Goal: Task Accomplishment & Management: Use online tool/utility

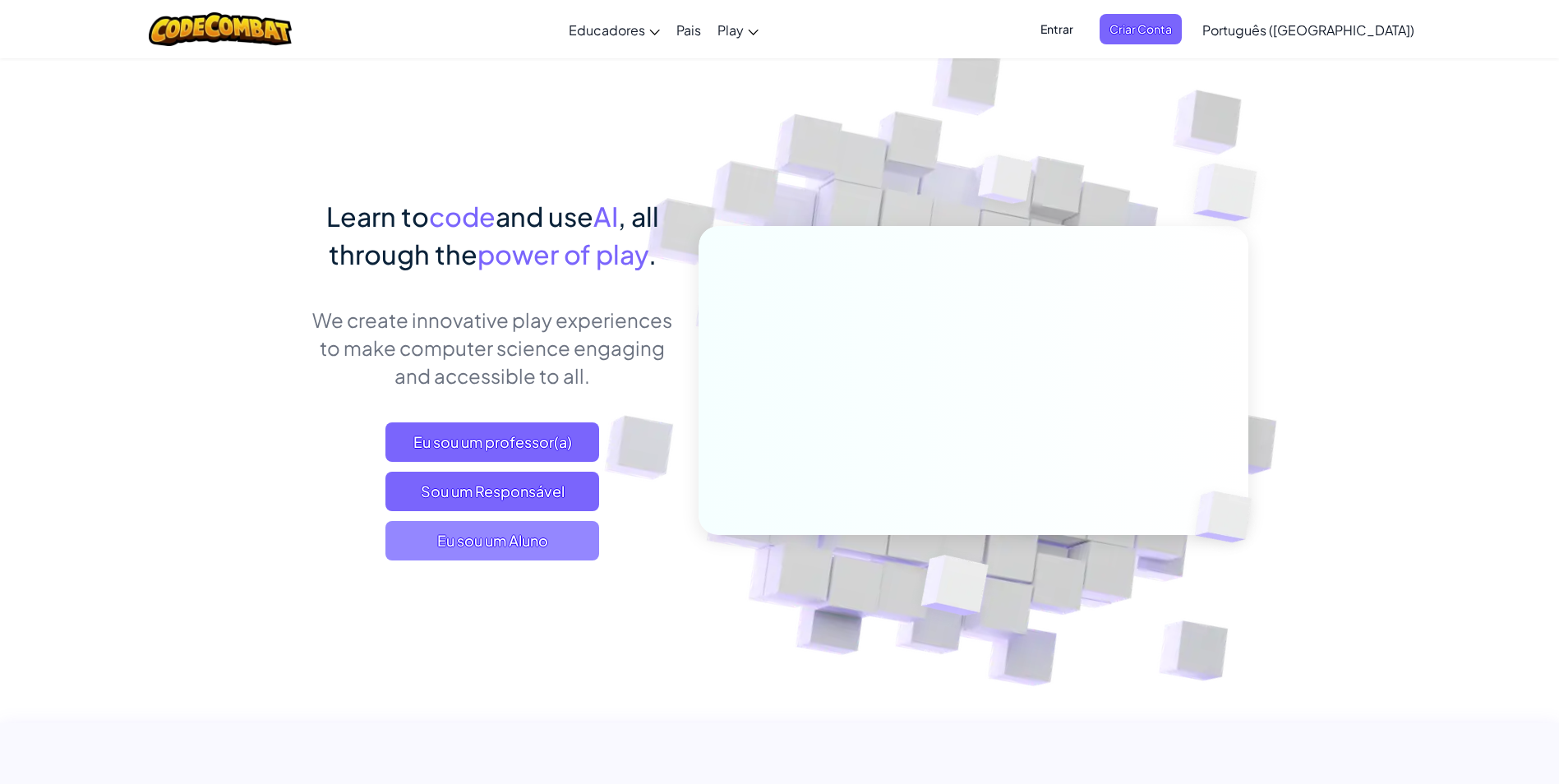
click at [488, 544] on span "Eu sou um Aluno" at bounding box center [492, 541] width 214 height 40
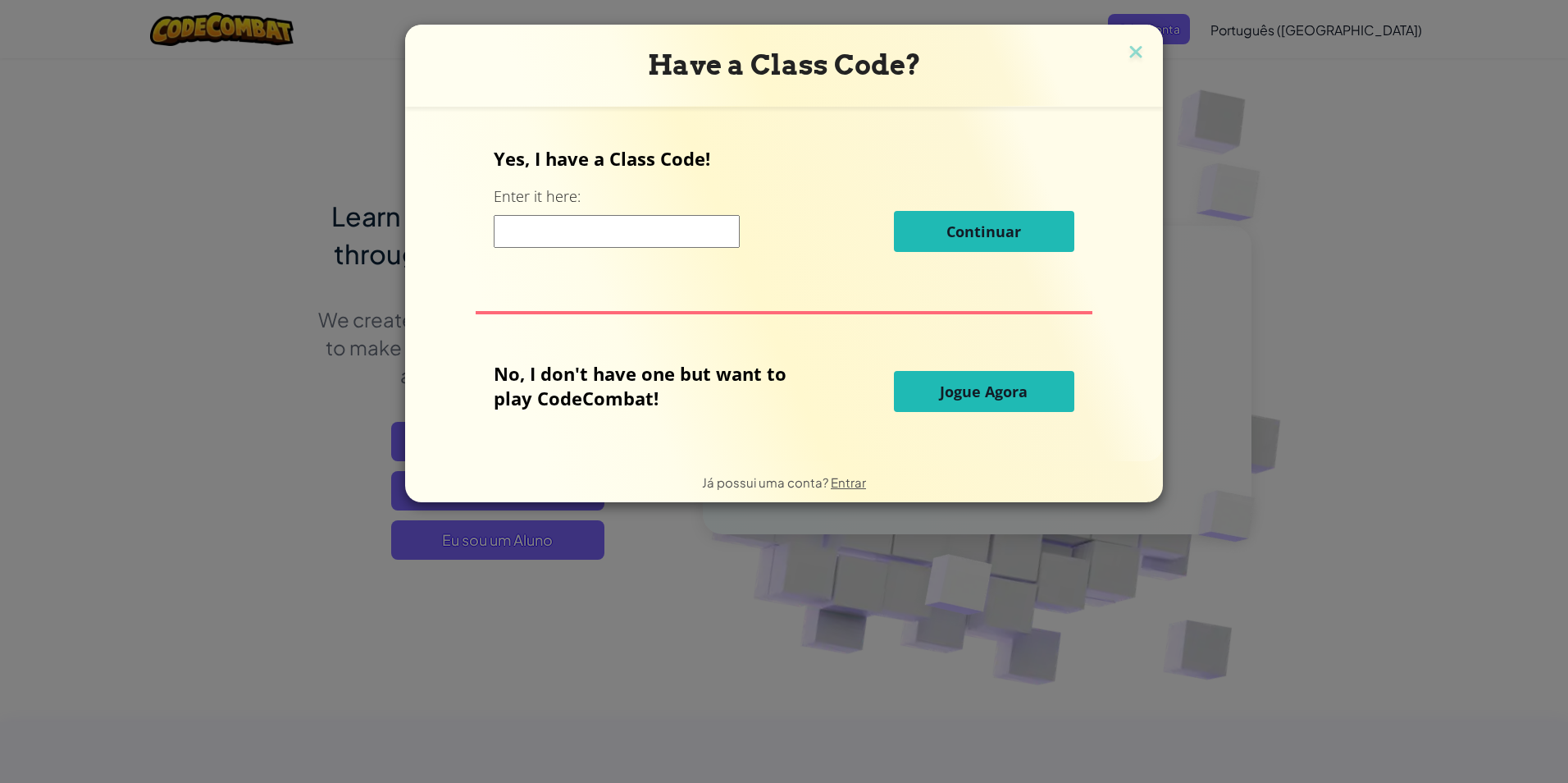
click at [956, 397] on span "Jogue Agora" at bounding box center [983, 391] width 88 height 19
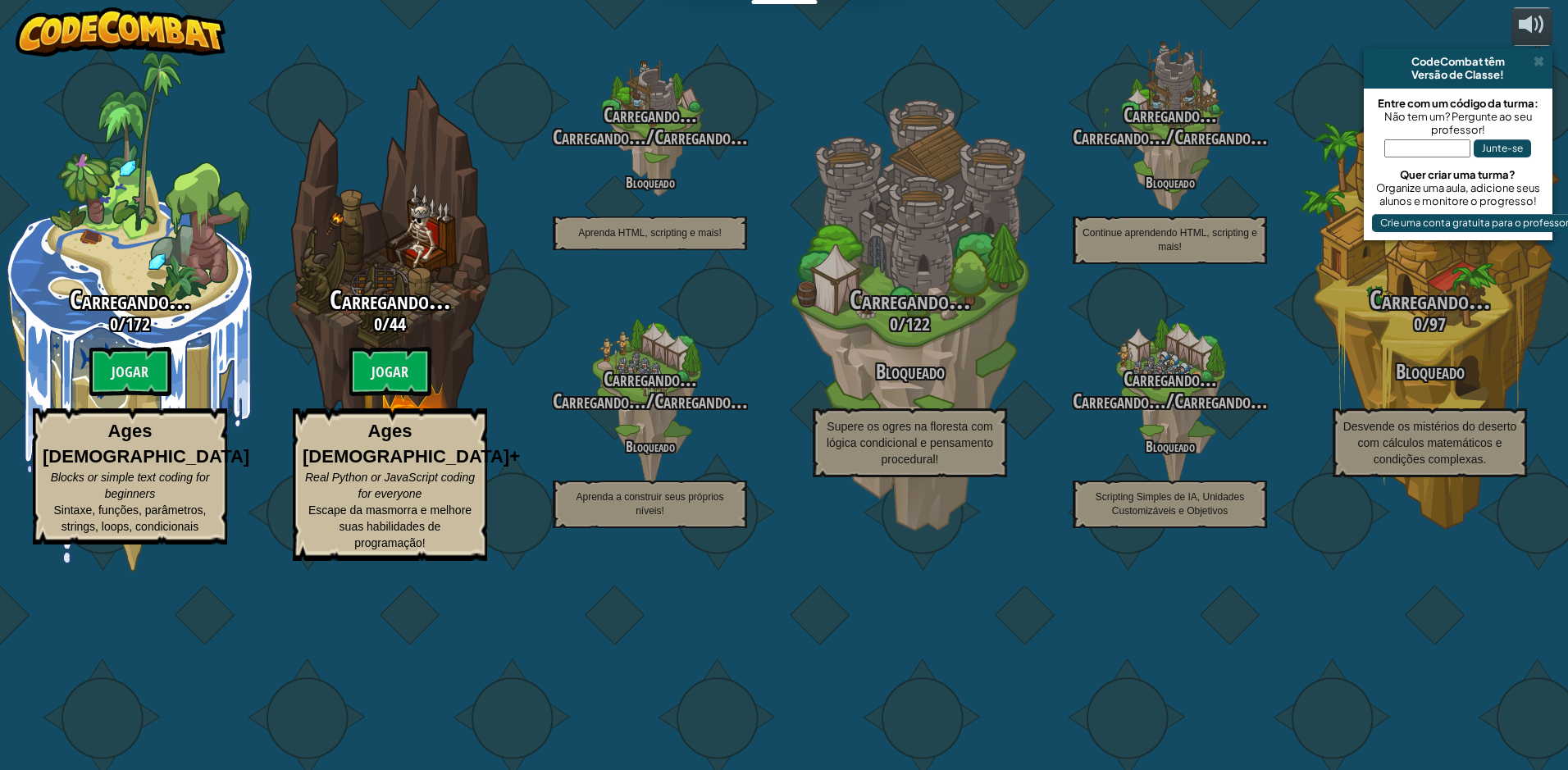
select select "pt-BR"
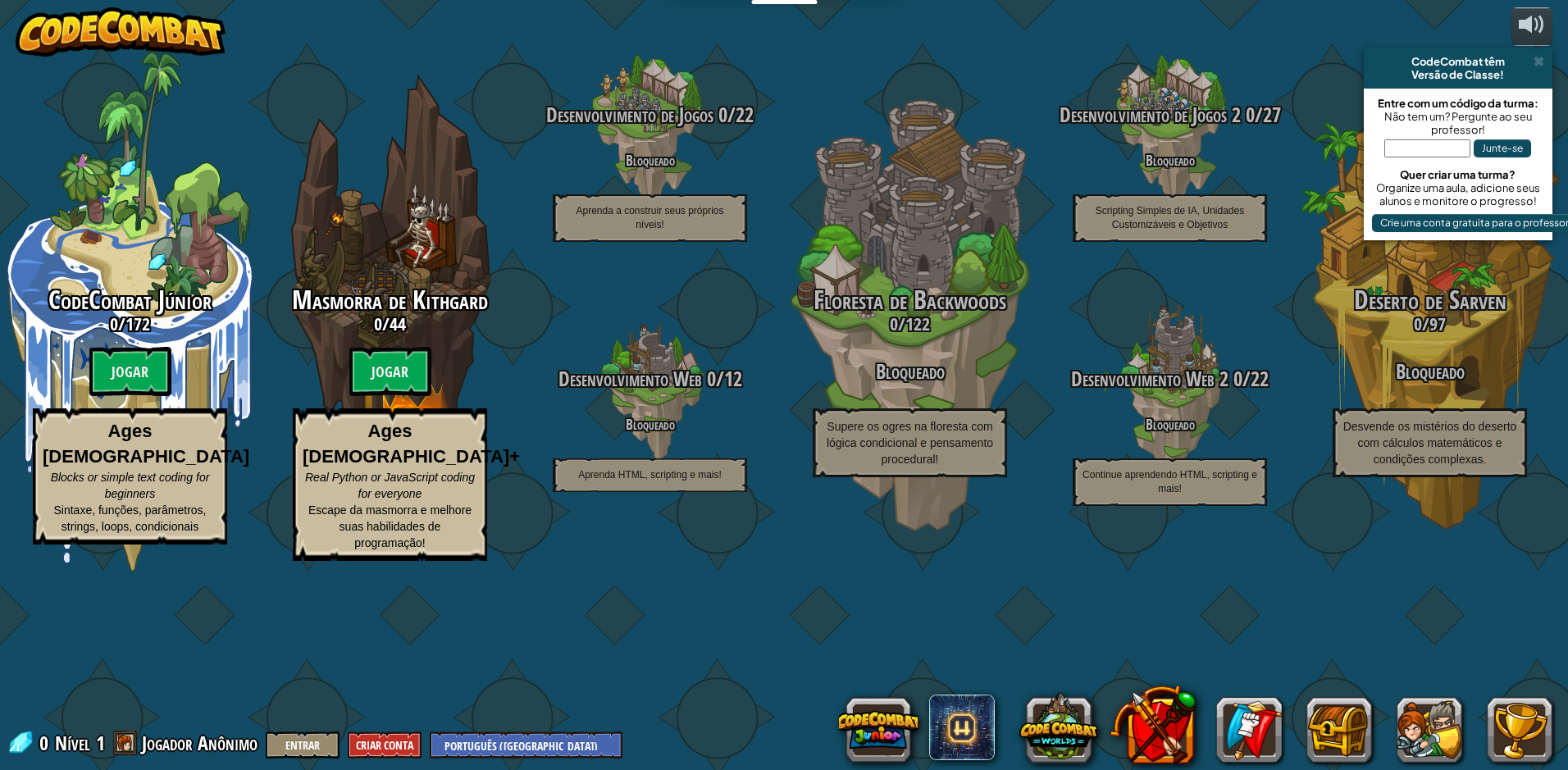
click at [992, 41] on div "CodeCombat Júnior 0 / 172 Jogar Ages [DEMOGRAPHIC_DATA] Blocks or simple text c…" at bounding box center [784, 385] width 1568 height 770
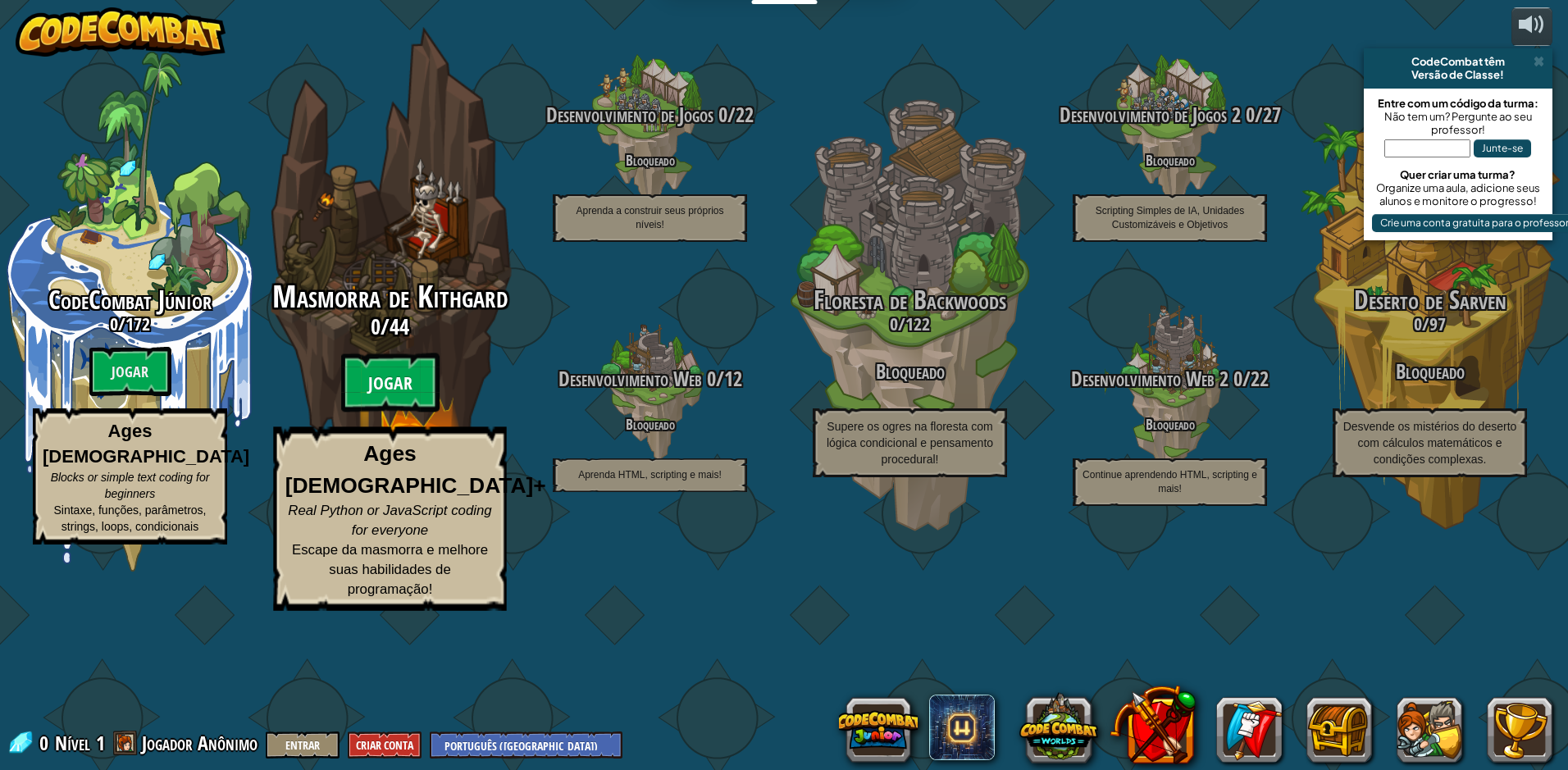
click at [356, 412] on btn "Jogar" at bounding box center [391, 383] width 99 height 59
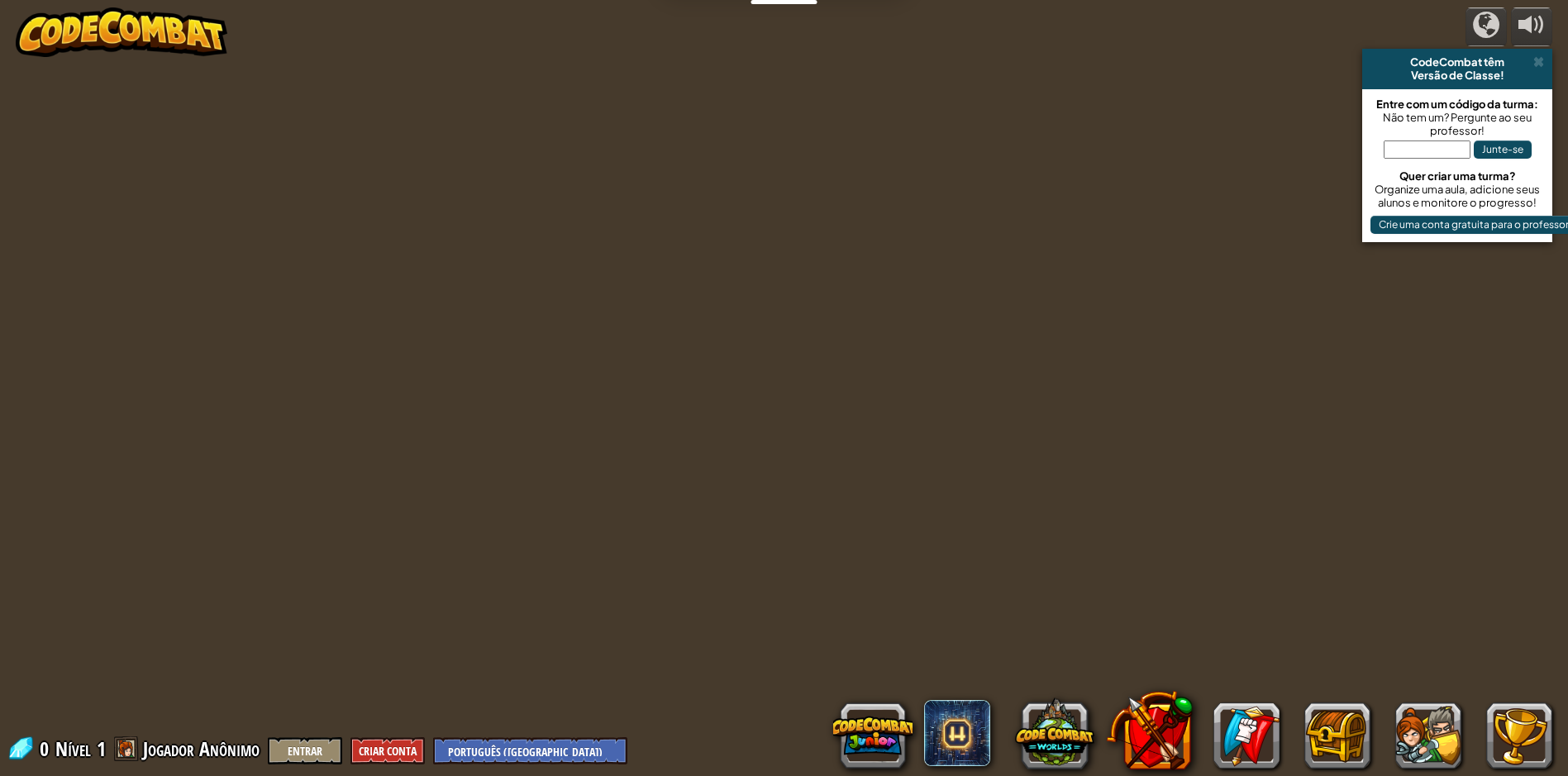
select select "pt-BR"
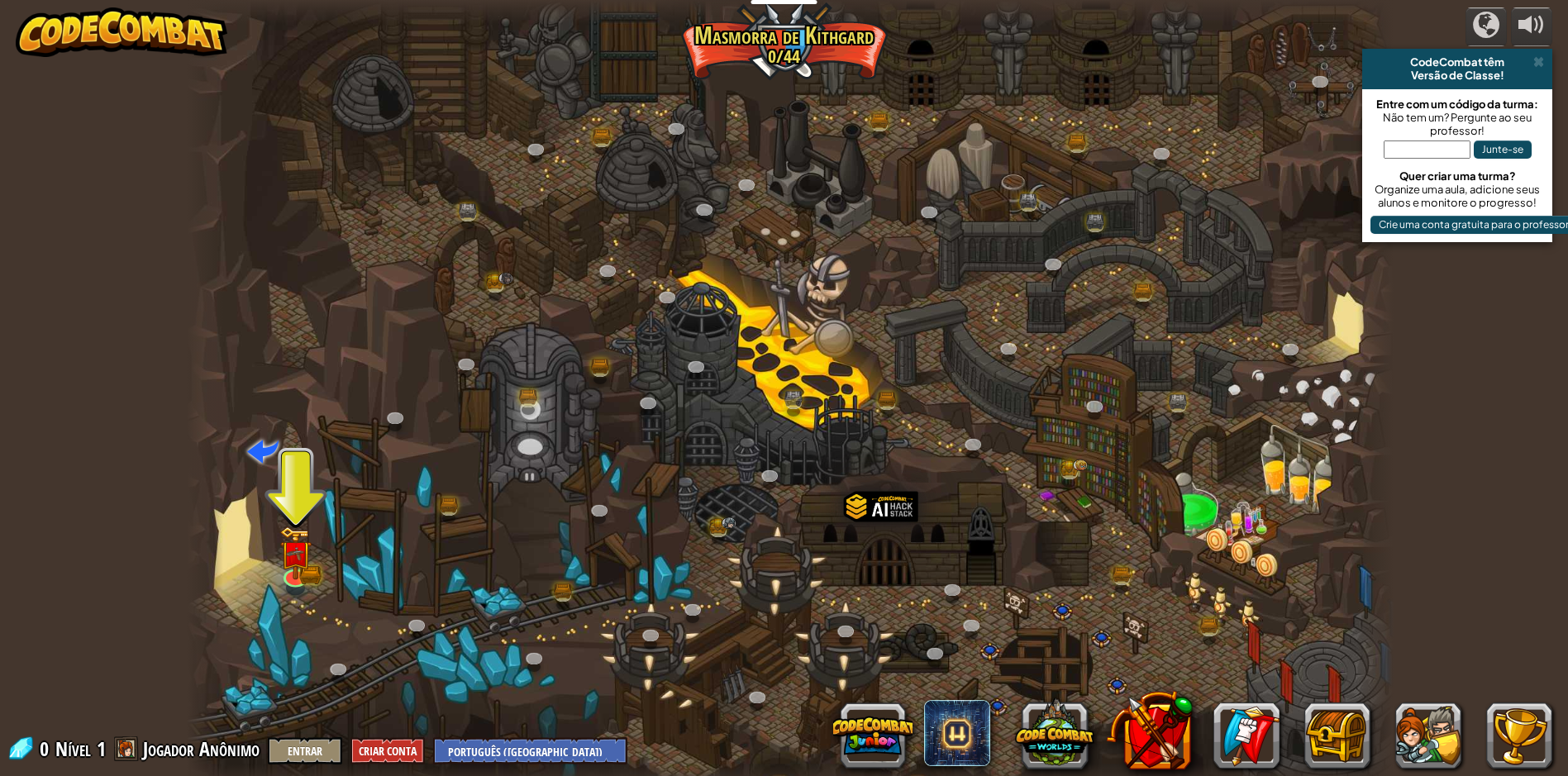
drag, startPoint x: 181, startPoint y: 510, endPoint x: 621, endPoint y: 598, distance: 448.7
click at [621, 598] on div "powered by CodeCombat têm Versão de Classe! Entre com um código da turma: Não t…" at bounding box center [784, 388] width 1568 height 776
click at [288, 581] on link at bounding box center [294, 572] width 33 height 33
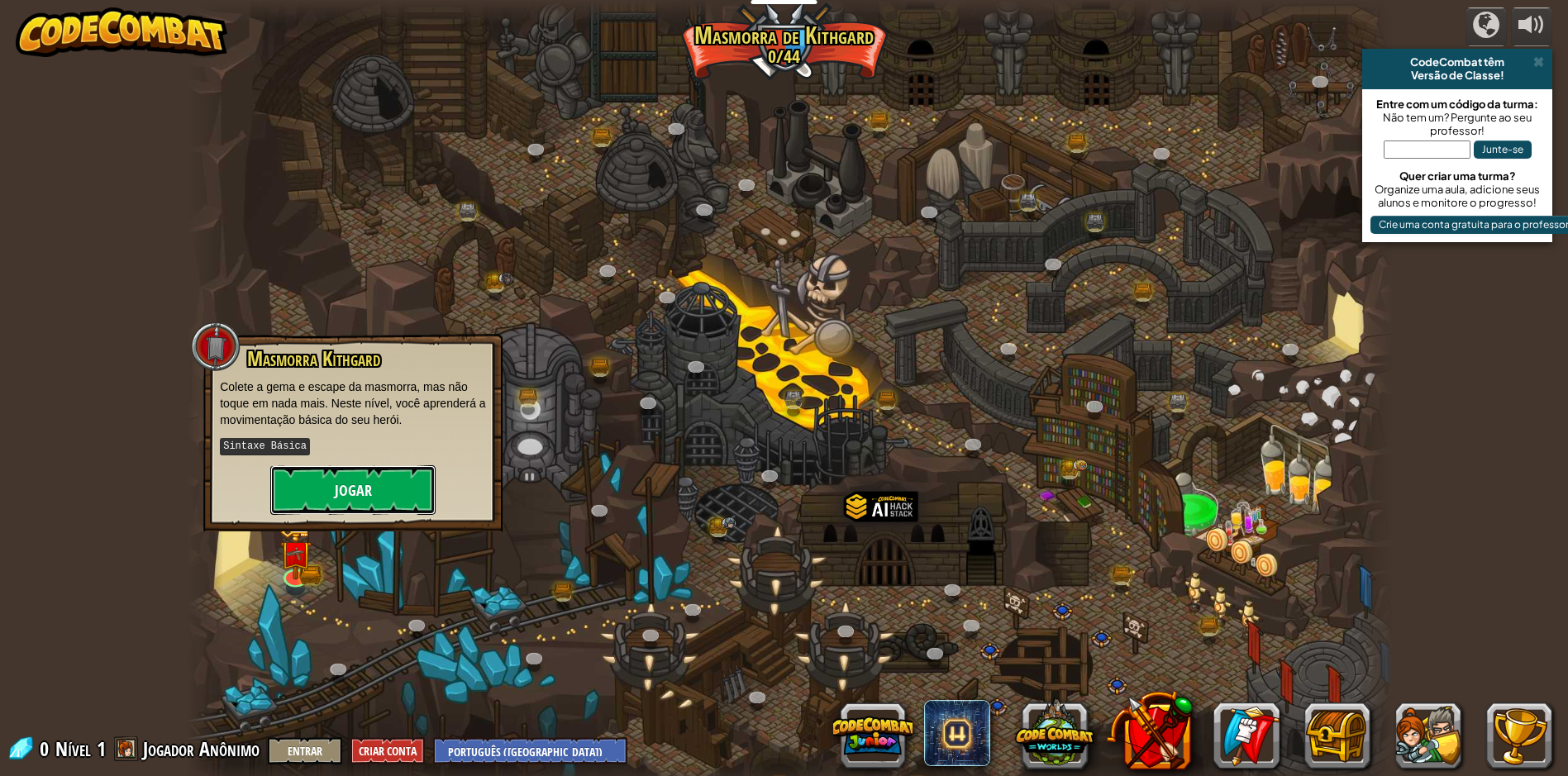
click at [382, 485] on button "Jogar" at bounding box center [353, 490] width 165 height 49
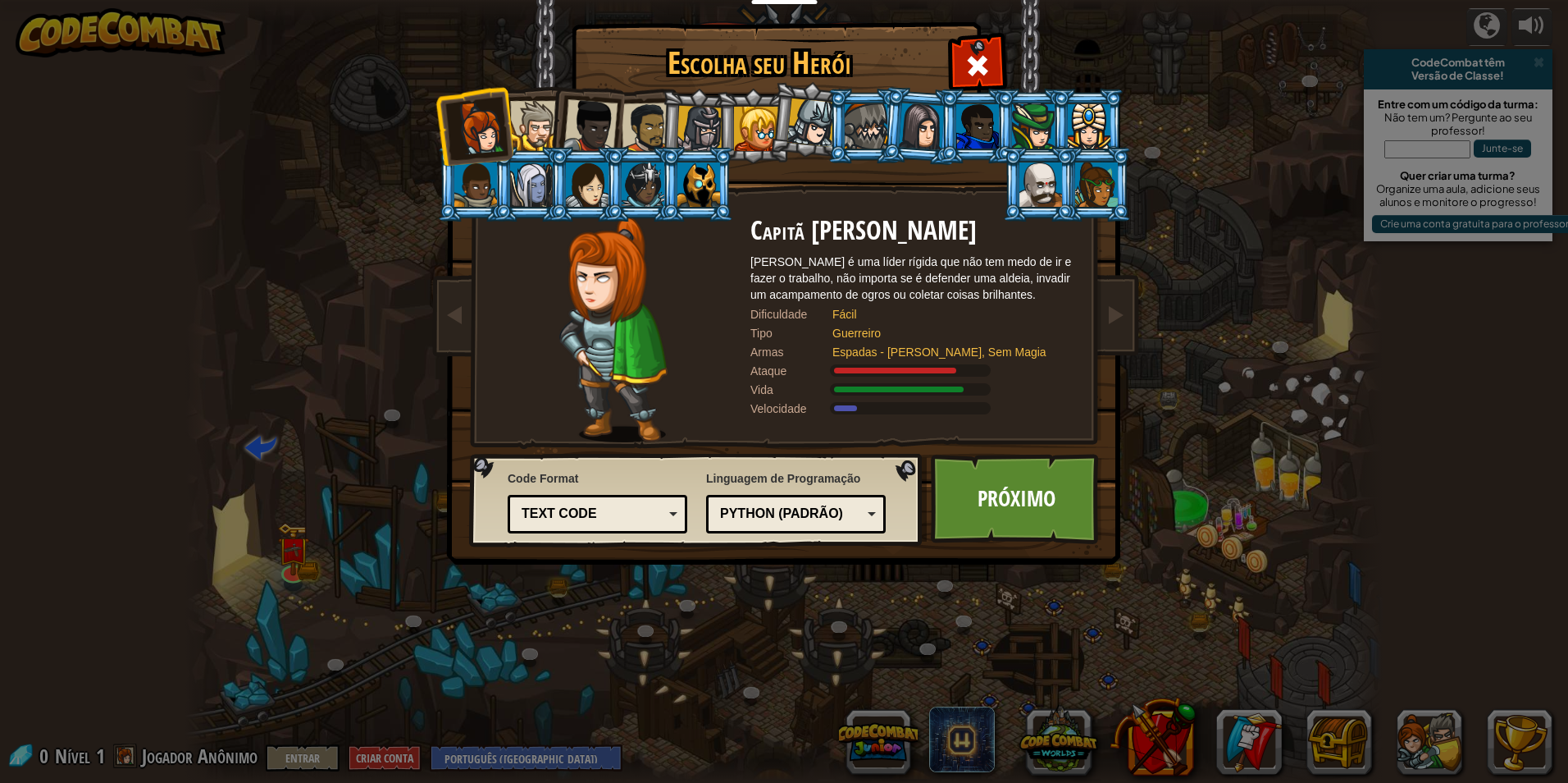
click at [550, 127] on li at bounding box center [585, 122] width 80 height 80
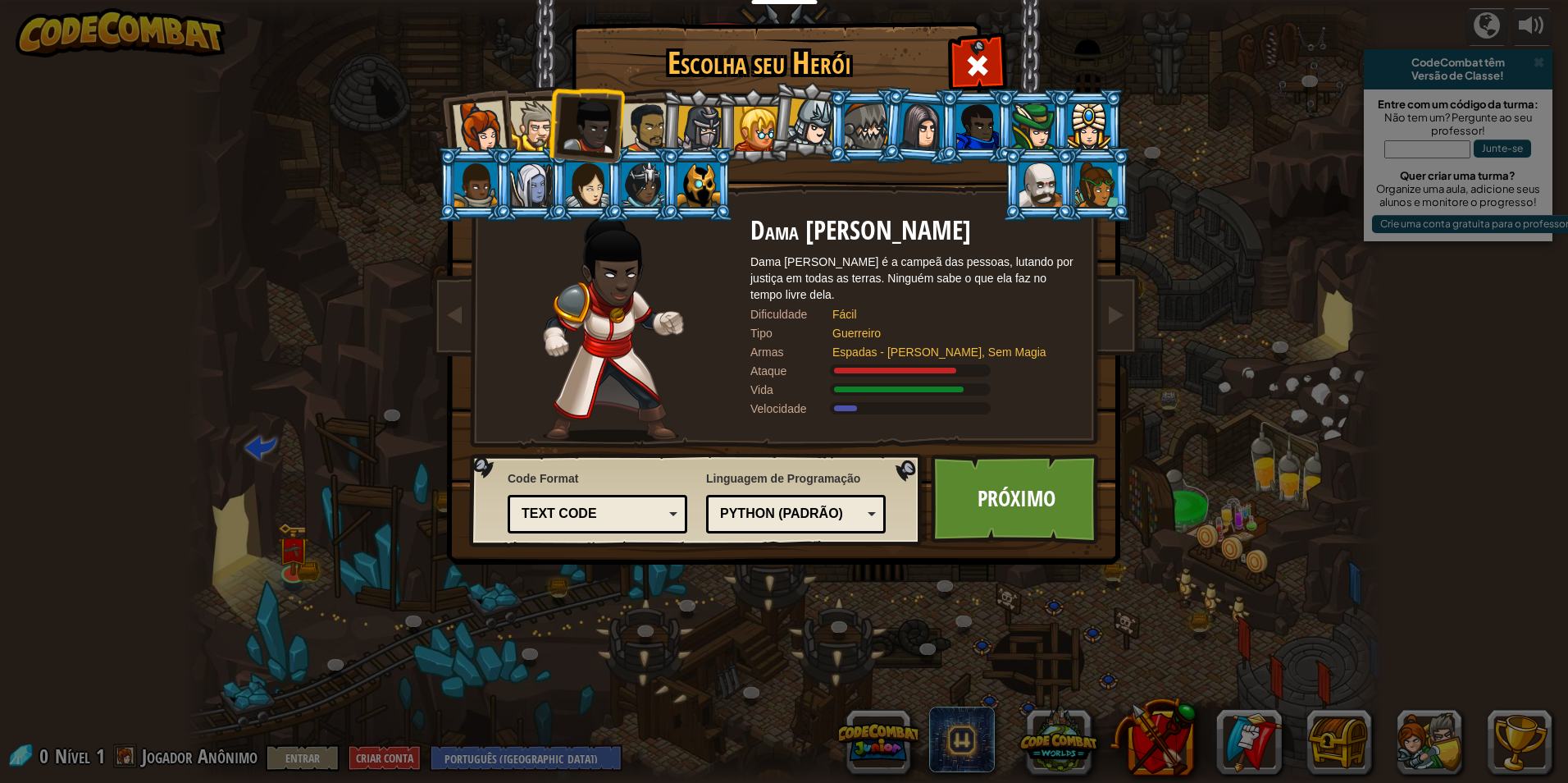
click at [536, 132] on div at bounding box center [535, 126] width 50 height 50
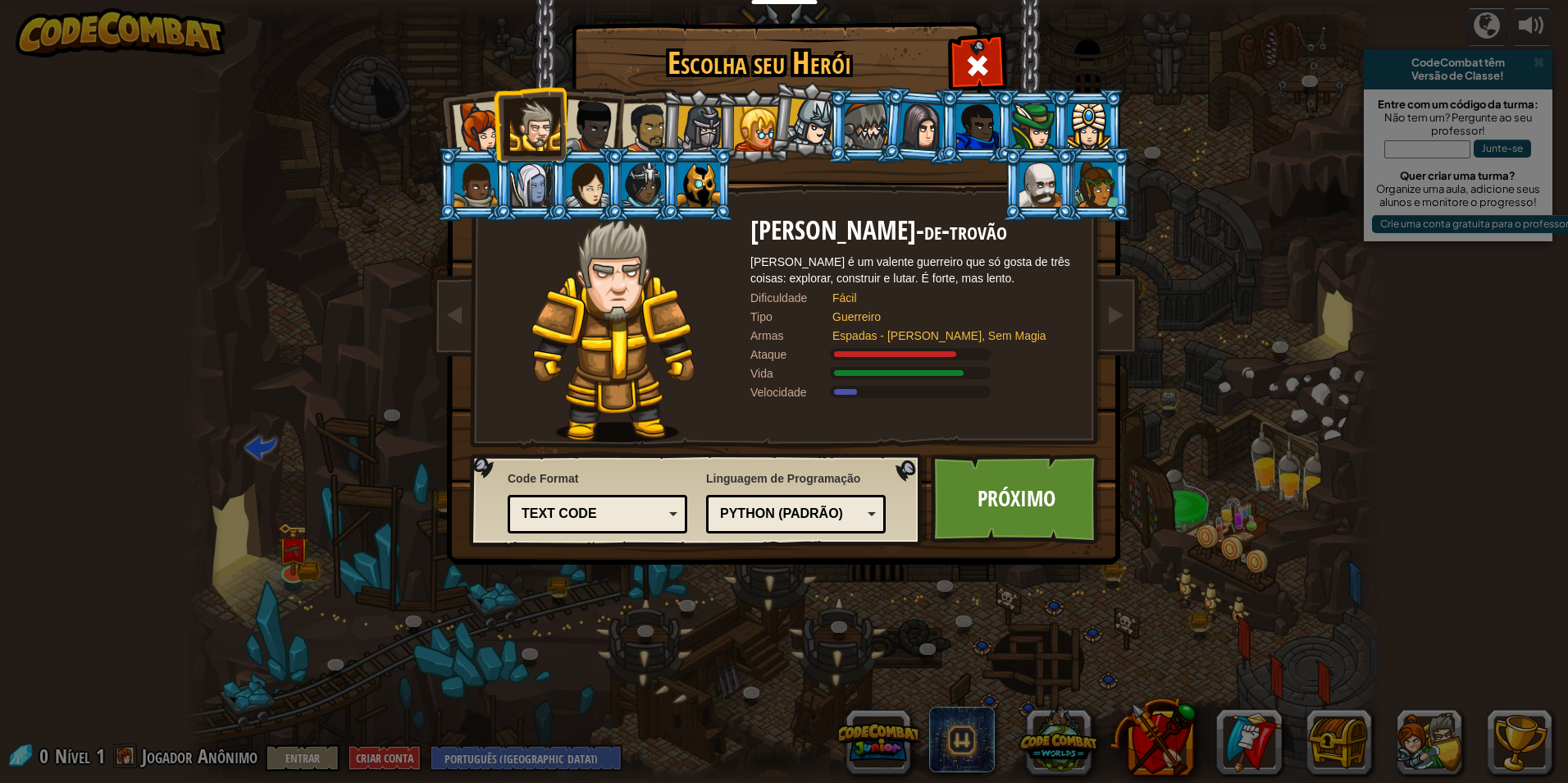
click at [628, 132] on div at bounding box center [647, 128] width 51 height 51
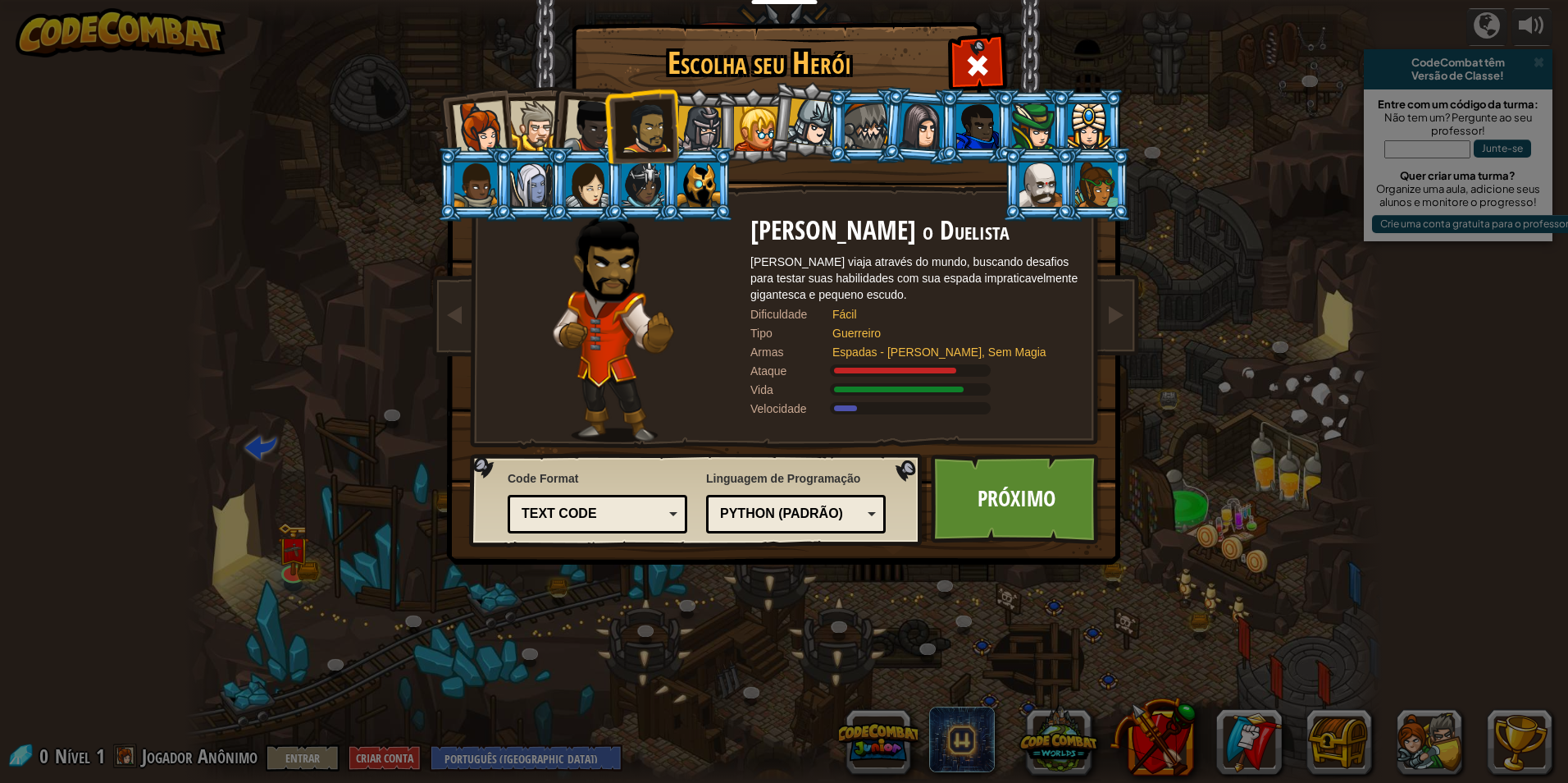
click at [579, 132] on div at bounding box center [590, 127] width 54 height 54
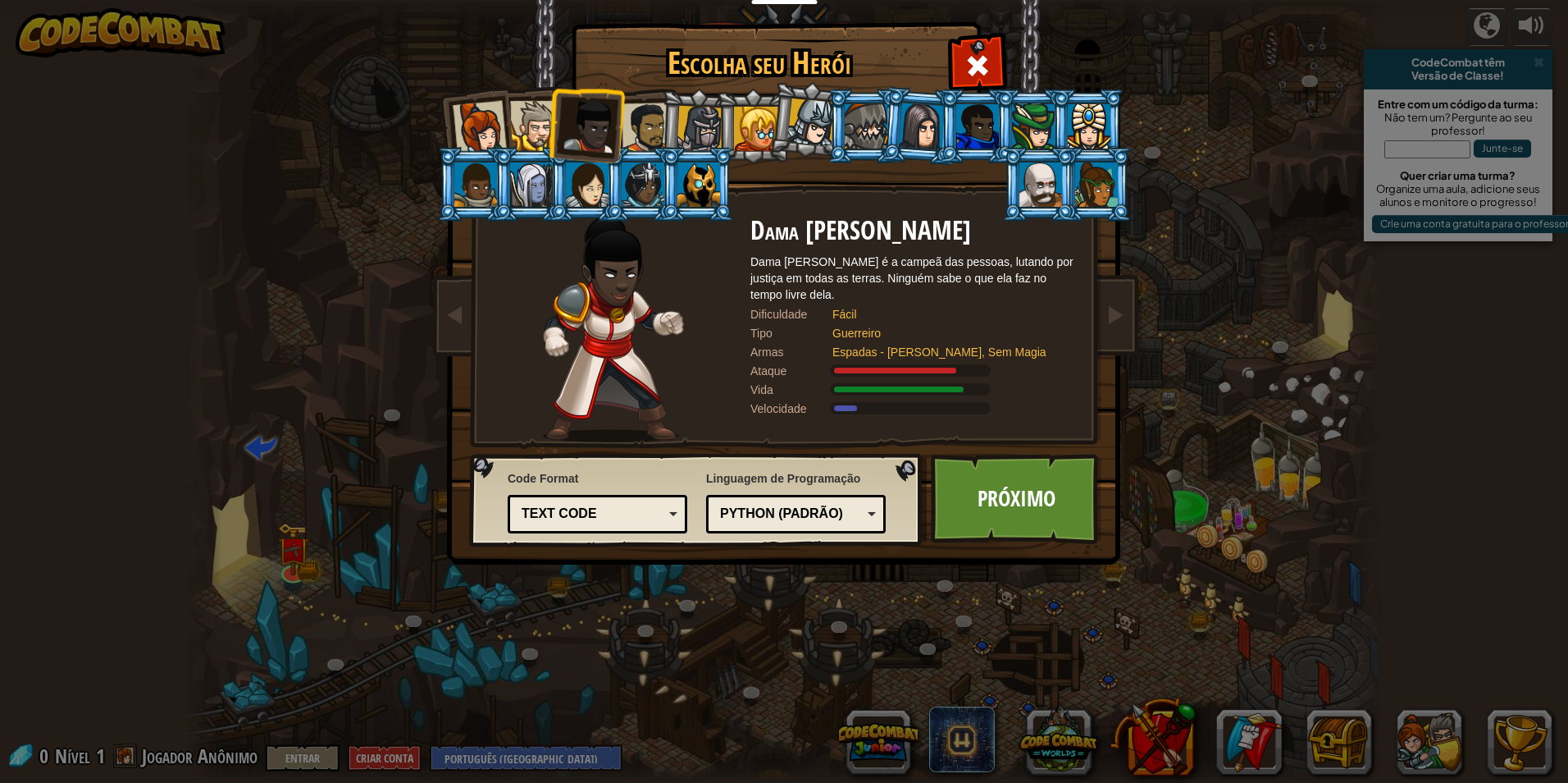
click at [635, 145] on div at bounding box center [647, 128] width 51 height 51
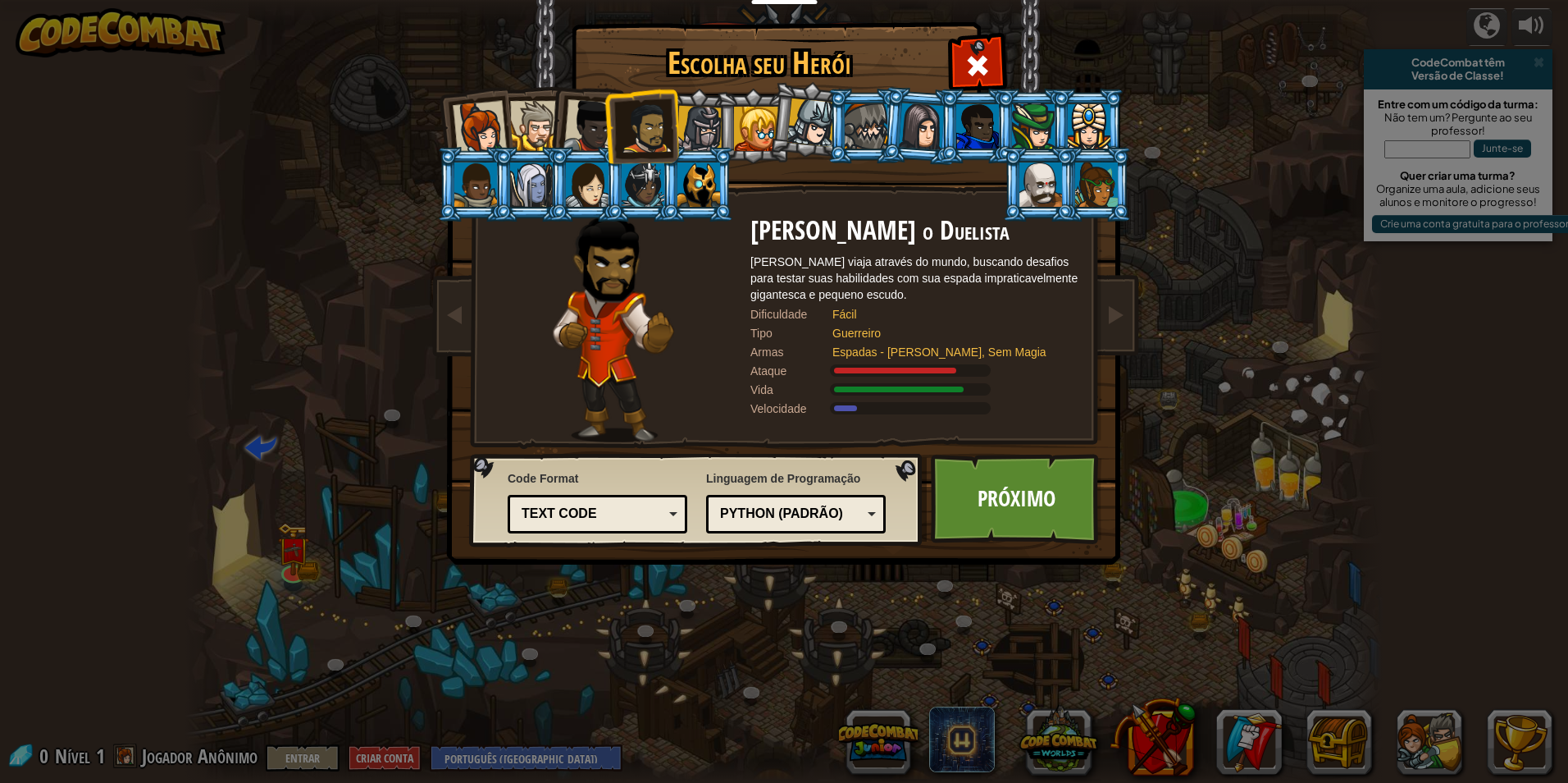
click at [546, 135] on div at bounding box center [535, 126] width 50 height 50
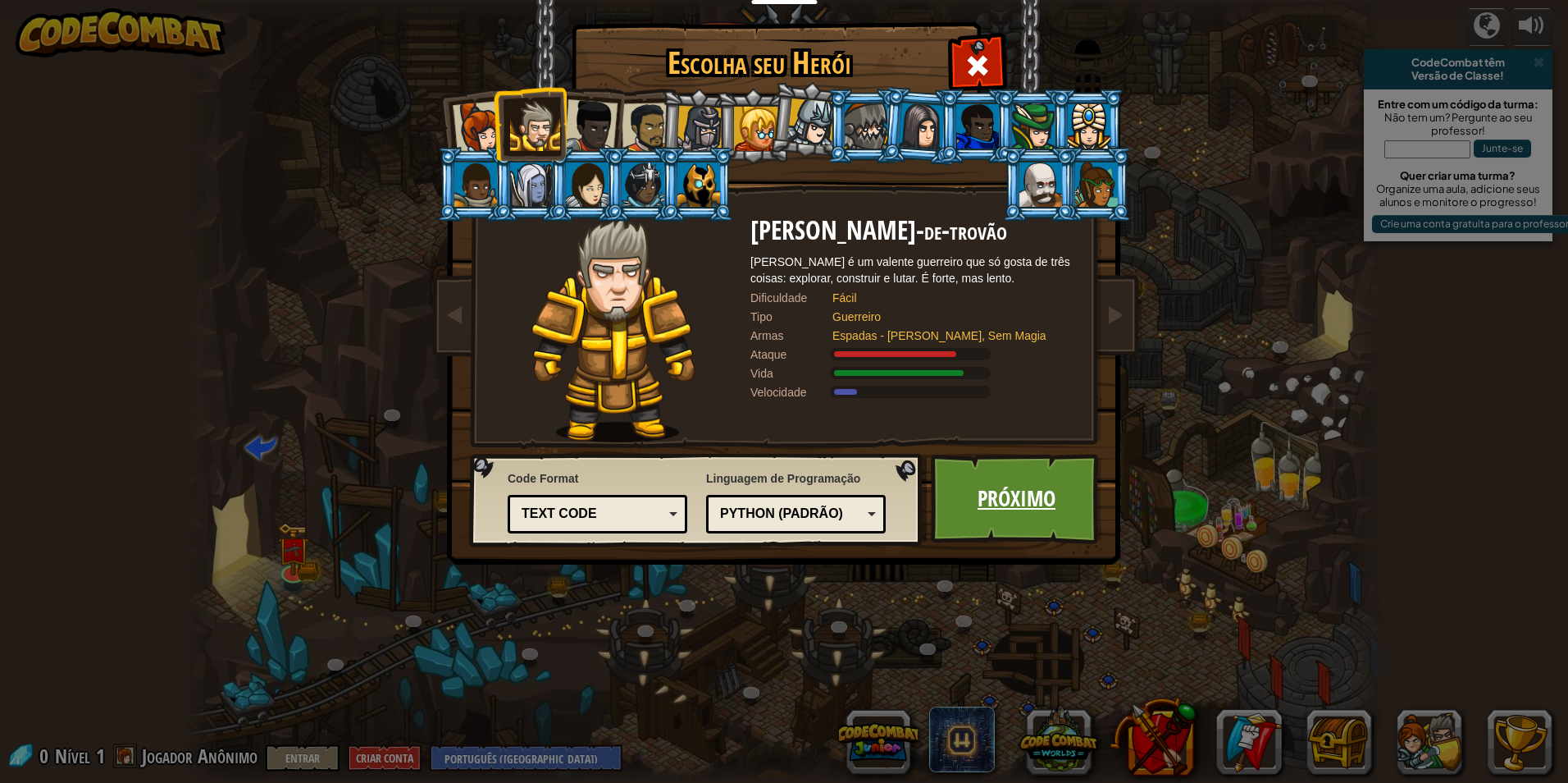
click at [976, 494] on link "Próximo" at bounding box center [1016, 499] width 171 height 90
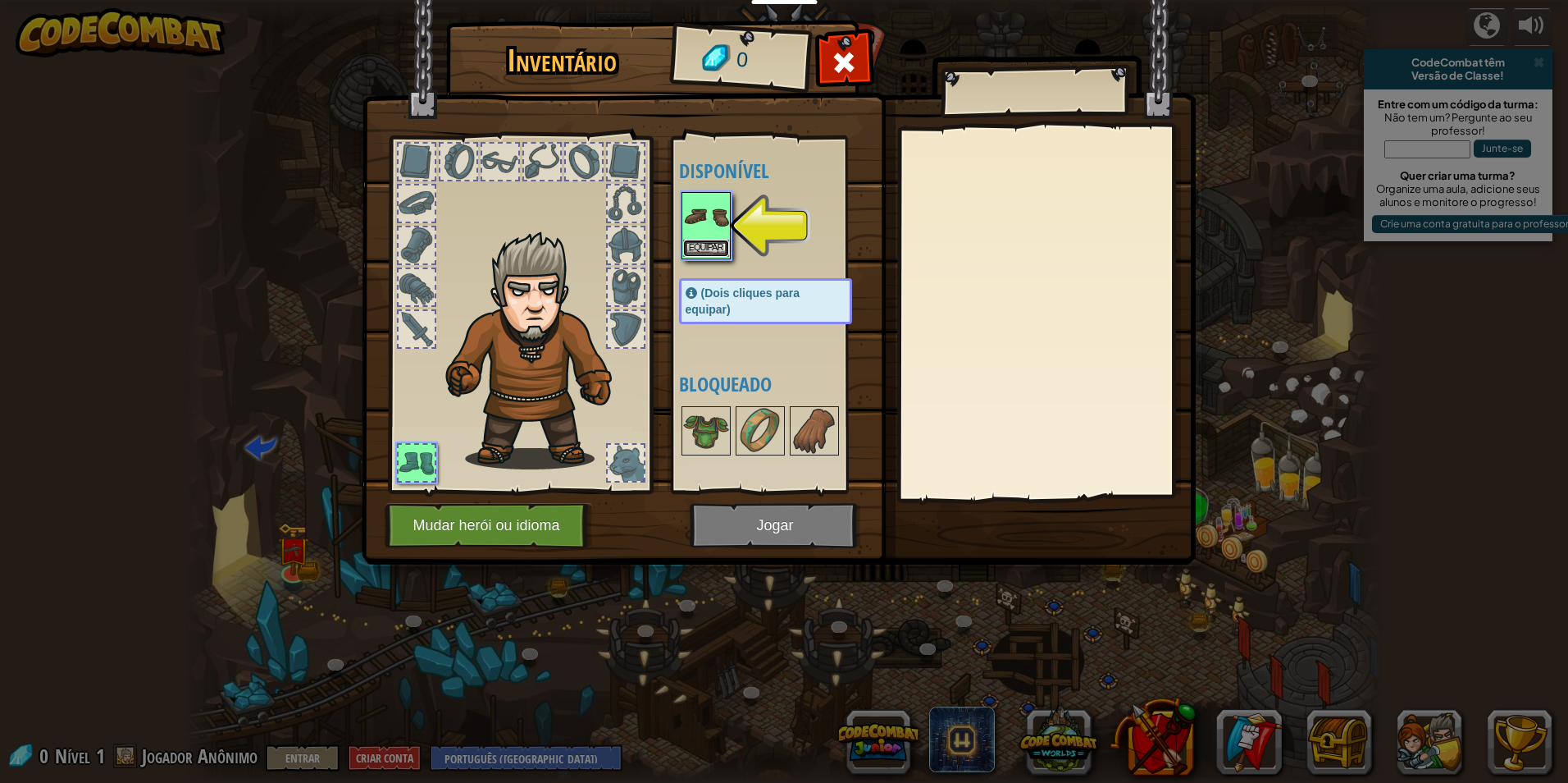
click at [684, 242] on button "Equipar" at bounding box center [706, 248] width 46 height 17
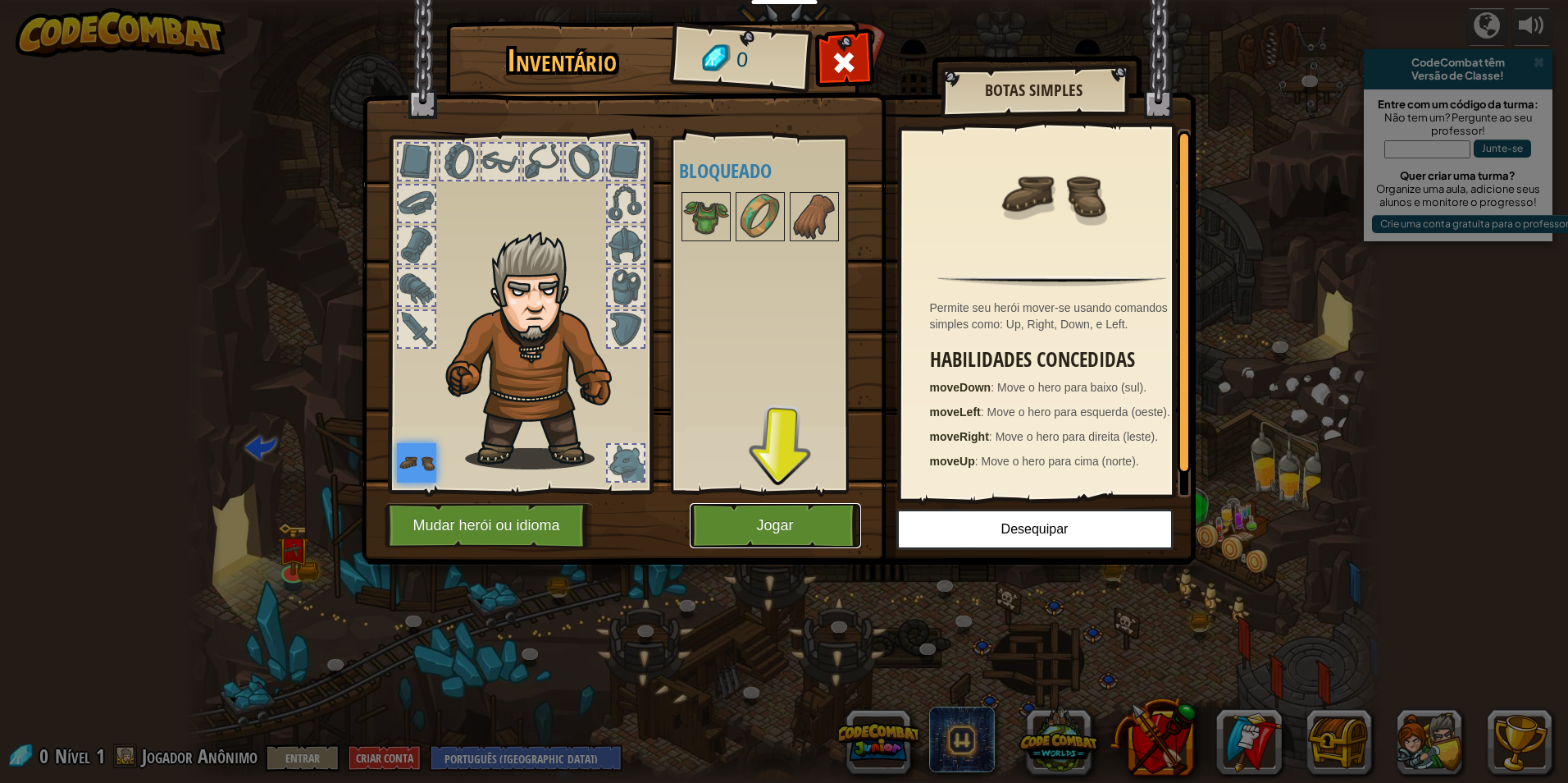
click at [760, 521] on button "Jogar" at bounding box center [775, 525] width 171 height 45
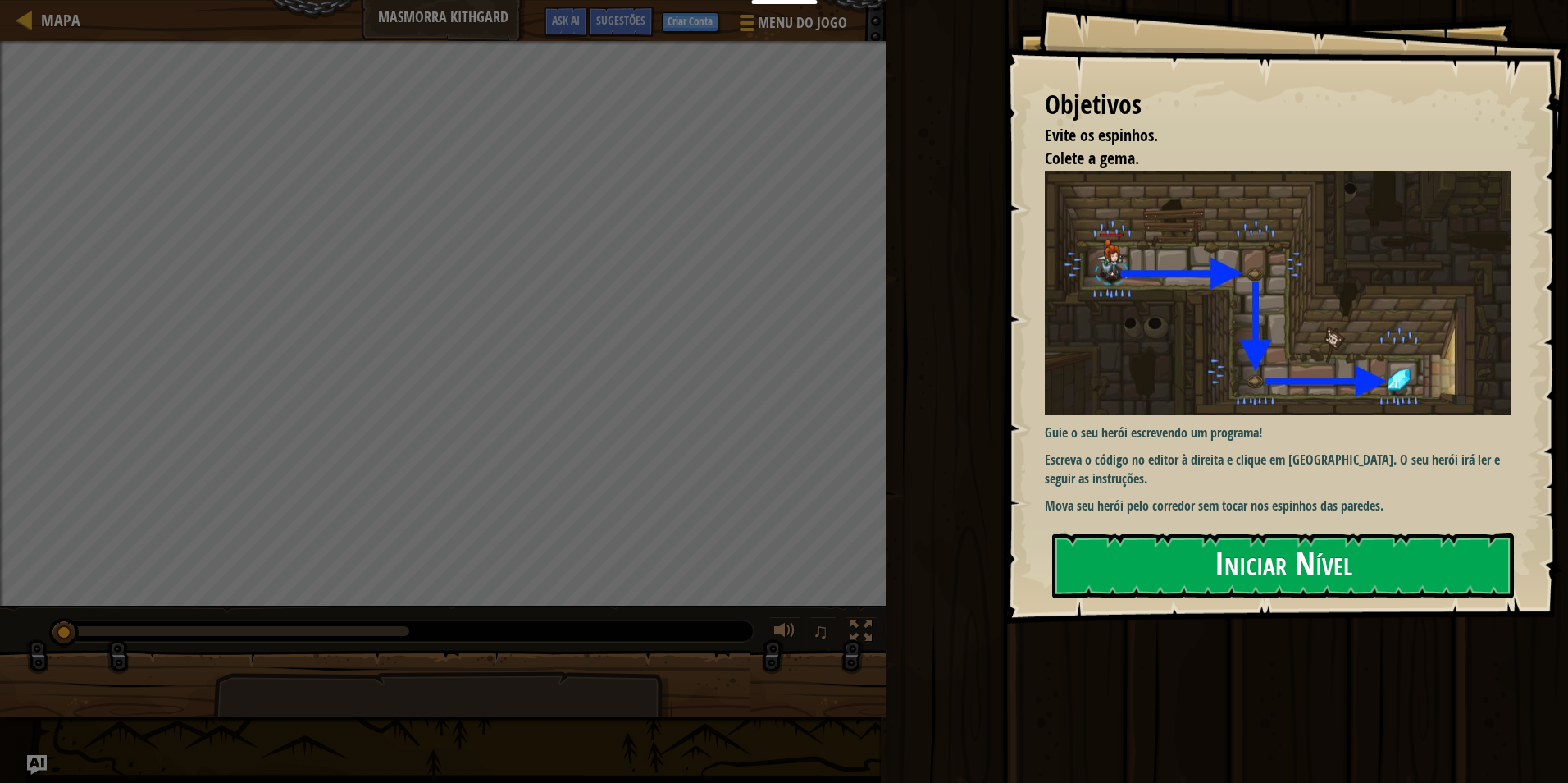
click at [1170, 362] on img at bounding box center [1284, 293] width 478 height 246
click at [1206, 580] on button "Iniciar Nível" at bounding box center [1283, 565] width 461 height 65
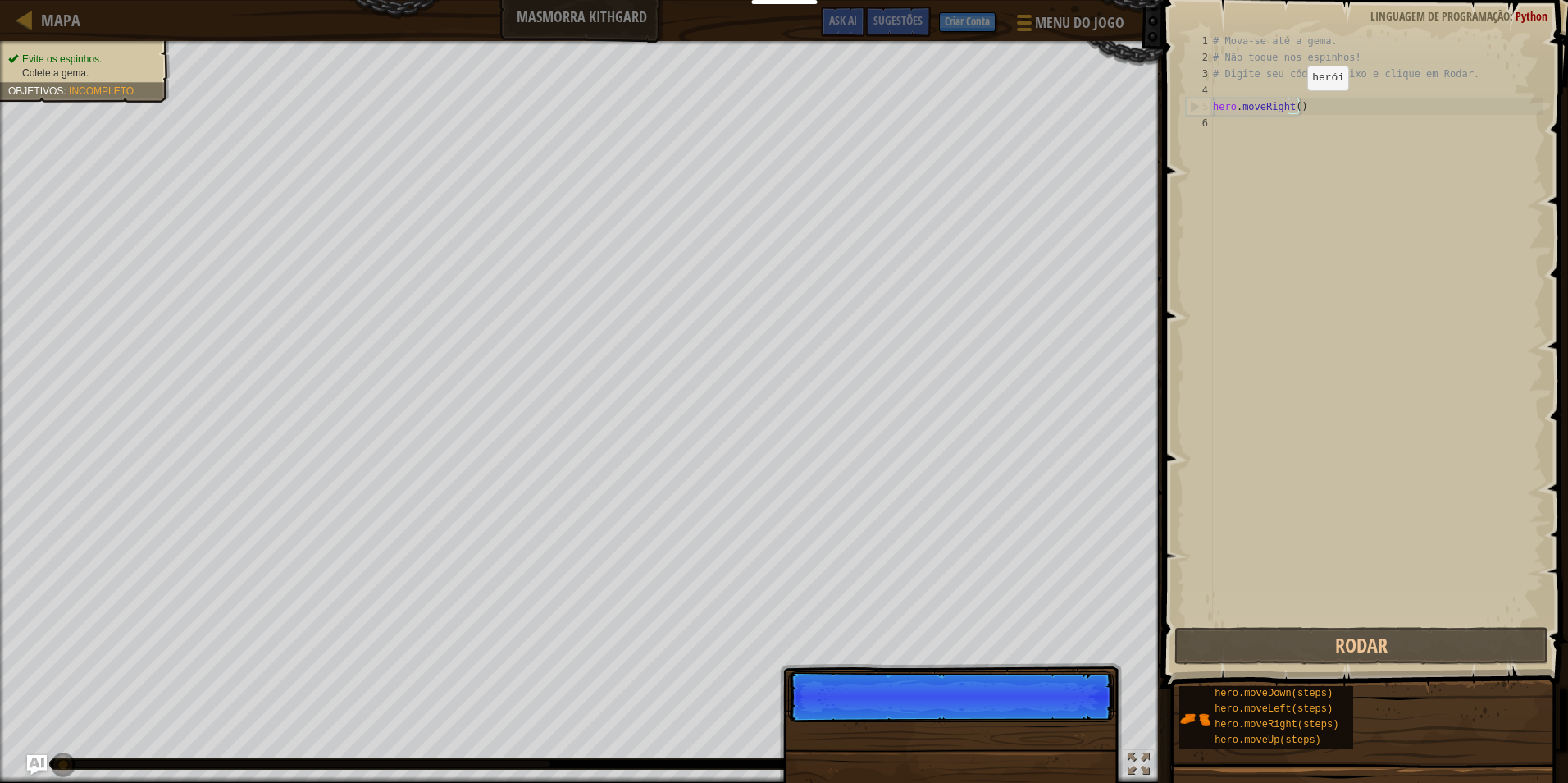
click at [1295, 110] on div "# Mova-se até a gema. # Não toque nos espinhos! # Digite seu código abaixo e cl…" at bounding box center [1377, 344] width 334 height 624
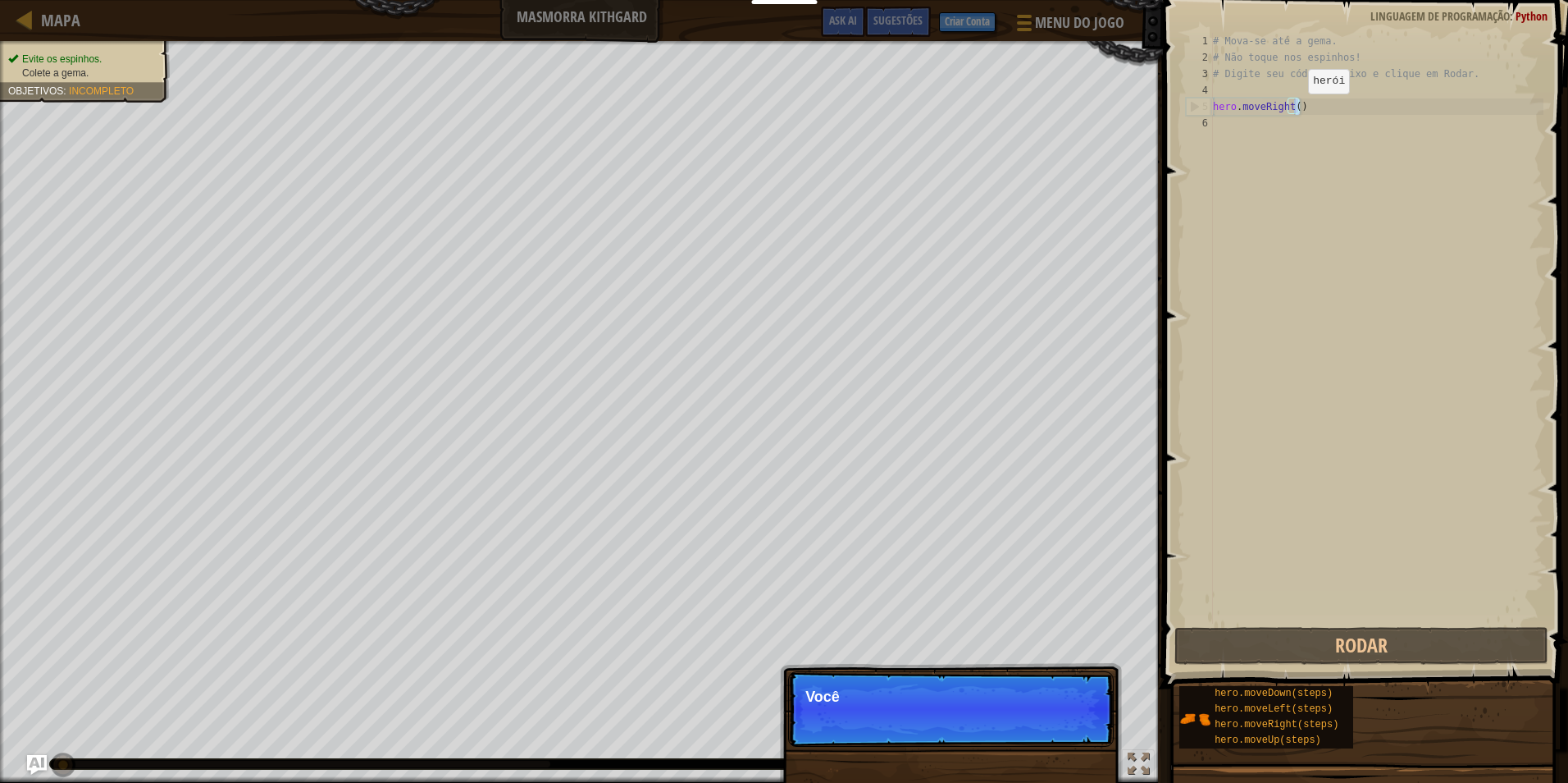
type textarea "hero.moveRight()"
click at [1295, 110] on div "# Mova-se até a gema. # Não toque nos espinhos! # Digite seu código abaixo e cl…" at bounding box center [1377, 328] width 334 height 591
click at [1247, 127] on div "# Mova-se até a gema. # Não toque nos espinhos! # Digite seu código abaixo e cl…" at bounding box center [1377, 344] width 334 height 624
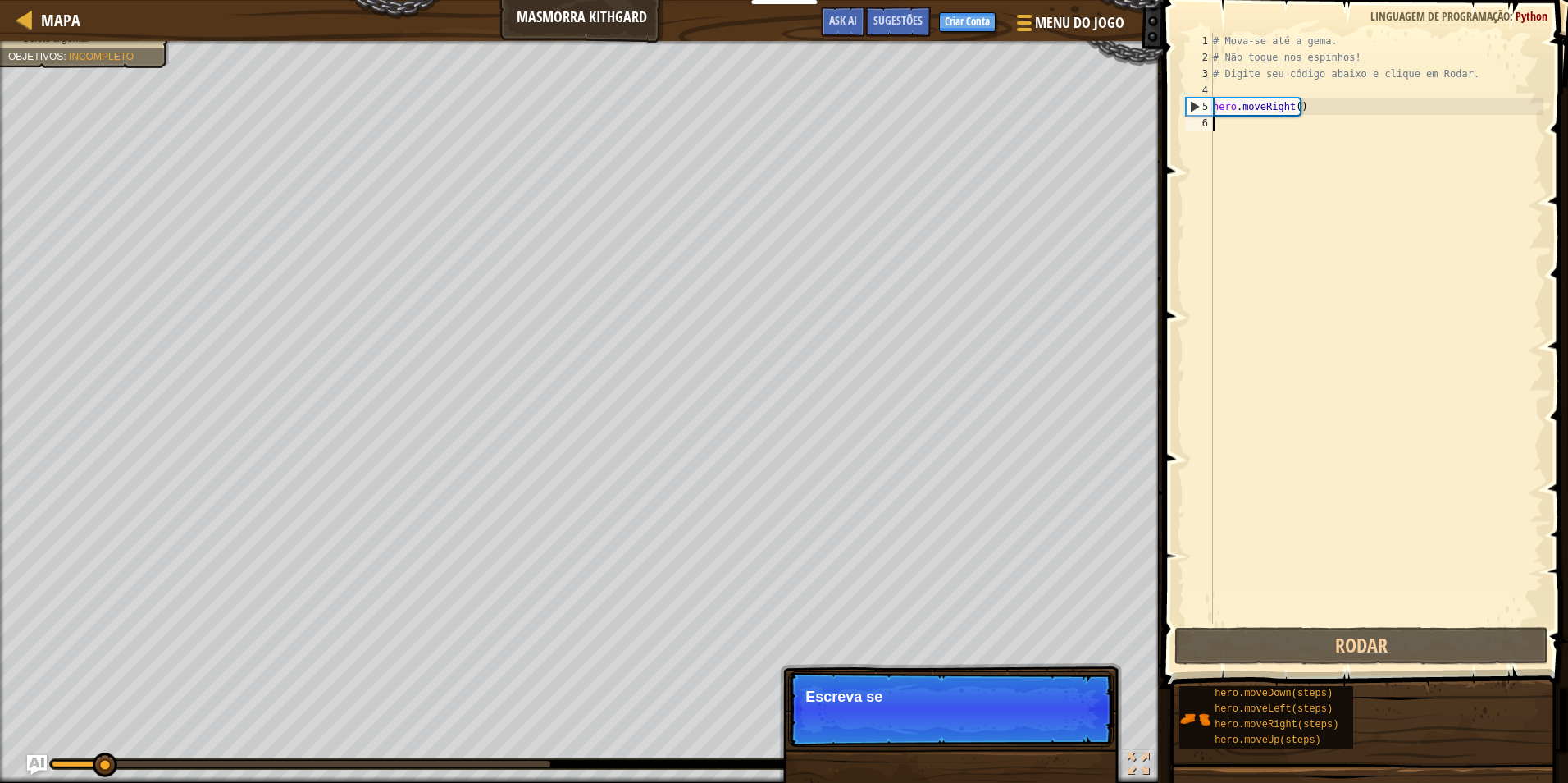
drag, startPoint x: 1247, startPoint y: 127, endPoint x: 1226, endPoint y: 678, distance: 551.4
click at [1226, 678] on div "Sugestões 1 2 3 4 5 6 # Mova-se até a gema. # Não toque nos espinhos! # Digite …" at bounding box center [1363, 387] width 410 height 775
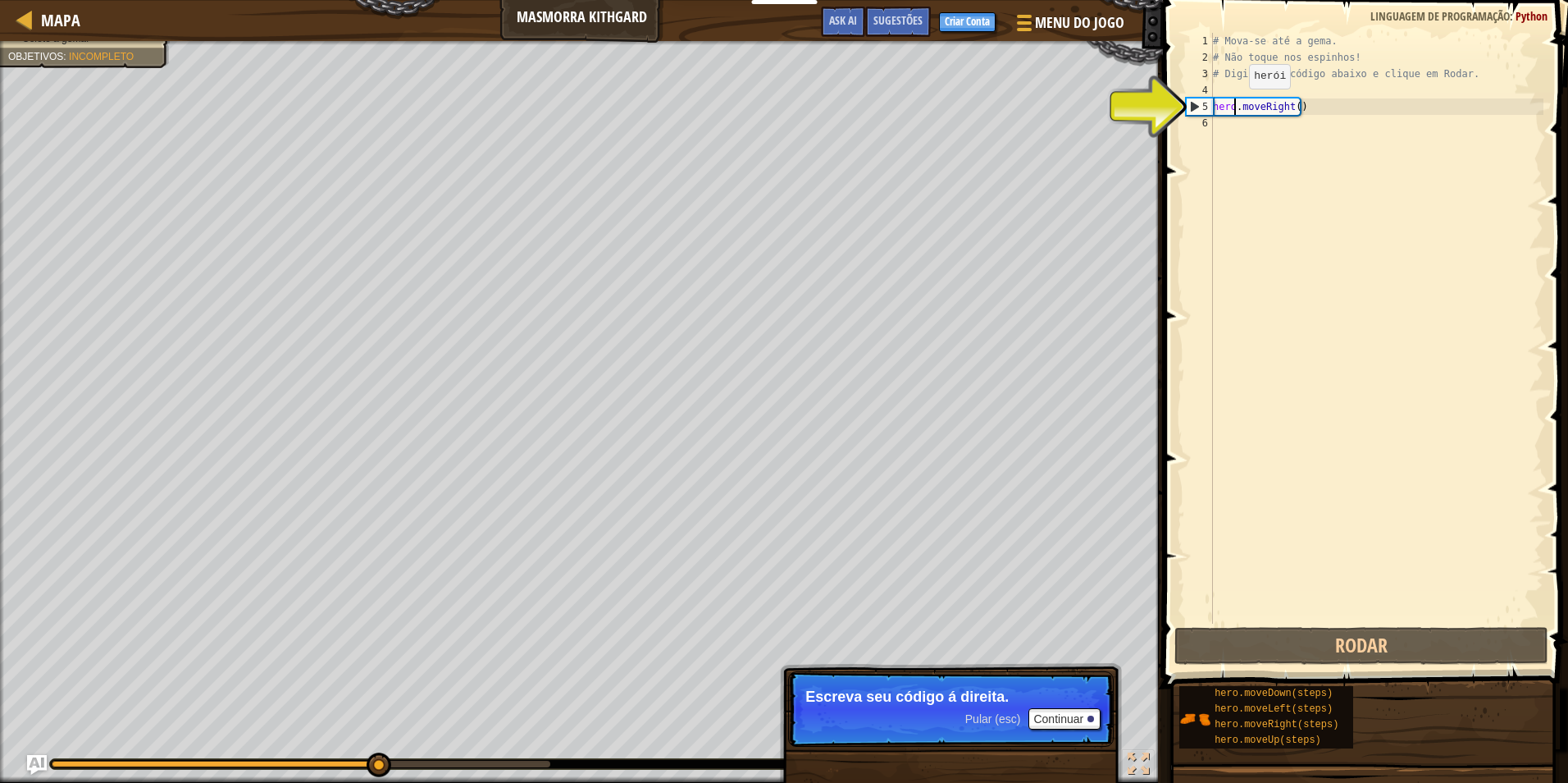
click at [1236, 105] on div "# Mova-se até a gema. # Não toque nos espinhos! # Digite seu código abaixo e cl…" at bounding box center [1377, 344] width 334 height 624
type textarea "hero.moveRight()"
click at [1232, 116] on div "# Mova-se até a gema. # Não toque nos espinhos! # Digite seu código abaixo e cl…" at bounding box center [1377, 344] width 334 height 624
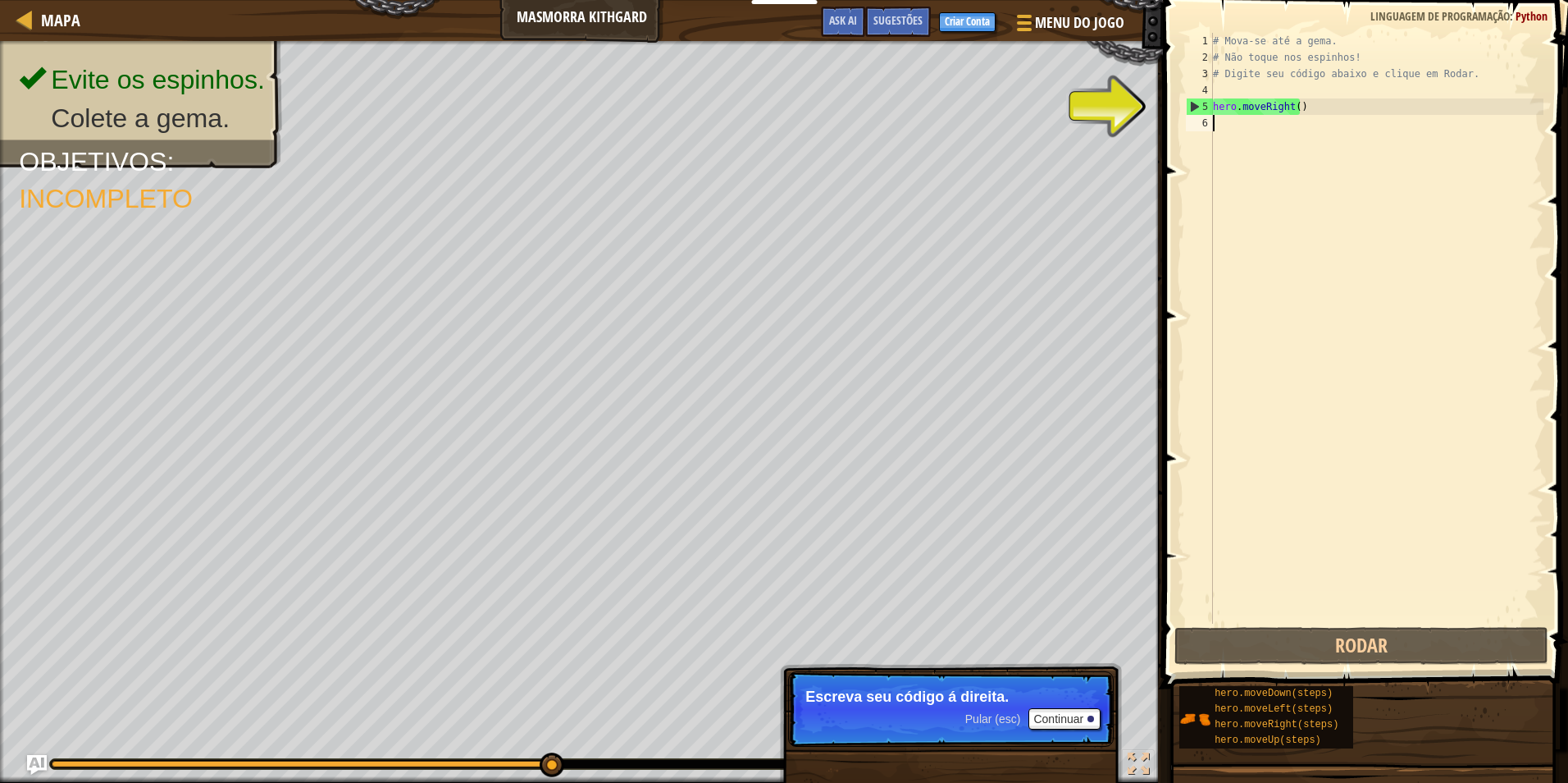
type textarea "h"
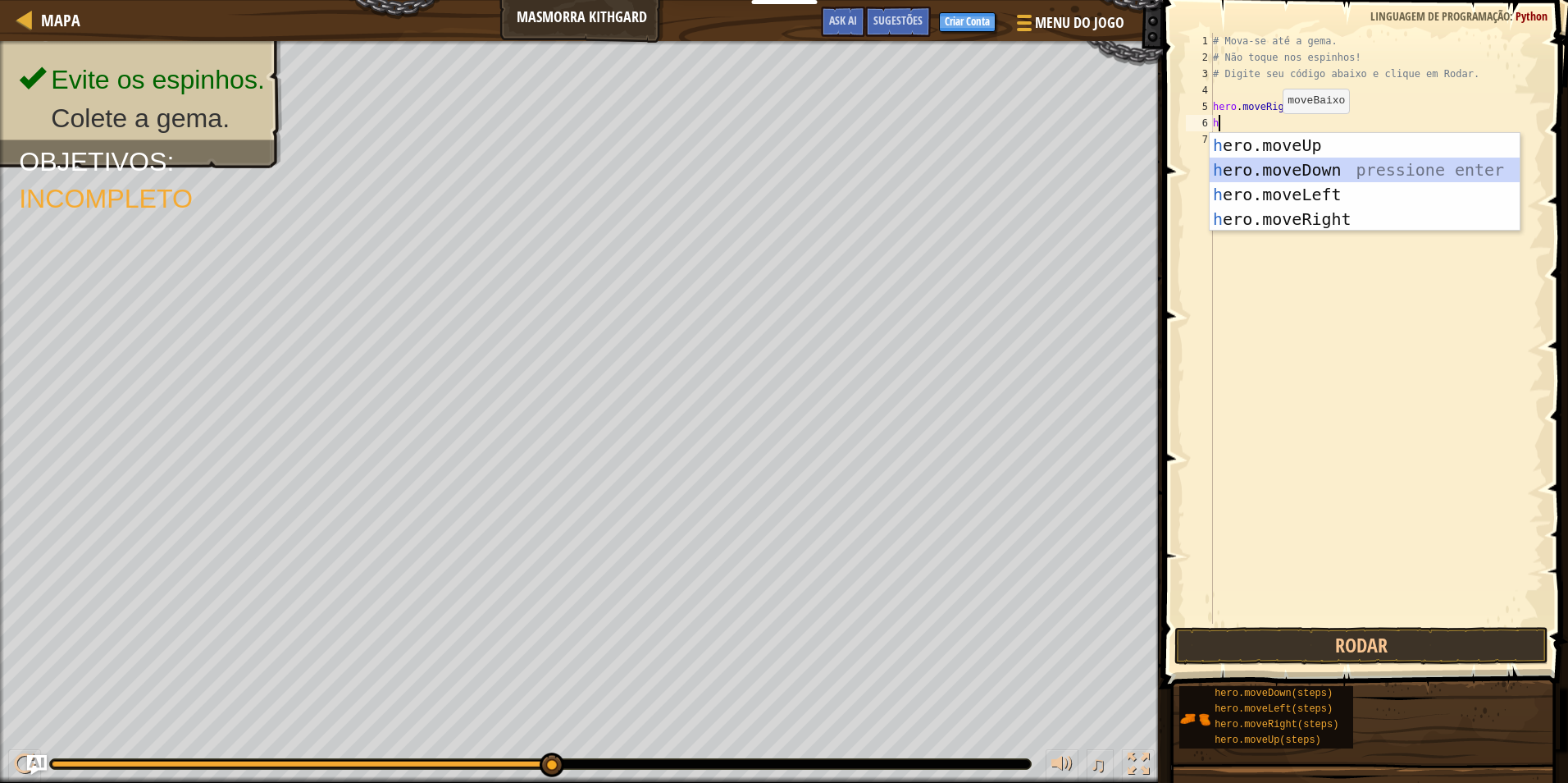
click at [1302, 179] on div "h ero.moveUp pressione enter h ero.moveDown pressione enter h ero.moveLeft pres…" at bounding box center [1365, 207] width 310 height 148
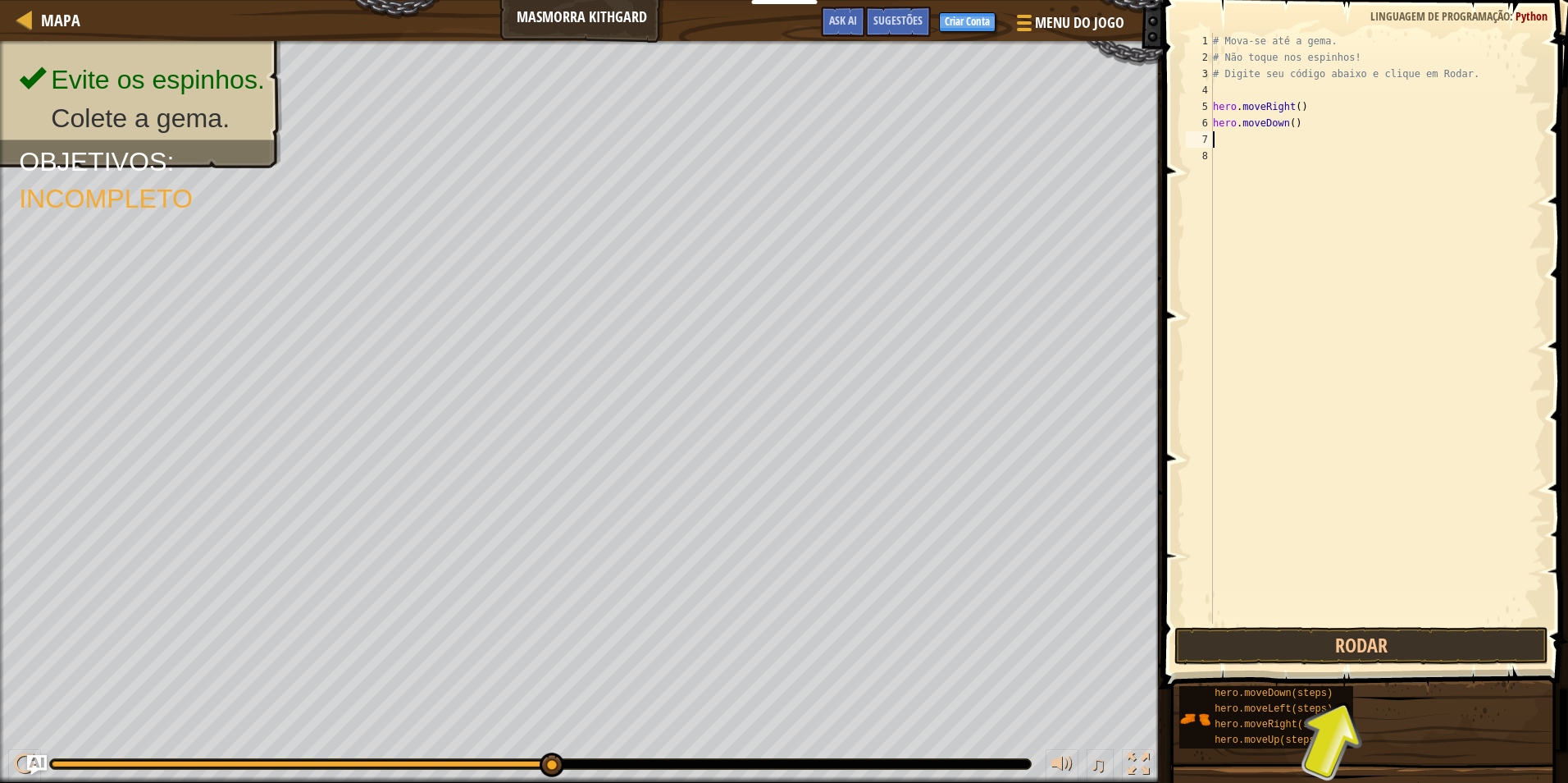
click at [1260, 141] on div "# Mova-se até a gema. # Não toque nos espinhos! # Digite seu código abaixo e cl…" at bounding box center [1377, 344] width 334 height 624
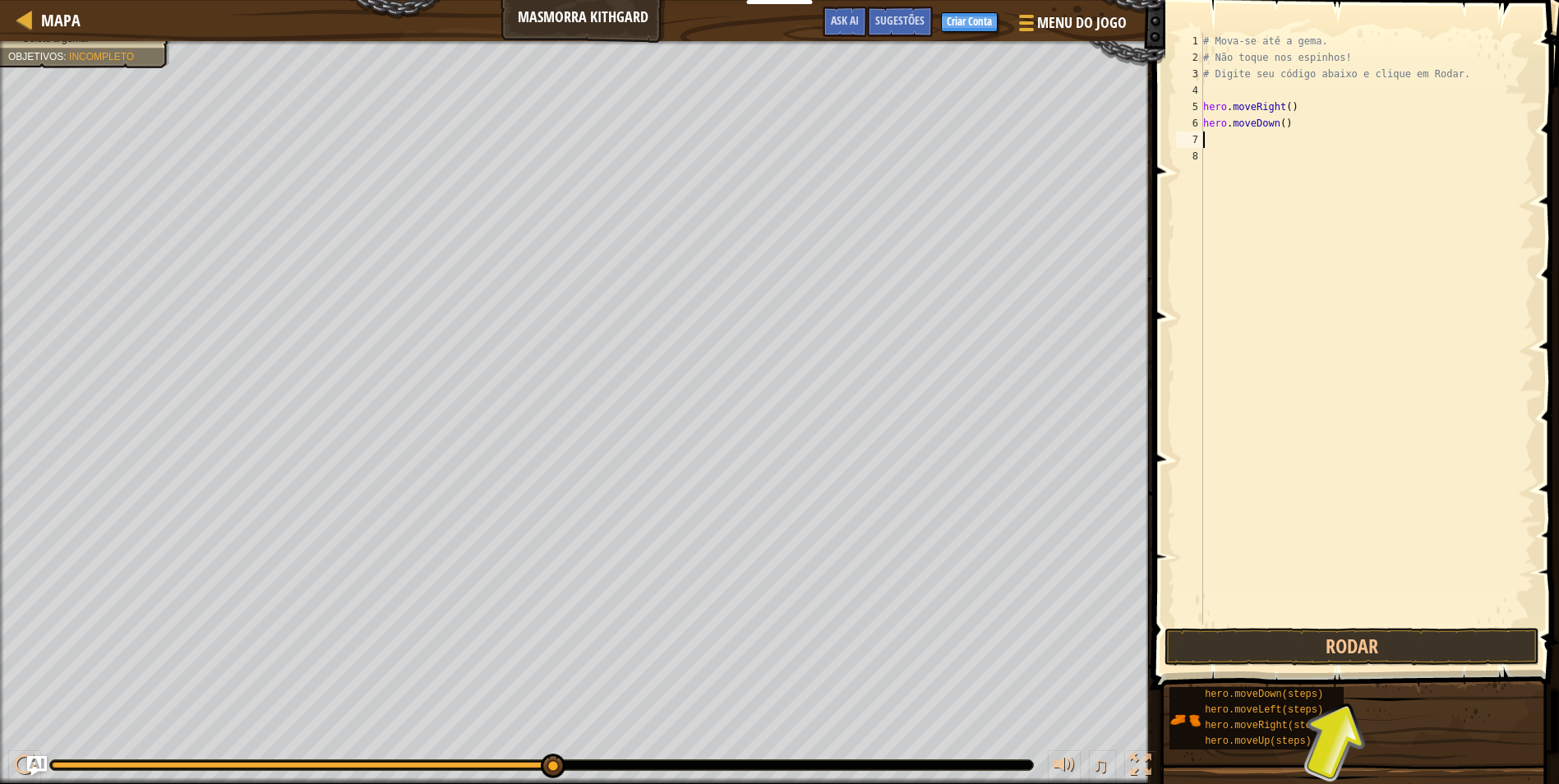
click at [1241, 135] on div "# Mova-se até a gema. # Não toque nos espinhos! # Digite seu código abaixo e cl…" at bounding box center [1367, 345] width 335 height 624
type textarea "h"
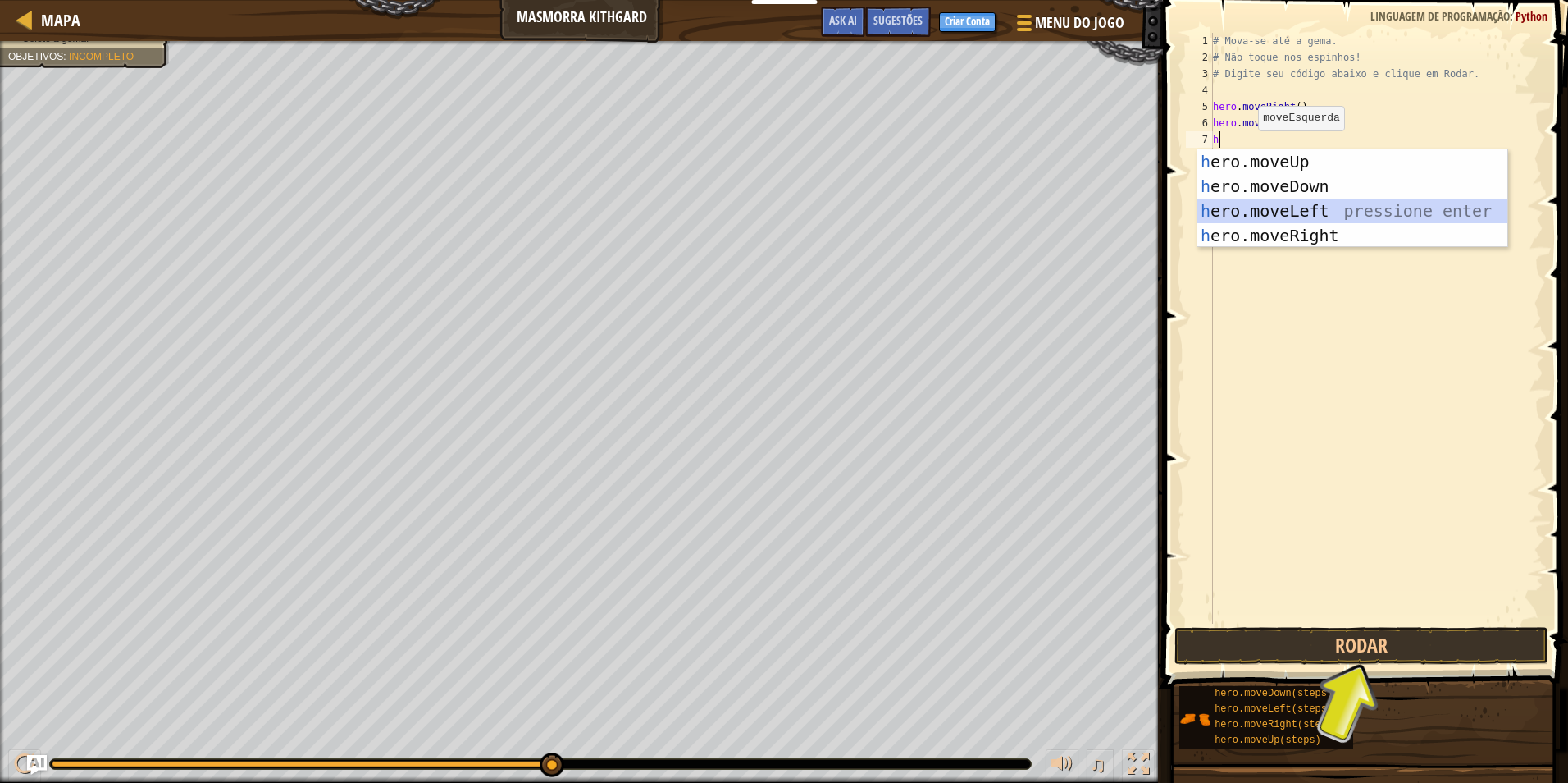
click at [1283, 221] on div "h ero.moveUp pressione enter h ero.moveDown pressione enter h ero.moveLeft pres…" at bounding box center [1353, 223] width 310 height 148
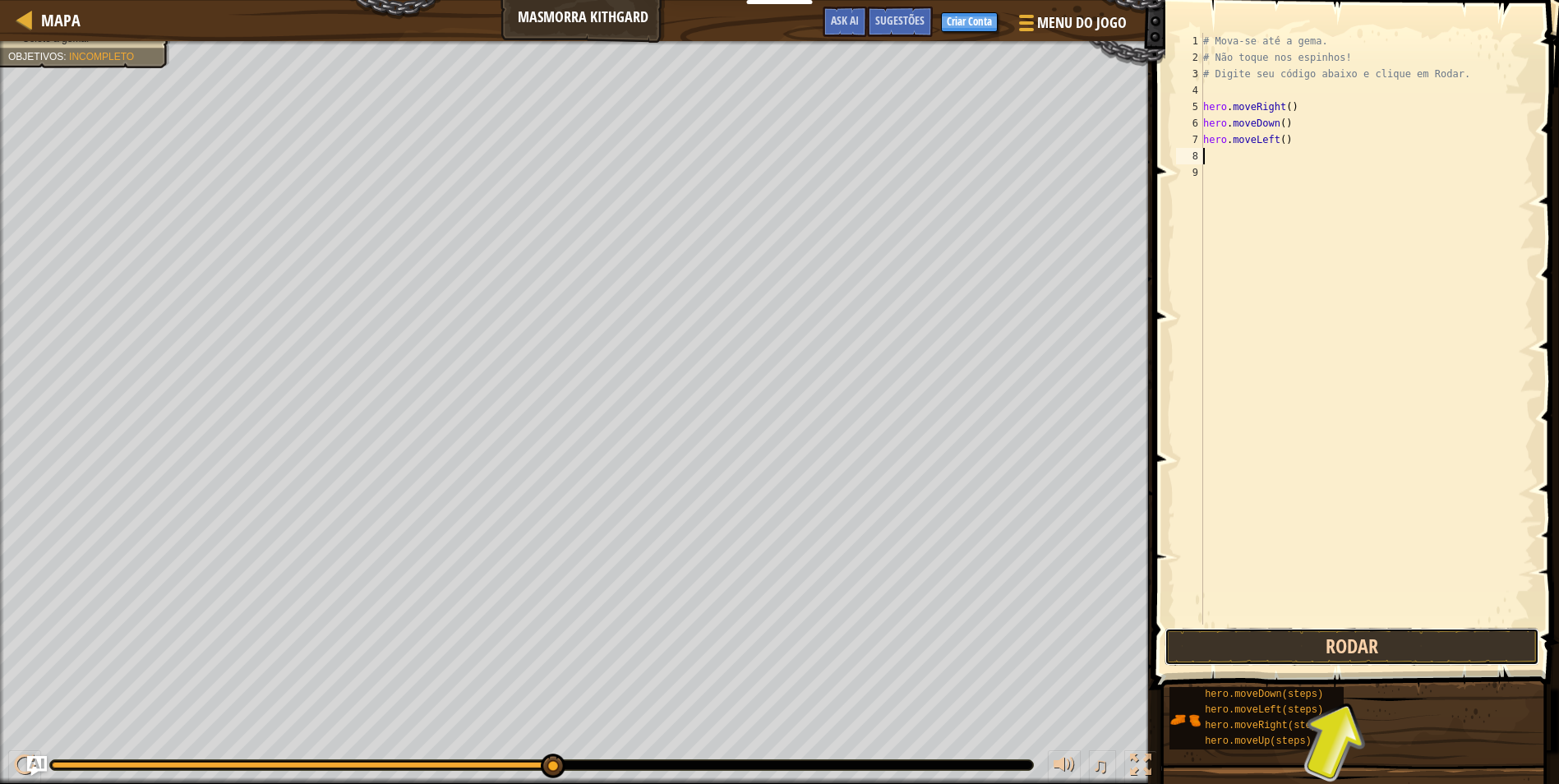
click at [1275, 649] on button "Rodar" at bounding box center [1351, 646] width 374 height 38
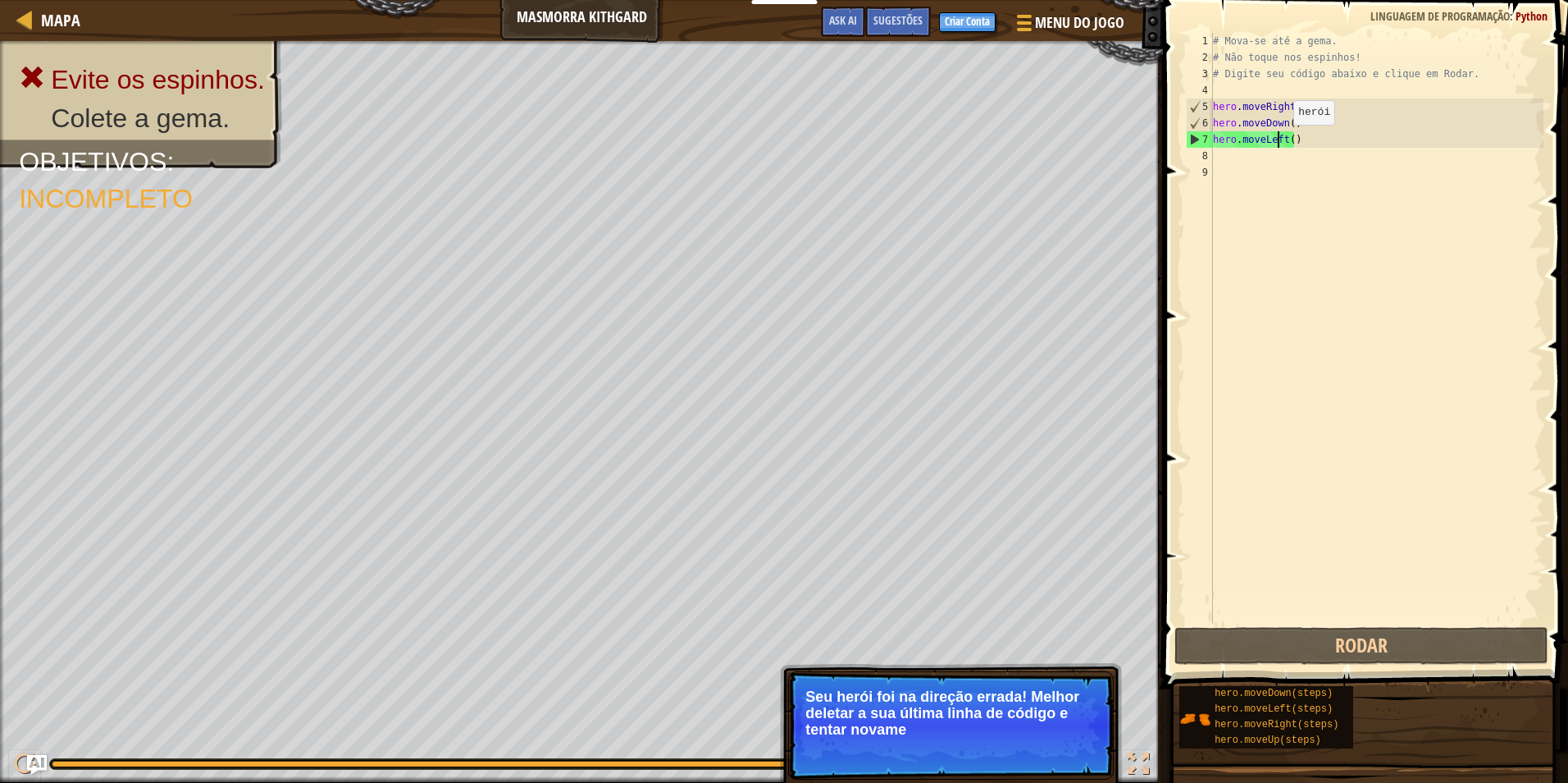
click at [1280, 141] on div "# Mova-se até a gema. # Não toque nos espinhos! # Digite seu código abaixo e cl…" at bounding box center [1377, 344] width 334 height 624
click at [1288, 140] on div "# Mova-se até a gema. # Não toque nos espinhos! # Digite seu código abaixo e cl…" at bounding box center [1377, 344] width 334 height 624
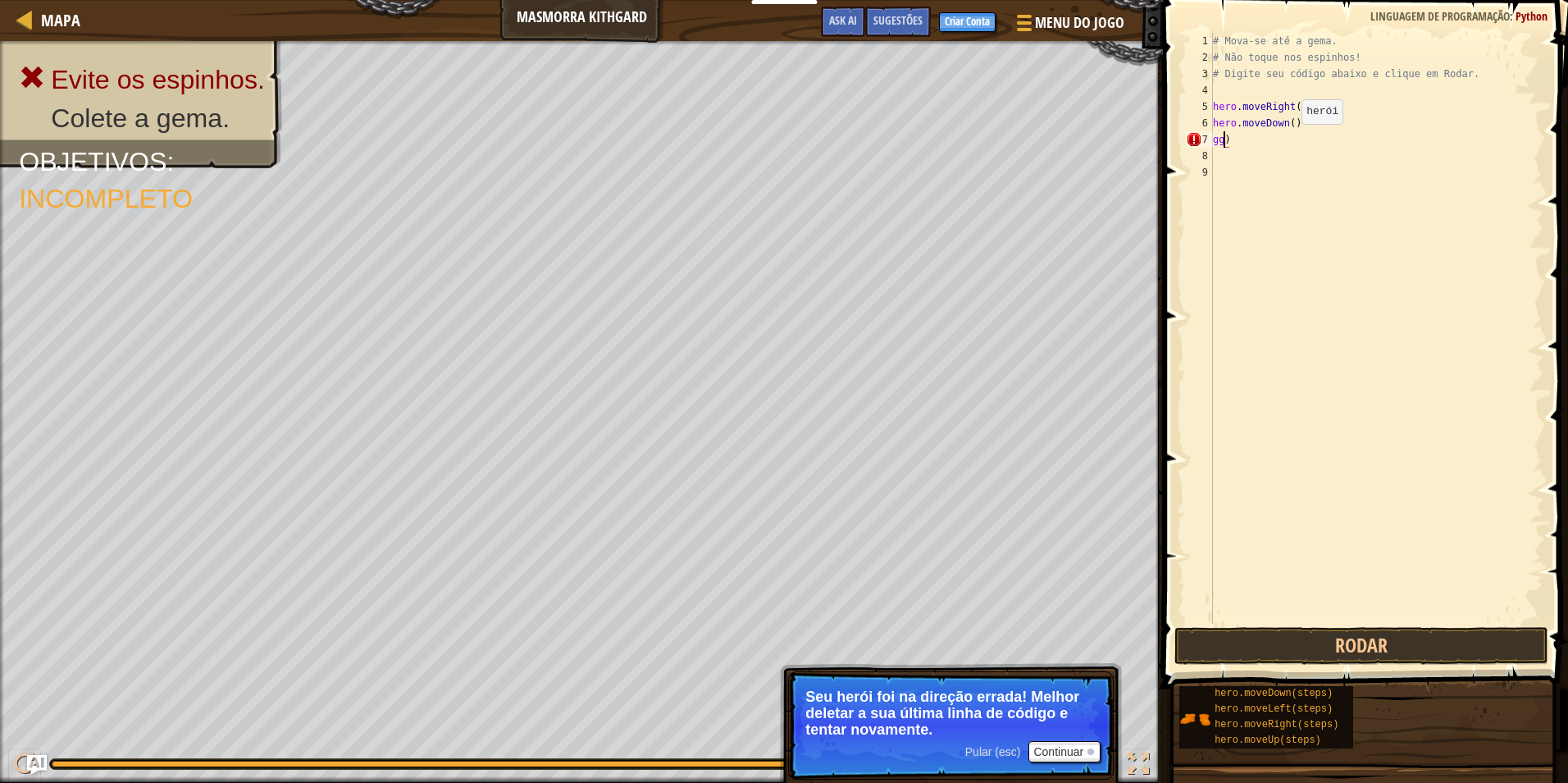
scroll to position [8, 1]
type textarea ")"
click at [1239, 139] on div "# Mova-se até a gema. # Não toque nos espinhos! # Digite seu código abaixo e cl…" at bounding box center [1377, 344] width 334 height 624
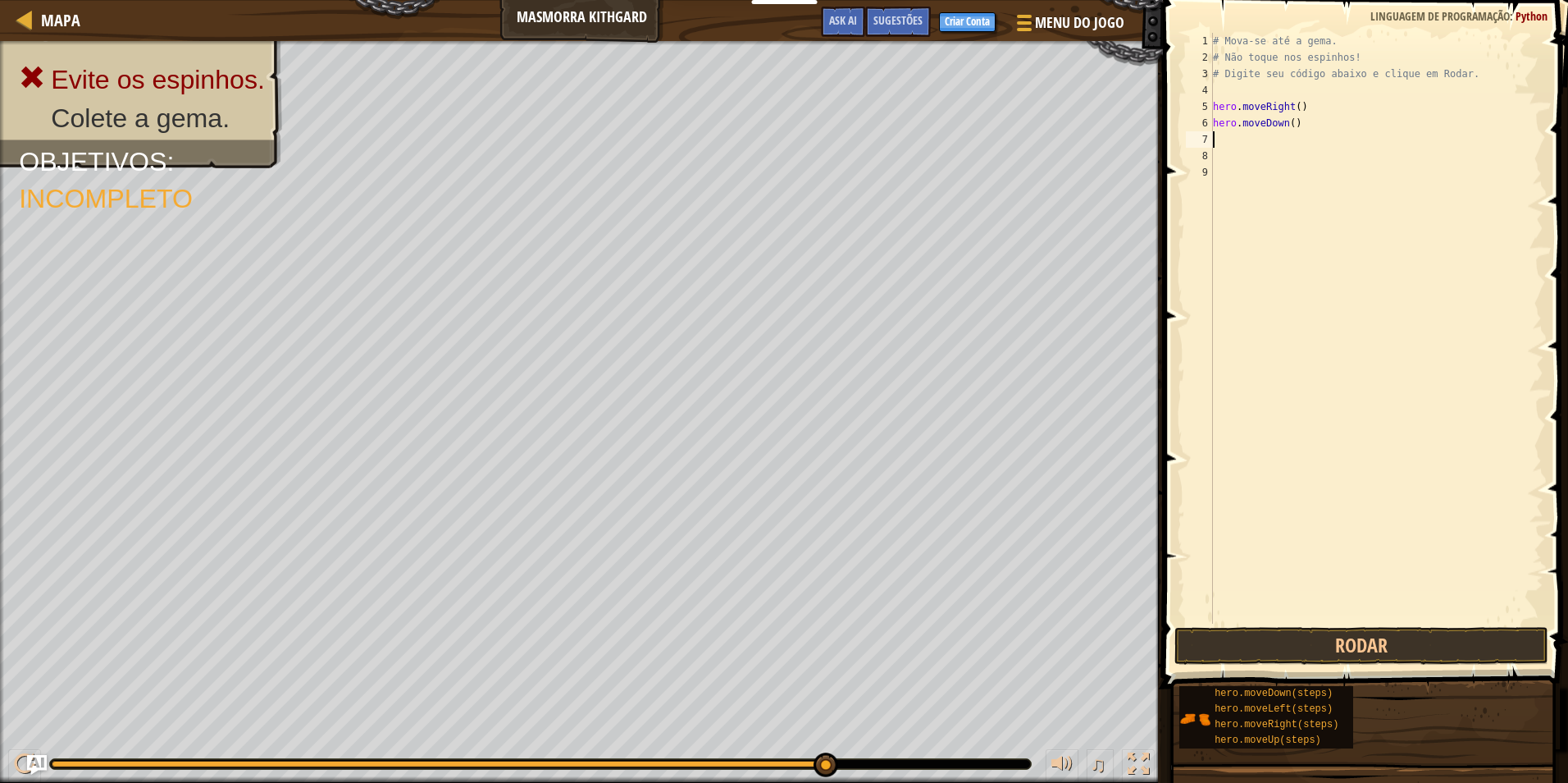
type textarea "h"
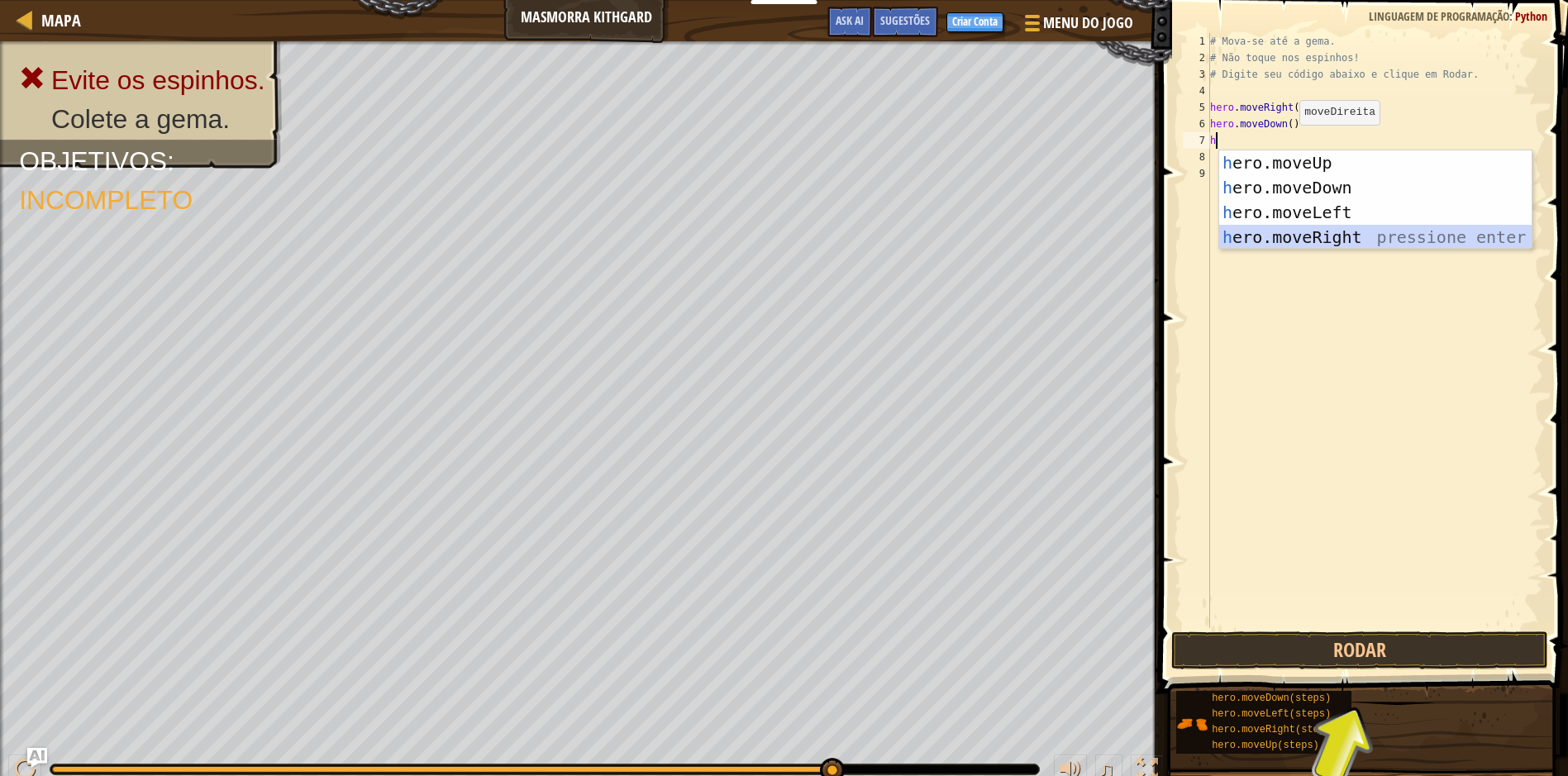
click at [1329, 246] on div "h ero.moveUp pressione enter h ero.moveDown pressione enter h ero.moveLeft pres…" at bounding box center [1375, 224] width 313 height 149
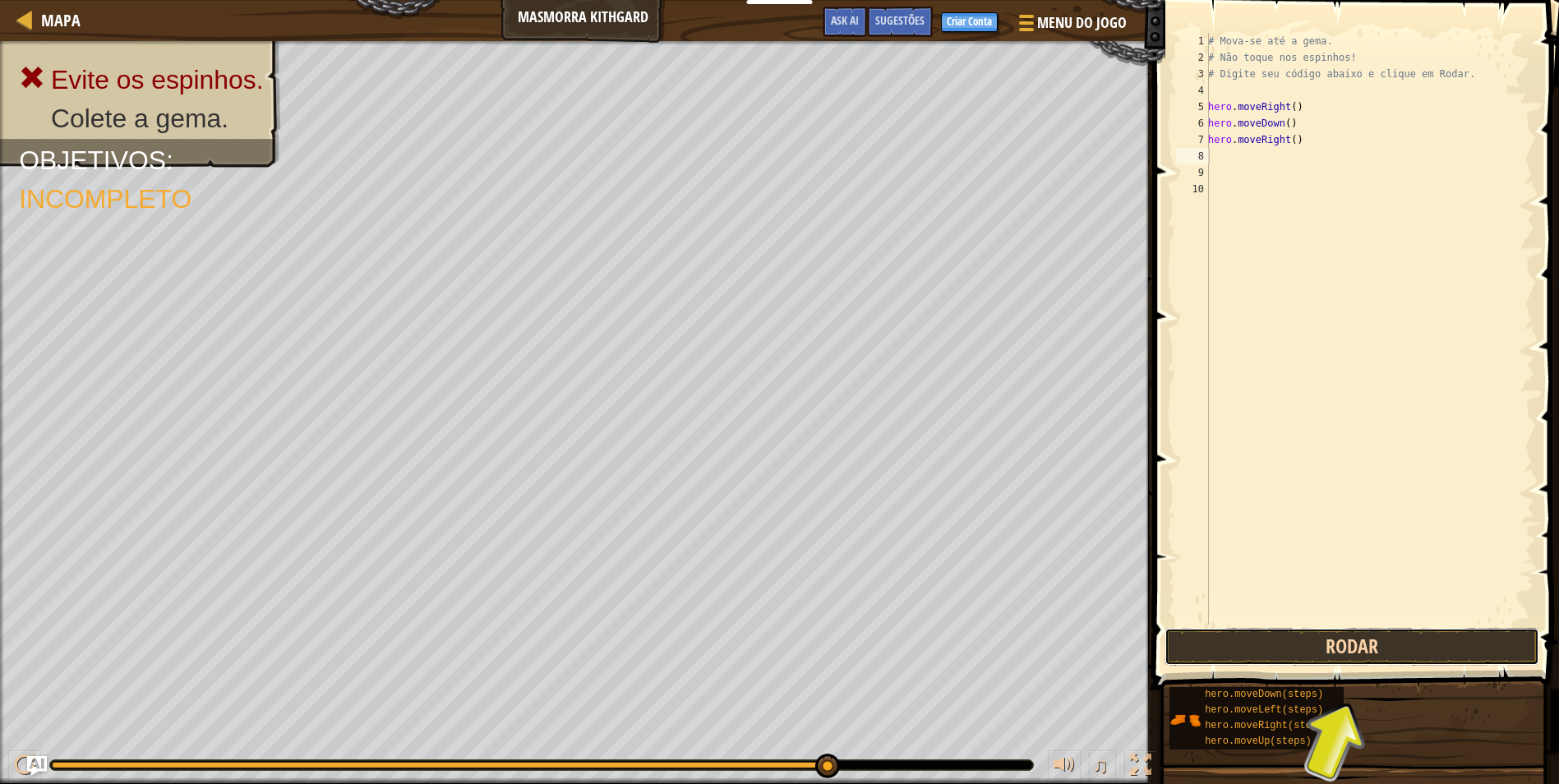
click at [1293, 651] on button "Rodar" at bounding box center [1351, 646] width 374 height 38
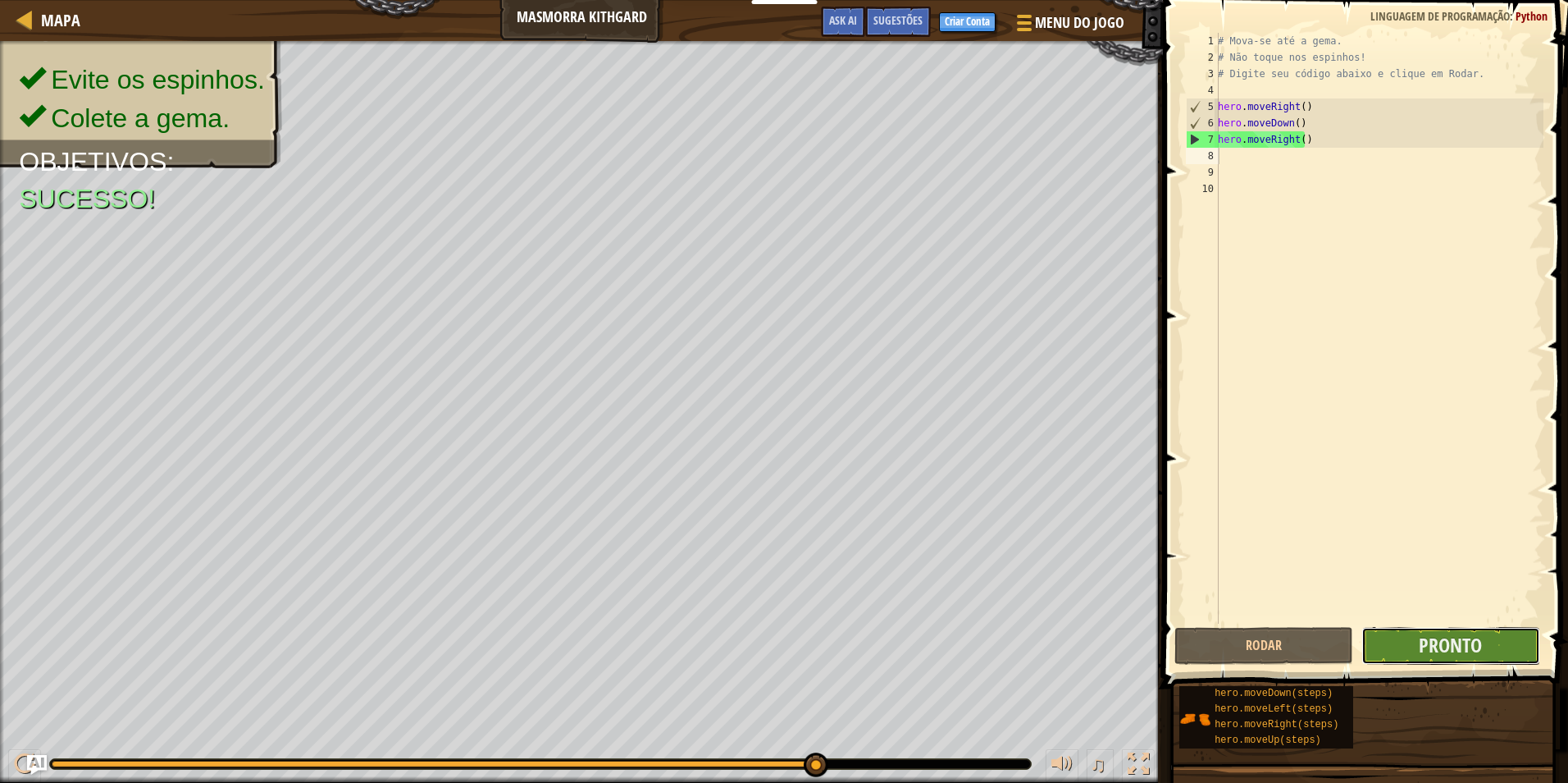
click at [1406, 657] on button "Pronto" at bounding box center [1451, 645] width 179 height 38
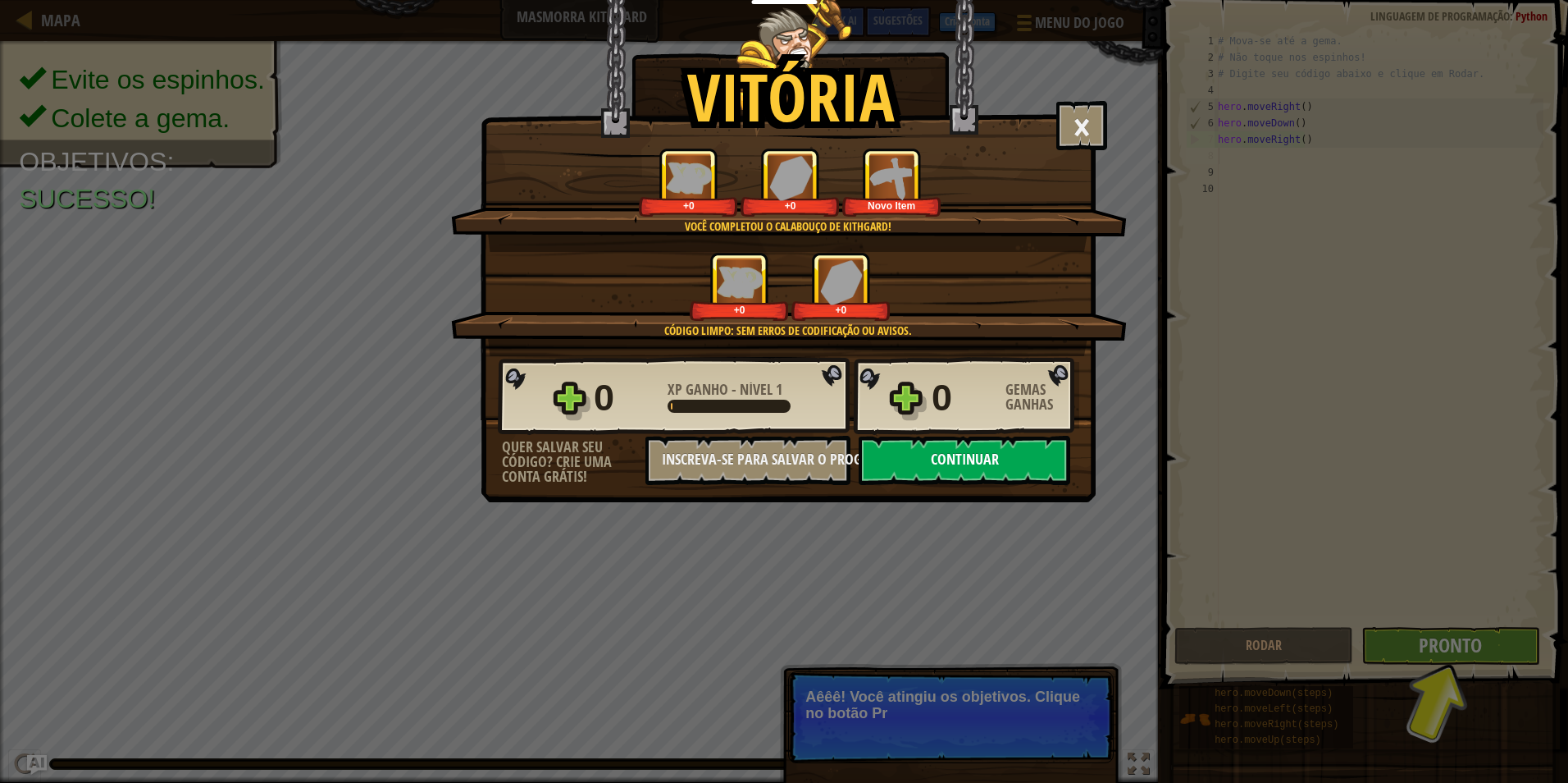
click at [945, 467] on button "Continuar" at bounding box center [964, 460] width 212 height 49
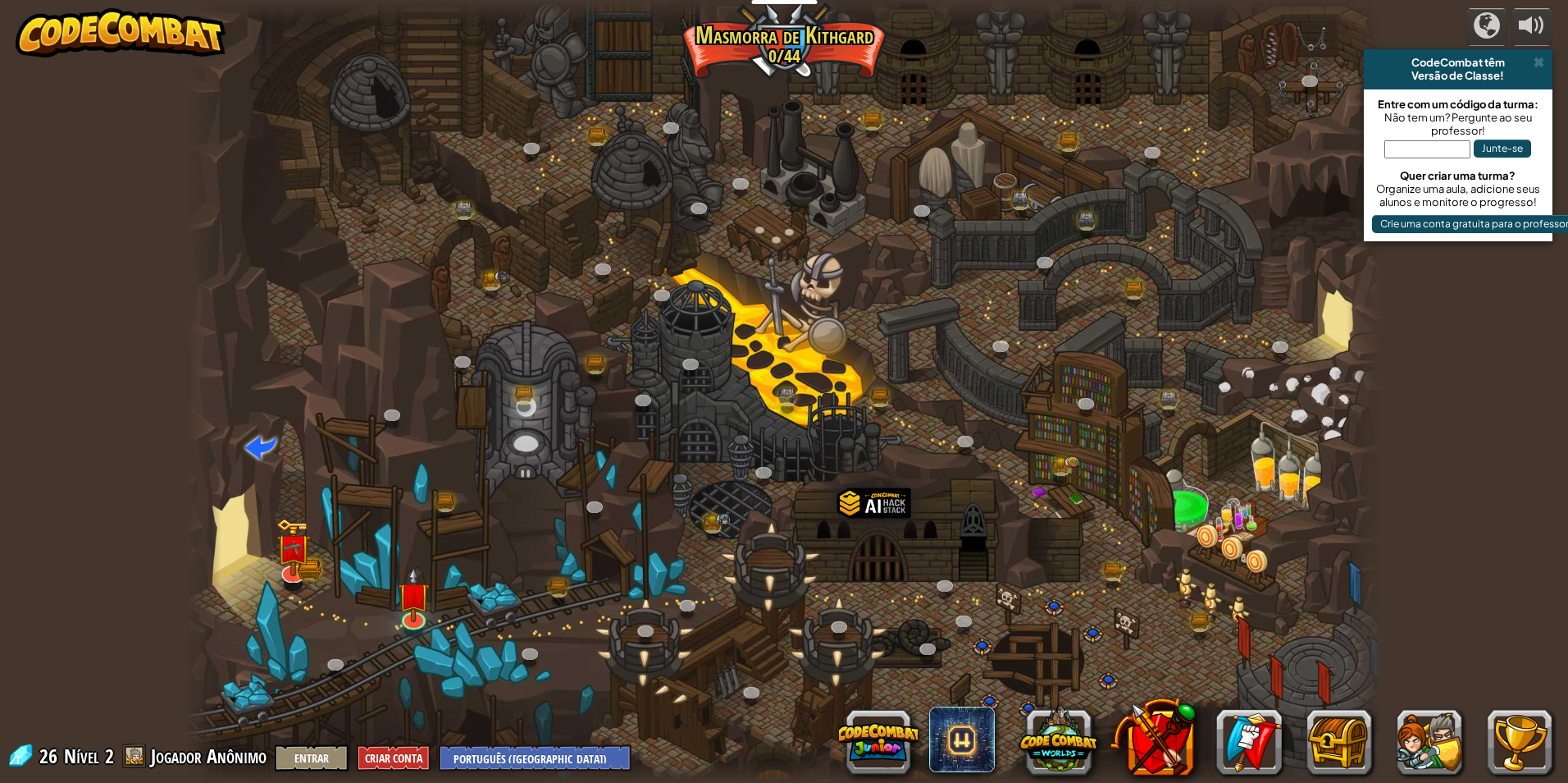
click at [967, 482] on div at bounding box center [784, 392] width 1198 height 783
select select "pt-BR"
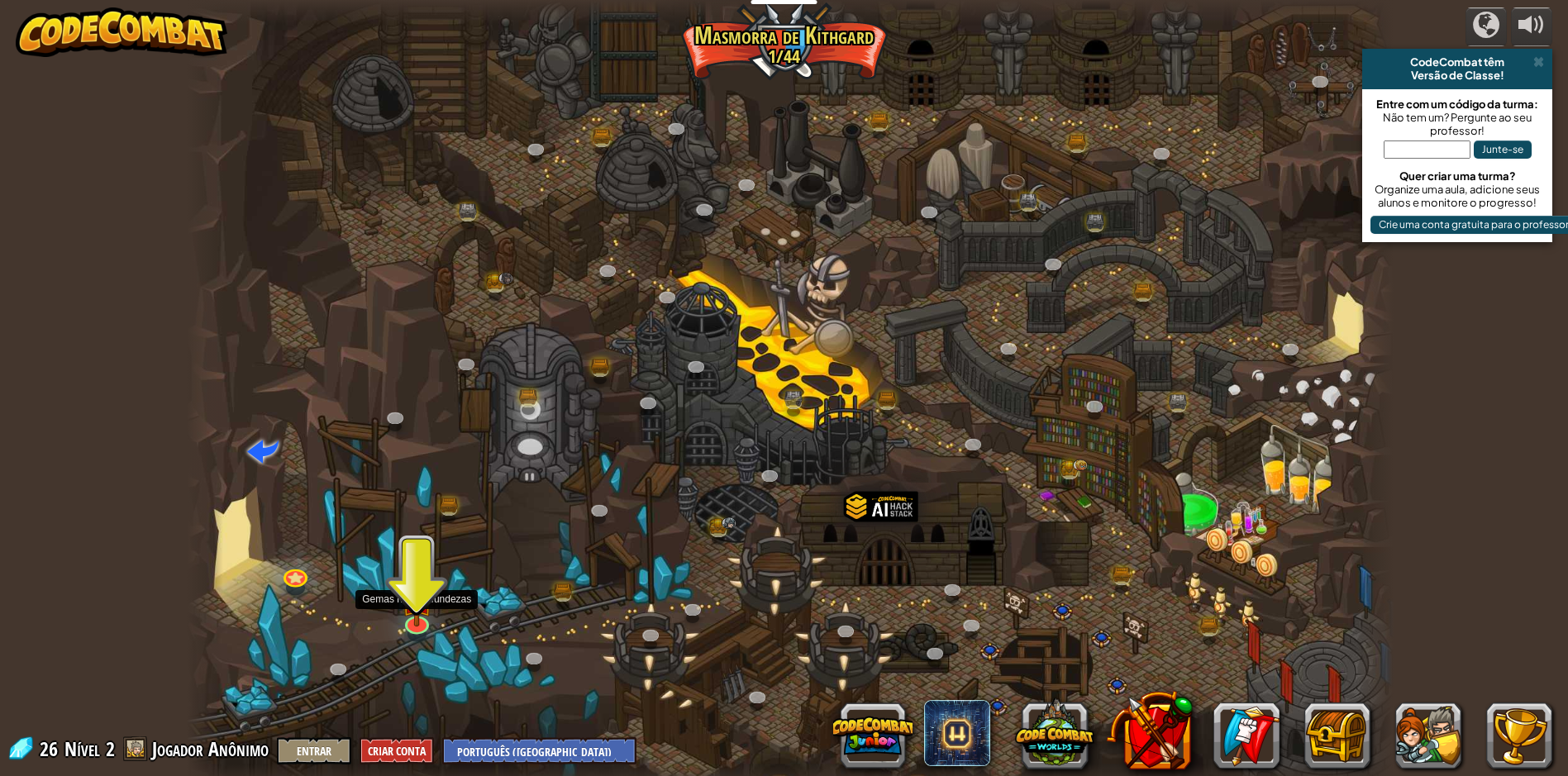
drag, startPoint x: 429, startPoint y: 637, endPoint x: 430, endPoint y: 629, distance: 8.1
click at [430, 629] on div at bounding box center [790, 394] width 1207 height 789
click at [430, 629] on div "Desfiladeiro Retorcido (Bloqueado) Desafio: [PERSON_NAME] a maior quantidade de…" at bounding box center [790, 394] width 1207 height 789
click at [427, 626] on link at bounding box center [416, 619] width 33 height 33
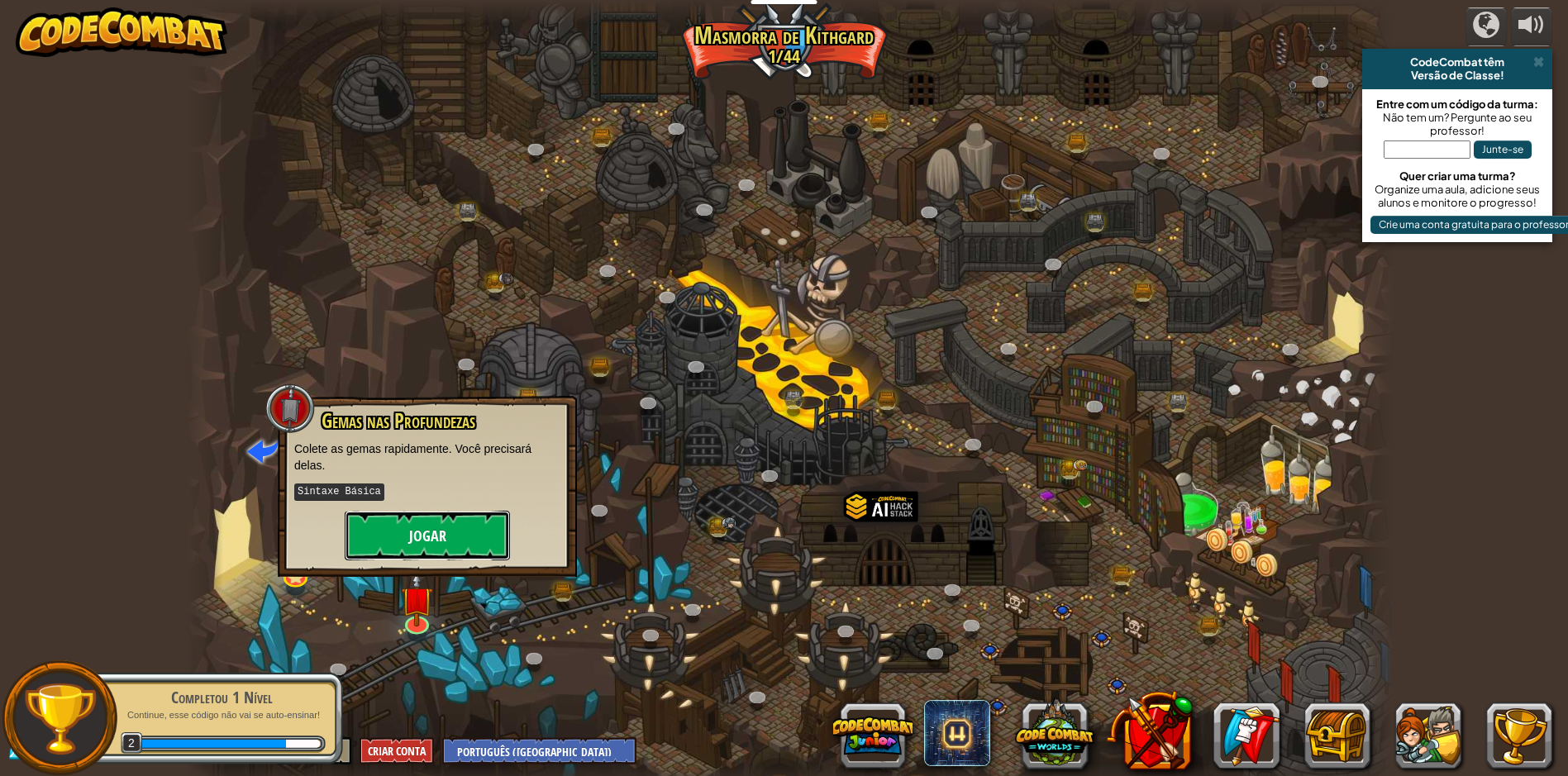
click at [381, 537] on button "Jogar" at bounding box center [427, 535] width 165 height 49
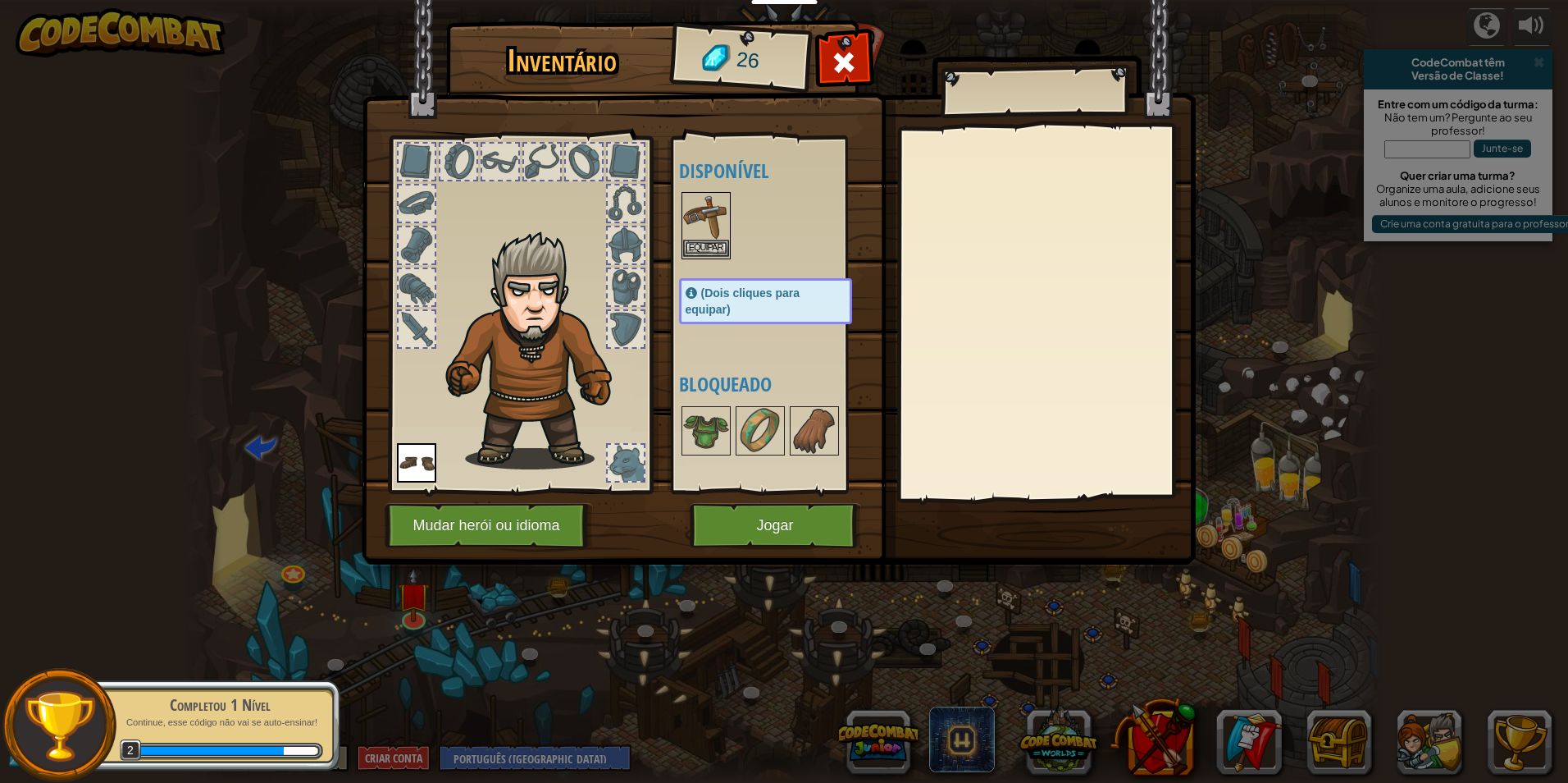
click at [712, 239] on img at bounding box center [706, 216] width 46 height 46
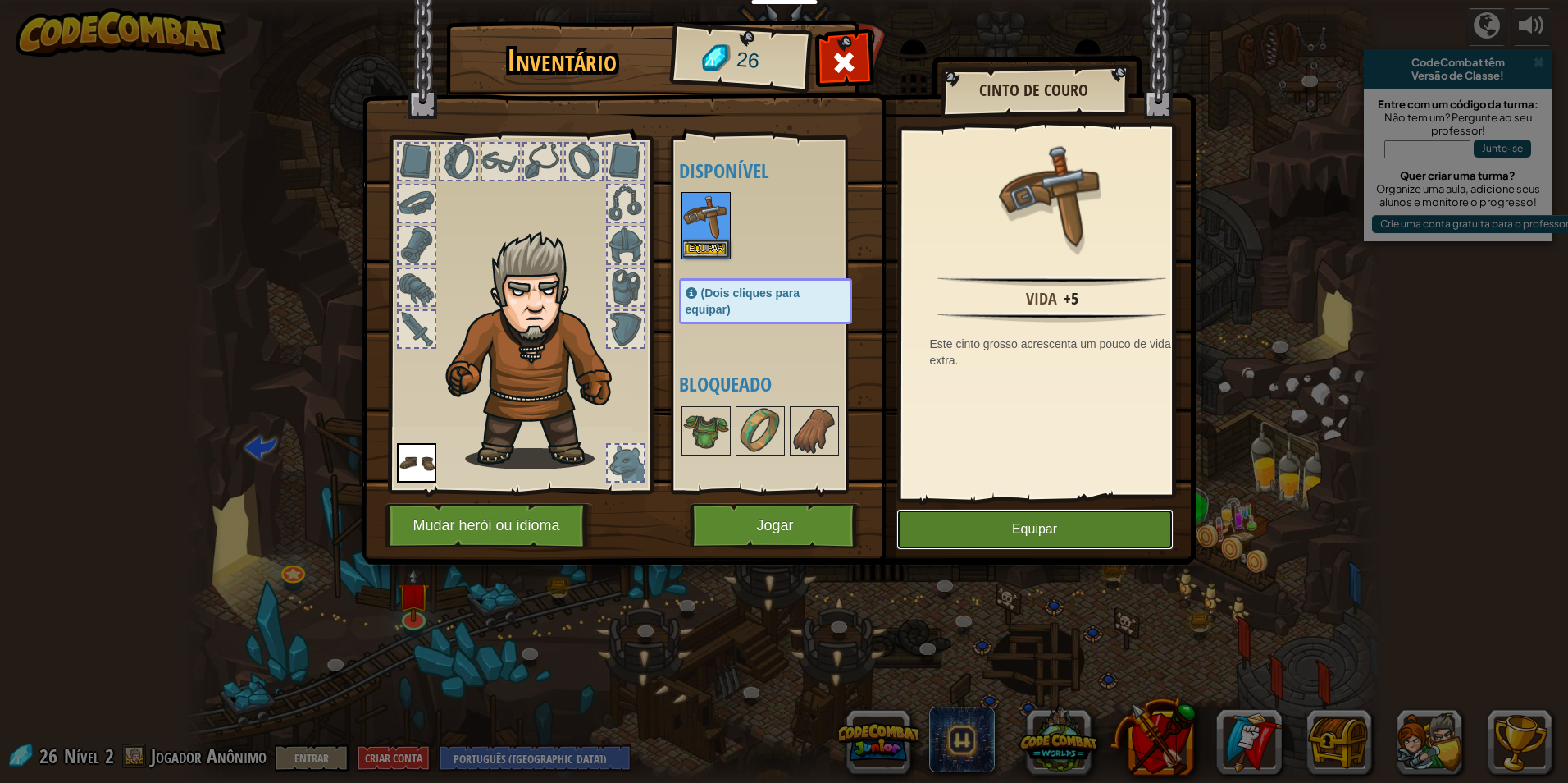
click at [940, 532] on button "Equipar" at bounding box center [1035, 529] width 277 height 41
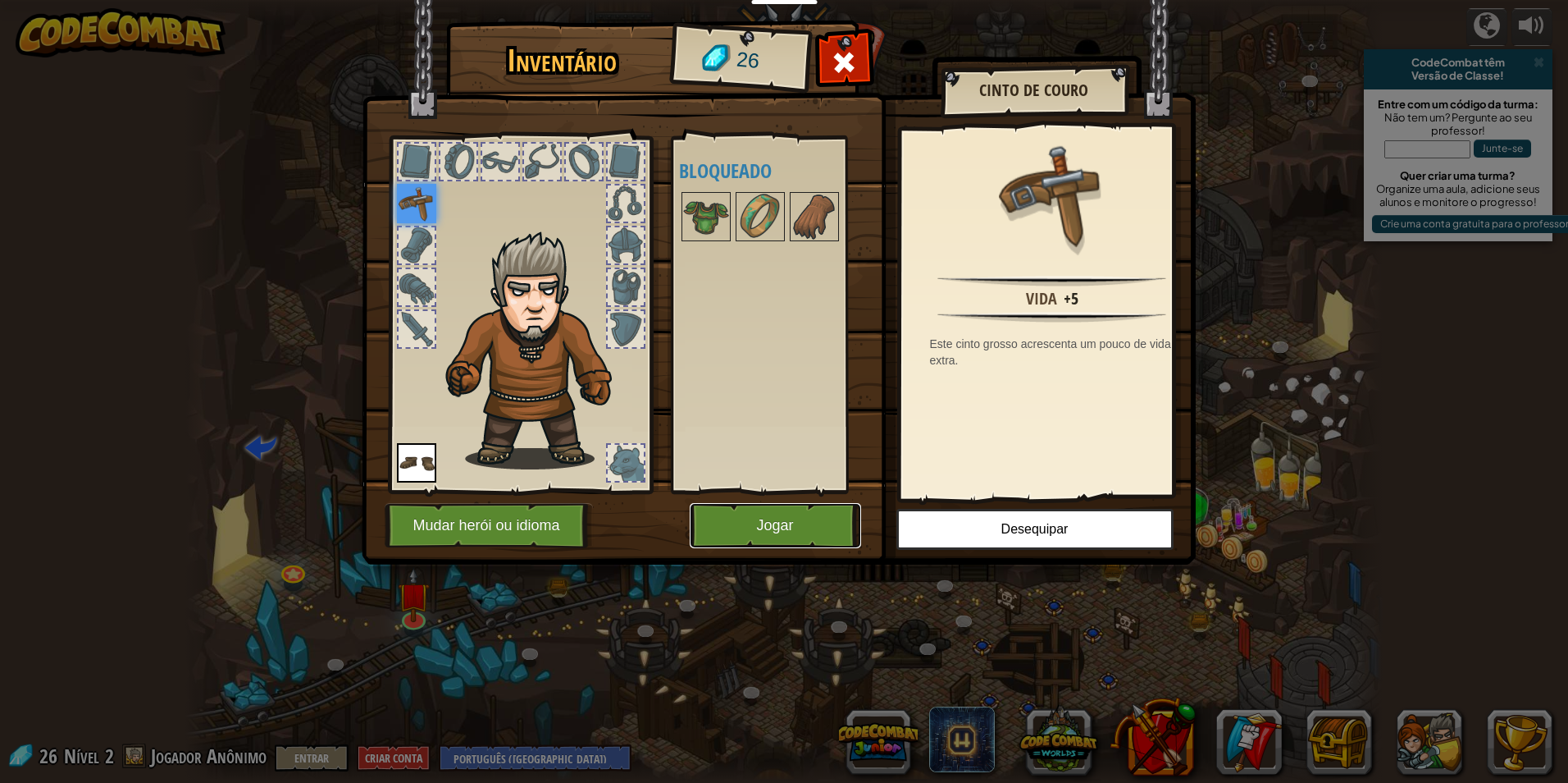
click at [810, 535] on button "Jogar" at bounding box center [775, 525] width 171 height 45
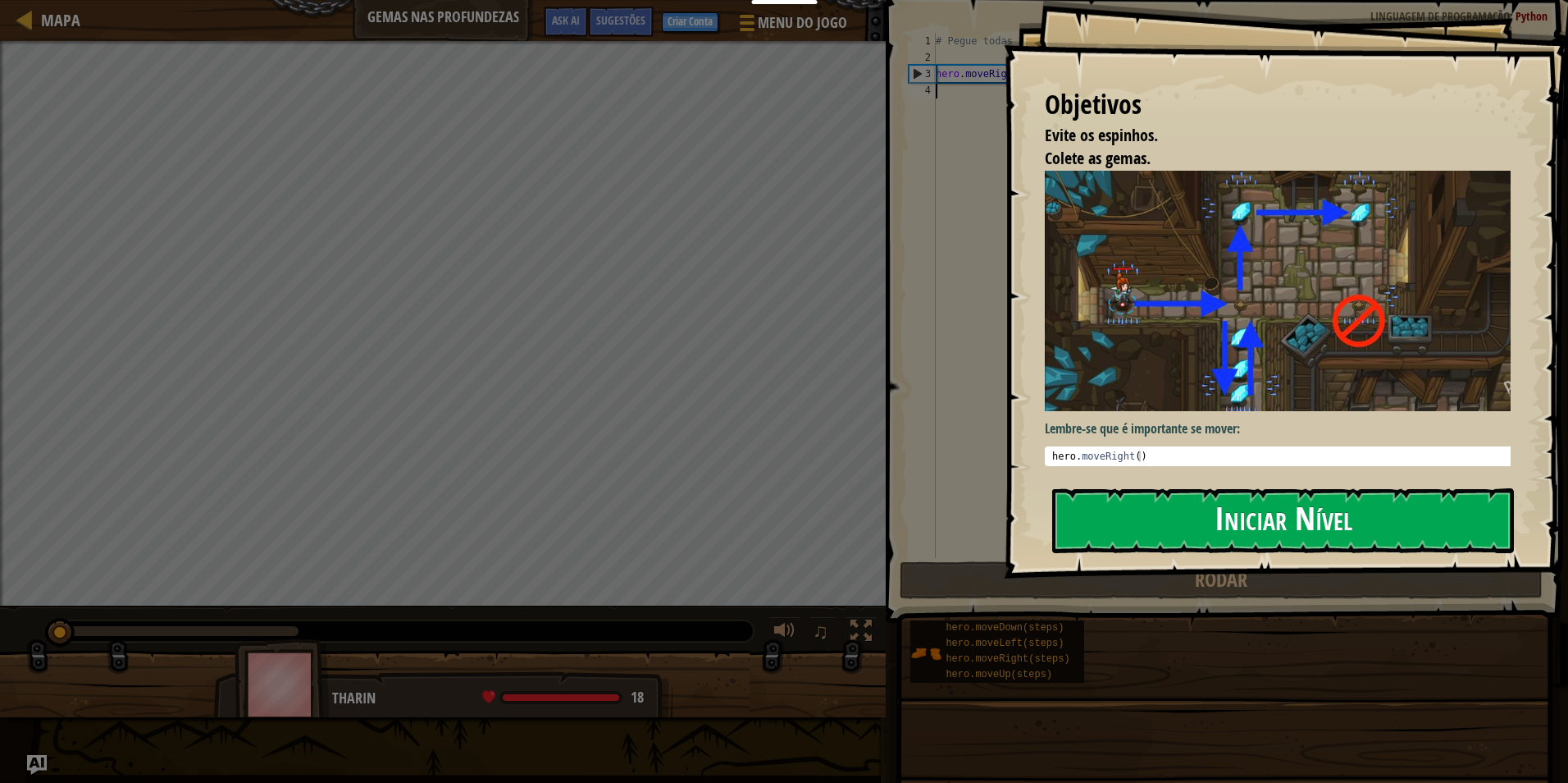
click at [1097, 518] on button "Iniciar Nível" at bounding box center [1283, 521] width 461 height 65
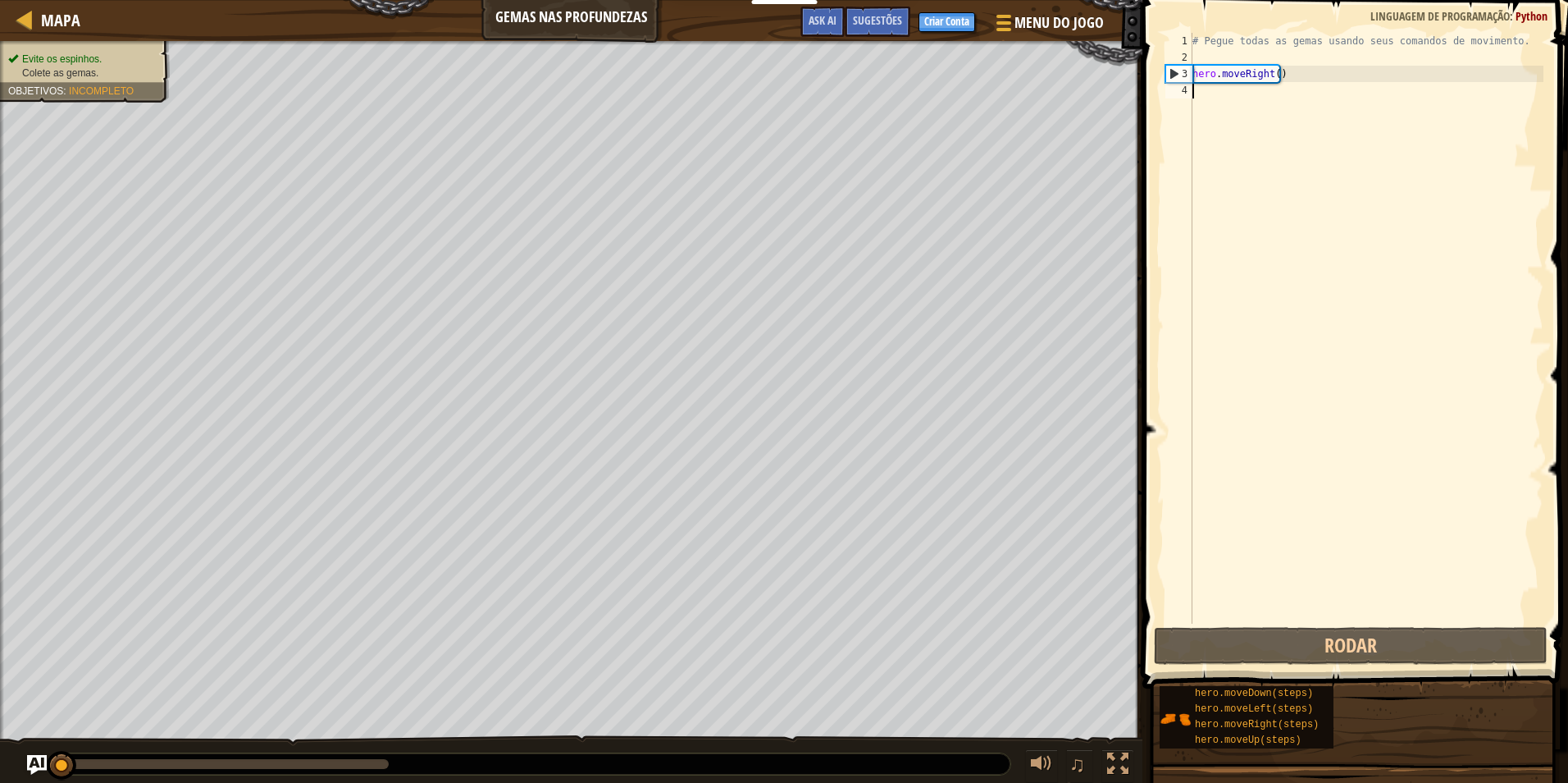
click at [1219, 85] on div "# Pegue todas as gemas usando seus comandos de movimento. hero . moveRight ( )" at bounding box center [1366, 344] width 354 height 624
click at [1218, 89] on div "# Pegue todas as gemas usando seus comandos de movimento. hero . moveRight ( )" at bounding box center [1366, 344] width 354 height 624
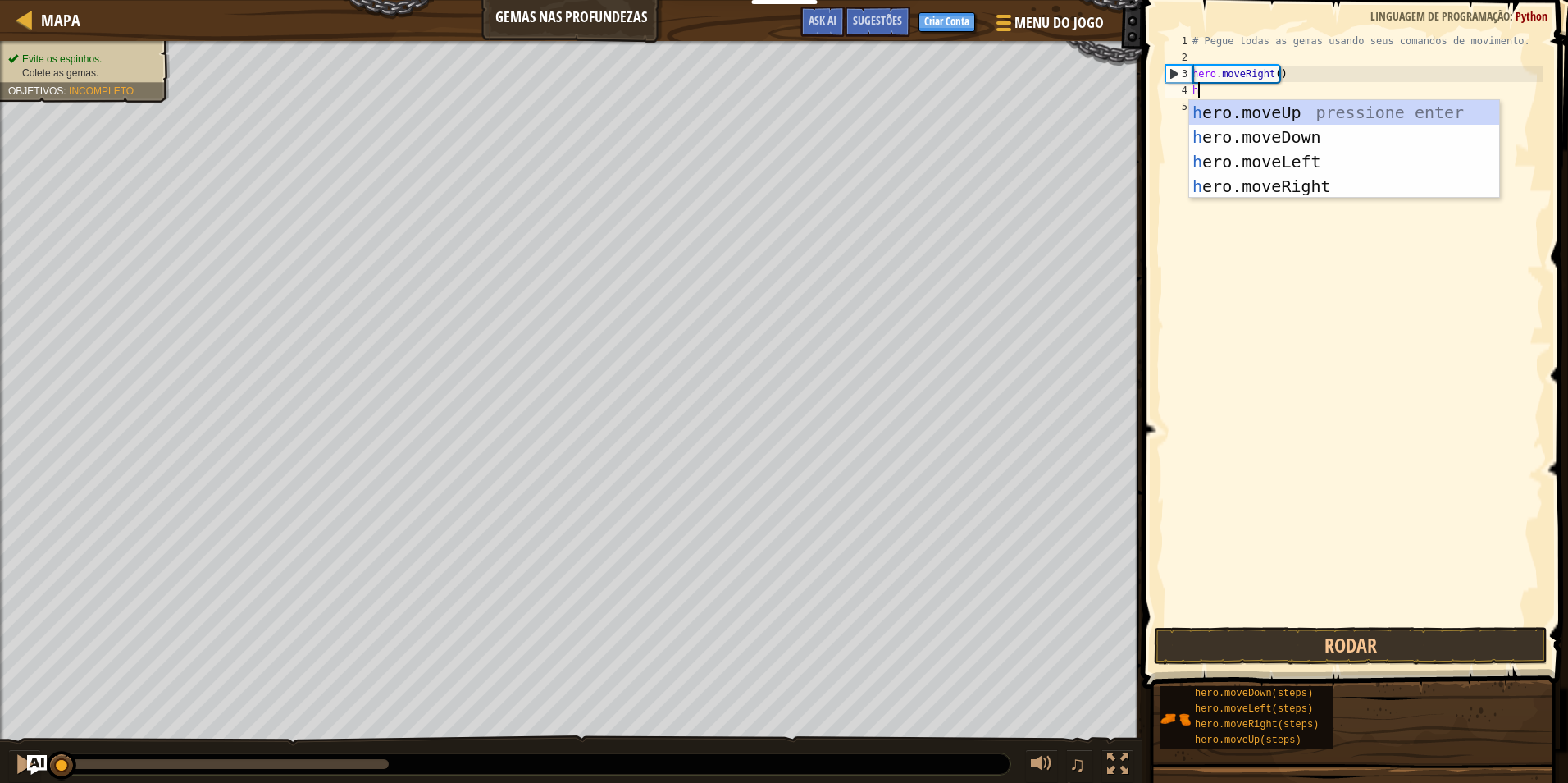
scroll to position [8, 0]
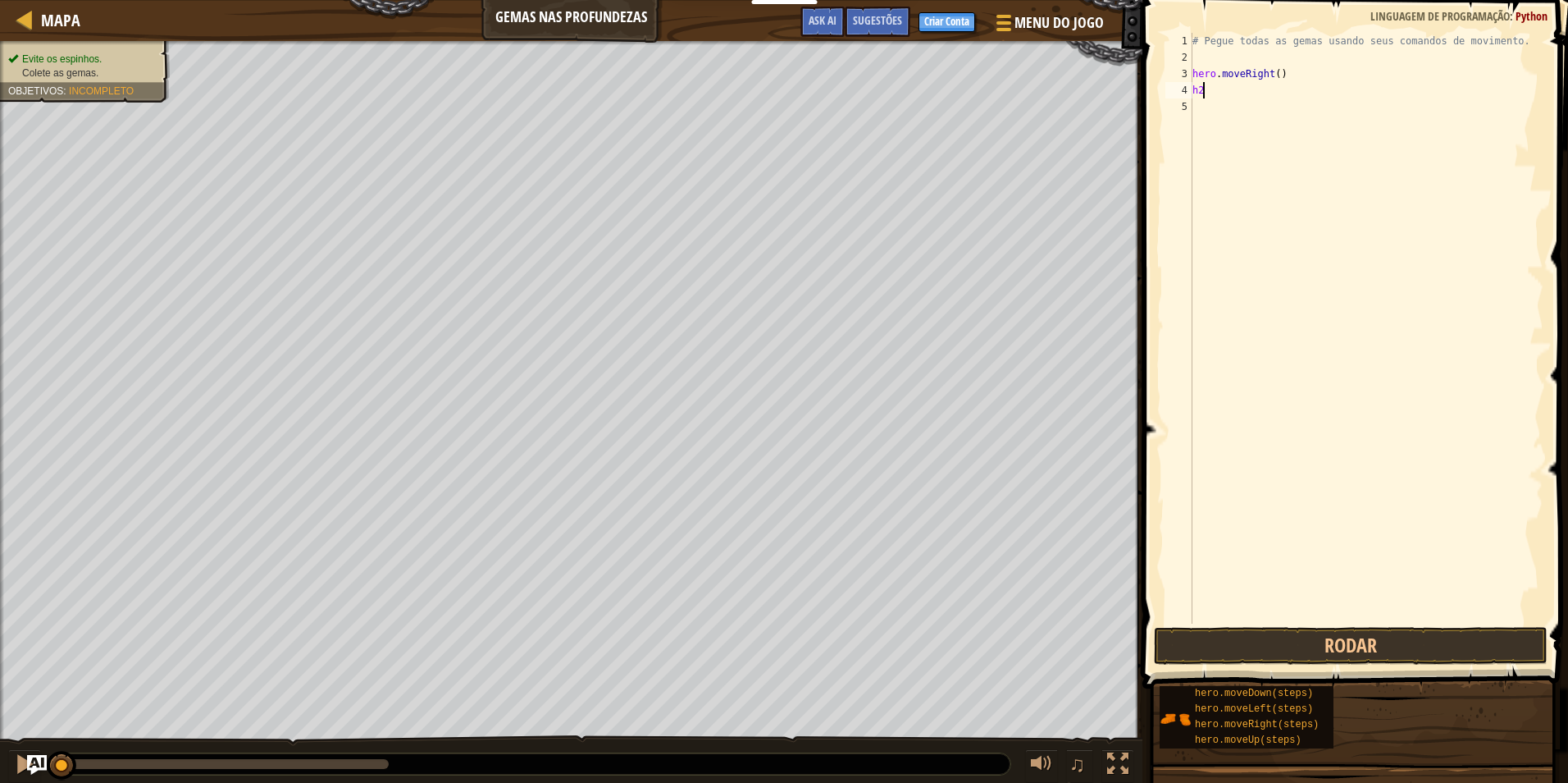
type textarea "h"
click at [1274, 78] on div "# Pegue todas as gemas usando seus comandos de movimento. hero . moveRight ( )" at bounding box center [1366, 344] width 354 height 624
type textarea "hero.moveRight(2)"
click at [1246, 82] on div "# Pegue todas as gemas usando seus comandos de movimento. hero . moveRight ( 2 )" at bounding box center [1366, 344] width 354 height 624
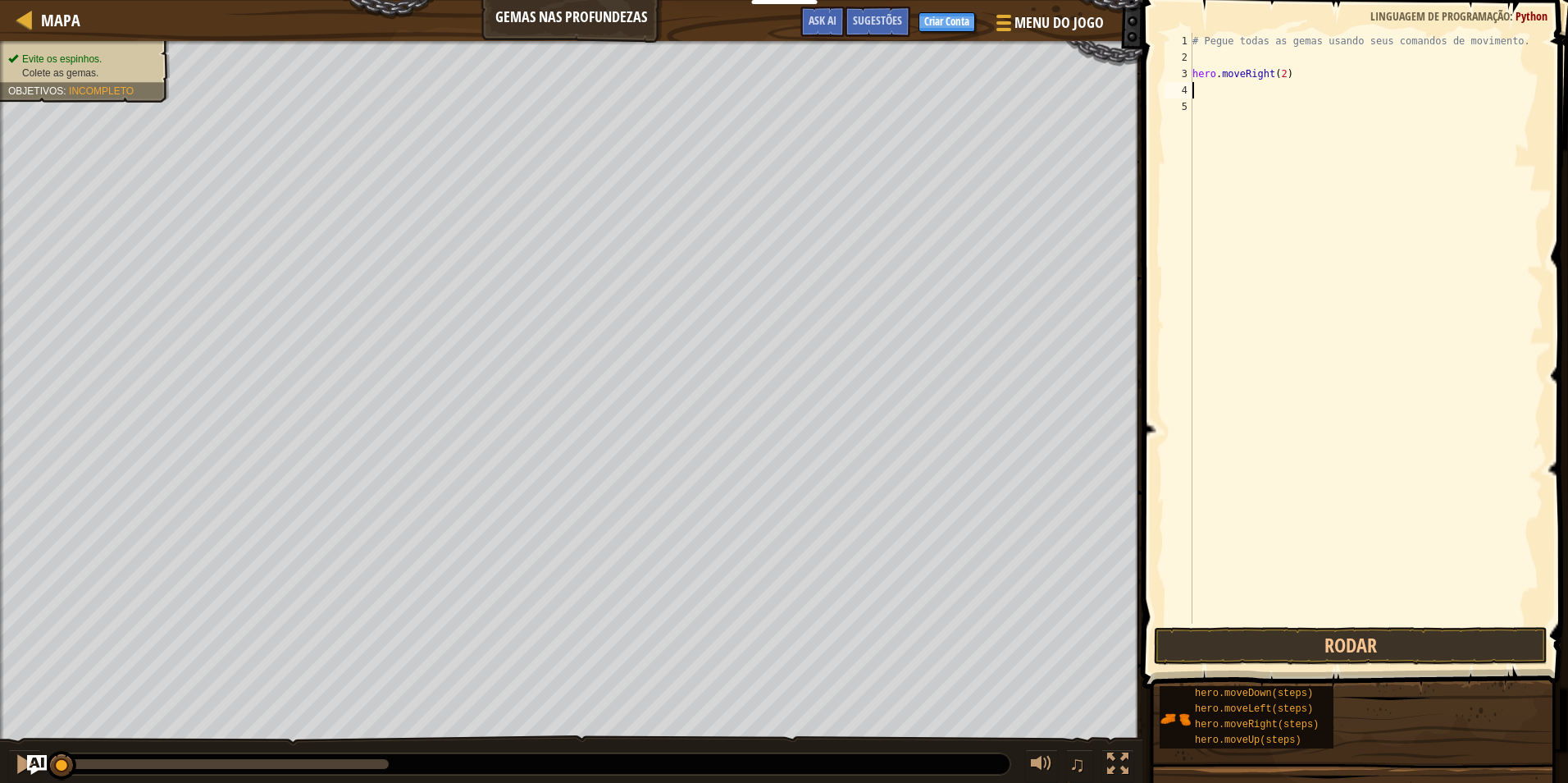
scroll to position [8, 0]
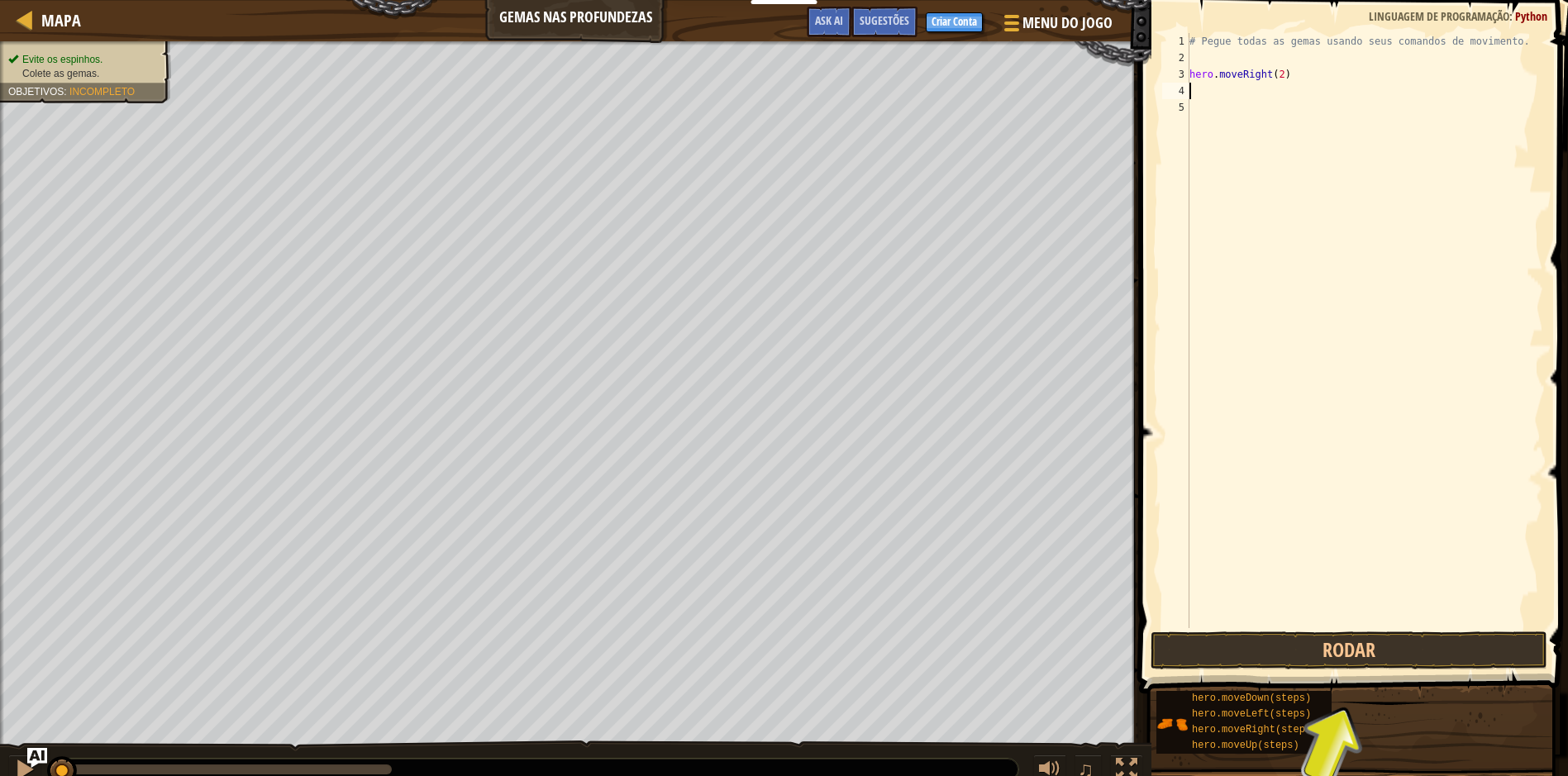
type textarea "h"
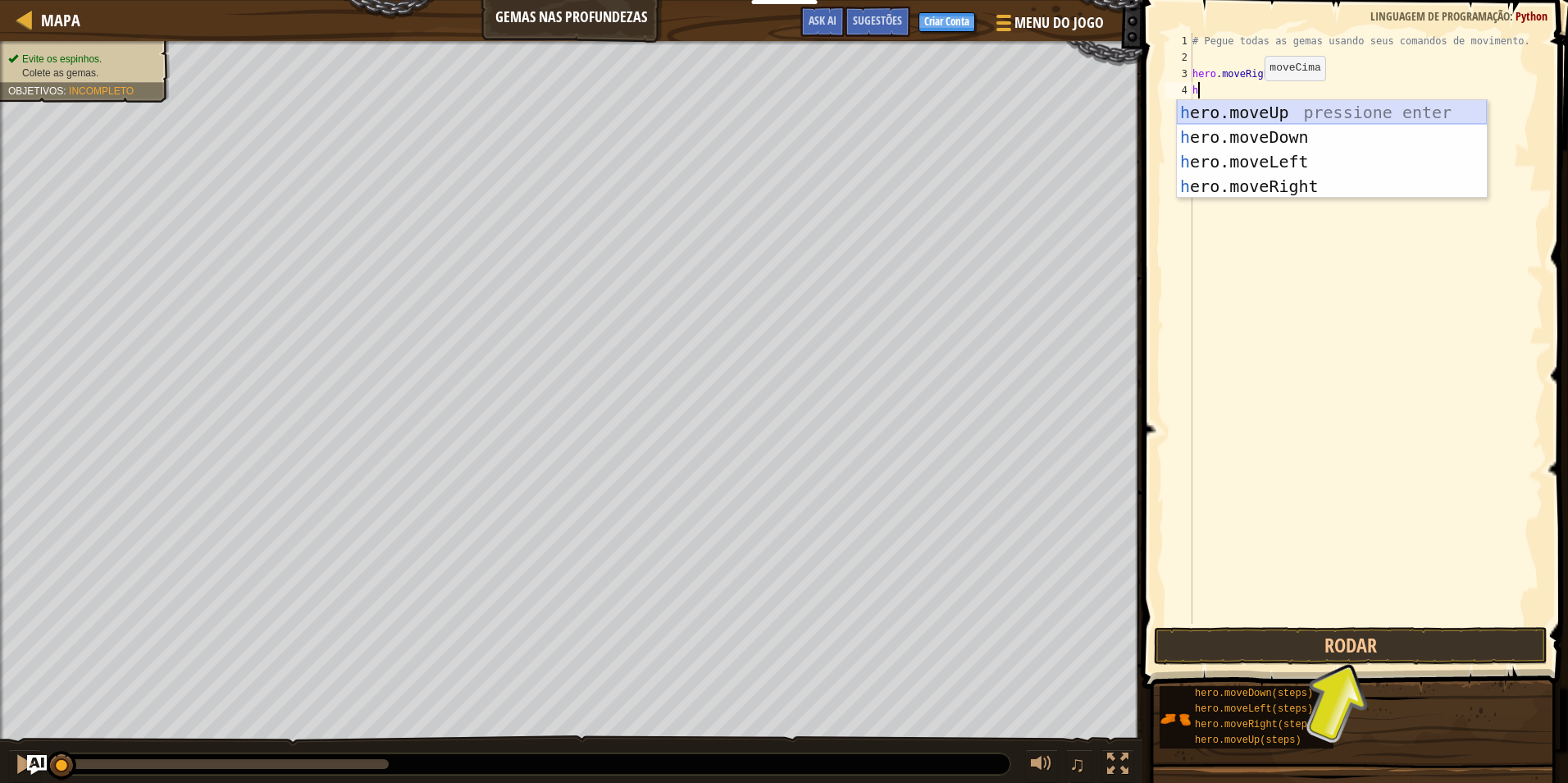
click at [1234, 111] on div "h ero.moveUp pressione enter h ero.moveDown pressione enter h ero.moveLeft pres…" at bounding box center [1332, 174] width 310 height 148
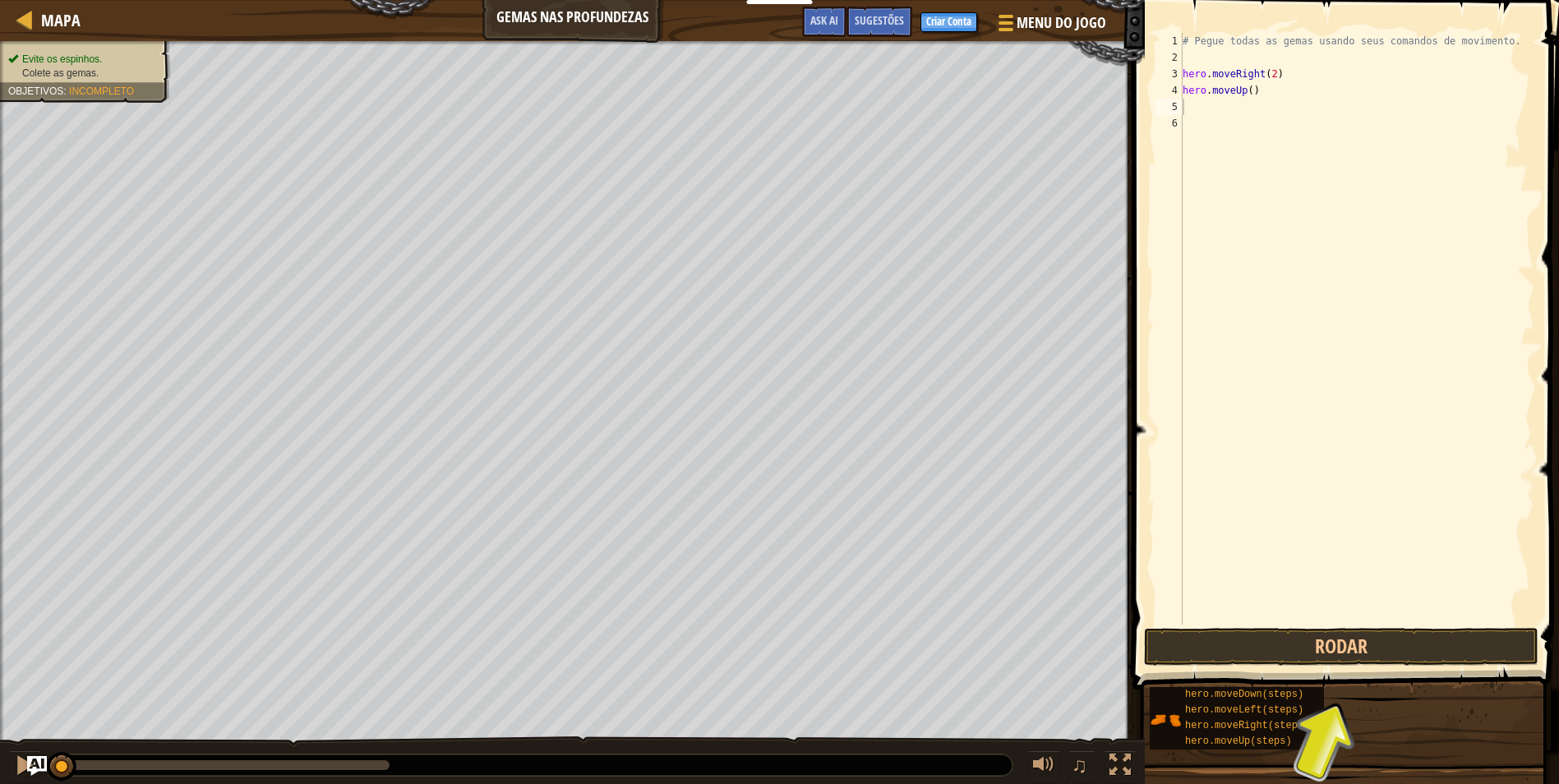
click at [1174, 20] on span at bounding box center [1347, 321] width 439 height 738
click at [1221, 101] on div "# Pegue todas as gemas usando seus comandos de movimento. hero . moveRight ( 2 …" at bounding box center [1356, 345] width 355 height 624
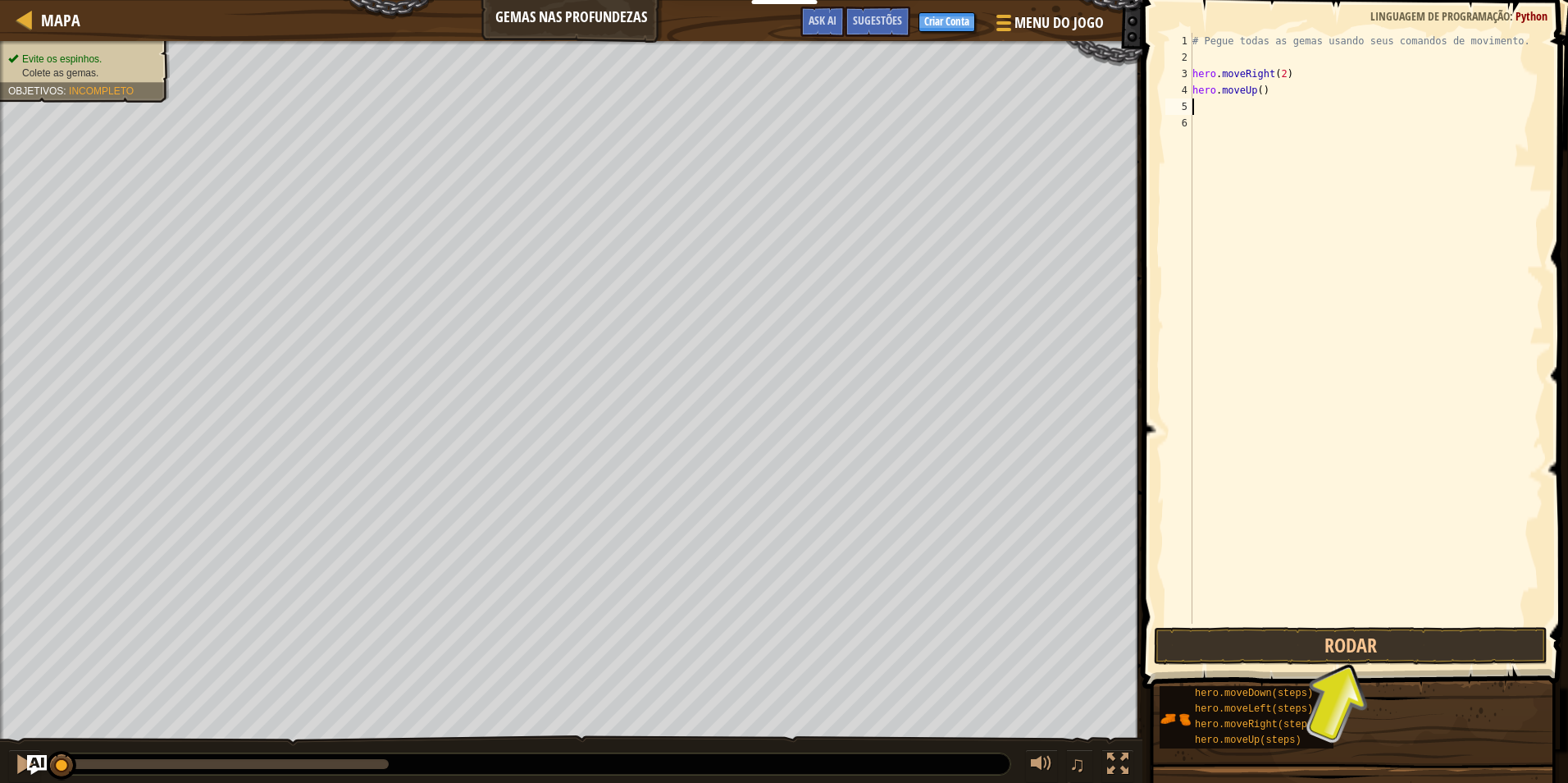
type textarea "h"
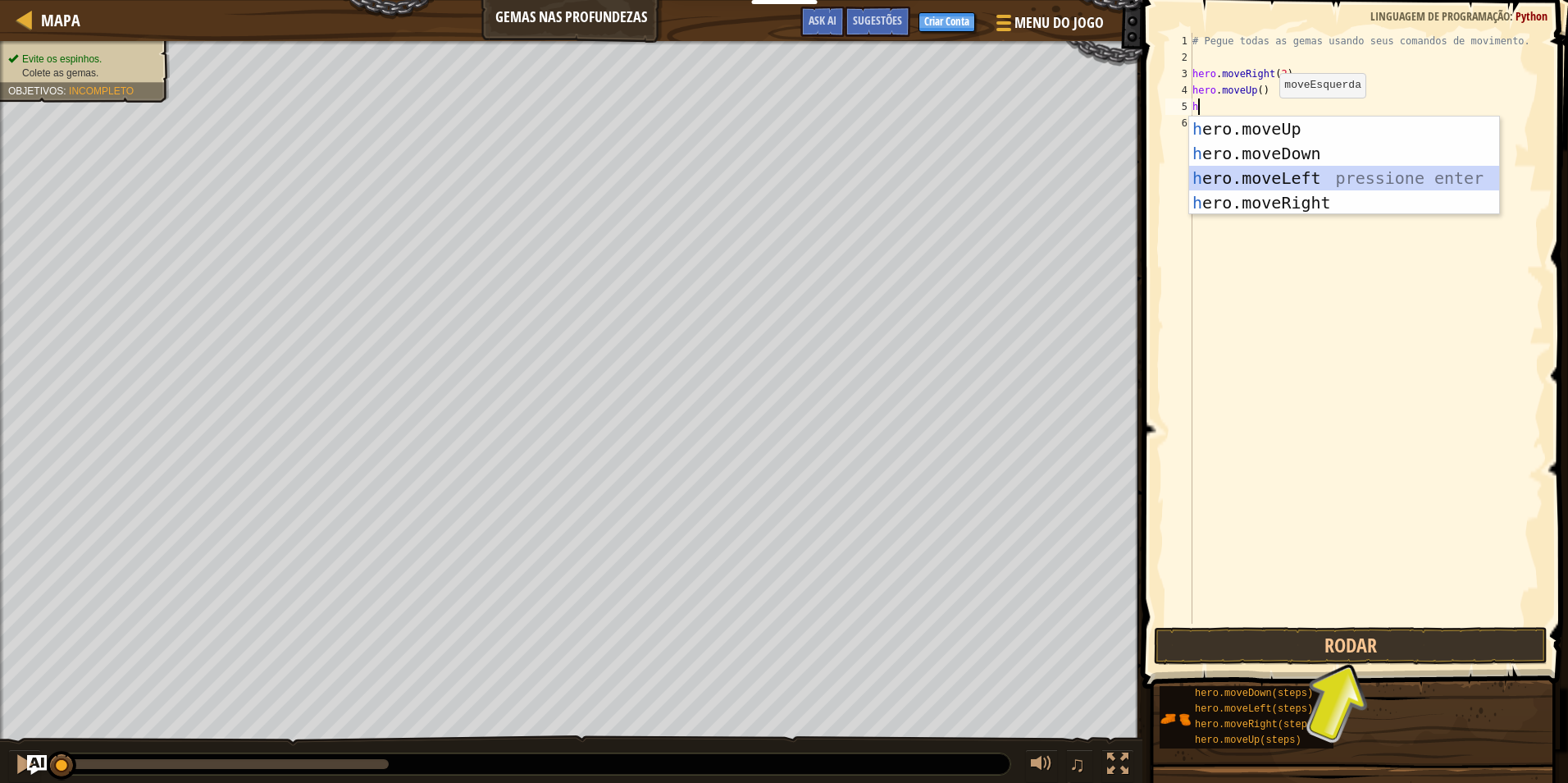
click at [1256, 176] on div "h ero.moveUp pressione enter h ero.moveDown pressione enter h ero.moveLeft pres…" at bounding box center [1344, 190] width 310 height 148
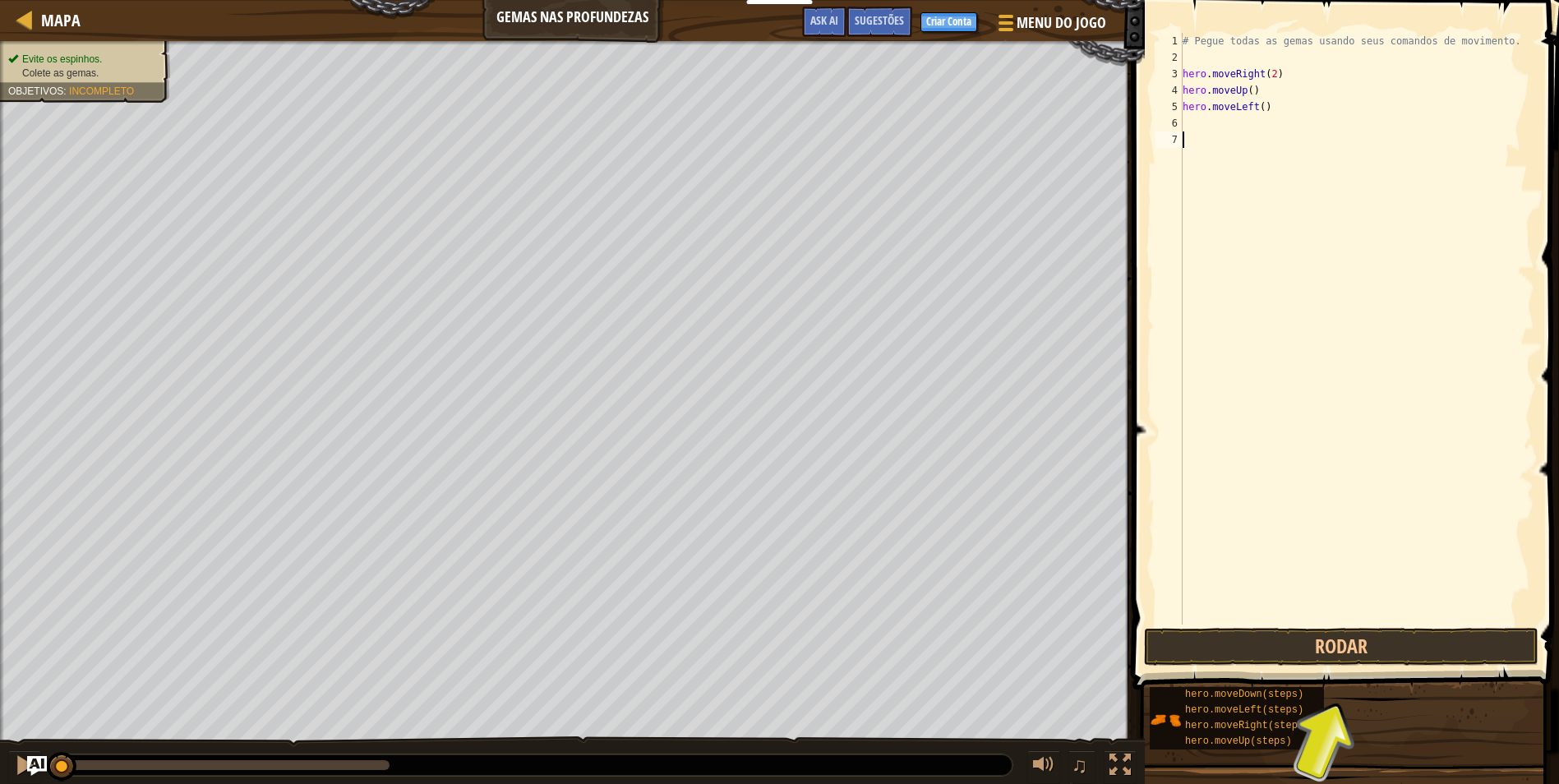
click at [1258, 176] on div "# Pegue todas as gemas usando seus comandos de movimento. hero . moveRight ( 2 …" at bounding box center [1356, 345] width 355 height 624
click at [1228, 114] on div "# Pegue todas as gemas usando seus comandos de movimento. hero . moveRight ( 2 …" at bounding box center [1356, 345] width 355 height 624
type textarea "hero.moveLeft()"
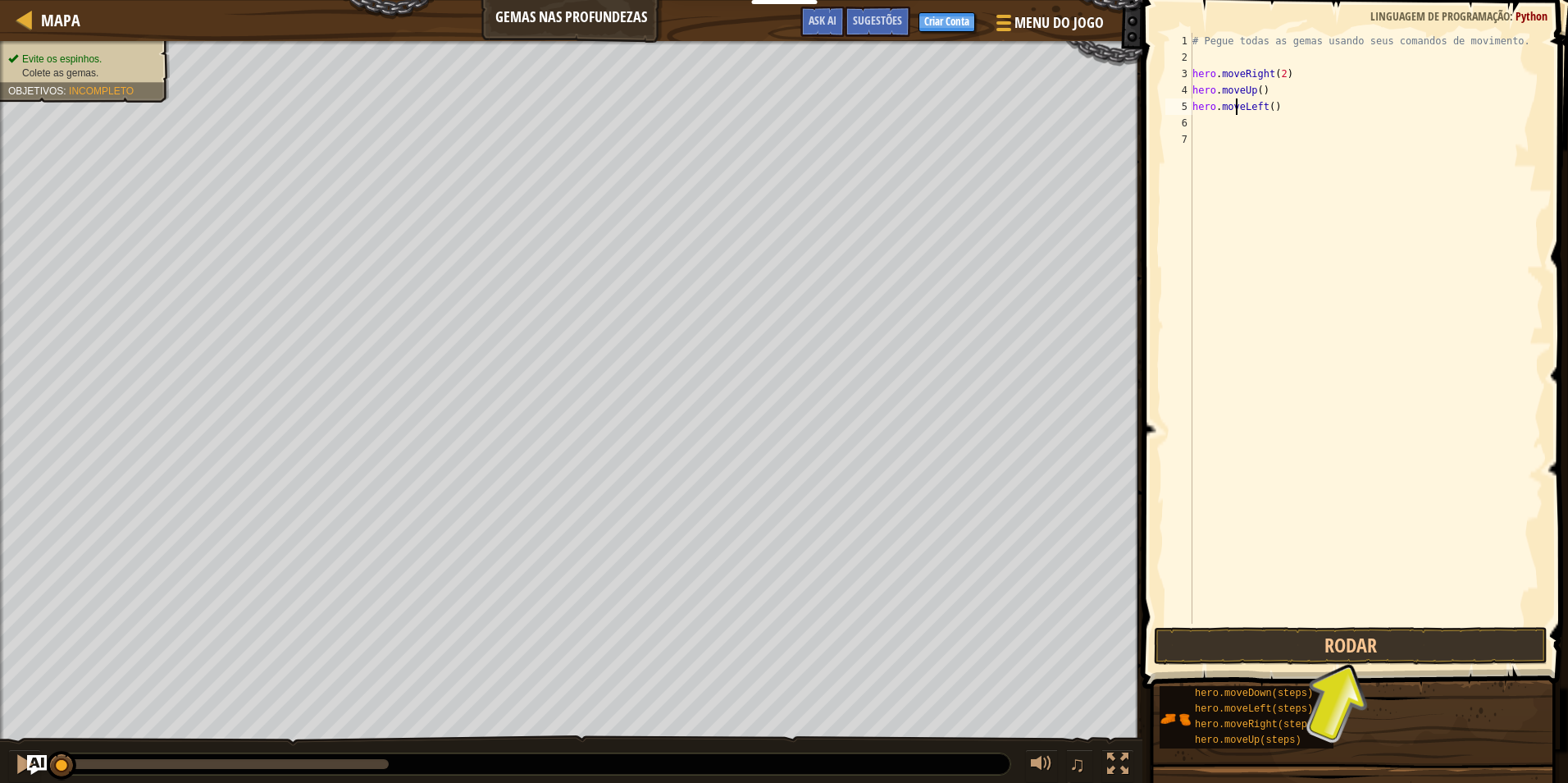
click at [1185, 130] on div "6" at bounding box center [1179, 122] width 27 height 16
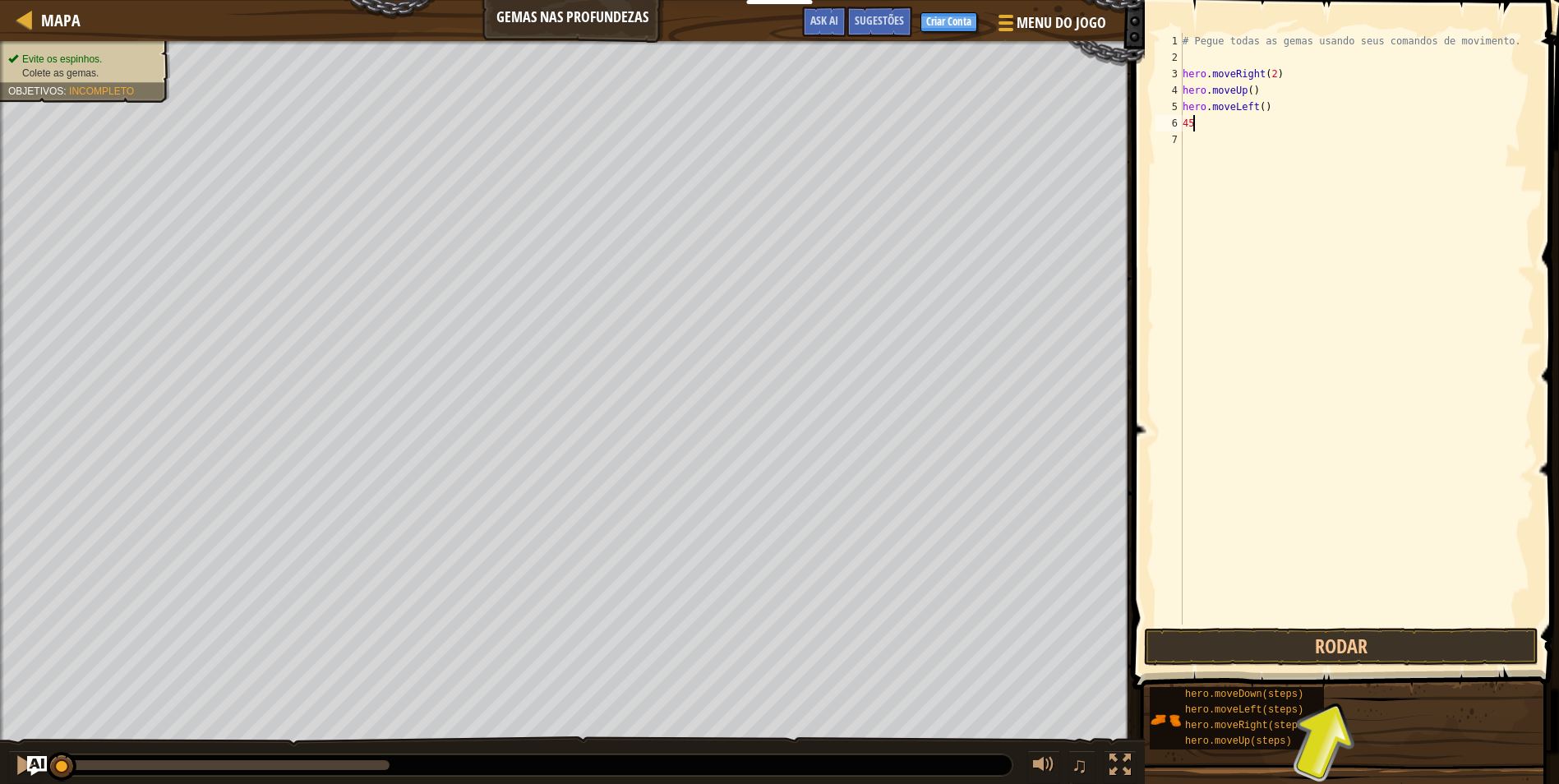
type textarea "4"
type textarea "h"
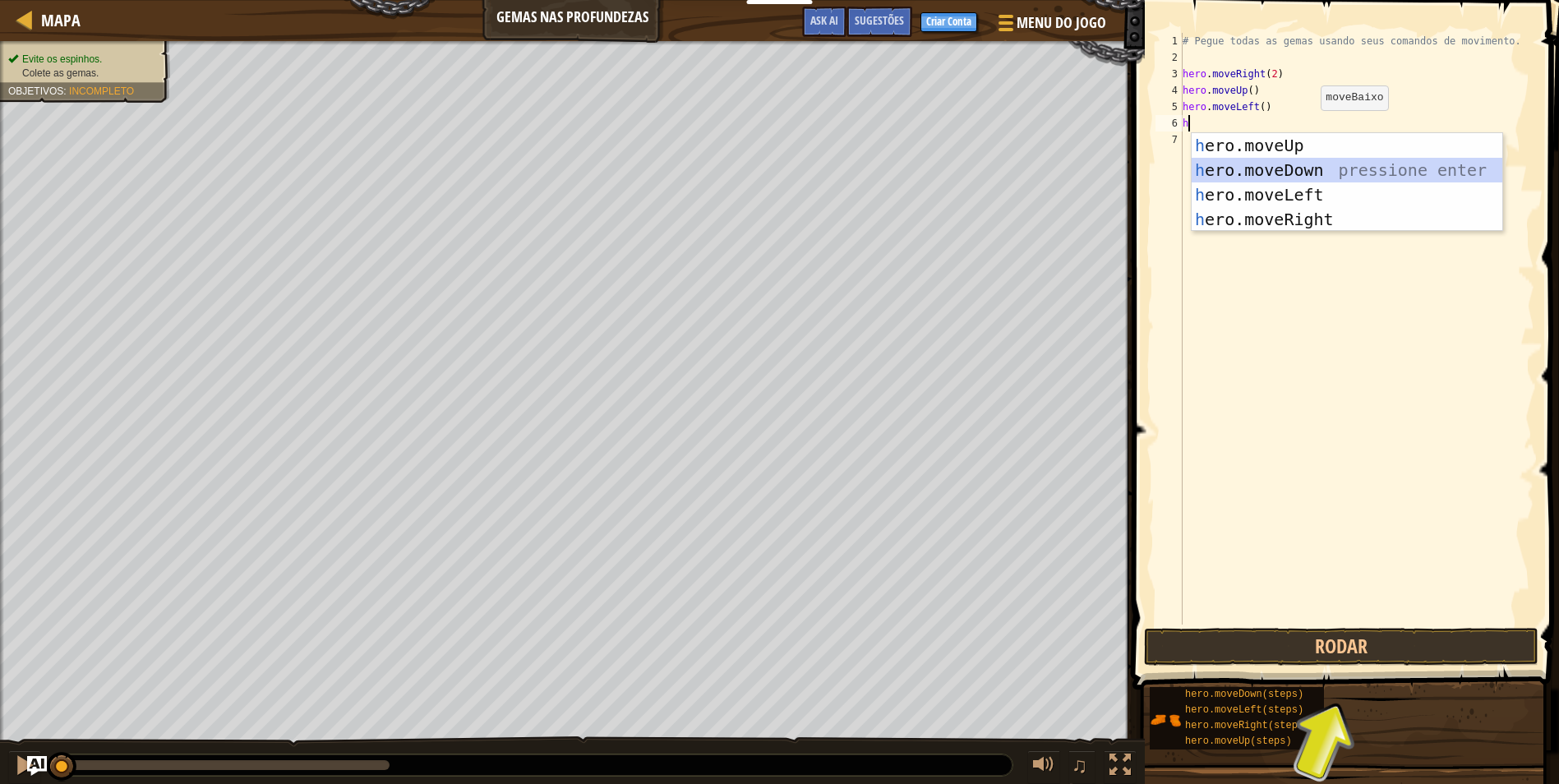
click at [1258, 167] on div "h ero.moveUp pressione enter h ero.moveDown pressione enter h ero.moveLeft pres…" at bounding box center [1347, 207] width 311 height 148
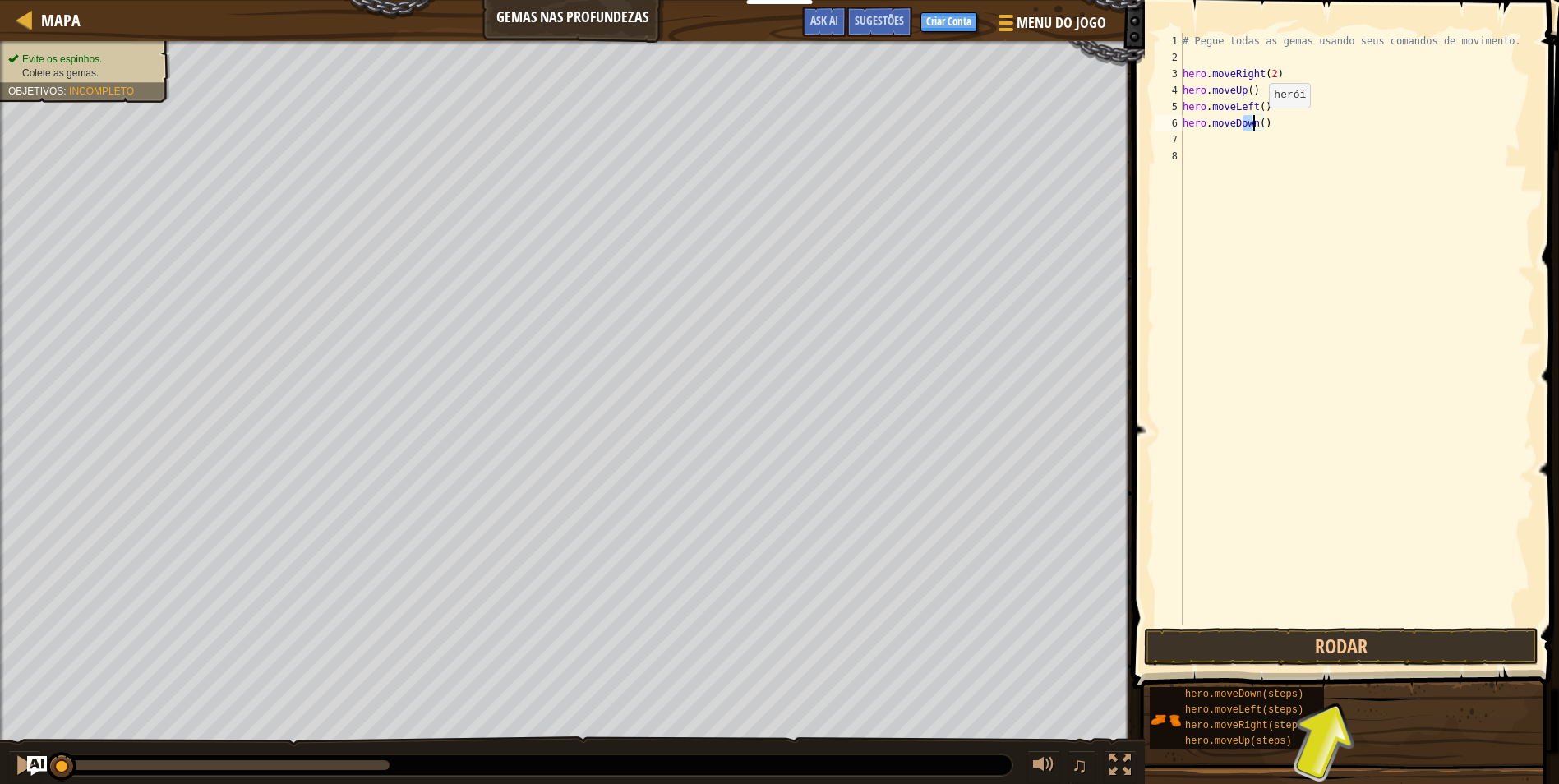
click at [1258, 122] on div "# Pegue todas as gemas usando seus comandos de movimento. hero . moveRight ( 2 …" at bounding box center [1356, 345] width 355 height 624
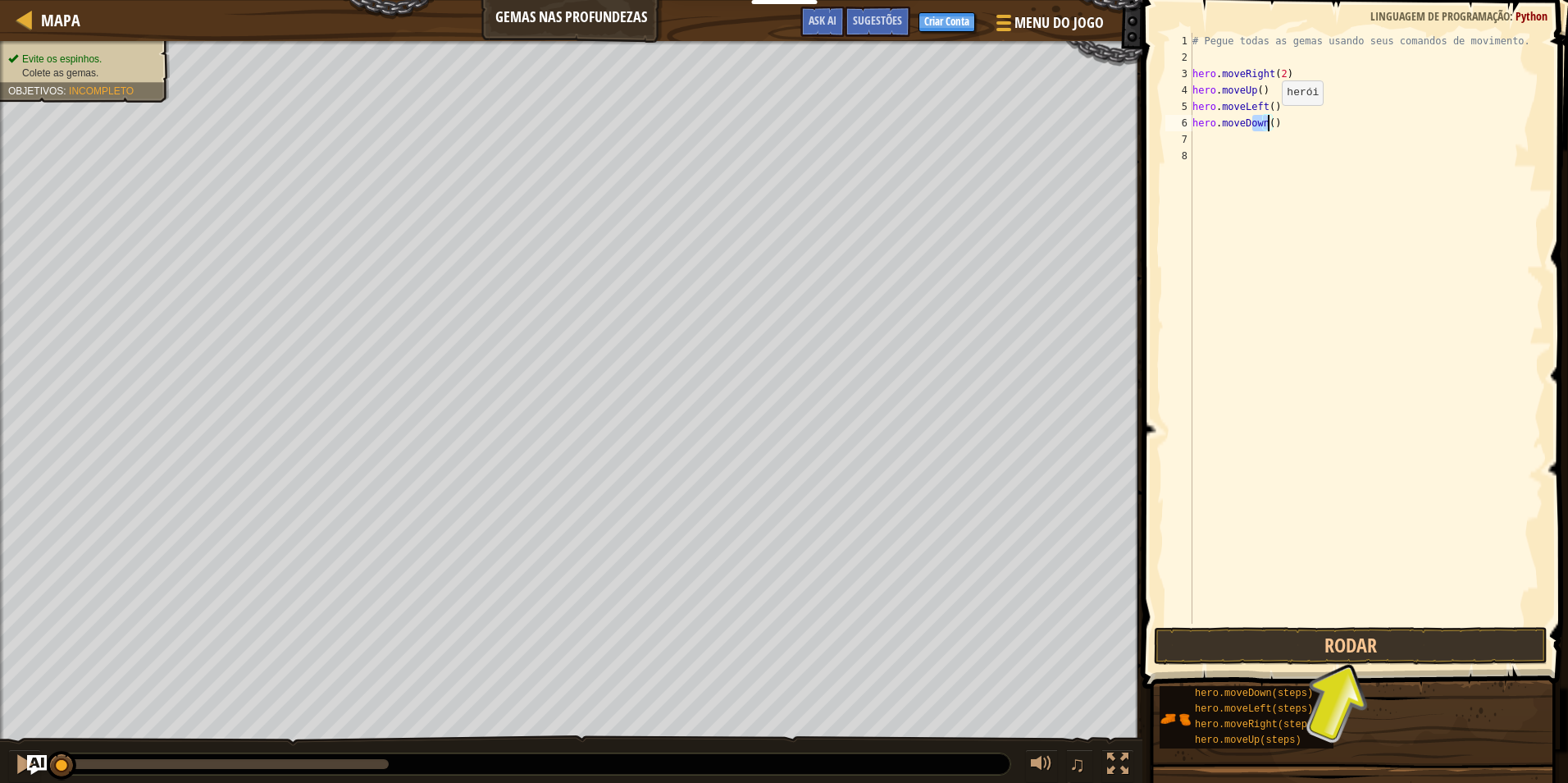
click at [1256, 122] on div "# Pegue todas as gemas usando seus comandos de movimento. hero . moveRight ( 2 …" at bounding box center [1366, 328] width 354 height 591
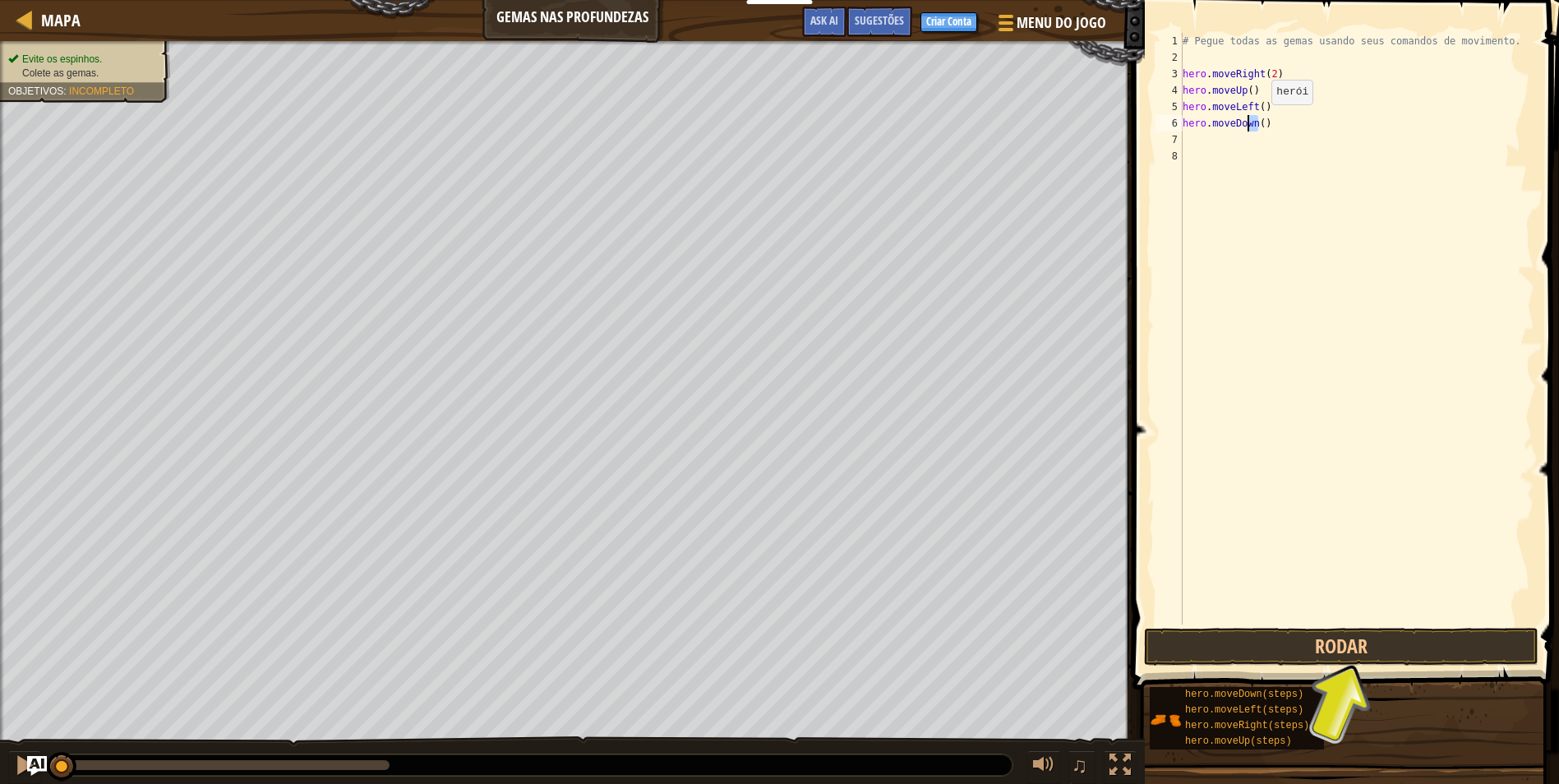
click at [1257, 121] on div "# Pegue todas as gemas usando seus comandos de movimento. hero . moveRight ( 2 …" at bounding box center [1356, 329] width 355 height 591
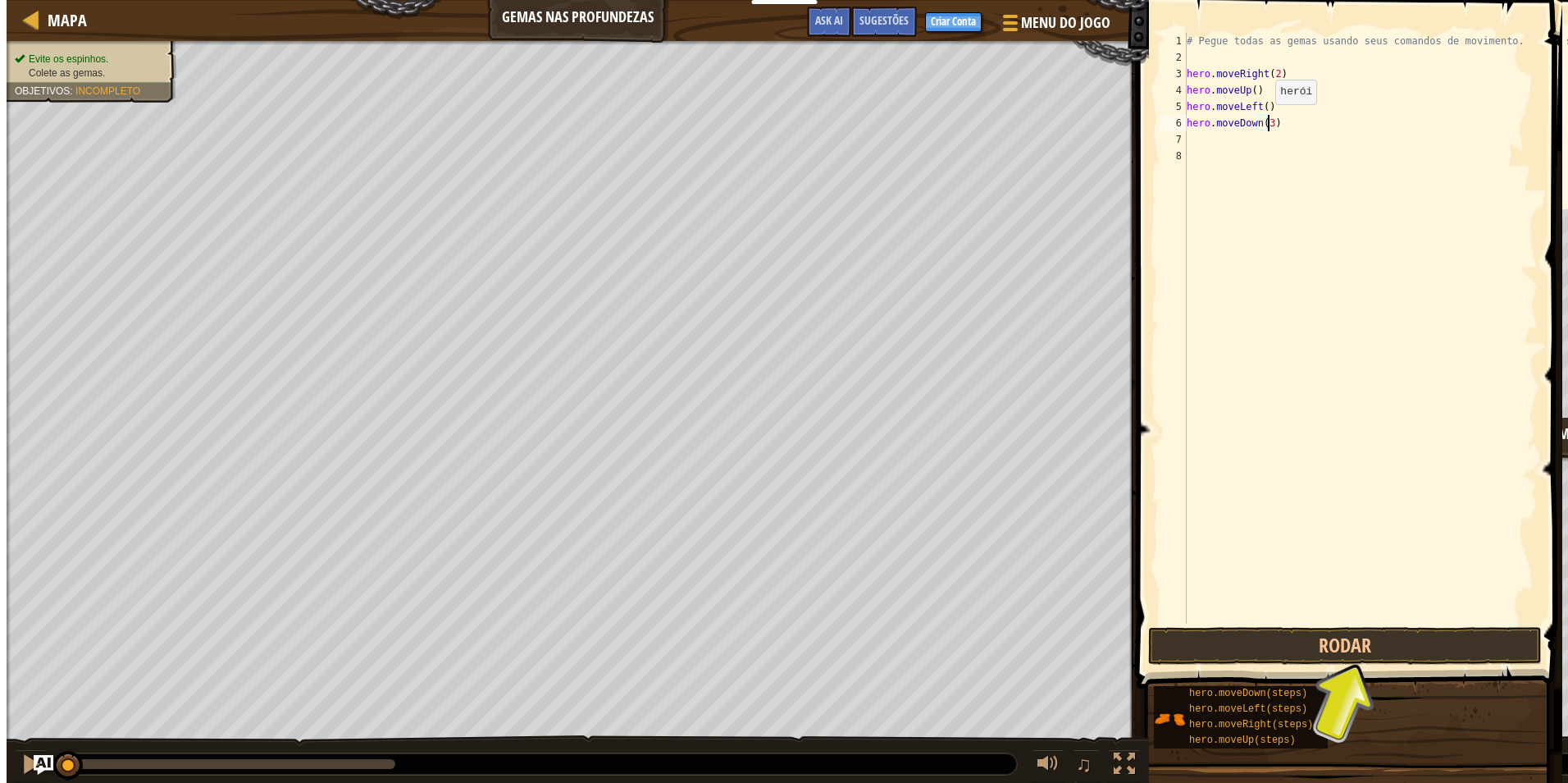
scroll to position [8, 7]
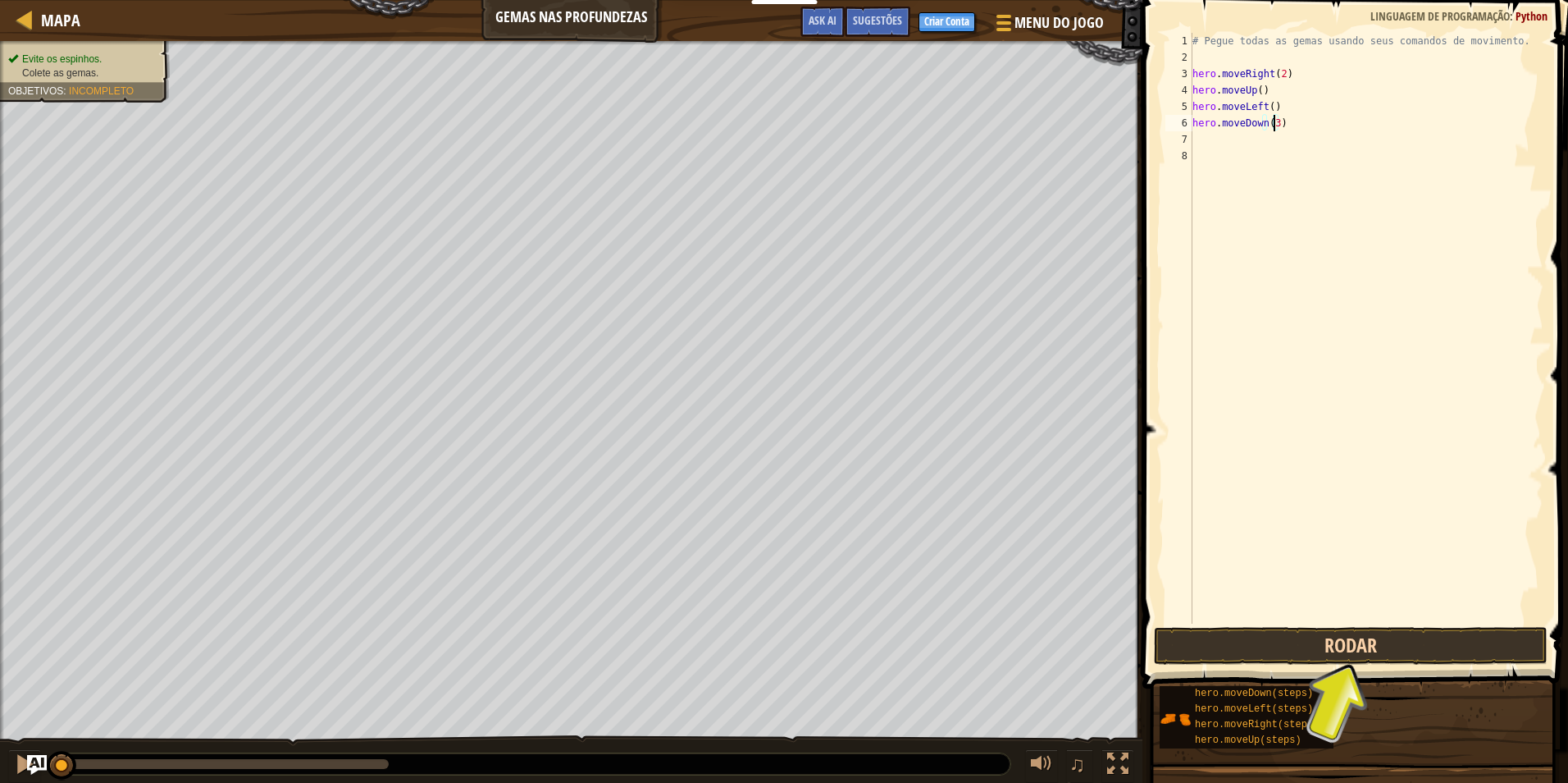
type textarea "hero.moveDown(3)"
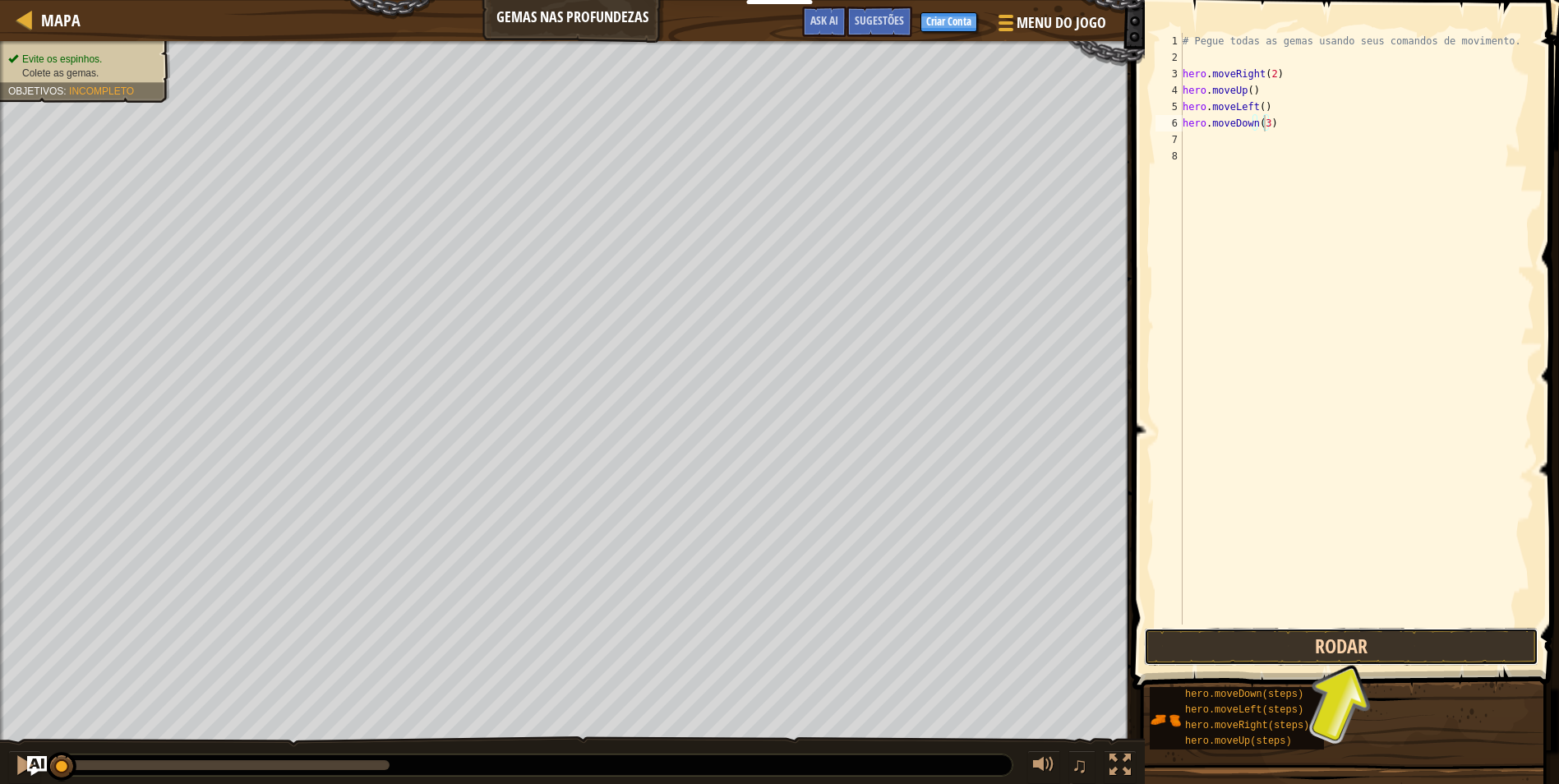
click at [1290, 644] on button "Rodar" at bounding box center [1341, 646] width 395 height 38
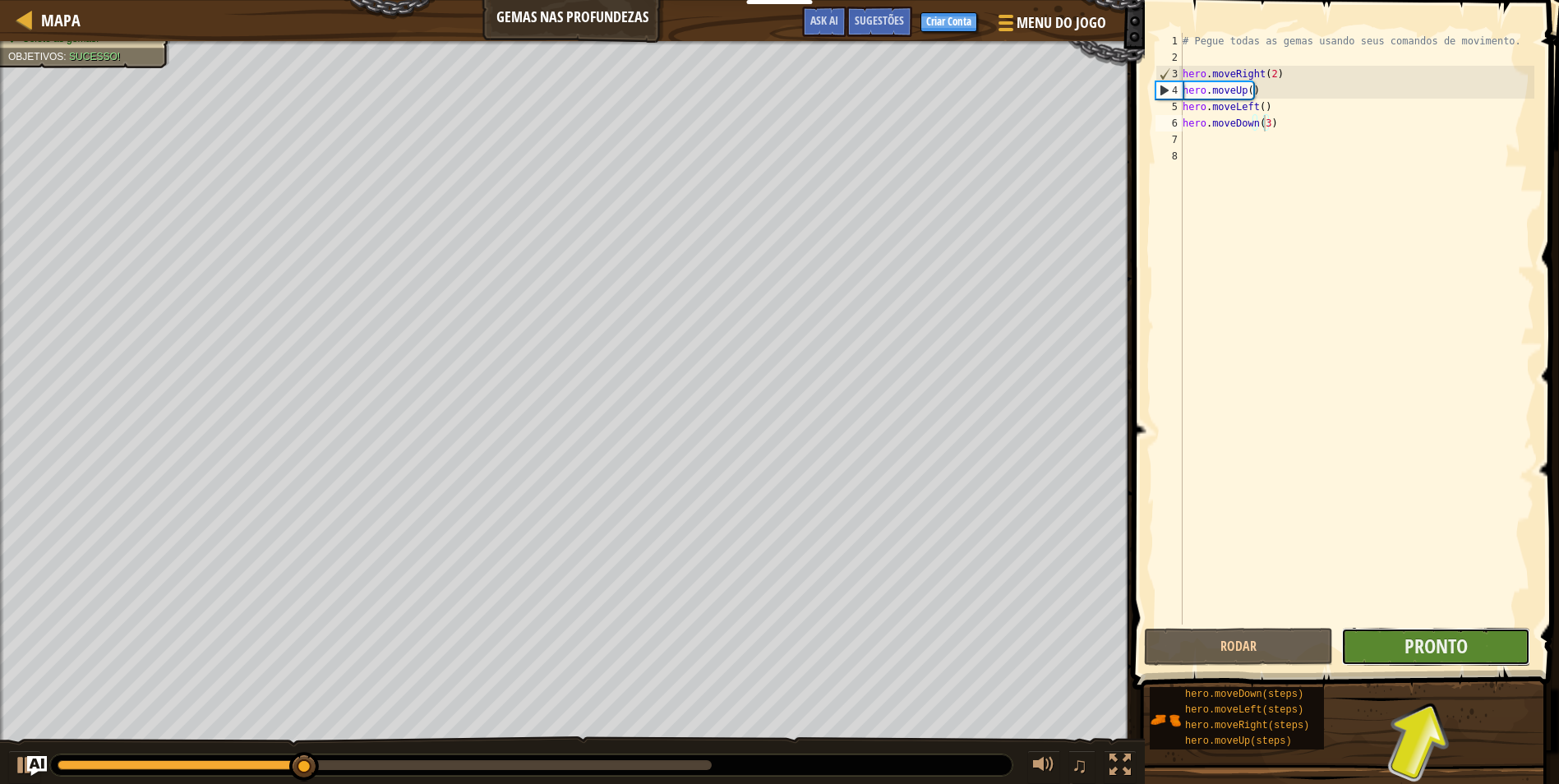
click at [1395, 637] on button "Pronto" at bounding box center [1436, 646] width 189 height 38
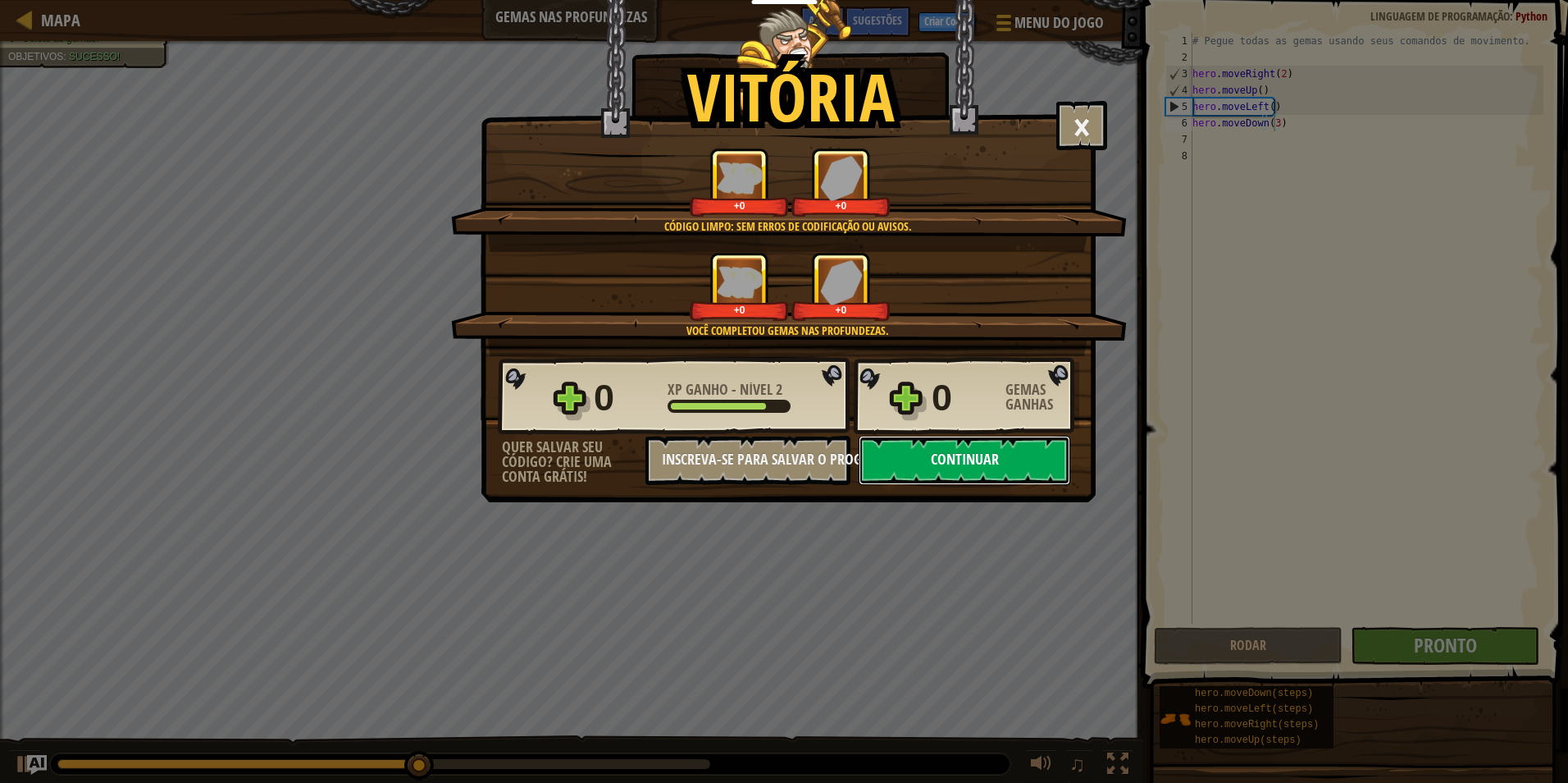
click at [1024, 479] on button "Continuar" at bounding box center [964, 460] width 212 height 49
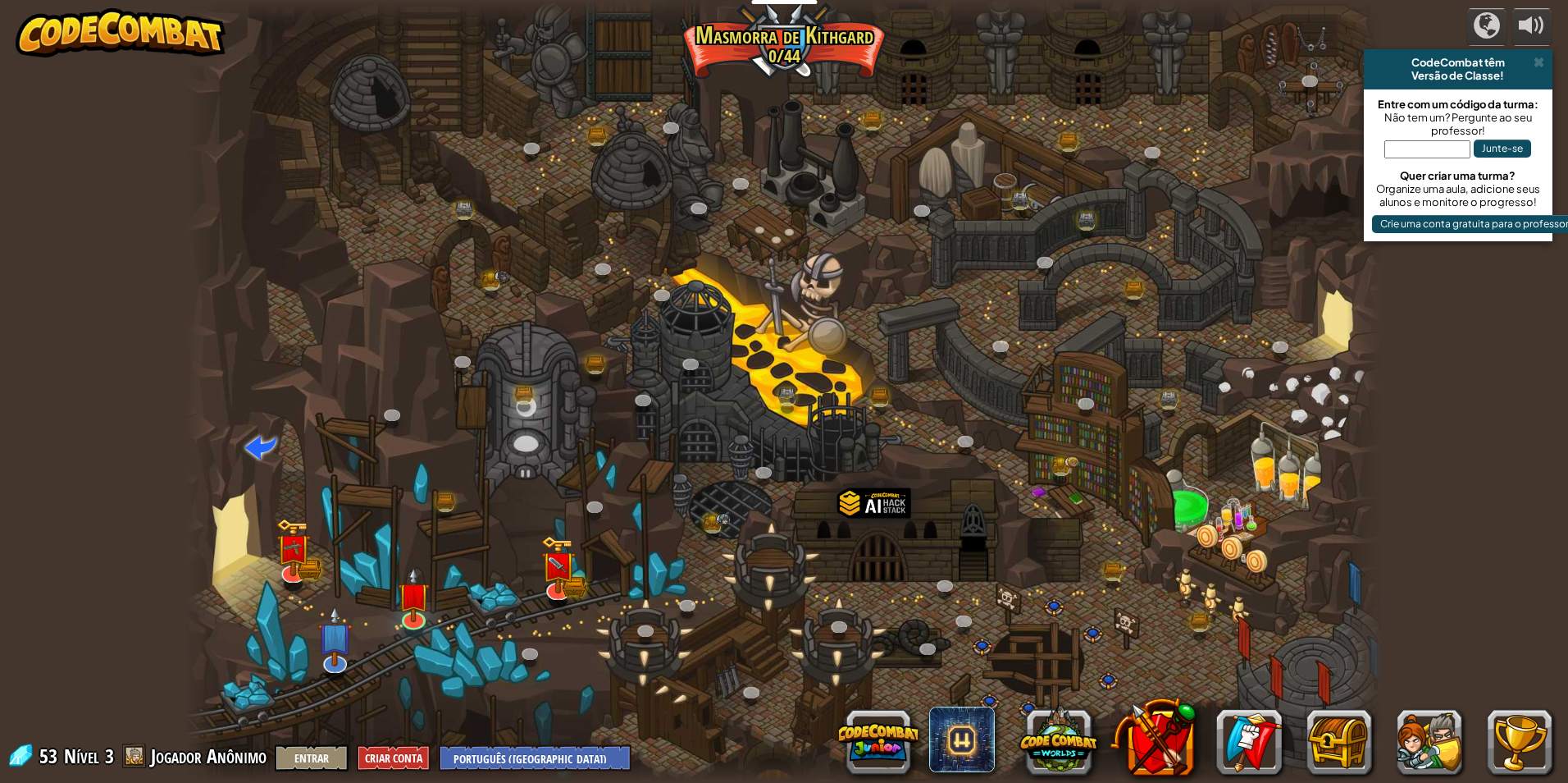
select select "pt-BR"
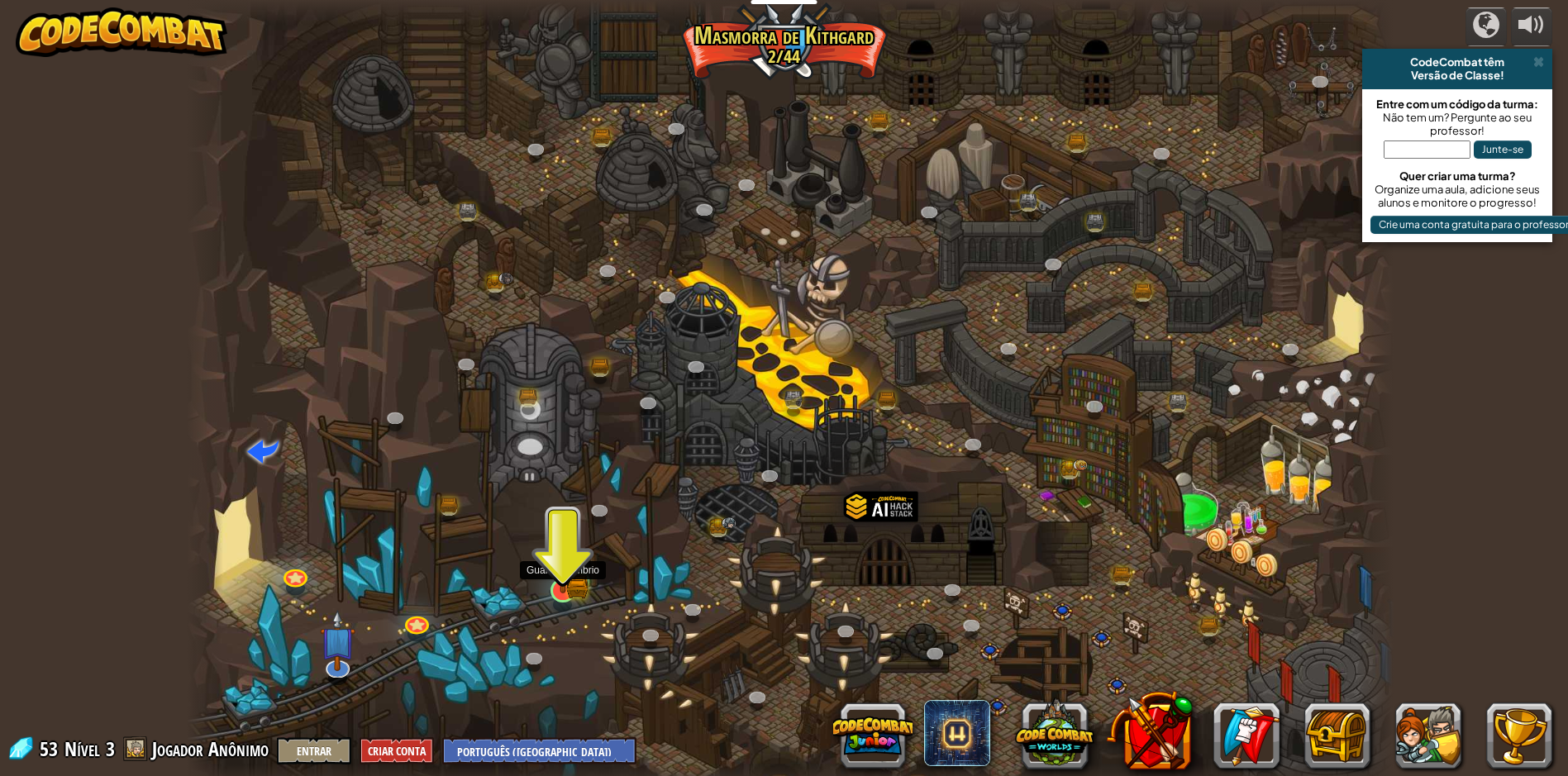
click at [567, 591] on img at bounding box center [563, 558] width 32 height 72
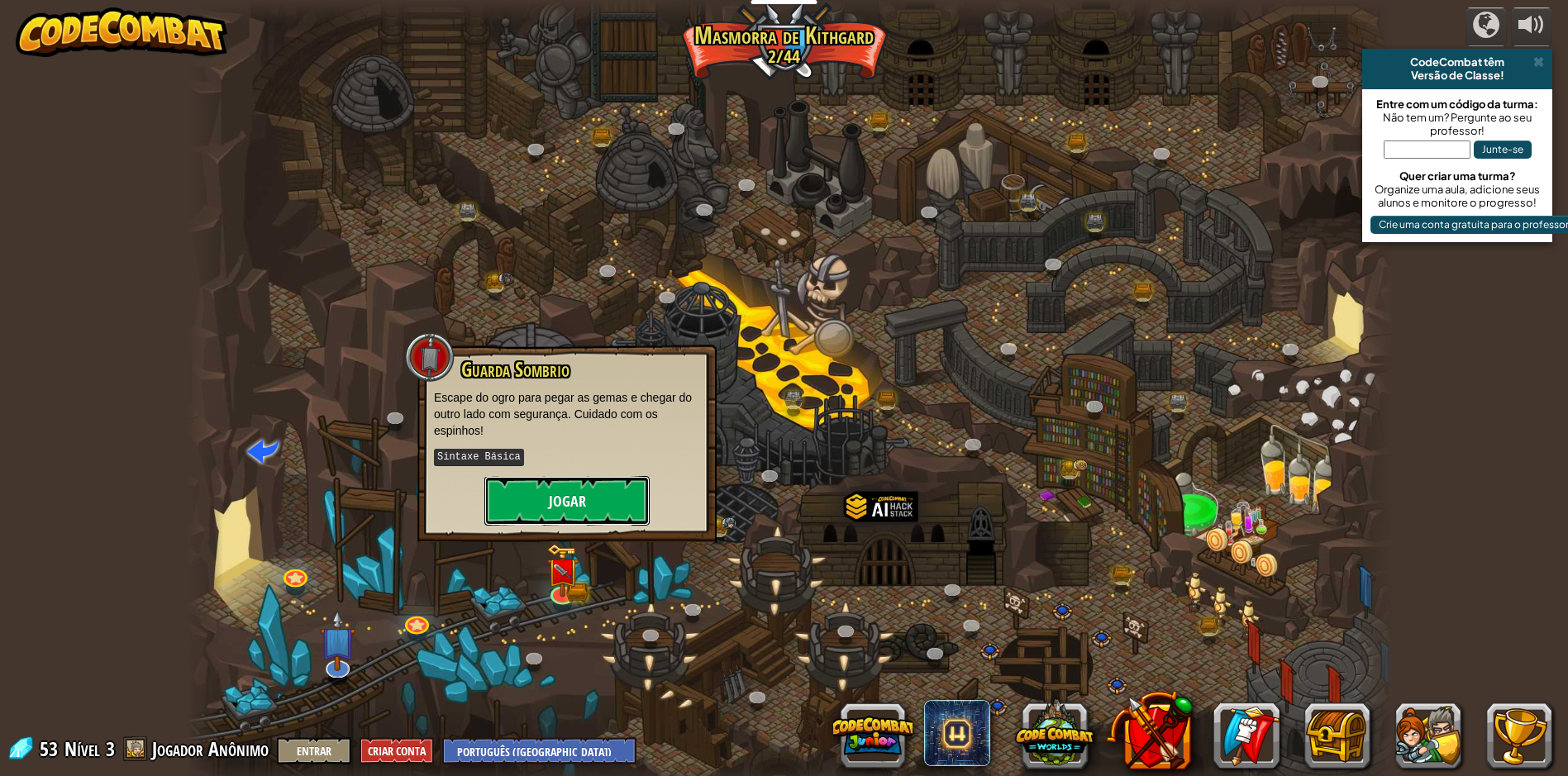
click at [546, 514] on button "Jogar" at bounding box center [567, 501] width 165 height 49
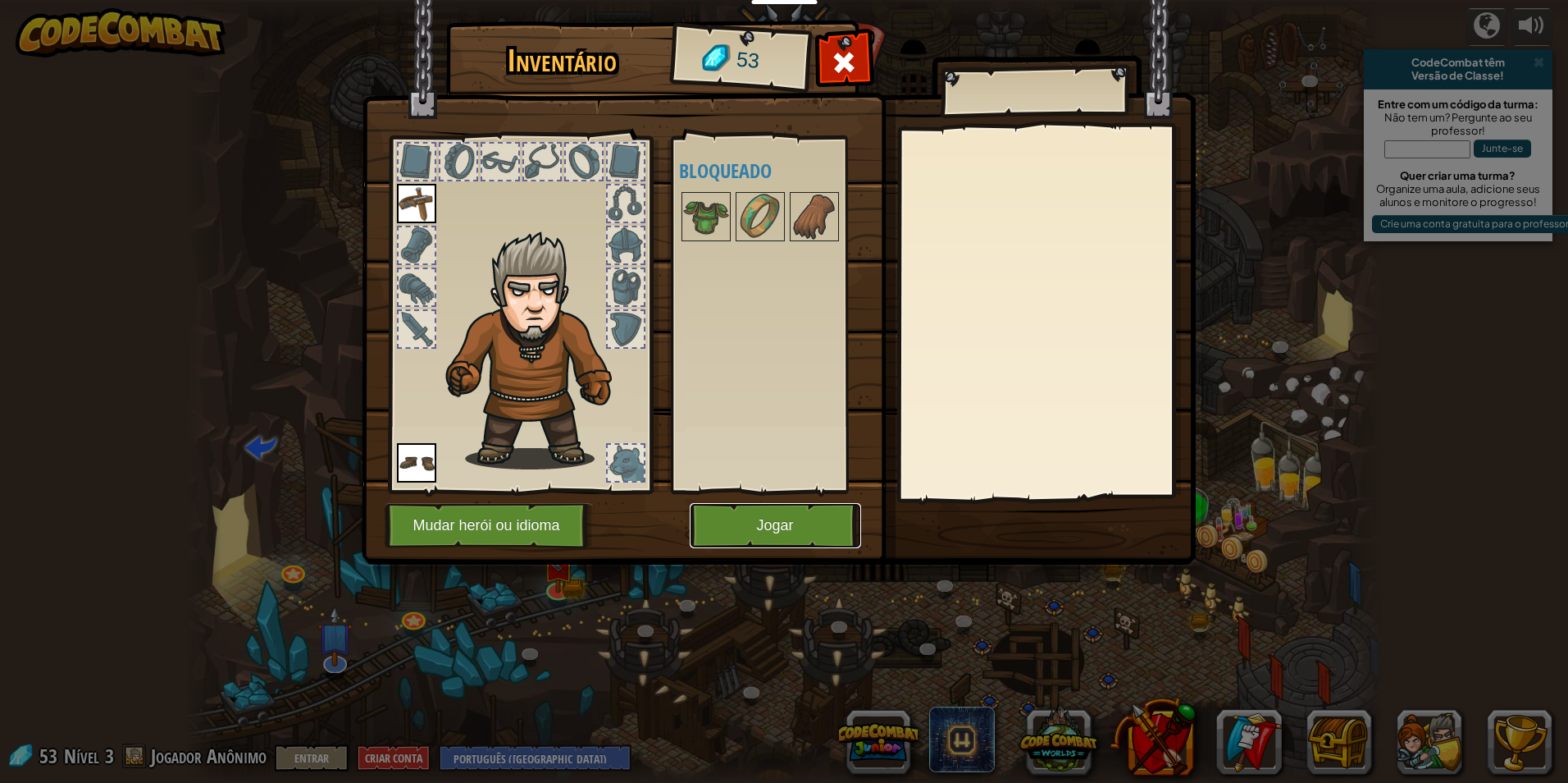
click at [741, 547] on button "Jogar" at bounding box center [775, 525] width 171 height 45
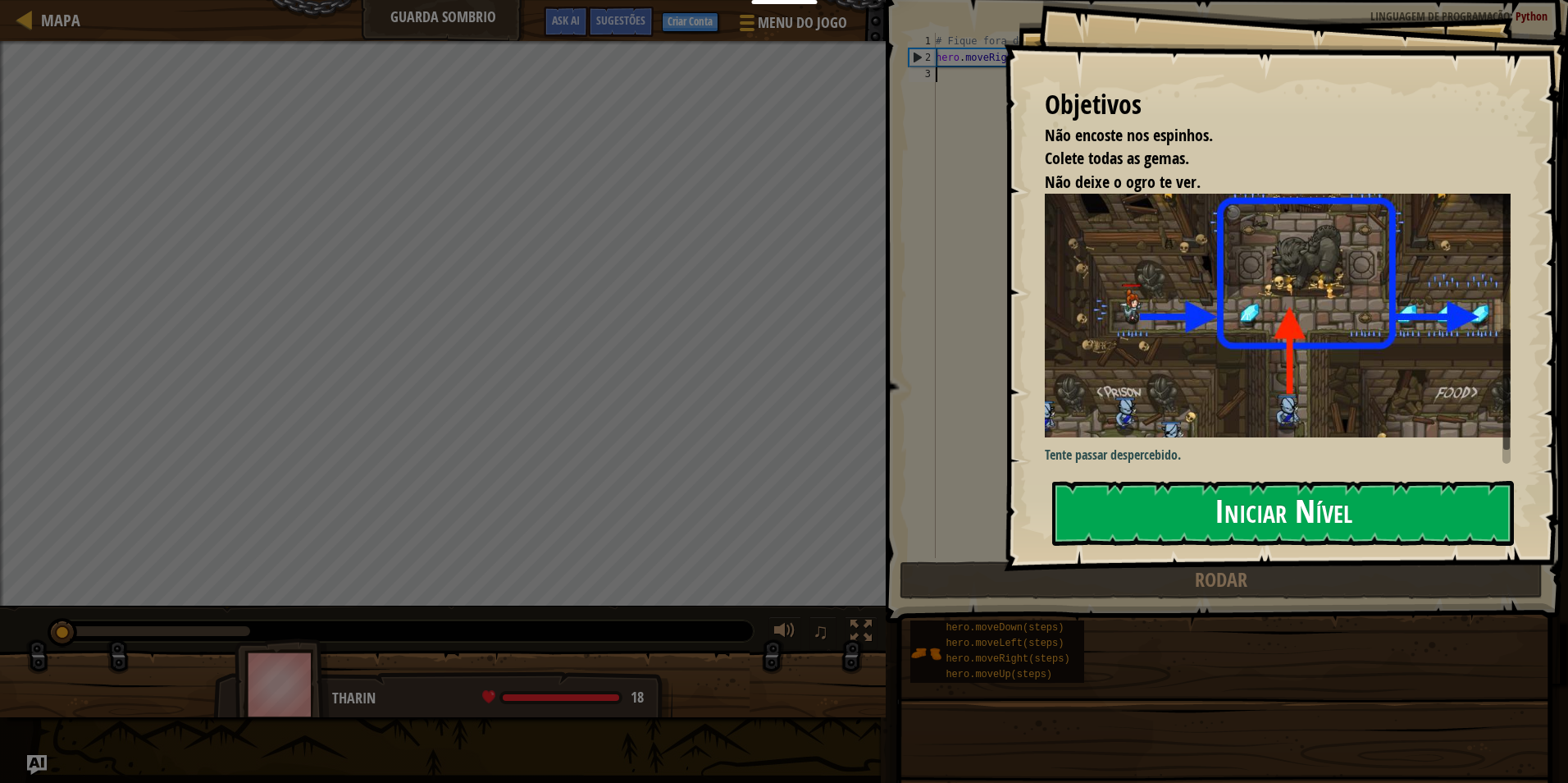
click at [1175, 522] on button "Iniciar Nível" at bounding box center [1283, 513] width 461 height 65
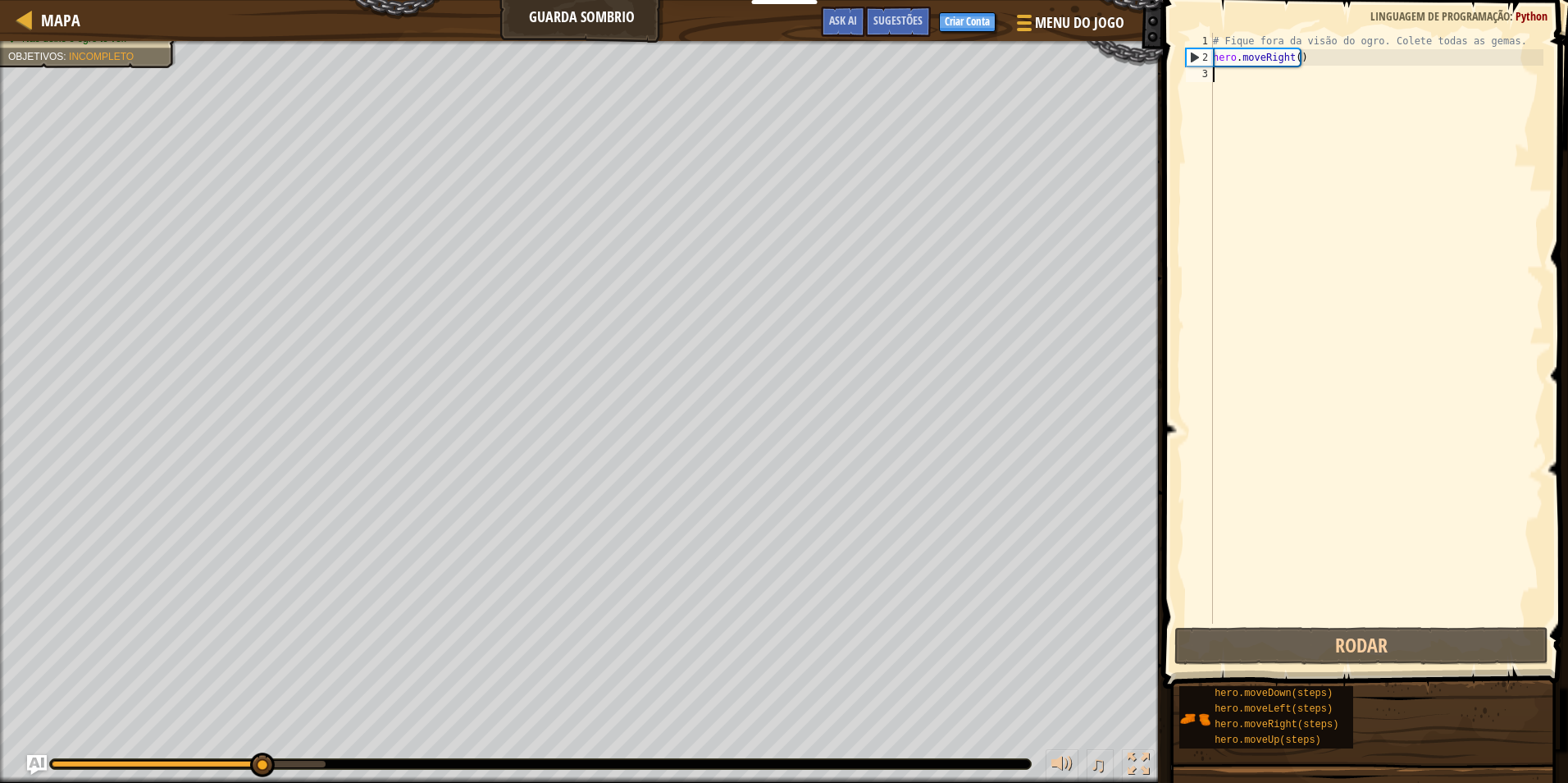
click at [1239, 68] on div "# Fique fora da visão do ogro. Colete todas as gemas. hero . moveRight ( )" at bounding box center [1377, 344] width 334 height 624
type textarea "h"
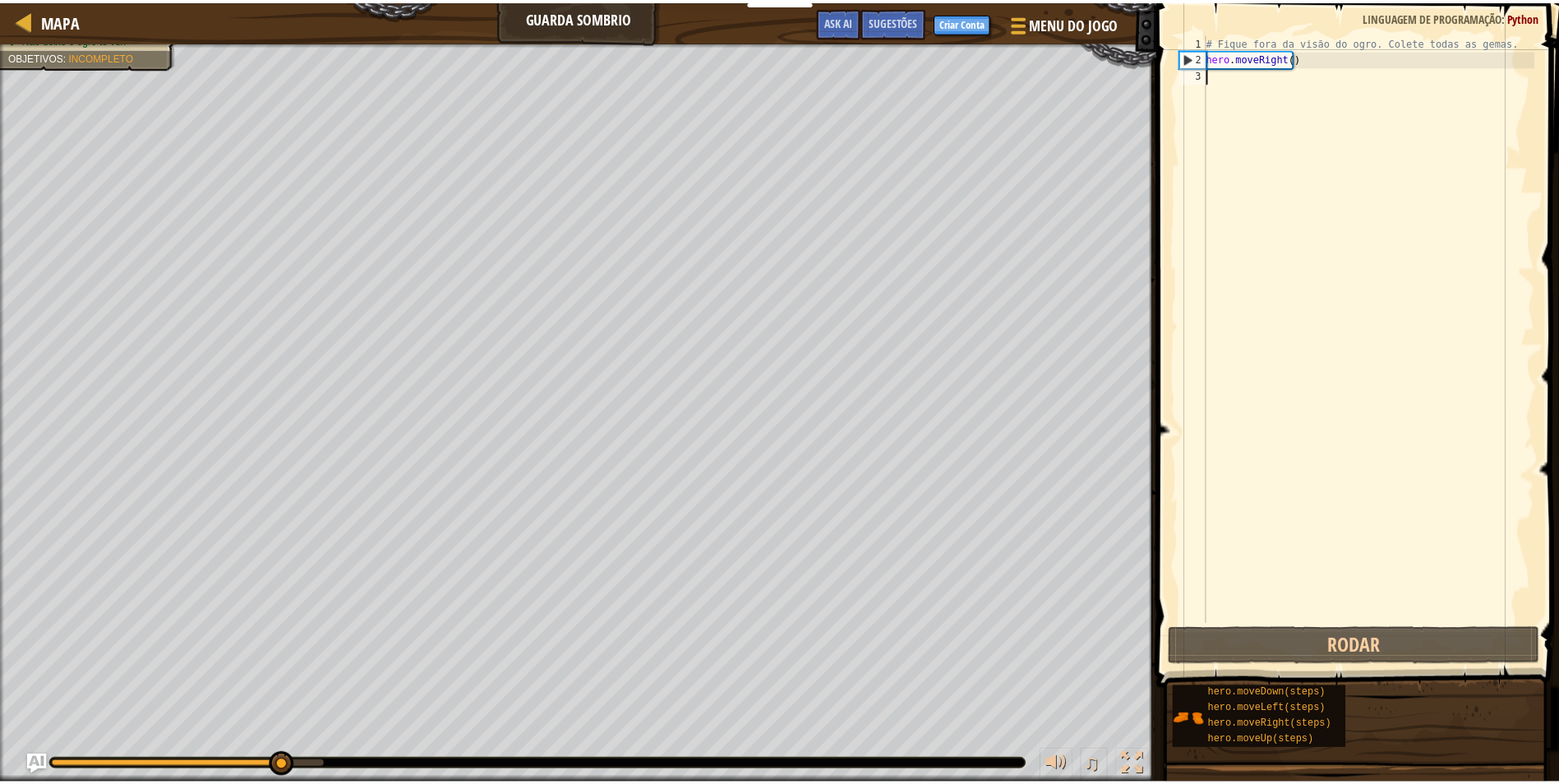
scroll to position [8, 0]
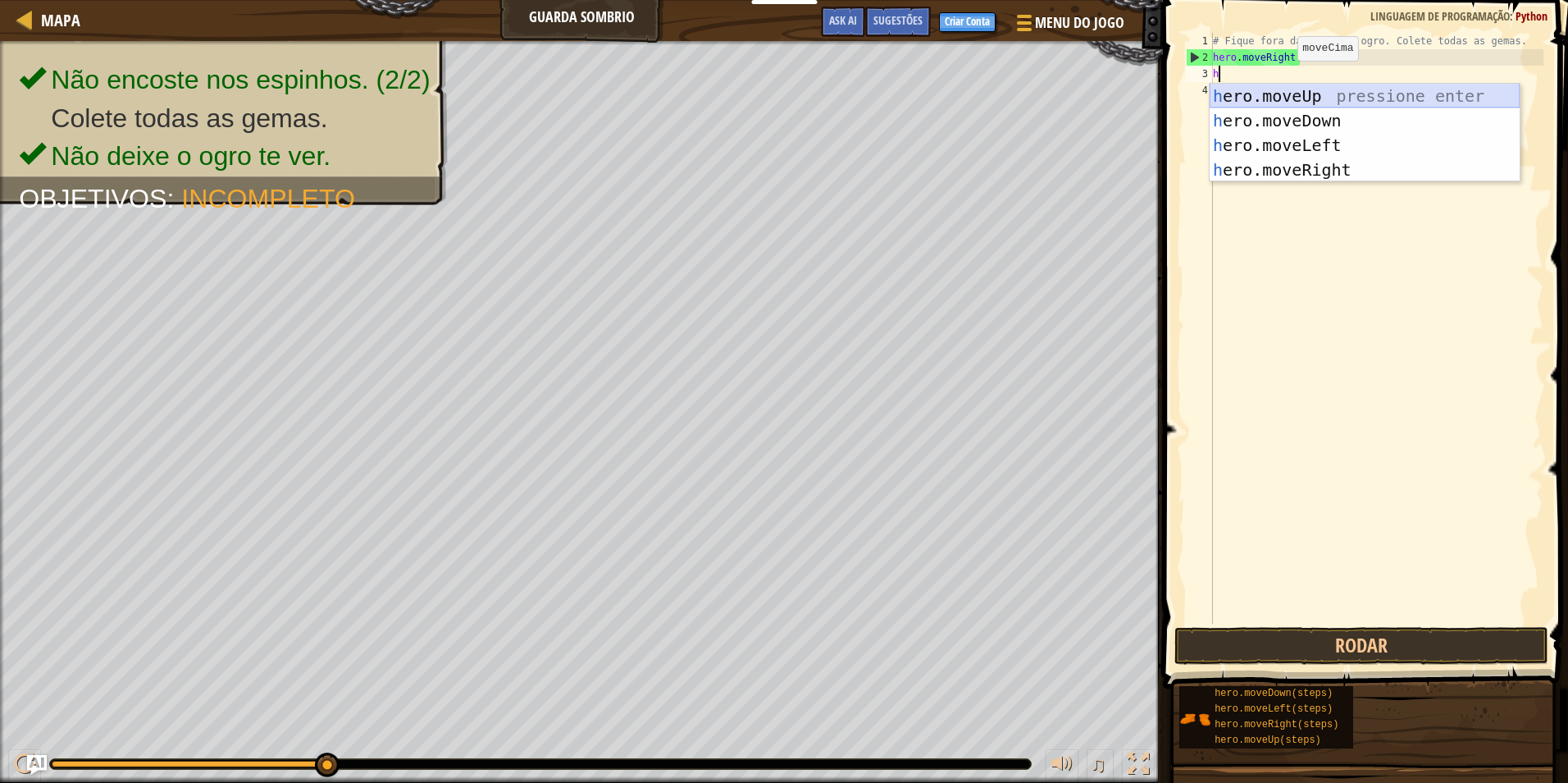
click at [1280, 104] on div "h ero.moveUp pressione enter h ero.moveDown pressione enter h ero.moveLeft pres…" at bounding box center [1365, 157] width 310 height 148
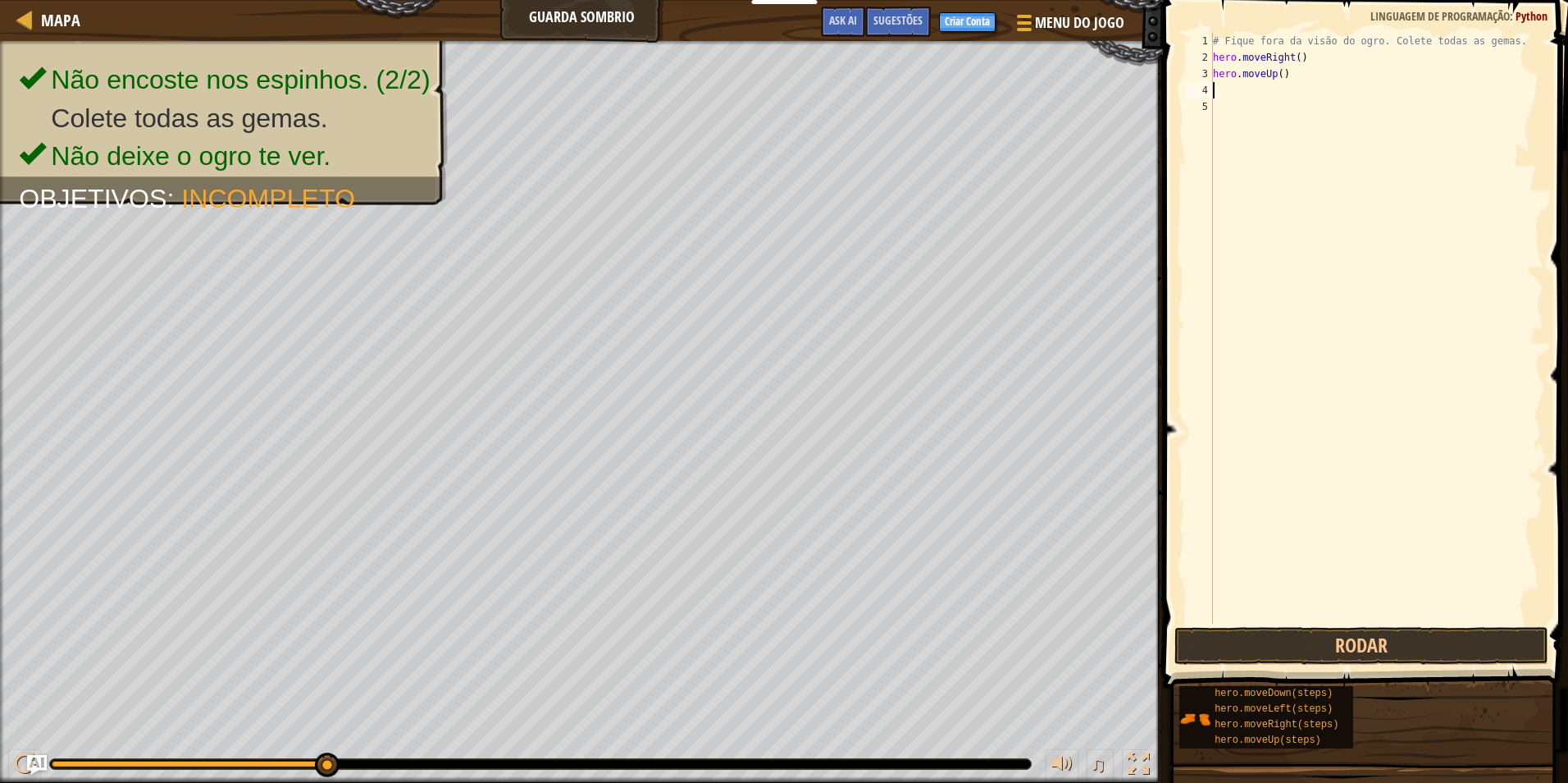
click at [1247, 84] on div "# Fique fora da visão do ogro. Colete todas as gemas. hero . moveRight ( ) hero…" at bounding box center [1377, 344] width 334 height 624
type textarea "h"
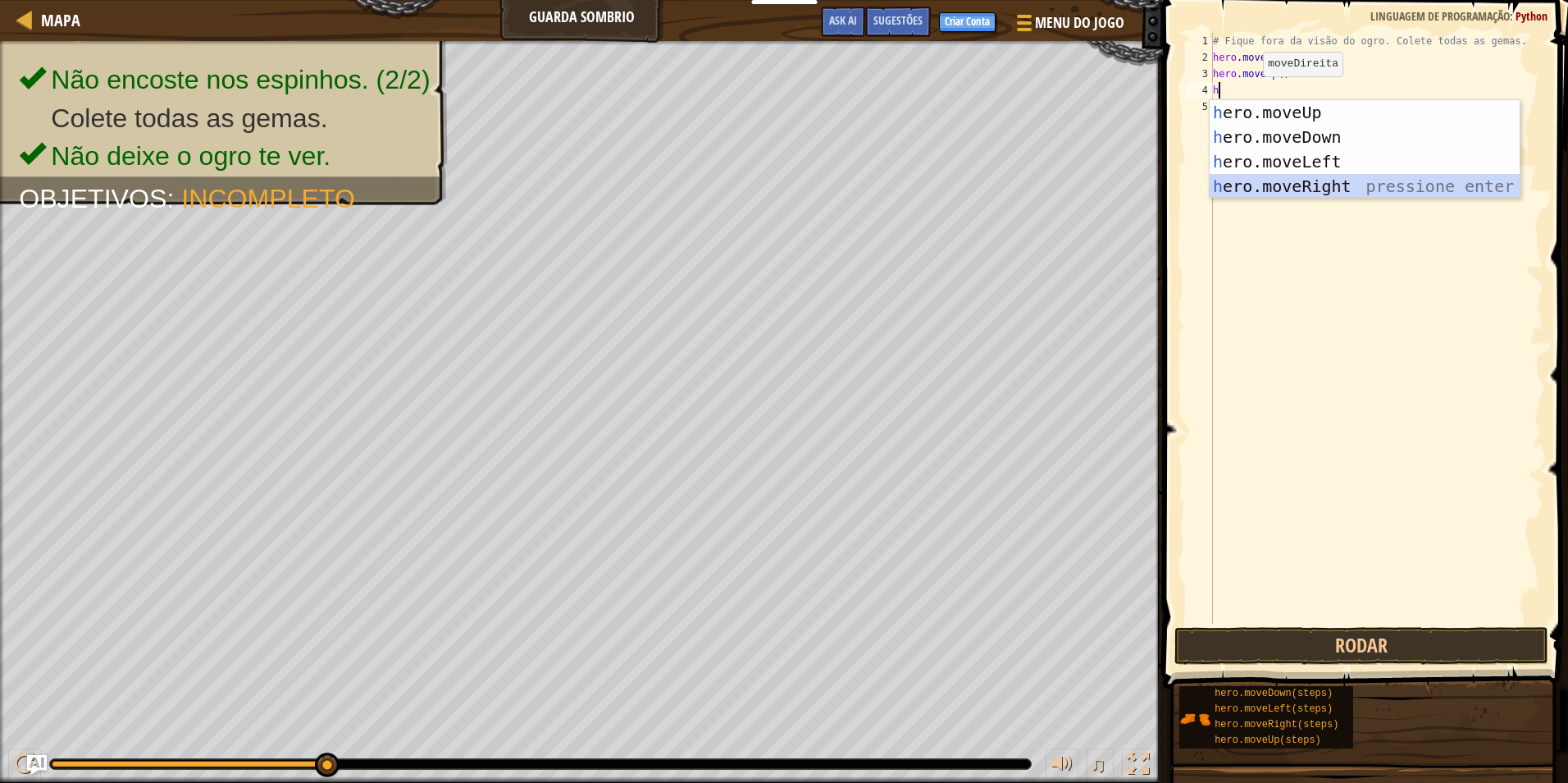
click at [1299, 184] on div "h ero.moveUp pressione enter h ero.moveDown pressione enter h ero.moveLeft pres…" at bounding box center [1365, 174] width 310 height 148
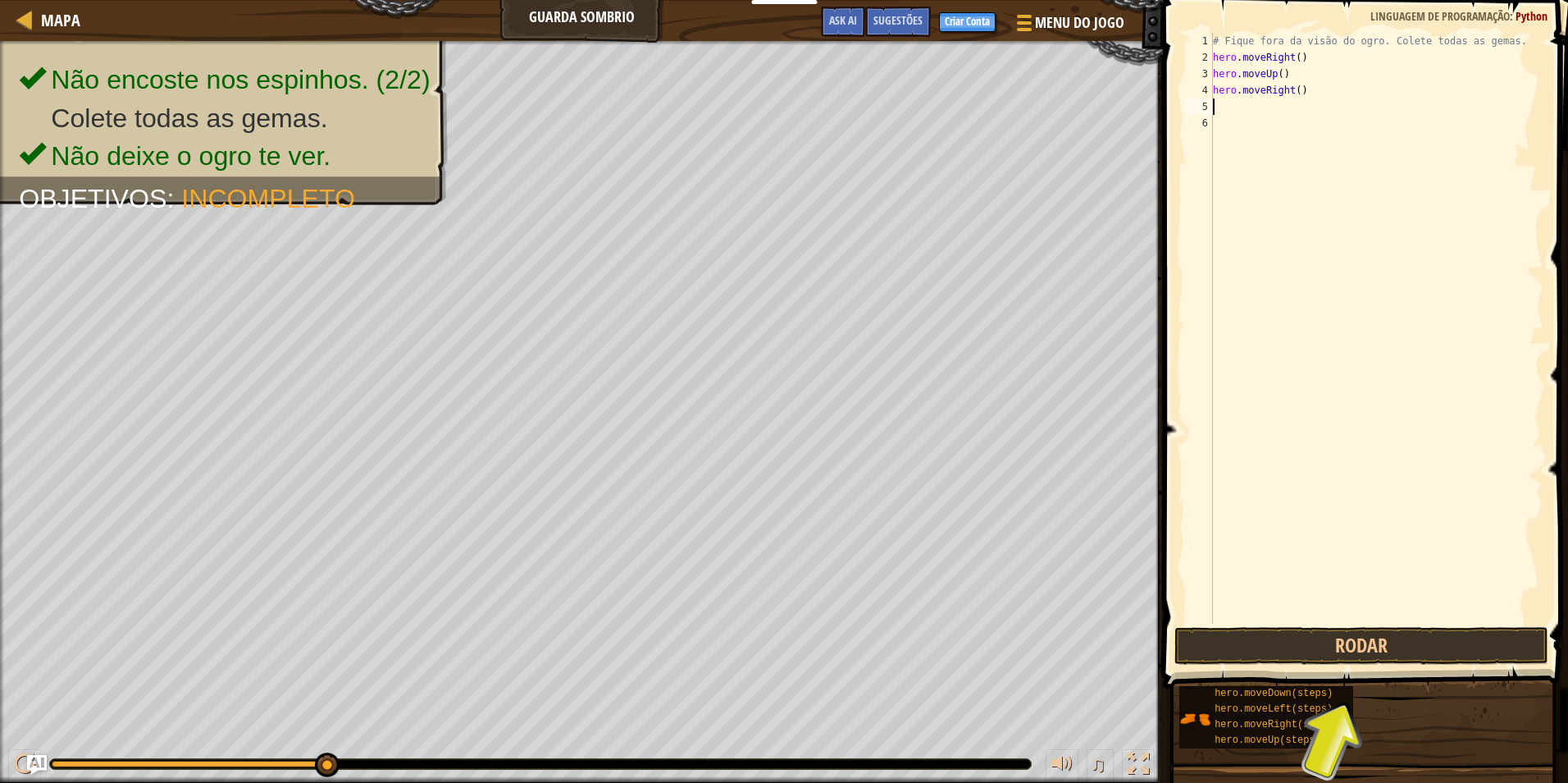
click at [1231, 99] on div "# Fique fora da visão do ogro. Colete todas as gemas. hero . moveRight ( ) hero…" at bounding box center [1377, 344] width 334 height 624
type textarea "h"
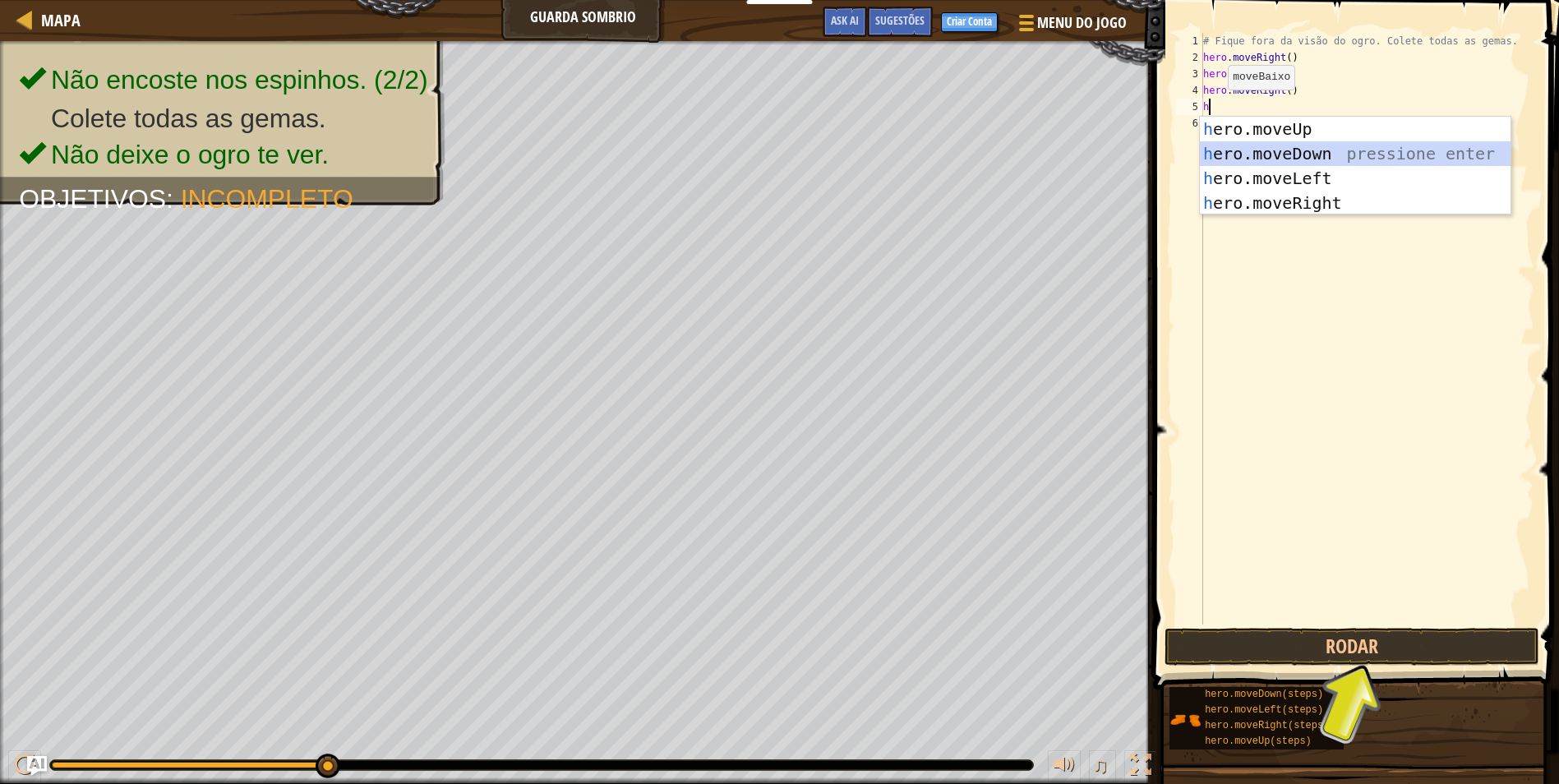
click at [1292, 154] on div "h ero.moveUp pressione enter h ero.moveDown pressione enter h ero.moveLeft pres…" at bounding box center [1355, 190] width 311 height 148
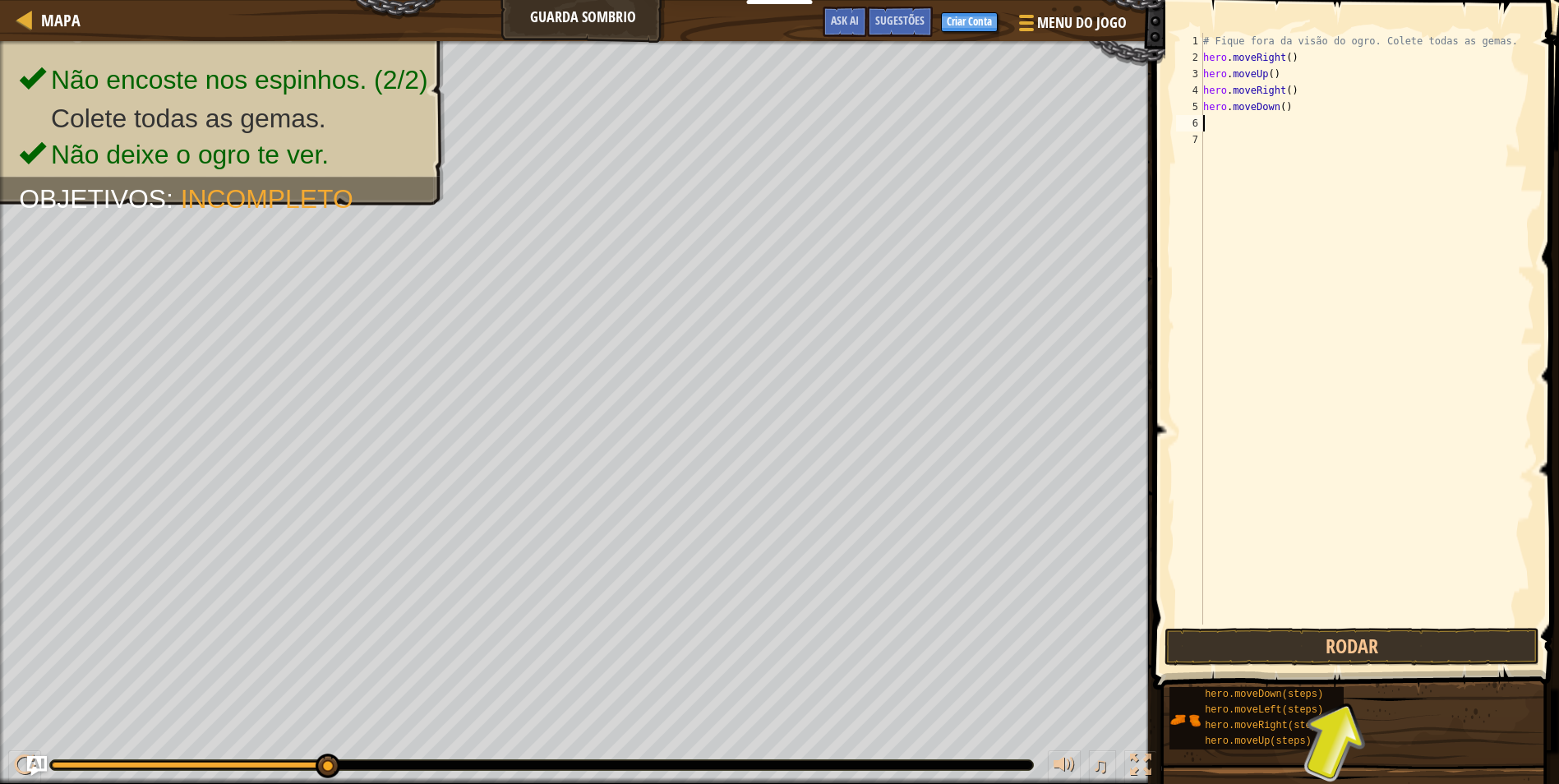
click at [1229, 122] on div "# Fique fora da visão do ogro. Colete todas as gemas. hero . moveRight ( ) hero…" at bounding box center [1367, 345] width 335 height 624
type textarea "h"
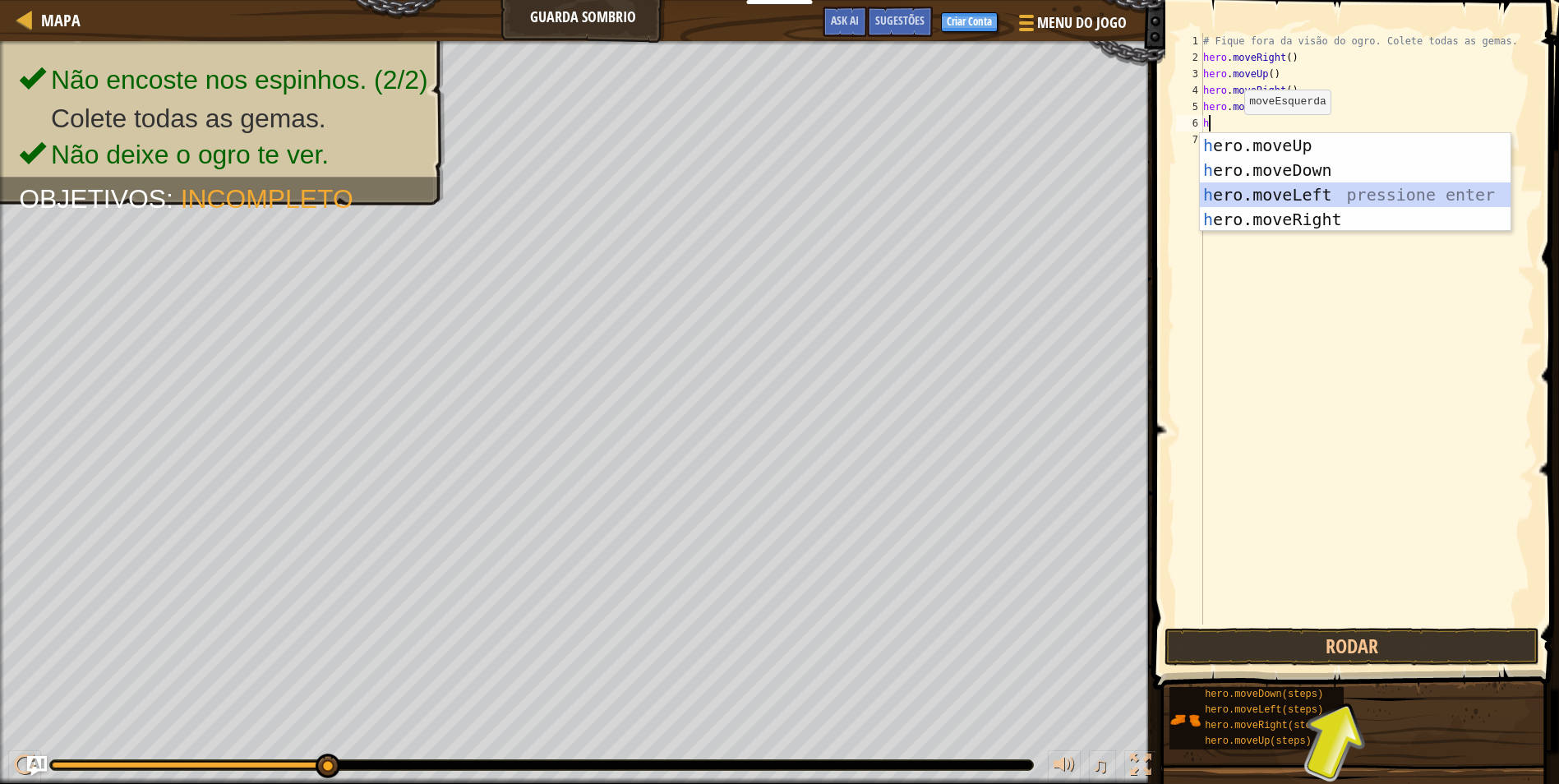
click at [1317, 190] on div "h ero.moveUp pressione enter h ero.moveDown pressione enter h ero.moveLeft pres…" at bounding box center [1355, 207] width 311 height 148
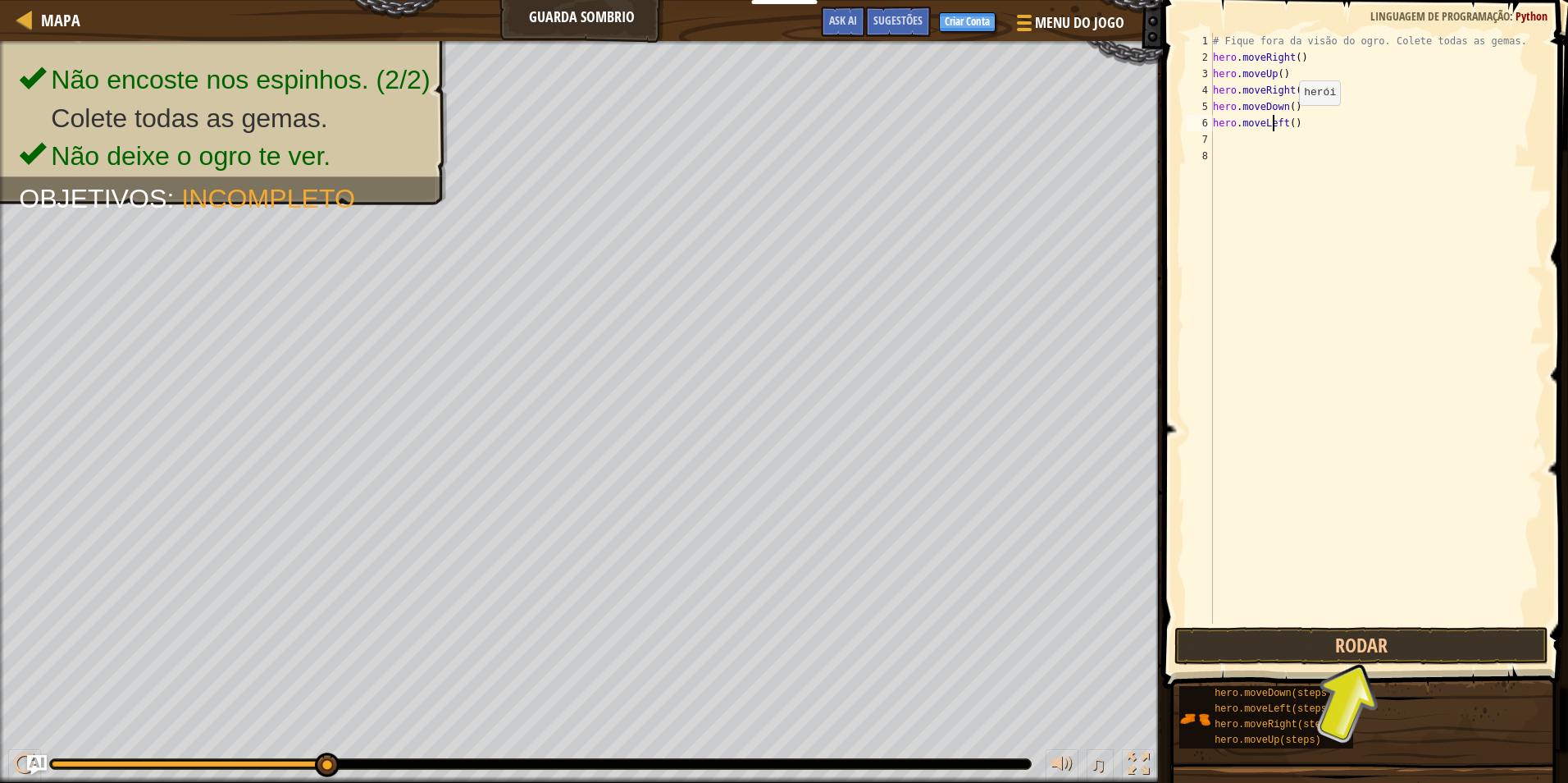
click at [1273, 122] on div "# Fique fora da visão do ogro. Colete todas as gemas. hero . moveRight ( ) hero…" at bounding box center [1377, 344] width 334 height 624
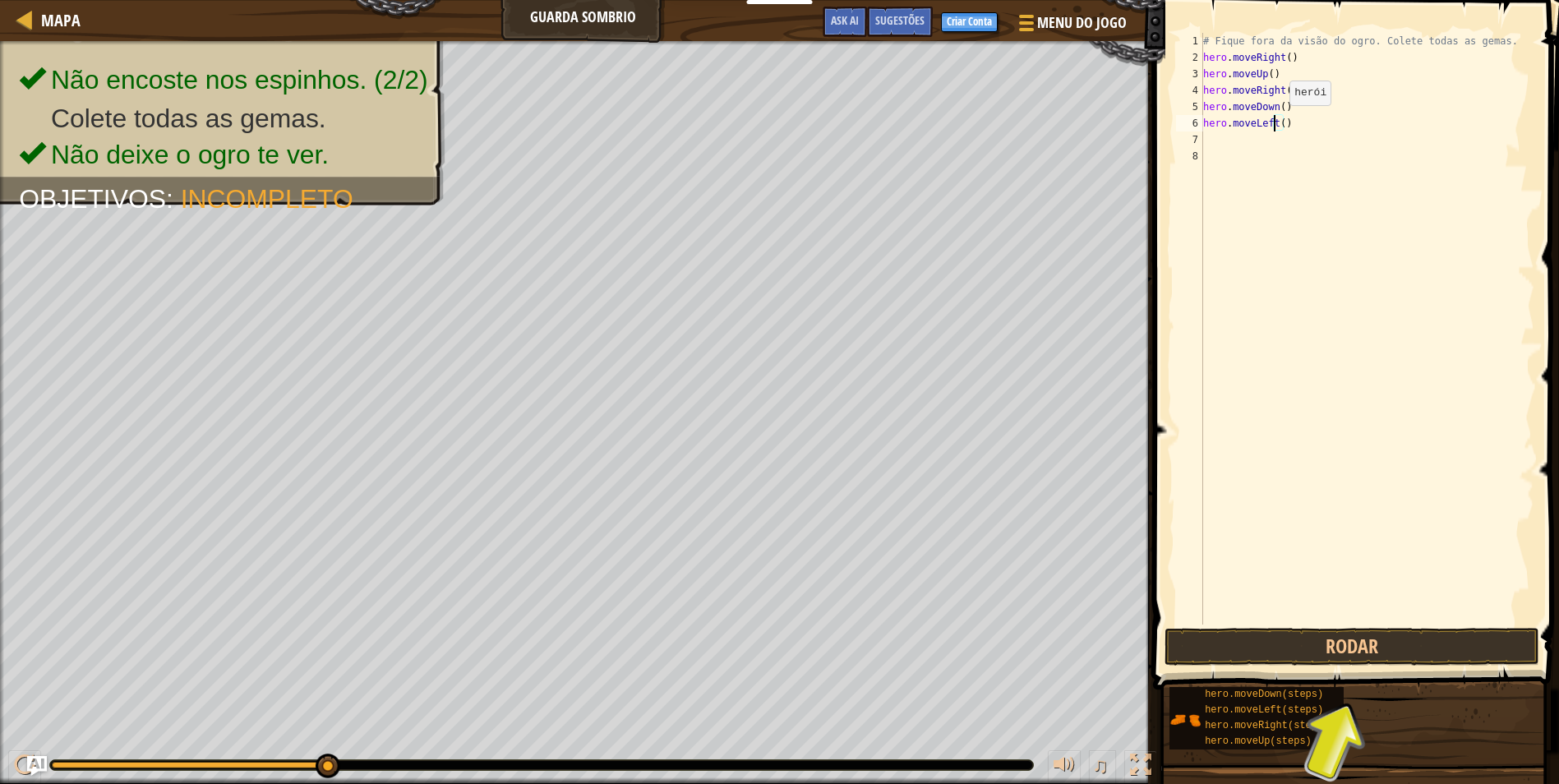
click at [1275, 122] on div "# Fique fora da visão do ogro. Colete todas as gemas. hero . moveRight ( ) hero…" at bounding box center [1367, 345] width 335 height 624
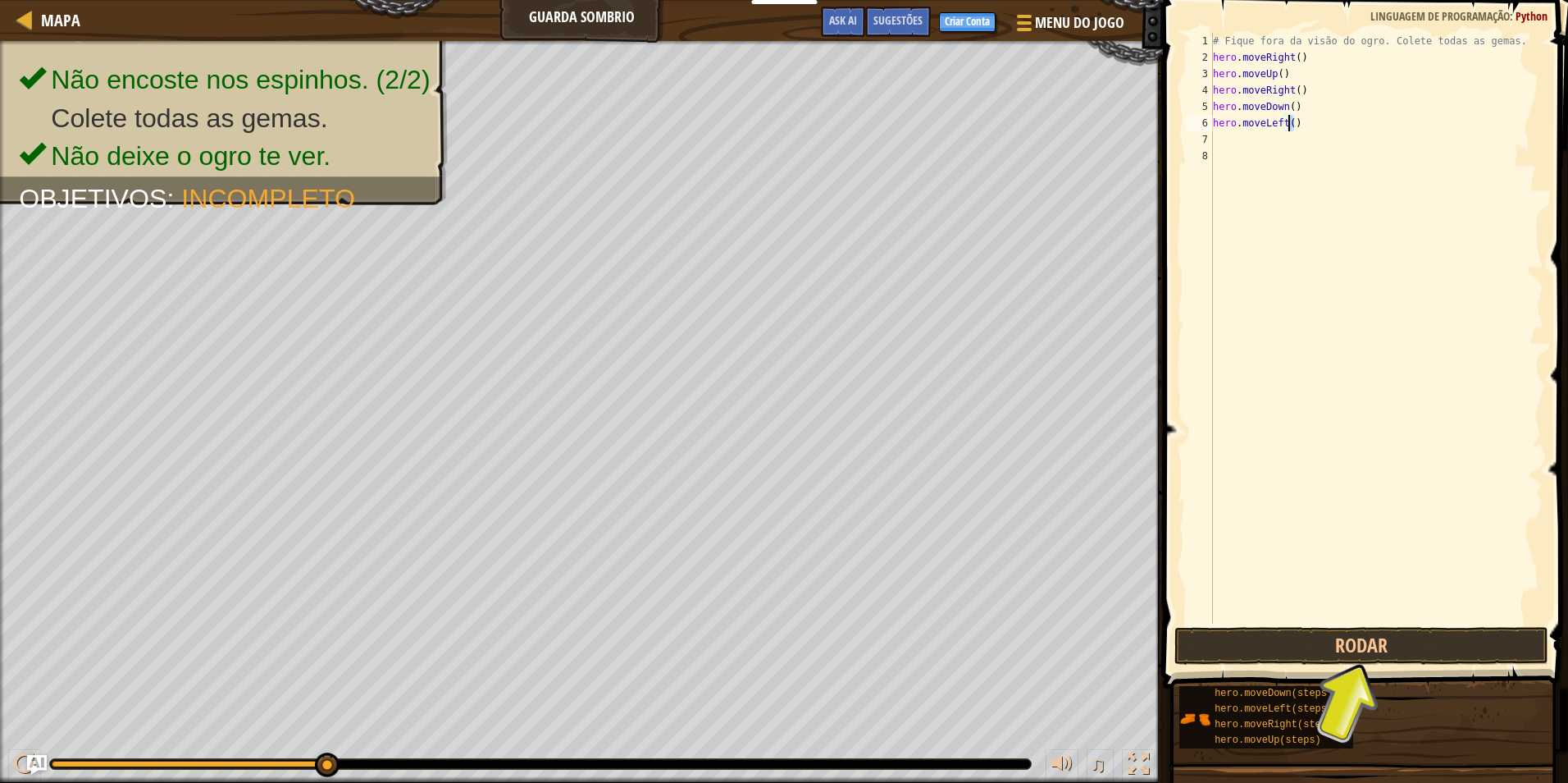
click at [1285, 120] on div "# Fique fora da visão do ogro. Colete todas as gemas. hero . moveRight ( ) hero…" at bounding box center [1377, 344] width 334 height 624
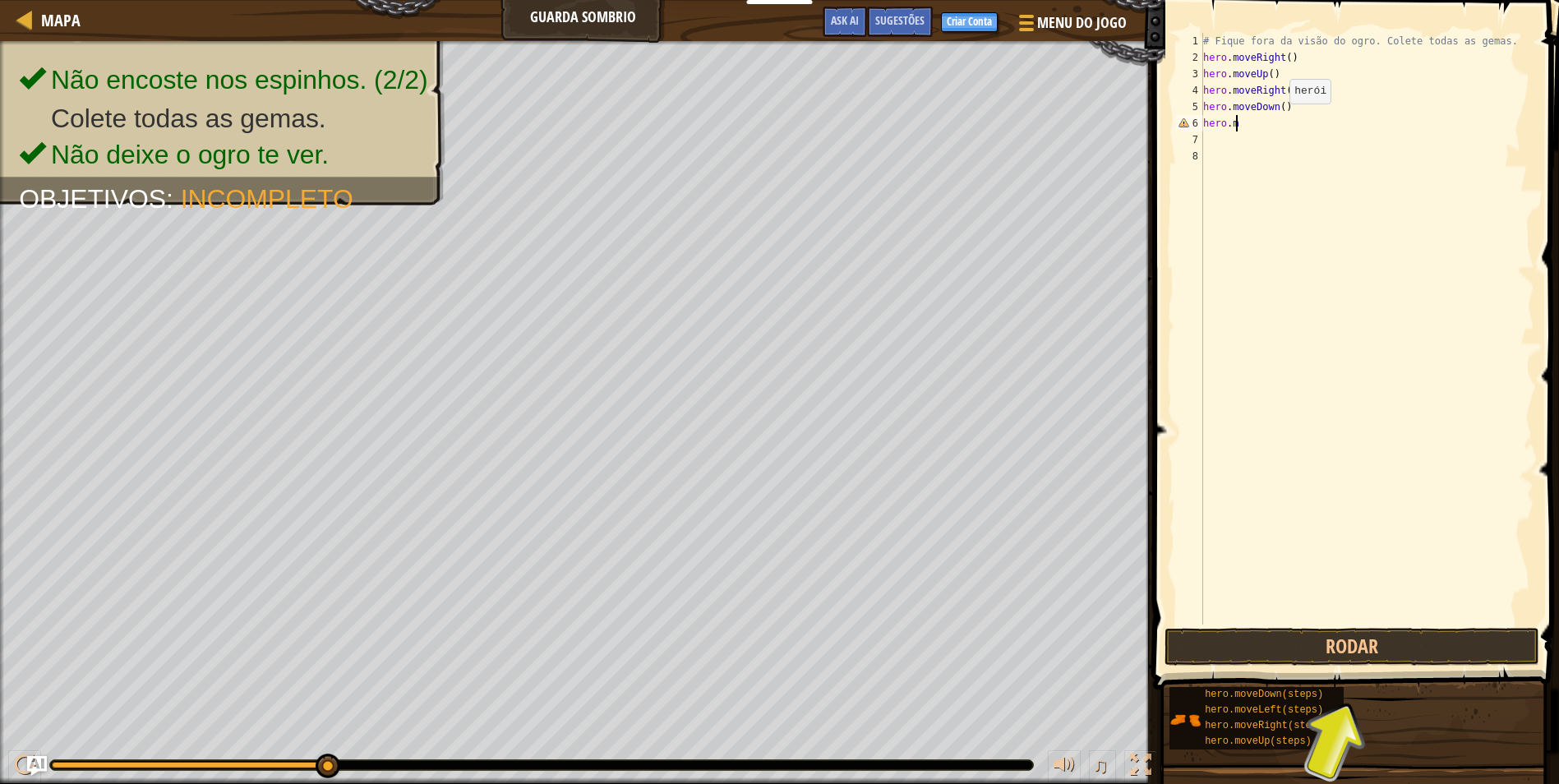
type textarea "h"
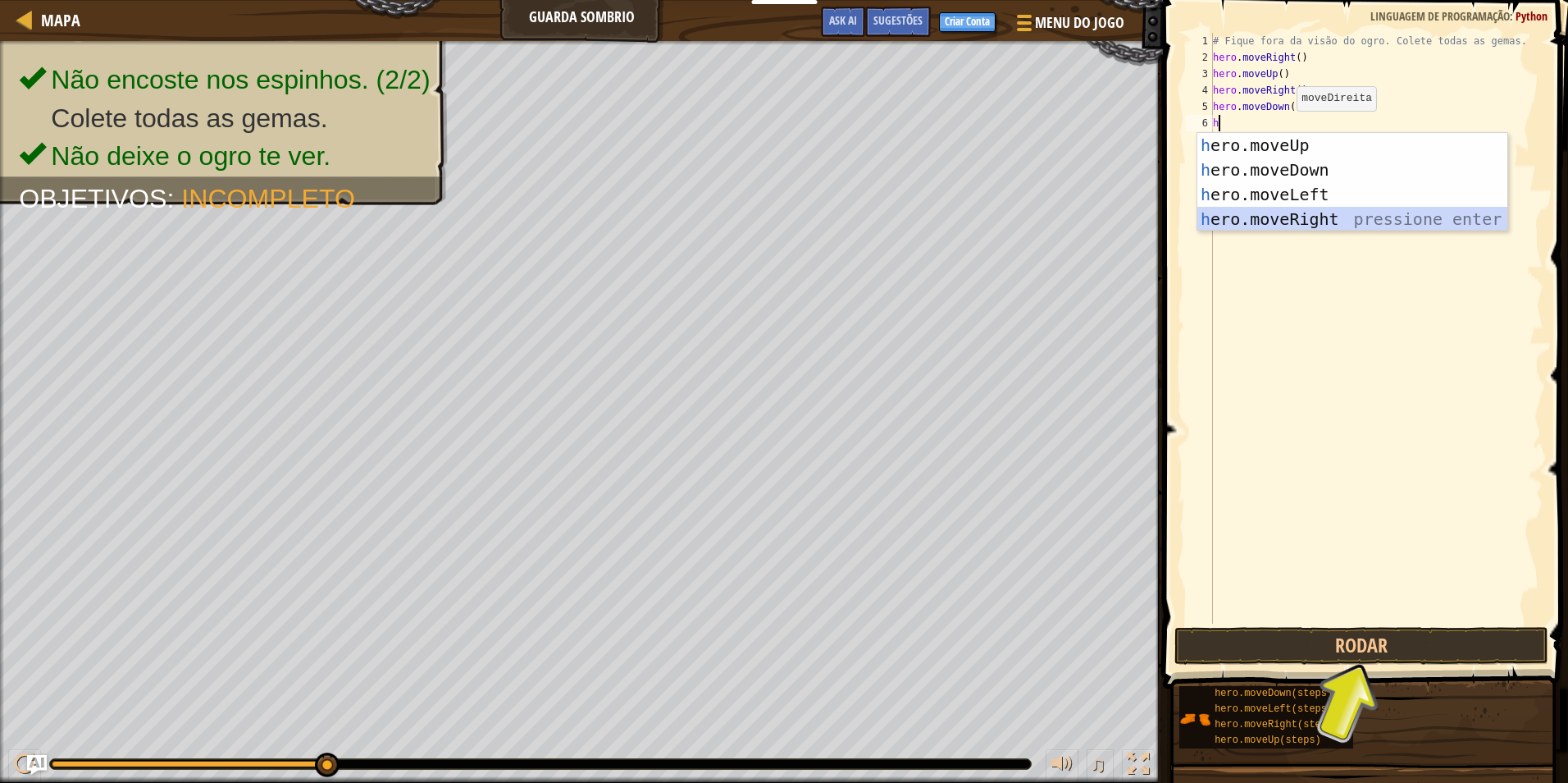
click at [1263, 218] on div "h ero.moveUp pressione enter h ero.moveDown pressione enter h ero.moveLeft pres…" at bounding box center [1353, 207] width 310 height 148
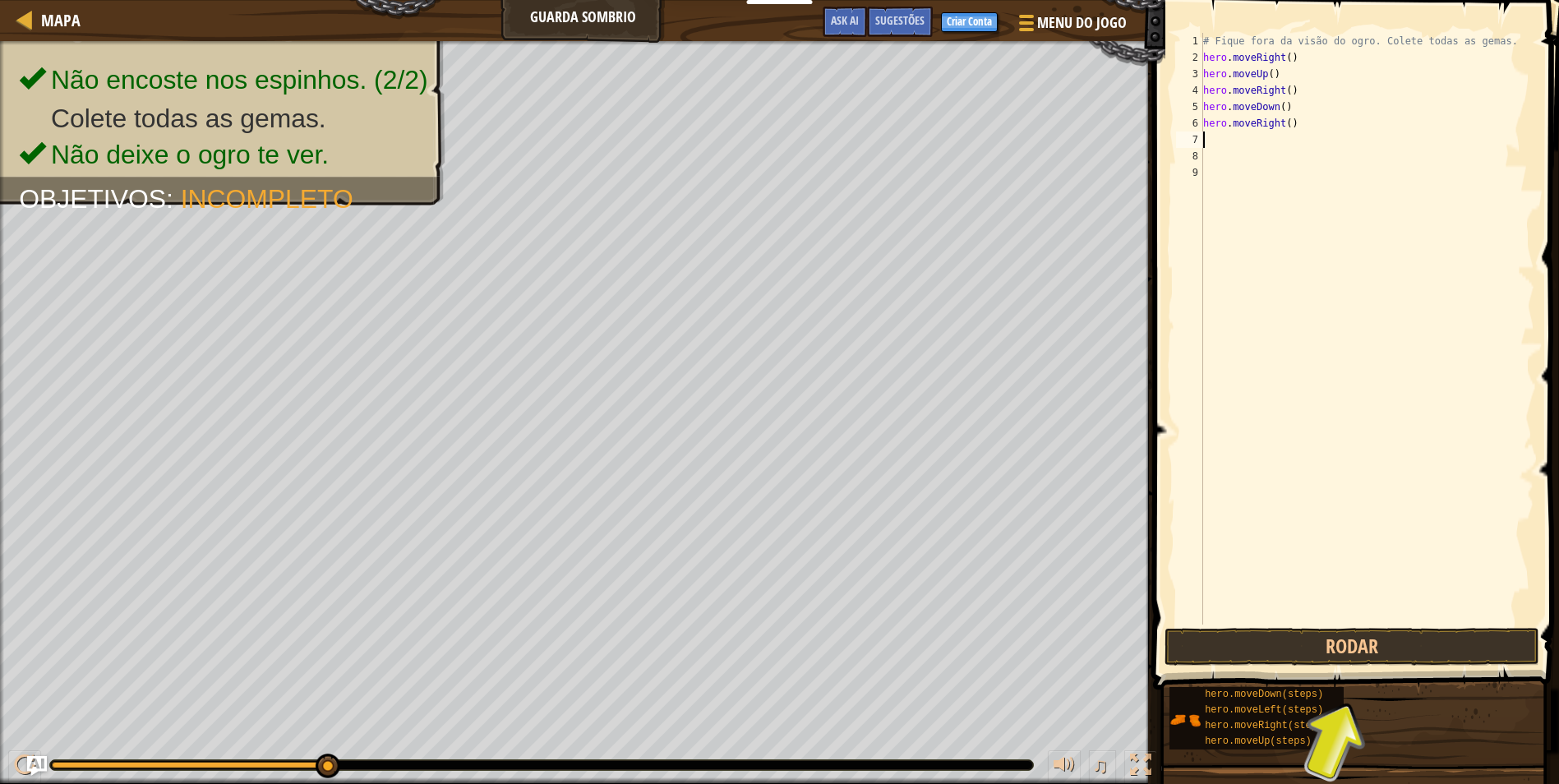
click at [1289, 124] on div "# Fique fora da visão do ogro. Colete todas as gemas. hero . moveRight ( ) hero…" at bounding box center [1367, 345] width 335 height 624
click at [1289, 122] on div "# Fique fora da visão do ogro. Colete todas as gemas. hero . moveRight ( ) hero…" at bounding box center [1367, 345] width 335 height 624
click at [1289, 122] on div "# Fique fora da visão do ogro. Colete todas as gemas. hero . moveRight ( ) hero…" at bounding box center [1367, 329] width 335 height 591
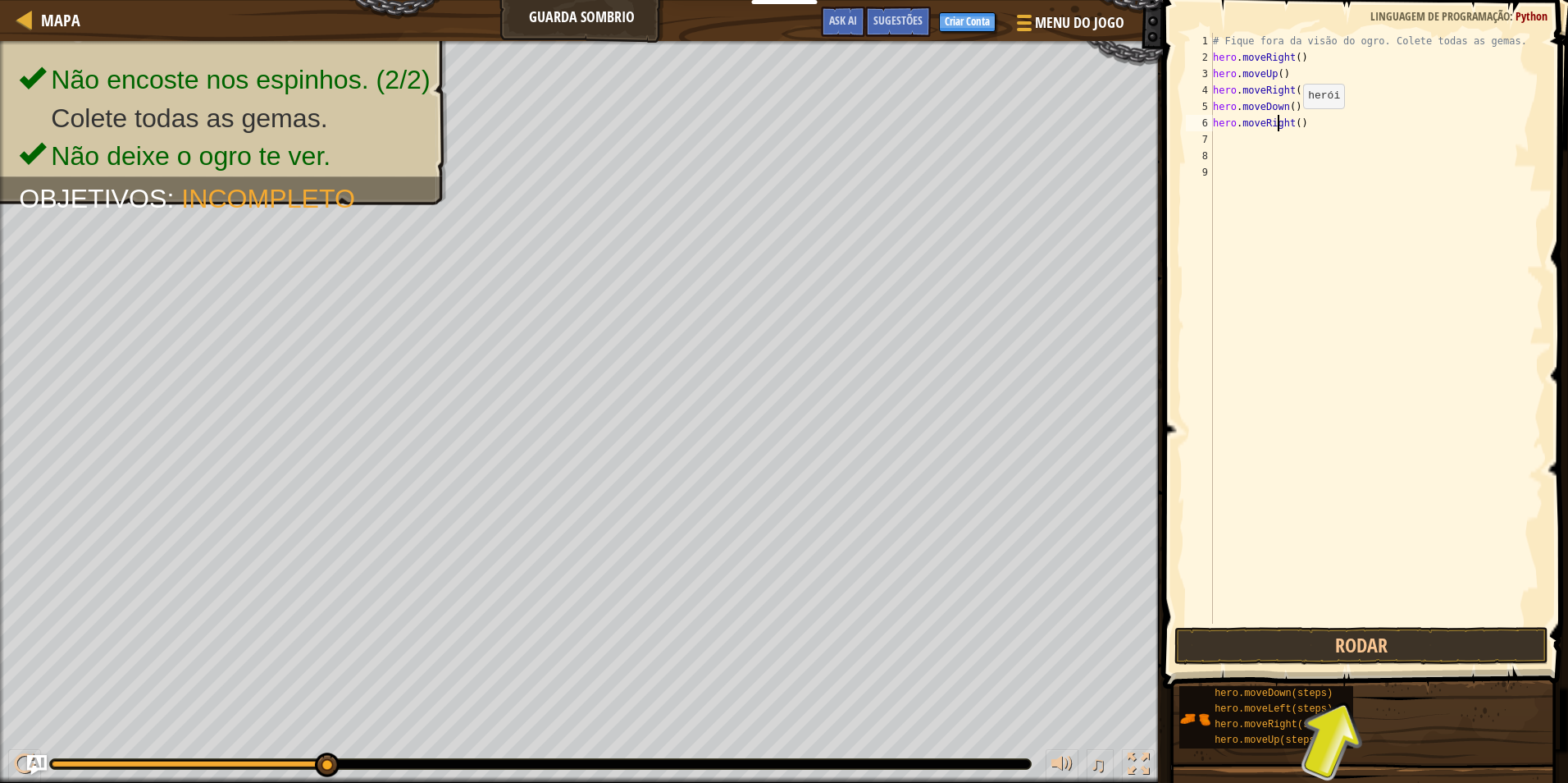
click at [1277, 125] on div "# Fique fora da visão do ogro. Colete todas as gemas. hero . moveRight ( ) hero…" at bounding box center [1377, 344] width 334 height 624
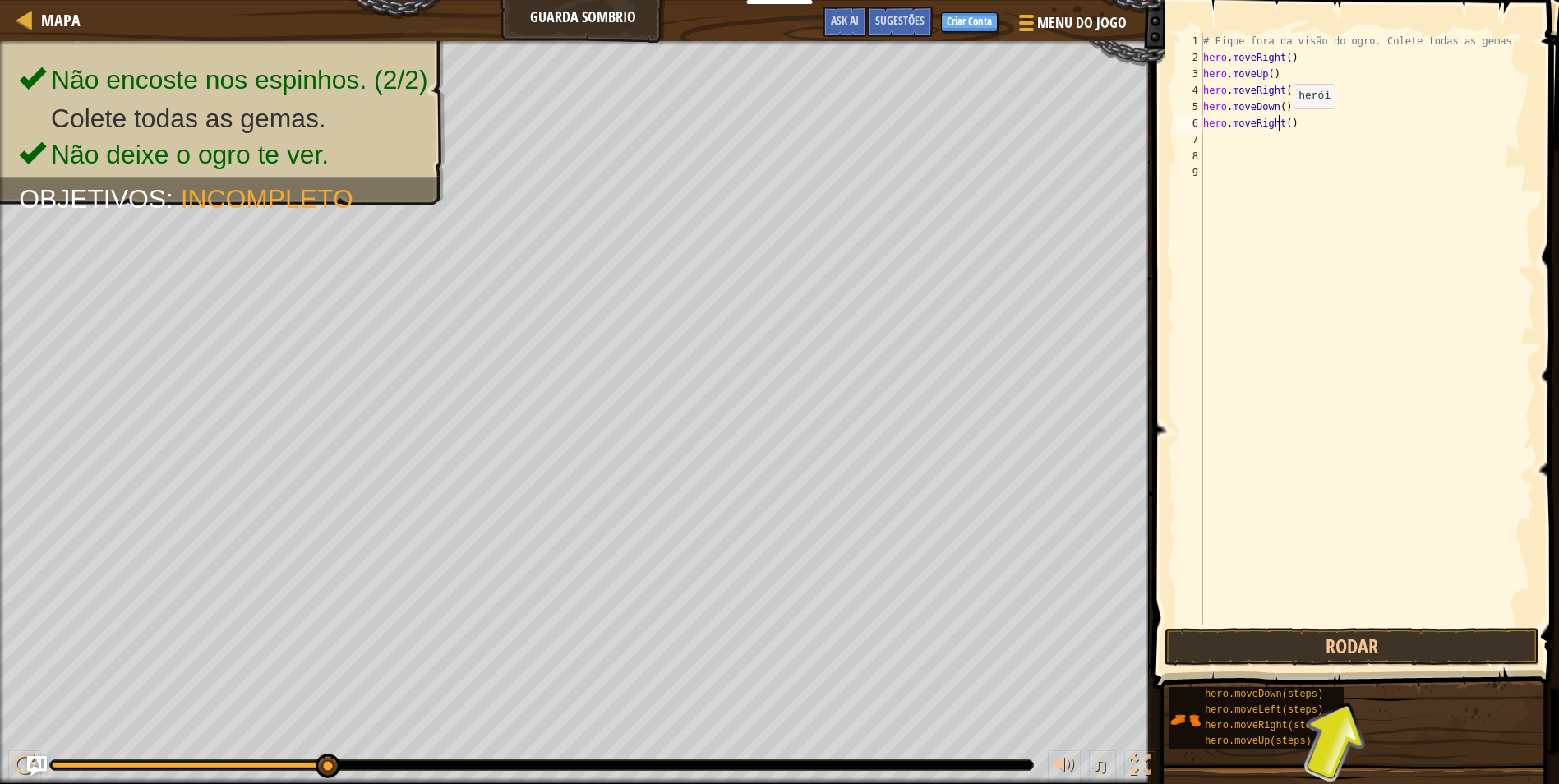
click at [1279, 125] on div "# Fique fora da visão do ogro. Colete todas as gemas. hero . moveRight ( ) hero…" at bounding box center [1367, 345] width 335 height 624
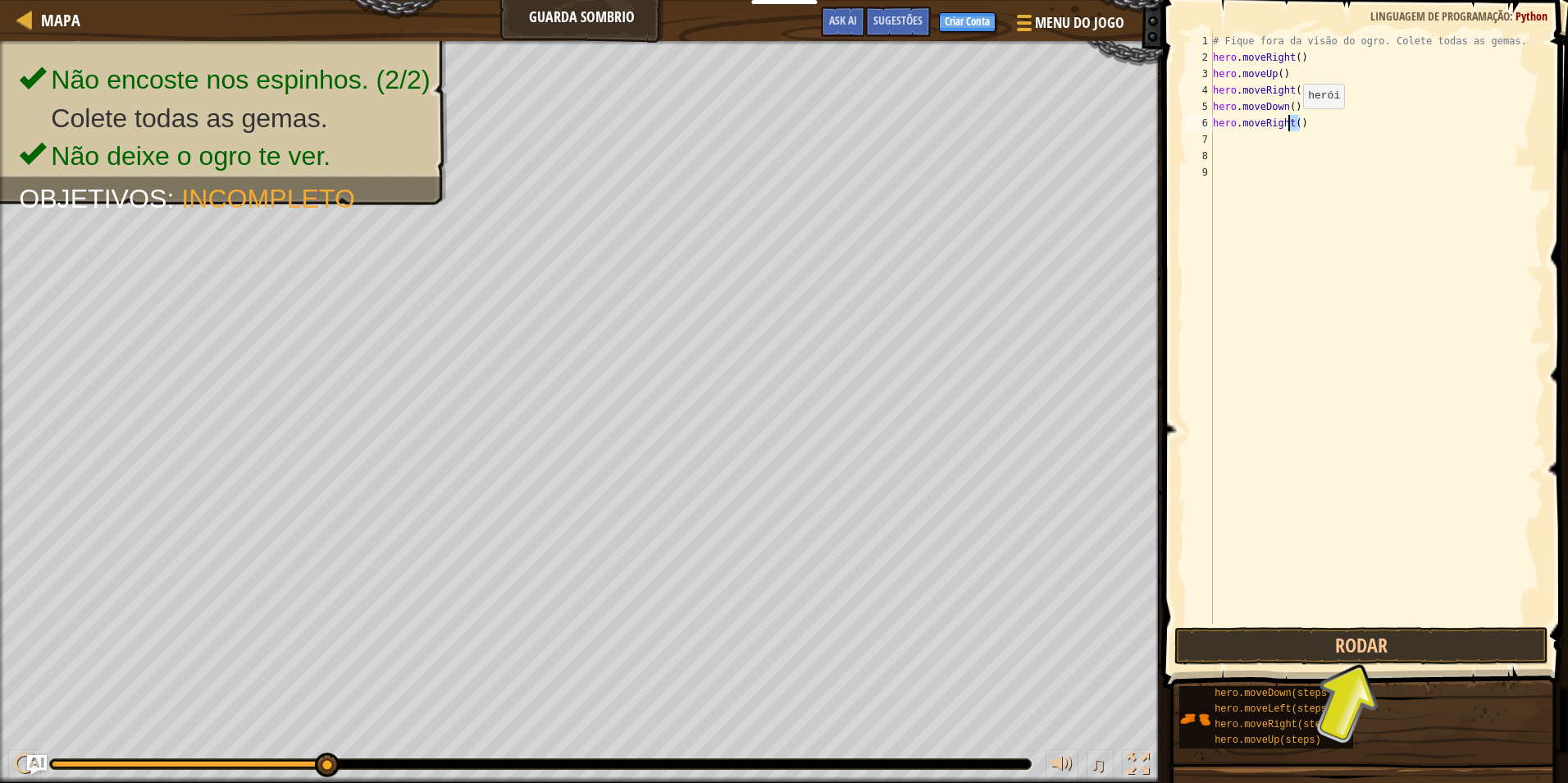
click at [1277, 125] on div "# Fique fora da visão do ogro. Colete todas as gemas. hero . moveRight ( ) hero…" at bounding box center [1377, 344] width 334 height 624
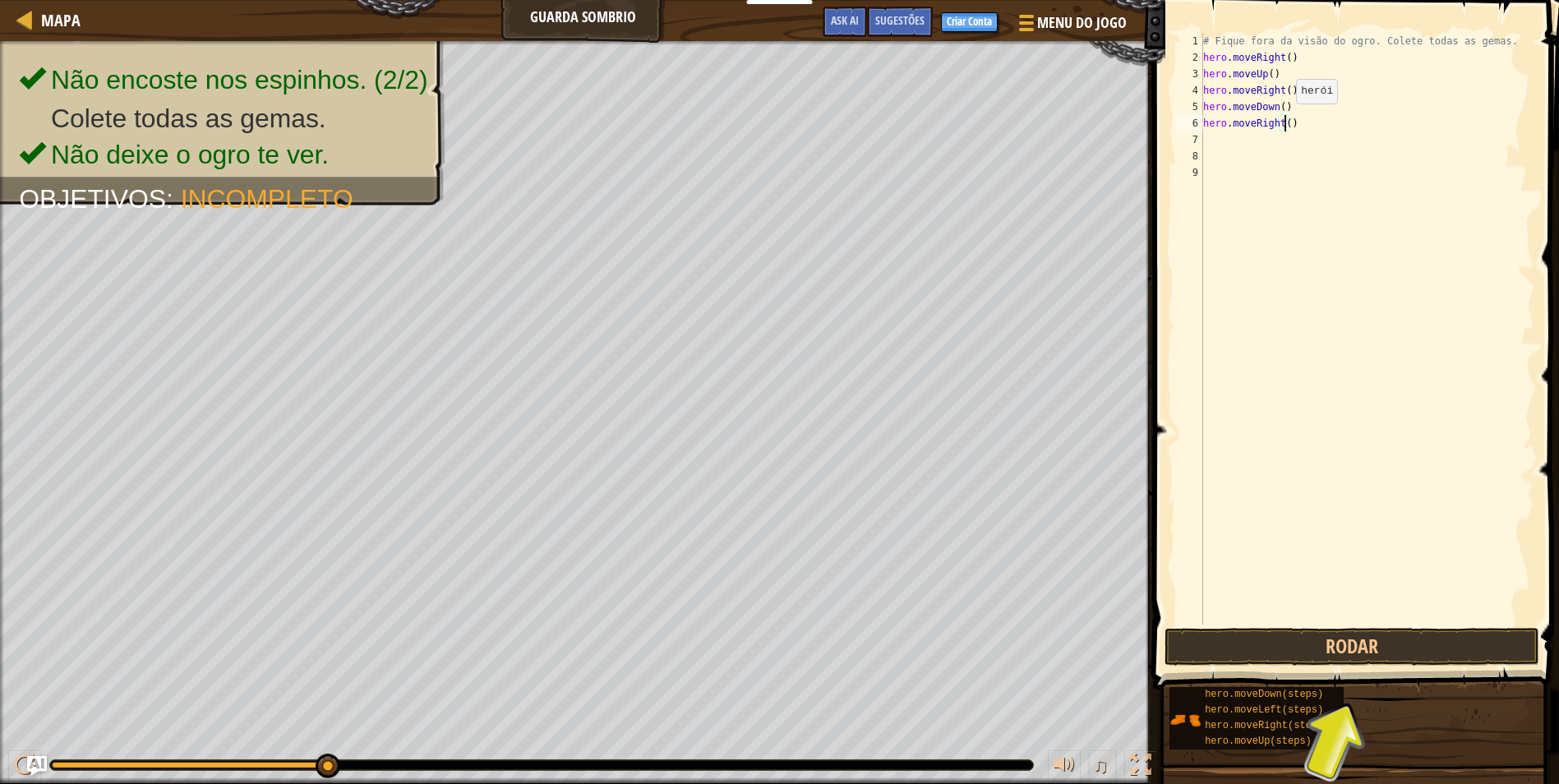
click at [1282, 120] on div "# Fique fora da visão do ogro. Colete todas as gemas. hero . moveRight ( ) hero…" at bounding box center [1367, 345] width 335 height 624
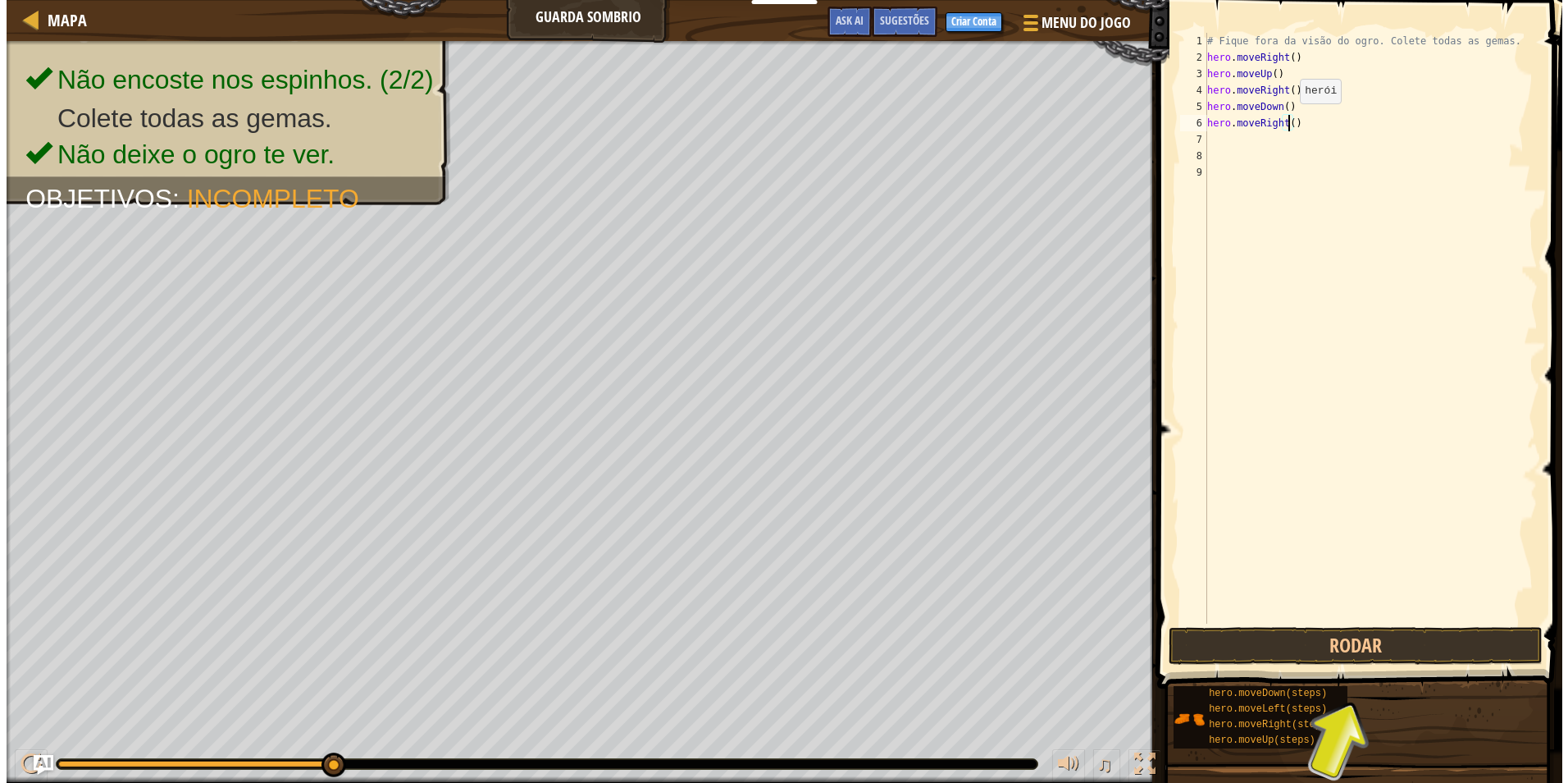
scroll to position [8, 7]
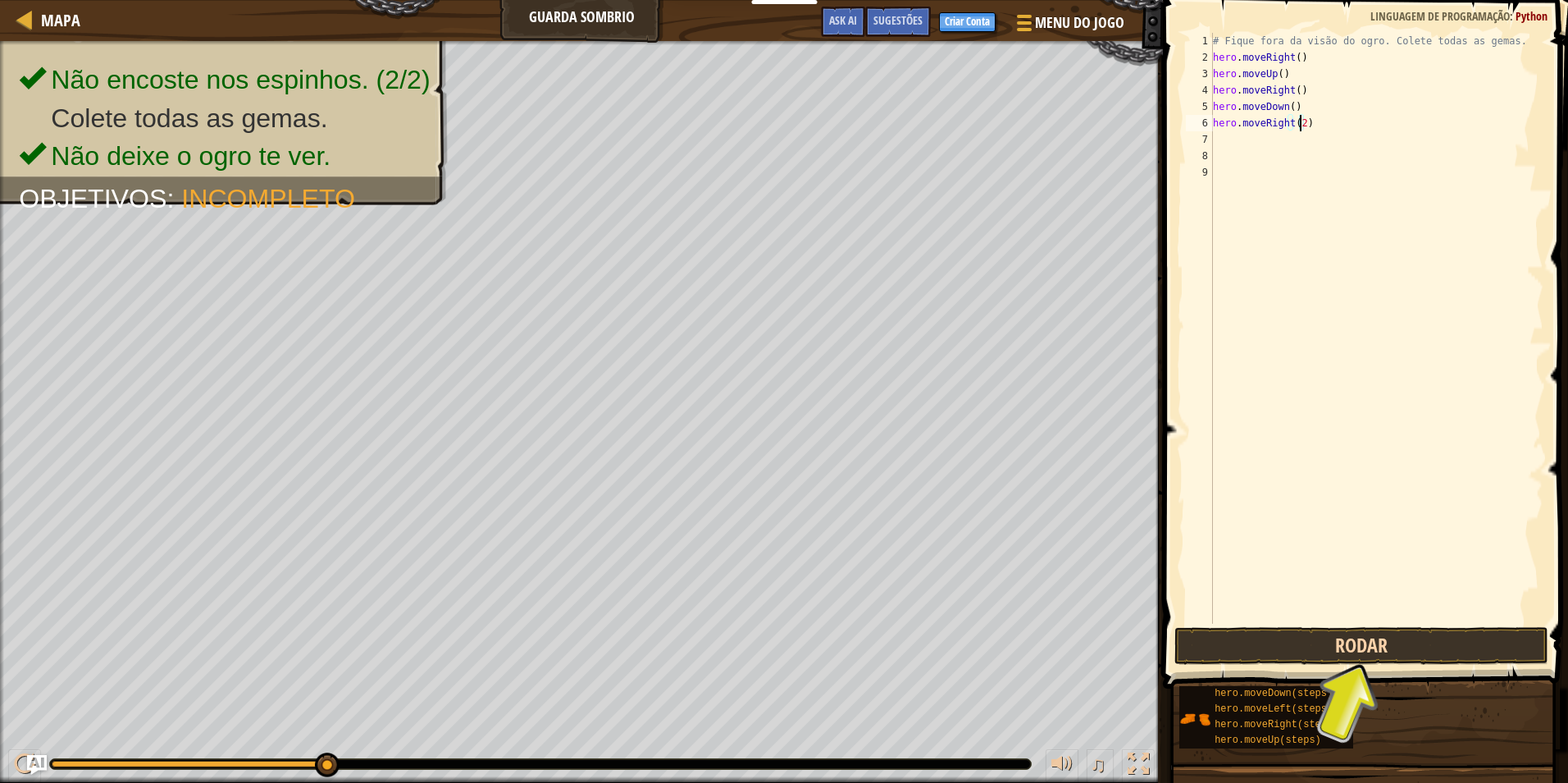
type textarea "hero.moveRight(2)"
click at [1311, 639] on button "Rodar" at bounding box center [1361, 645] width 374 height 38
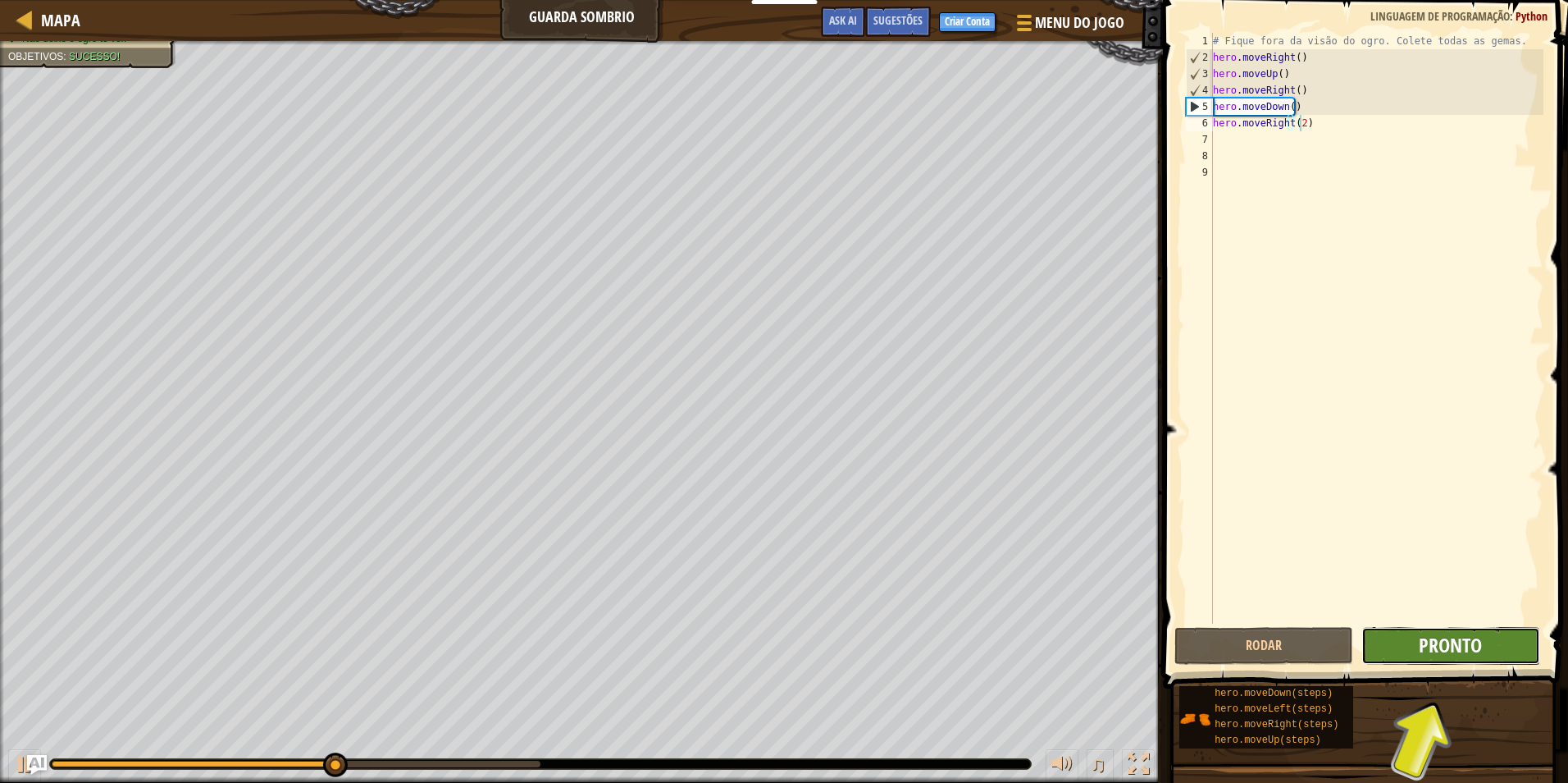
click at [1447, 648] on span "Pronto" at bounding box center [1450, 645] width 63 height 26
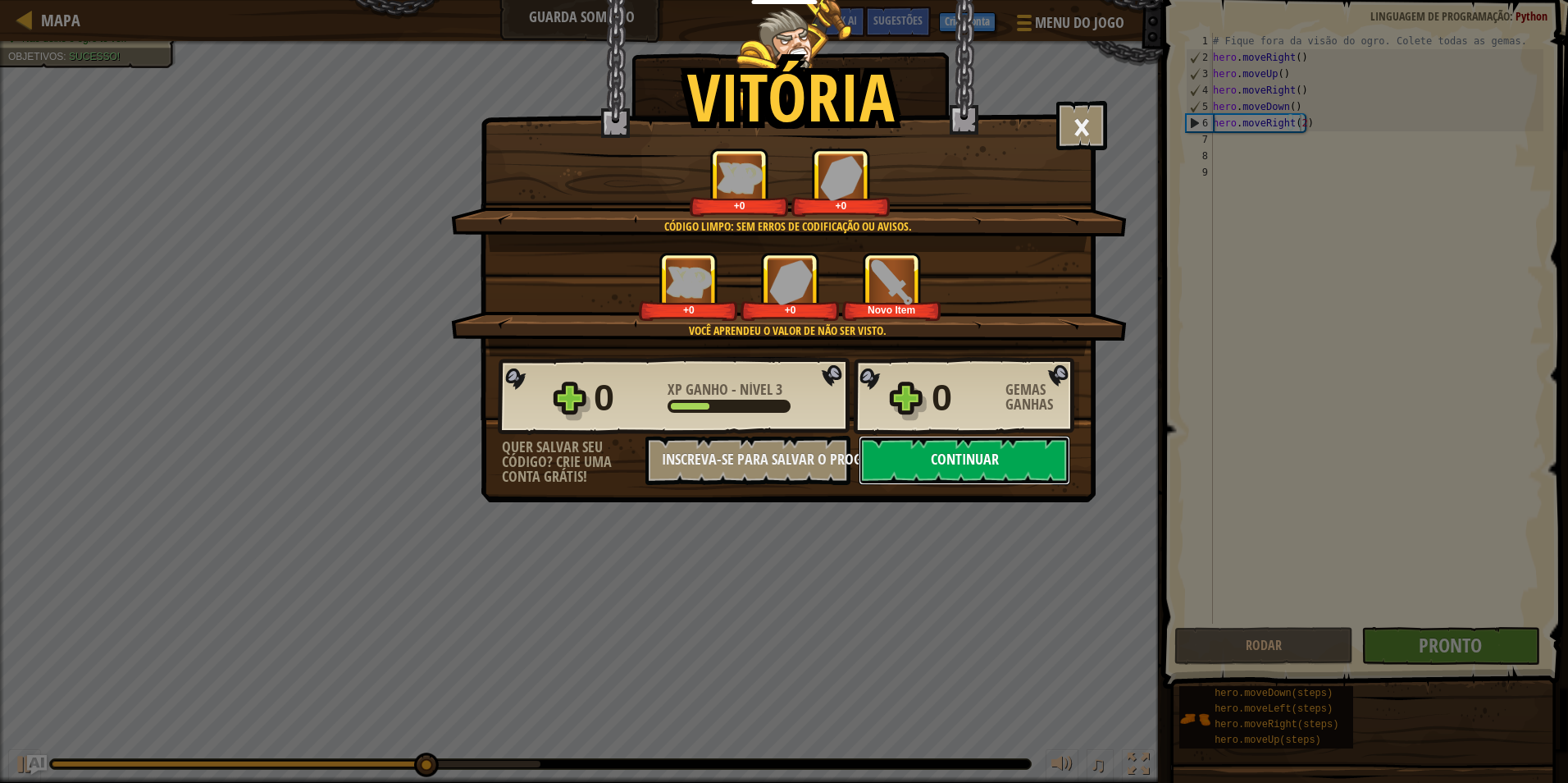
click at [983, 472] on button "Continuar" at bounding box center [964, 460] width 212 height 49
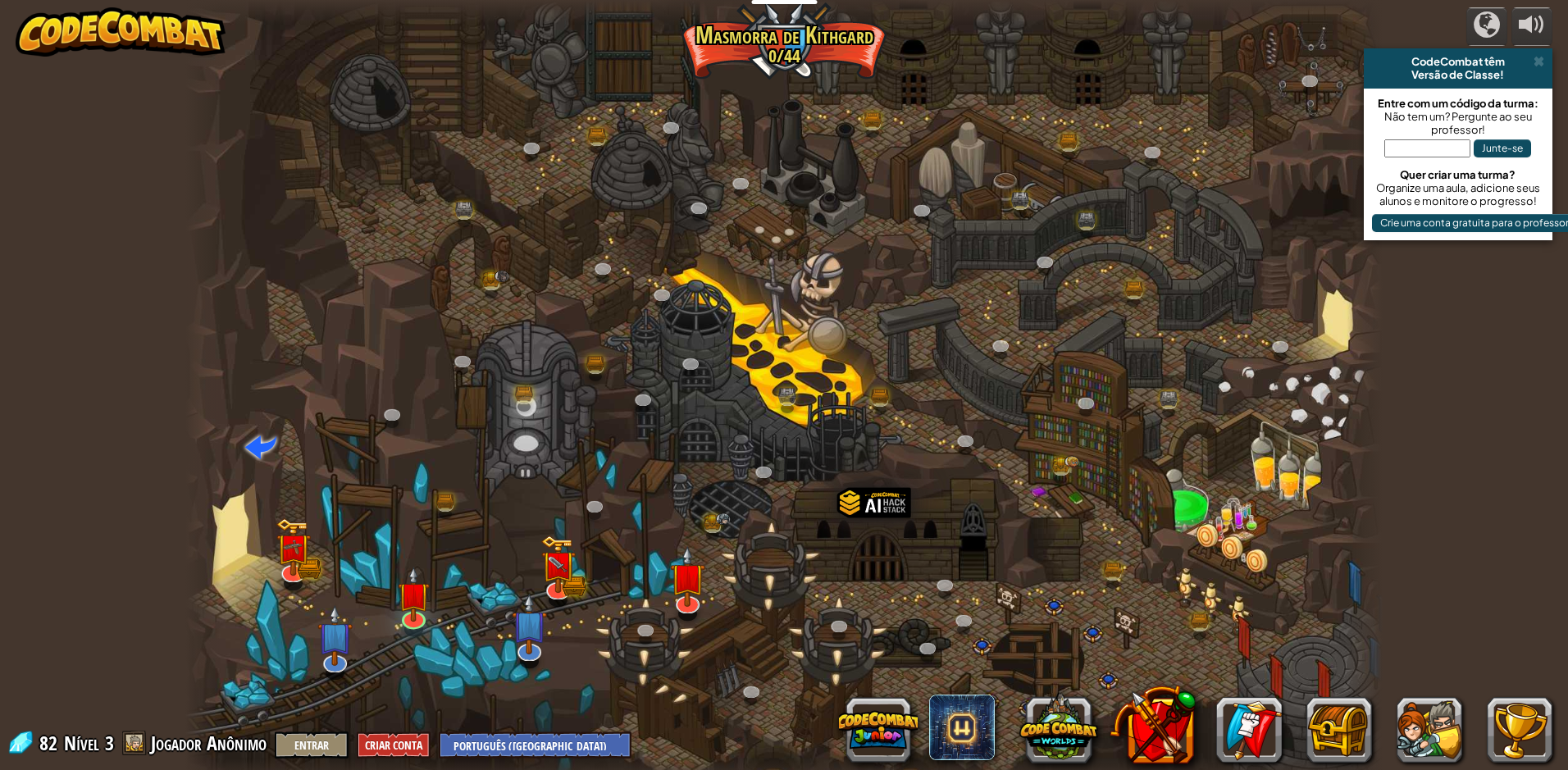
select select "pt-BR"
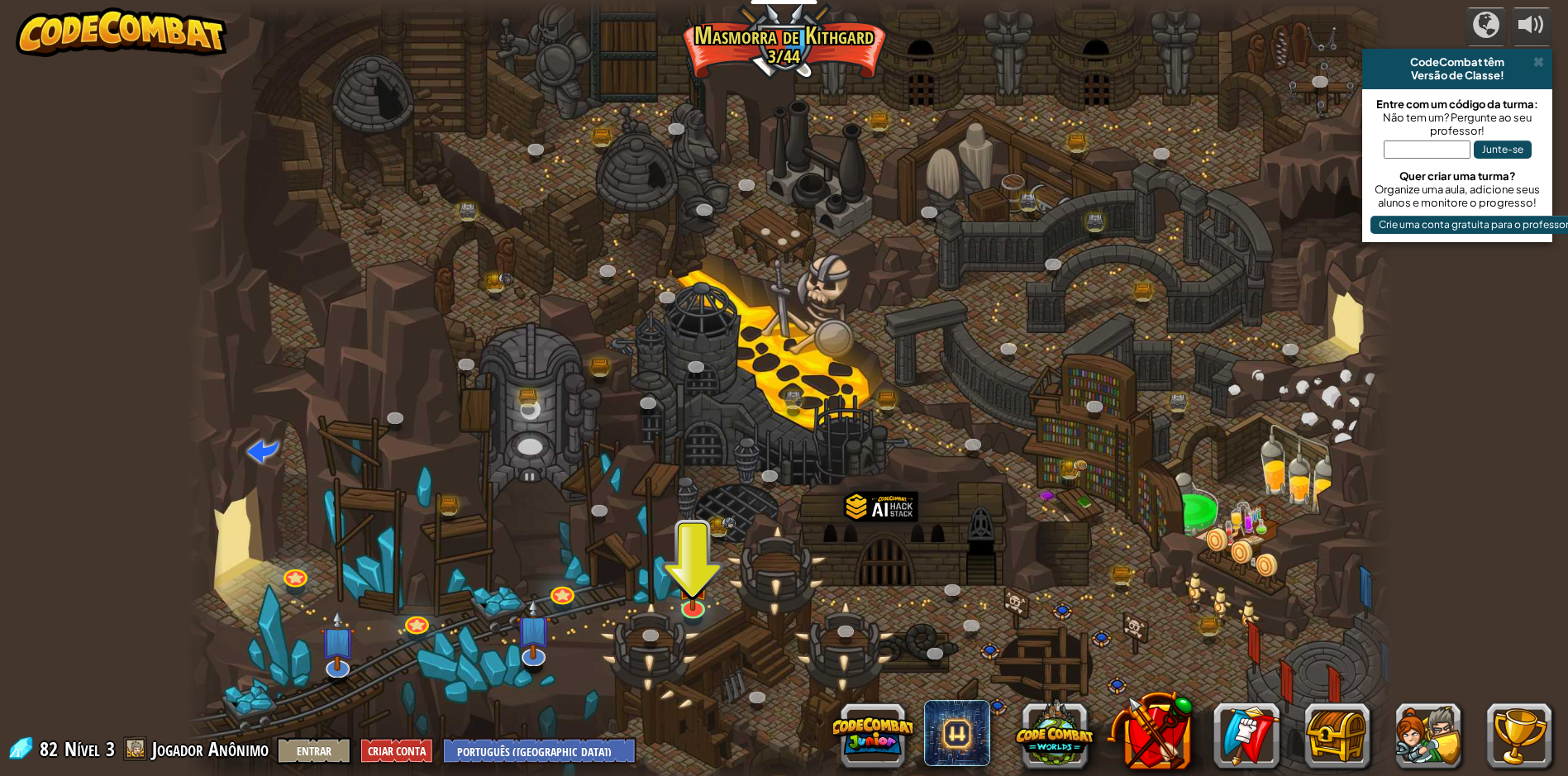
click at [672, 605] on div at bounding box center [790, 394] width 1207 height 789
click at [686, 615] on link at bounding box center [691, 603] width 33 height 33
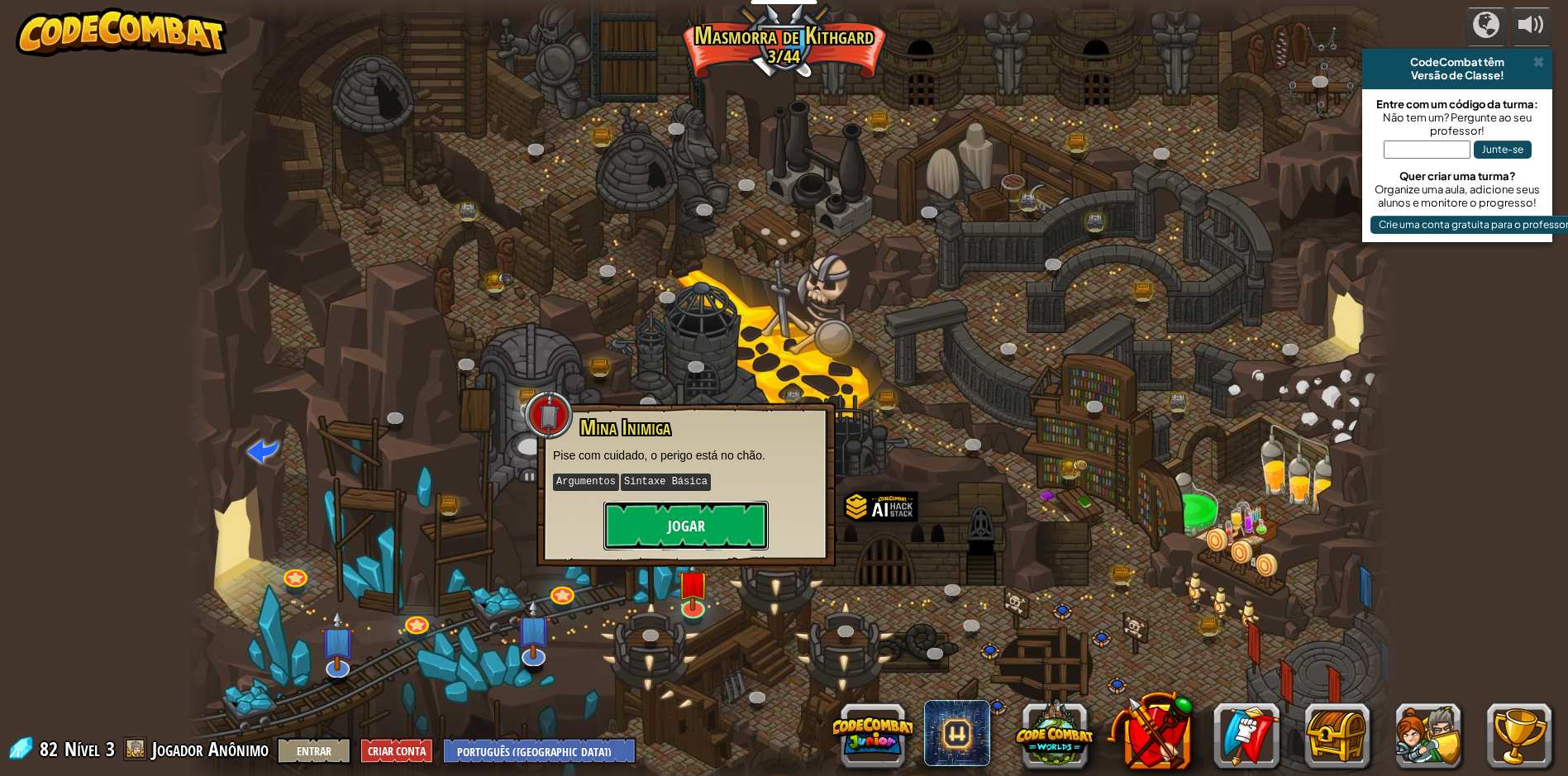
click at [695, 536] on button "Jogar" at bounding box center [686, 525] width 165 height 49
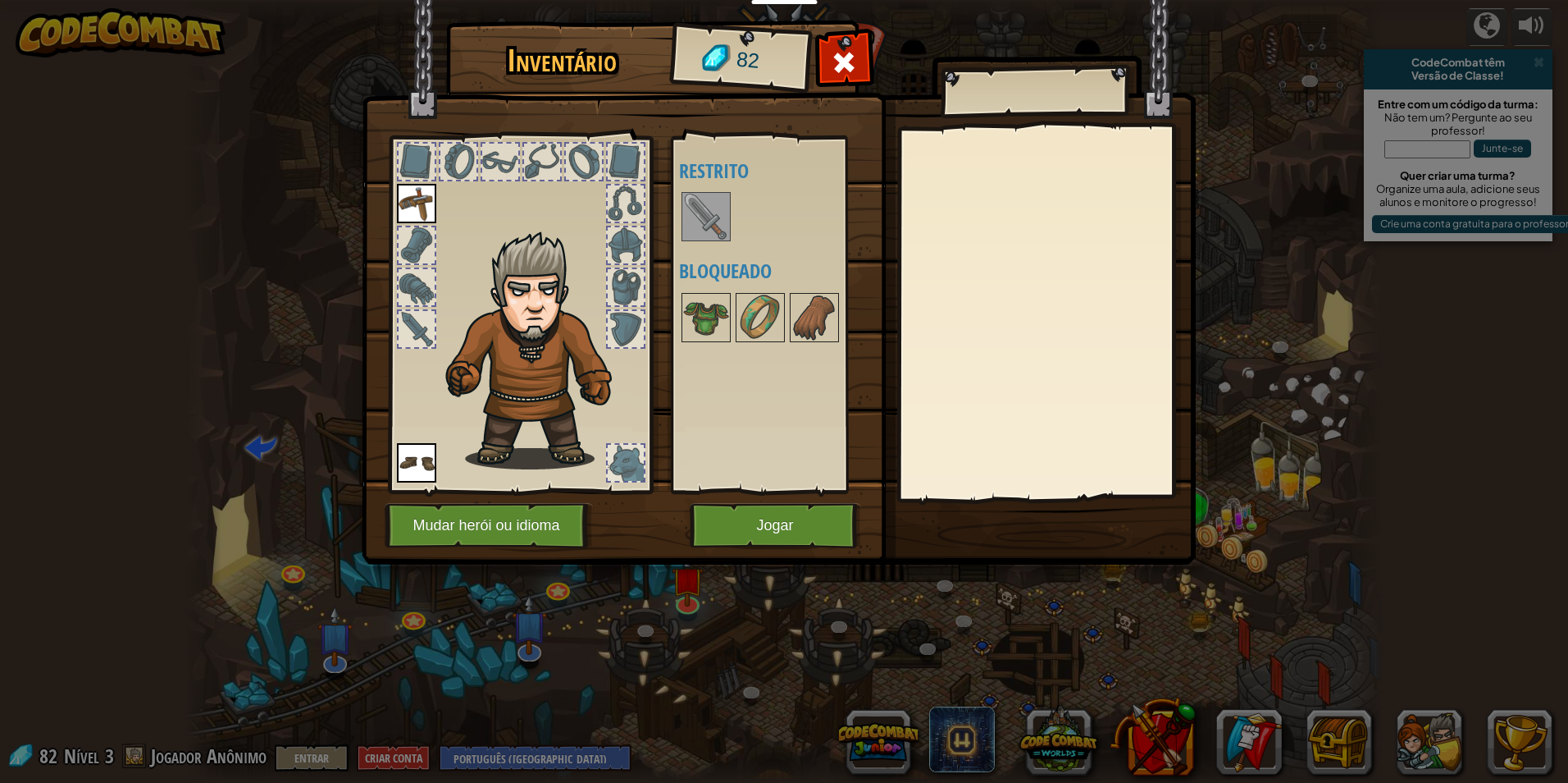
click at [711, 201] on img at bounding box center [706, 216] width 46 height 46
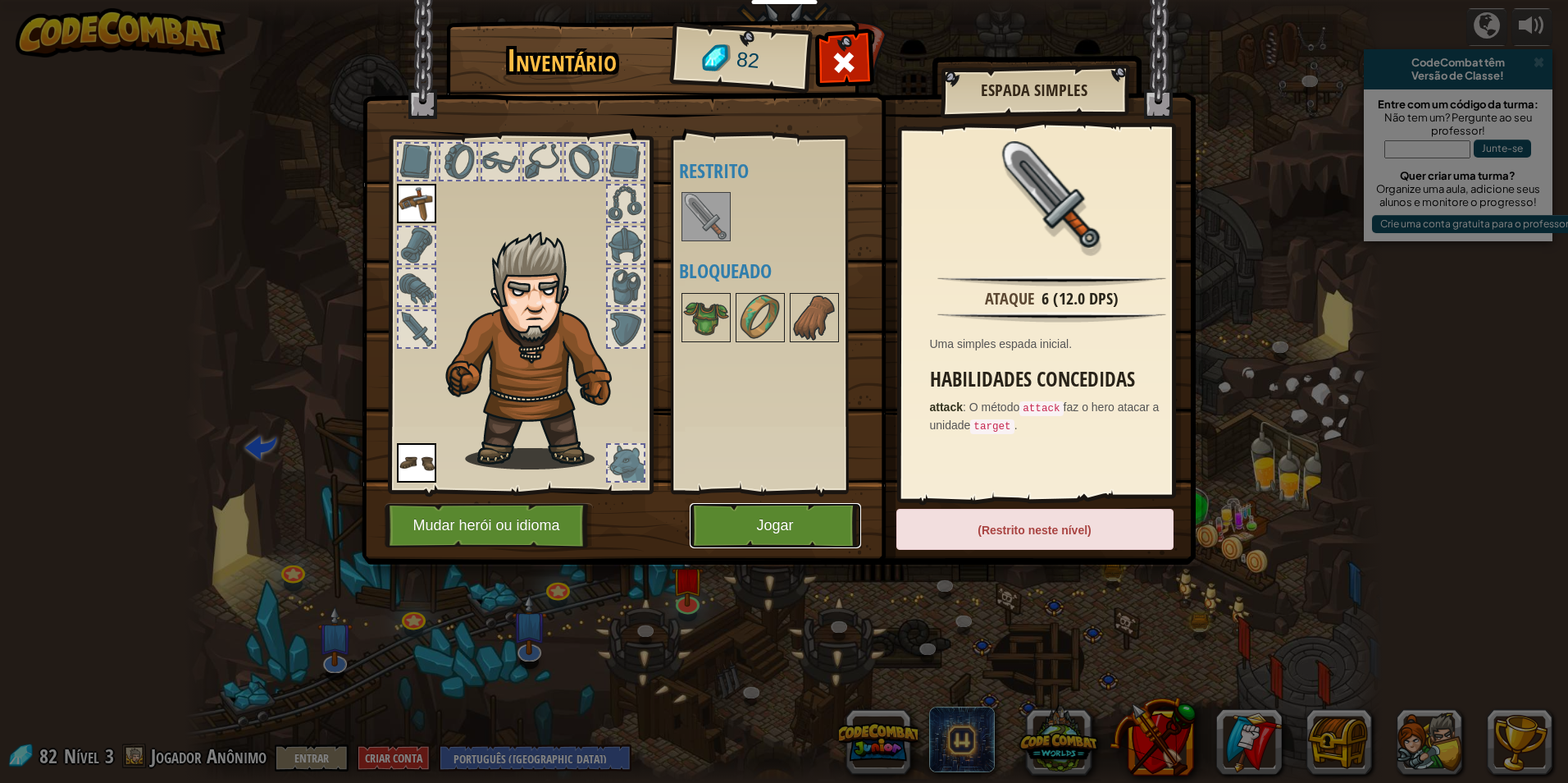
click at [747, 529] on button "Jogar" at bounding box center [775, 525] width 171 height 45
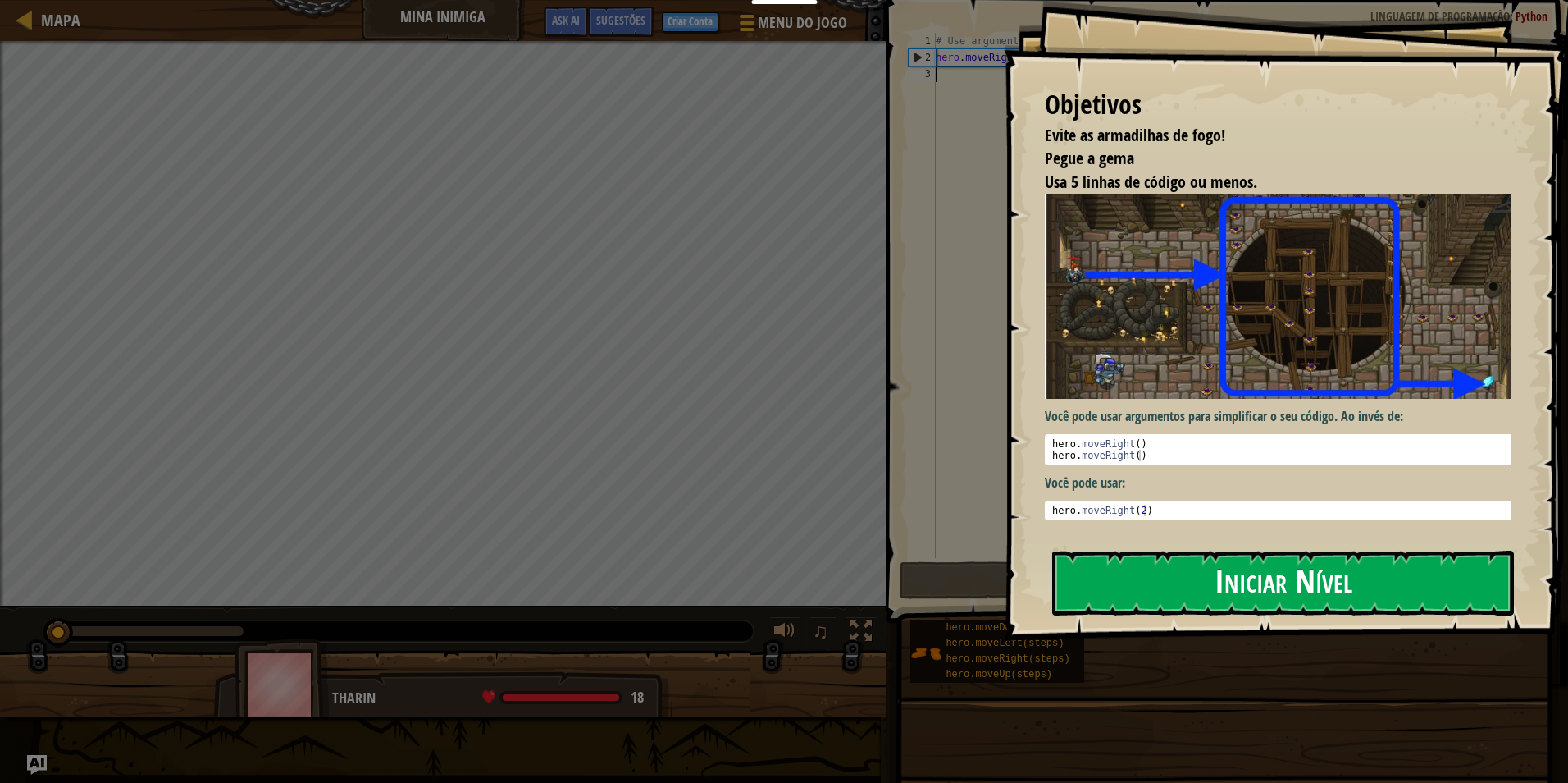
click at [1180, 551] on button "Iniciar Nível" at bounding box center [1283, 583] width 461 height 65
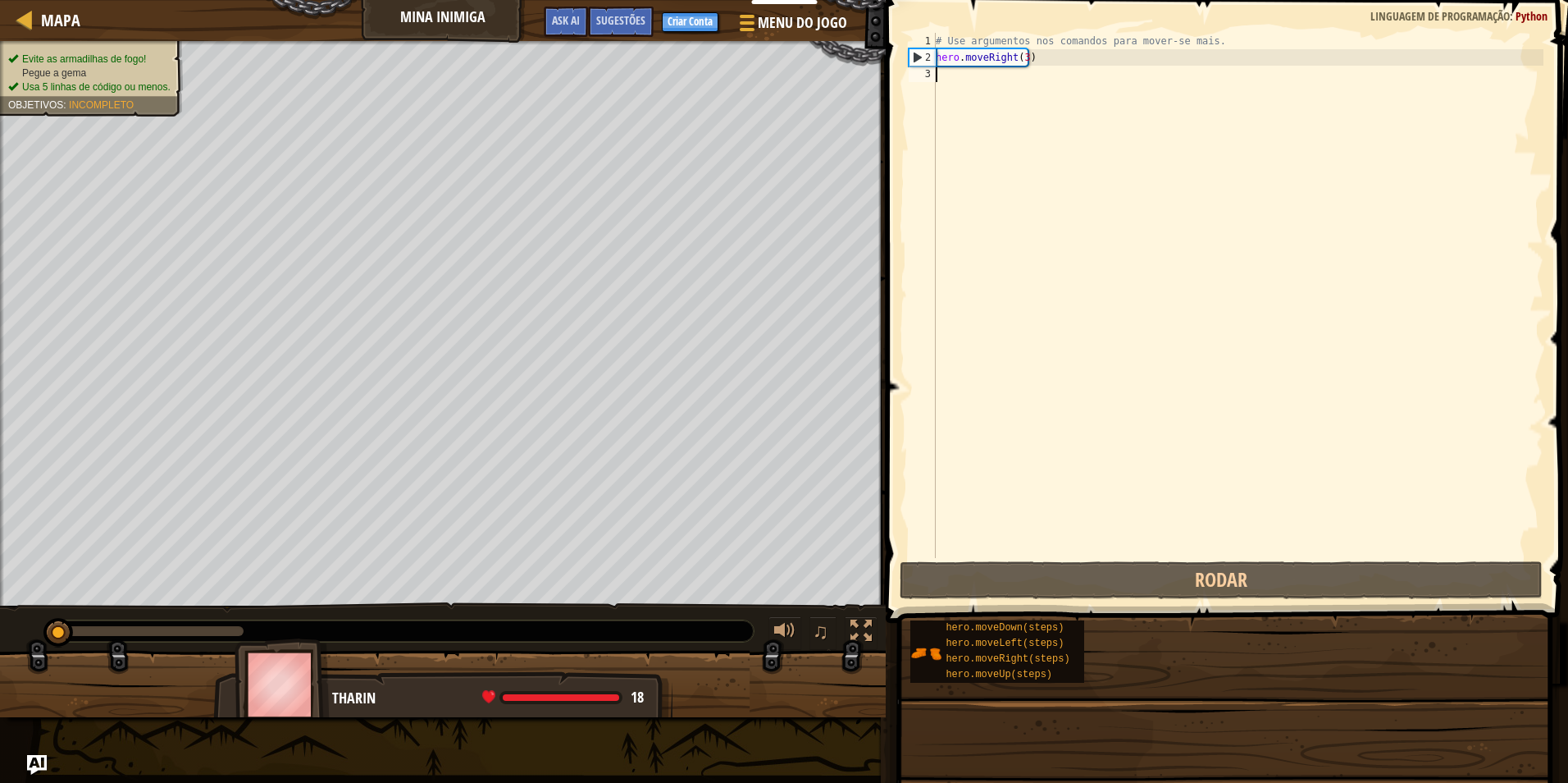
click at [1180, 327] on div "# Use argumentos nos comandos para mover-se mais. hero . moveRight ( 3 )" at bounding box center [1238, 311] width 611 height 558
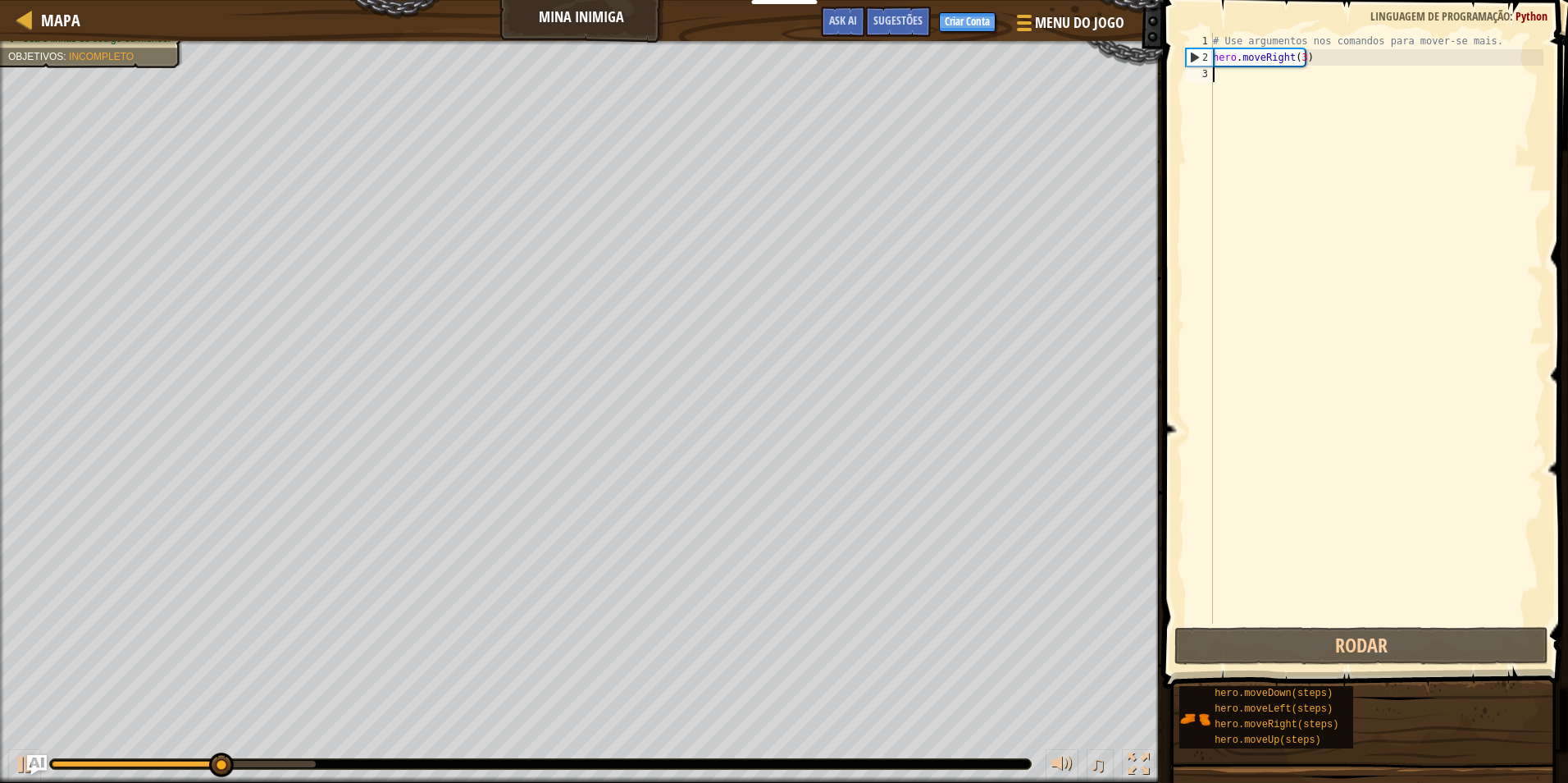
click at [1226, 76] on div "# Use argumentos nos comandos para mover-se mais. hero . moveRight ( 3 )" at bounding box center [1377, 344] width 334 height 624
click at [1227, 77] on div "# Use argumentos nos comandos para mover-se mais. hero . moveRight ( 3 )" at bounding box center [1377, 344] width 334 height 624
type textarea "h"
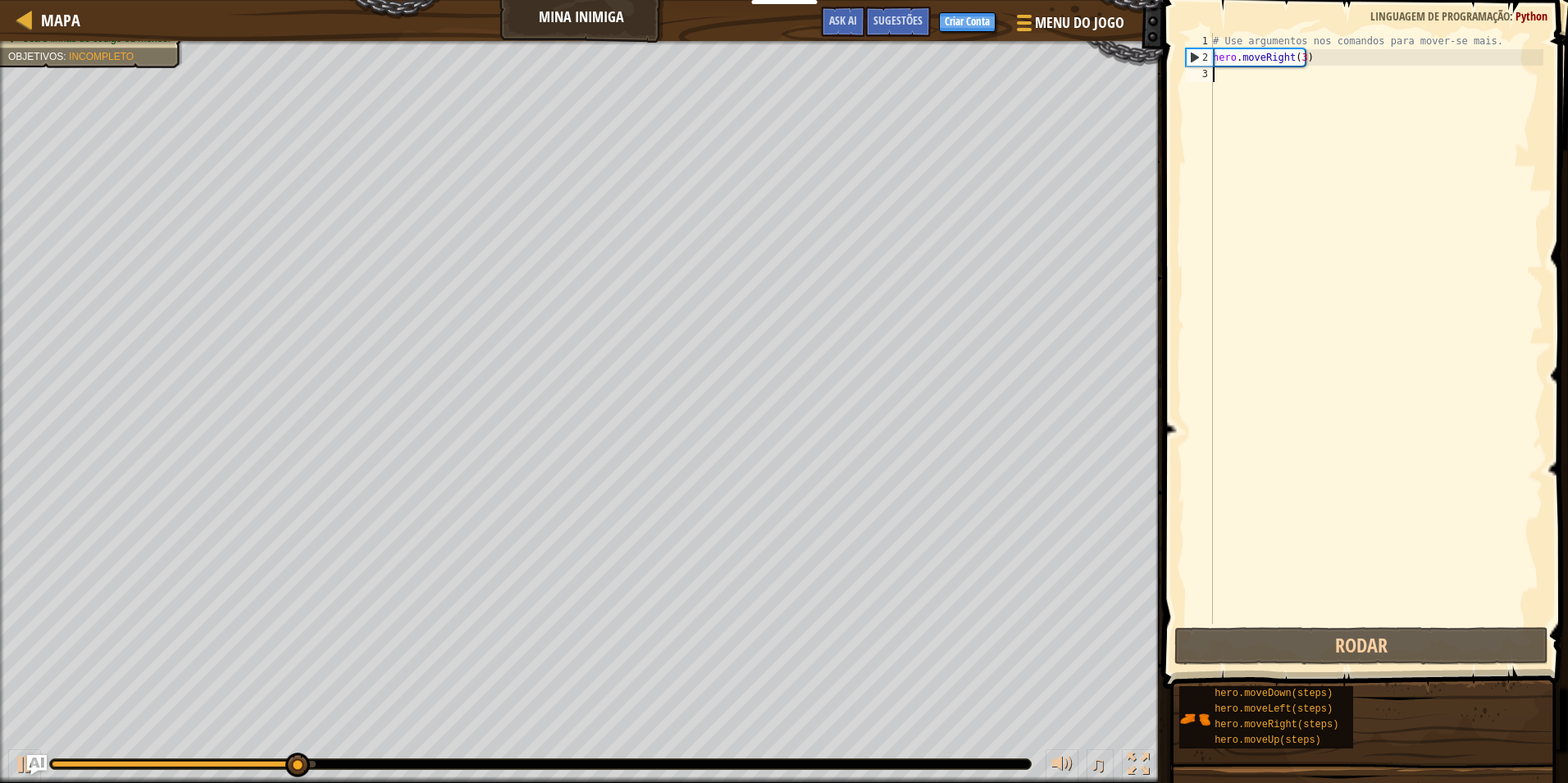
scroll to position [8, 0]
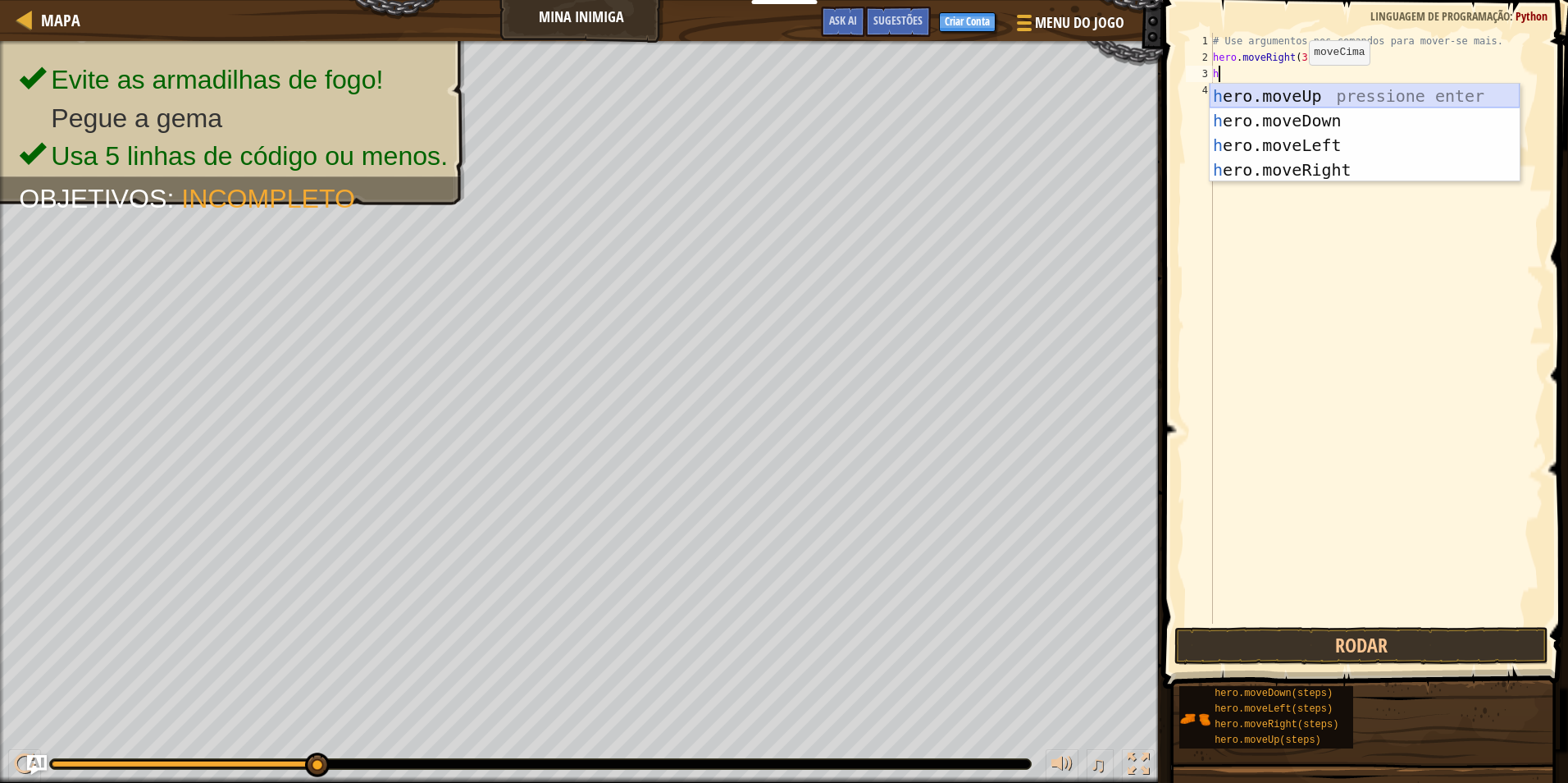
click at [1276, 97] on div "h ero.moveUp pressione enter h ero.moveDown pressione enter h ero.moveLeft pres…" at bounding box center [1365, 157] width 310 height 148
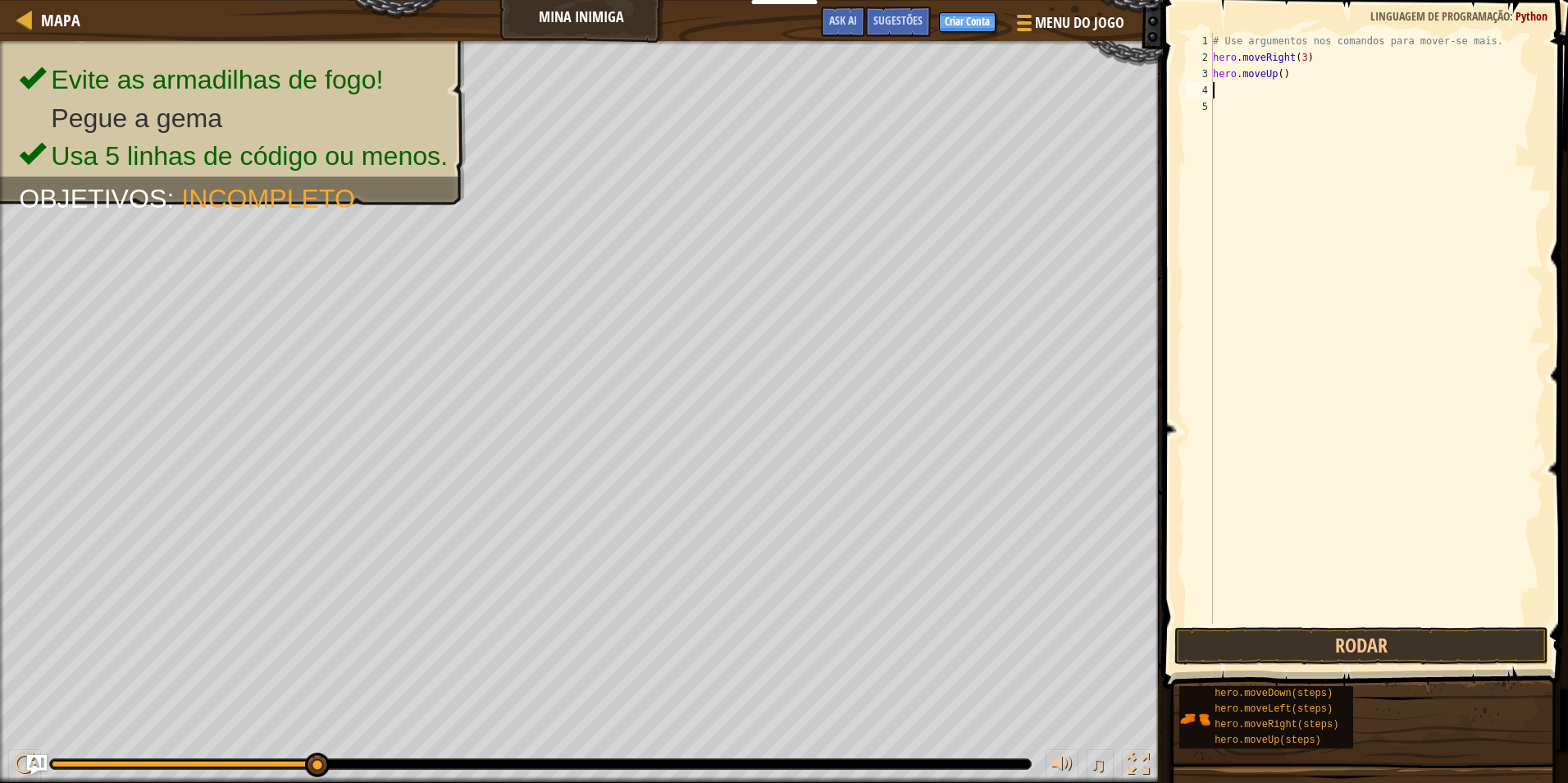
type textarea "h"
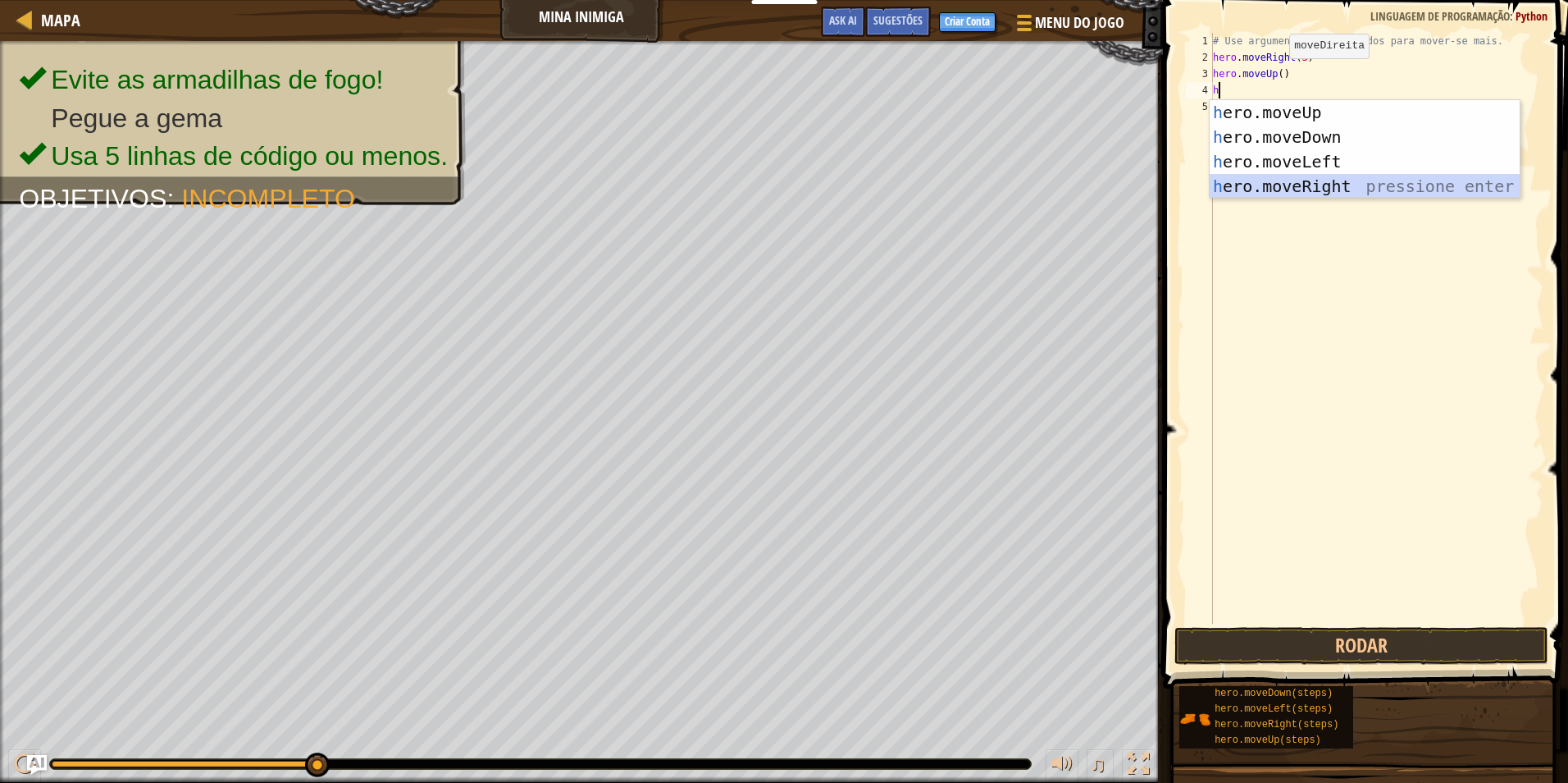
click at [1305, 193] on div "h ero.moveUp pressione enter h ero.moveDown pressione enter h ero.moveLeft pres…" at bounding box center [1365, 174] width 310 height 148
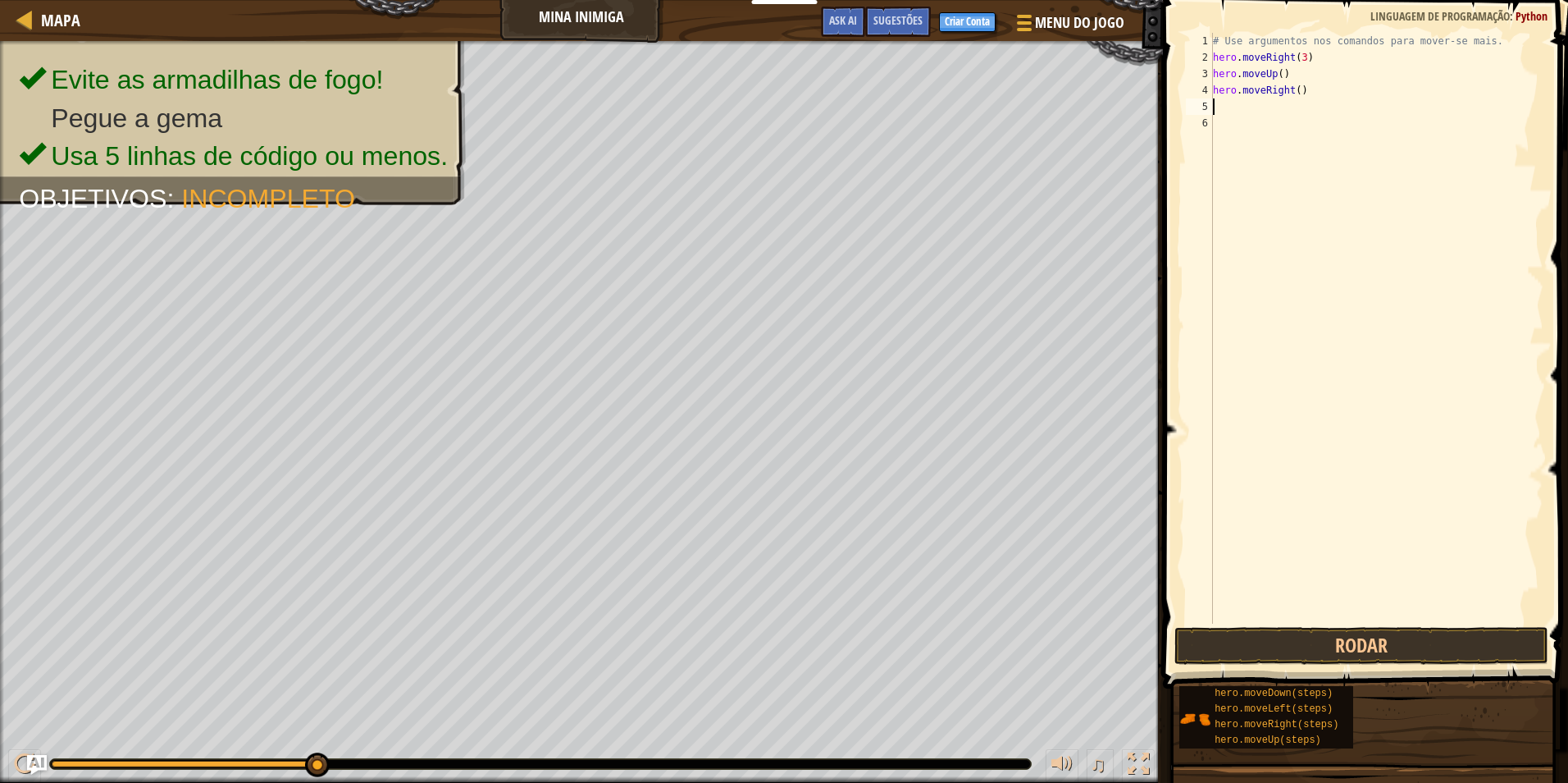
type textarea "h"
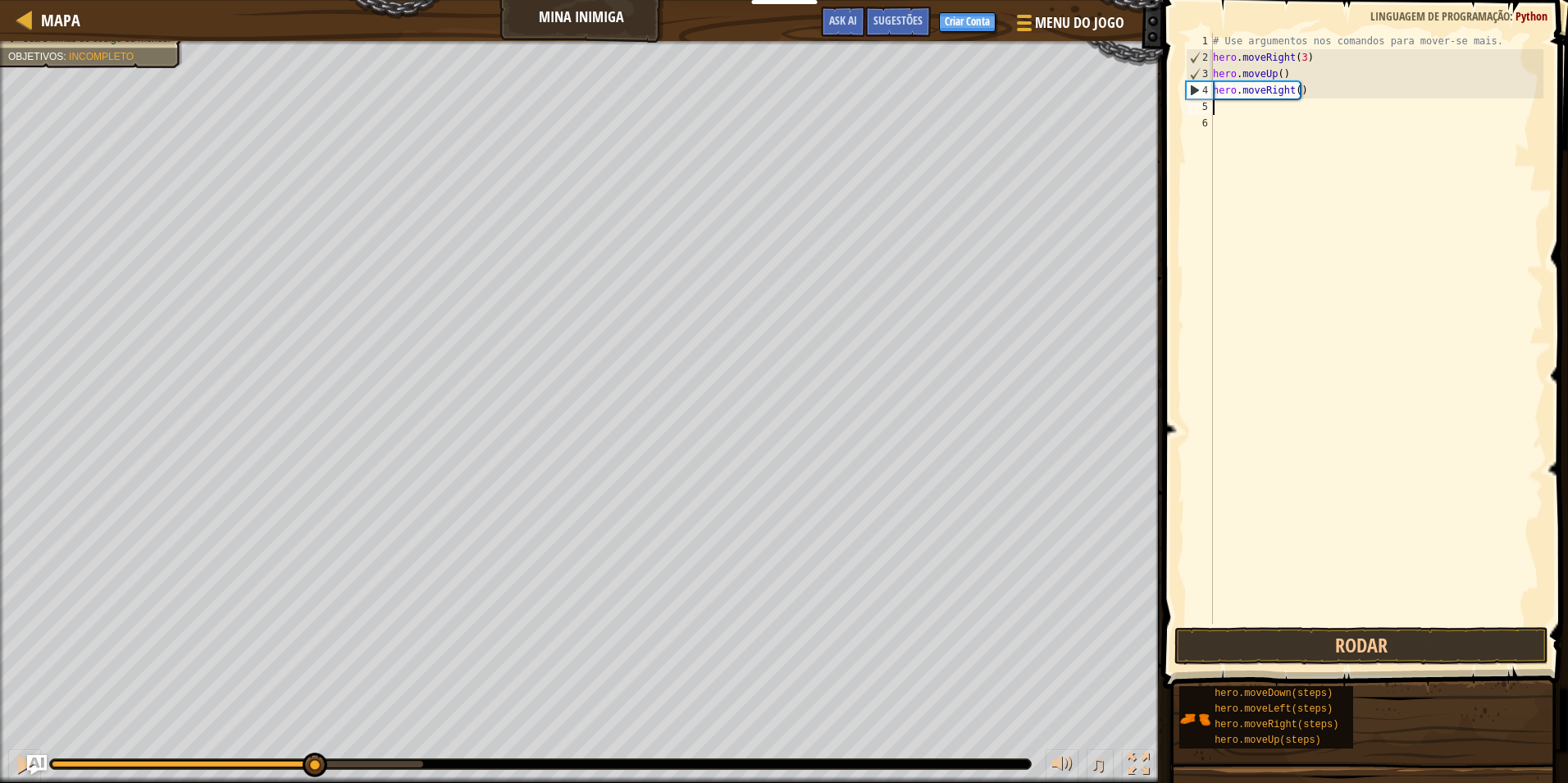
type textarea "h"
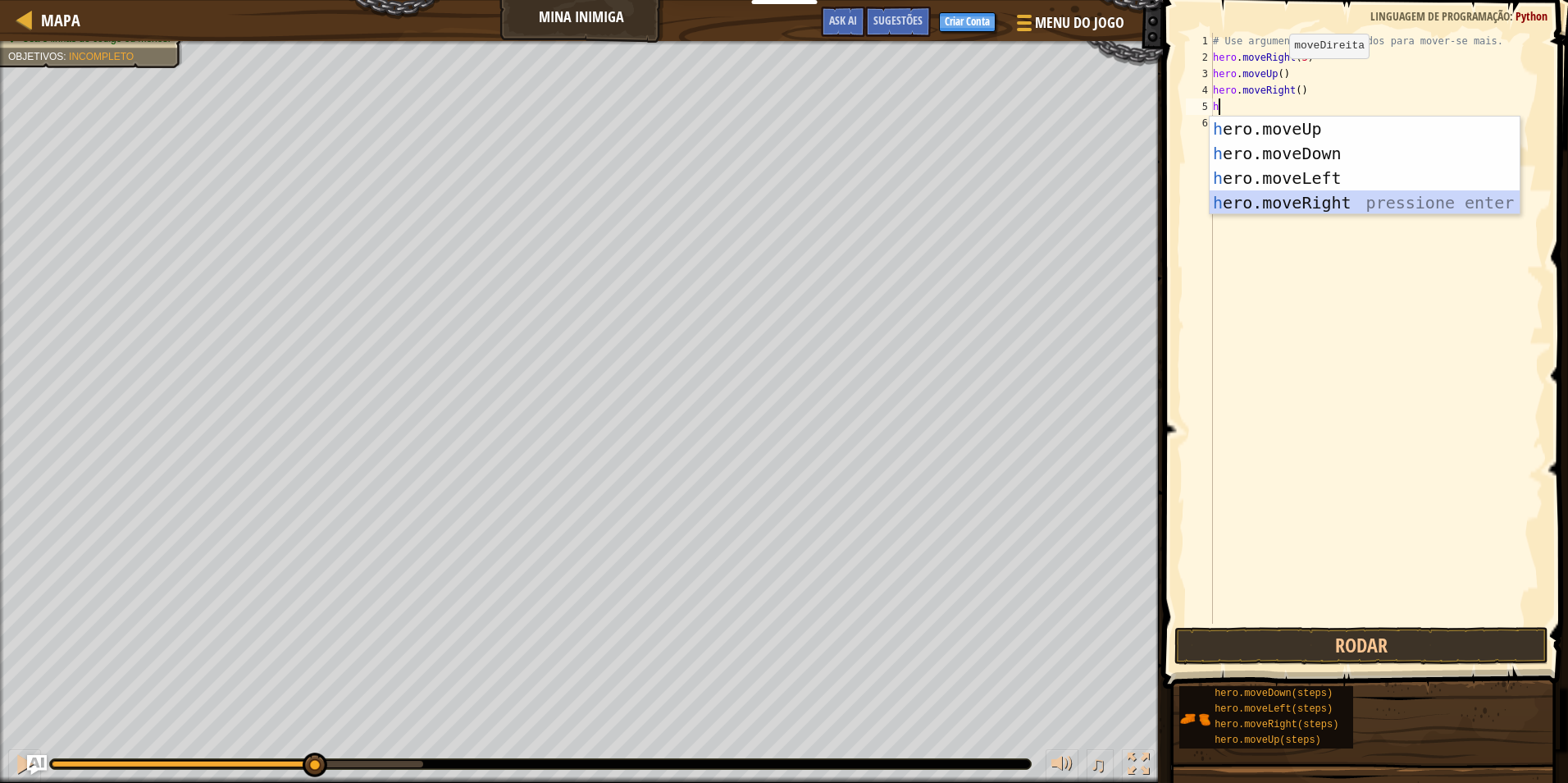
click at [1249, 200] on div "h ero.moveUp pressione enter h ero.moveDown pressione enter h ero.moveLeft pres…" at bounding box center [1365, 190] width 310 height 148
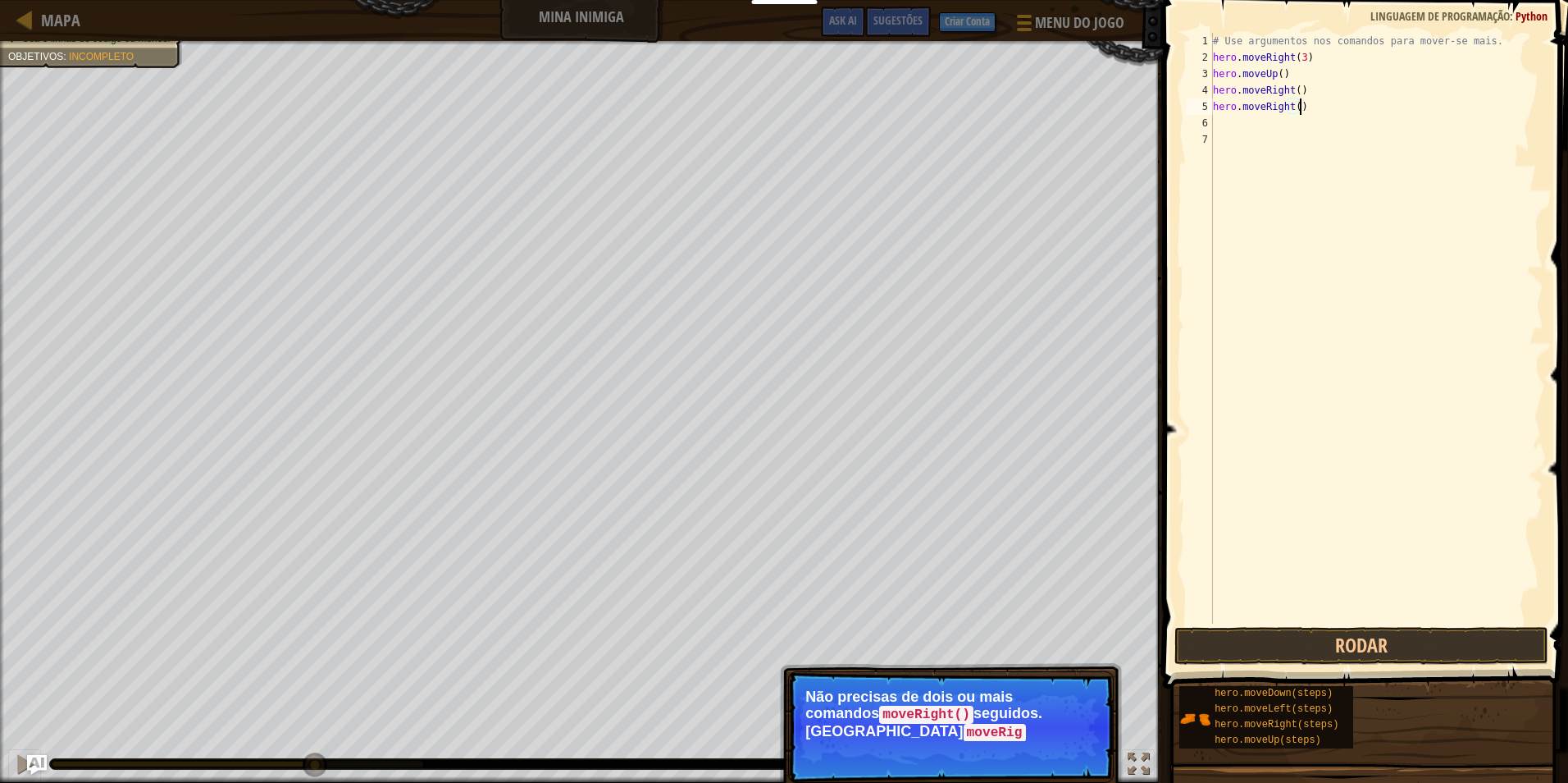
click at [1310, 99] on div "# Use argumentos nos comandos para mover-se mais. hero . moveRight ( 3 ) hero .…" at bounding box center [1377, 344] width 334 height 624
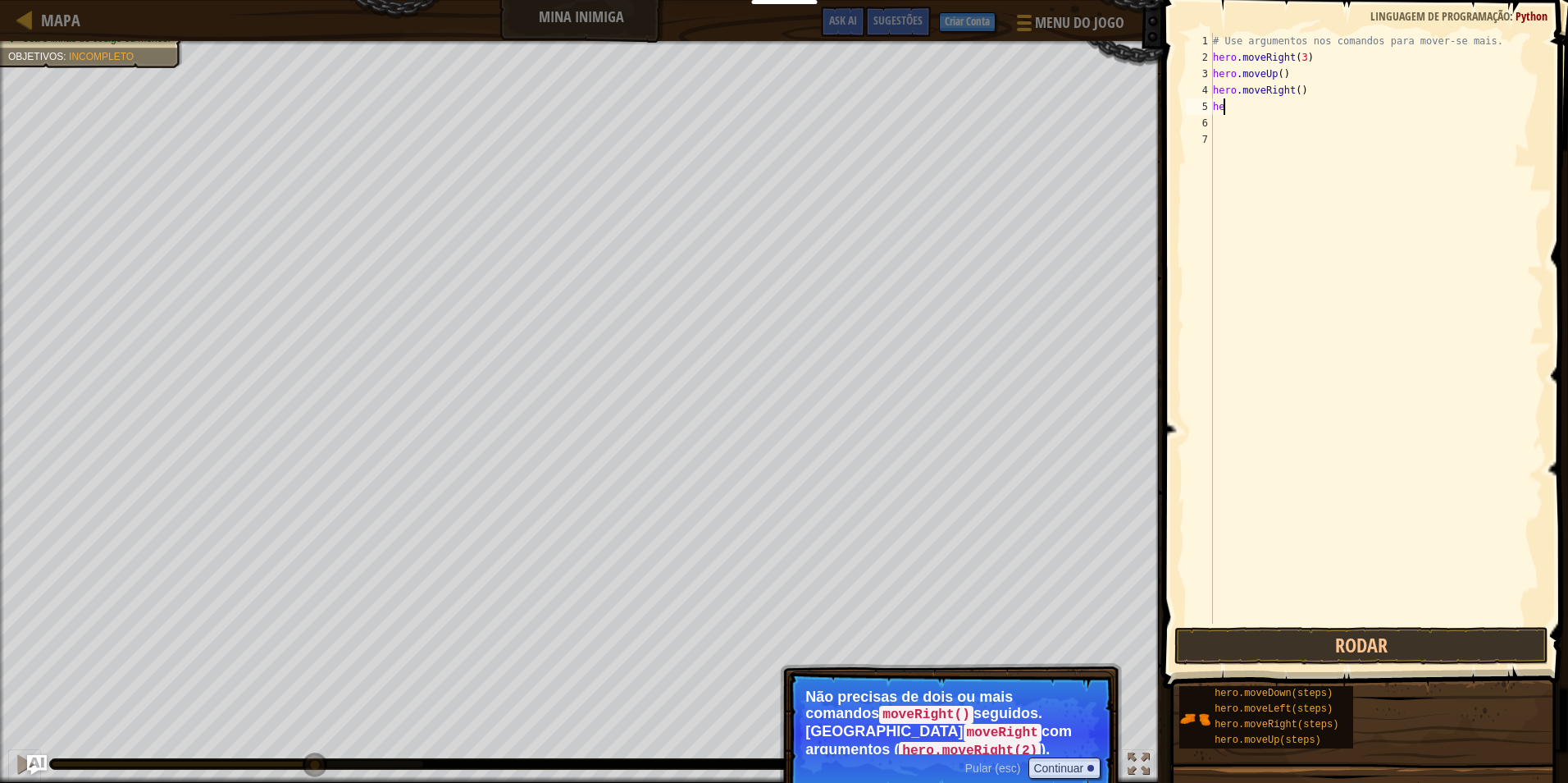
type textarea "h"
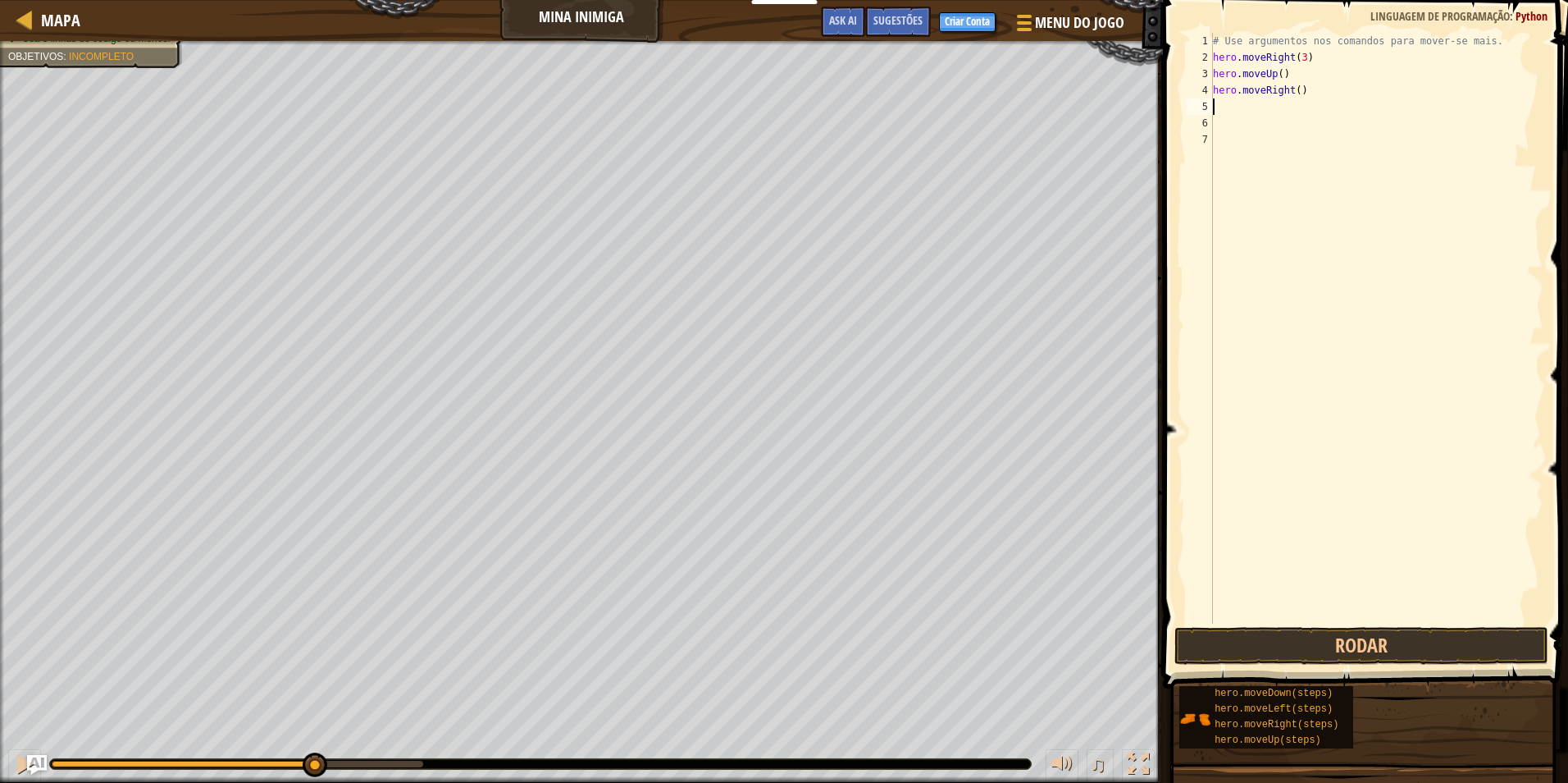
type textarea "h"
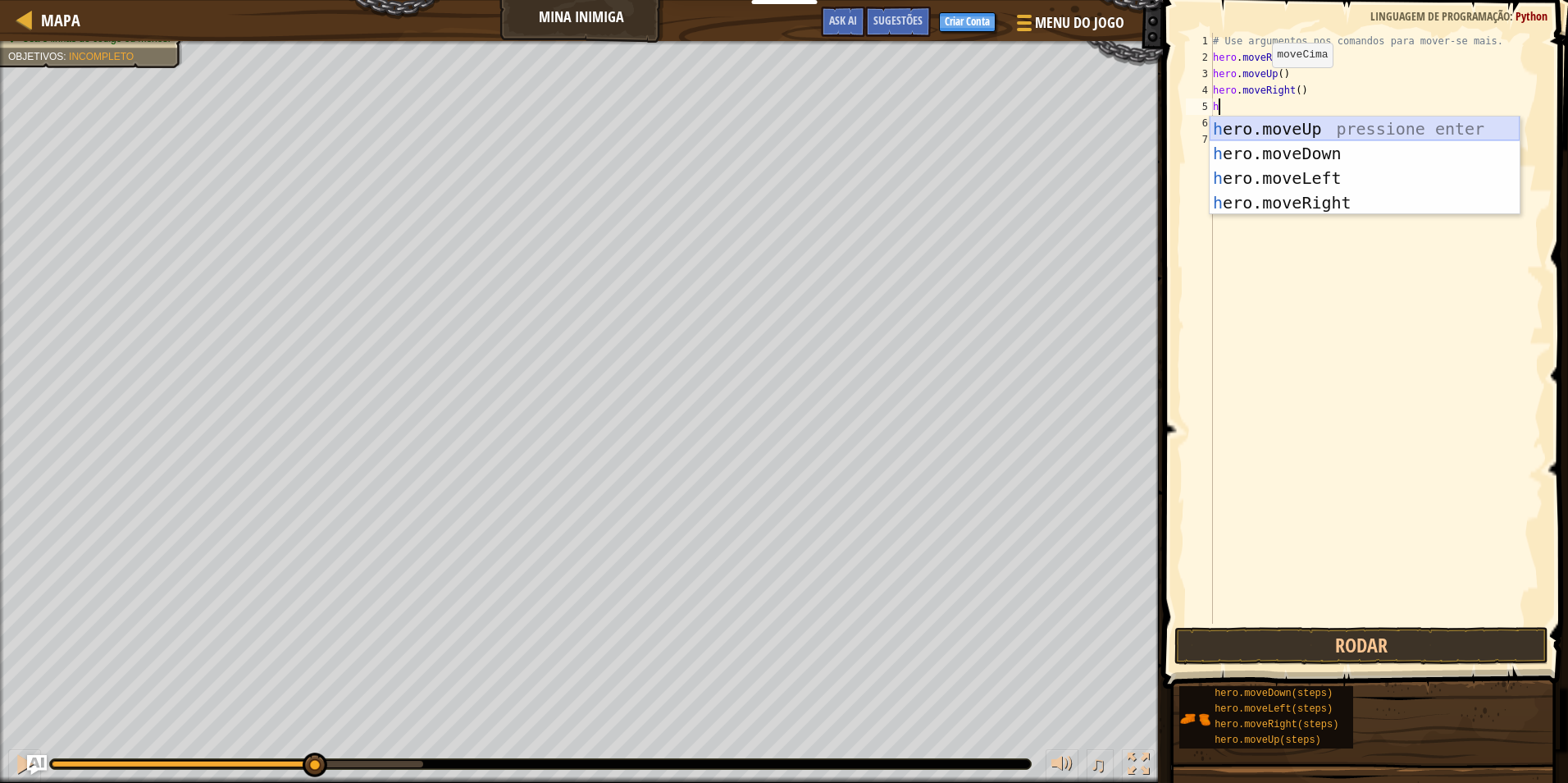
click at [1284, 128] on div "h ero.moveUp pressione enter h ero.moveDown pressione enter h ero.moveLeft pres…" at bounding box center [1365, 190] width 310 height 148
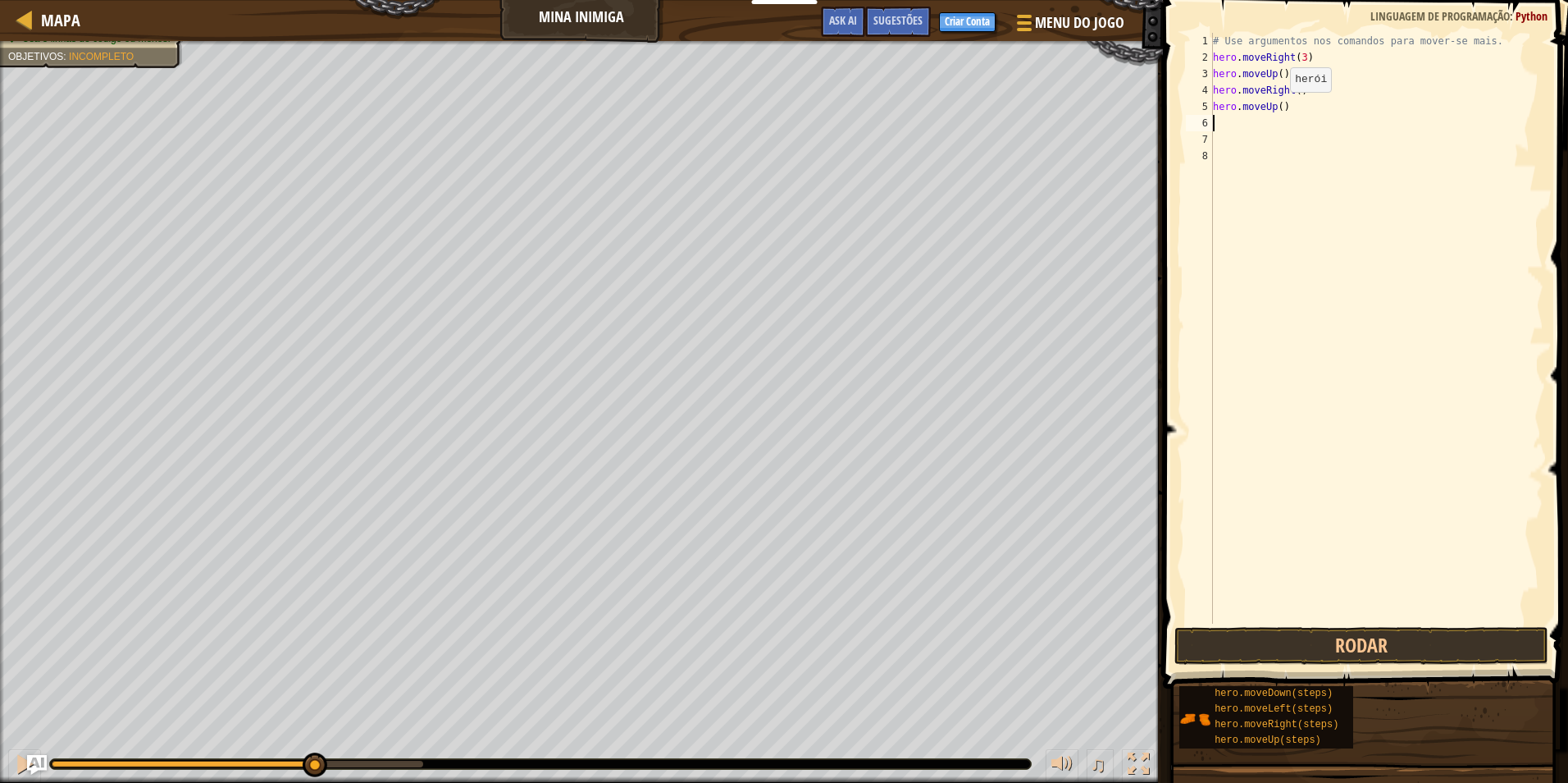
click at [1276, 108] on div "# Use argumentos nos comandos para mover-se mais. hero . moveRight ( 3 ) hero .…" at bounding box center [1377, 344] width 334 height 624
type textarea "hero.moveUp(3)"
click at [1221, 126] on div "# Use argumentos nos comandos para mover-se mais. hero . moveRight ( 3 ) hero .…" at bounding box center [1377, 344] width 334 height 624
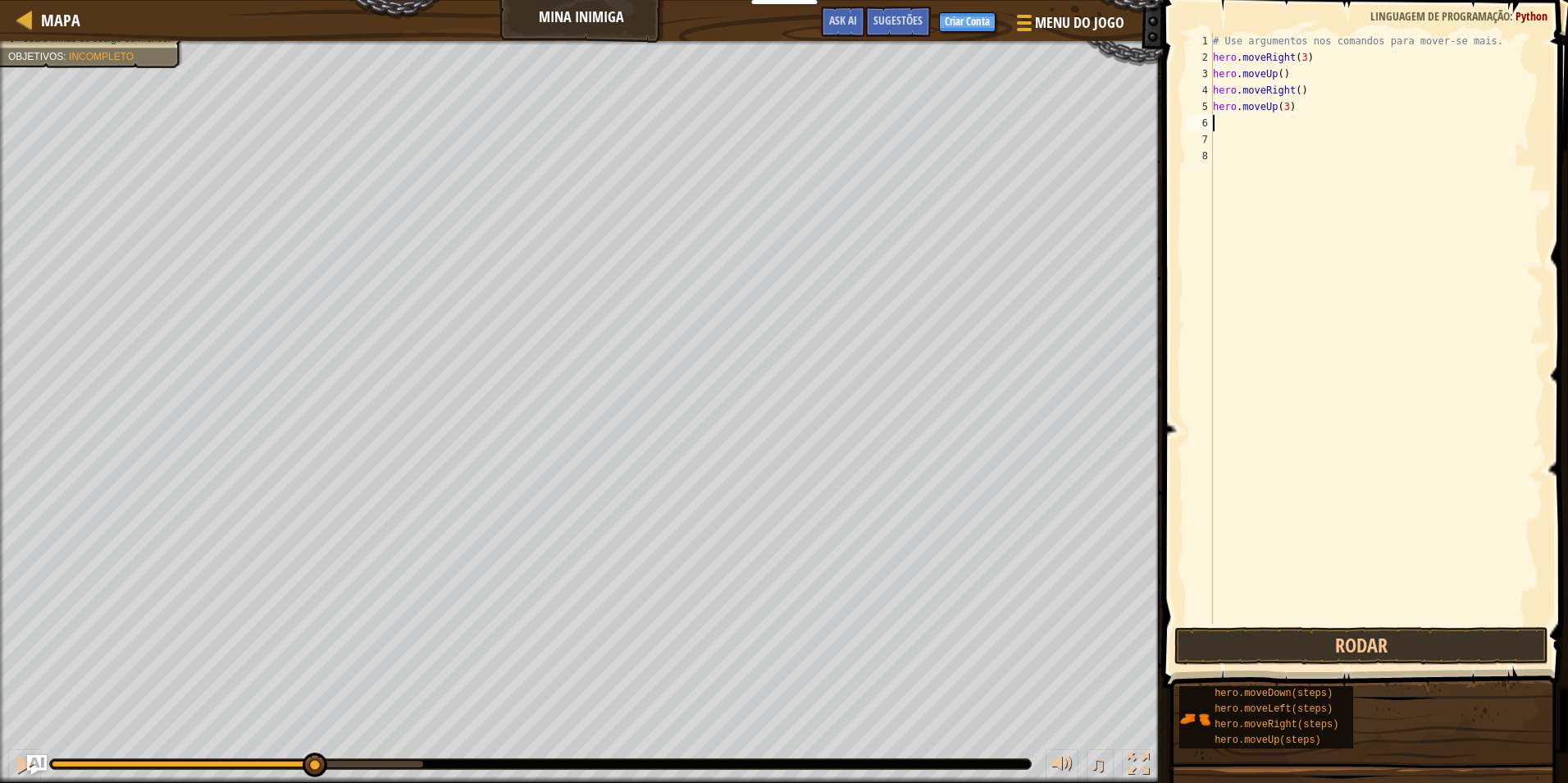
type textarea "h"
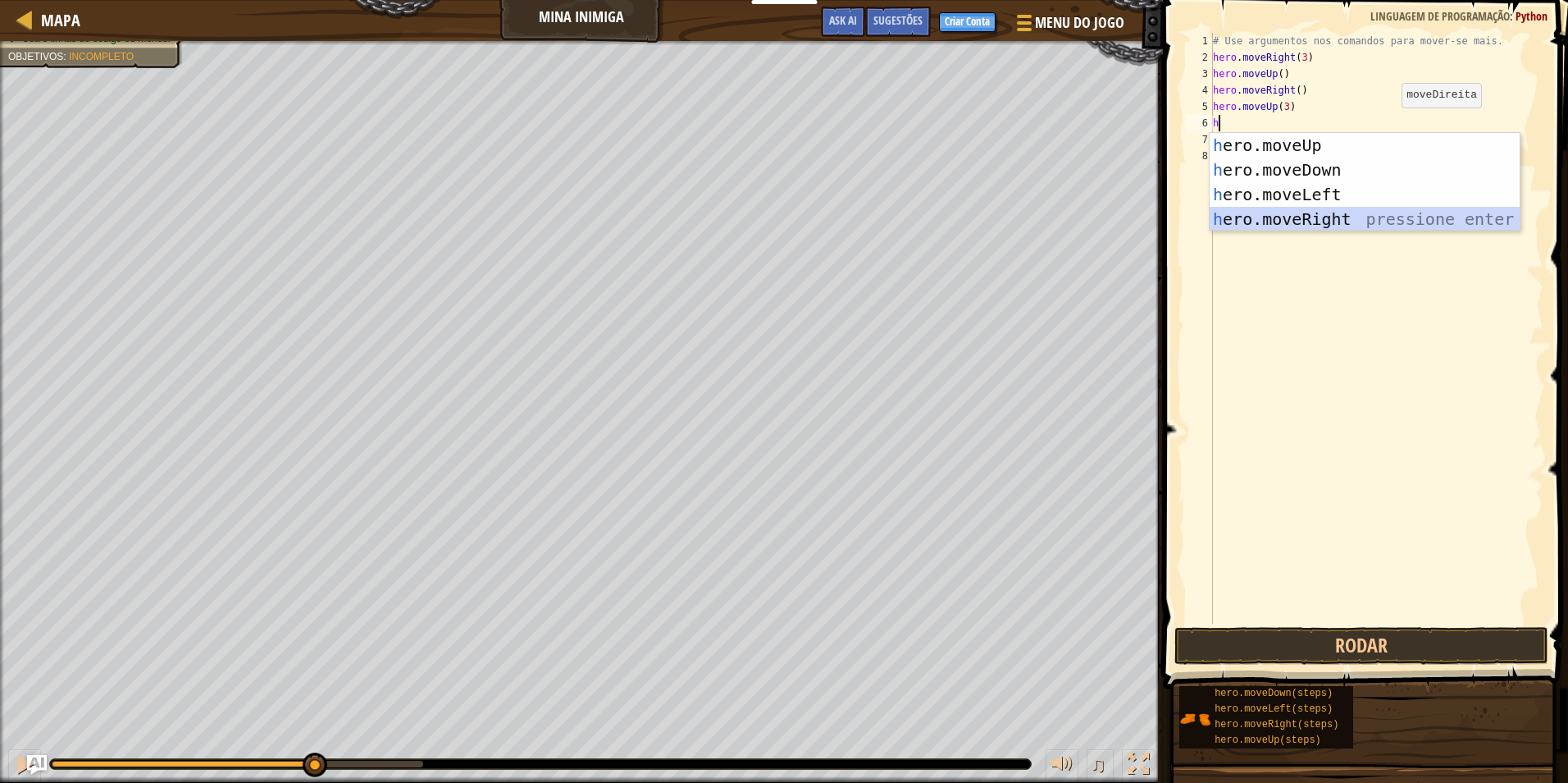
click at [1344, 225] on div "h ero.moveUp pressione enter h ero.moveDown pressione enter h ero.moveLeft pres…" at bounding box center [1365, 207] width 310 height 148
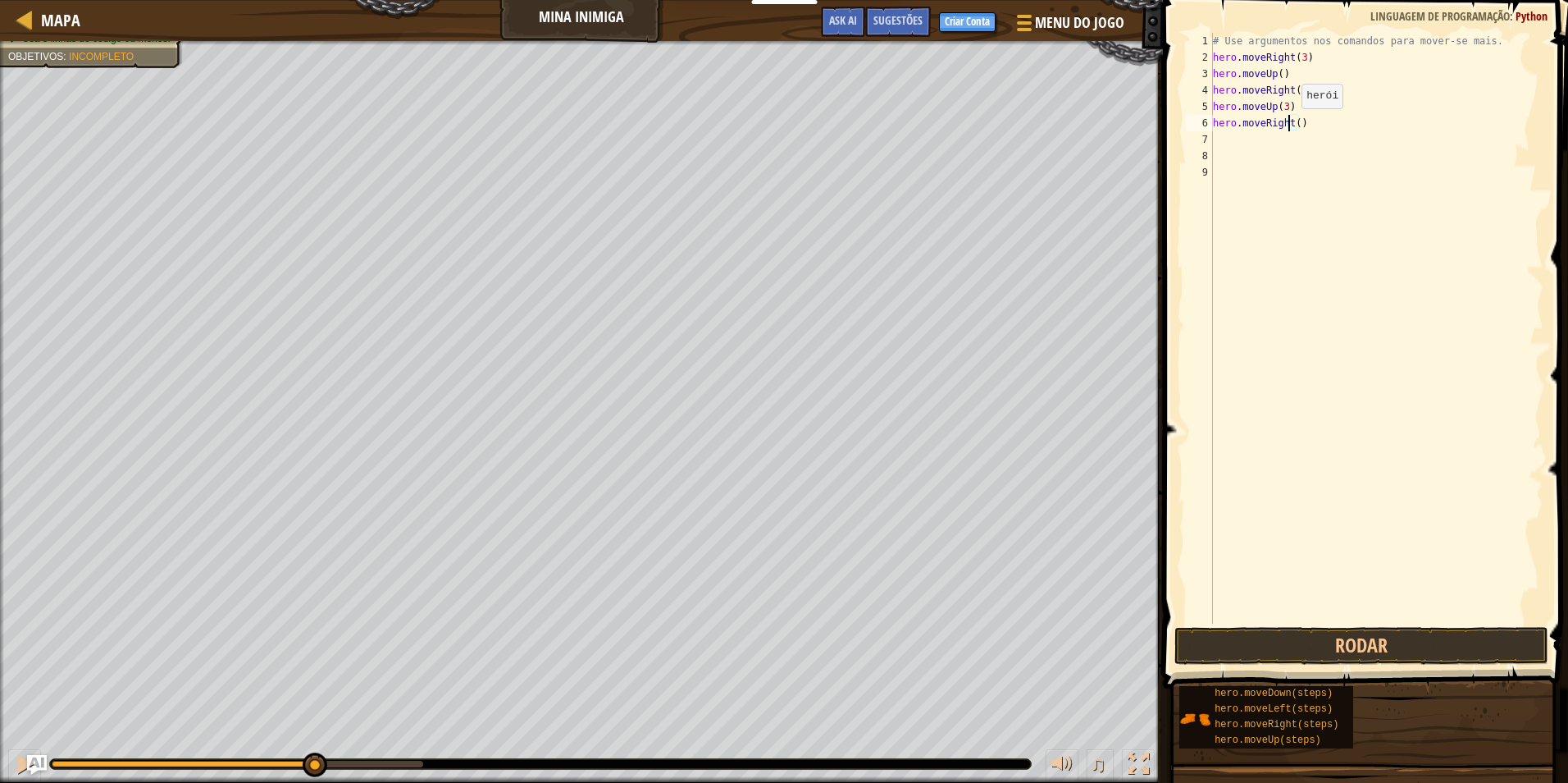
click at [1288, 125] on div "# Use argumentos nos comandos para mover-se mais. hero . moveRight ( 3 ) hero .…" at bounding box center [1377, 344] width 334 height 624
click at [1293, 124] on div "# Use argumentos nos comandos para mover-se mais. hero . moveRight ( 3 ) hero .…" at bounding box center [1377, 344] width 334 height 624
type textarea "hero.moveRight(3)"
click at [1329, 635] on button "Rodar" at bounding box center [1361, 645] width 374 height 38
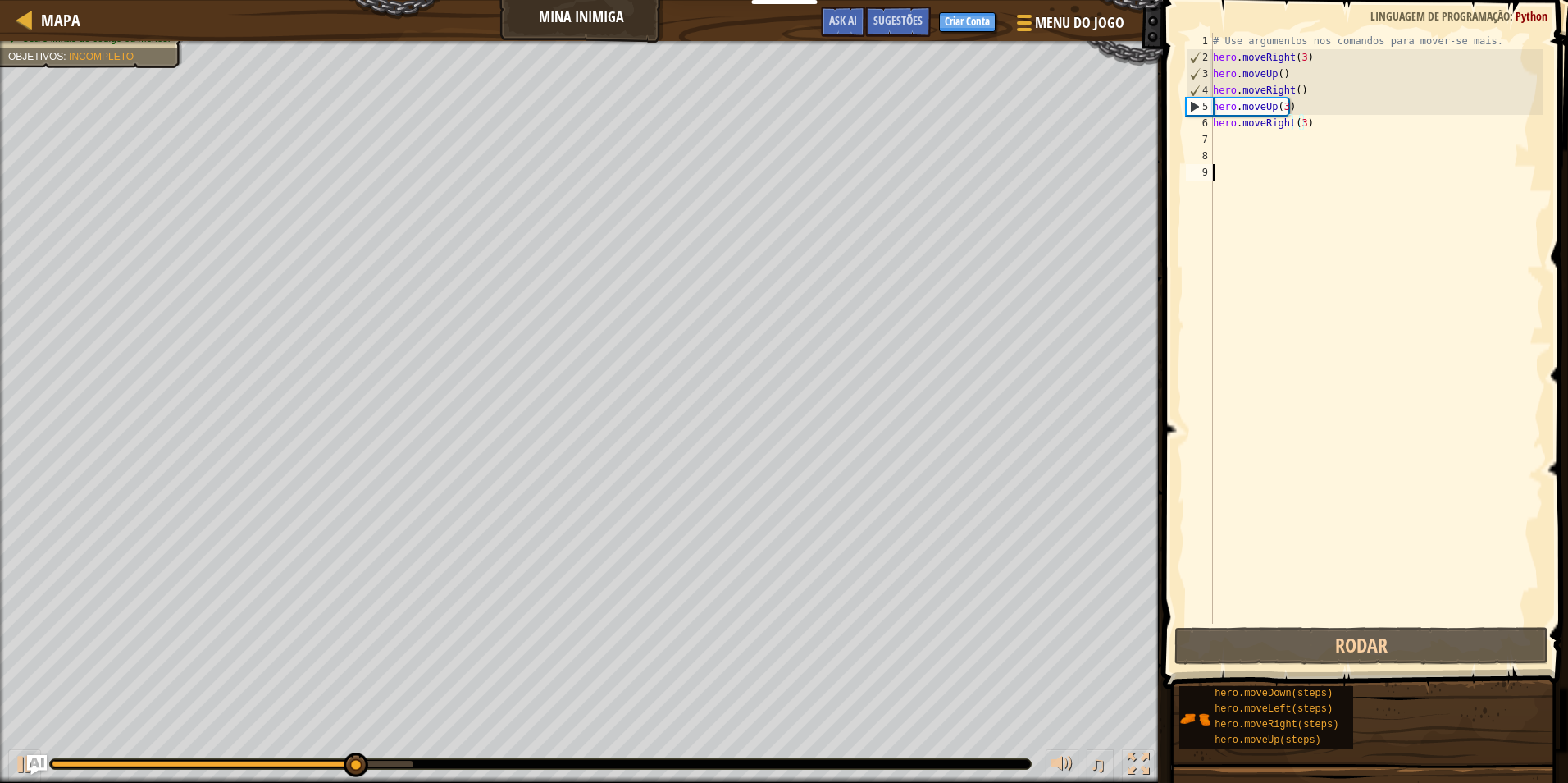
click at [1255, 598] on div "# Use argumentos nos comandos para mover-se mais. hero . moveRight ( 3 ) hero .…" at bounding box center [1377, 344] width 334 height 624
drag, startPoint x: 1255, startPoint y: 598, endPoint x: 1304, endPoint y: 429, distance: 176.0
click at [1304, 429] on div "# Use argumentos nos comandos para mover-se mais. hero . moveRight ( 3 ) hero .…" at bounding box center [1377, 344] width 334 height 624
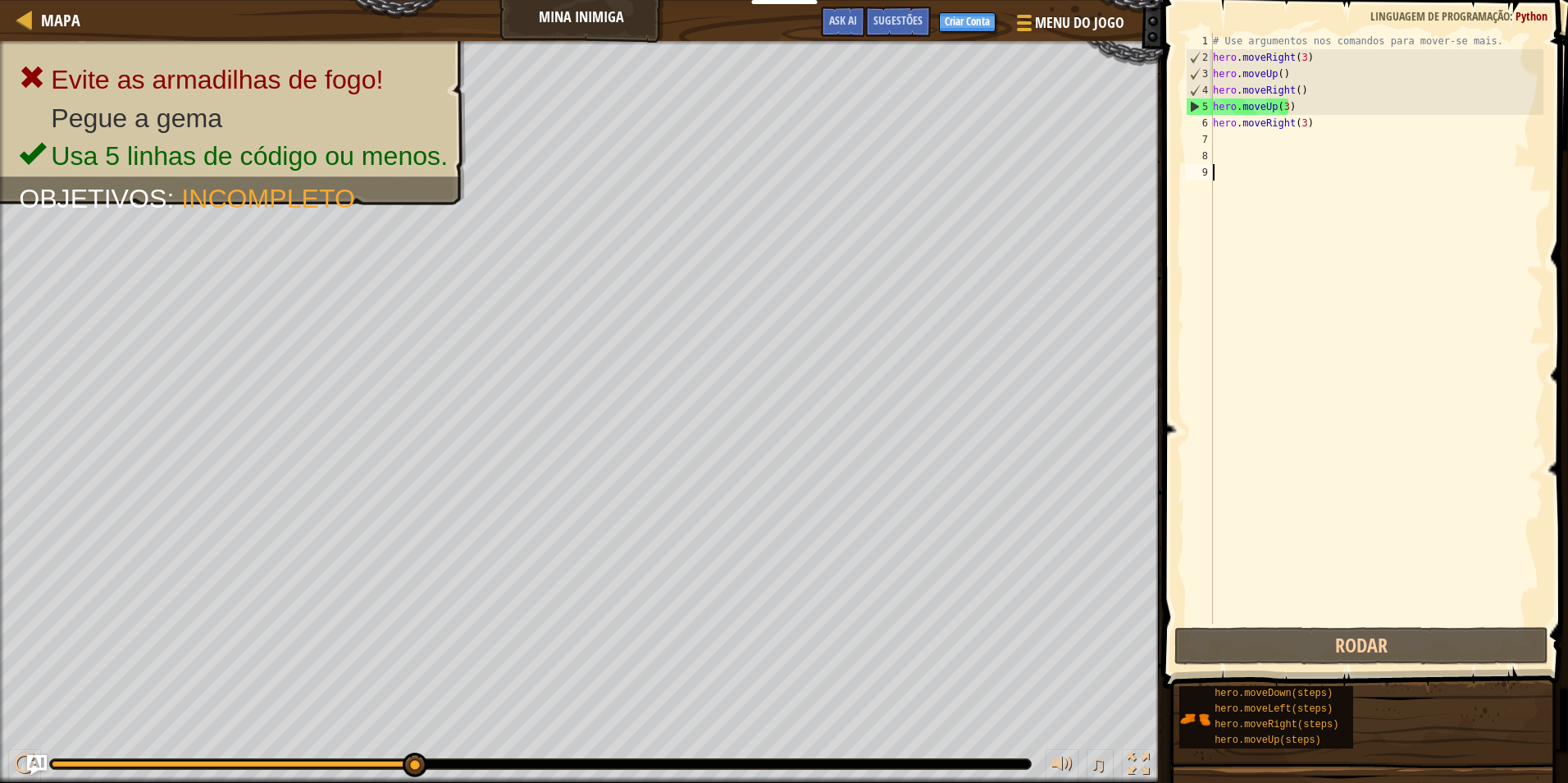
click at [1291, 105] on div "# Use argumentos nos comandos para mover-se mais. hero . moveRight ( 3 ) hero .…" at bounding box center [1377, 344] width 334 height 624
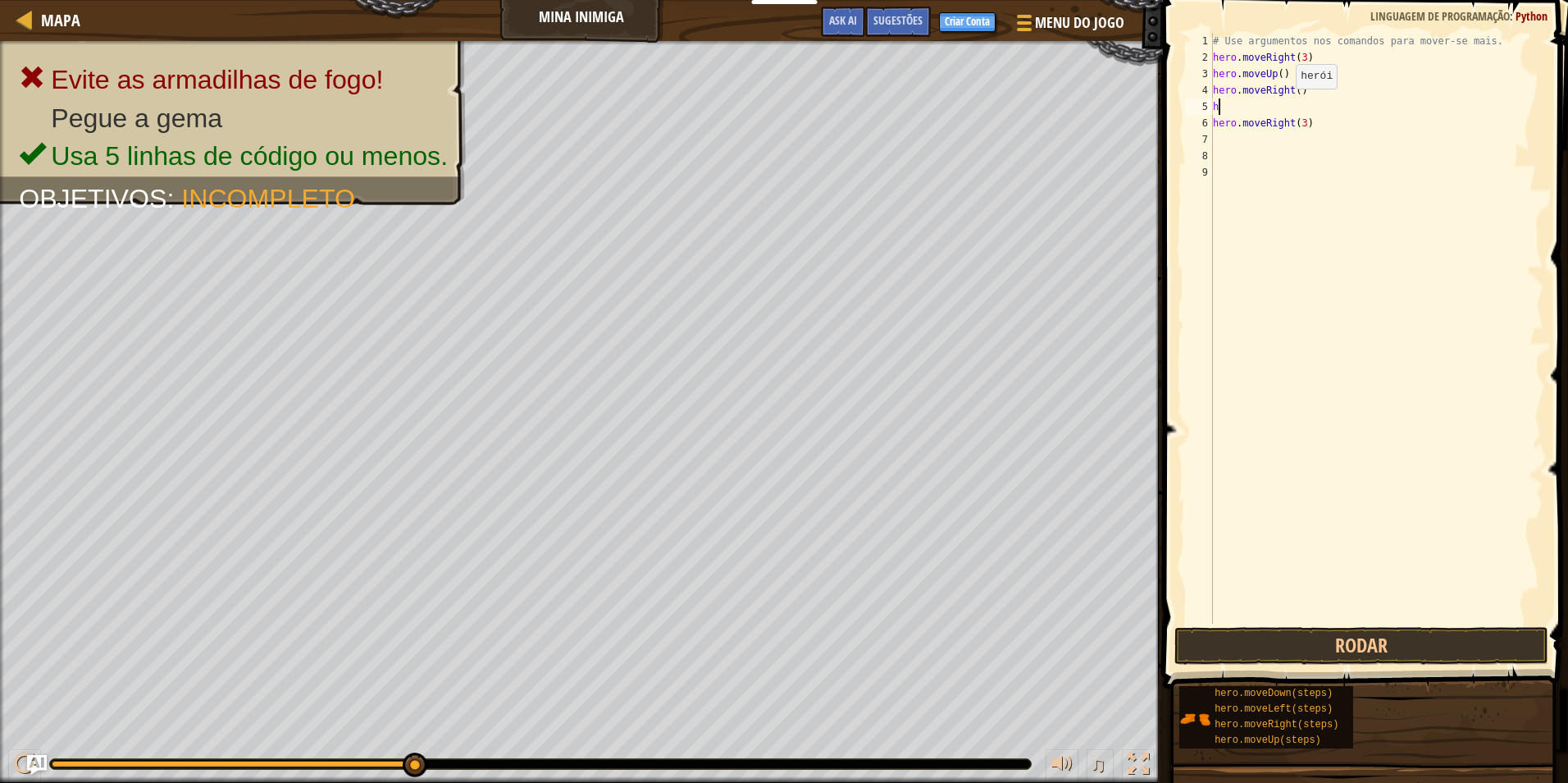
type textarea "h"
click at [1297, 660] on button "Rodar" at bounding box center [1361, 645] width 374 height 38
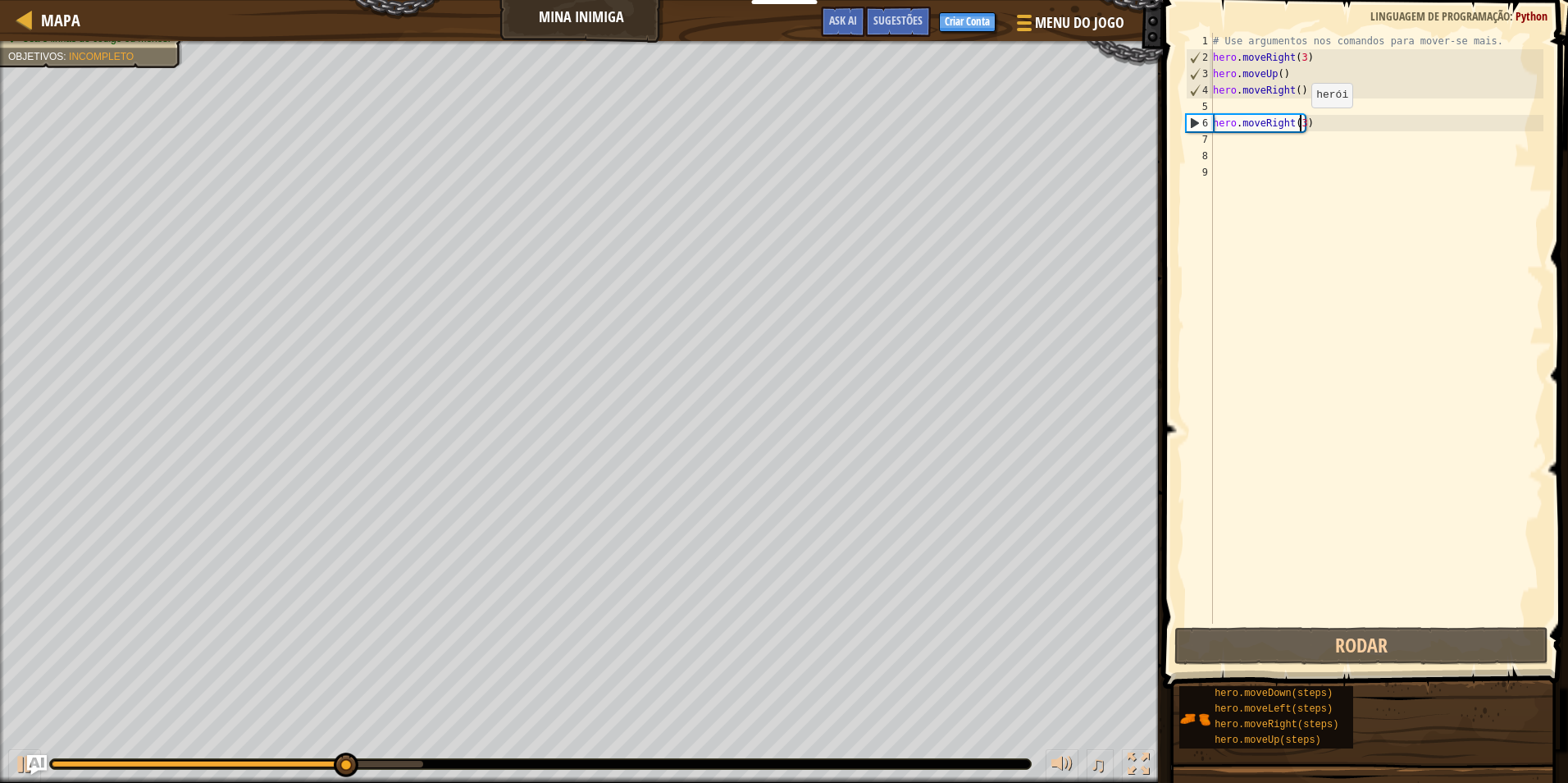
click at [1297, 124] on div "# Use argumentos nos comandos para mover-se mais. hero . moveRight ( 3 ) hero .…" at bounding box center [1377, 344] width 334 height 624
click at [1307, 85] on div "# Use argumentos nos comandos para mover-se mais. hero . moveRight ( 3 ) hero .…" at bounding box center [1377, 344] width 334 height 624
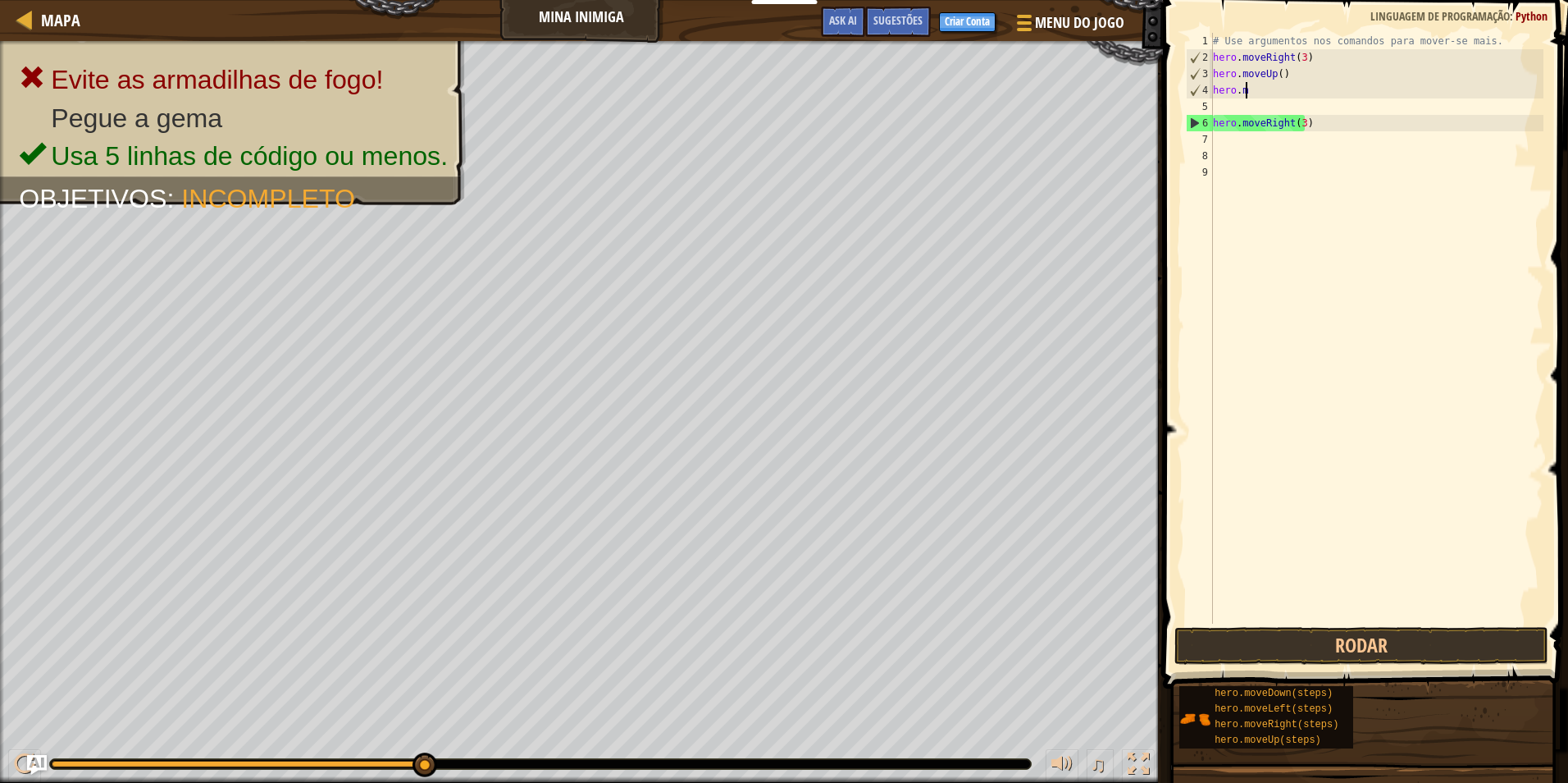
type textarea "h"
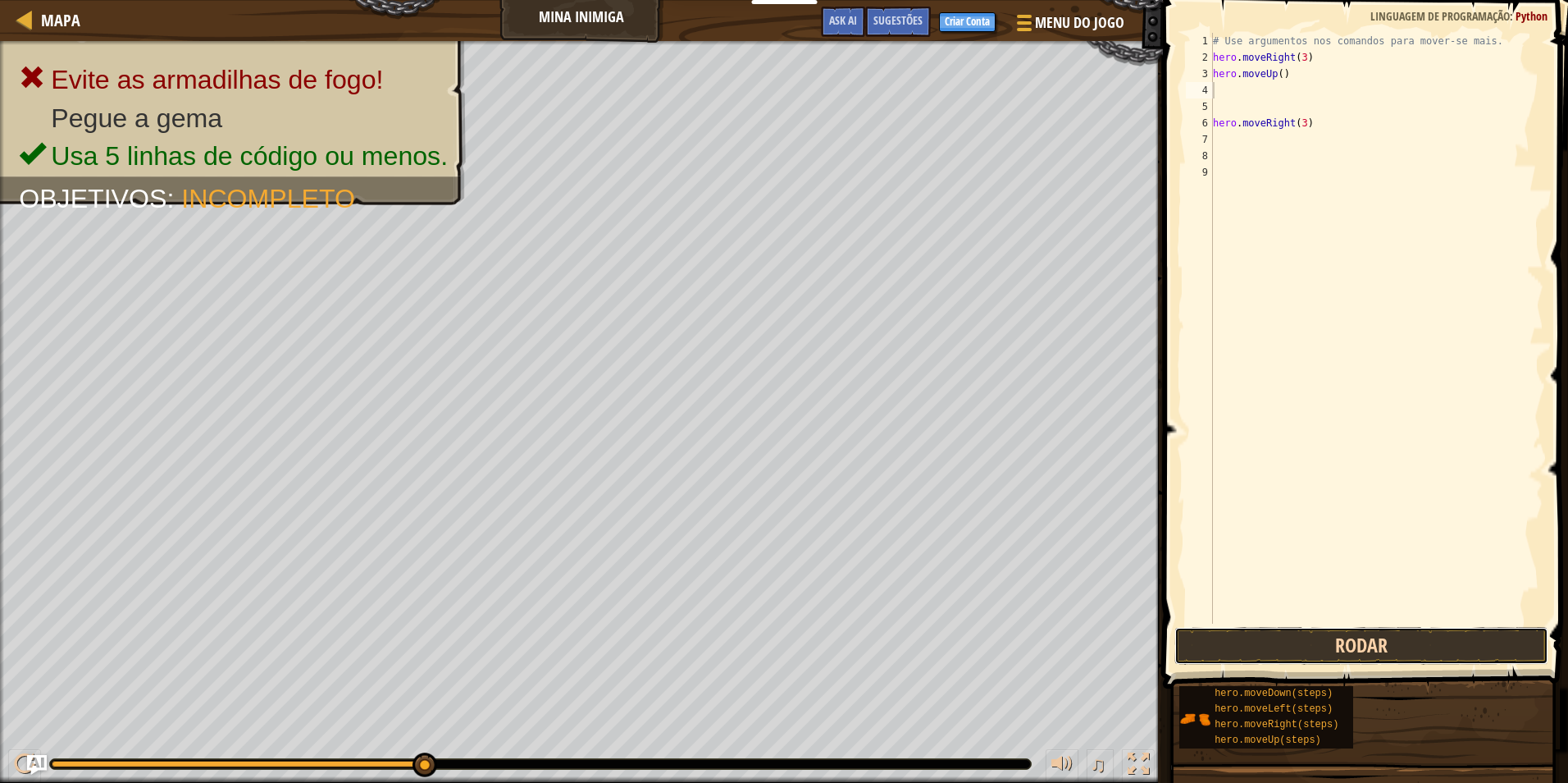
click at [1334, 651] on button "Rodar" at bounding box center [1361, 645] width 374 height 38
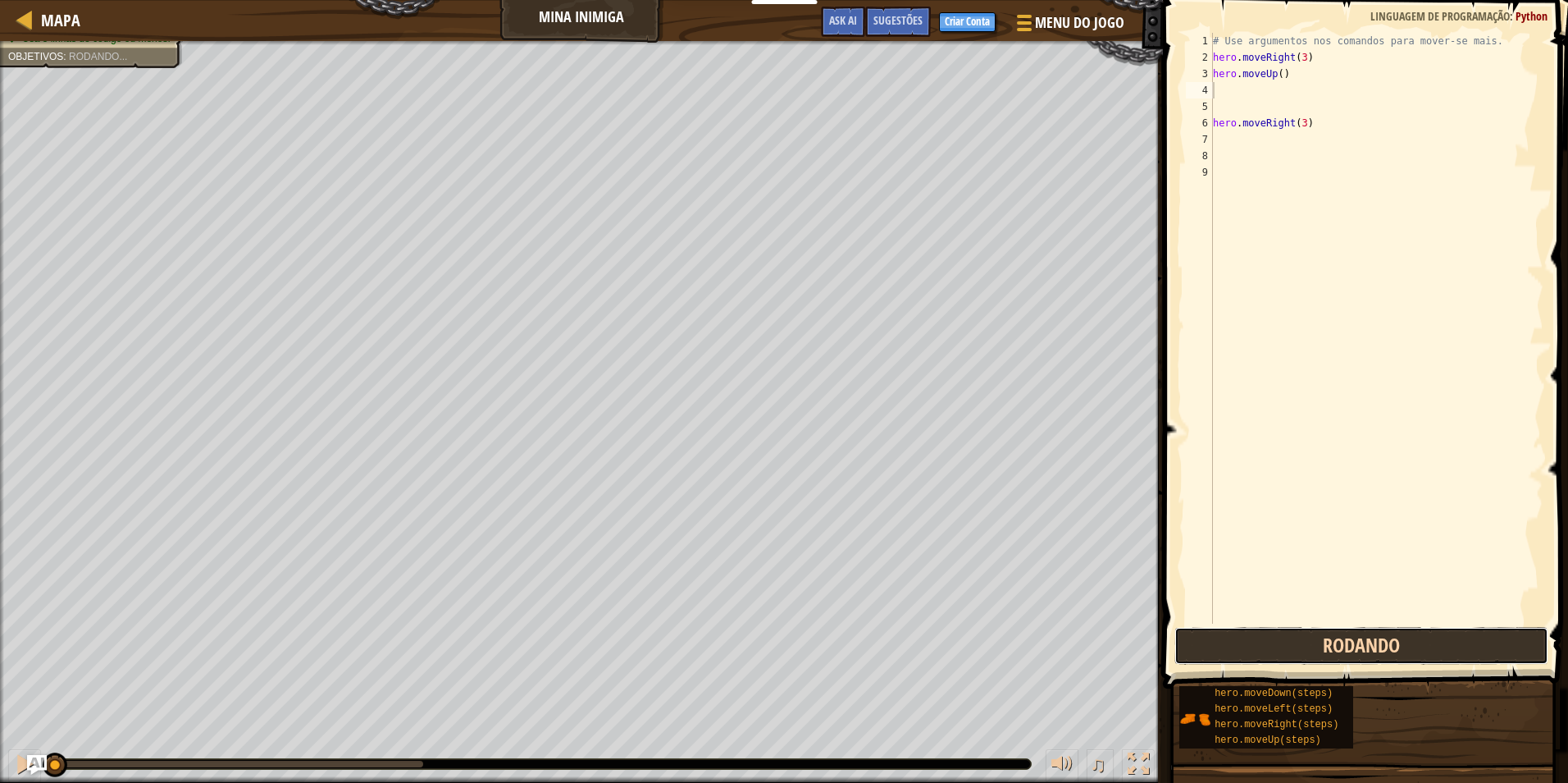
click at [1334, 651] on button "Rodando" at bounding box center [1361, 645] width 374 height 38
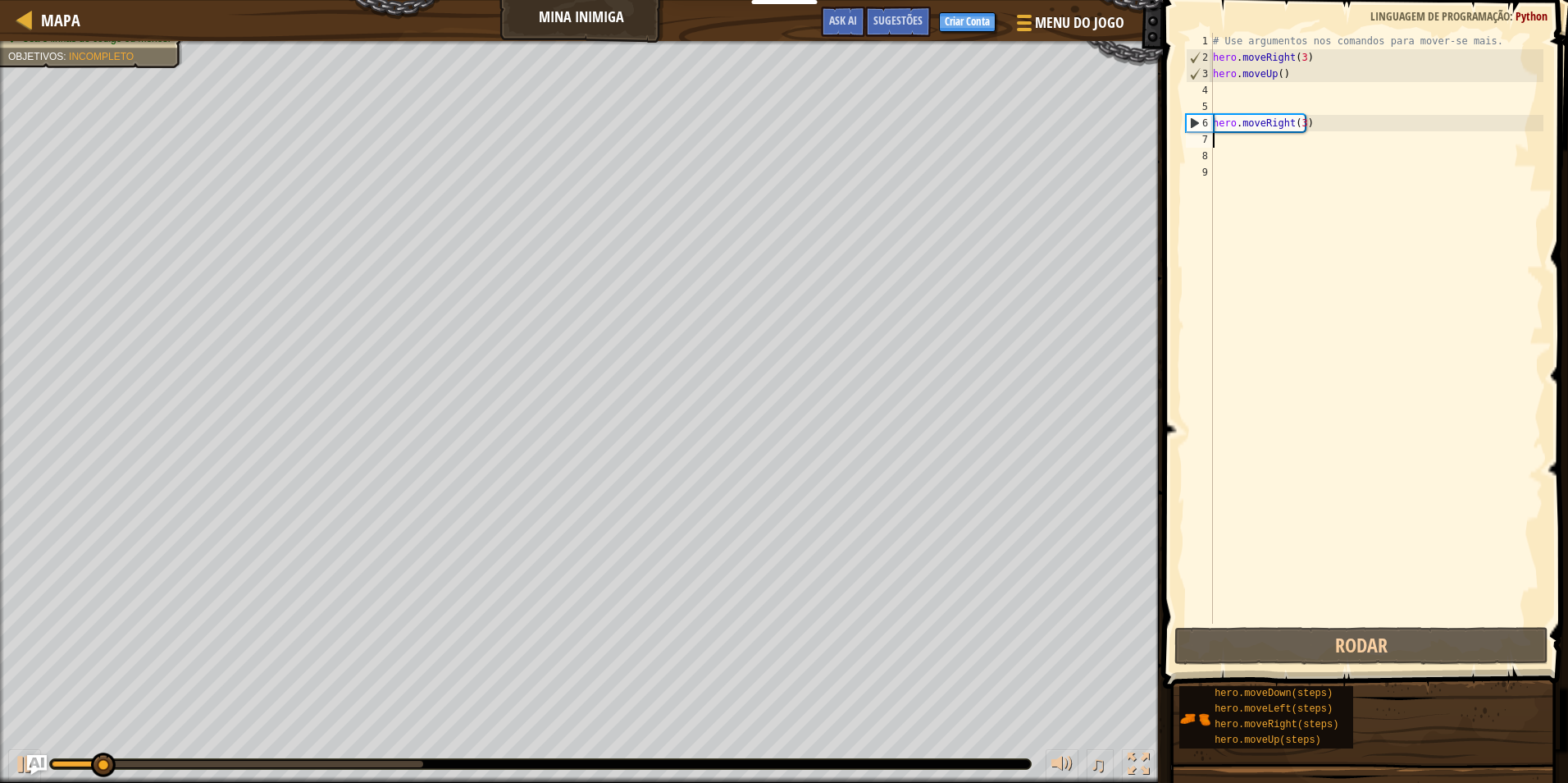
click at [1296, 134] on div "# Use argumentos nos comandos para mover-se mais. hero . moveRight ( 3 ) hero .…" at bounding box center [1377, 344] width 334 height 624
click at [1297, 127] on div "# Use argumentos nos comandos para mover-se mais. hero . moveRight ( 3 ) hero .…" at bounding box center [1377, 344] width 334 height 624
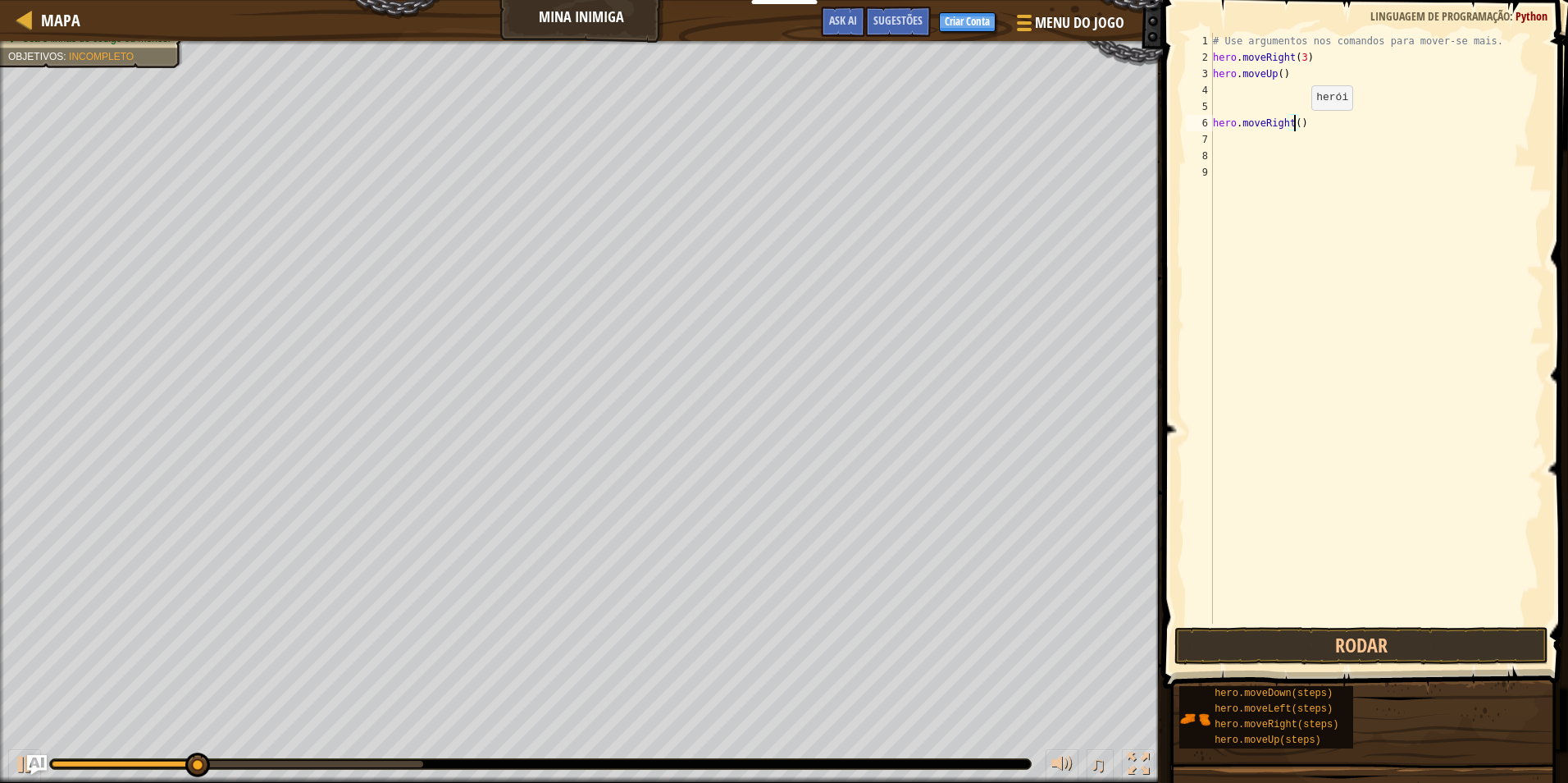
scroll to position [8, 7]
type textarea "hero.moveRight()"
click at [1332, 641] on button "Rodar" at bounding box center [1361, 645] width 374 height 38
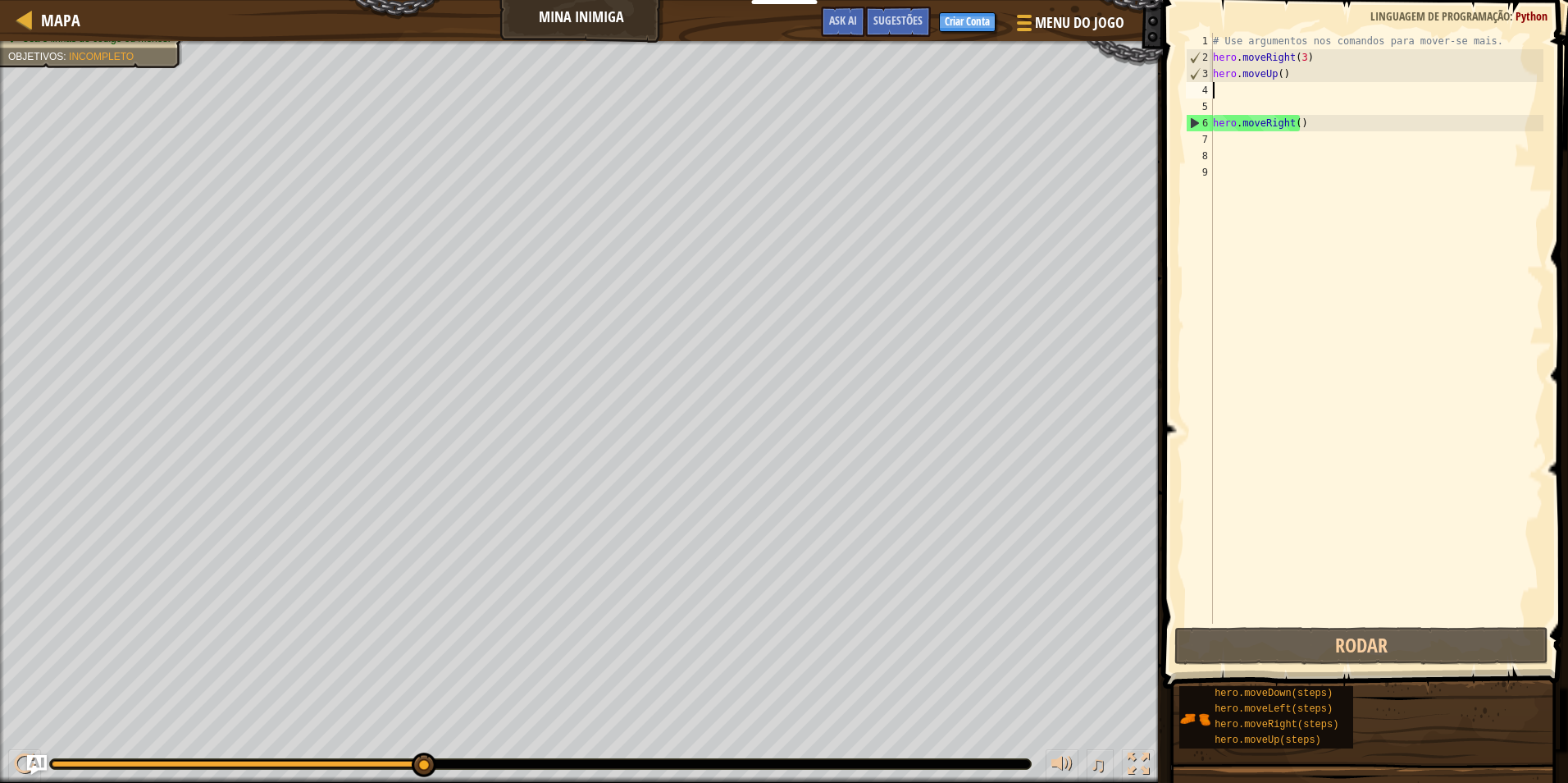
click at [1222, 94] on div "# Use argumentos nos comandos para mover-se mais. hero . moveRight ( 3 ) hero .…" at bounding box center [1377, 344] width 334 height 624
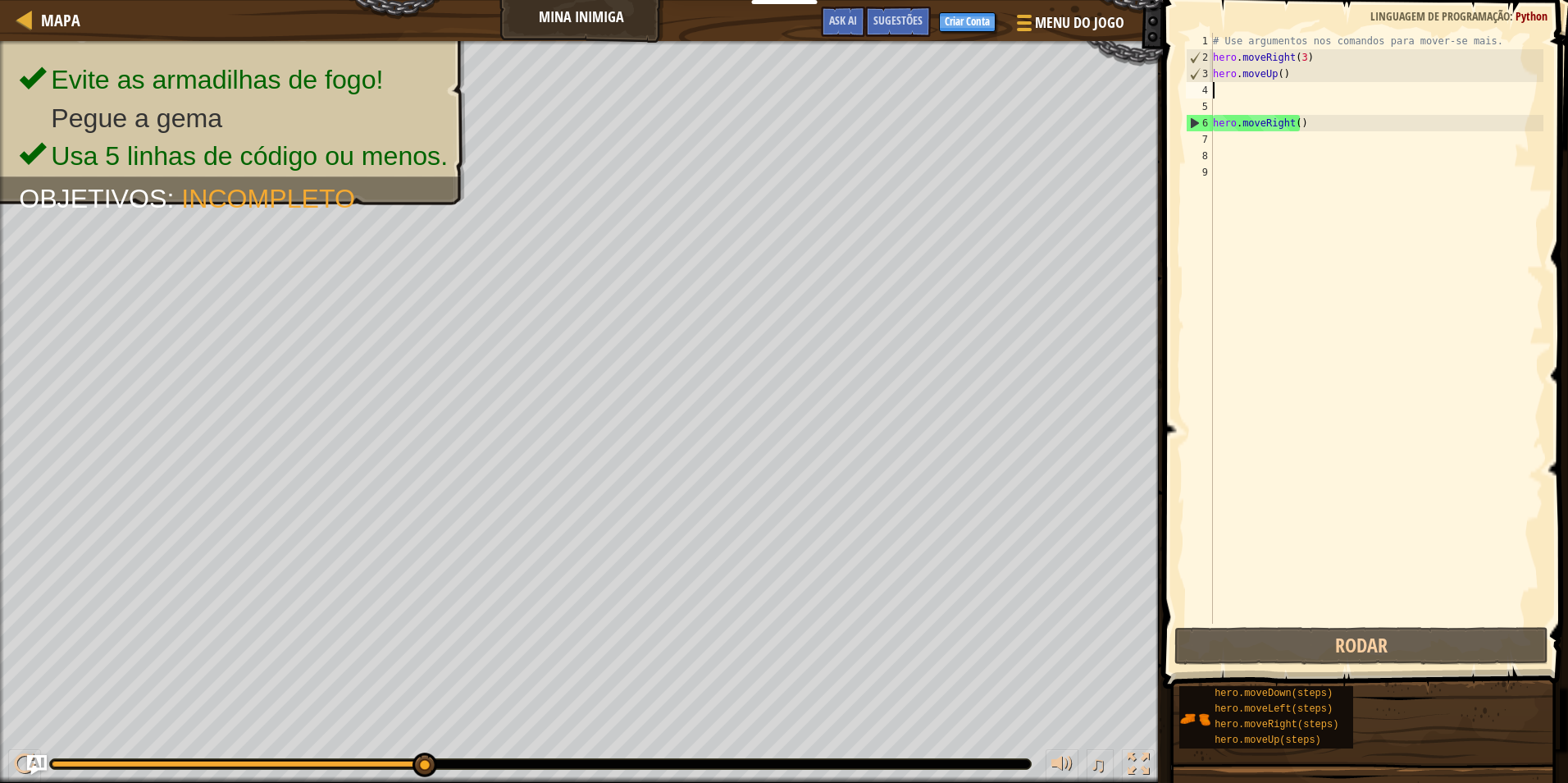
scroll to position [8, 0]
click at [1213, 137] on div "# Use argumentos nos comandos para mover-se mais. hero . moveRight ( 3 ) hero .…" at bounding box center [1377, 344] width 334 height 624
click at [1300, 125] on div "# Use argumentos nos comandos para mover-se mais. hero . moveRight ( 3 ) hero .…" at bounding box center [1377, 344] width 334 height 624
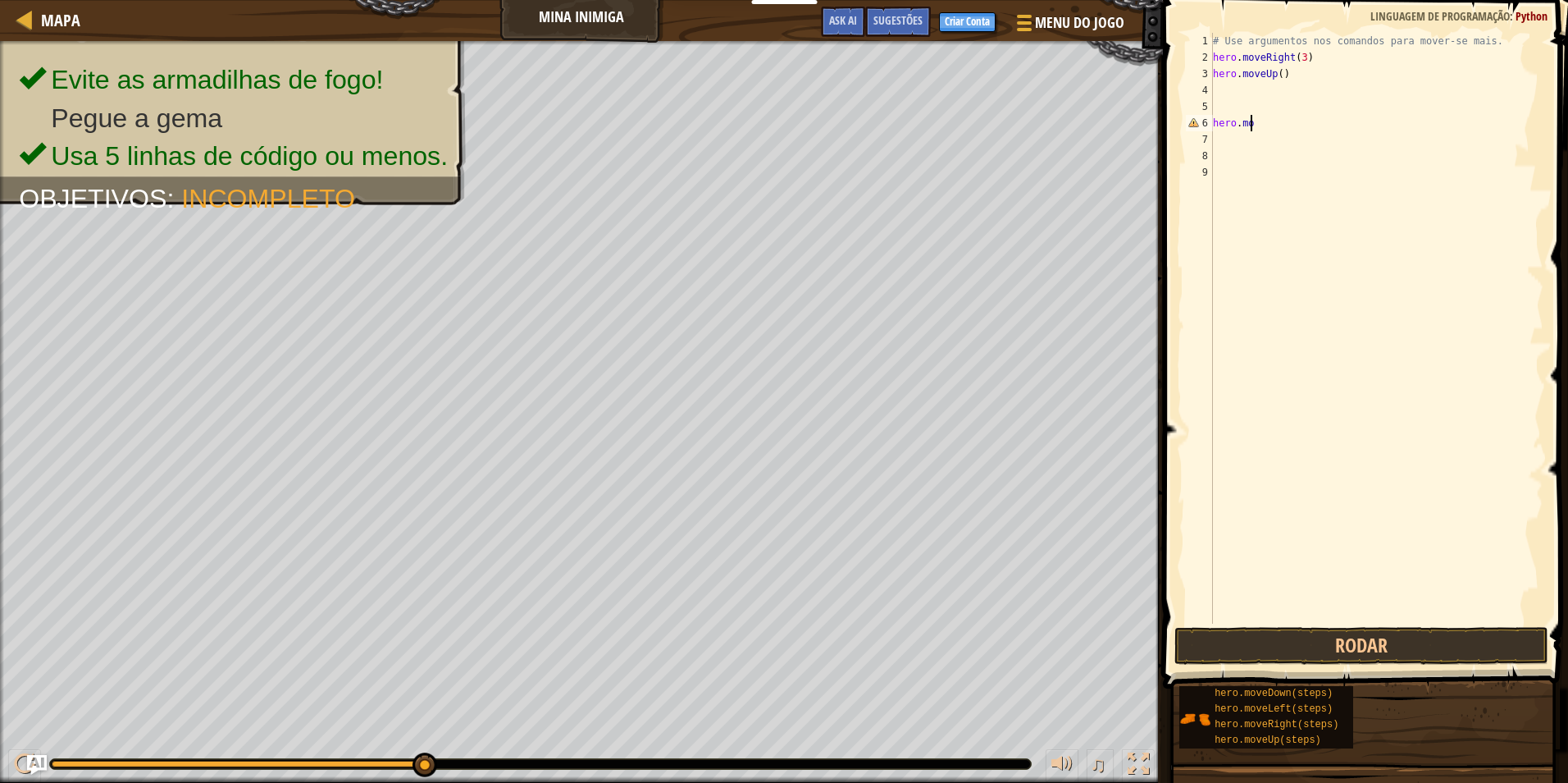
type textarea "h"
click at [1241, 86] on div "# Use argumentos nos comandos para mover-se mais. hero . moveRight ( 3 ) hero .…" at bounding box center [1377, 344] width 334 height 624
type textarea "h"
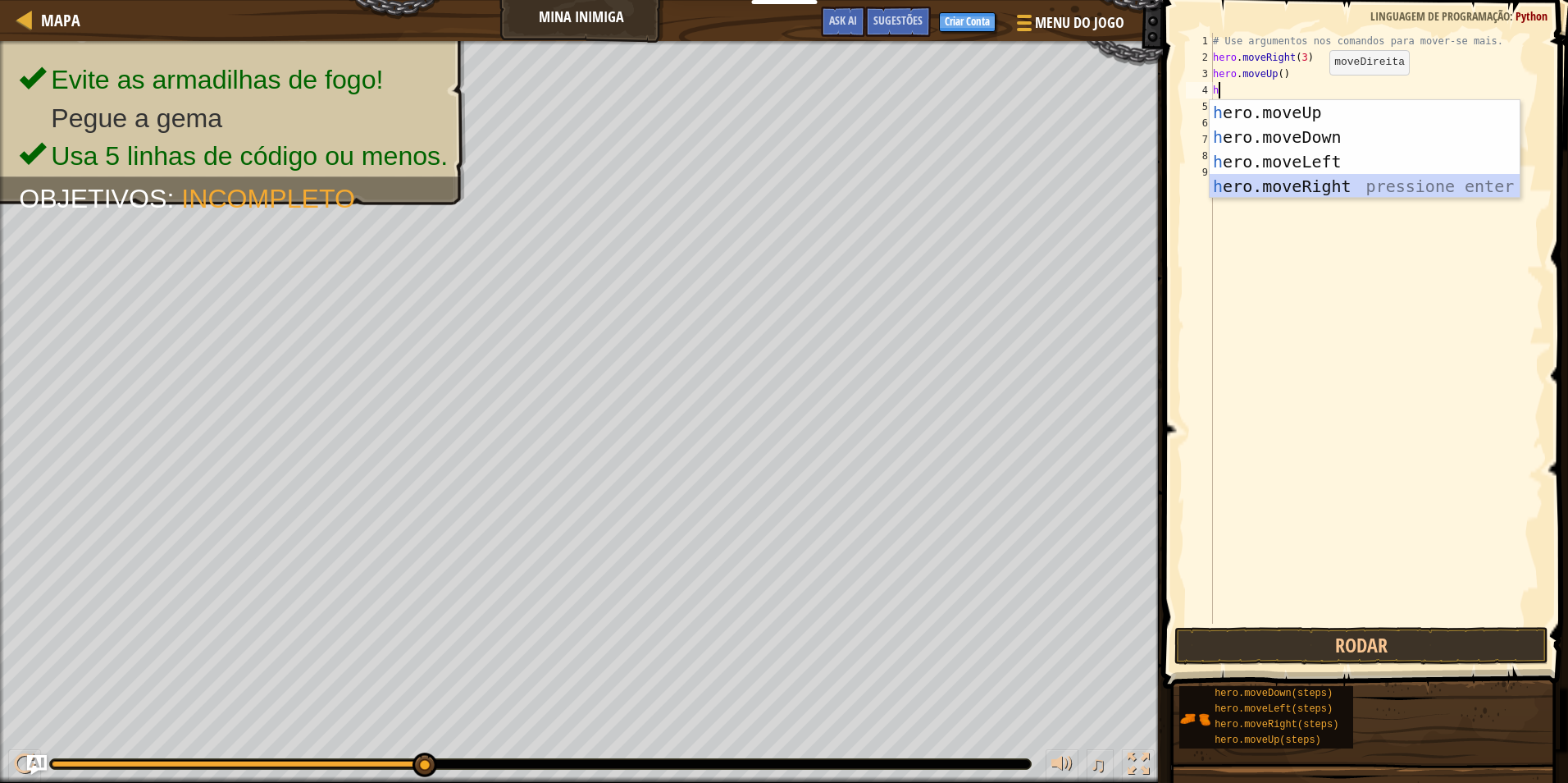
click at [1301, 177] on div "h ero.moveUp pressione enter h ero.moveDown pressione enter h ero.moveLeft pres…" at bounding box center [1365, 174] width 310 height 148
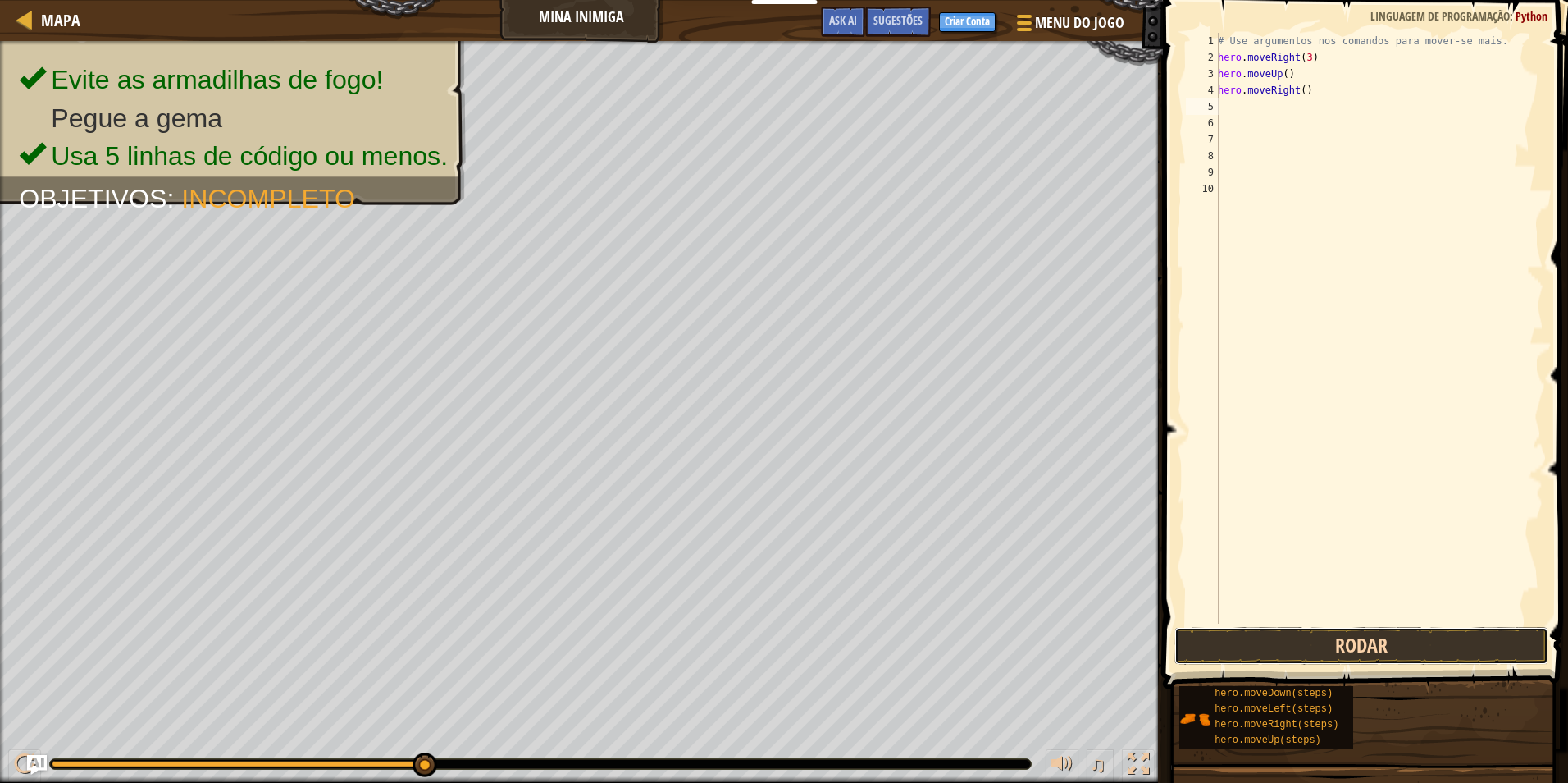
click at [1361, 636] on button "Rodar" at bounding box center [1361, 645] width 374 height 38
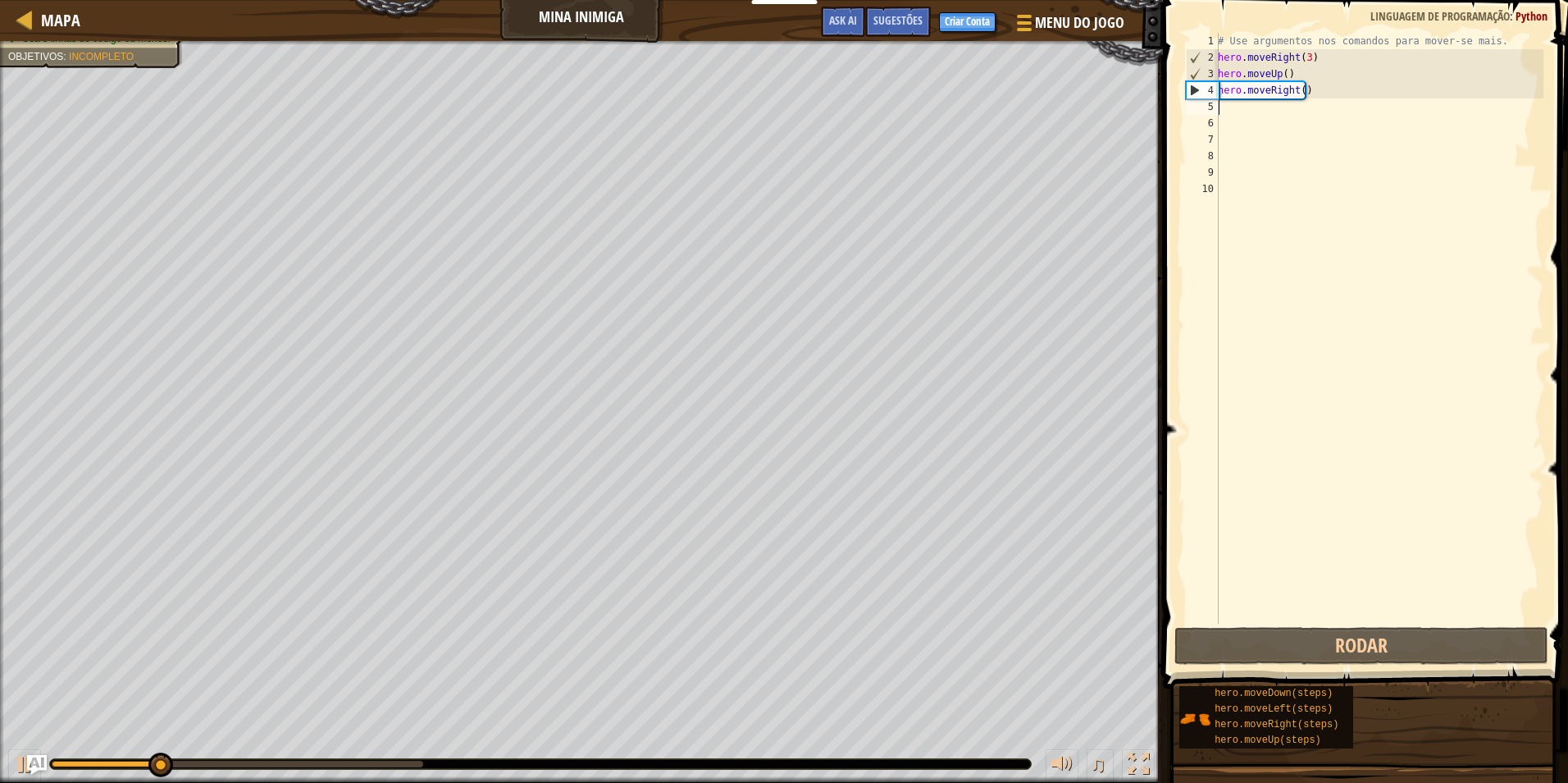
click at [1242, 113] on div "# Use argumentos nos comandos para mover-se mais. hero . moveRight ( 3 ) hero .…" at bounding box center [1379, 344] width 329 height 624
click at [1239, 105] on div "# Use argumentos nos comandos para mover-se mais. hero . moveRight ( 3 ) hero .…" at bounding box center [1379, 344] width 329 height 624
type textarea "h"
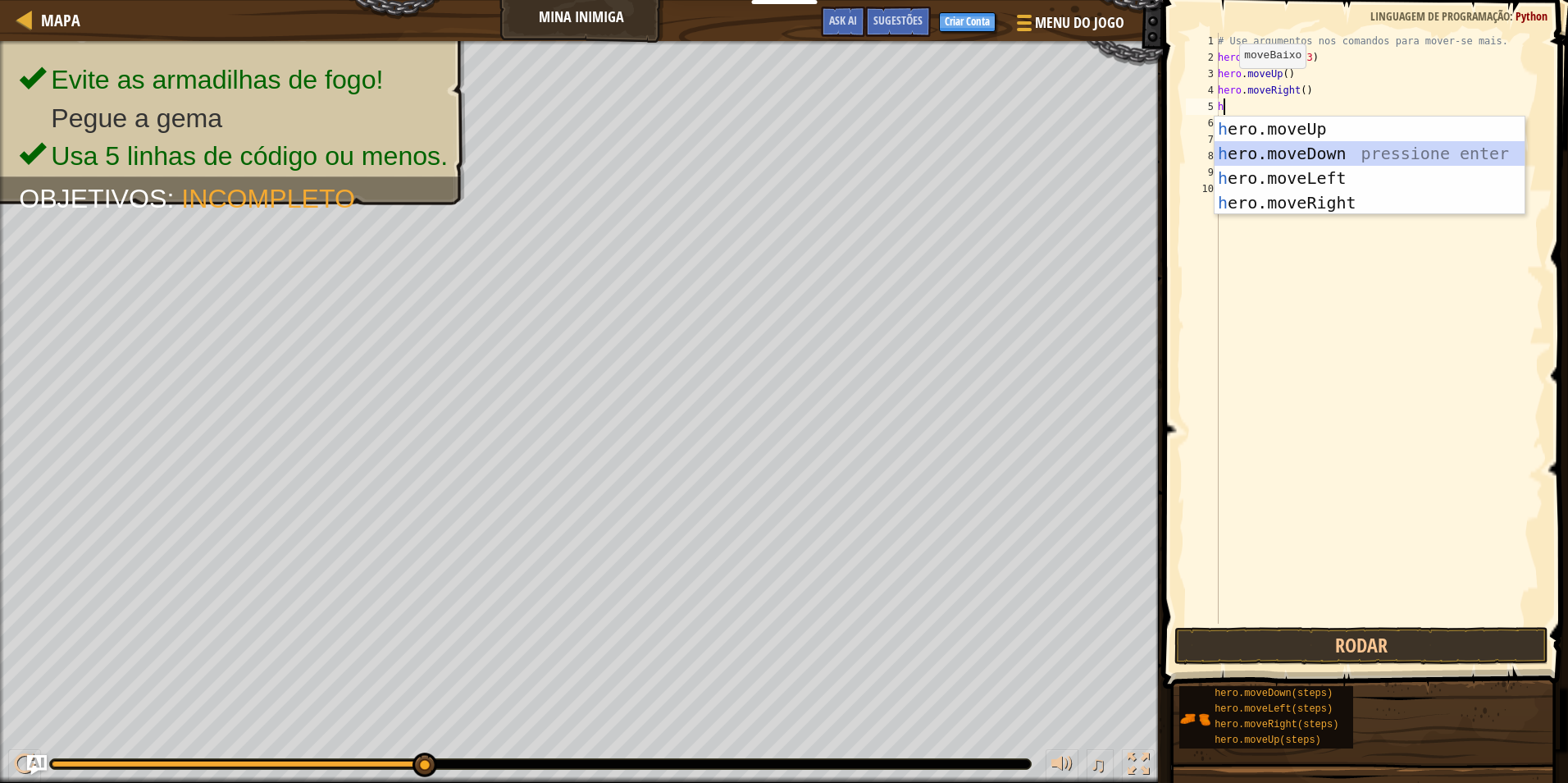
click at [1303, 159] on div "h ero.moveUp pressione enter h ero.moveDown pressione enter h ero.moveLeft pres…" at bounding box center [1370, 190] width 310 height 148
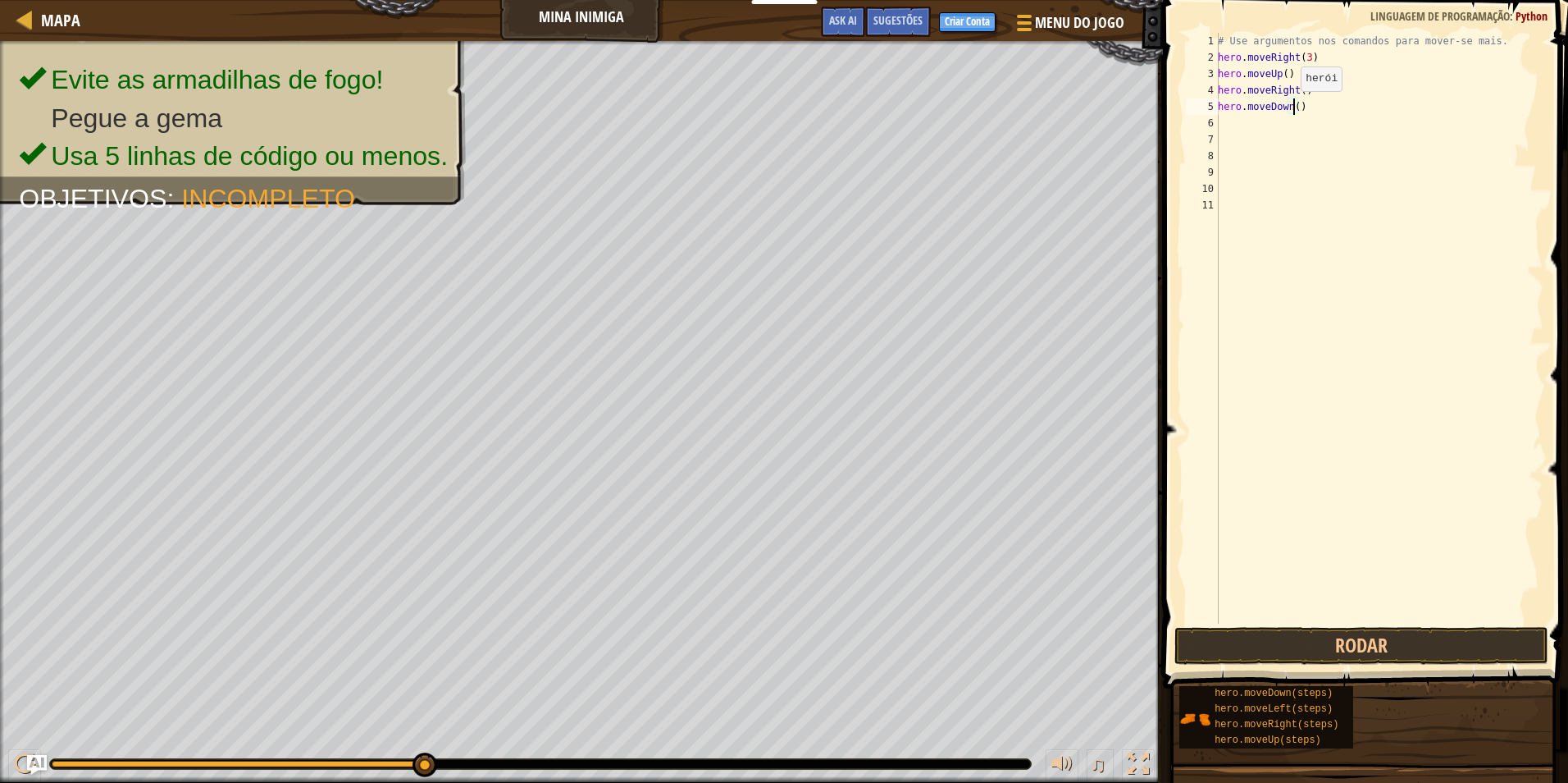
click at [1292, 107] on div "# Use argumentos nos comandos para mover-se mais. hero . moveRight ( 3 ) hero .…" at bounding box center [1379, 344] width 329 height 624
type textarea "hero.moveDown(3)"
click at [1226, 124] on div "# Use argumentos nos comandos para mover-se mais. hero . moveRight ( 3 ) hero .…" at bounding box center [1379, 344] width 329 height 624
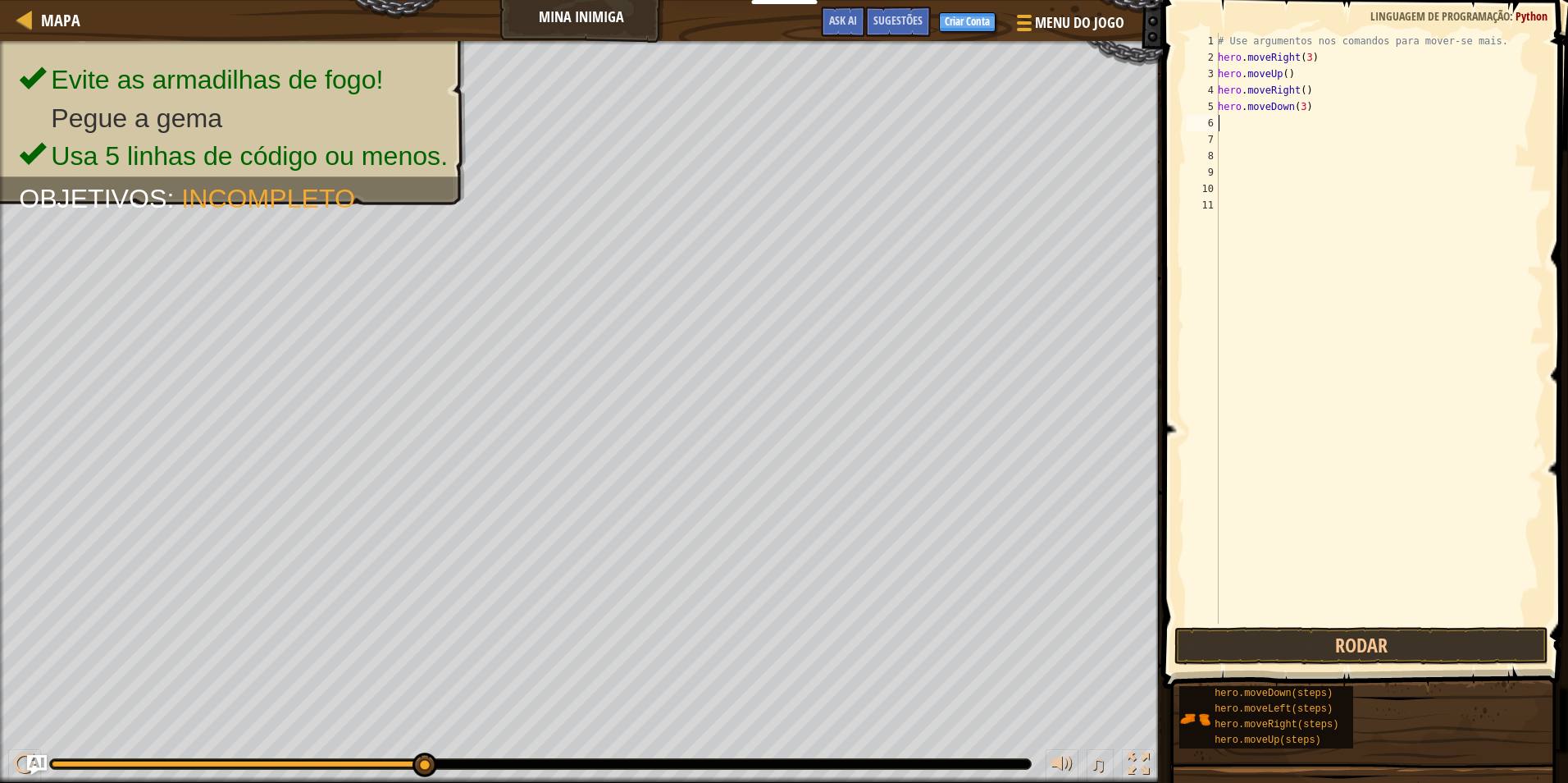
type textarea "h"
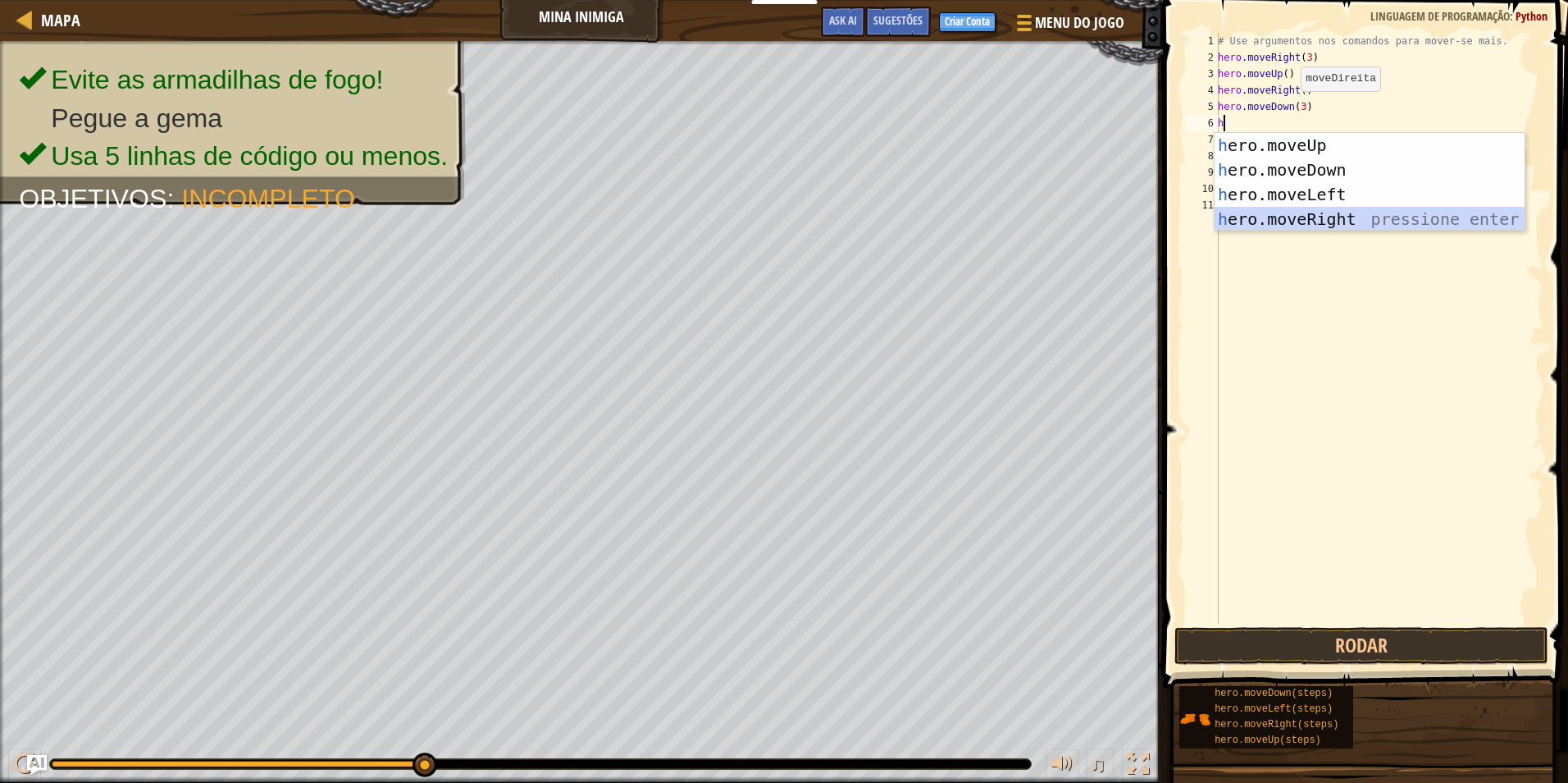
click at [1312, 219] on div "h ero.moveUp pressione enter h ero.moveDown pressione enter h ero.moveLeft pres…" at bounding box center [1370, 207] width 310 height 148
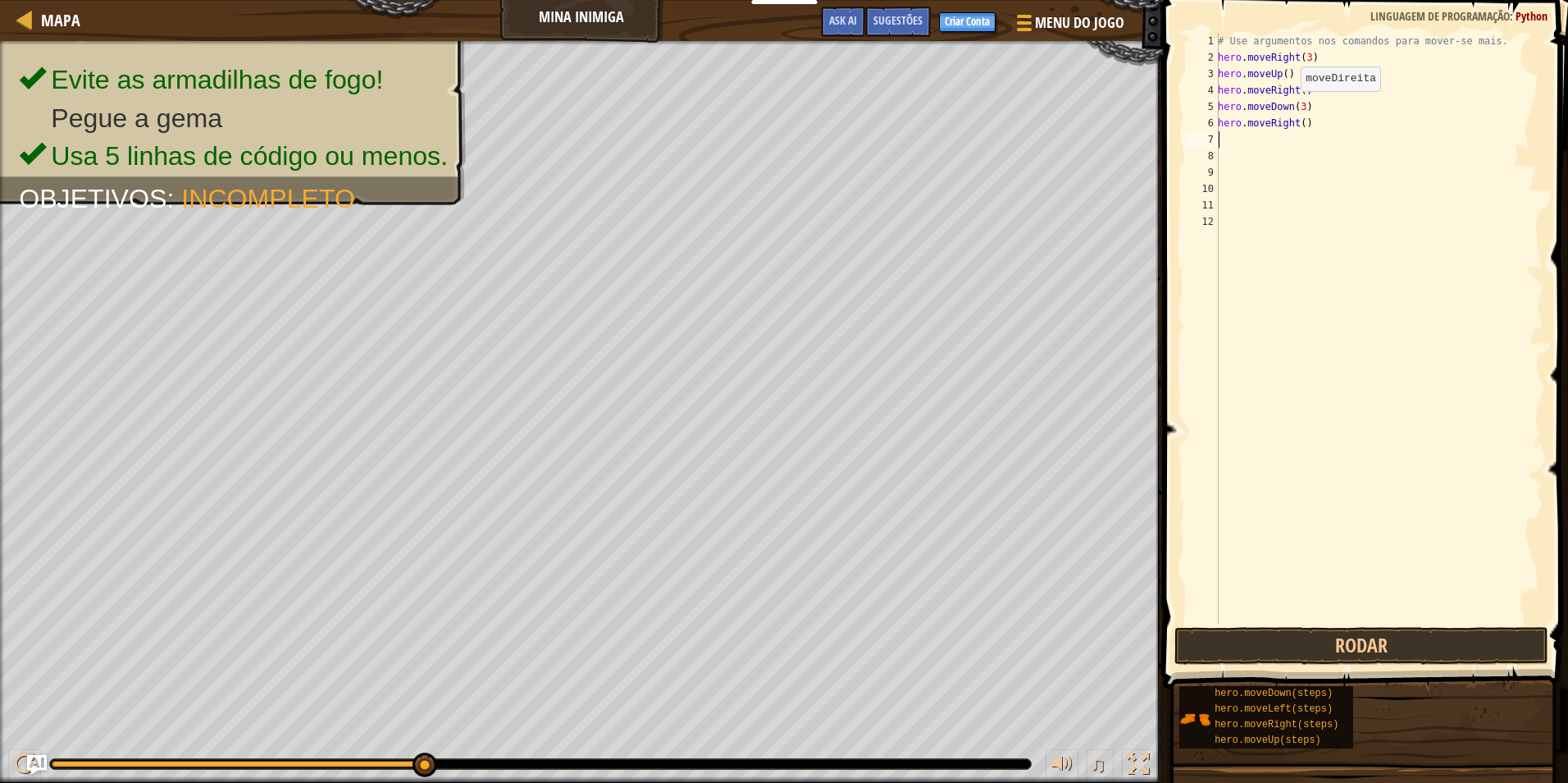
type textarea "2"
click at [1298, 124] on div "# Use argumentos nos comandos para mover-se mais. hero . moveRight ( 3 ) hero .…" at bounding box center [1379, 344] width 329 height 624
type textarea "hero.moveRight(2)"
click at [1362, 640] on button "Rodar" at bounding box center [1361, 645] width 374 height 38
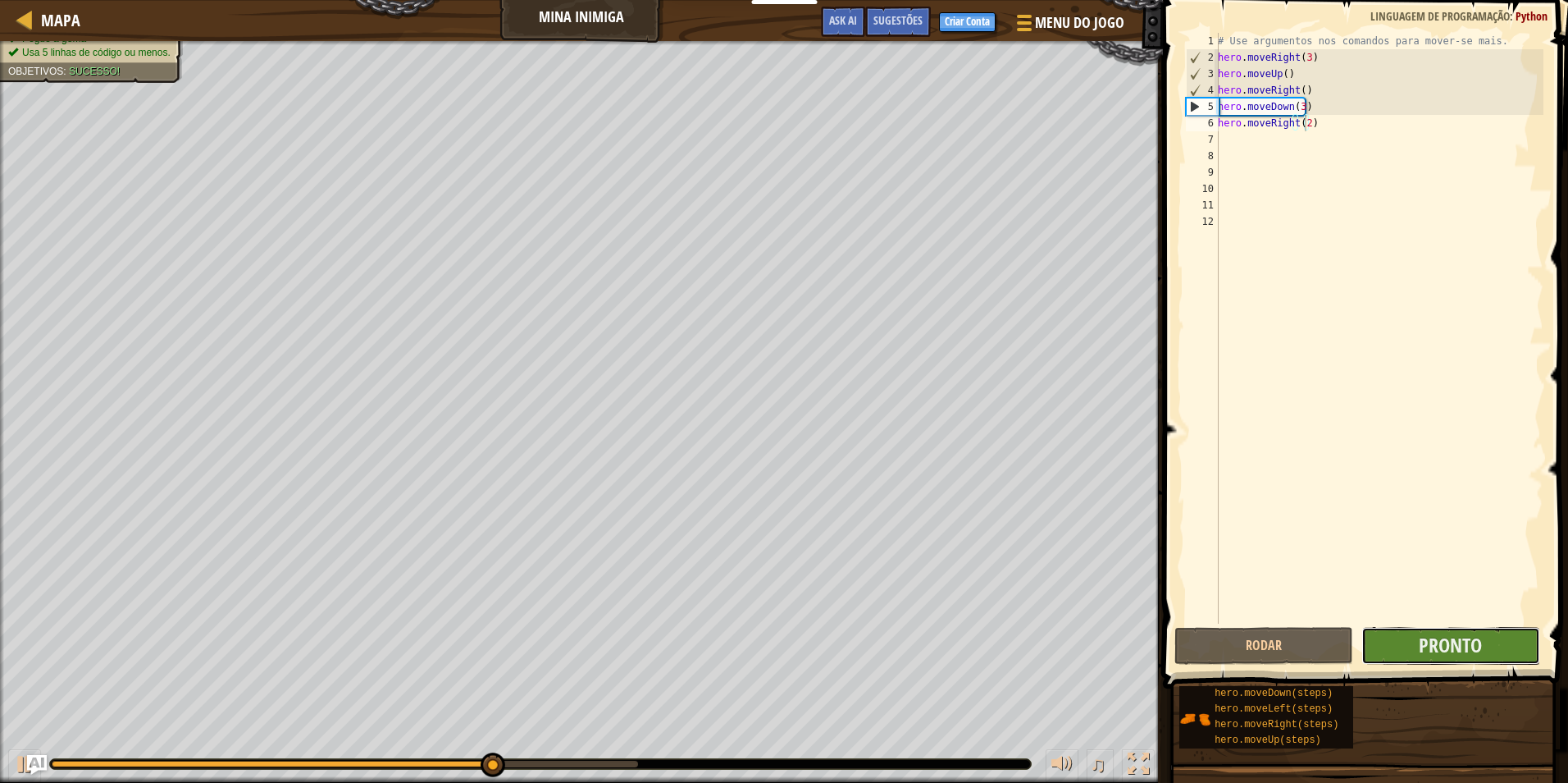
click at [1416, 637] on button "Pronto" at bounding box center [1451, 645] width 179 height 38
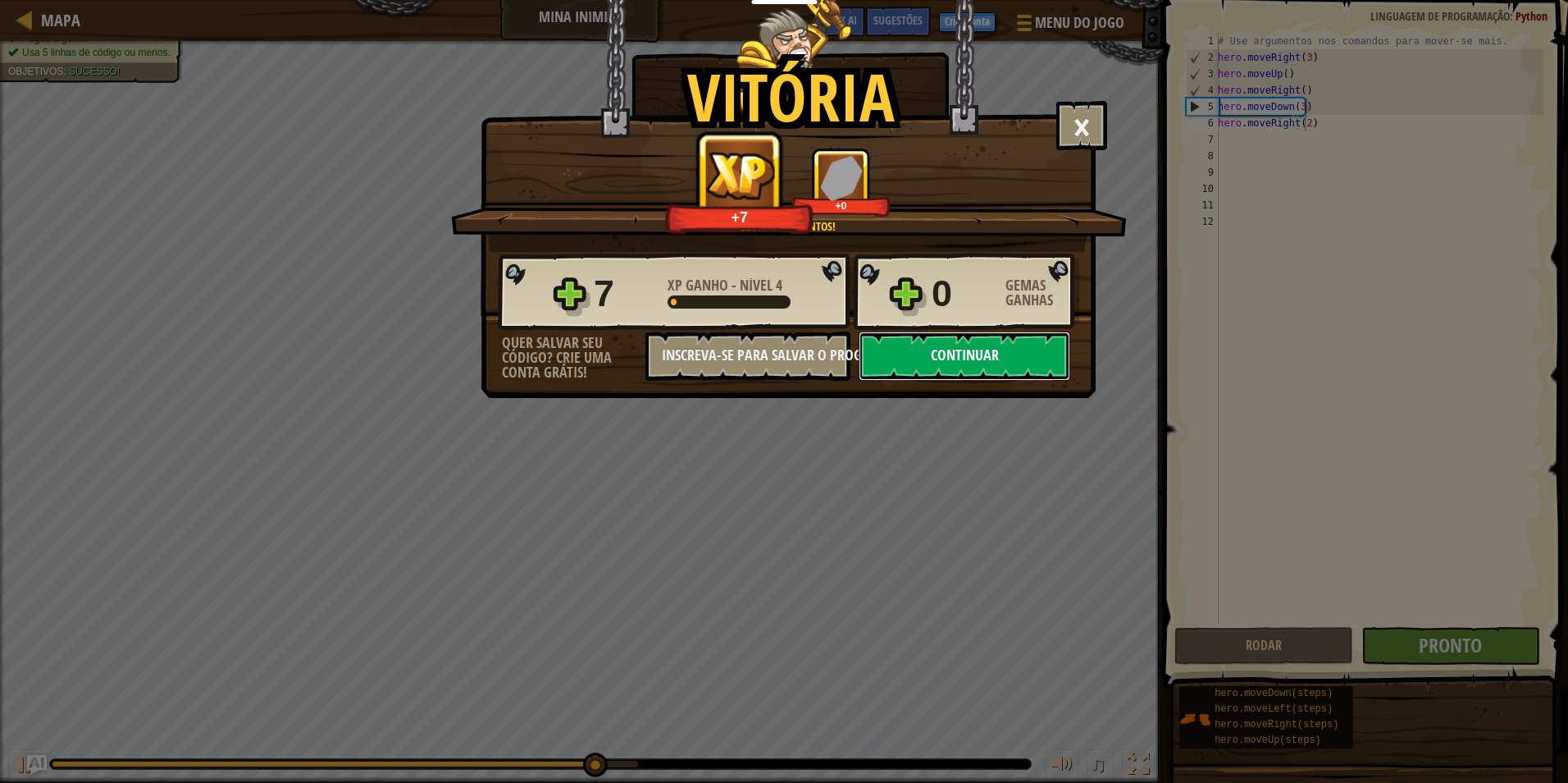
click at [867, 367] on button "Continuar" at bounding box center [964, 356] width 212 height 49
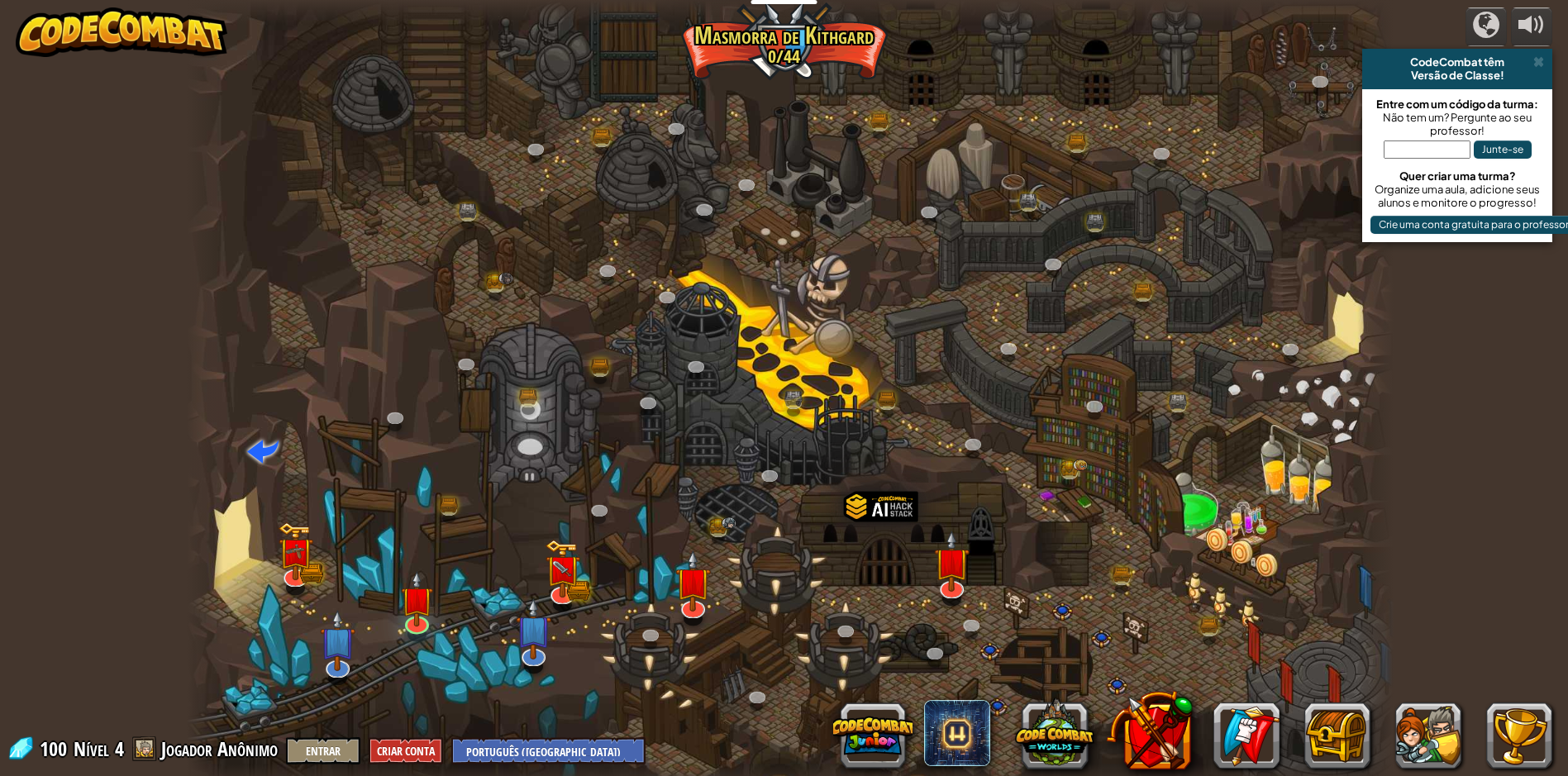
select select "pt-BR"
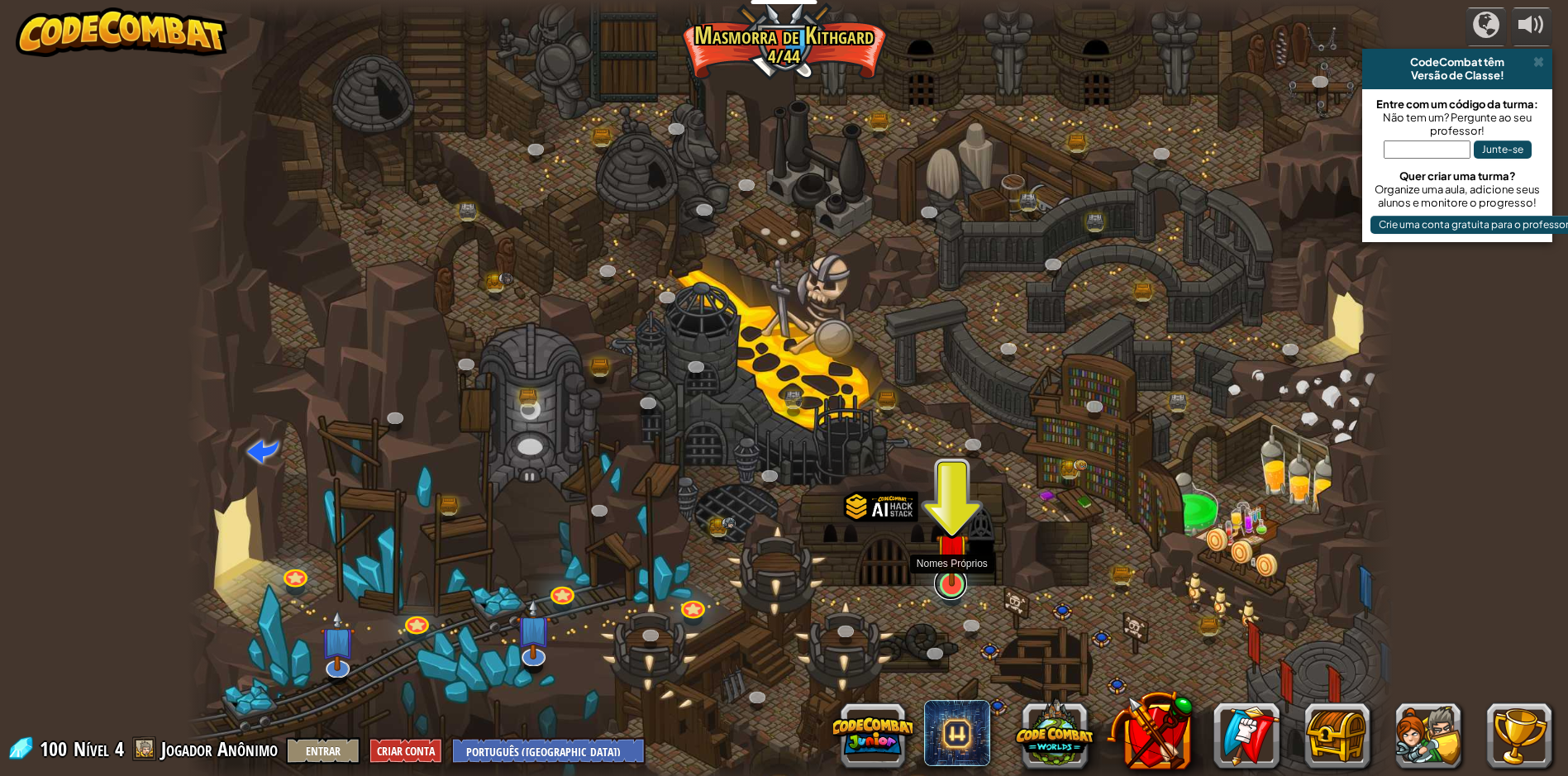
click at [956, 593] on link at bounding box center [950, 583] width 33 height 33
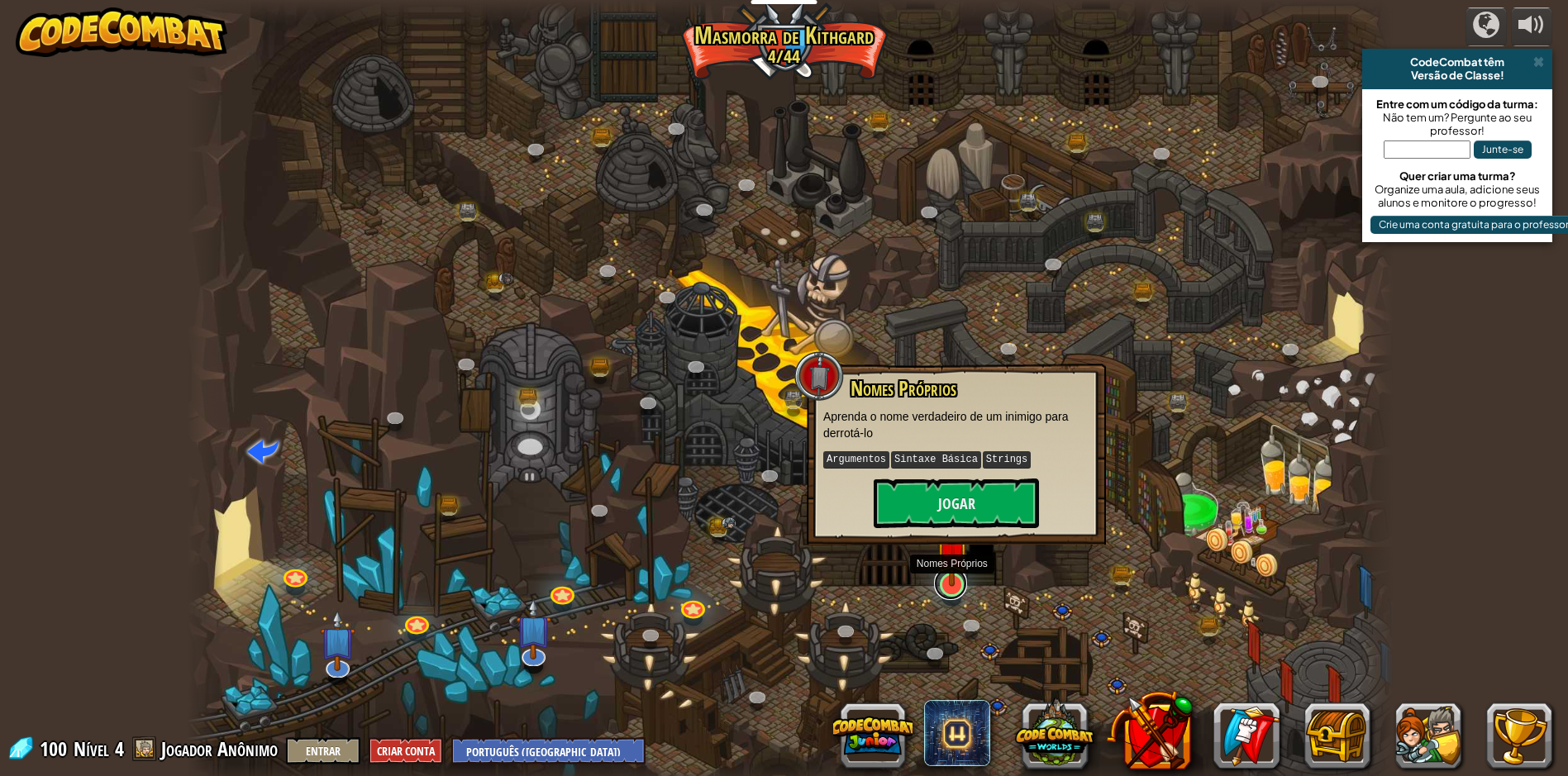
click at [956, 593] on link at bounding box center [950, 583] width 33 height 33
click at [996, 495] on button "Jogar" at bounding box center [956, 503] width 165 height 49
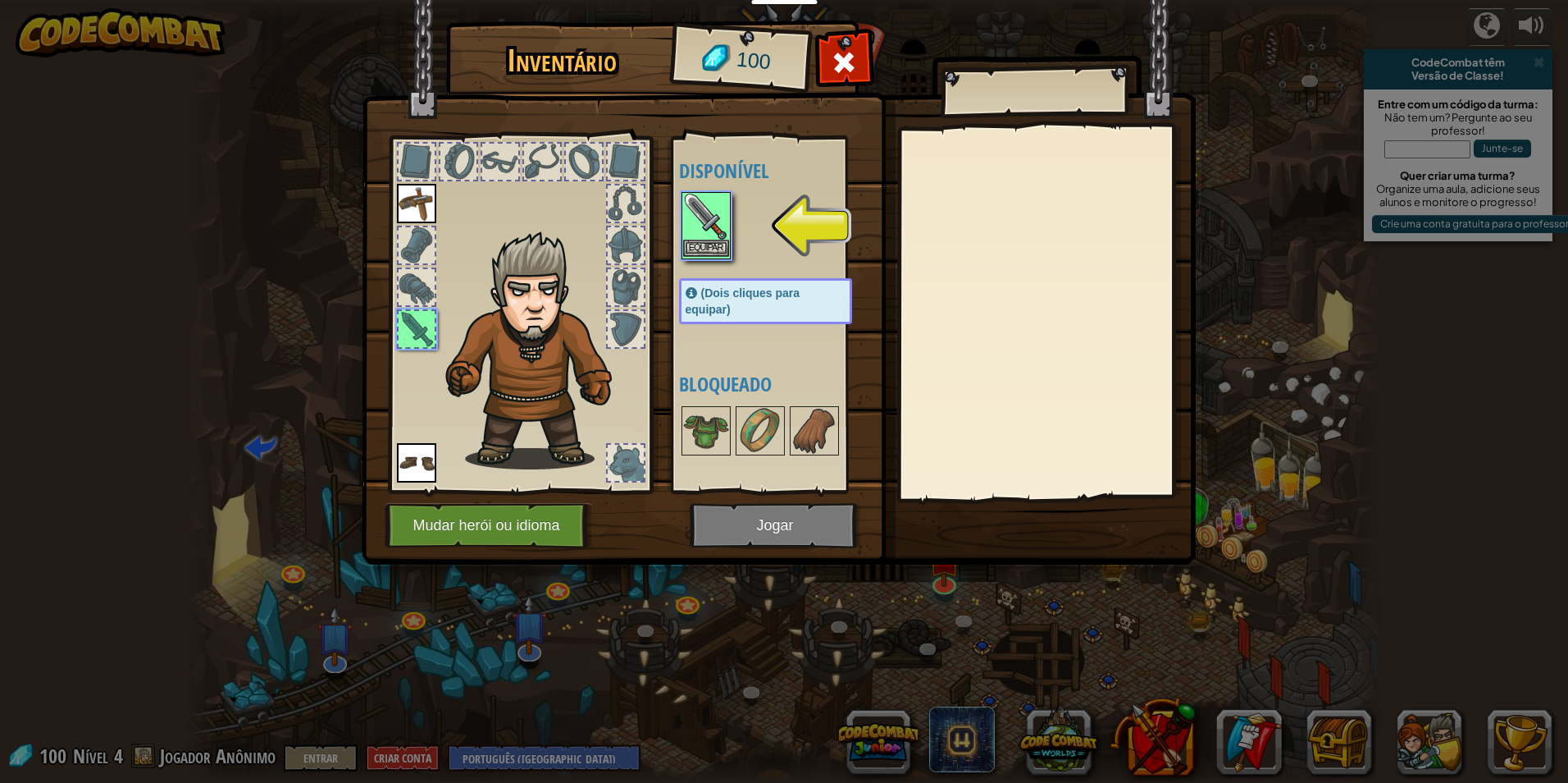
click at [688, 225] on img at bounding box center [706, 216] width 46 height 46
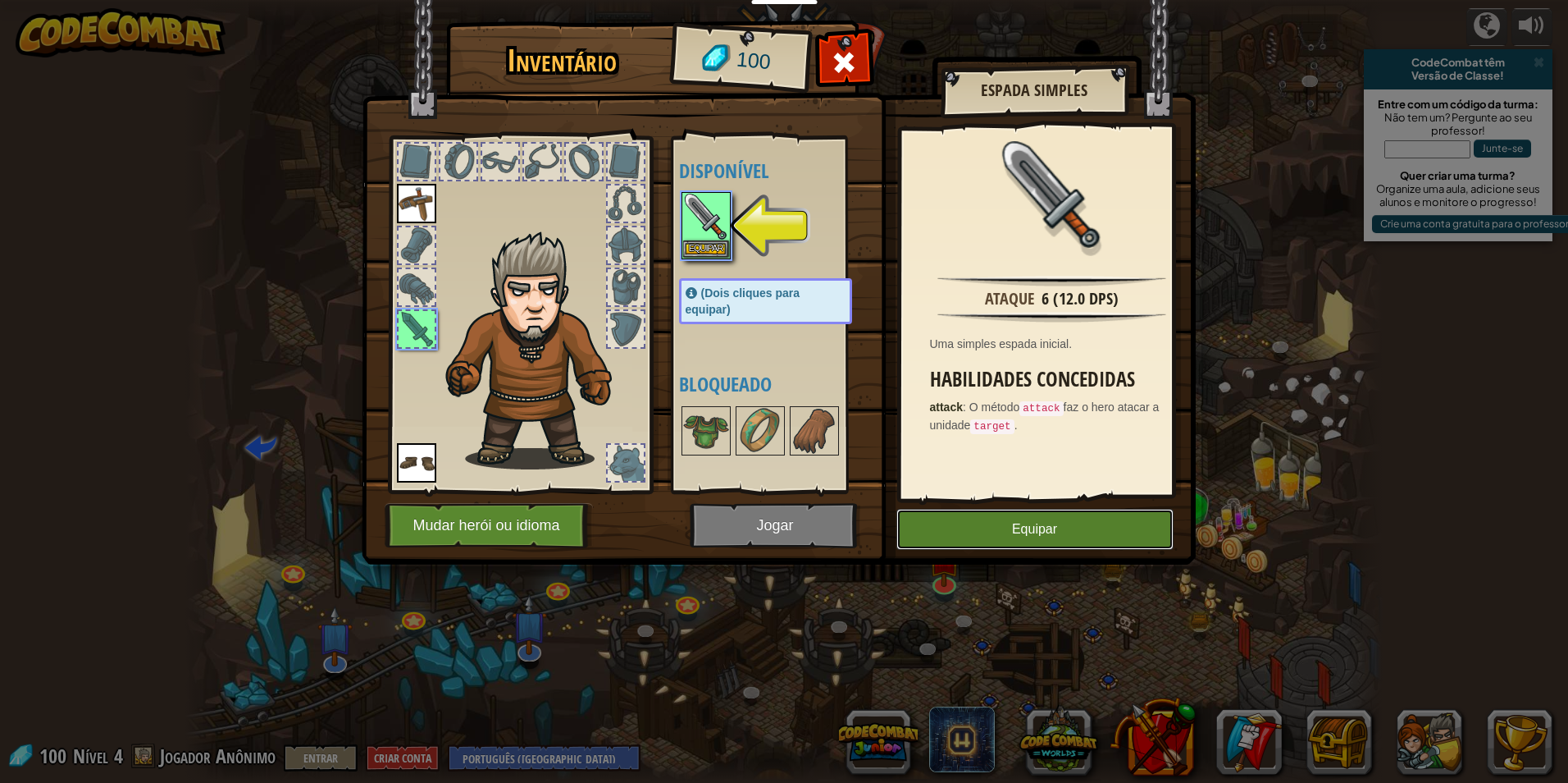
drag, startPoint x: 1027, startPoint y: 518, endPoint x: 967, endPoint y: 532, distance: 61.6
click at [967, 532] on button "Equipar" at bounding box center [1035, 529] width 277 height 41
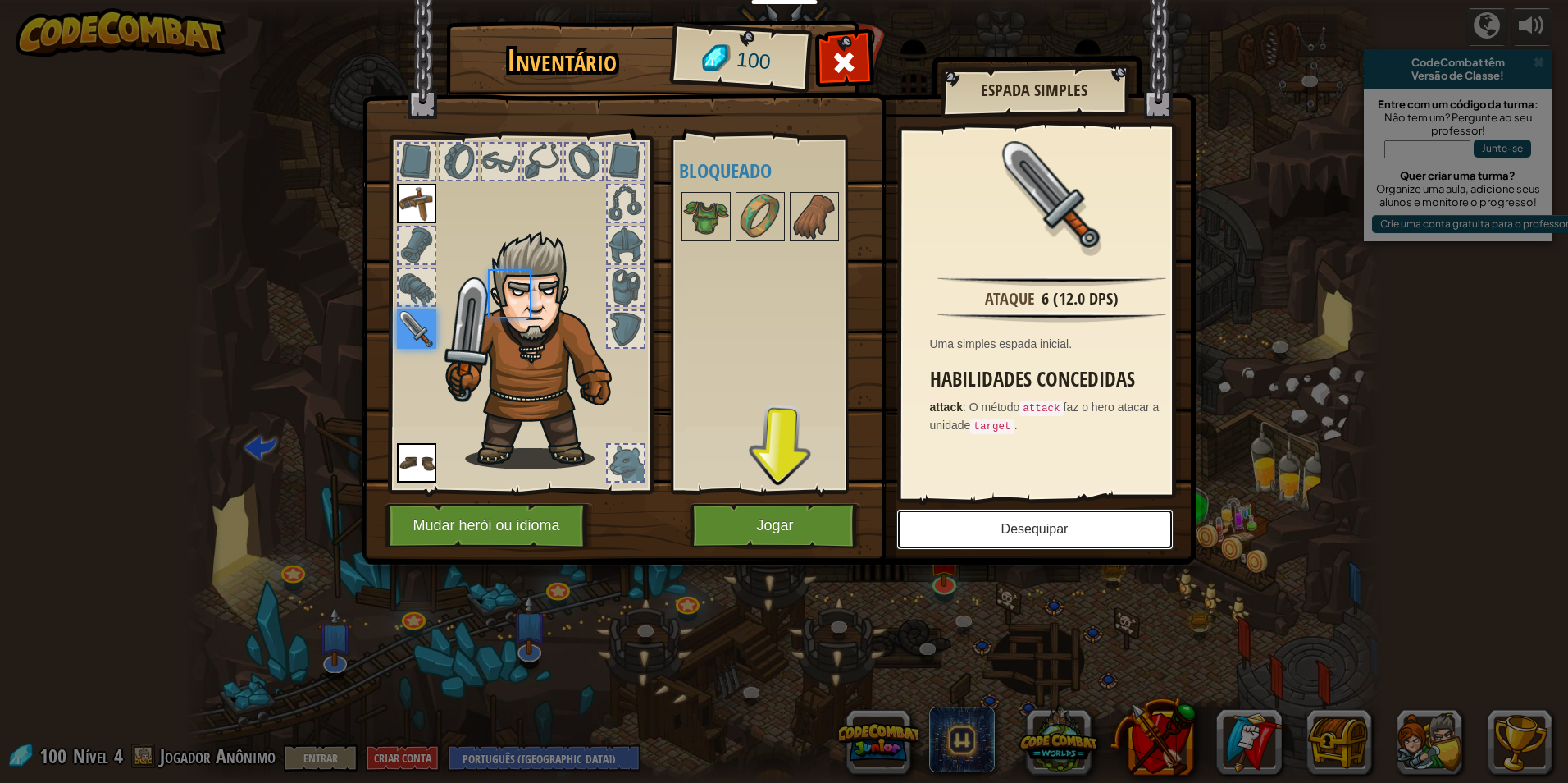
click at [967, 532] on button "Desequipar" at bounding box center [1035, 529] width 277 height 41
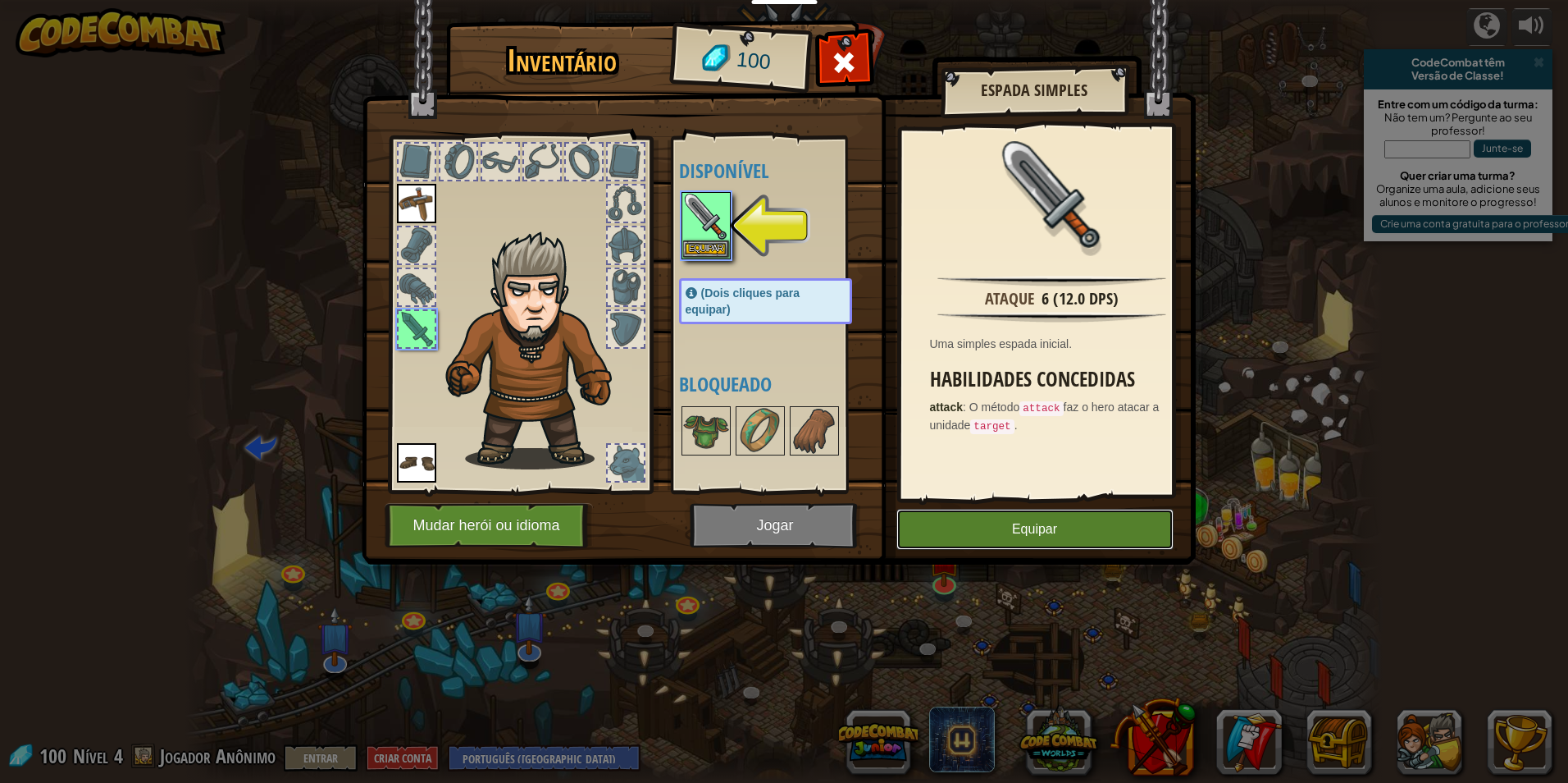
click at [974, 530] on button "Equipar" at bounding box center [1035, 529] width 277 height 41
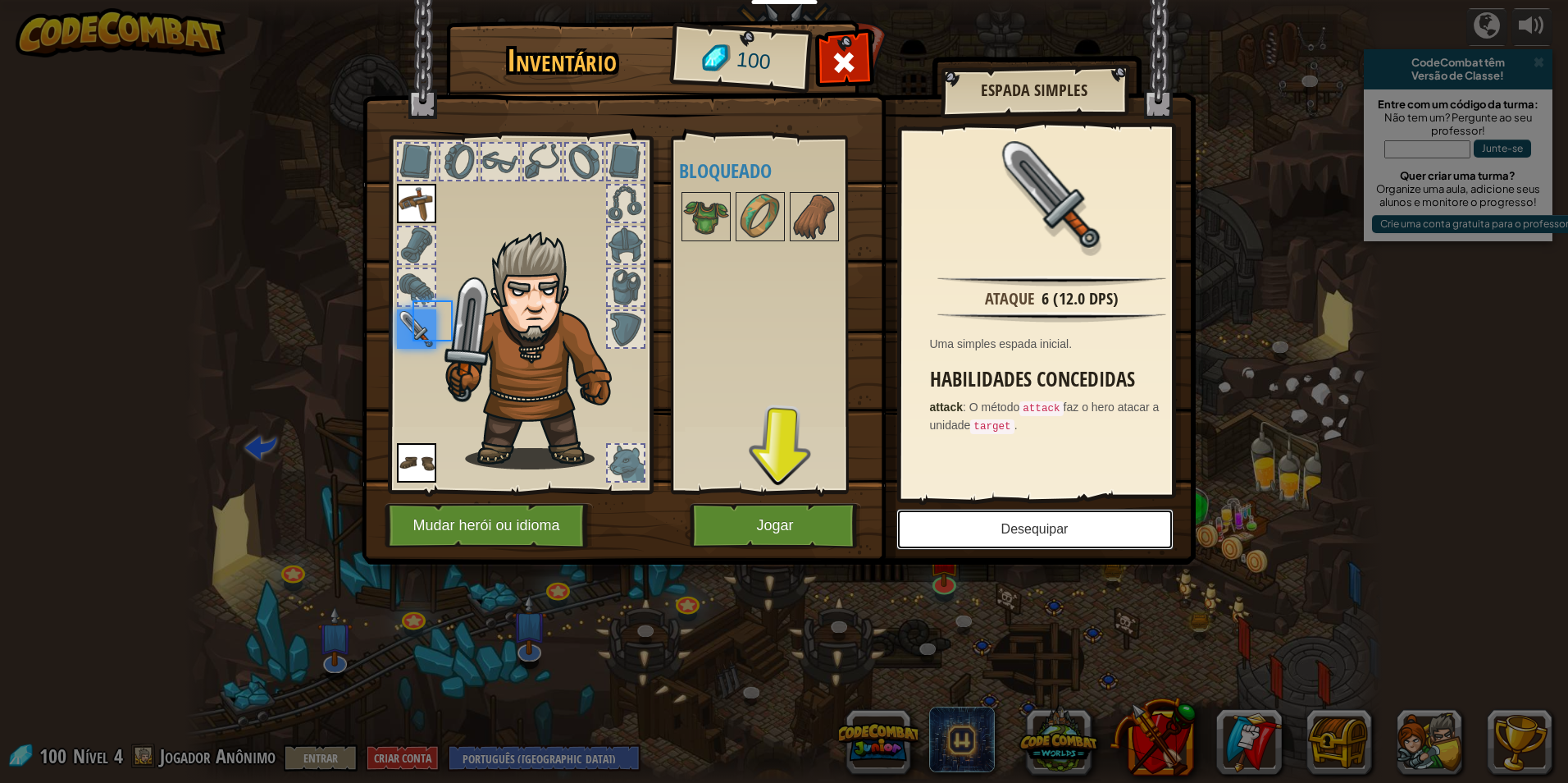
click at [974, 530] on button "Desequipar" at bounding box center [1035, 529] width 277 height 41
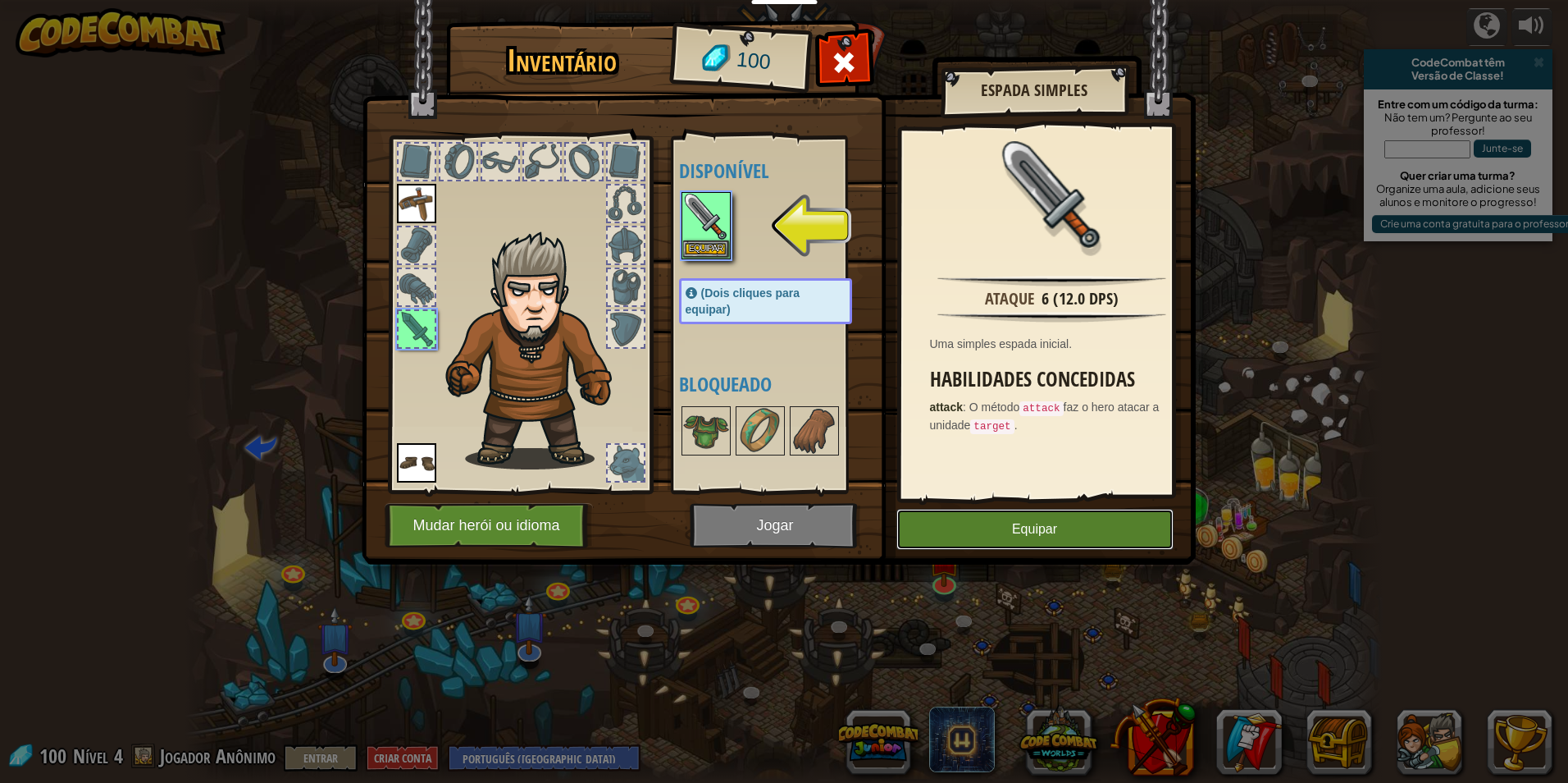
click at [974, 530] on button "Equipar" at bounding box center [1035, 529] width 277 height 41
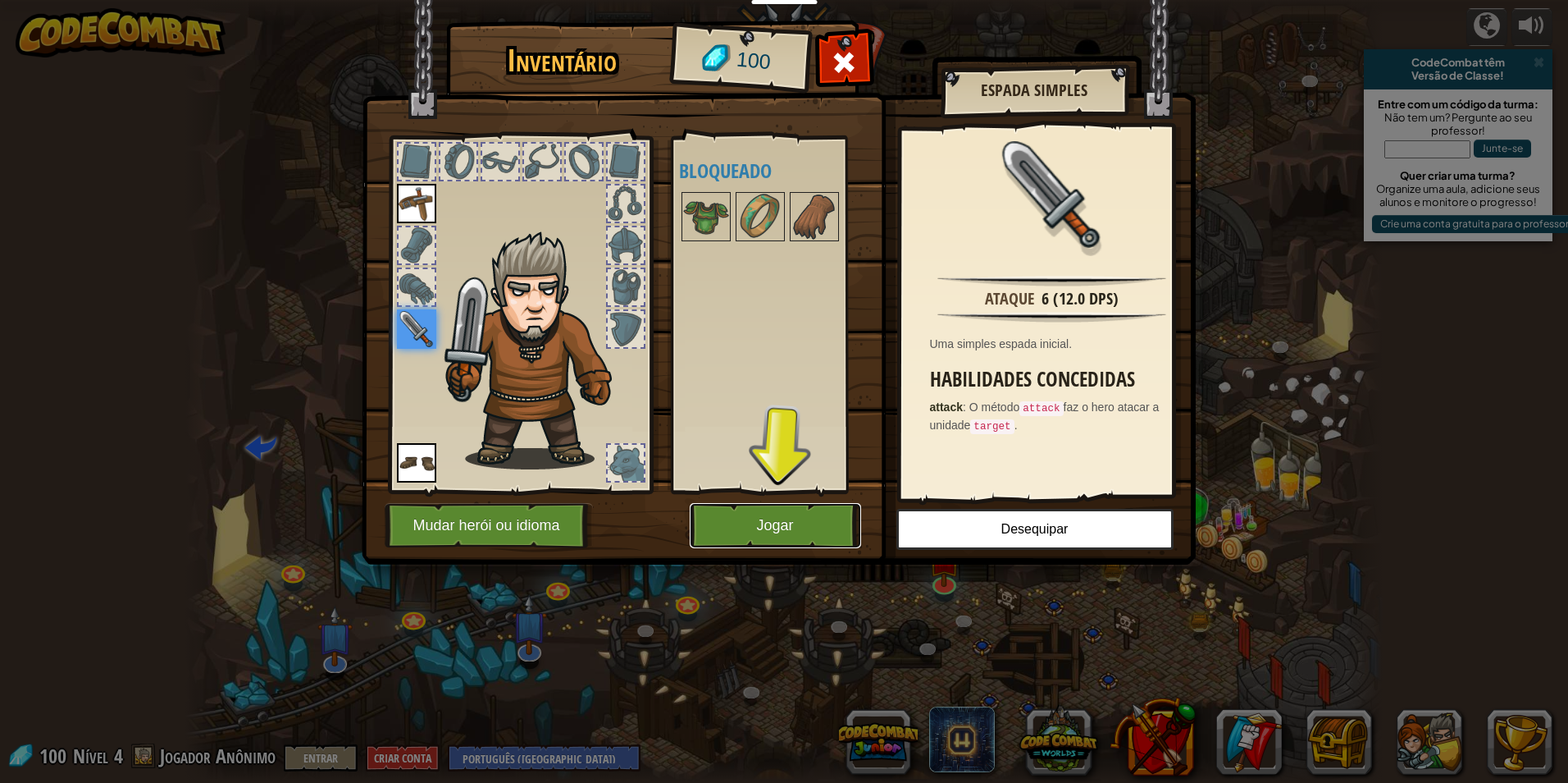
click at [835, 520] on button "Jogar" at bounding box center [775, 525] width 171 height 45
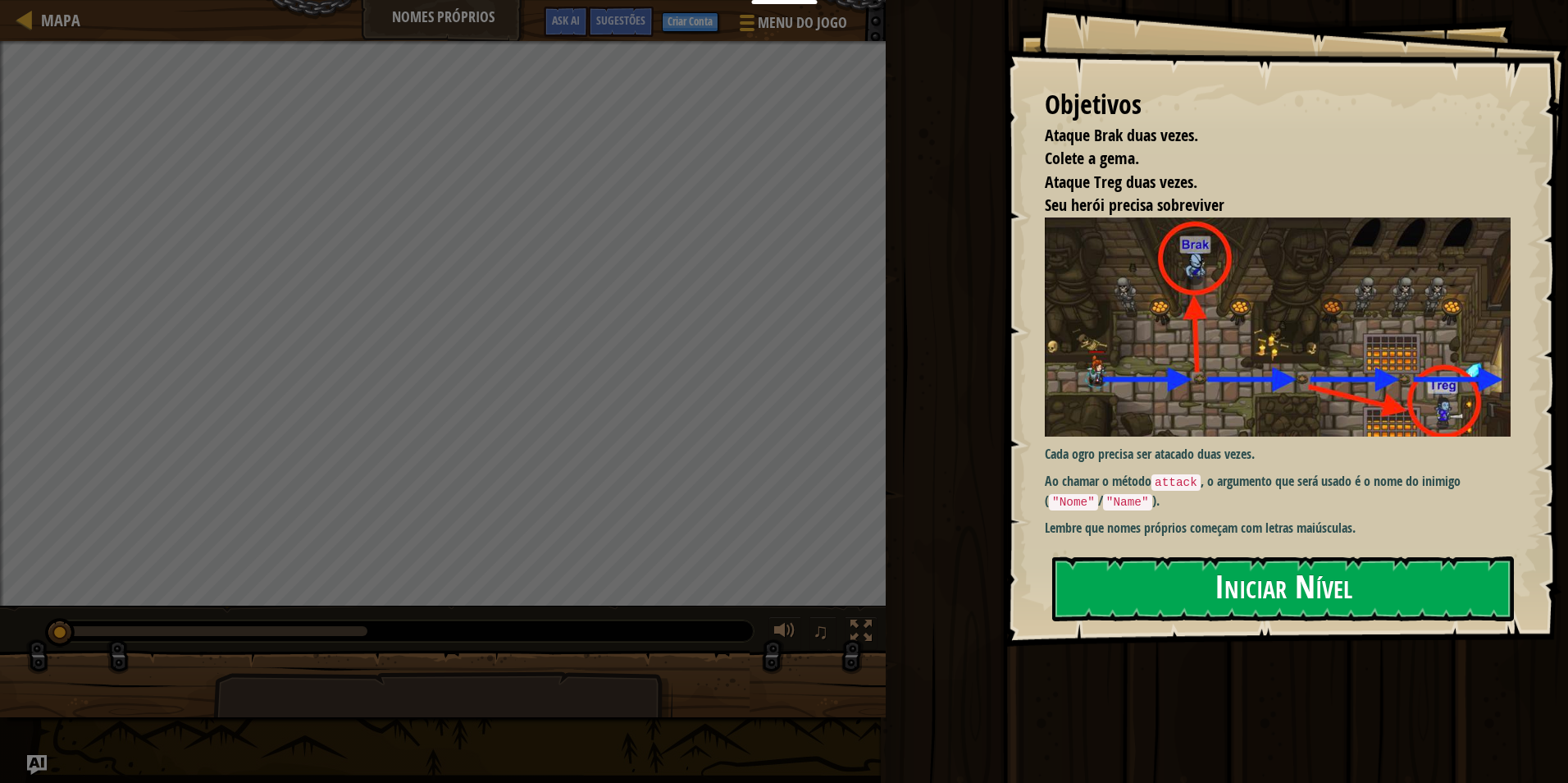
click at [1132, 402] on img at bounding box center [1284, 327] width 478 height 219
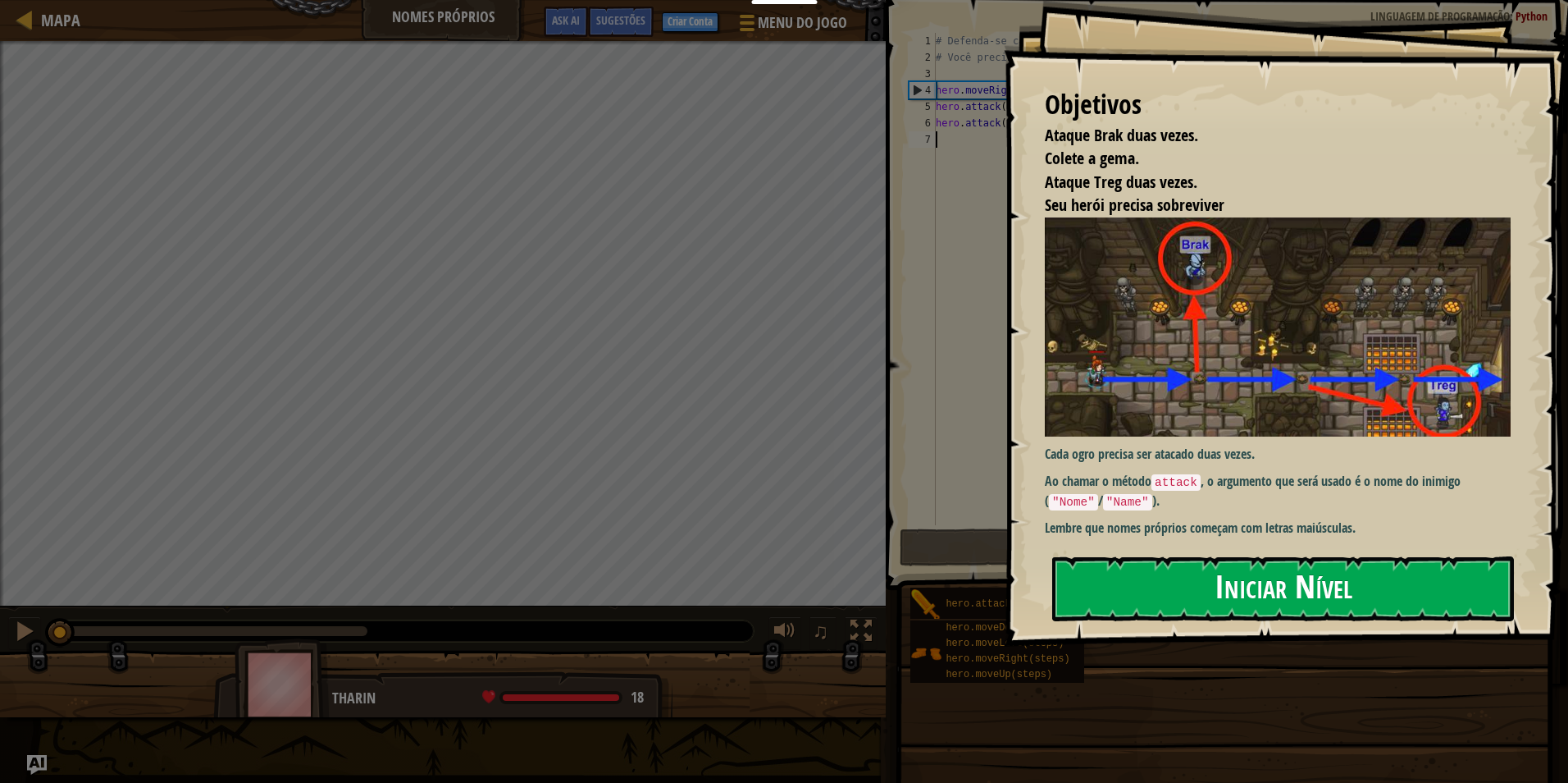
click at [1123, 580] on button "Iniciar Nível" at bounding box center [1283, 588] width 461 height 65
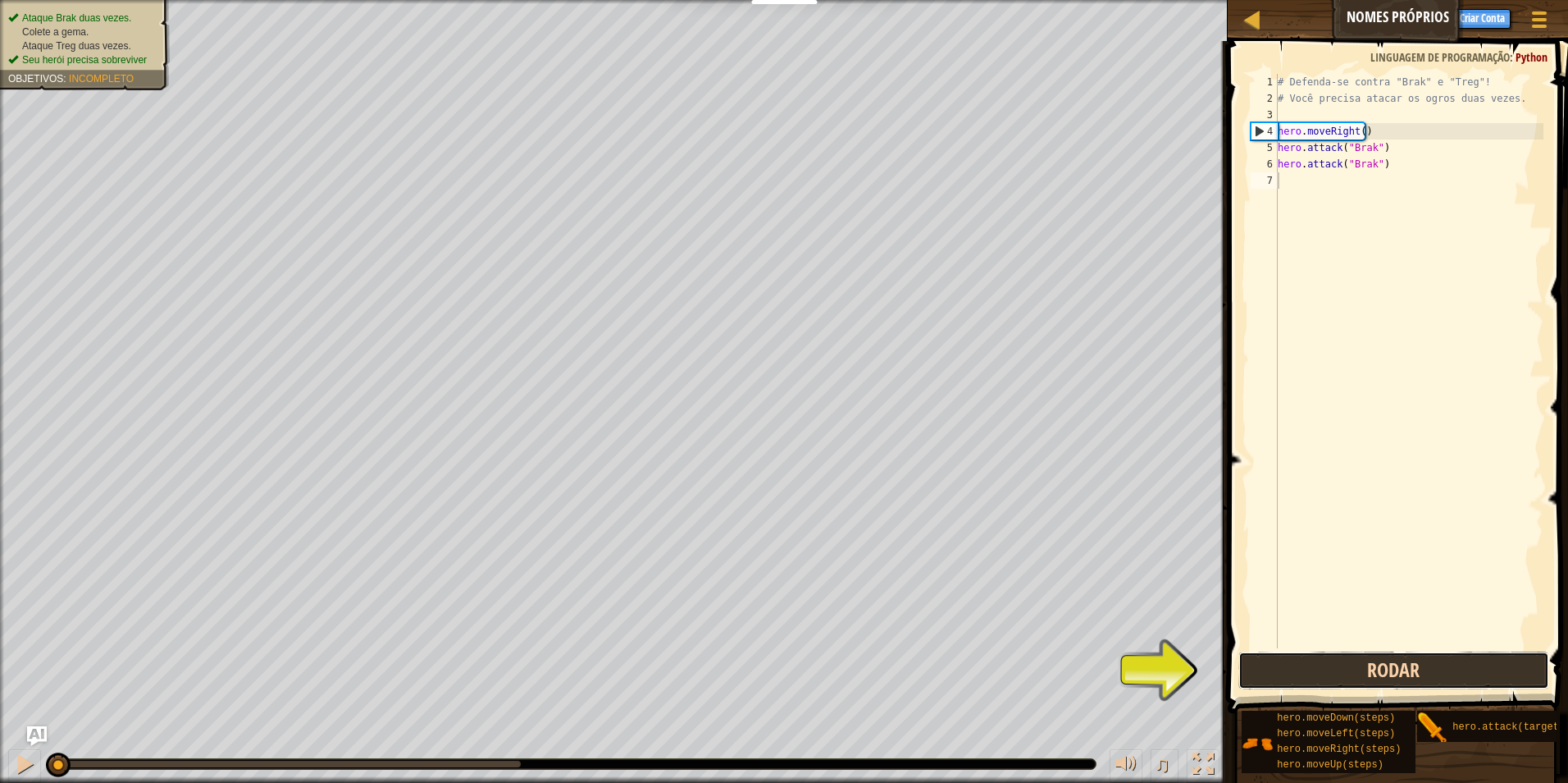
click at [1432, 674] on button "Rodar" at bounding box center [1394, 670] width 312 height 38
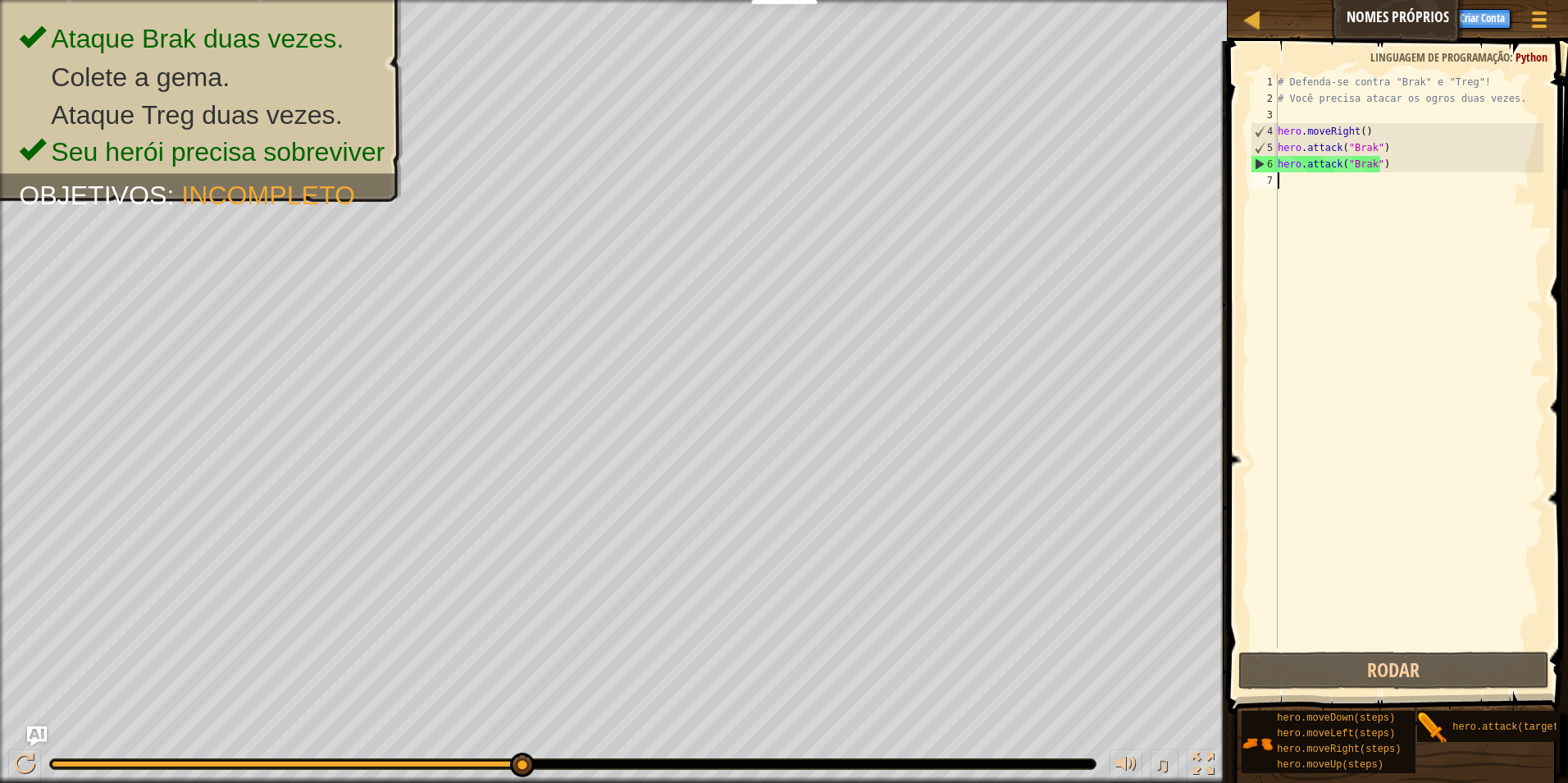
click at [1355, 185] on div "# Defenda-se contra "Brak" e "Treg"! # Você precisa atacar os ogros duas vezes.…" at bounding box center [1409, 378] width 269 height 608
type textarea "h"
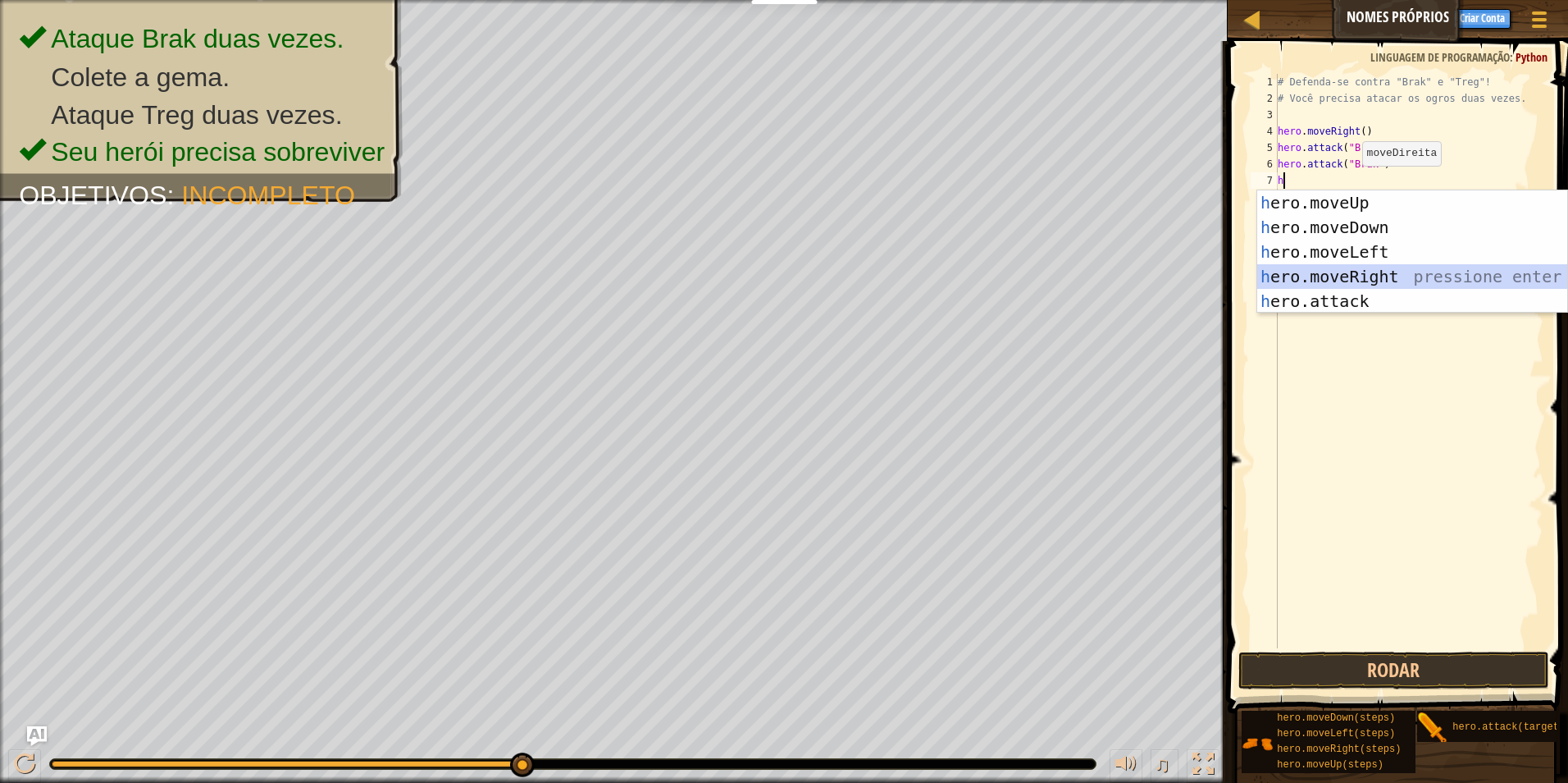
click at [1341, 267] on div "h ero.moveUp pressione enter h ero.moveDown pressione enter h ero.moveLeft pres…" at bounding box center [1413, 277] width 310 height 172
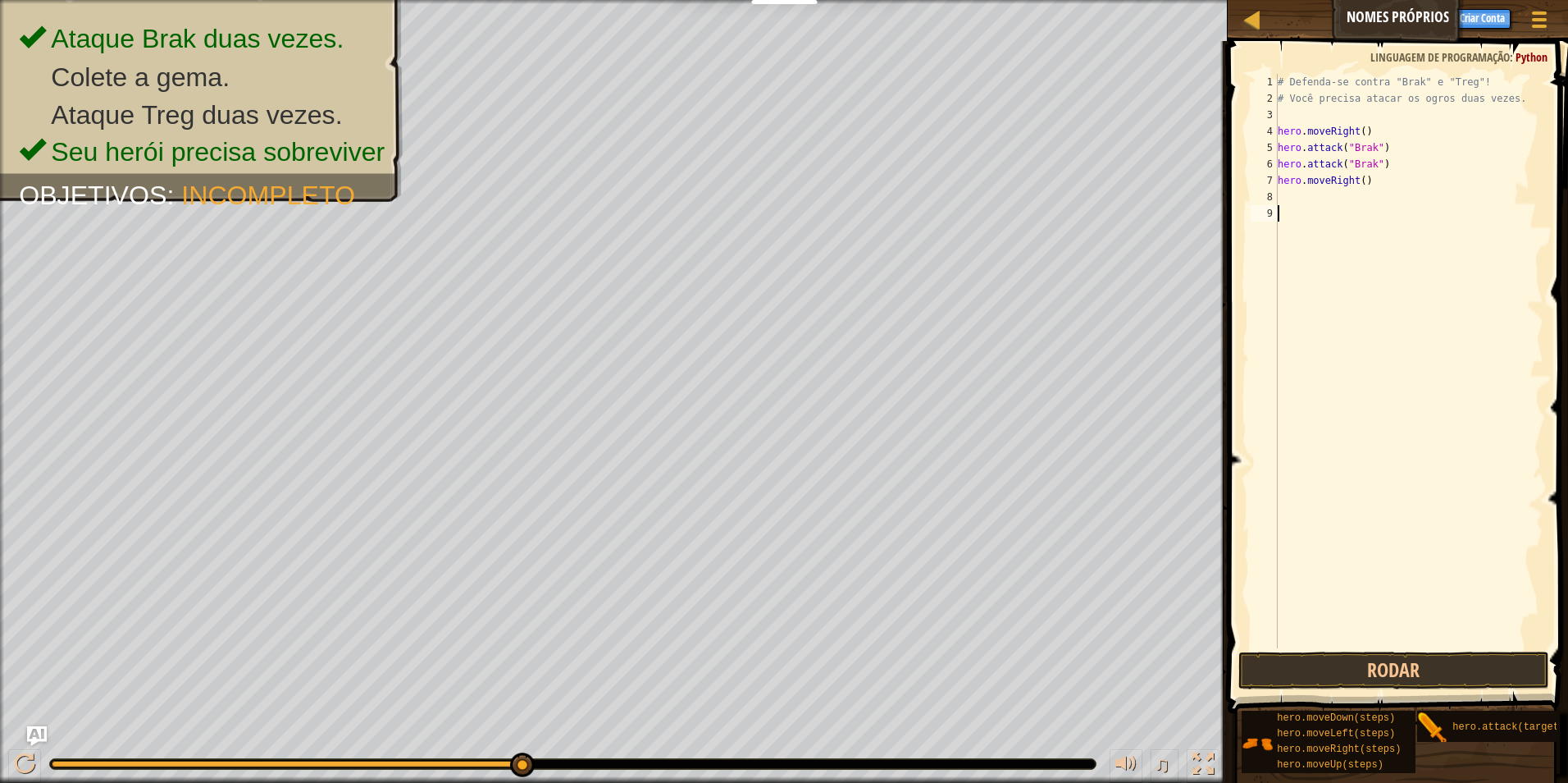
drag, startPoint x: 1330, startPoint y: 213, endPoint x: 1261, endPoint y: 293, distance: 105.6
click at [1261, 293] on div "1 2 3 4 5 6 7 8 9 # Defenda-se contra "Brak" e "Treg"! # Você precisa atacar os…" at bounding box center [1395, 361] width 296 height 575
click at [1293, 199] on div "# Defenda-se contra "Brak" e "Treg"! # Você precisa atacar os ogros duas vezes.…" at bounding box center [1409, 378] width 269 height 608
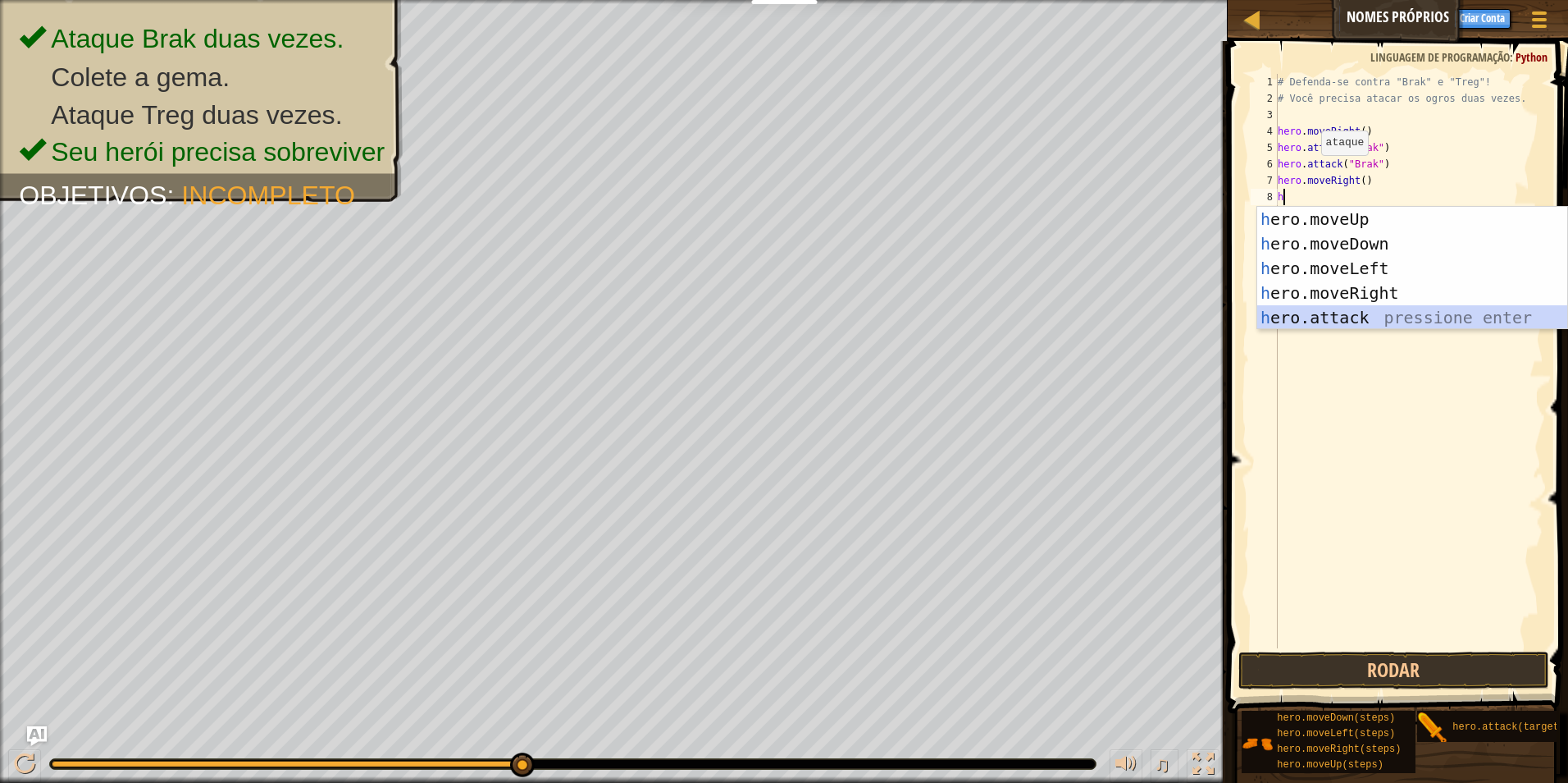
click at [1311, 312] on div "h ero.moveUp pressione enter h ero.moveDown pressione enter h ero.moveLeft pres…" at bounding box center [1413, 293] width 310 height 172
type textarea "hero.attack("Enemy Name")"
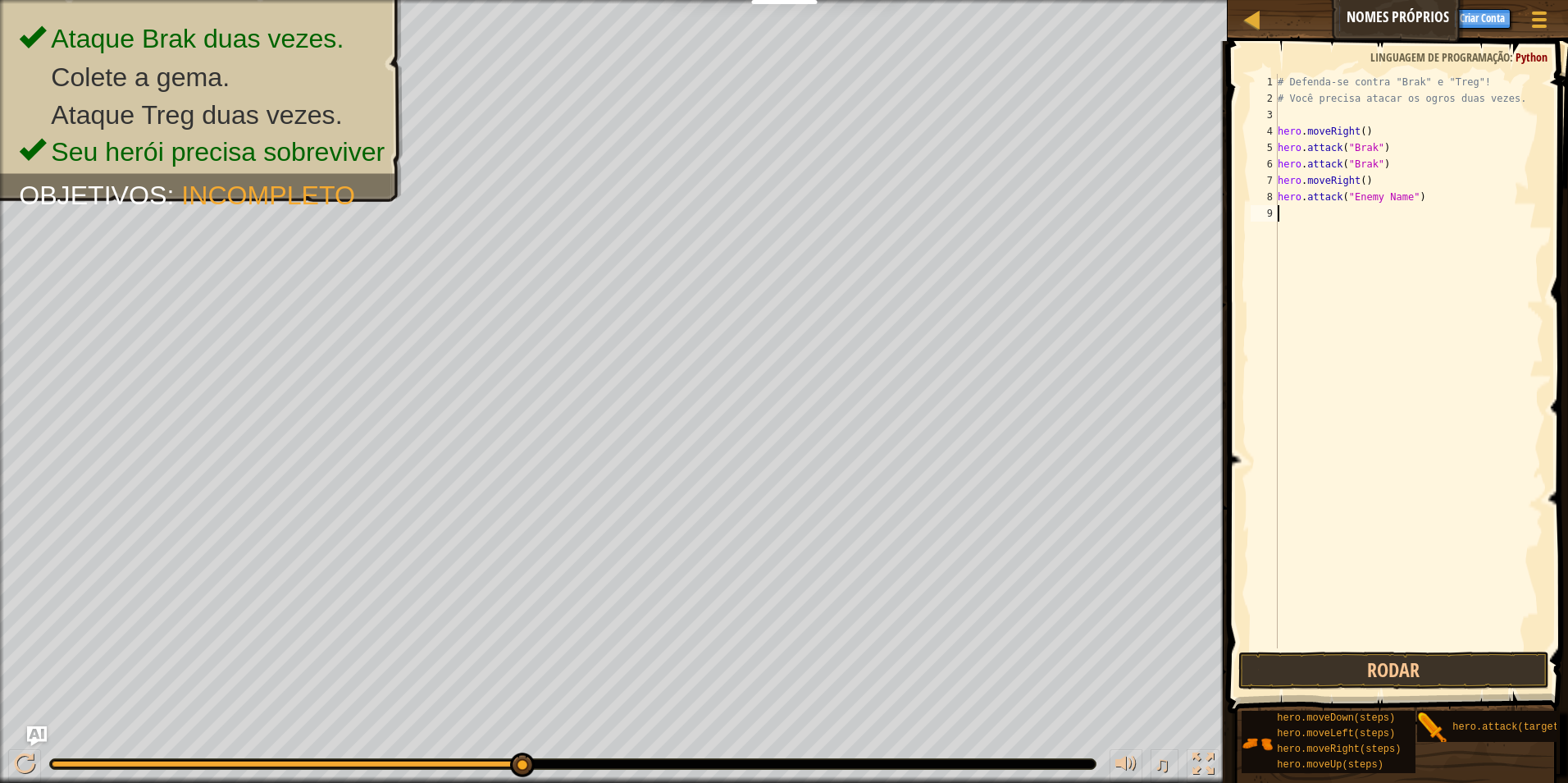
click at [1296, 218] on div "# Defenda-se contra "Brak" e "Treg"! # Você precisa atacar os ogros duas vezes.…" at bounding box center [1409, 378] width 269 height 608
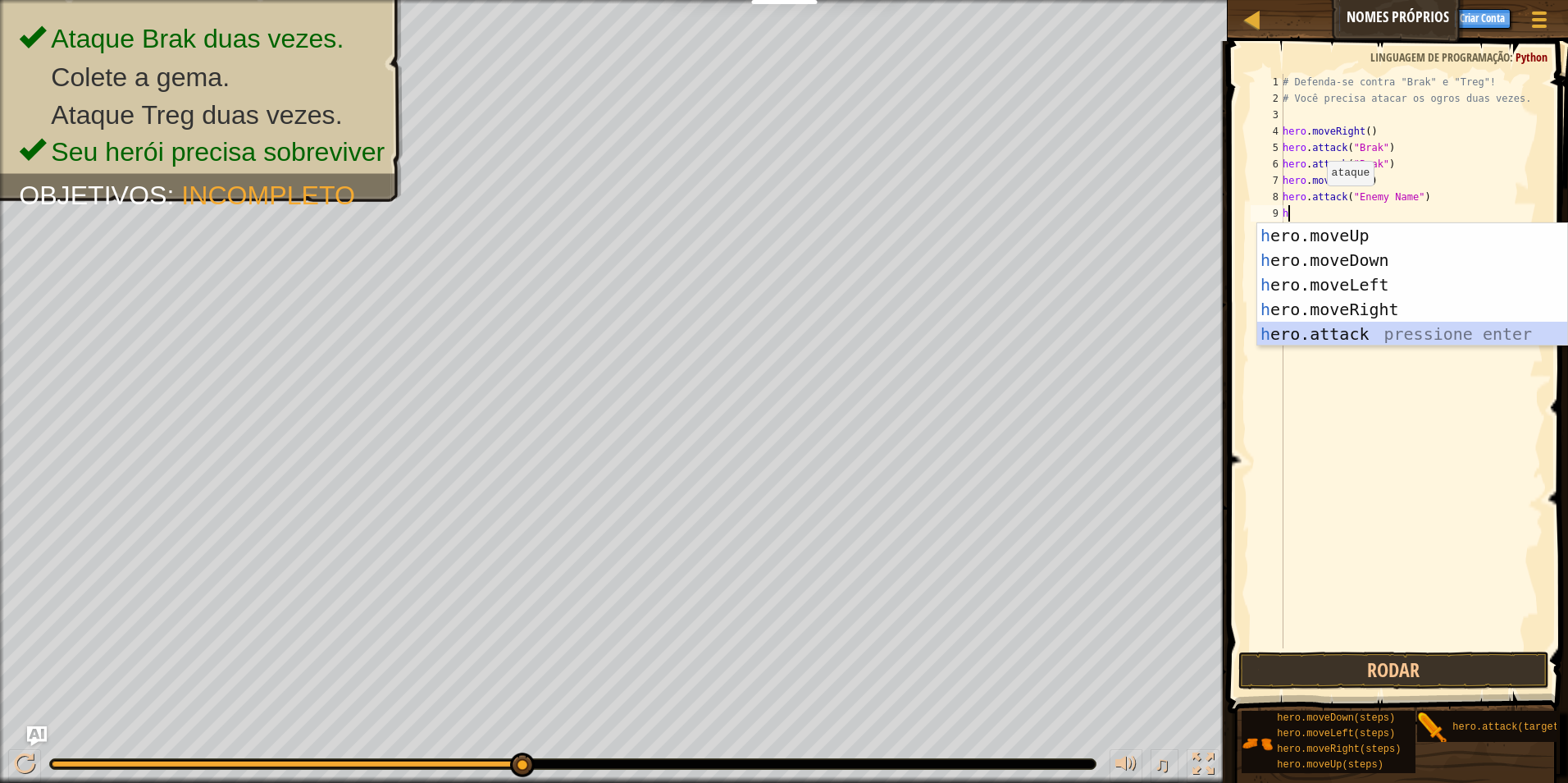
click at [1306, 325] on div "h ero.moveUp pressione enter h ero.moveDown pressione enter h ero.moveLeft pres…" at bounding box center [1413, 310] width 310 height 172
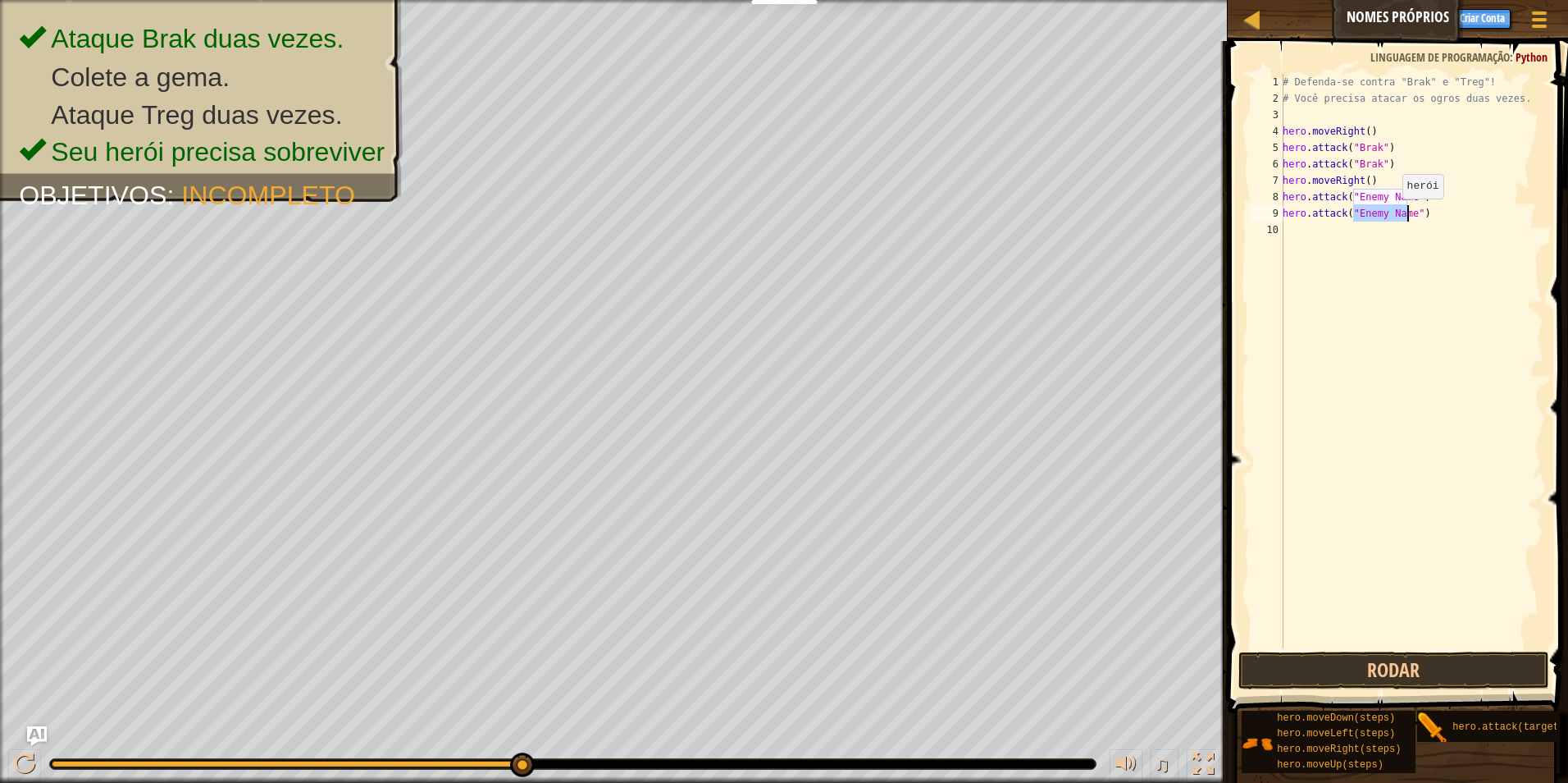
click at [1393, 215] on div "# Defenda-se contra "Brak" e "Treg"! # Você precisa atacar os ogros duas vezes.…" at bounding box center [1411, 361] width 264 height 575
click at [1404, 213] on div "# Defenda-se contra "Brak" e "Treg"! # Você precisa atacar os ogros duas vezes.…" at bounding box center [1411, 378] width 264 height 608
click at [1410, 216] on div "# Defenda-se contra "Brak" e "Treg"! # Você precisa atacar os ogros duas vezes.…" at bounding box center [1411, 378] width 264 height 608
click at [1373, 210] on div "# Defenda-se contra "Brak" e "Treg"! # Você precisa atacar os ogros duas vezes.…" at bounding box center [1411, 378] width 264 height 608
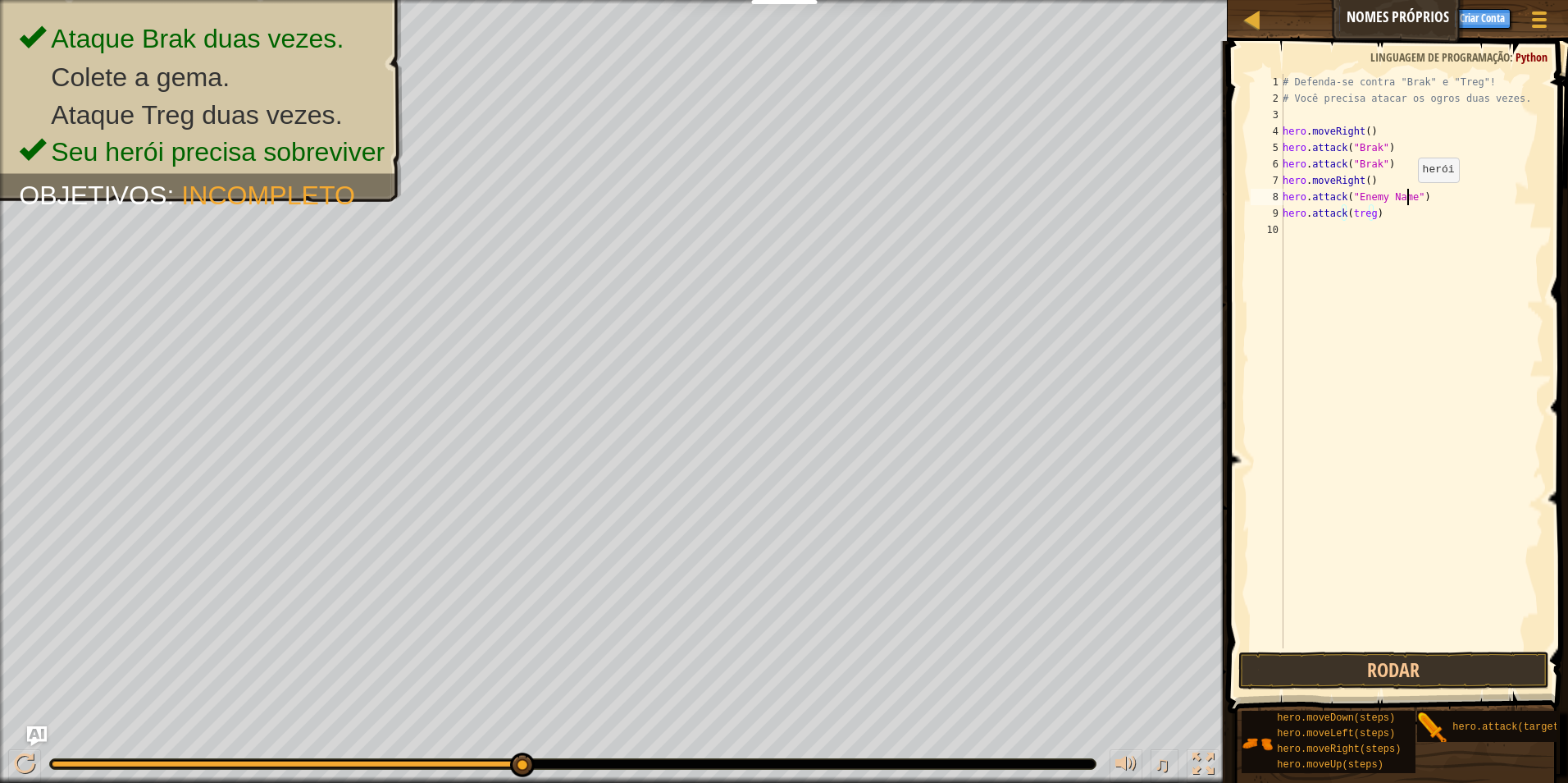
click at [1409, 198] on div "# Defenda-se contra "Brak" e "Treg"! # Você precisa atacar os ogros duas vezes.…" at bounding box center [1411, 378] width 264 height 608
click at [1413, 199] on div "# Defenda-se contra "Brak" e "Treg"! # Você precisa atacar os ogros duas vezes.…" at bounding box center [1411, 378] width 264 height 608
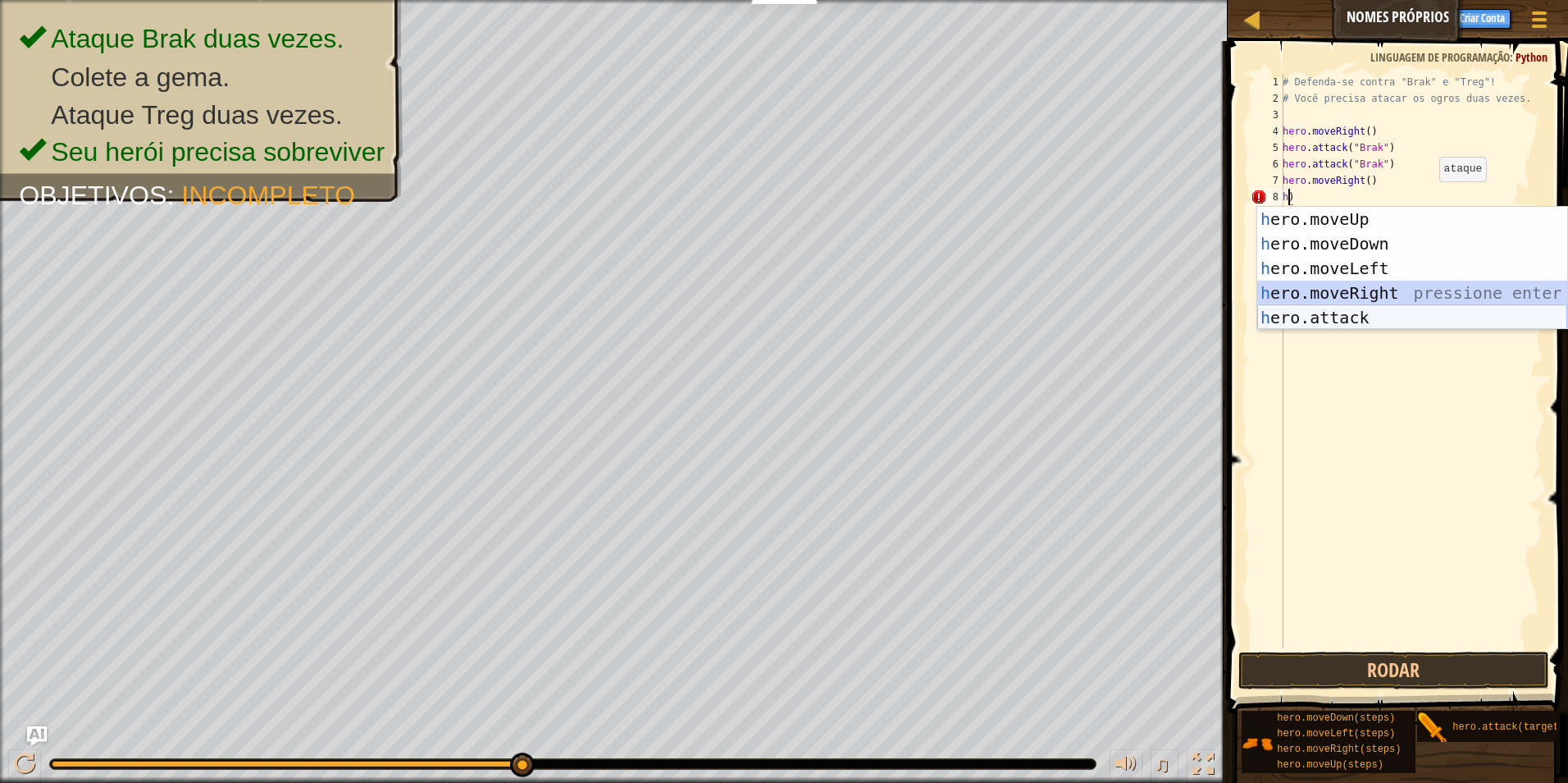
drag, startPoint x: 1337, startPoint y: 300, endPoint x: 1336, endPoint y: 317, distance: 17.0
click at [1336, 317] on div "h ero.moveUp pressione enter h ero.moveDown pressione enter h ero.moveLeft pres…" at bounding box center [1413, 293] width 310 height 172
type textarea "hero.moveRight()"
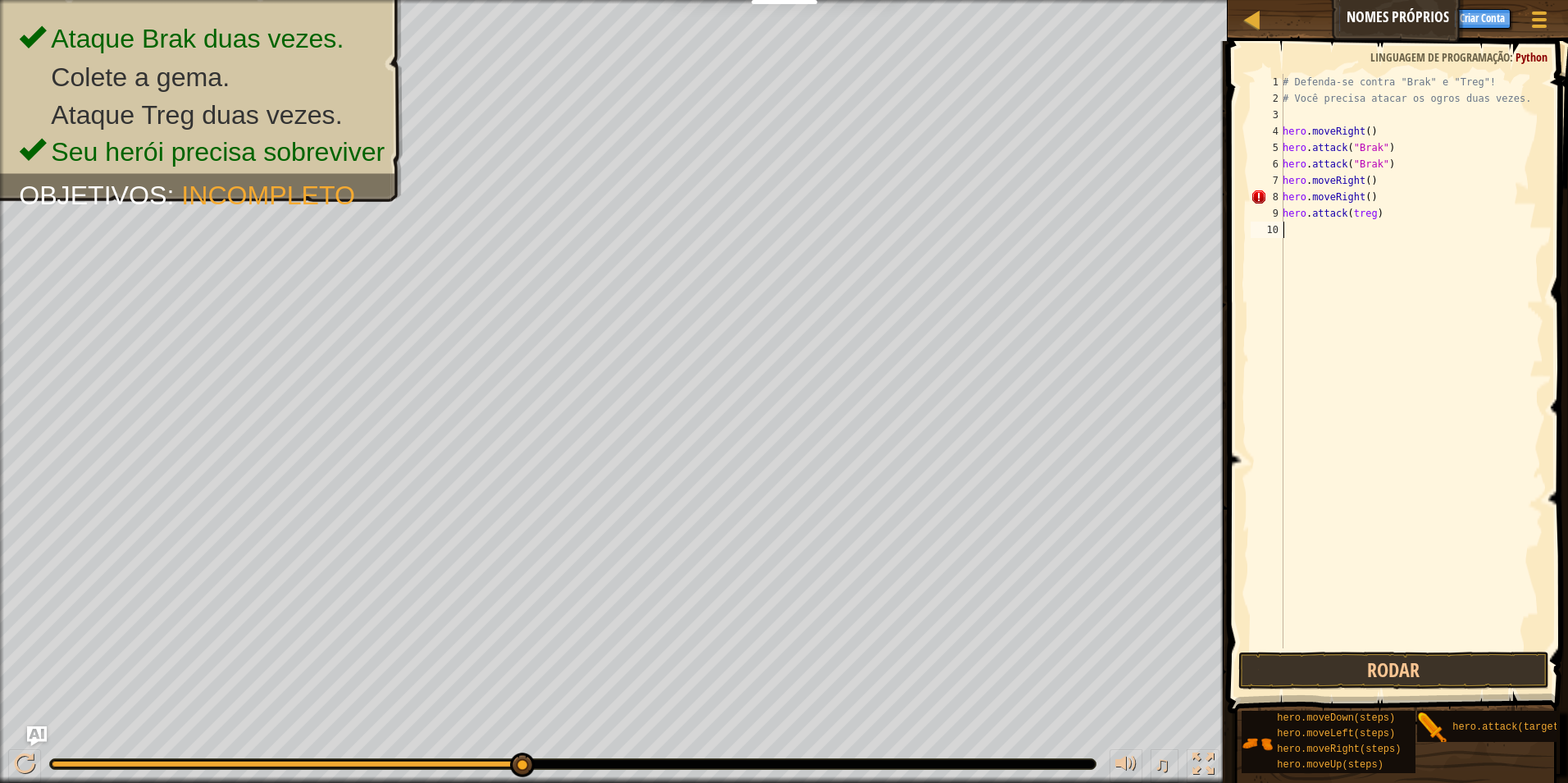
click at [1336, 317] on div "# Defenda-se contra "Brak" e "Treg"! # Você precisa atacar os ogros duas vezes.…" at bounding box center [1411, 378] width 264 height 608
click at [1371, 199] on div "# Defenda-se contra "Brak" e "Treg"! # Você precisa atacar os ogros duas vezes.…" at bounding box center [1411, 378] width 264 height 608
type textarea "h"
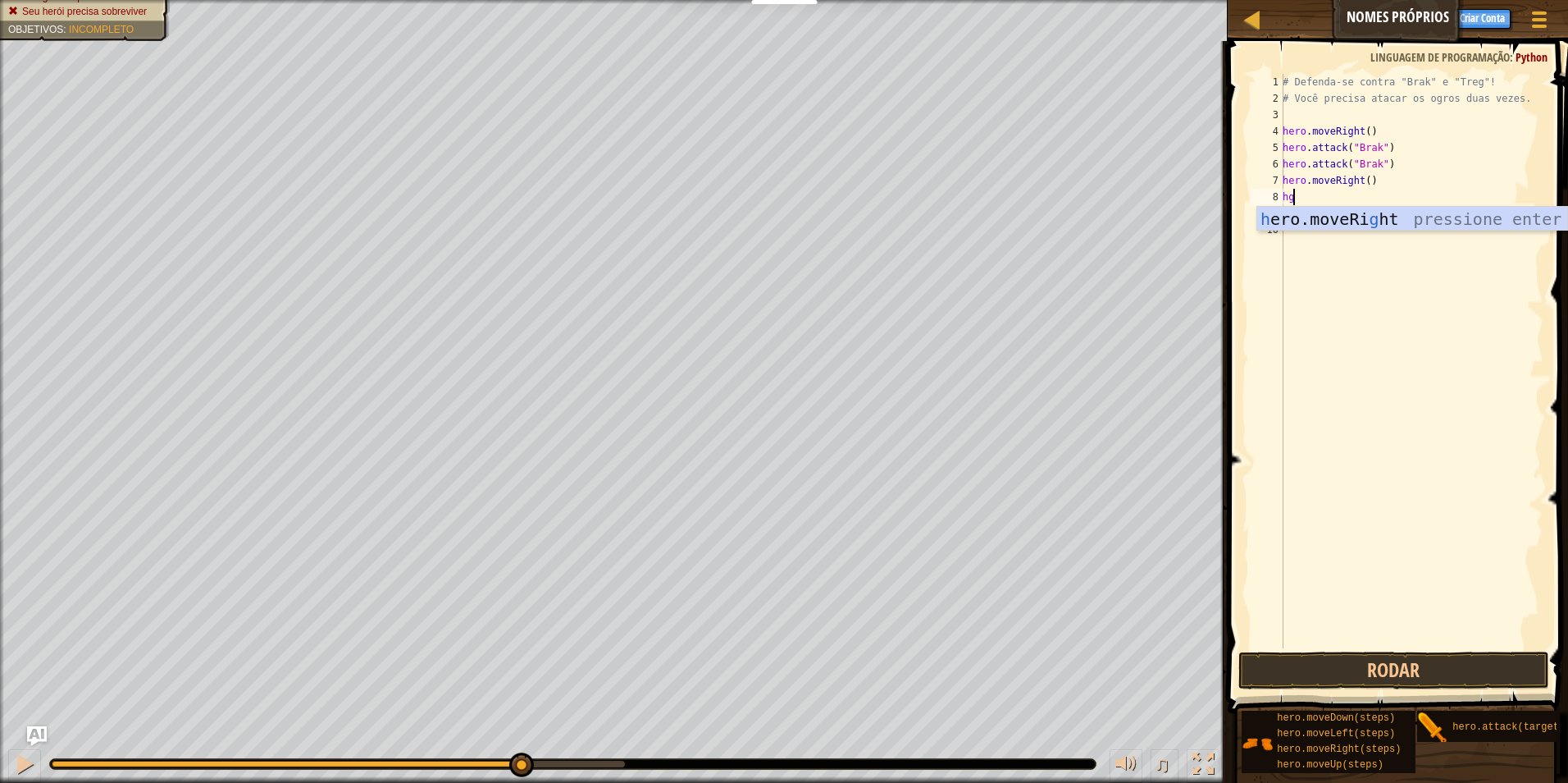
type textarea "h"
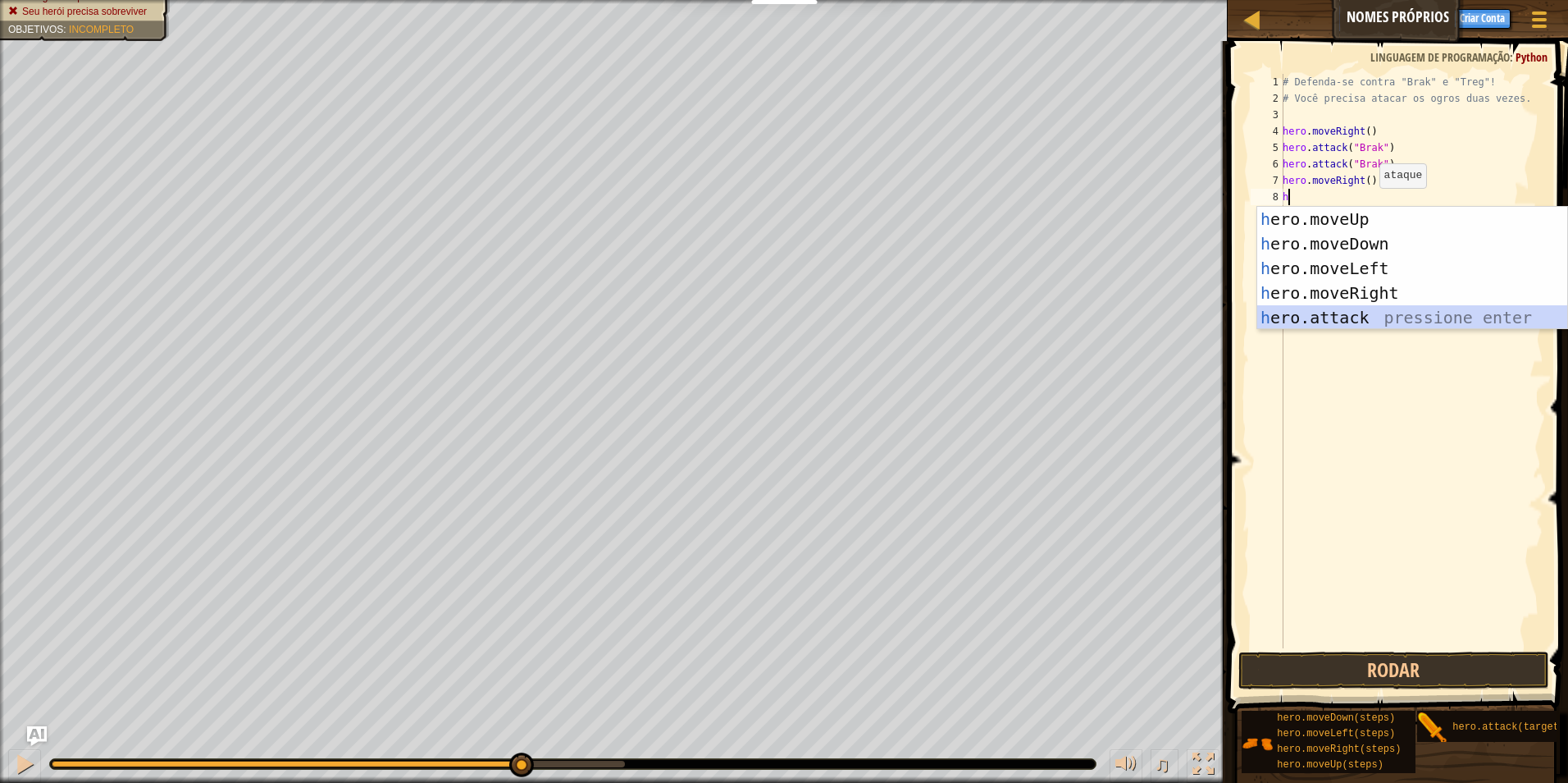
click at [1355, 316] on div "h ero.moveUp pressione enter h ero.moveDown pressione enter h ero.moveLeft pres…" at bounding box center [1413, 293] width 310 height 172
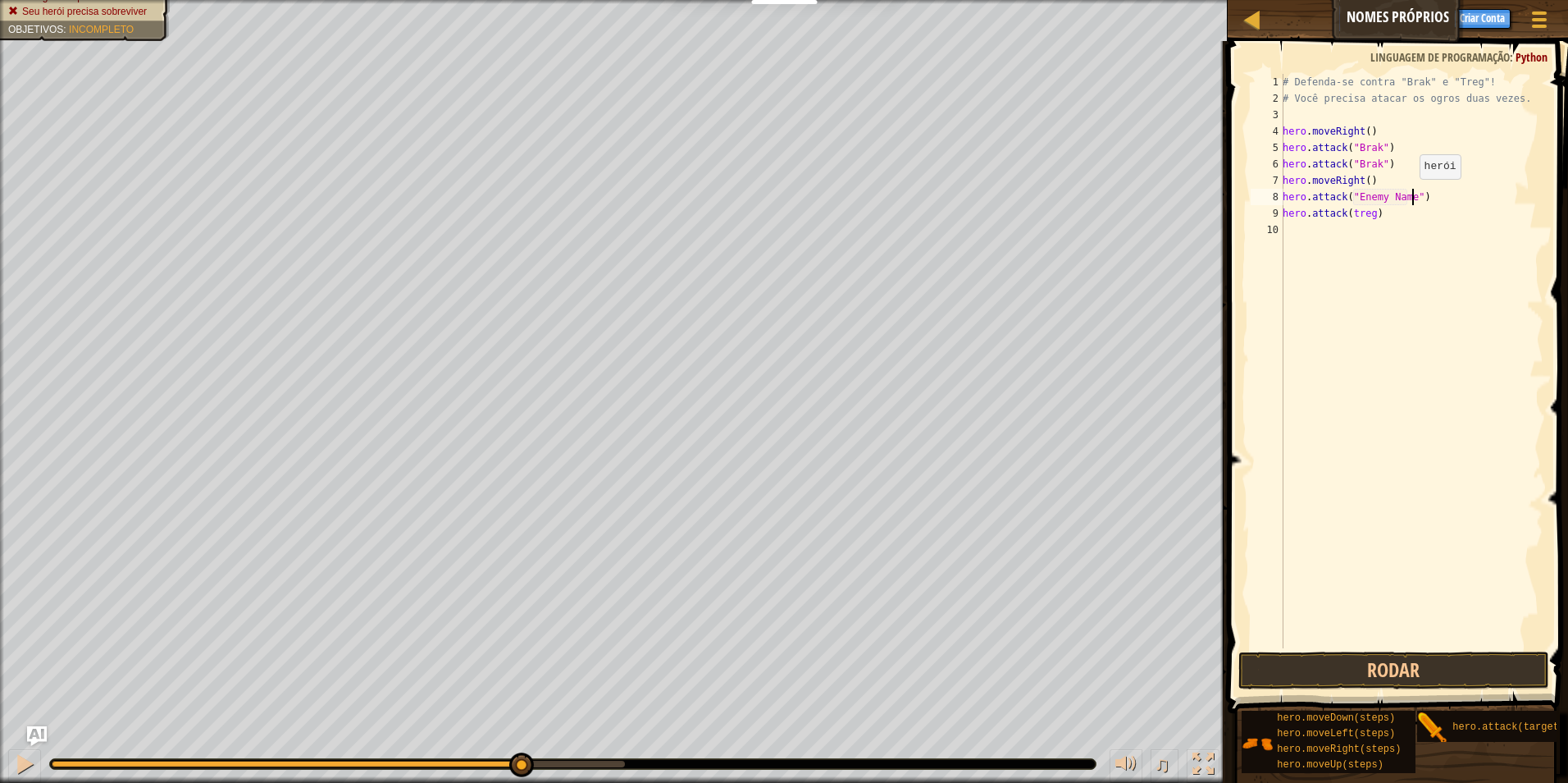
click at [1411, 195] on div "# Defenda-se contra "Brak" e "Treg"! # Você precisa atacar os ogros duas vezes.…" at bounding box center [1411, 378] width 264 height 608
click at [1323, 674] on button "Rodar" at bounding box center [1394, 670] width 312 height 38
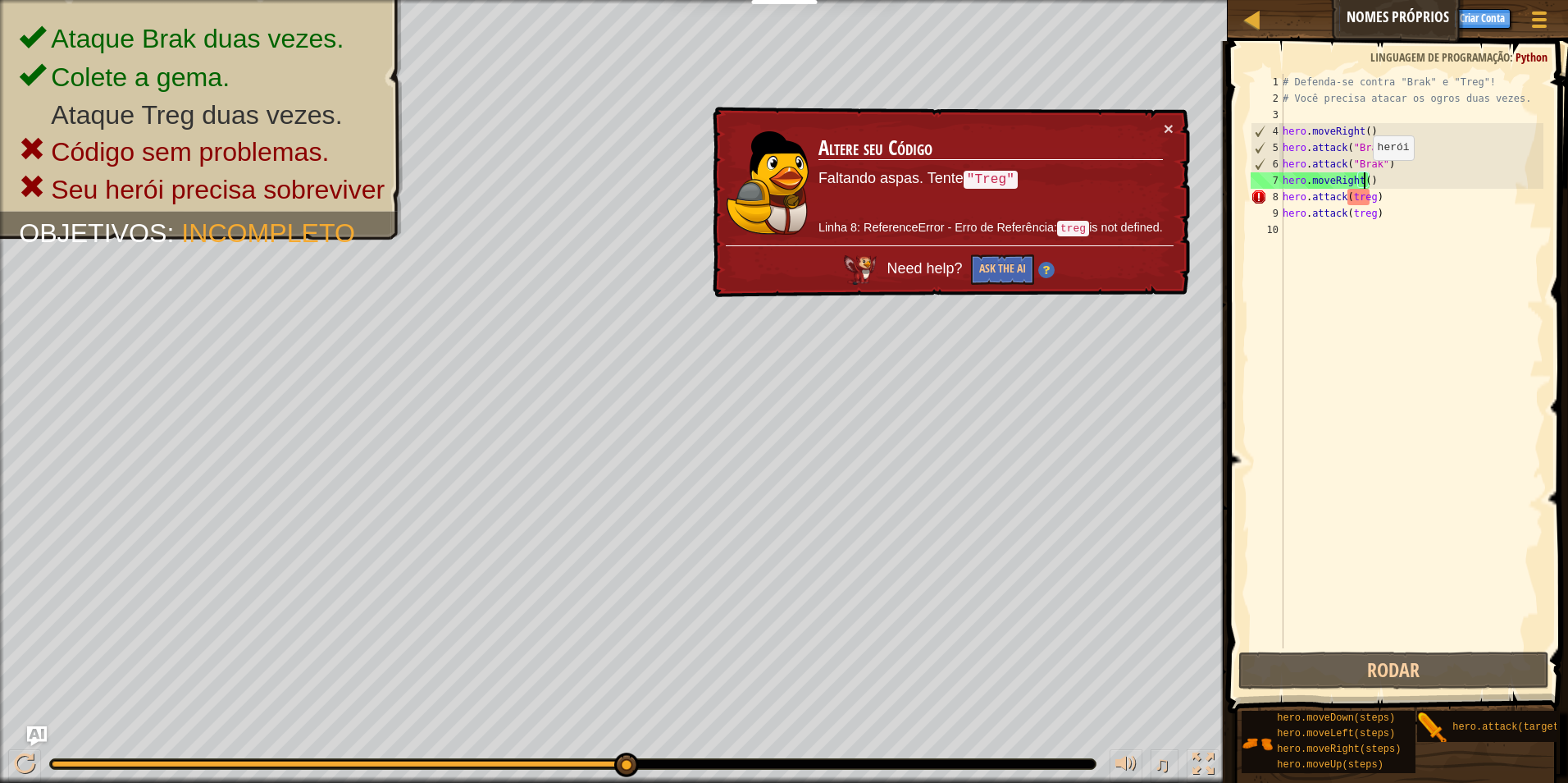
click at [1364, 181] on div "# Defenda-se contra "Brak" e "Treg"! # Você precisa atacar os ogros duas vezes.…" at bounding box center [1411, 378] width 264 height 608
click at [1374, 191] on div "# Defenda-se contra "Brak" e "Treg"! # Você precisa atacar os ogros duas vezes.…" at bounding box center [1411, 378] width 264 height 608
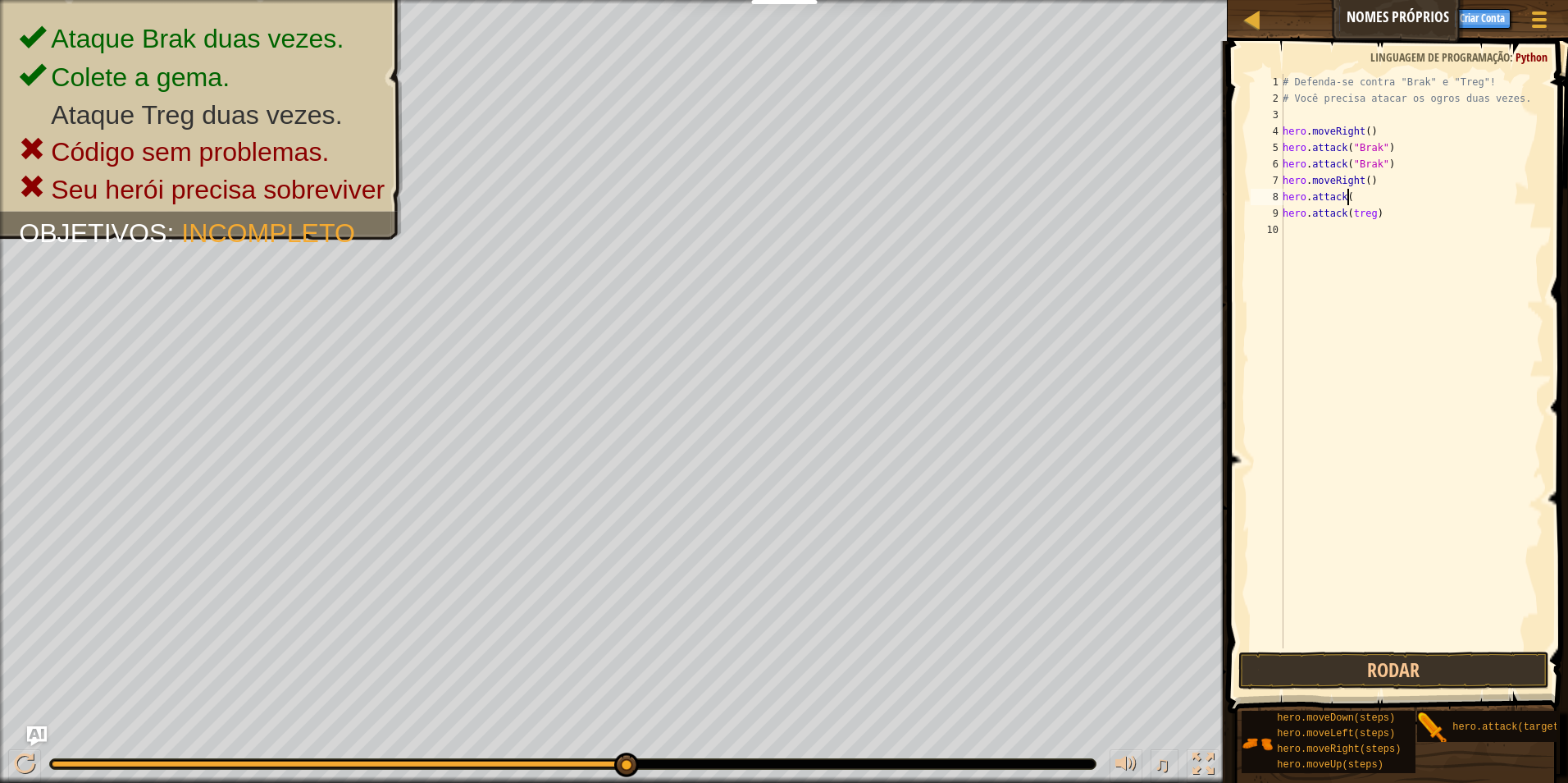
scroll to position [8, 2]
type textarea "h"
drag, startPoint x: 1354, startPoint y: 248, endPoint x: 1404, endPoint y: 664, distance: 419.0
click at [1404, 664] on div "1 2 3 4 5 6 7 8 9 10 # Defenda-se contra "Brak" e "Treg"! # Você precisa atacar…" at bounding box center [1395, 409] width 345 height 721
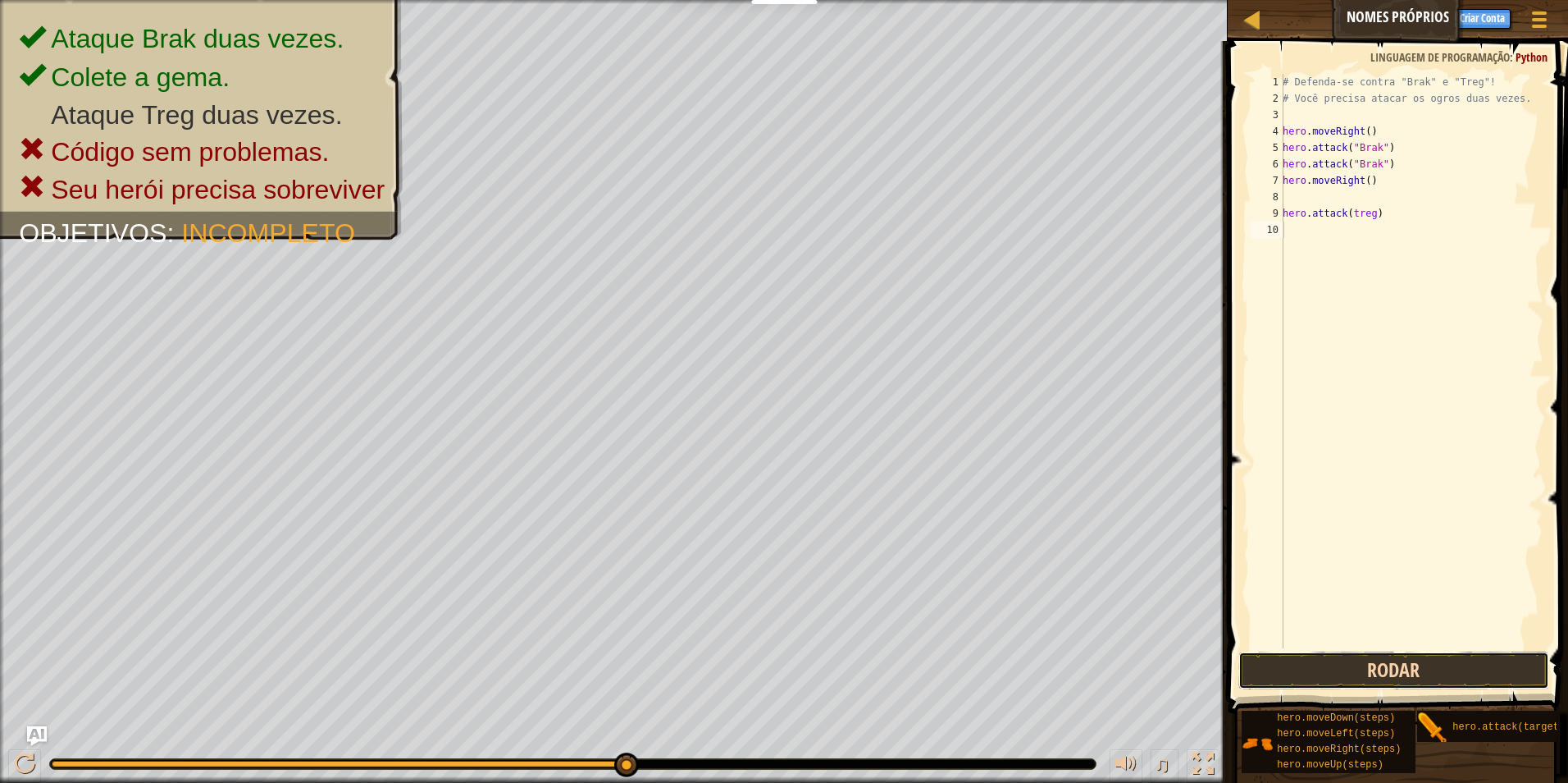
click at [1404, 664] on button "Rodar" at bounding box center [1394, 670] width 312 height 38
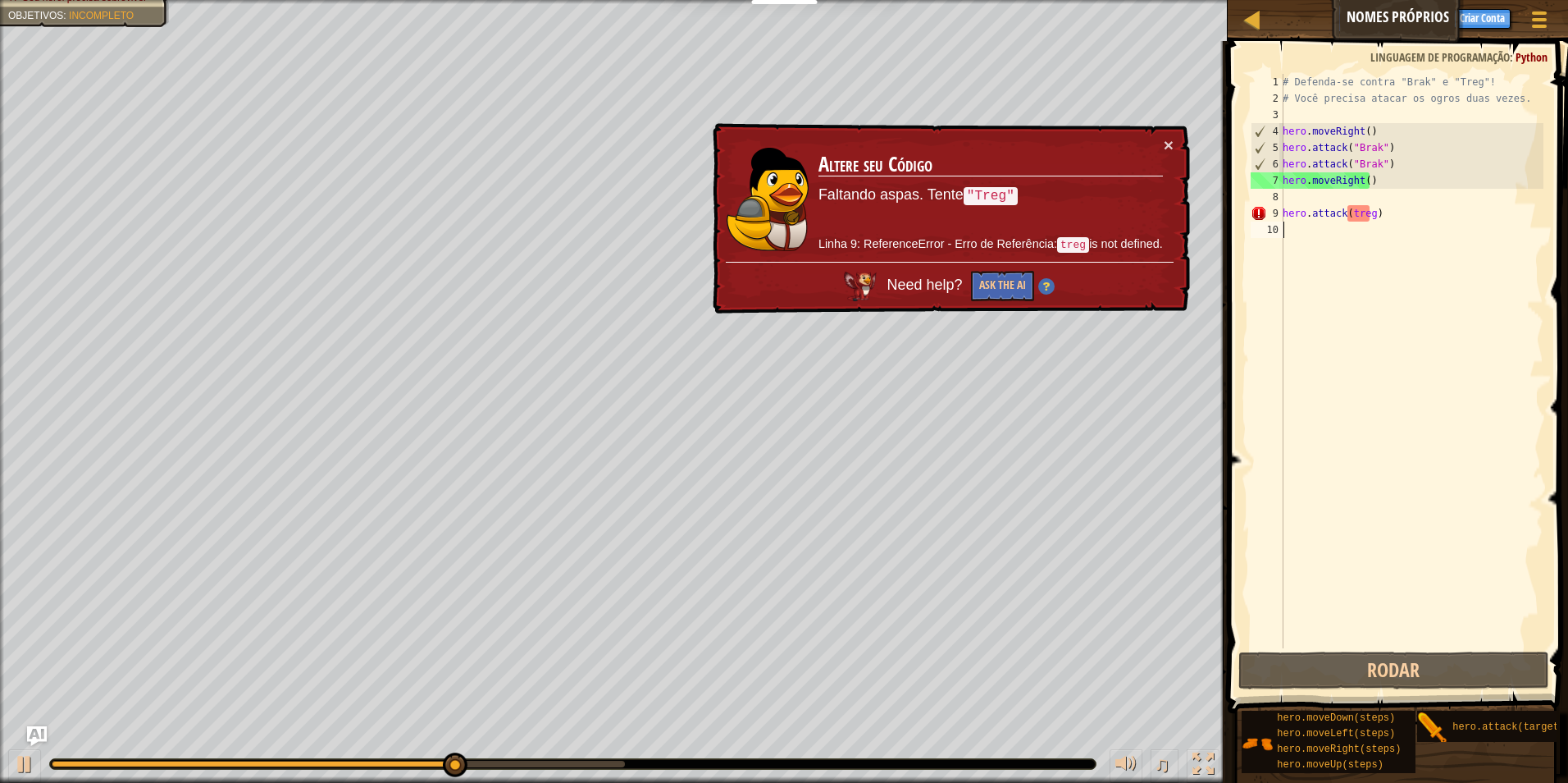
click at [1390, 213] on div "# Defenda-se contra "Brak" e "Treg"! # Você precisa atacar os ogros duas vezes.…" at bounding box center [1411, 378] width 264 height 608
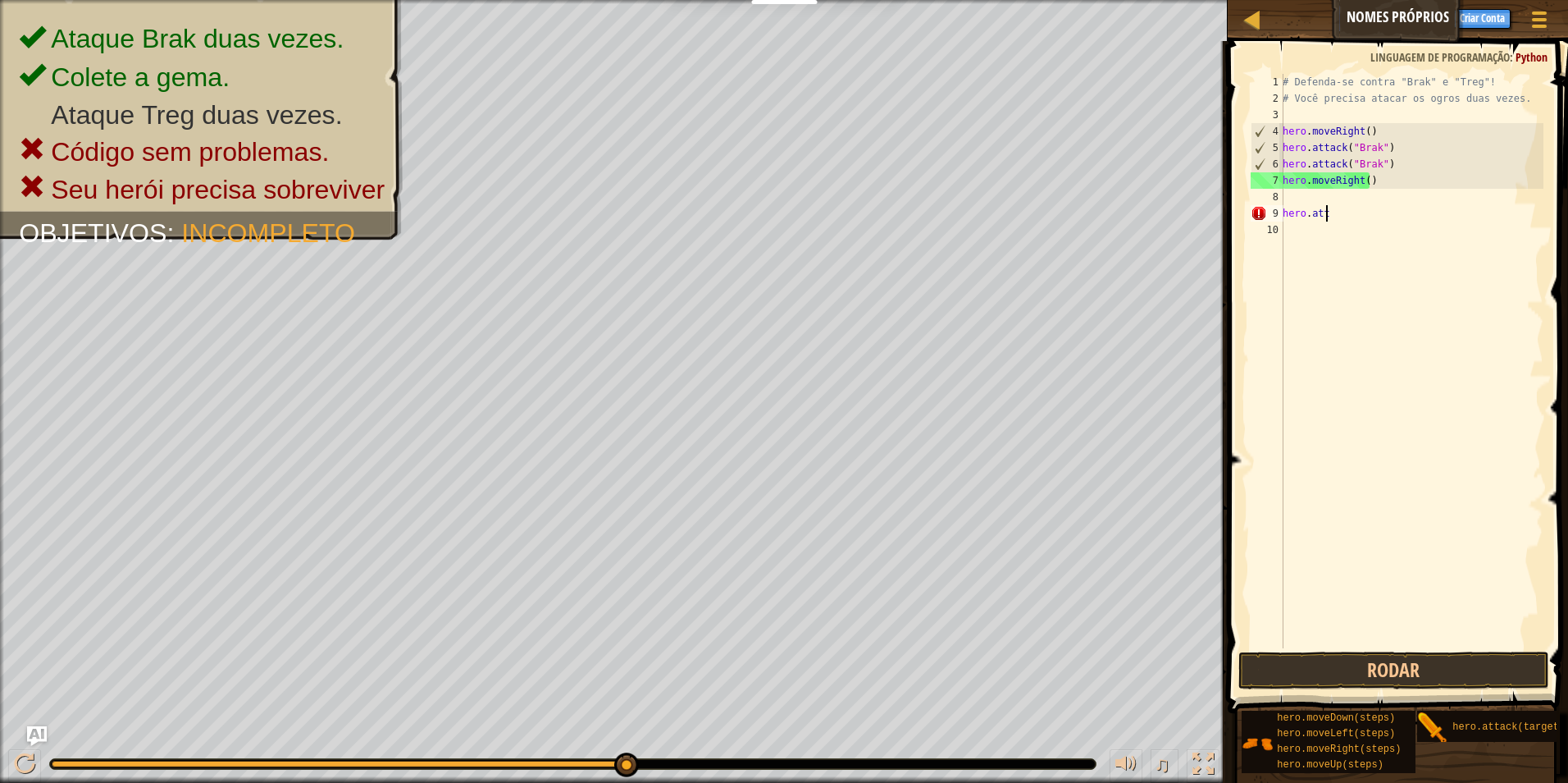
type textarea "h"
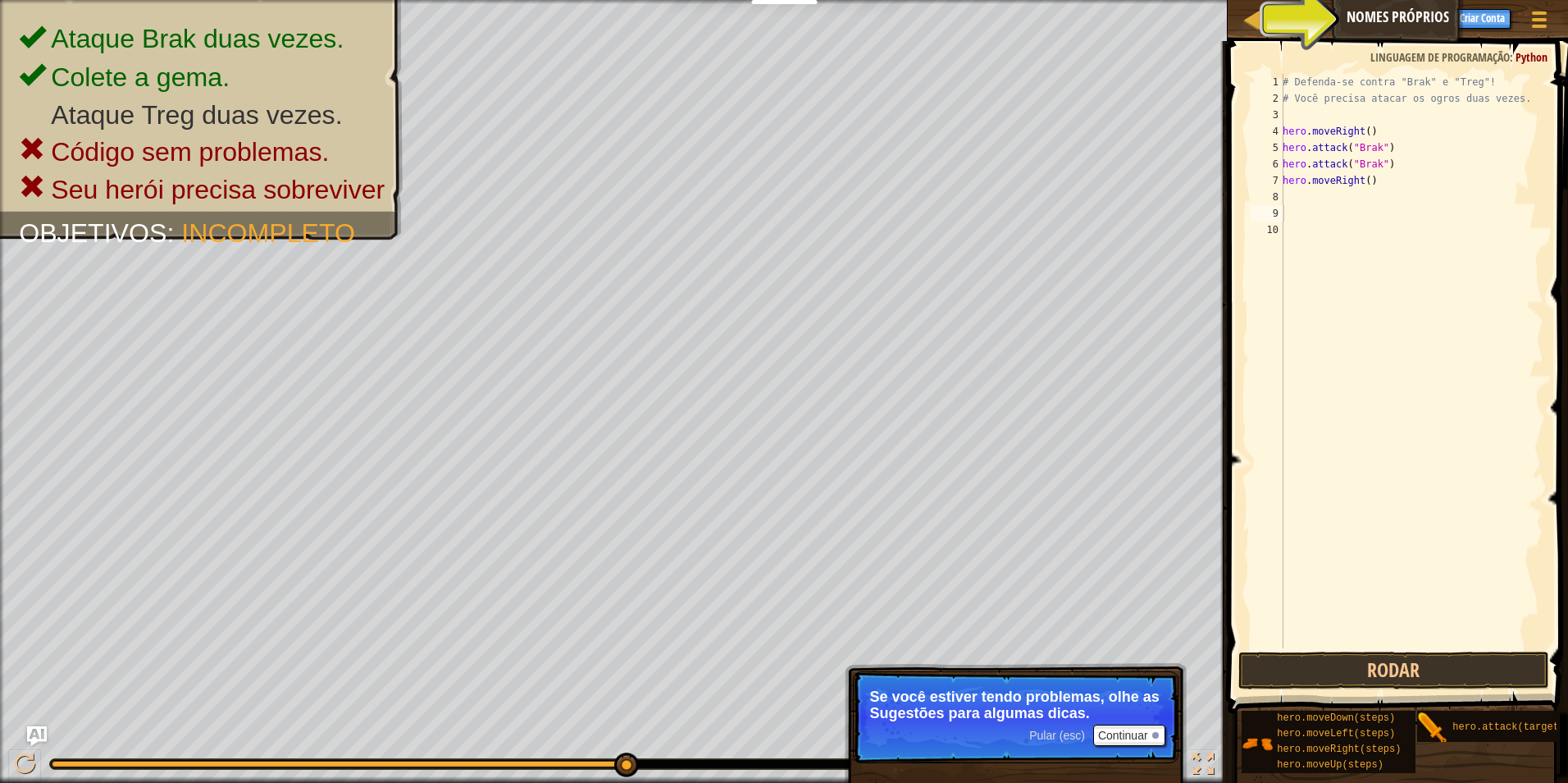
drag, startPoint x: 1390, startPoint y: 213, endPoint x: 1417, endPoint y: 21, distance: 193.9
click at [1417, 21] on span "Sugestões" at bounding box center [1413, 17] width 49 height 15
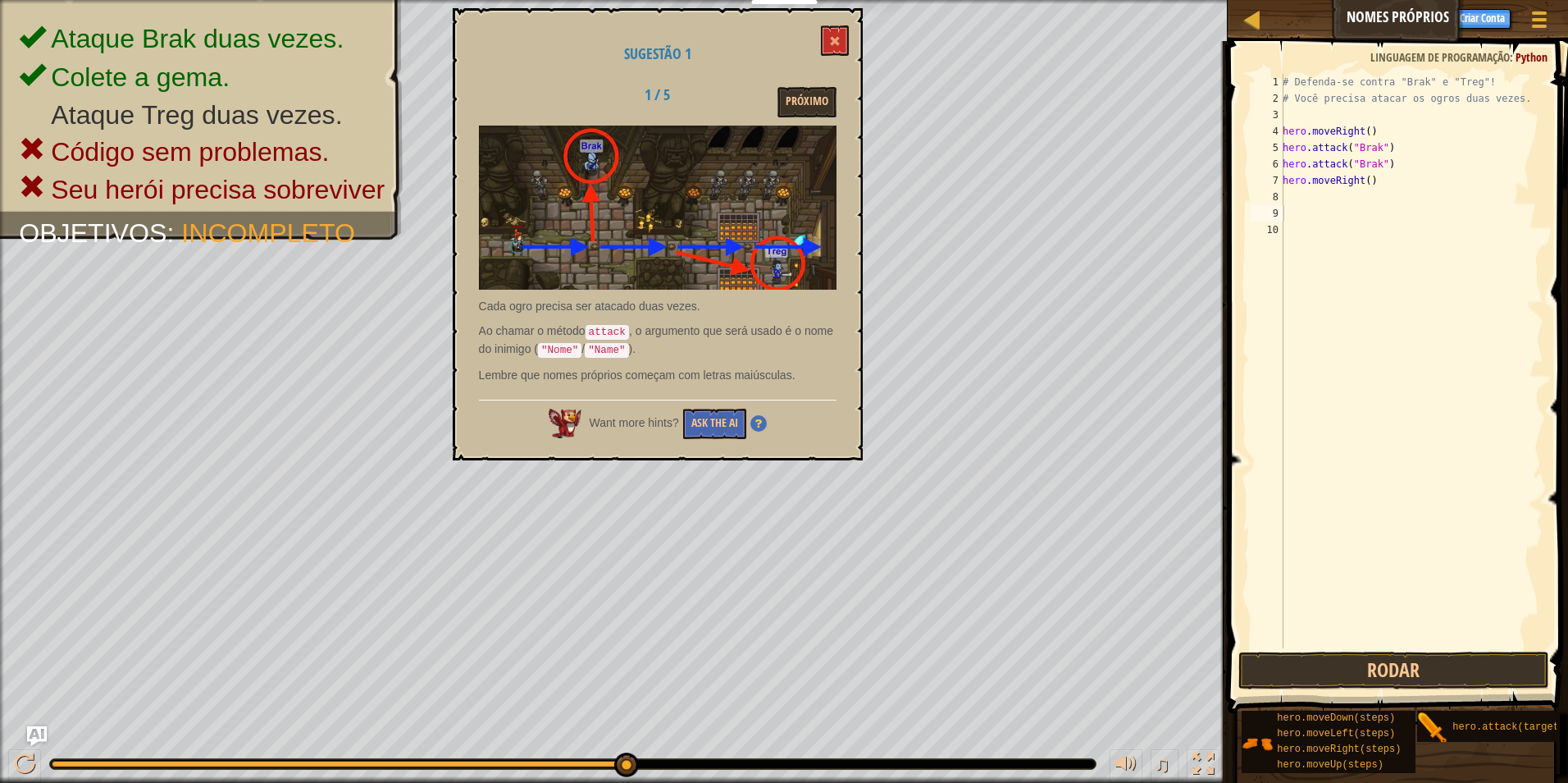
click at [1388, 24] on div "Sugestões" at bounding box center [1414, 19] width 66 height 30
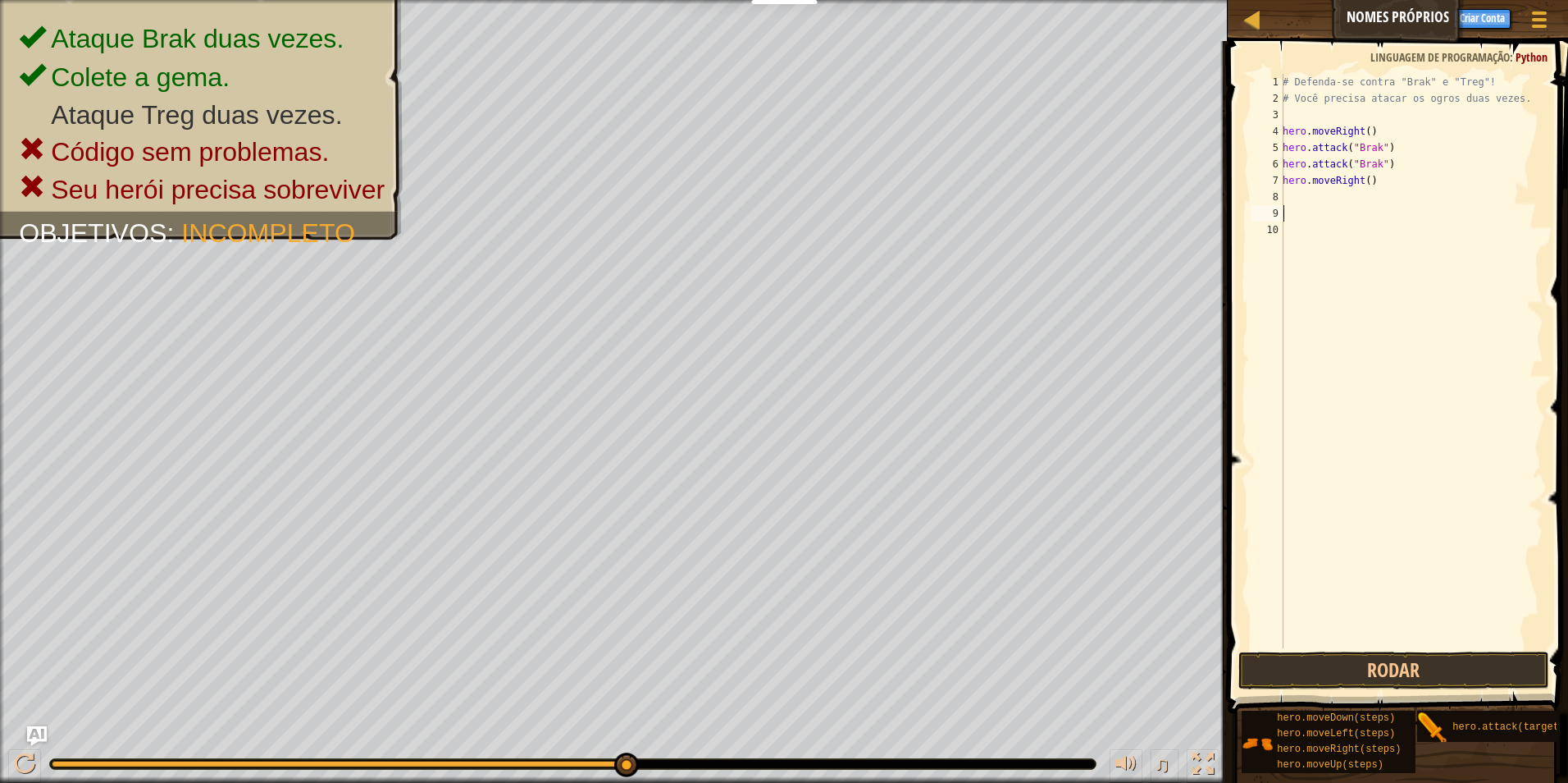
click at [1388, 24] on div "Sugestões" at bounding box center [1414, 19] width 66 height 30
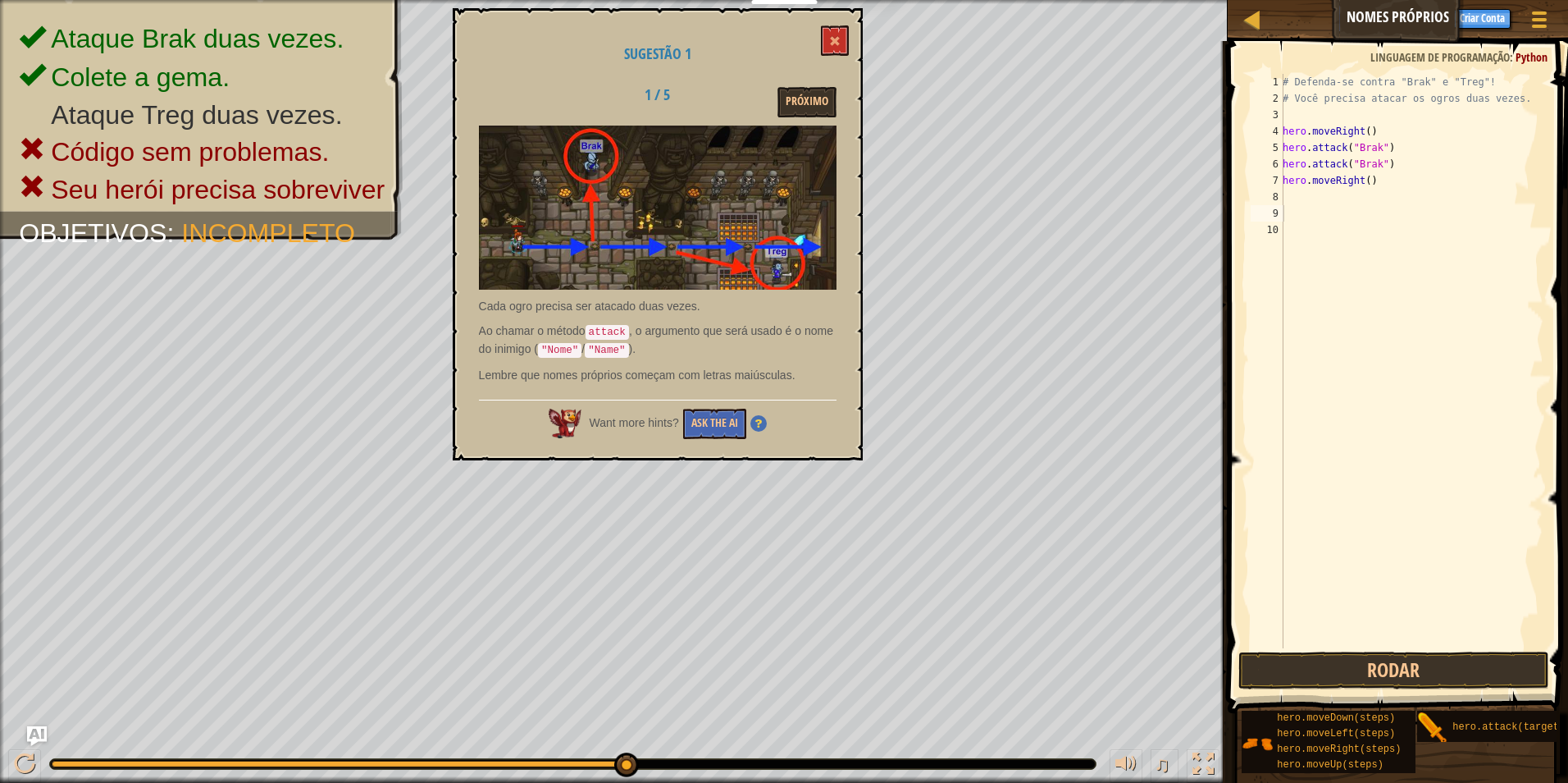
click at [1388, 24] on div "Sugestões" at bounding box center [1414, 19] width 66 height 30
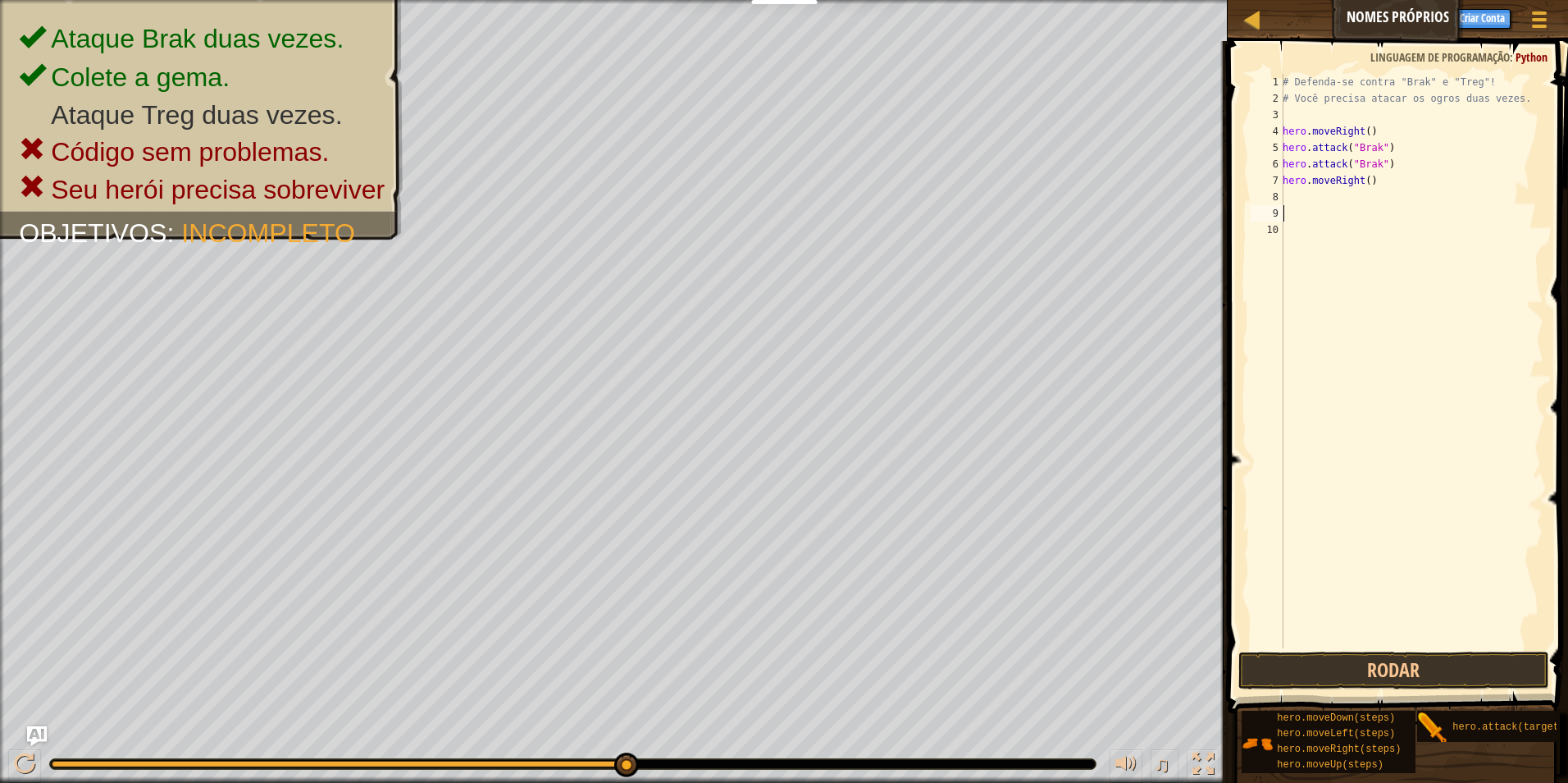
click at [1388, 24] on div "Sugestões" at bounding box center [1414, 19] width 66 height 30
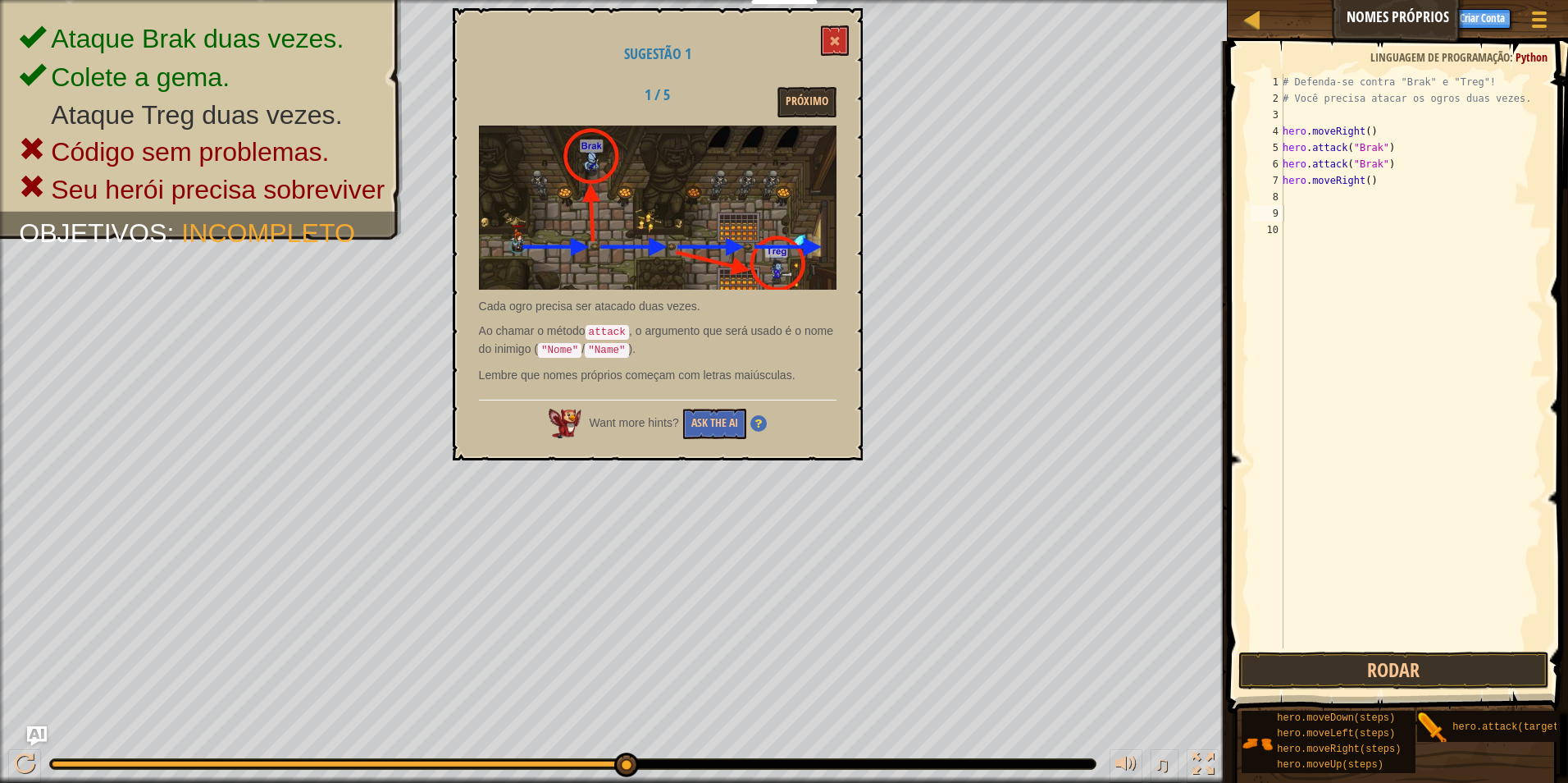
click at [1388, 24] on div "Sugestões" at bounding box center [1414, 19] width 66 height 30
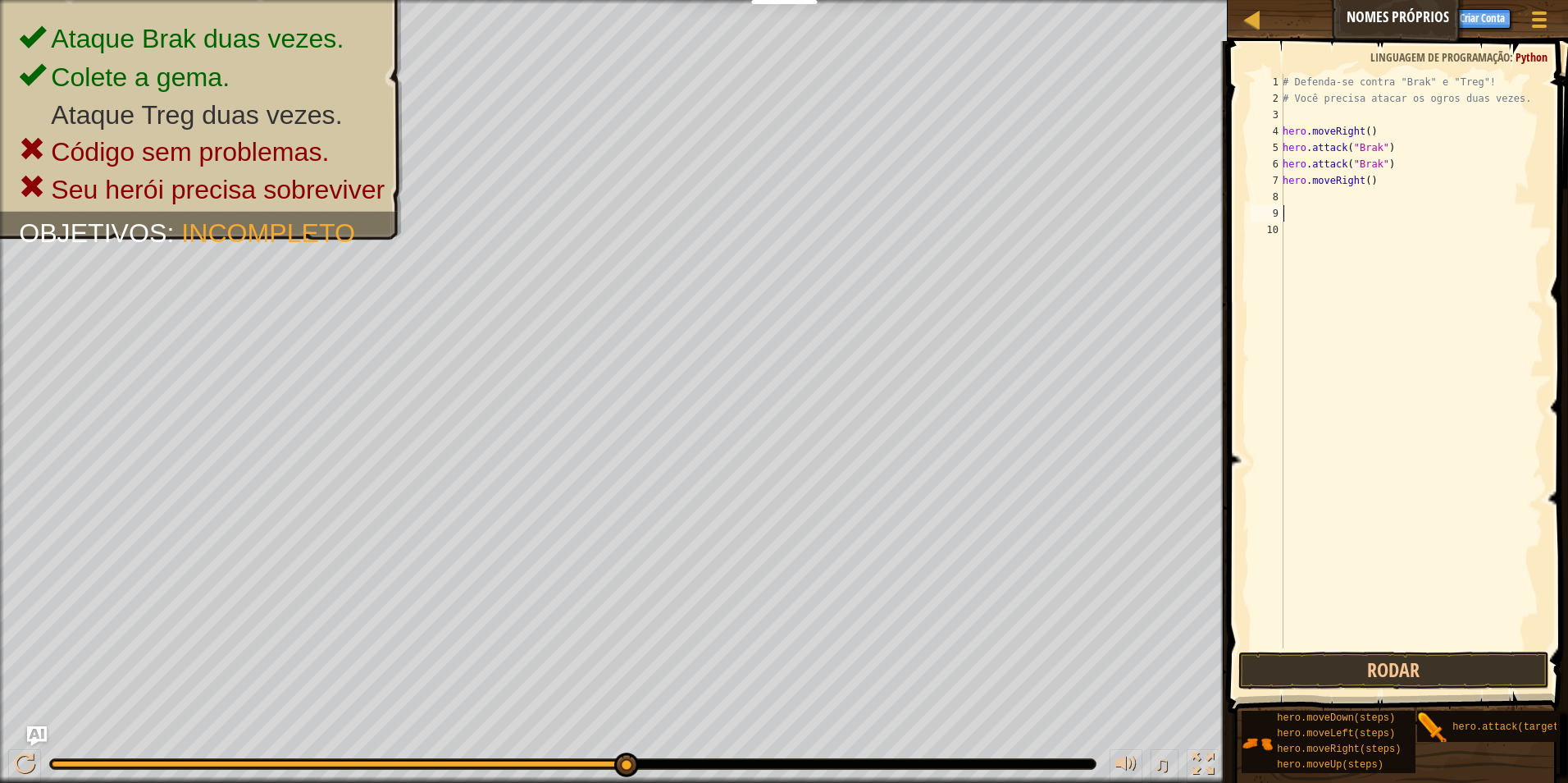
click at [1388, 24] on div "Sugestões" at bounding box center [1414, 19] width 66 height 30
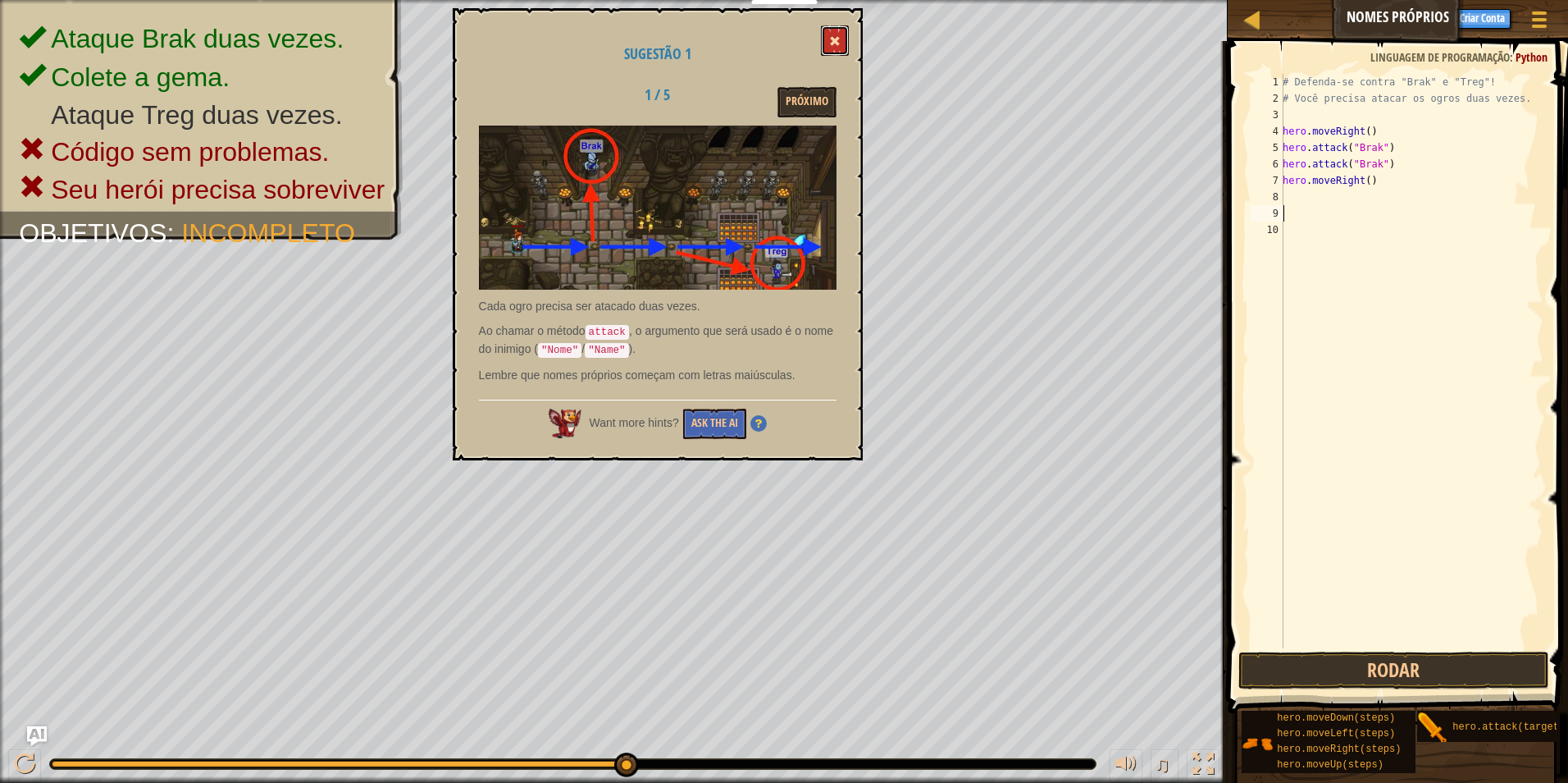
click at [824, 44] on button at bounding box center [834, 40] width 28 height 30
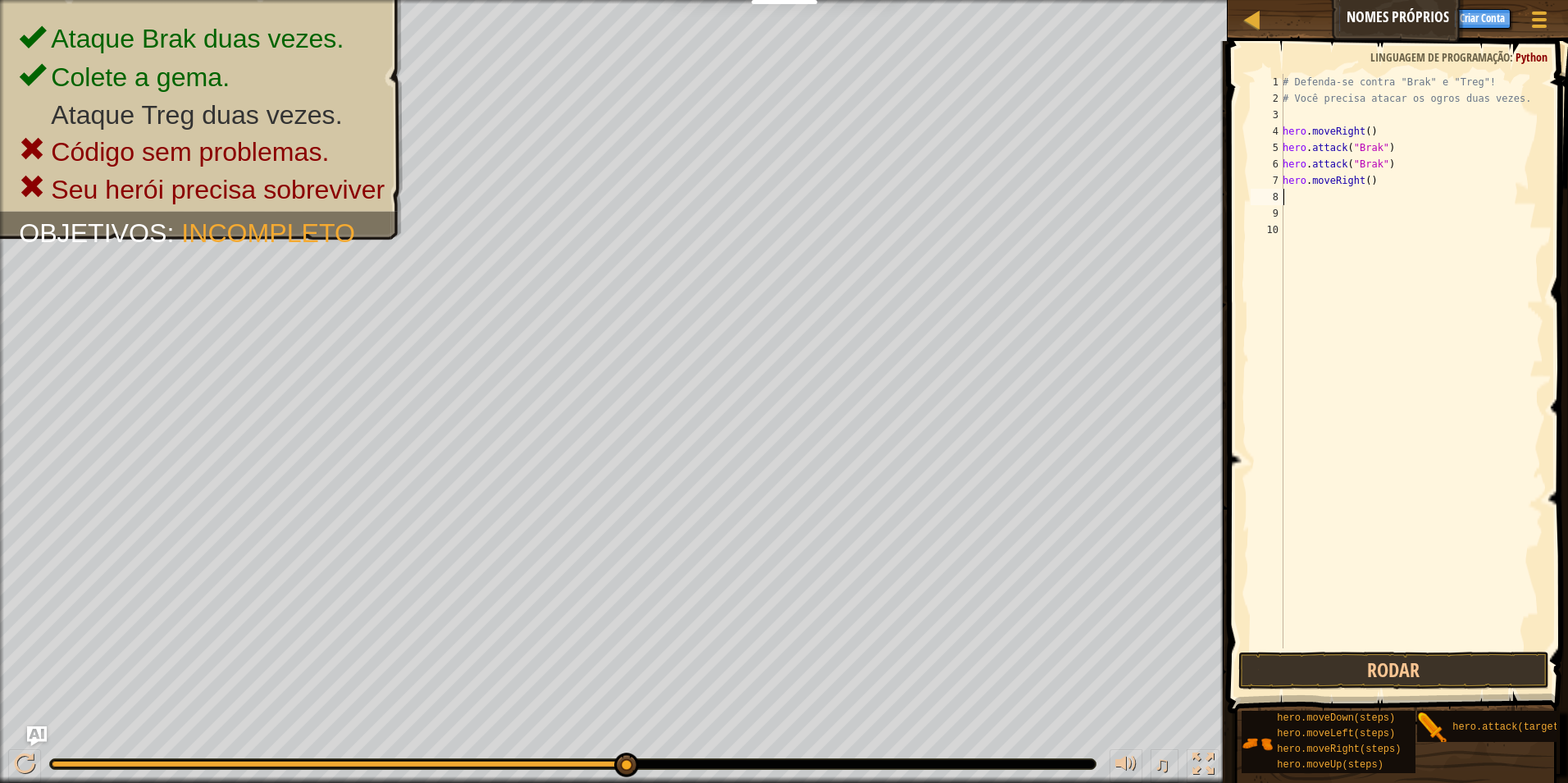
click at [1319, 192] on div "# Defenda-se contra "Brak" e "Treg"! # Você precisa atacar os ogros duas vezes.…" at bounding box center [1411, 378] width 264 height 608
type textarea "h"
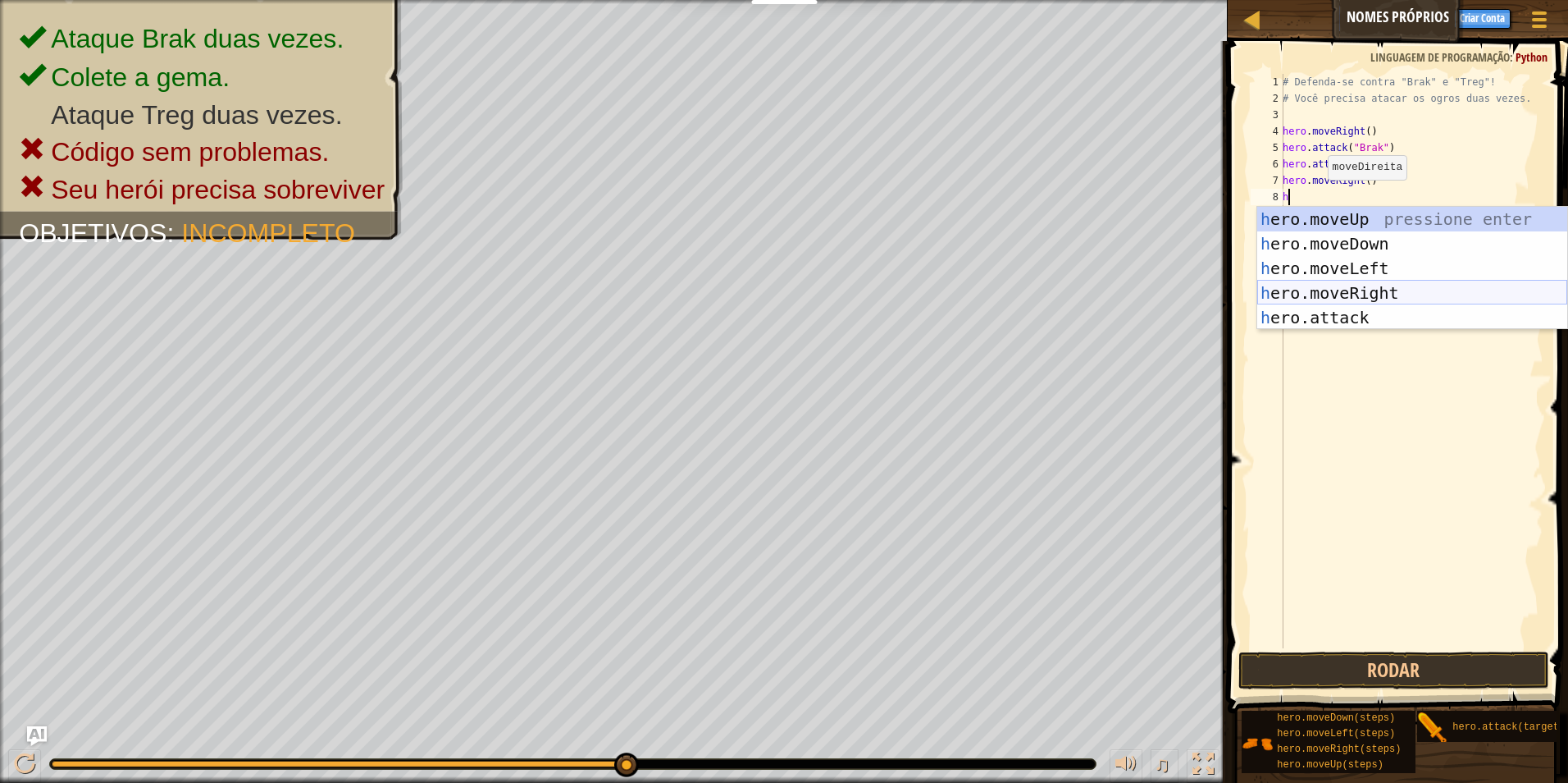
click at [1297, 299] on div "h ero.moveUp pressione enter h ero.moveDown pressione enter h ero.moveLeft pres…" at bounding box center [1413, 293] width 310 height 172
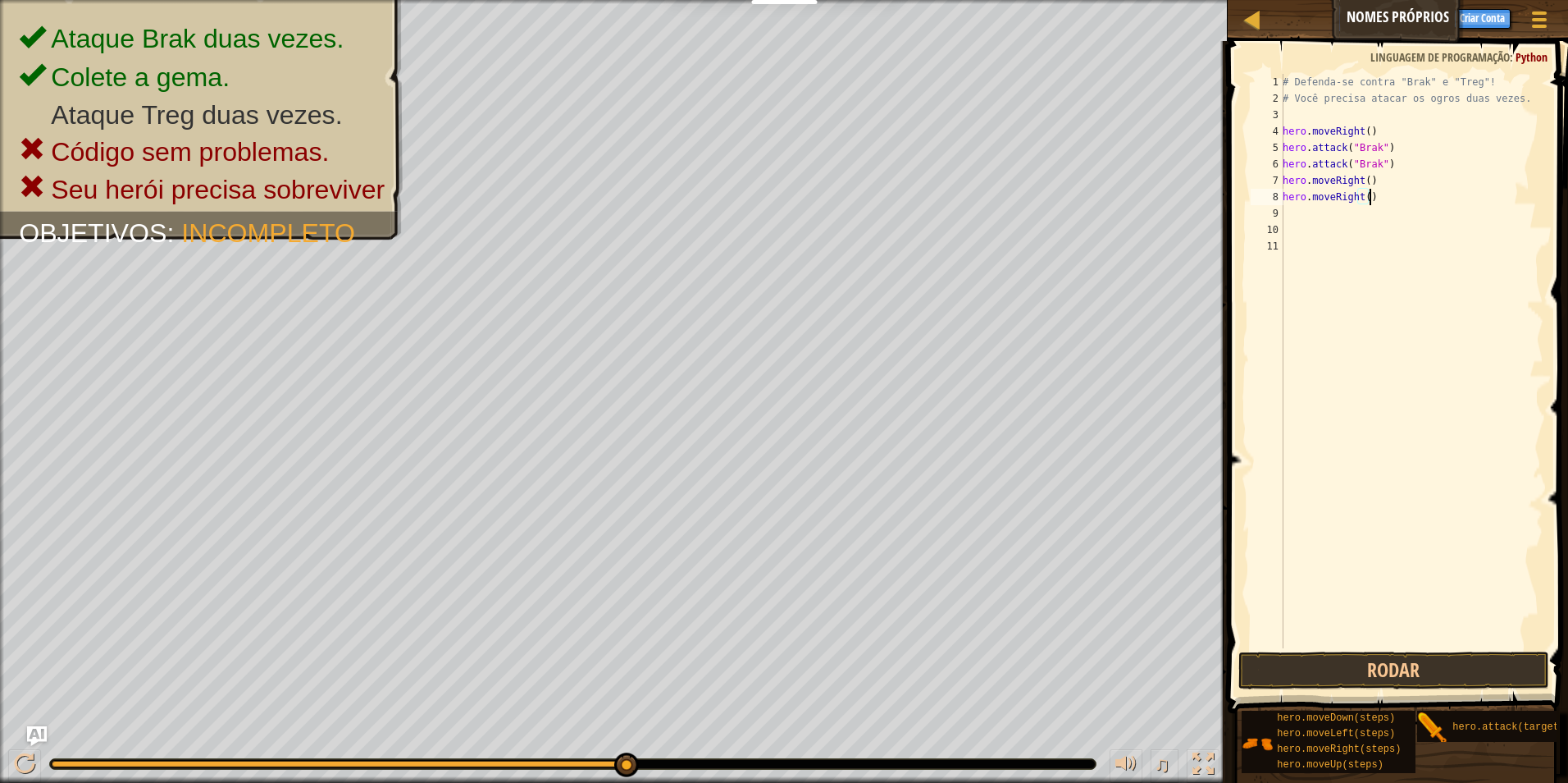
click at [1369, 200] on div "# Defenda-se contra "Brak" e "Treg"! # Você precisa atacar os ogros duas vezes.…" at bounding box center [1411, 378] width 264 height 608
type textarea "h"
drag, startPoint x: 1369, startPoint y: 200, endPoint x: 1393, endPoint y: 548, distance: 348.8
click at [1393, 548] on div "# Defenda-se contra "Brak" e "Treg"! # Você precisa atacar os ogros duas vezes.…" at bounding box center [1411, 378] width 264 height 608
click at [1285, 194] on div "# Defenda-se contra "Brak" e "Treg"! # Você precisa atacar os ogros duas vezes.…" at bounding box center [1411, 378] width 264 height 608
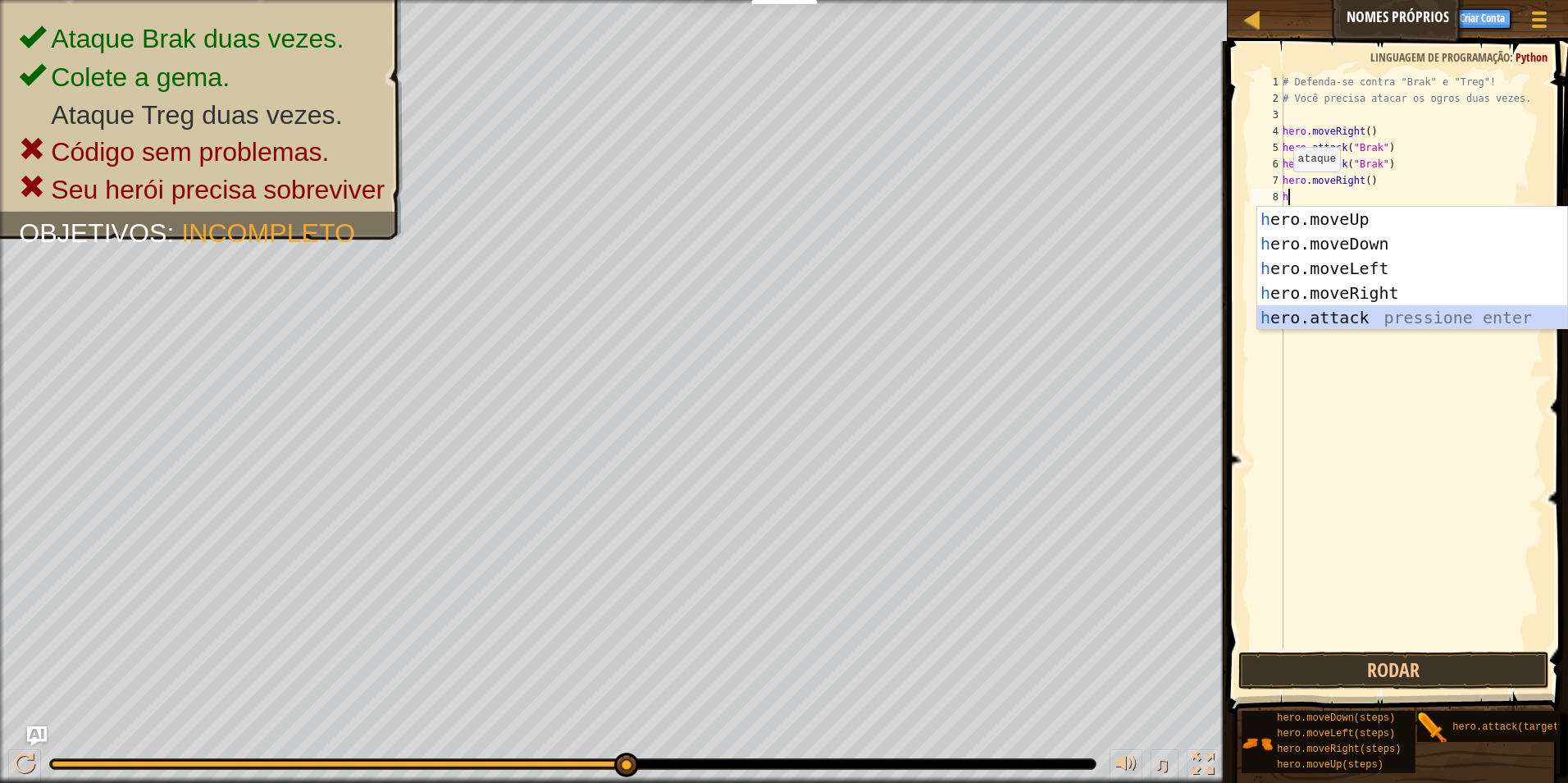
click at [1306, 313] on div "h ero.moveUp pressione enter h ero.moveDown pressione enter h ero.moveLeft pres…" at bounding box center [1413, 293] width 310 height 172
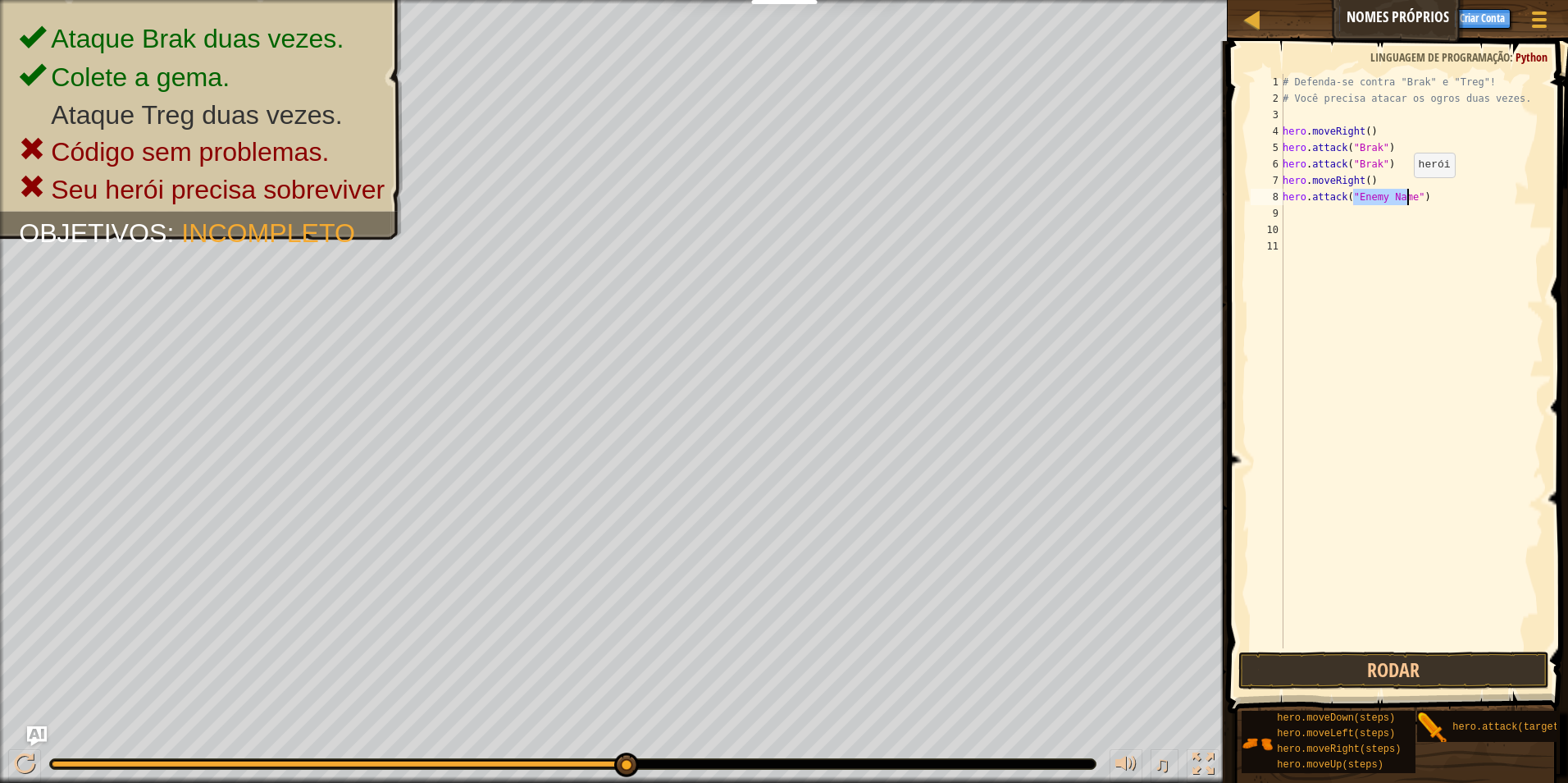
click at [1405, 193] on div "# Defenda-se contra "Brak" e "Treg"! # Você precisa atacar os ogros duas vezes.…" at bounding box center [1411, 361] width 264 height 575
type textarea "hero.moveRight()"
type textarea "# Você precisa atacar os ogros duas vezes."
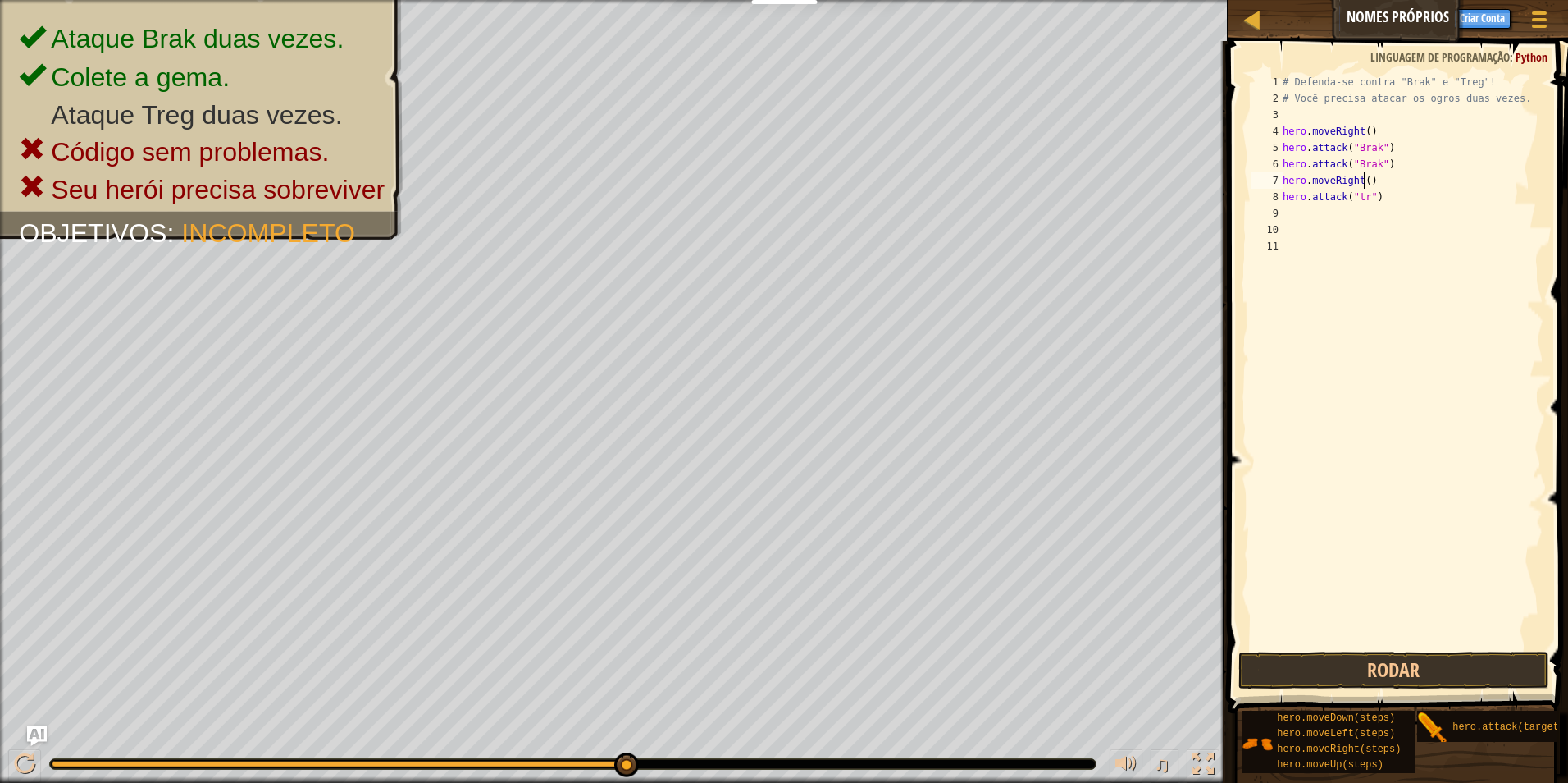
type textarea "hero.attack("tr")"
type textarea "hero.moveRight()"
type textarea "# Você precisa atacar os ogros duas vezes."
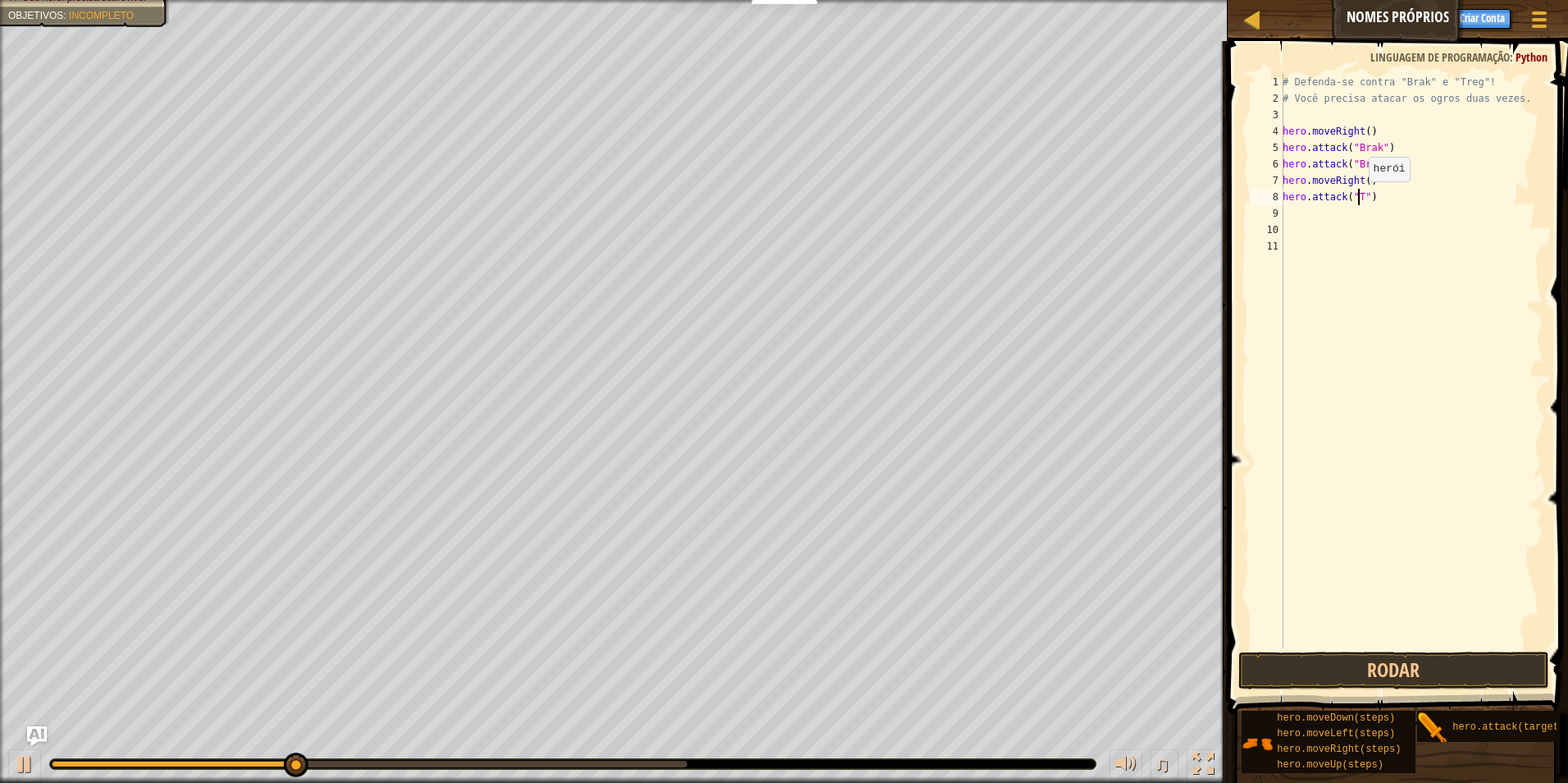
click at [1360, 197] on div "# Defenda-se contra "Brak" e "Treg"! # Você precisa atacar os ogros duas vezes.…" at bounding box center [1411, 378] width 264 height 608
type textarea "hero.attack("Treg")"
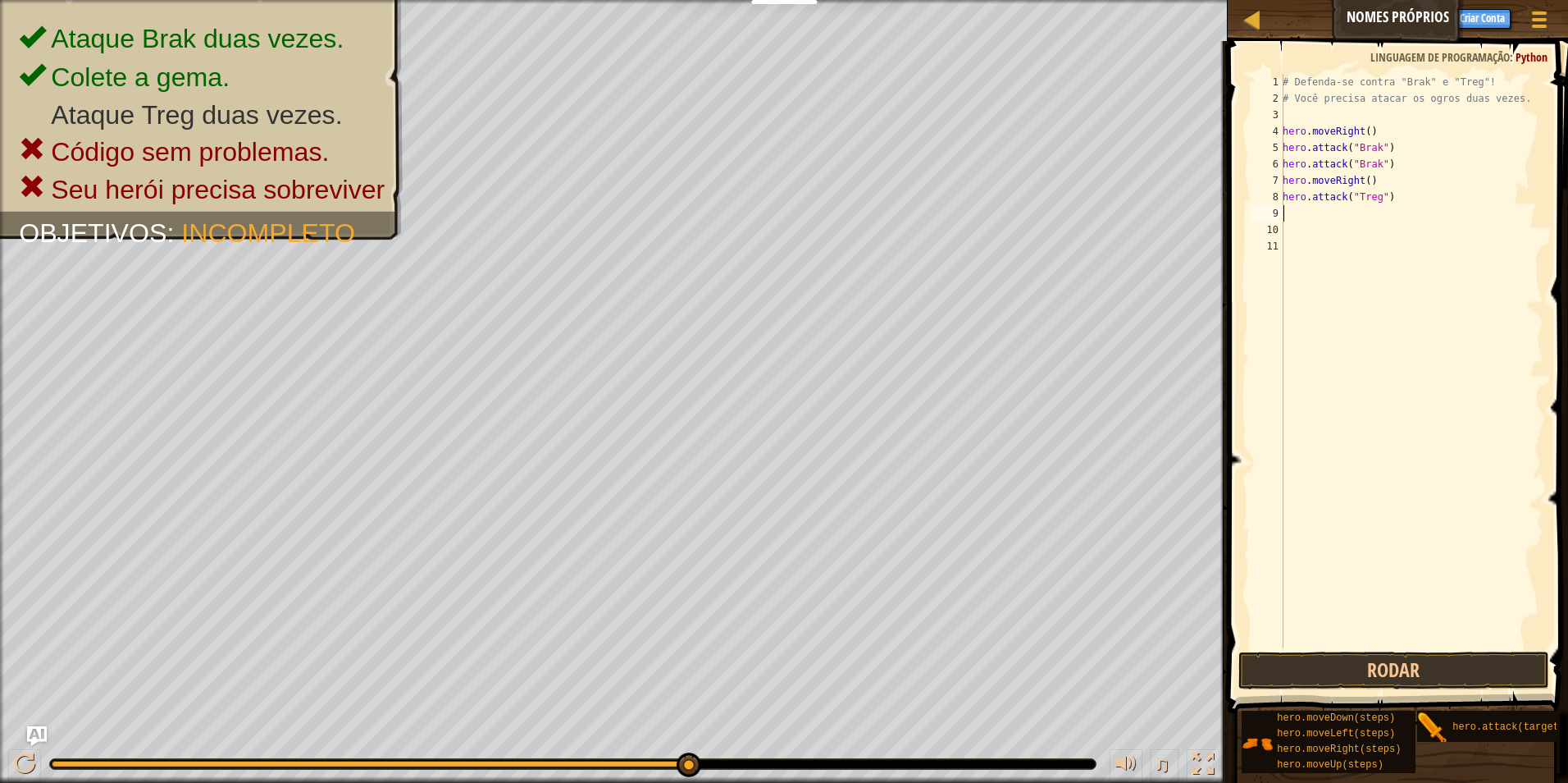
click at [1299, 213] on div "# Defenda-se contra "Brak" e "Treg"! # Você precisa atacar os ogros duas vezes.…" at bounding box center [1411, 378] width 264 height 608
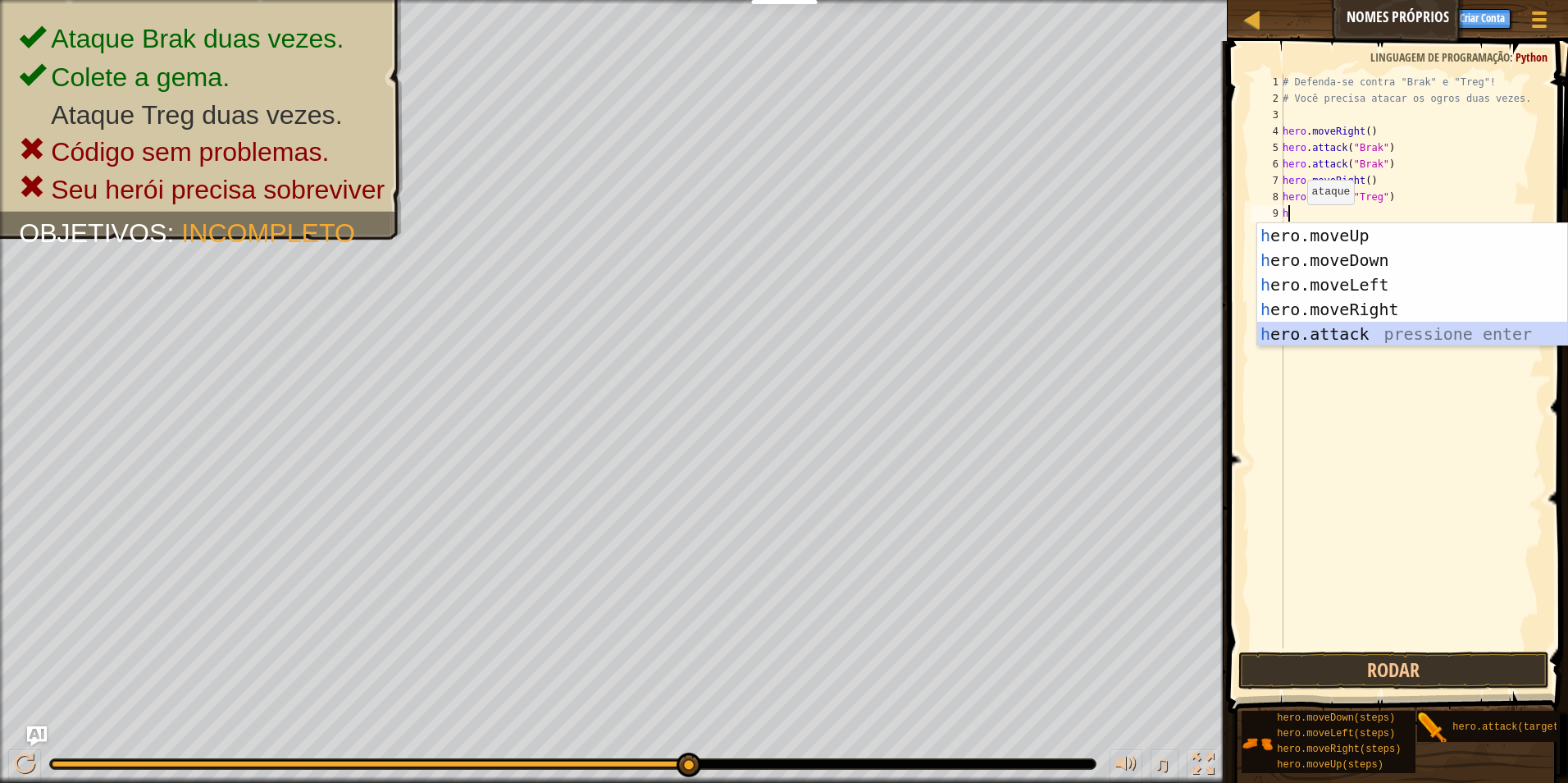
click at [1314, 343] on div "h ero.moveUp pressione enter h ero.moveDown pressione enter h ero.moveLeft pres…" at bounding box center [1413, 310] width 310 height 172
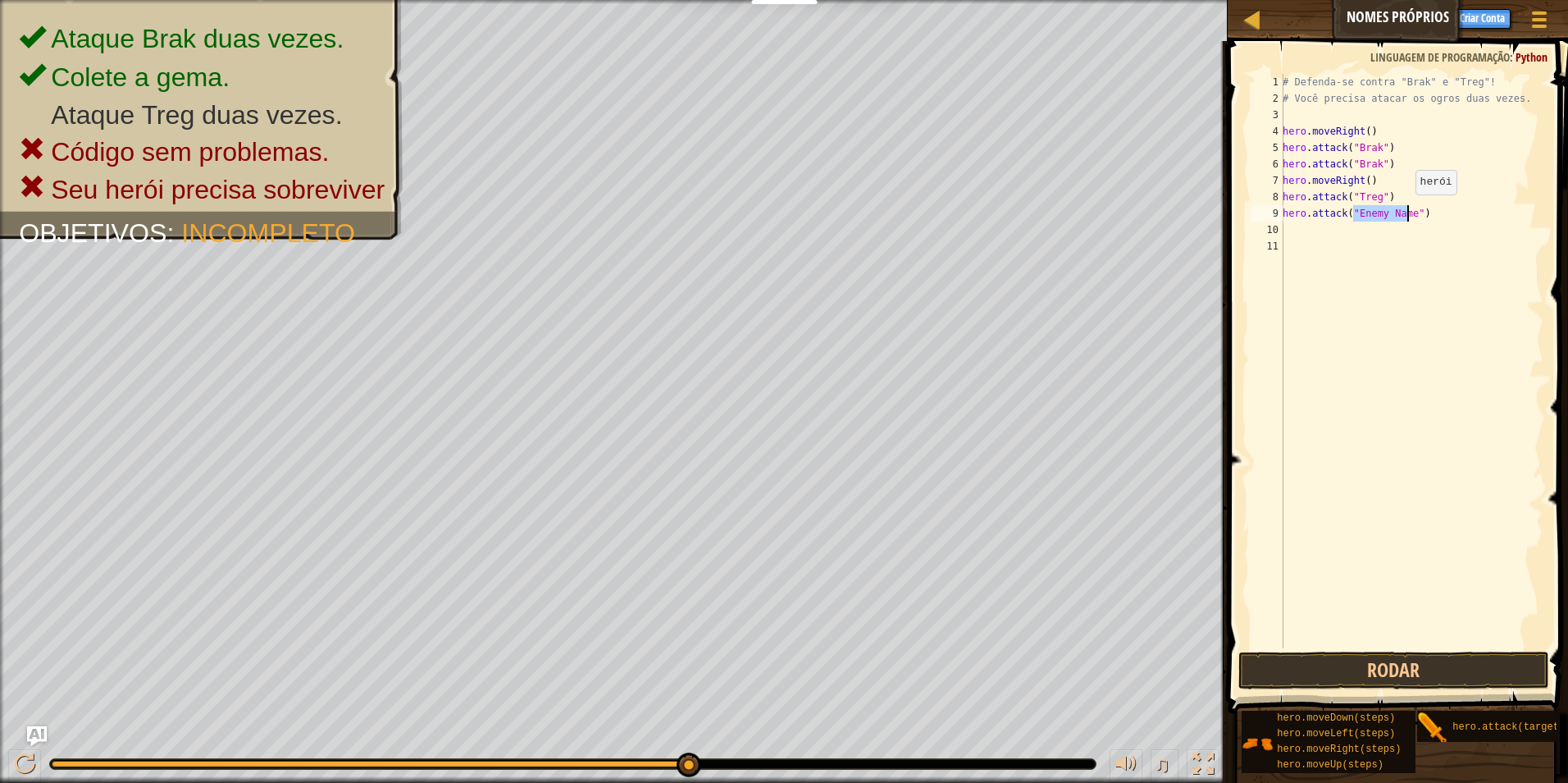
click at [1407, 211] on div "# Defenda-se contra "Brak" e "Treg"! # Você precisa atacar os ogros duas vezes.…" at bounding box center [1411, 361] width 264 height 575
type textarea "hero.attack("E")"
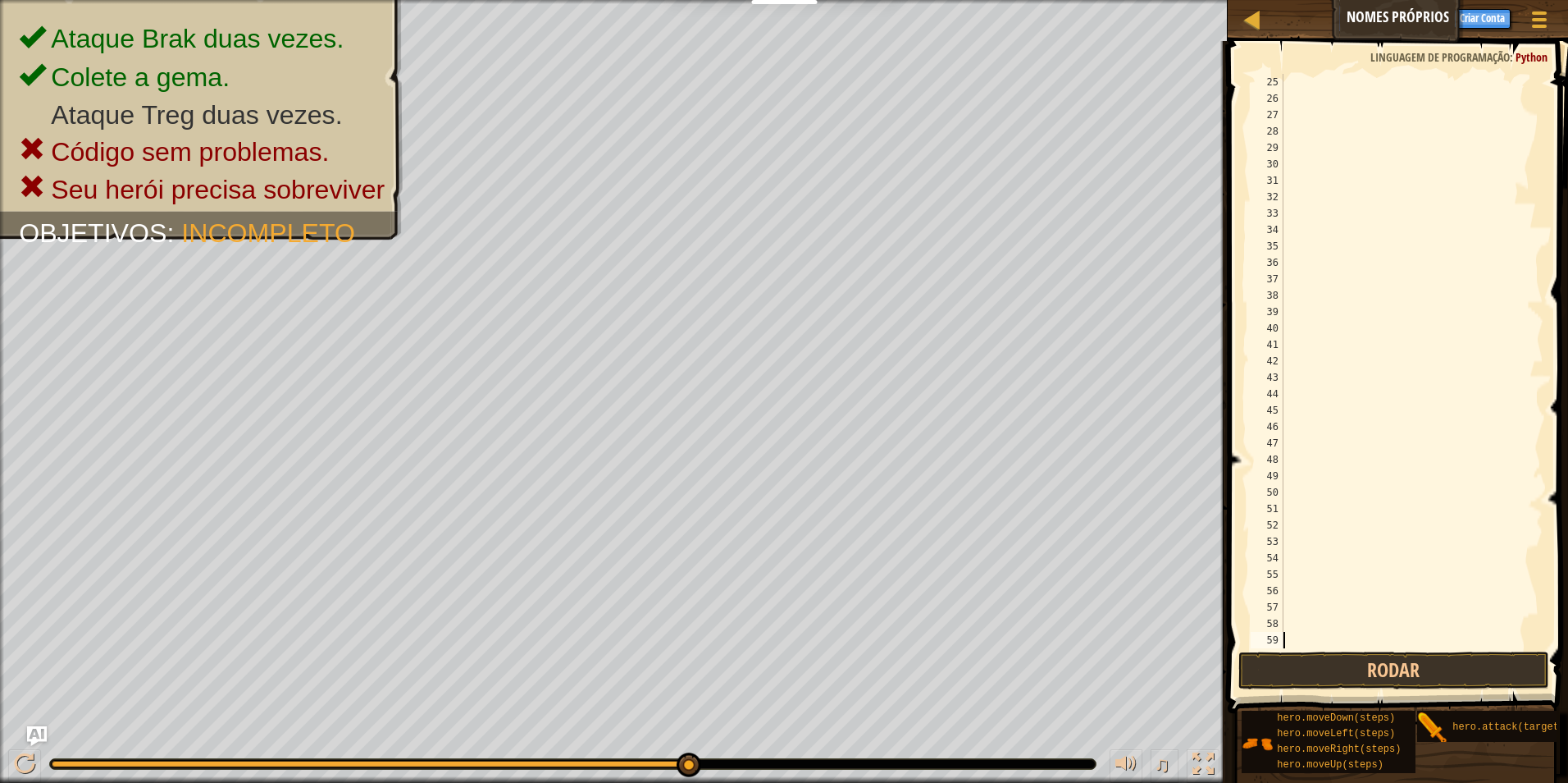
scroll to position [410, 0]
type textarea "hero.moveRight()"
type textarea "# Defenda-se contra "Brak" e "Treg"!"
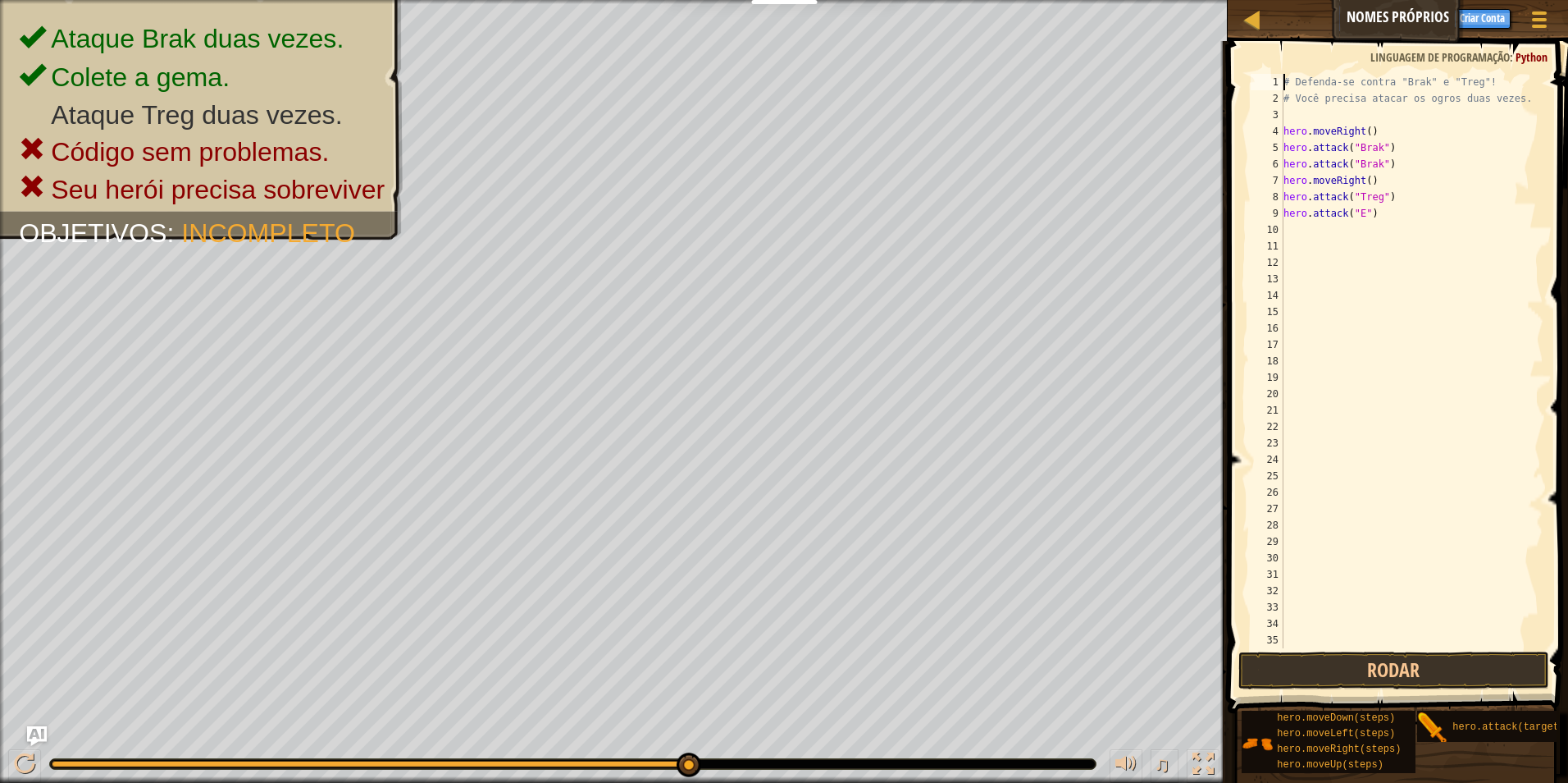
click at [1293, 226] on div "# Defenda-se contra "Brak" e "Treg"! # Você precisa atacar os ogros duas vezes.…" at bounding box center [1406, 378] width 251 height 608
click at [1359, 210] on div "# Defenda-se contra "Brak" e "Treg"! # Você precisa atacar os ogros duas vezes.…" at bounding box center [1406, 378] width 251 height 608
type textarea "hero.attack("Treg")"
click at [1385, 680] on button "Rodar" at bounding box center [1394, 670] width 312 height 38
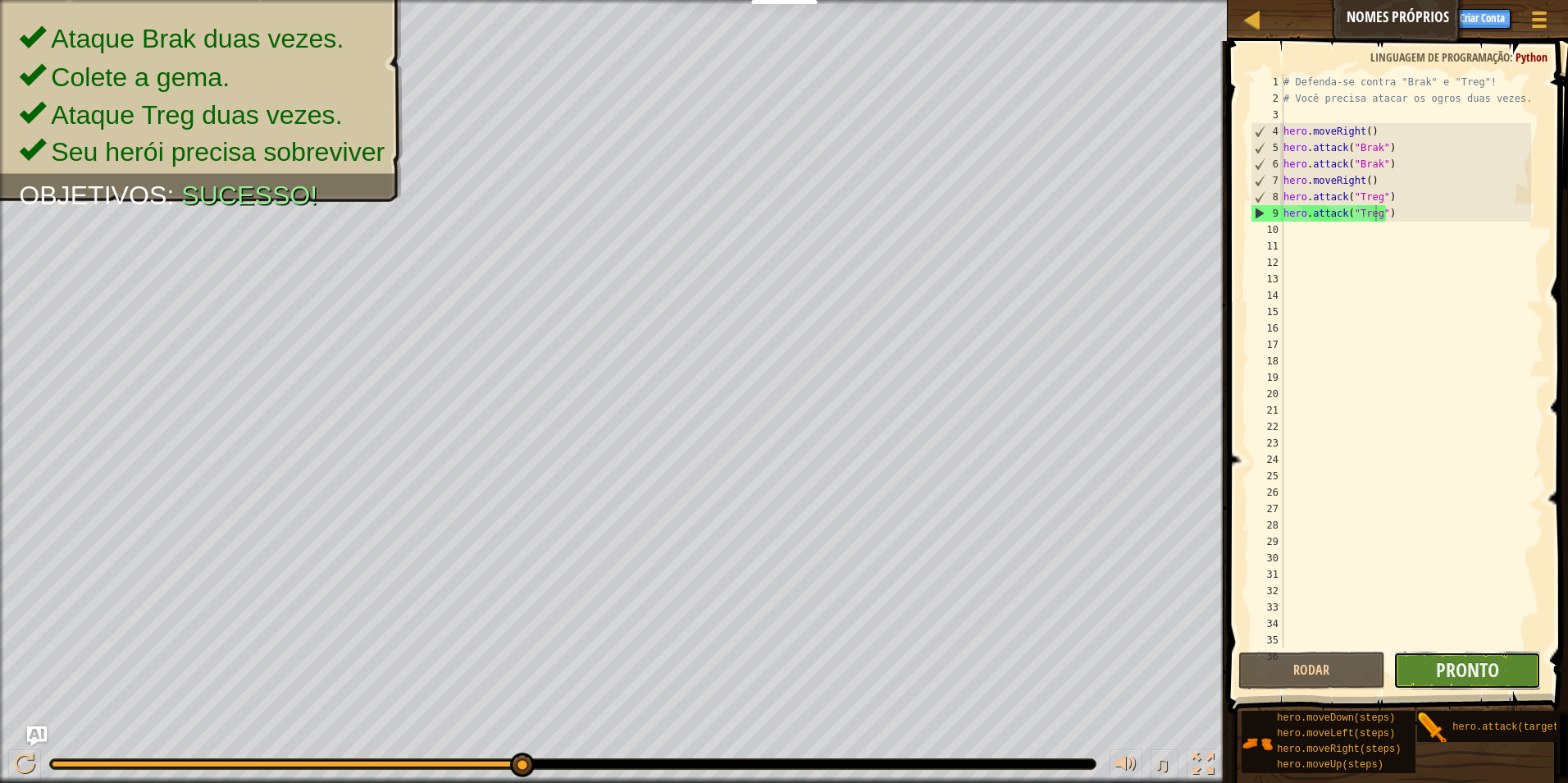
click at [1409, 665] on button "Pronto" at bounding box center [1467, 670] width 148 height 38
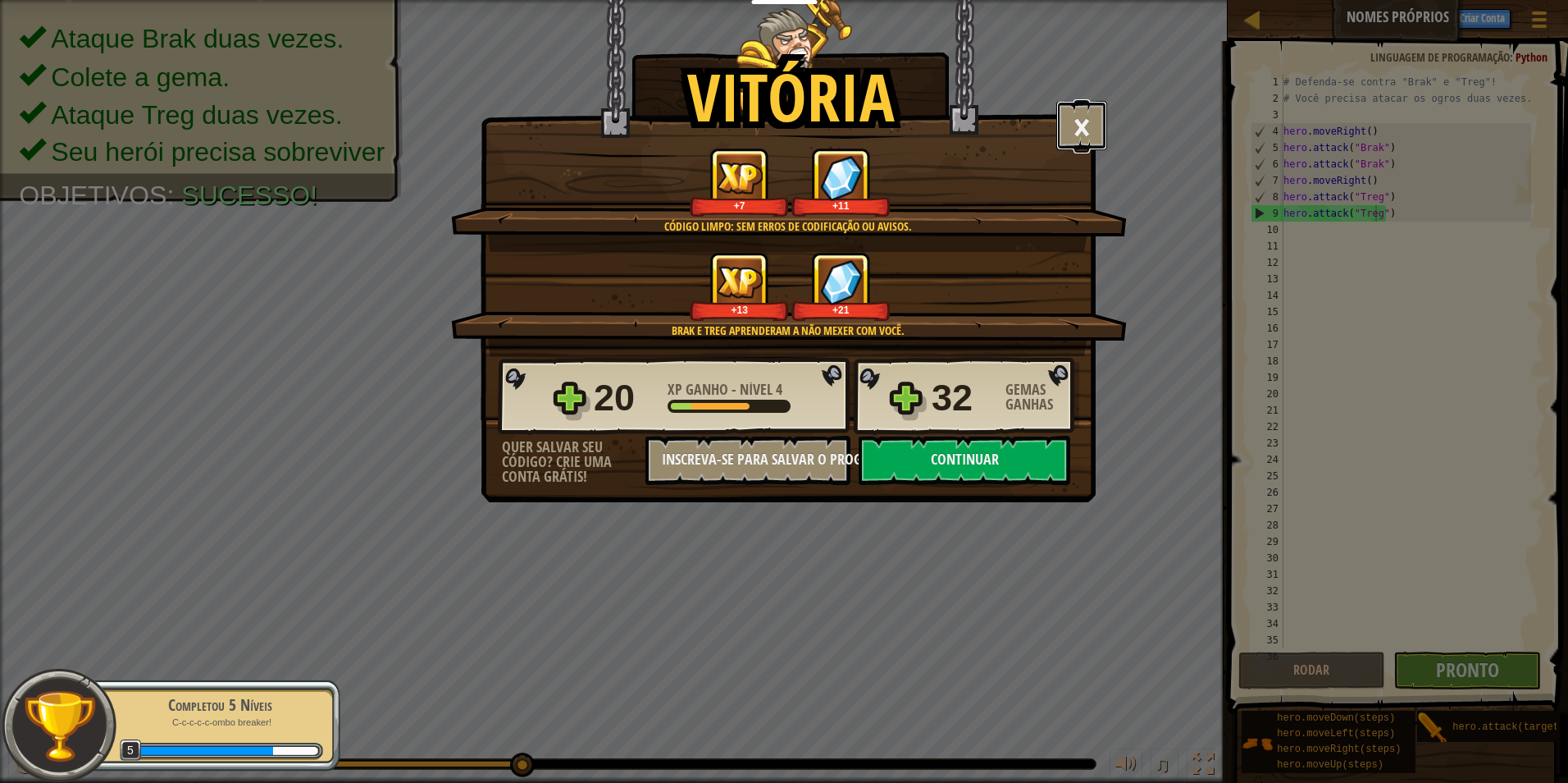
click at [1097, 101] on button "×" at bounding box center [1082, 126] width 51 height 49
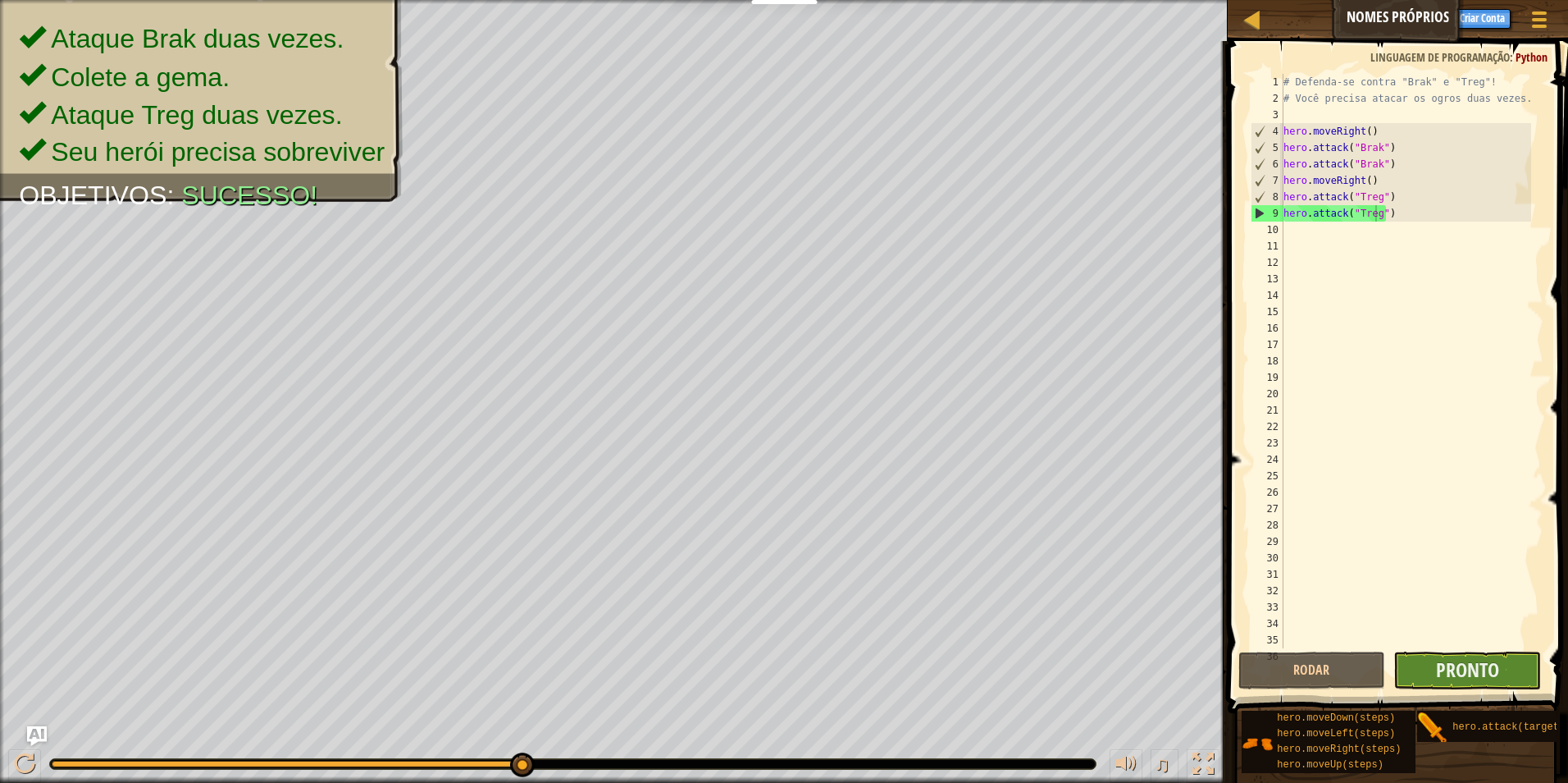
drag, startPoint x: 1438, startPoint y: 689, endPoint x: 1432, endPoint y: 679, distance: 11.7
click at [1432, 679] on div "hero.attack("Treg") 1 2 3 4 5 6 7 8 9 10 11 12 13 14 15 16 17 18 19 20 21 22 23…" at bounding box center [1395, 409] width 345 height 721
click at [1432, 679] on button "Pronto" at bounding box center [1467, 670] width 148 height 38
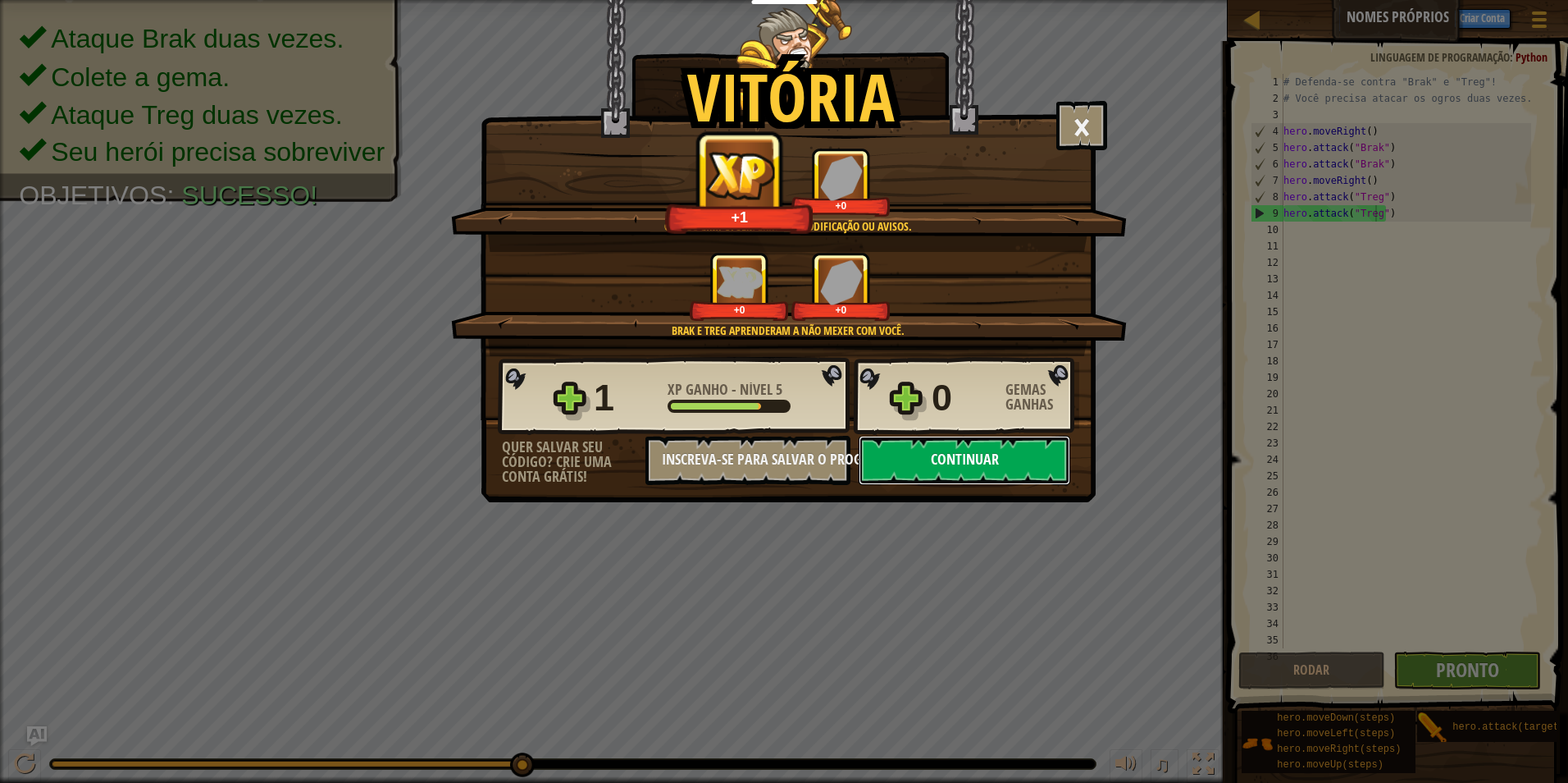
click at [956, 478] on button "Continuar" at bounding box center [964, 460] width 212 height 49
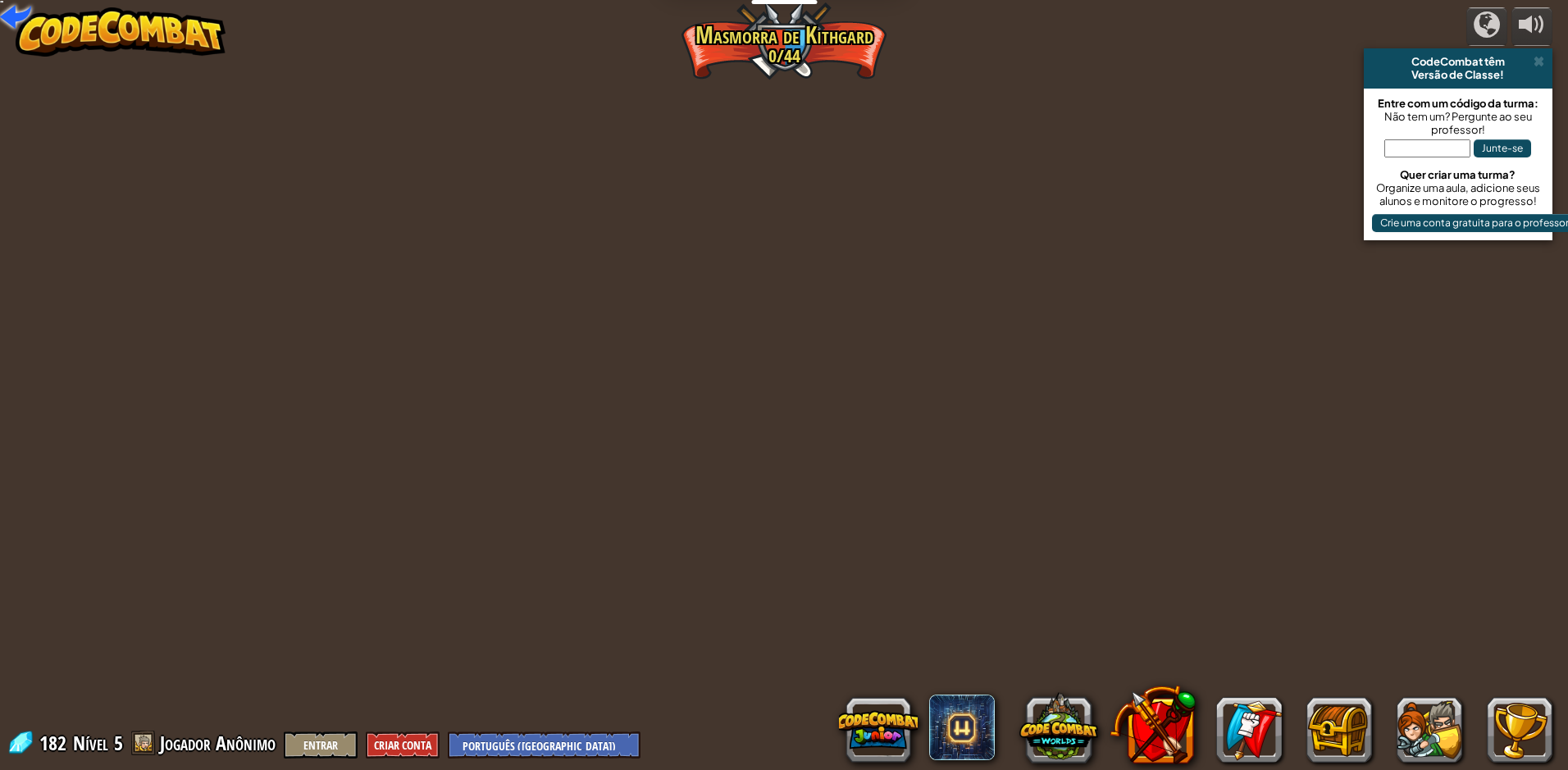
select select "pt-BR"
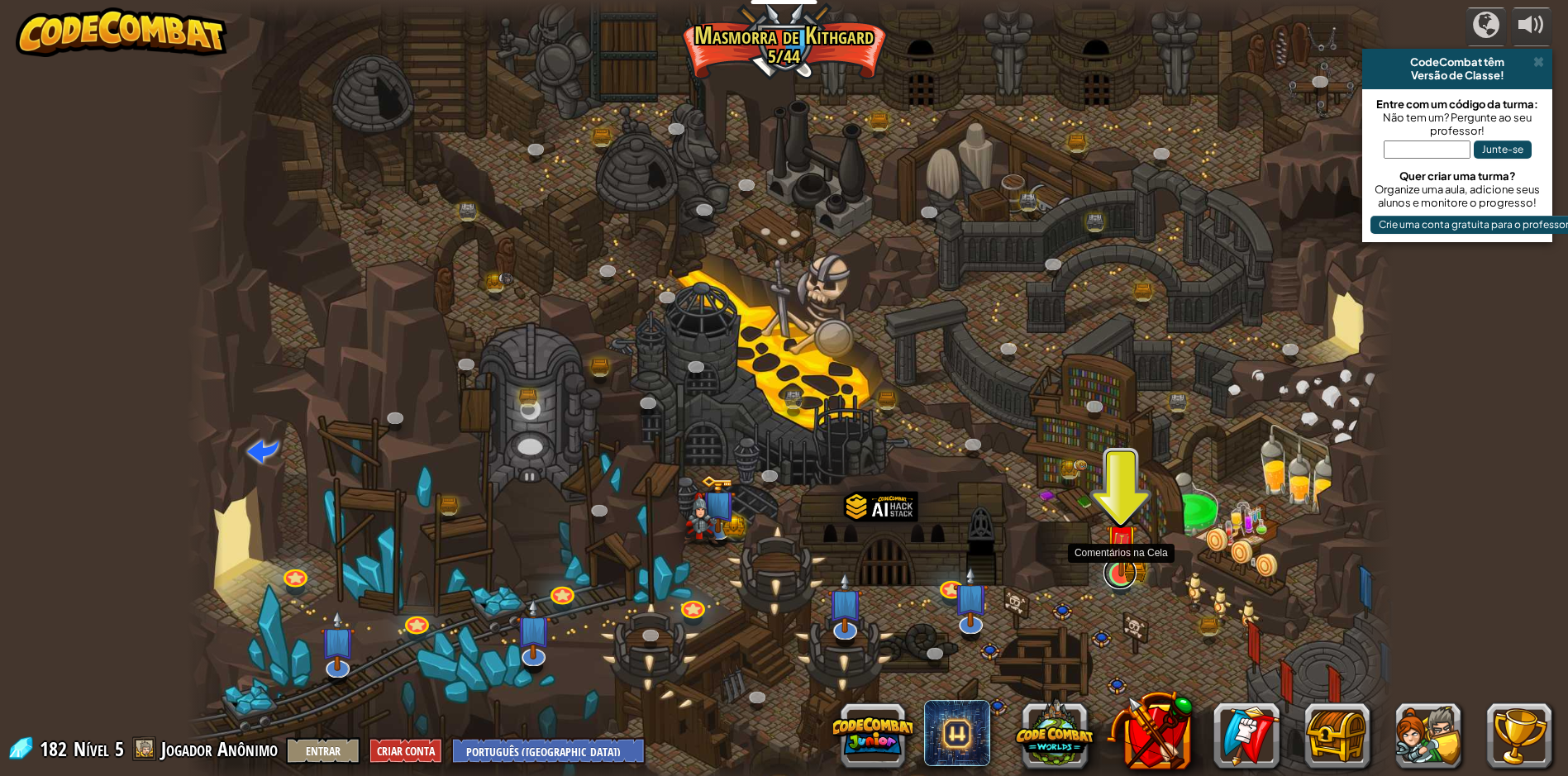
click at [1125, 576] on link at bounding box center [1119, 572] width 33 height 33
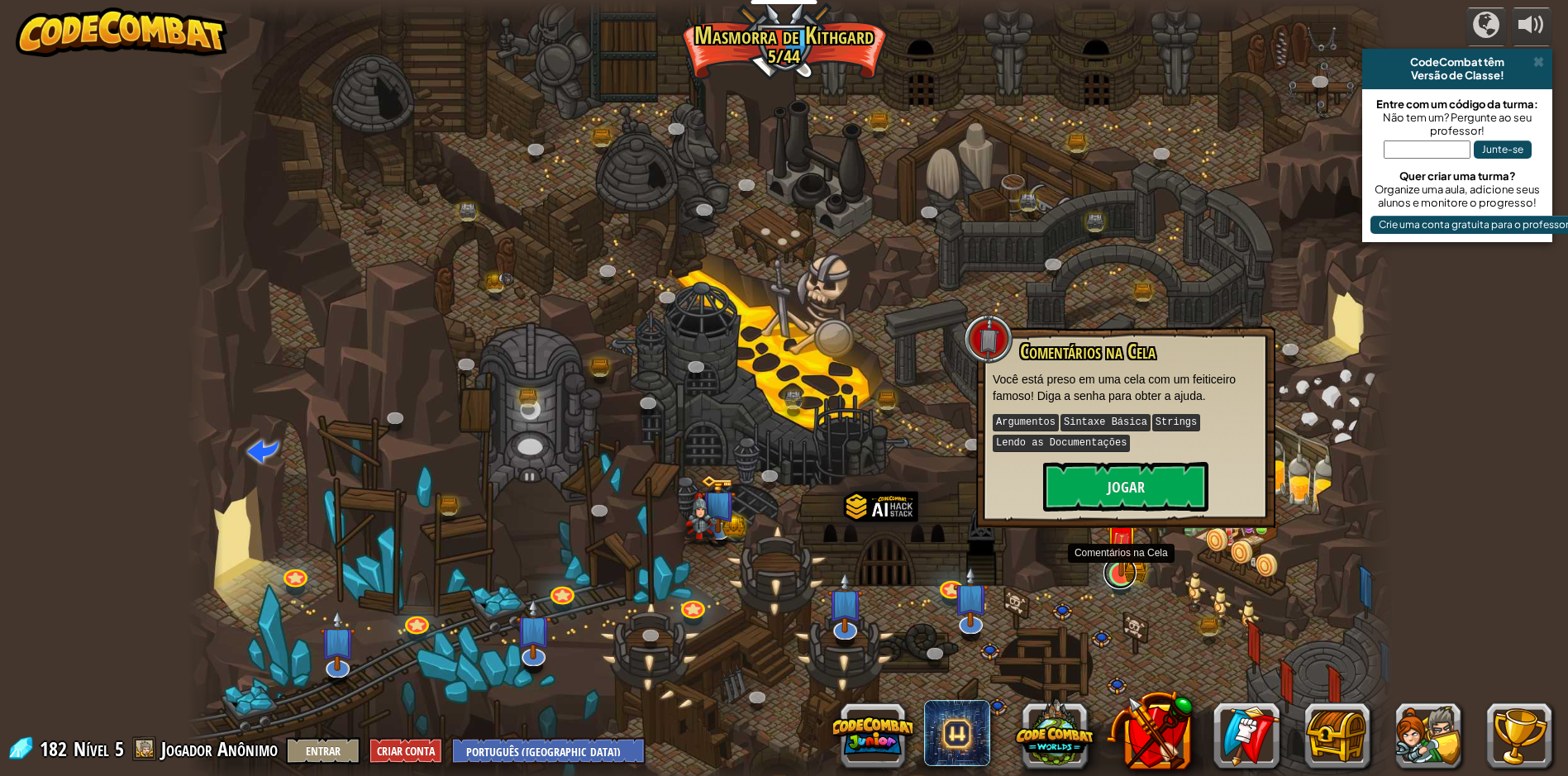
click at [1125, 576] on link at bounding box center [1119, 572] width 33 height 33
click at [1119, 480] on button "Jogar" at bounding box center [1125, 487] width 165 height 49
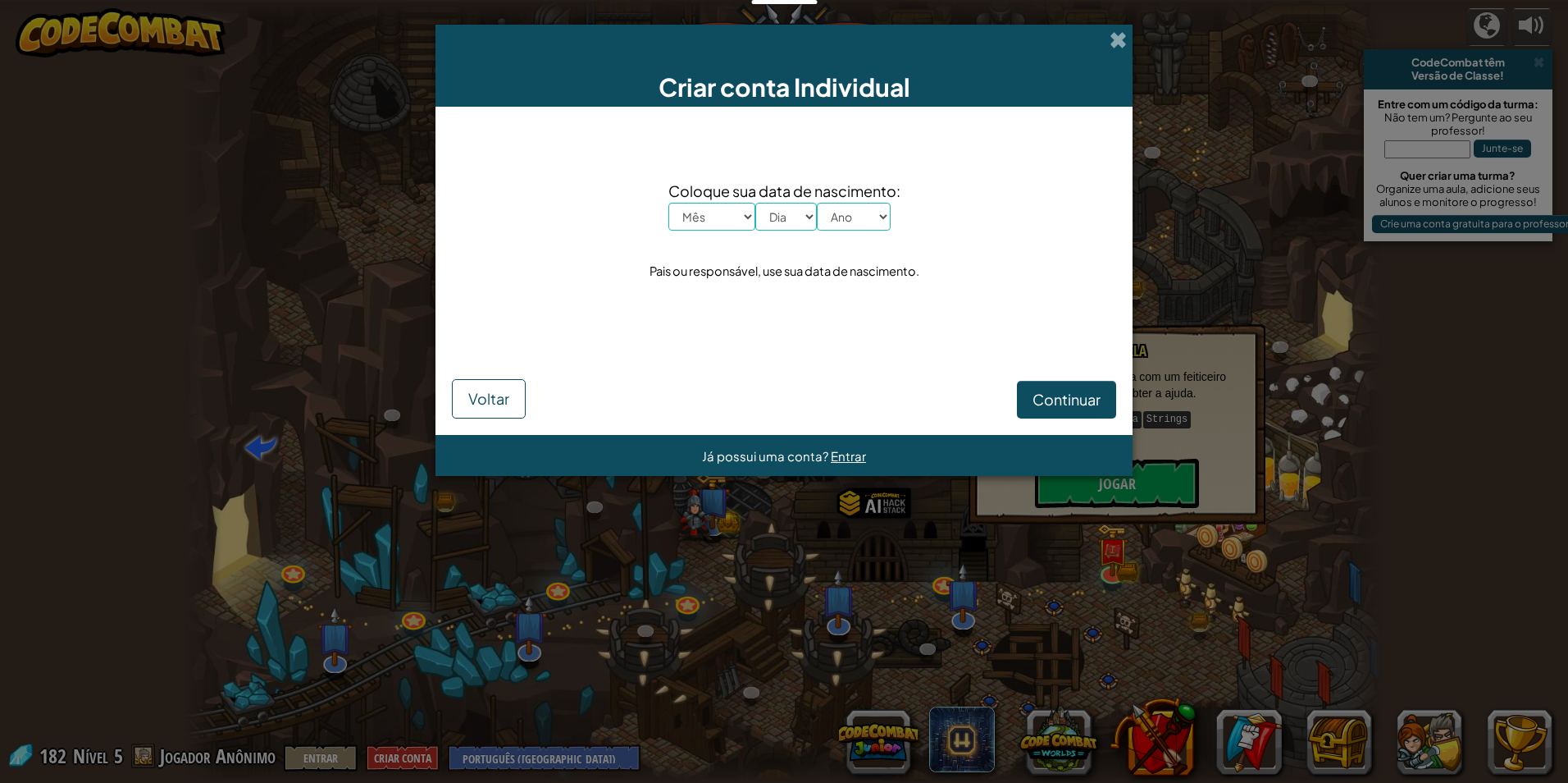
click at [1129, 45] on div "Criar conta Individual" at bounding box center [784, 65] width 698 height 82
drag, startPoint x: 1110, startPoint y: 36, endPoint x: 1120, endPoint y: 34, distance: 10.2
click at [1120, 34] on span at bounding box center [1118, 40] width 17 height 17
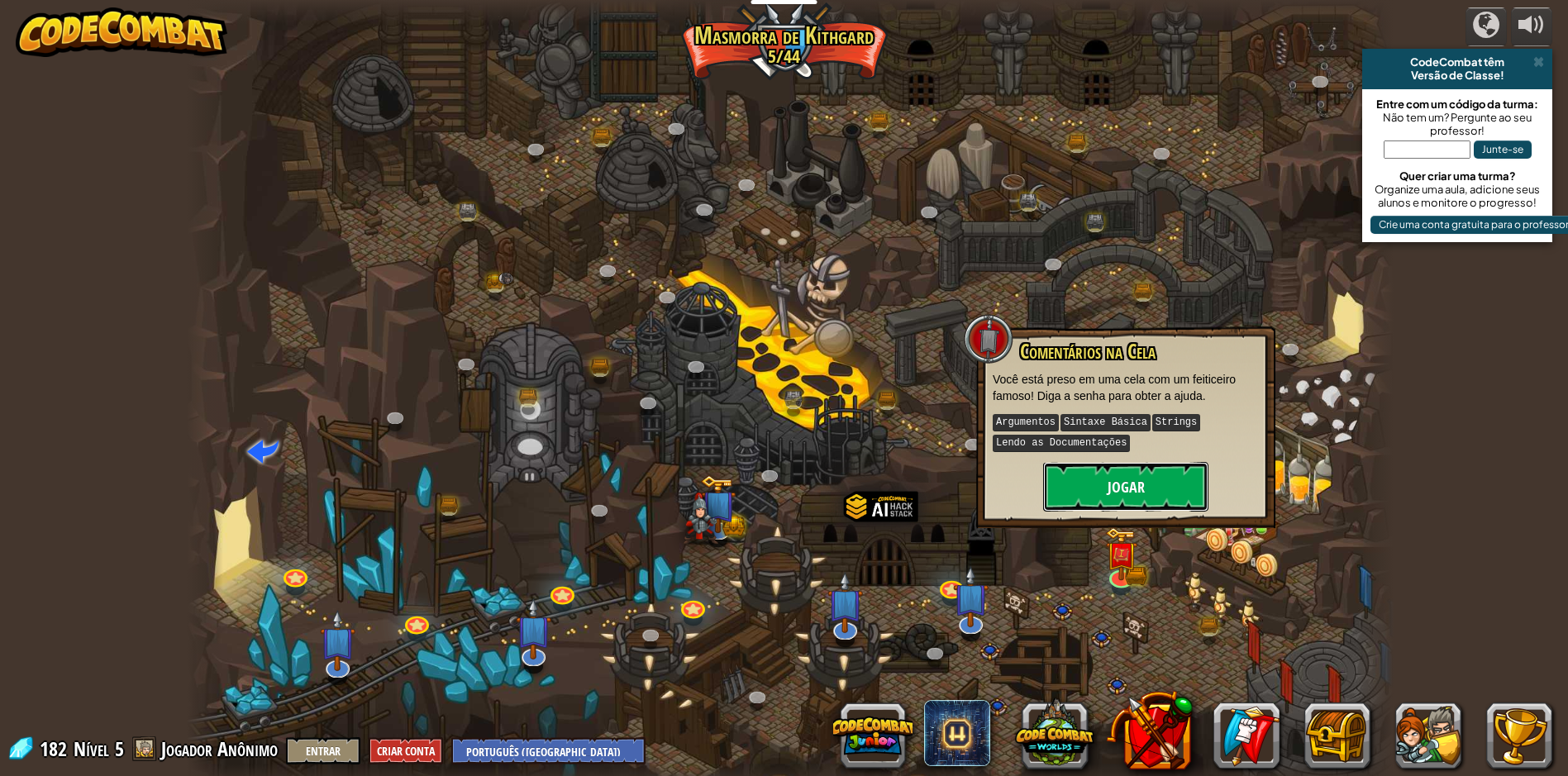
click at [1095, 464] on button "Jogar" at bounding box center [1125, 487] width 165 height 49
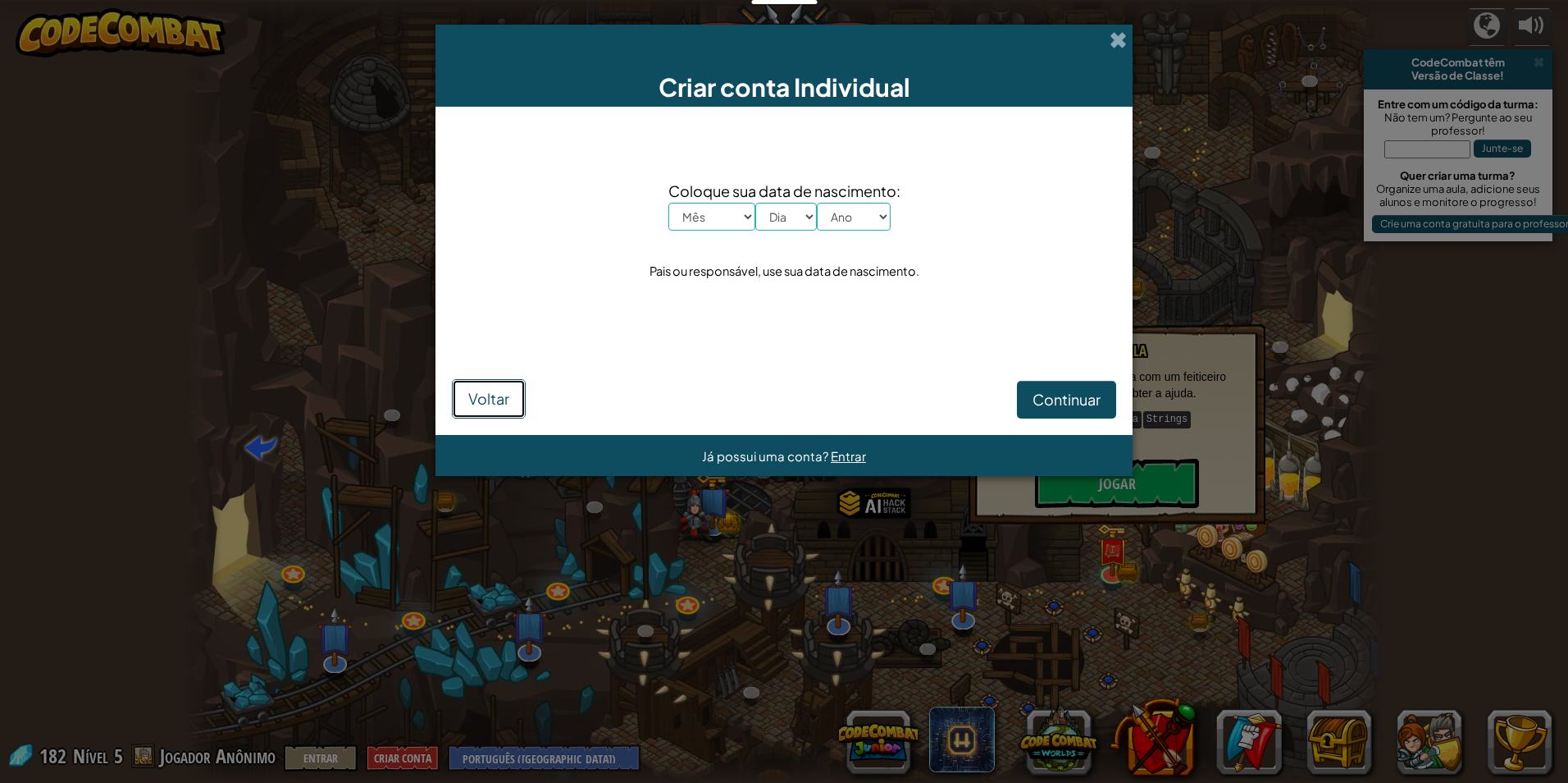
click at [494, 390] on span "Voltar" at bounding box center [488, 398] width 41 height 19
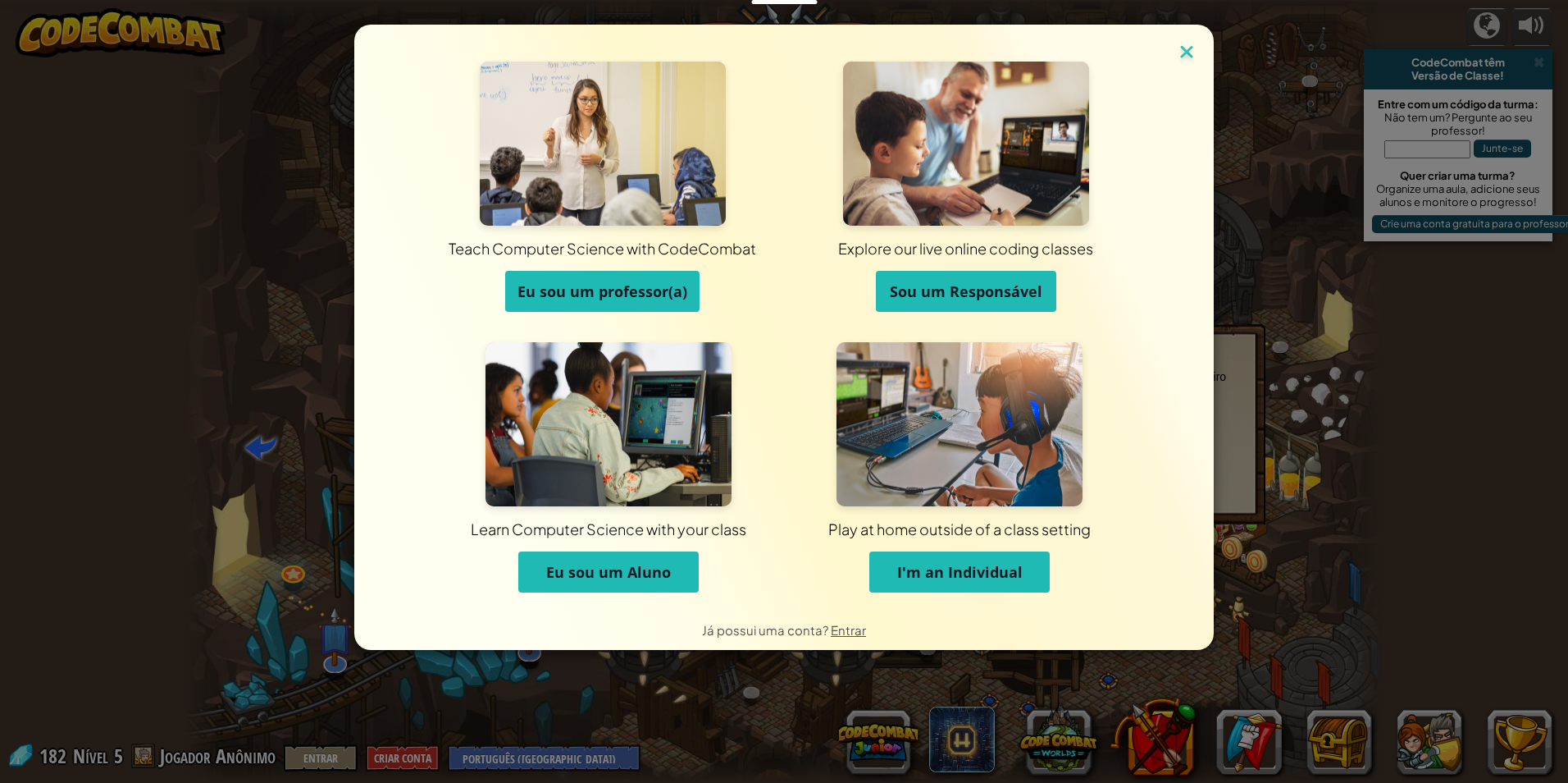
click at [1184, 57] on img at bounding box center [1186, 53] width 21 height 24
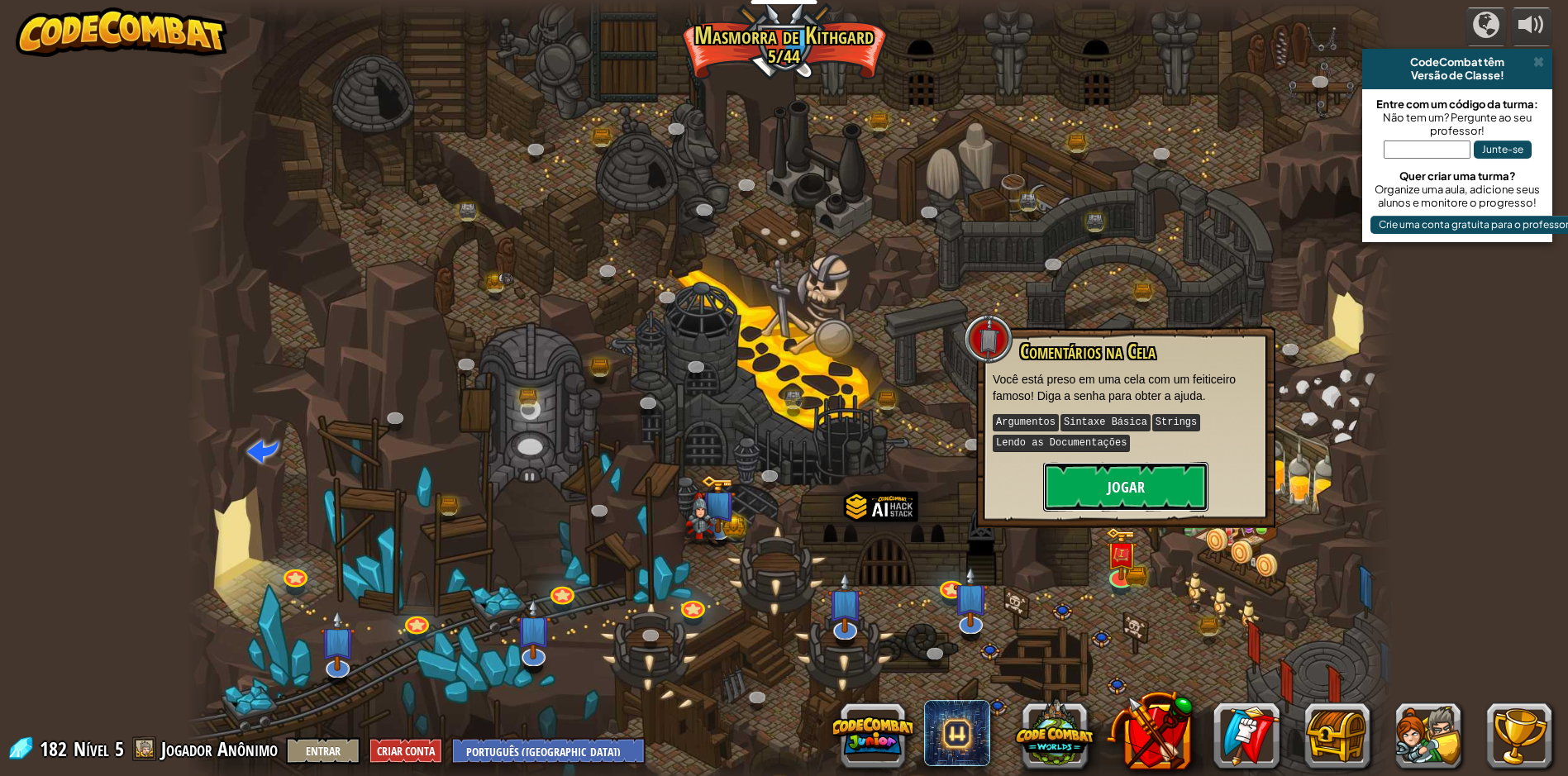
click at [1115, 488] on button "Jogar" at bounding box center [1125, 487] width 165 height 49
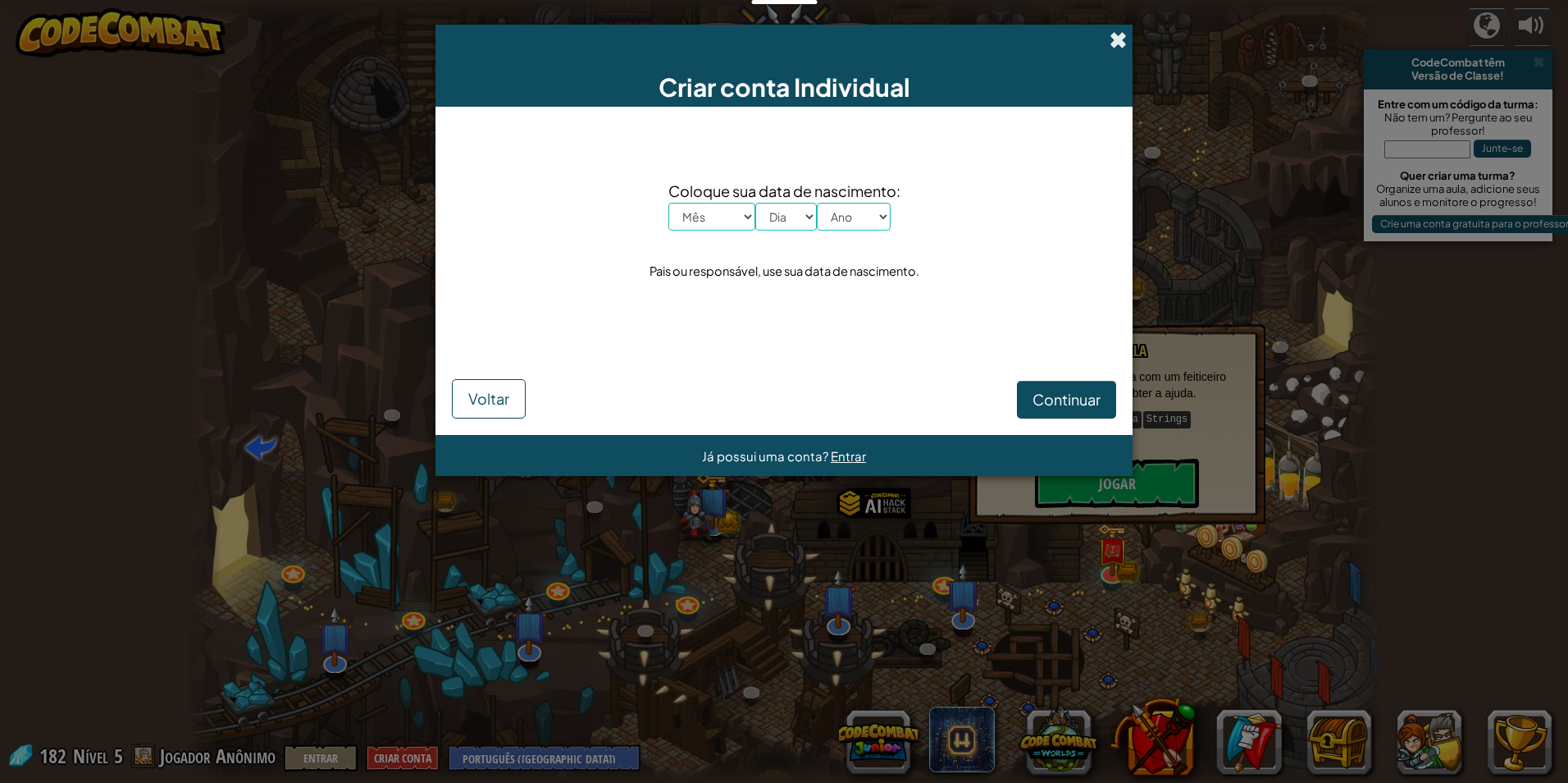
click at [1117, 38] on span at bounding box center [1118, 40] width 17 height 17
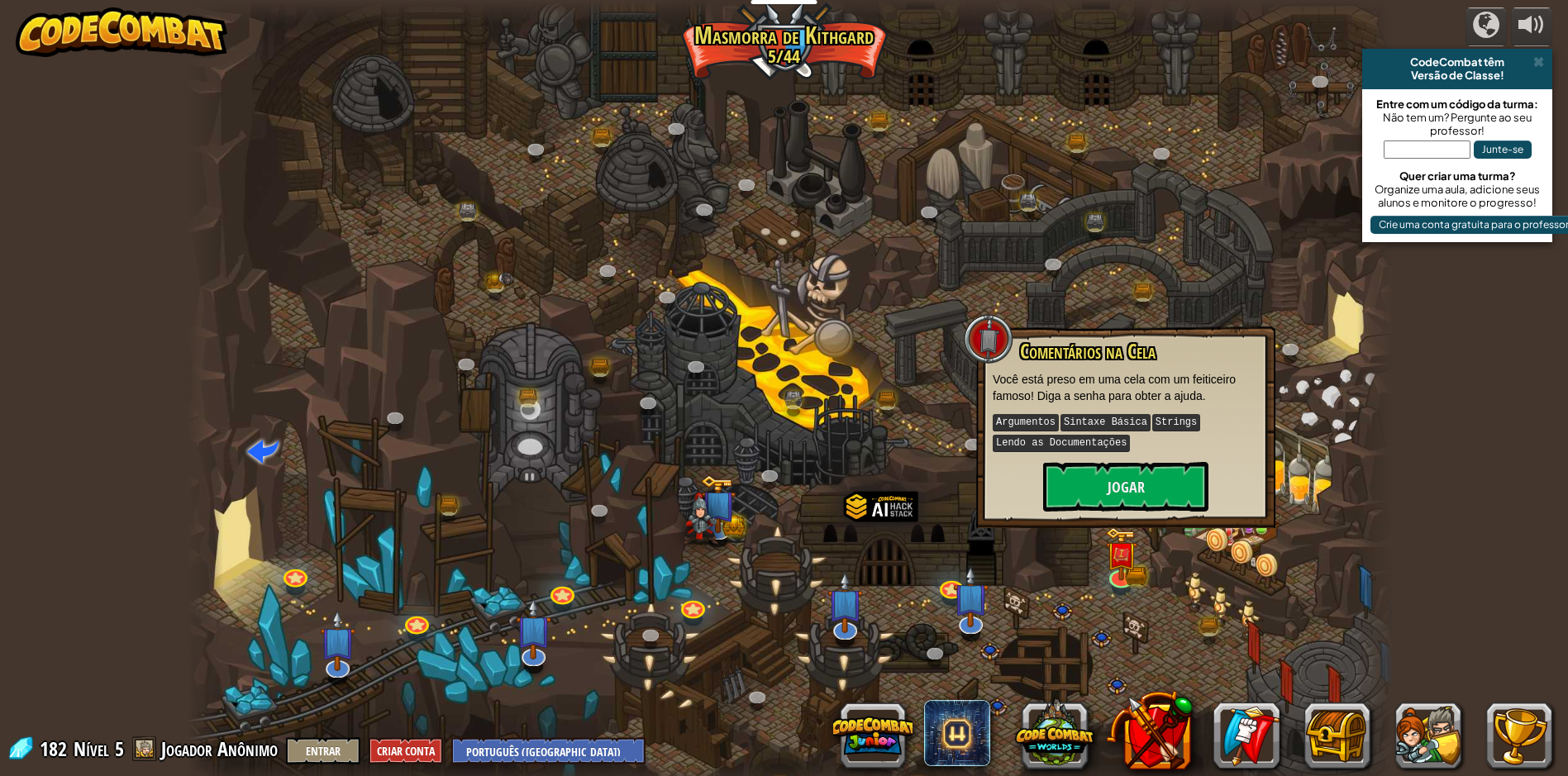
click at [982, 468] on div "Comentários na Cela Você está preso em uma cela com um feiticeiro famoso! Diga …" at bounding box center [1125, 427] width 299 height 201
click at [1126, 552] on img at bounding box center [1121, 541] width 19 height 19
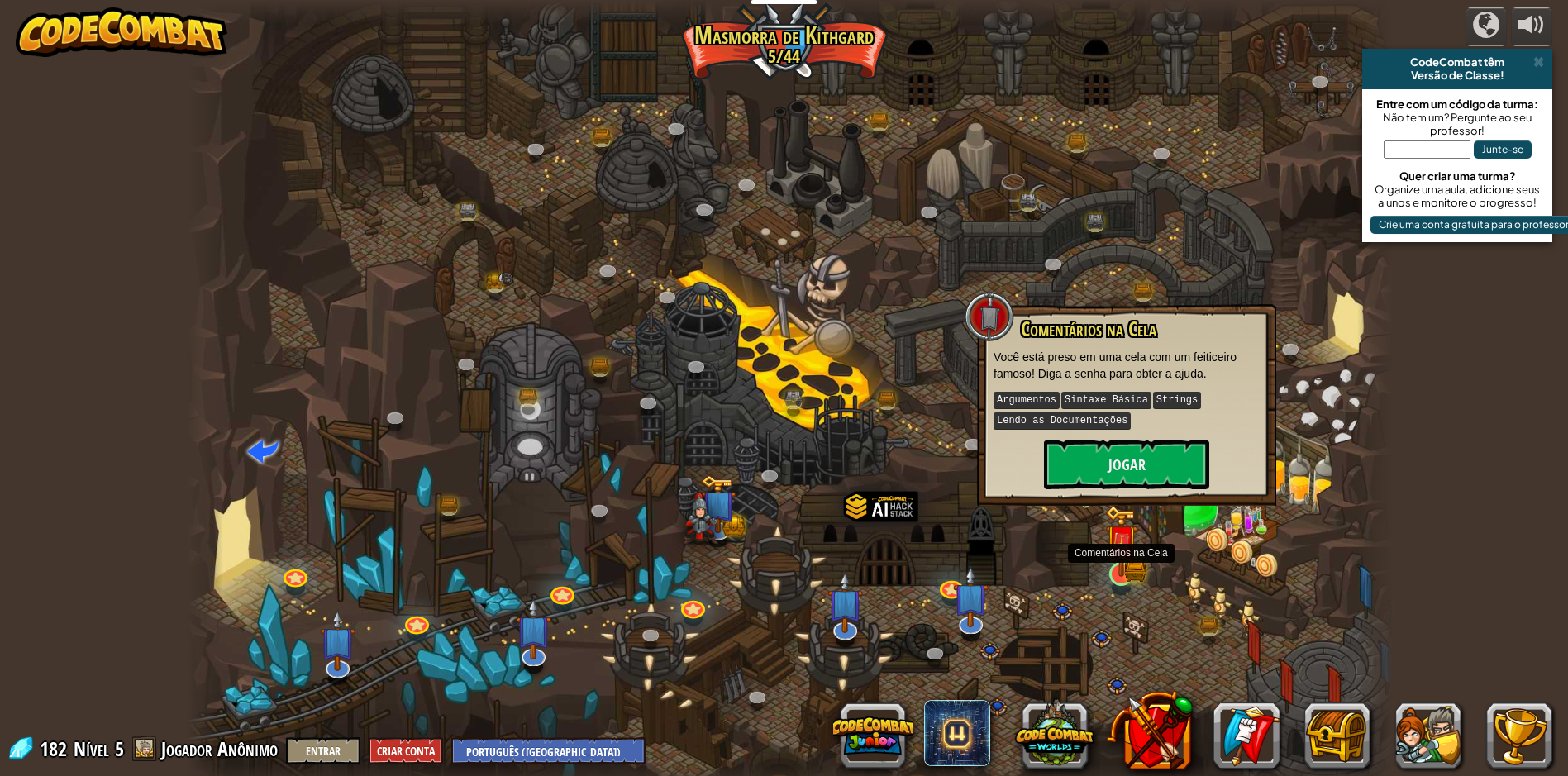
click at [1126, 552] on img at bounding box center [1121, 541] width 19 height 19
drag, startPoint x: 1126, startPoint y: 554, endPoint x: 1152, endPoint y: 458, distance: 99.5
click at [1152, 458] on div "Desfiladeiro Retorcido (Bloqueado) Desafio: [PERSON_NAME] a maior quantidade de…" at bounding box center [790, 394] width 1207 height 789
click at [1152, 458] on button "Jogar" at bounding box center [1126, 464] width 165 height 49
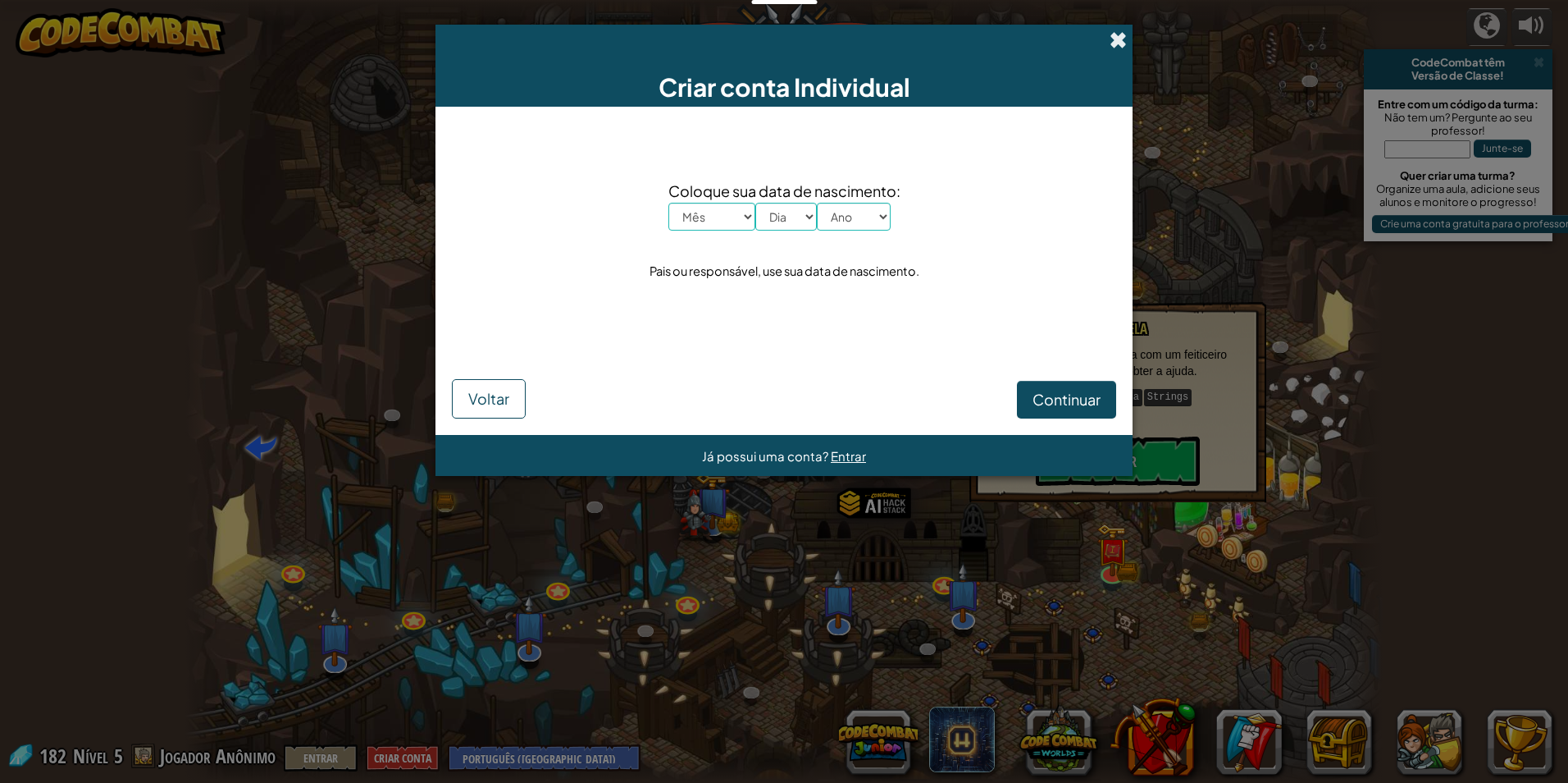
click at [1121, 40] on span at bounding box center [1118, 40] width 17 height 17
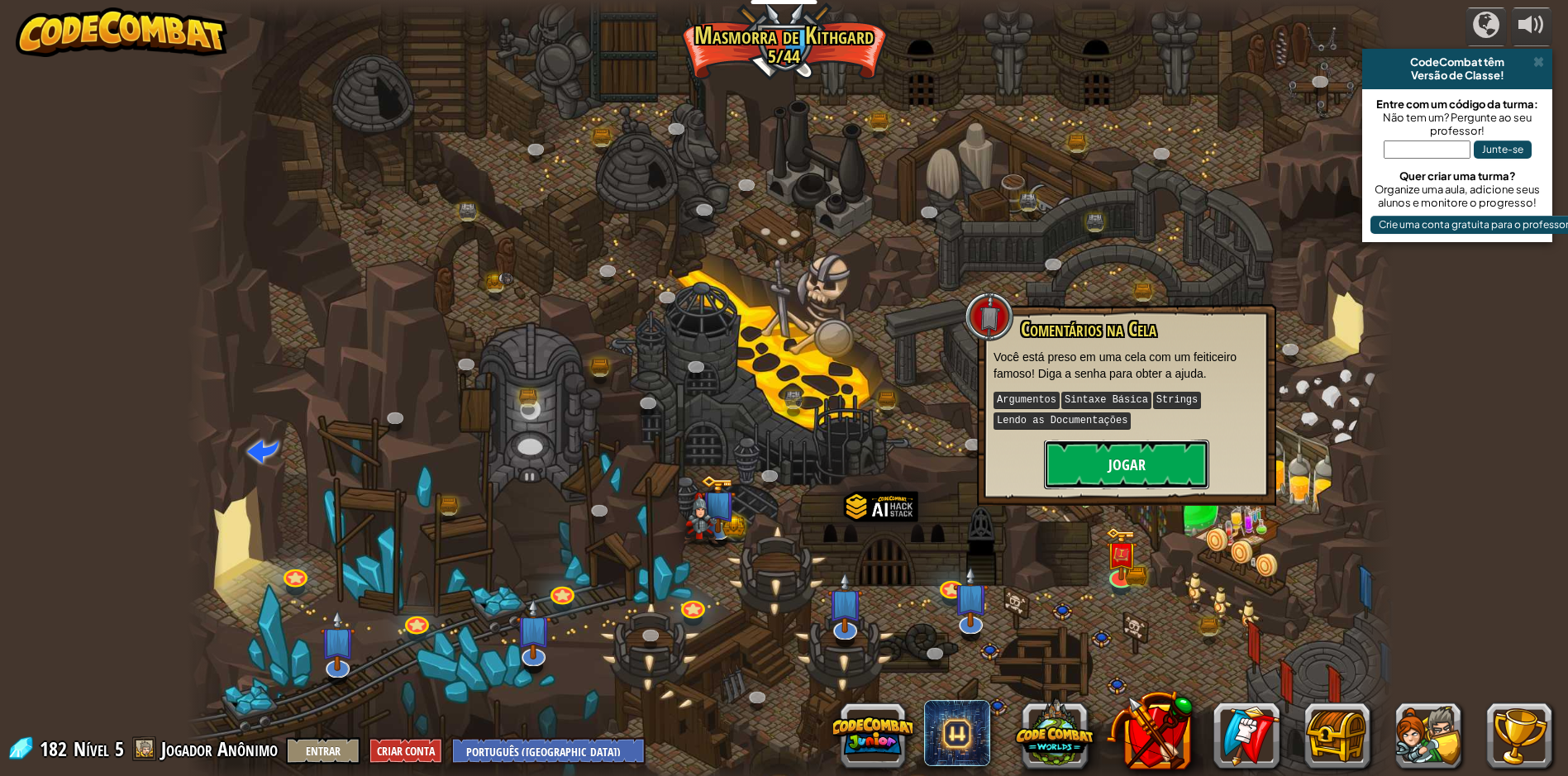
click at [1112, 466] on button "Jogar" at bounding box center [1126, 464] width 165 height 49
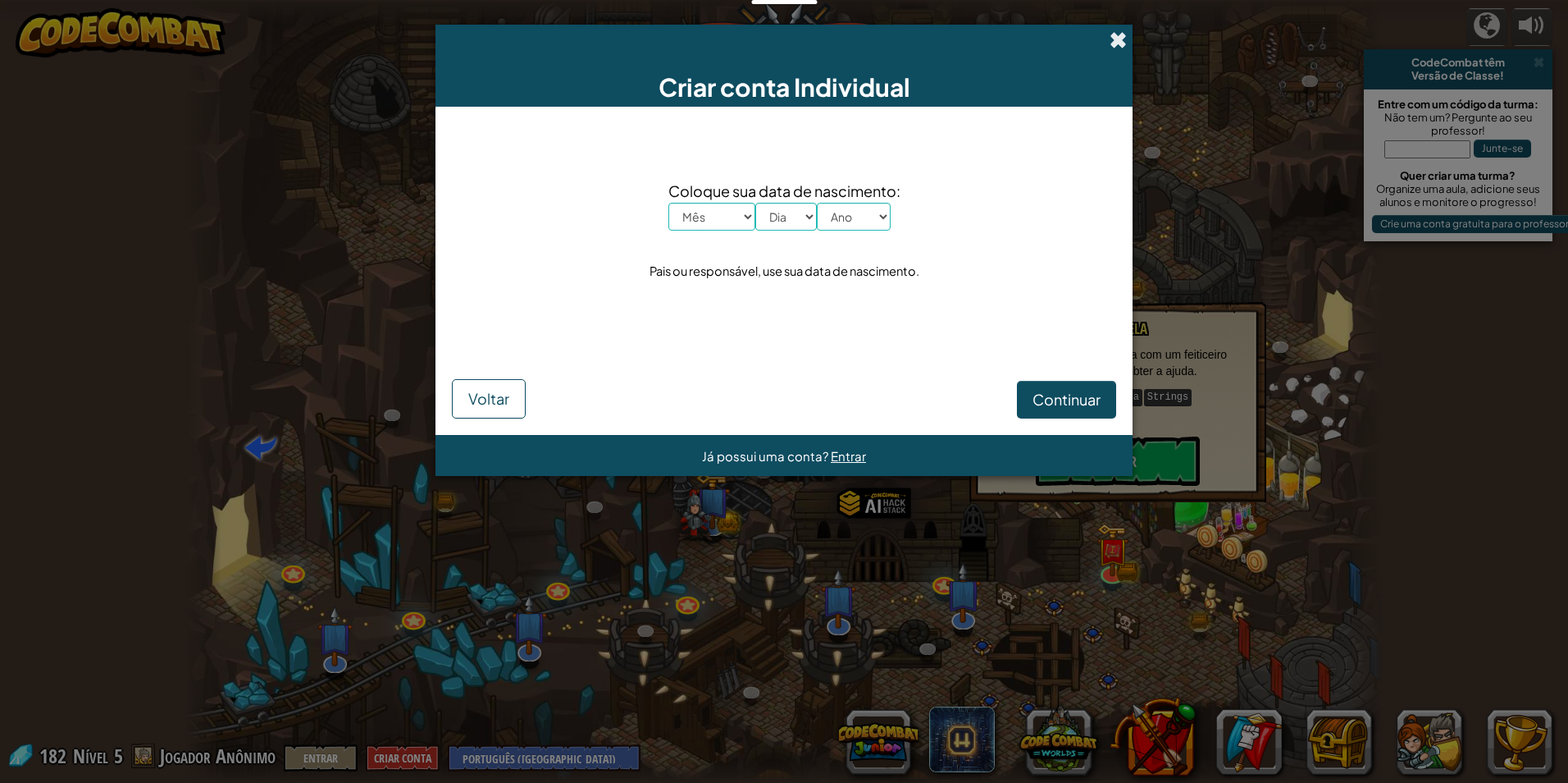
click at [1118, 31] on span at bounding box center [1118, 40] width 17 height 17
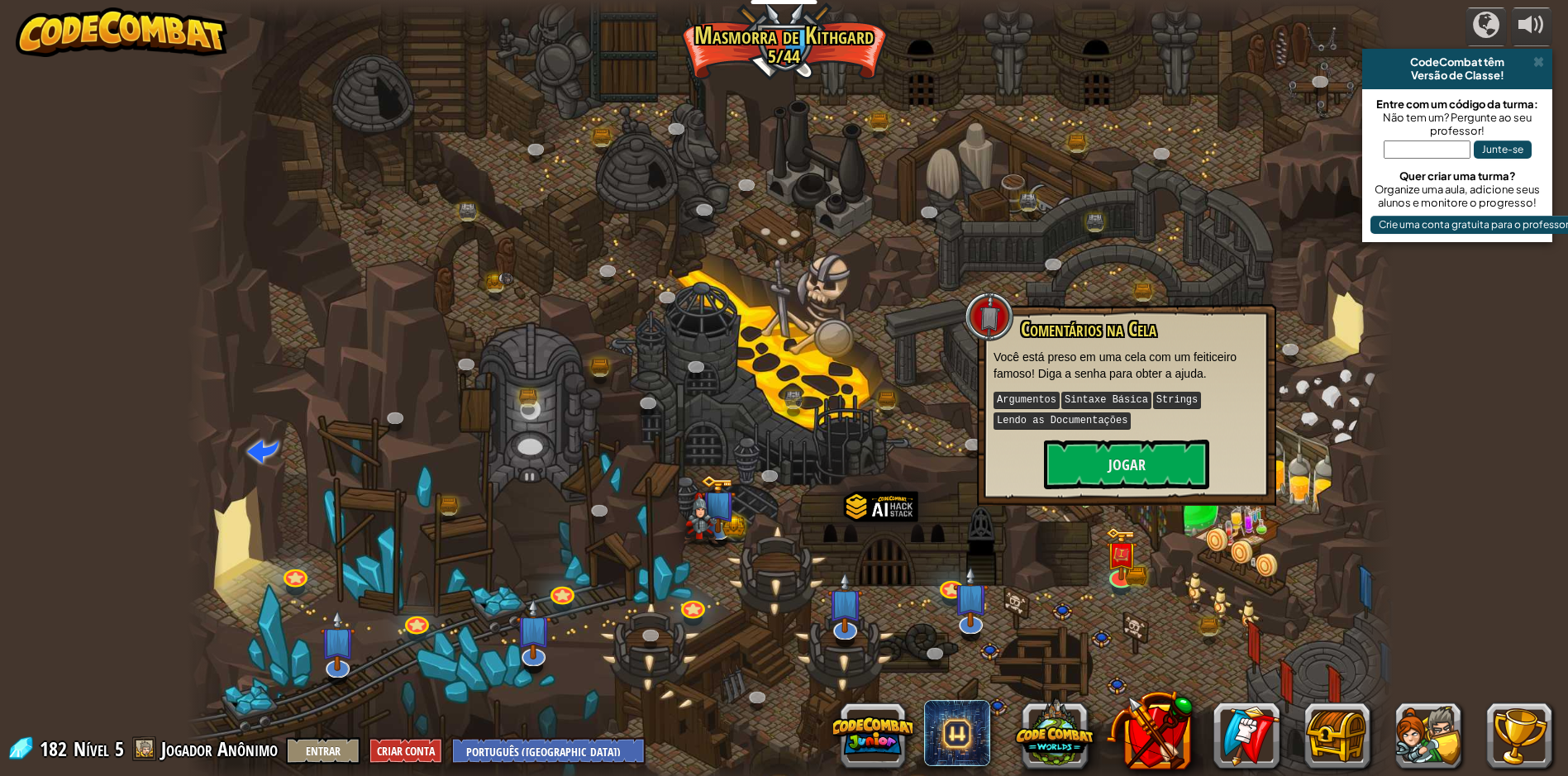
click at [1543, 54] on div "CodeCombat têm Versão de Classe!" at bounding box center [1458, 69] width 190 height 41
click at [1540, 65] on span at bounding box center [1538, 62] width 11 height 14
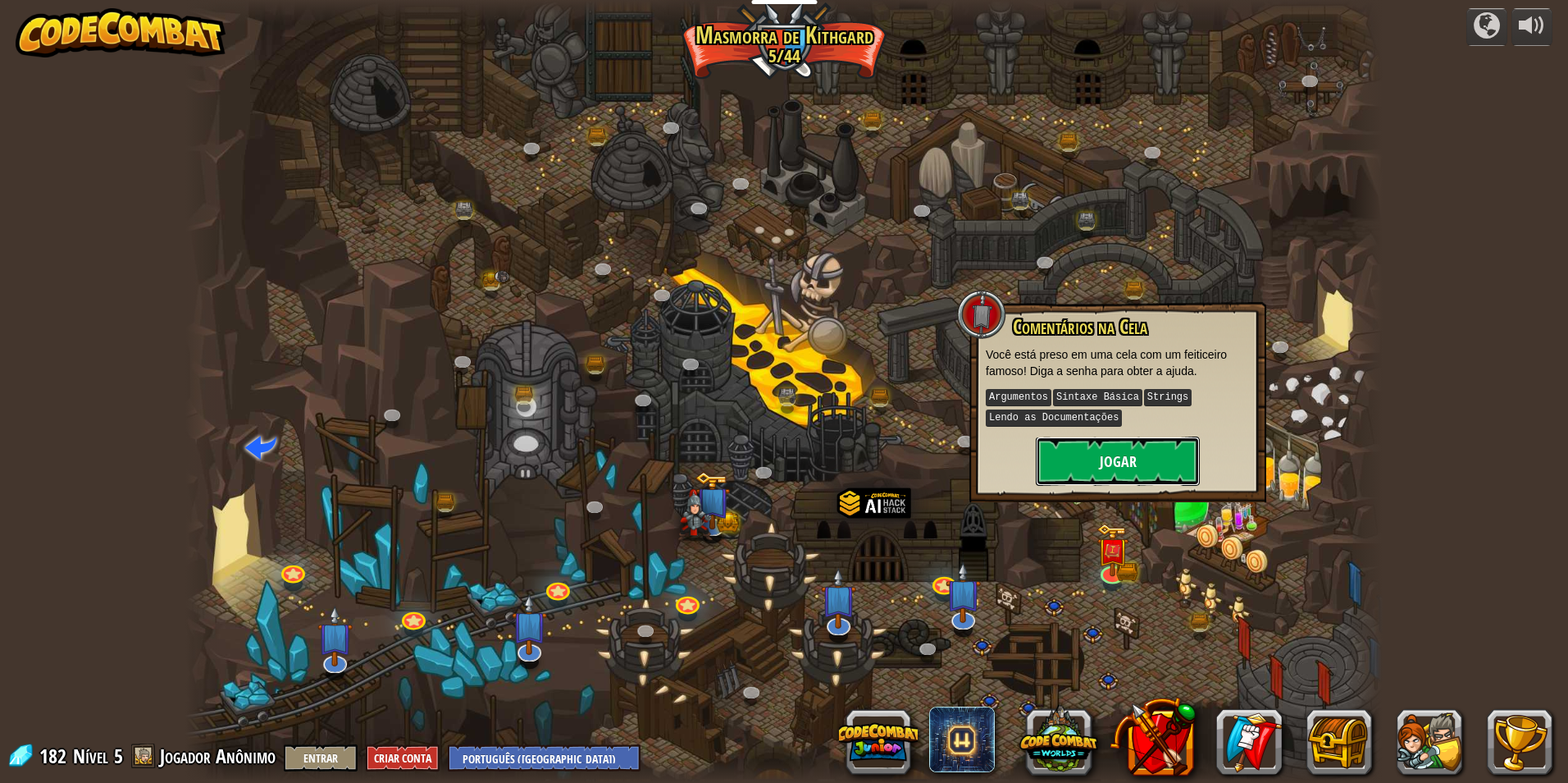
click at [1180, 460] on button "Jogar" at bounding box center [1118, 461] width 164 height 49
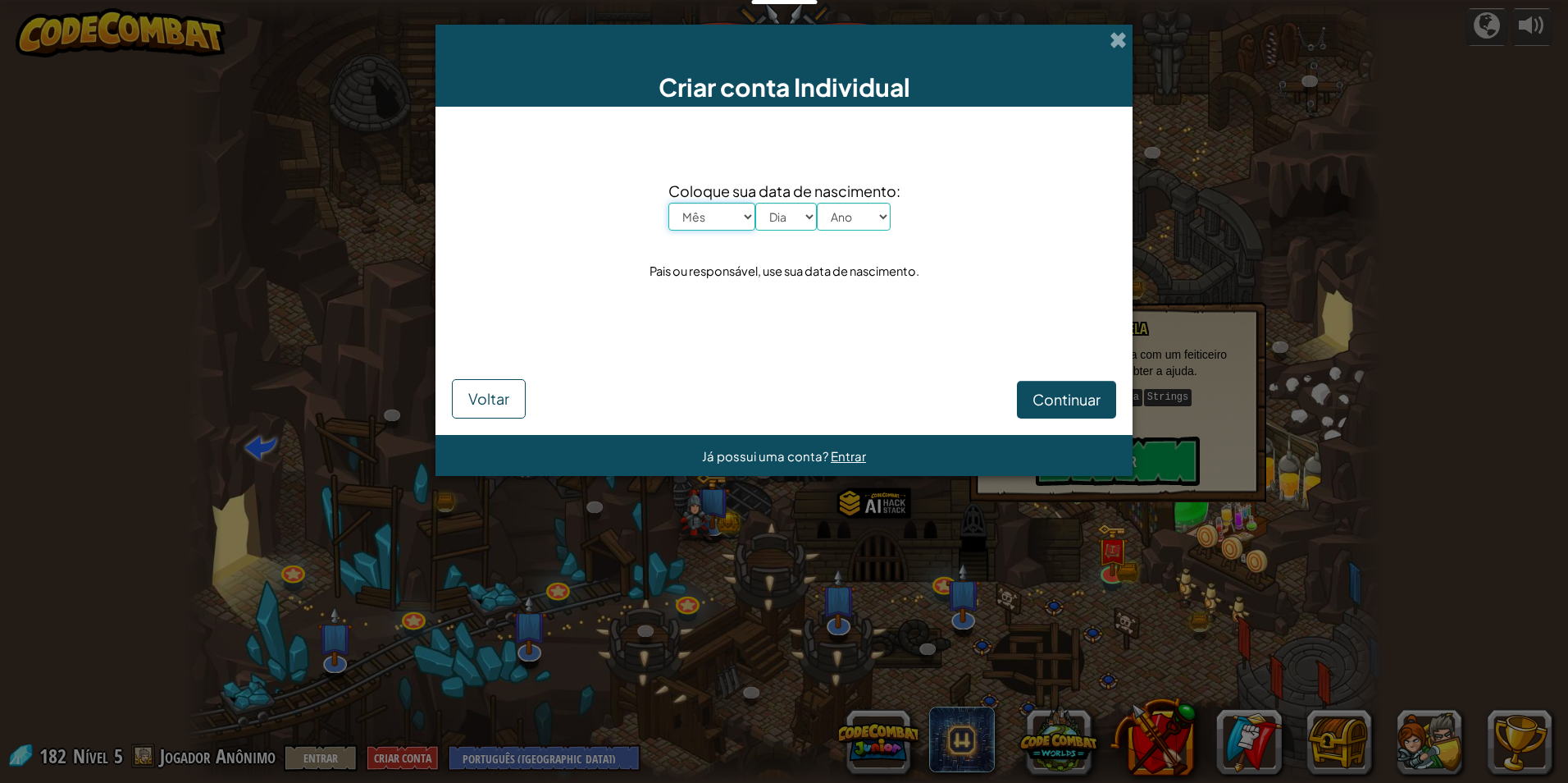
click at [725, 229] on select "Mês Janeiro Fevereiro Março Abril Maio Junho Julho Agosto Setembro Outubro Nove…" at bounding box center [712, 216] width 87 height 28
select select "1"
click at [669, 202] on select "Mês Janeiro Fevereiro Março Abril Maio Junho Julho Agosto Setembro Outubro Nove…" at bounding box center [712, 216] width 87 height 28
click at [785, 213] on select "Dia 1 2 3 4 5 6 7 8 9 10 11 12 13 14 15 16 17 18 19 20 21 22 23 24 25 26 27 28 …" at bounding box center [786, 216] width 62 height 28
select select "10"
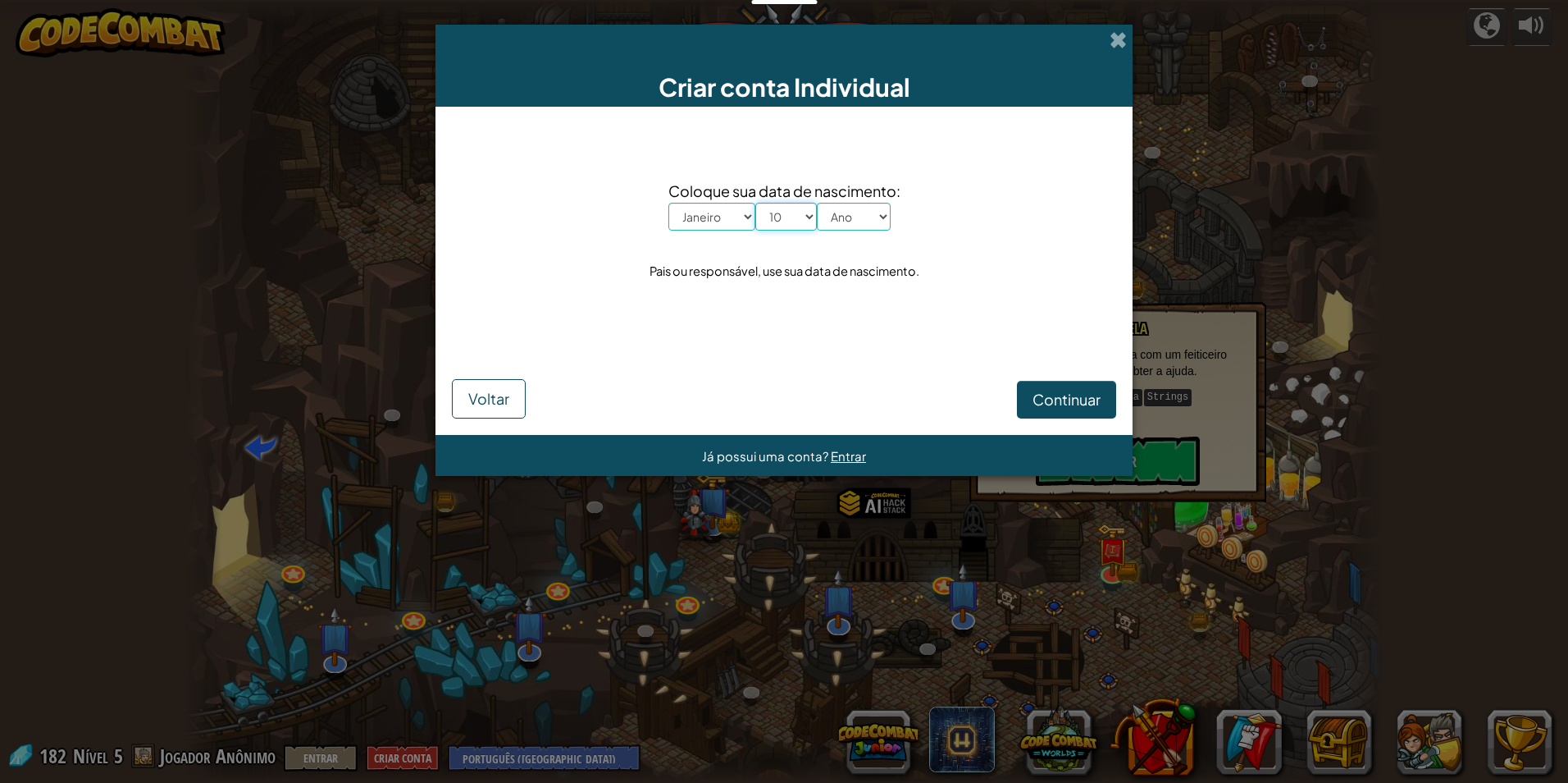
click at [756, 202] on select "Dia 1 2 3 4 5 6 7 8 9 10 11 12 13 14 15 16 17 18 19 20 21 22 23 24 25 26 27 28 …" at bounding box center [786, 216] width 62 height 28
click at [790, 467] on div "Já possui uma conta? Entrar" at bounding box center [784, 455] width 698 height 41
click at [868, 219] on select "Ano 2025 2024 2023 2022 2021 2020 2019 2018 2017 2016 2015 2014 2013 2012 2011 …" at bounding box center [854, 216] width 74 height 28
select select "1989"
click at [817, 202] on select "Ano 2025 2024 2023 2022 2021 2020 2019 2018 2017 2016 2015 2014 2013 2012 2011 …" at bounding box center [854, 216] width 74 height 28
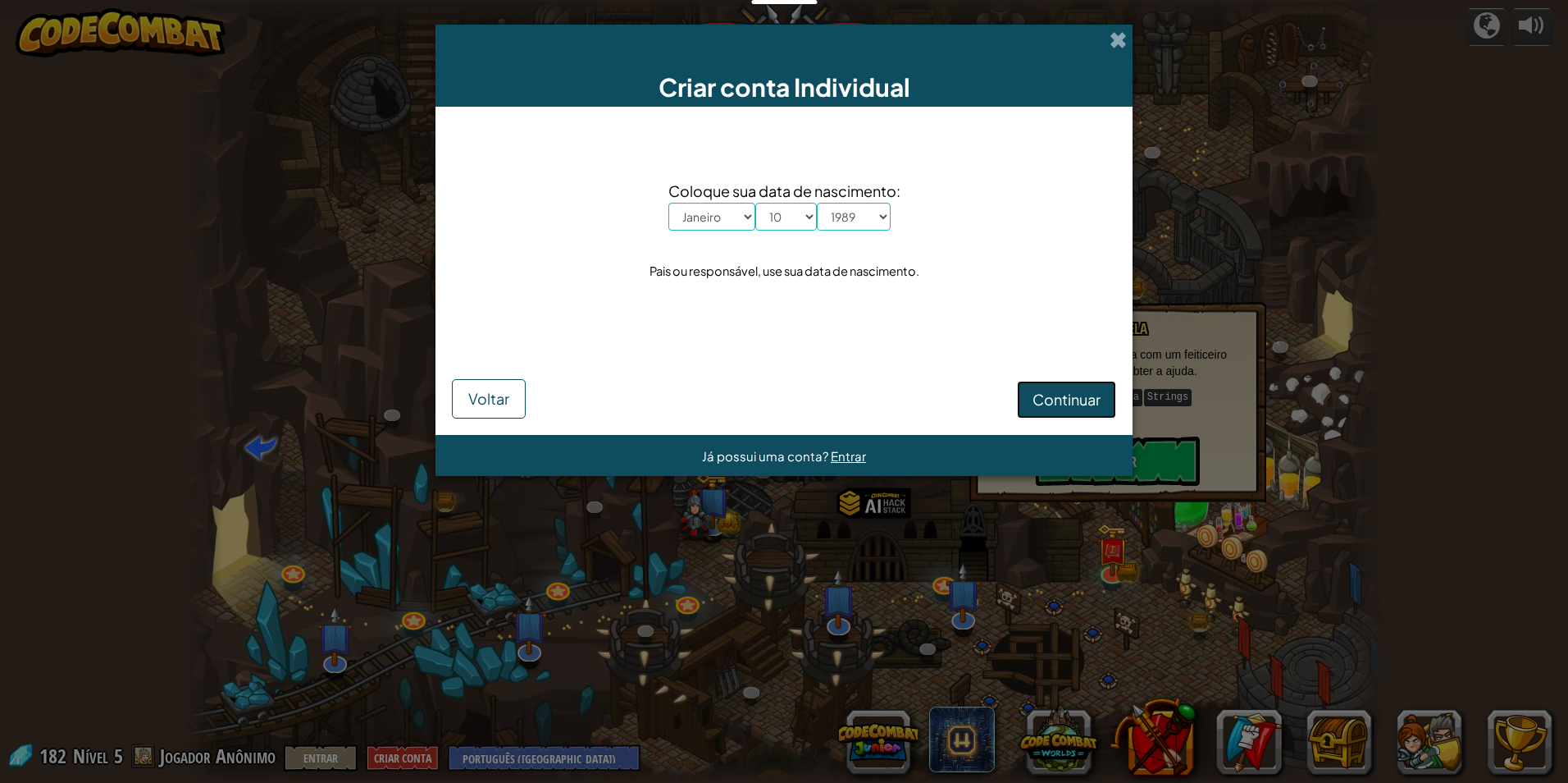
click at [1077, 397] on span "Continuar" at bounding box center [1066, 399] width 68 height 19
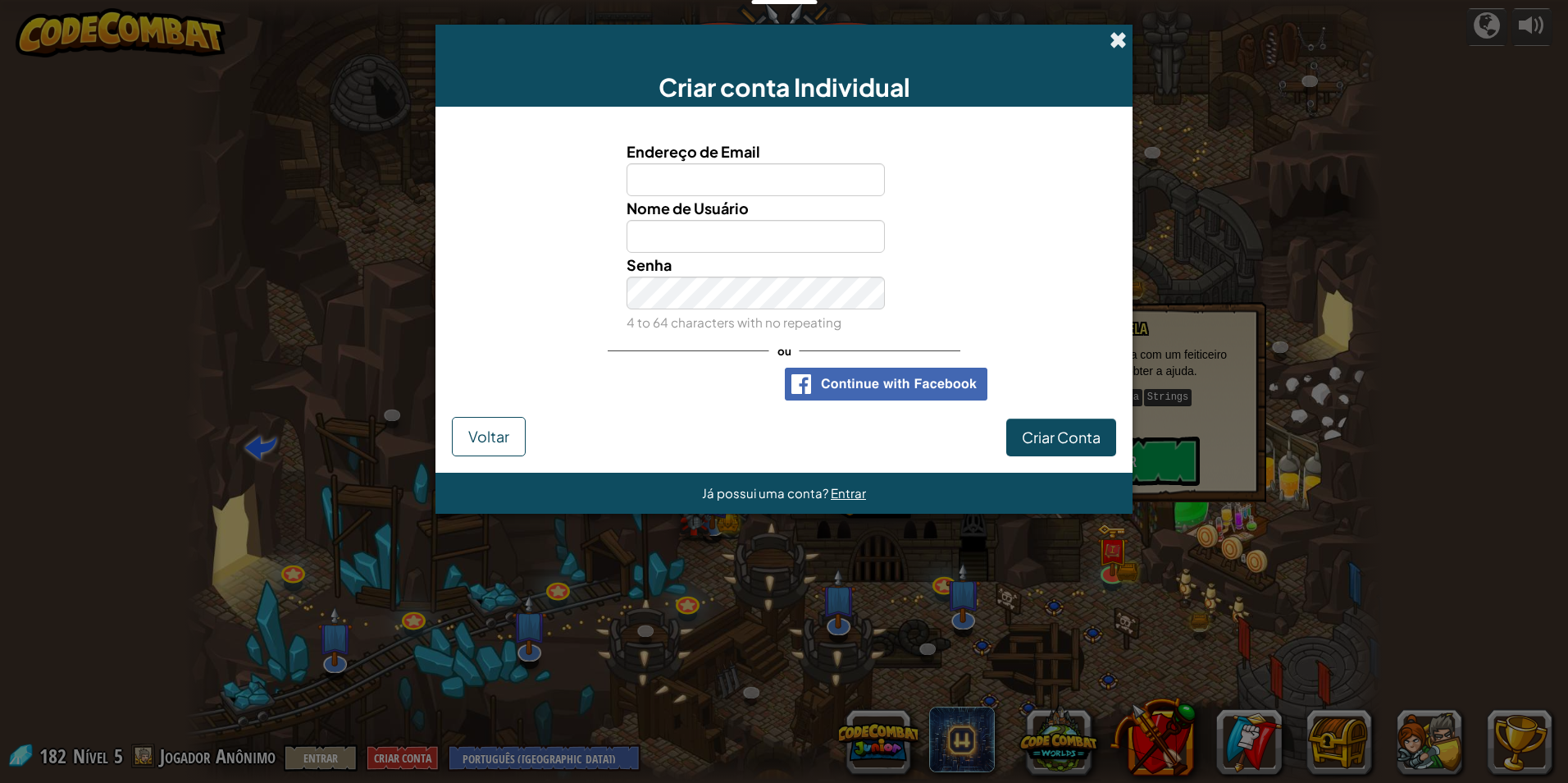
click at [1113, 45] on span at bounding box center [1118, 40] width 17 height 17
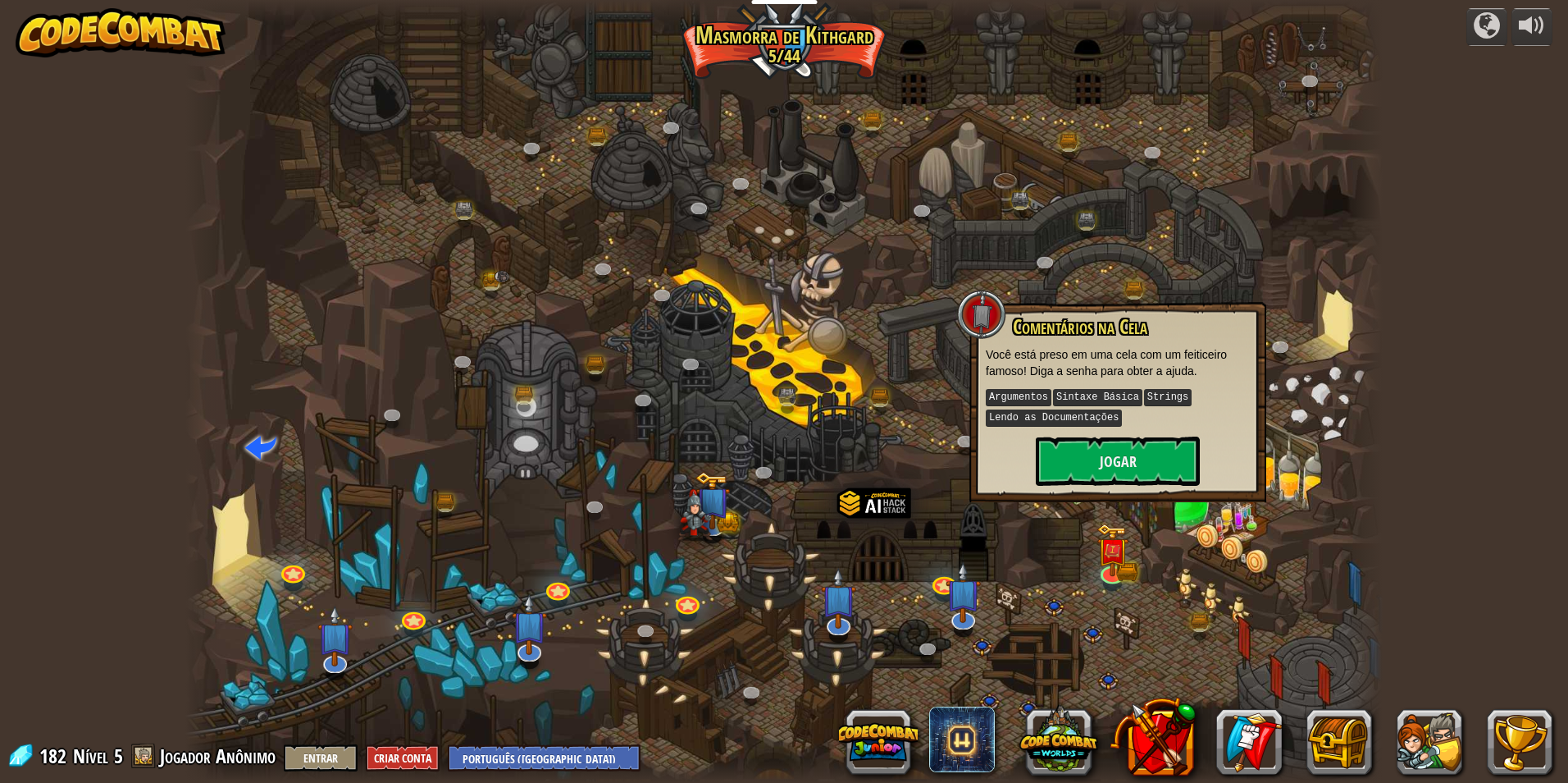
click at [809, 385] on div at bounding box center [784, 392] width 1198 height 783
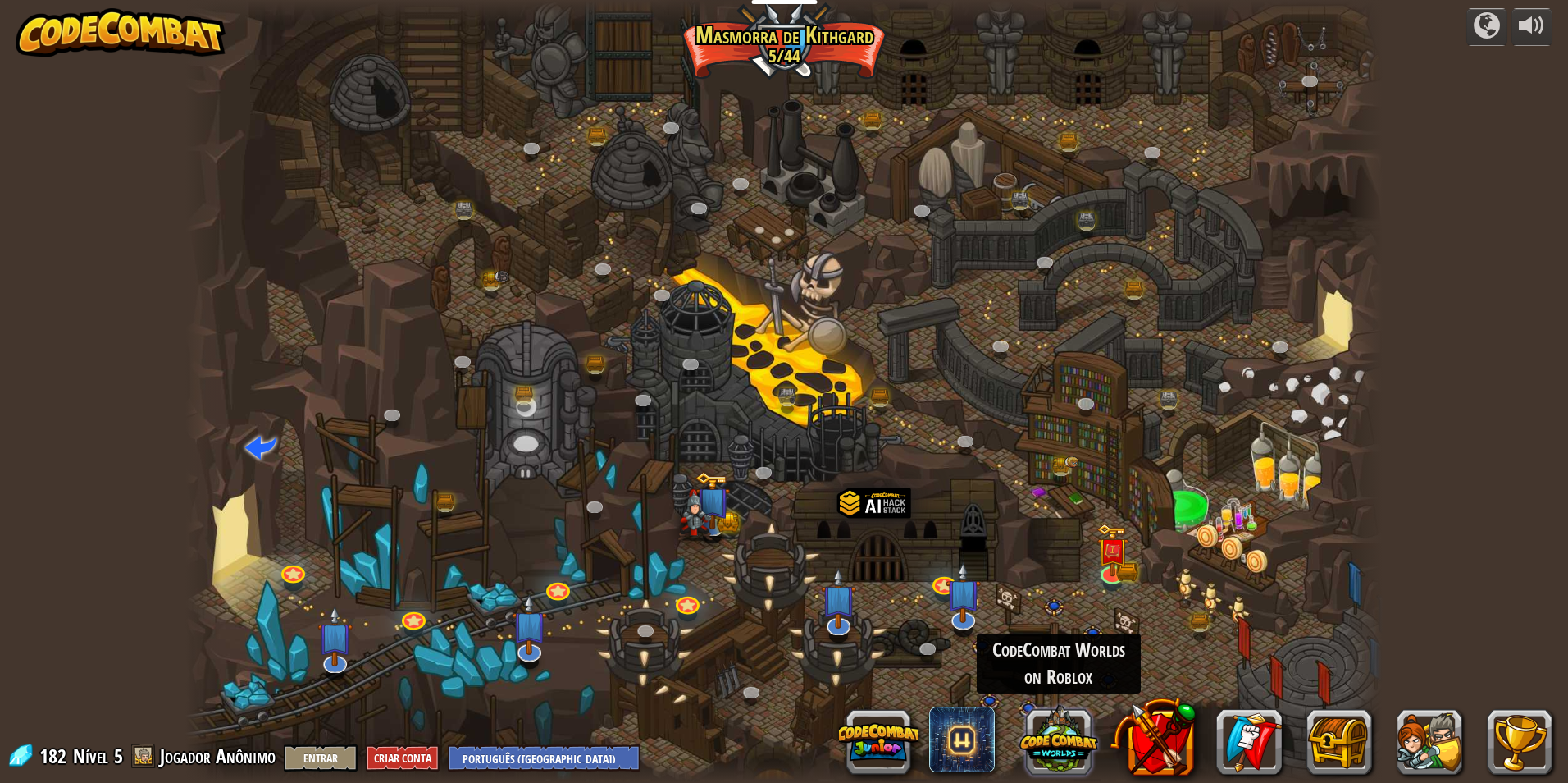
click at [1048, 723] on button at bounding box center [1059, 739] width 78 height 78
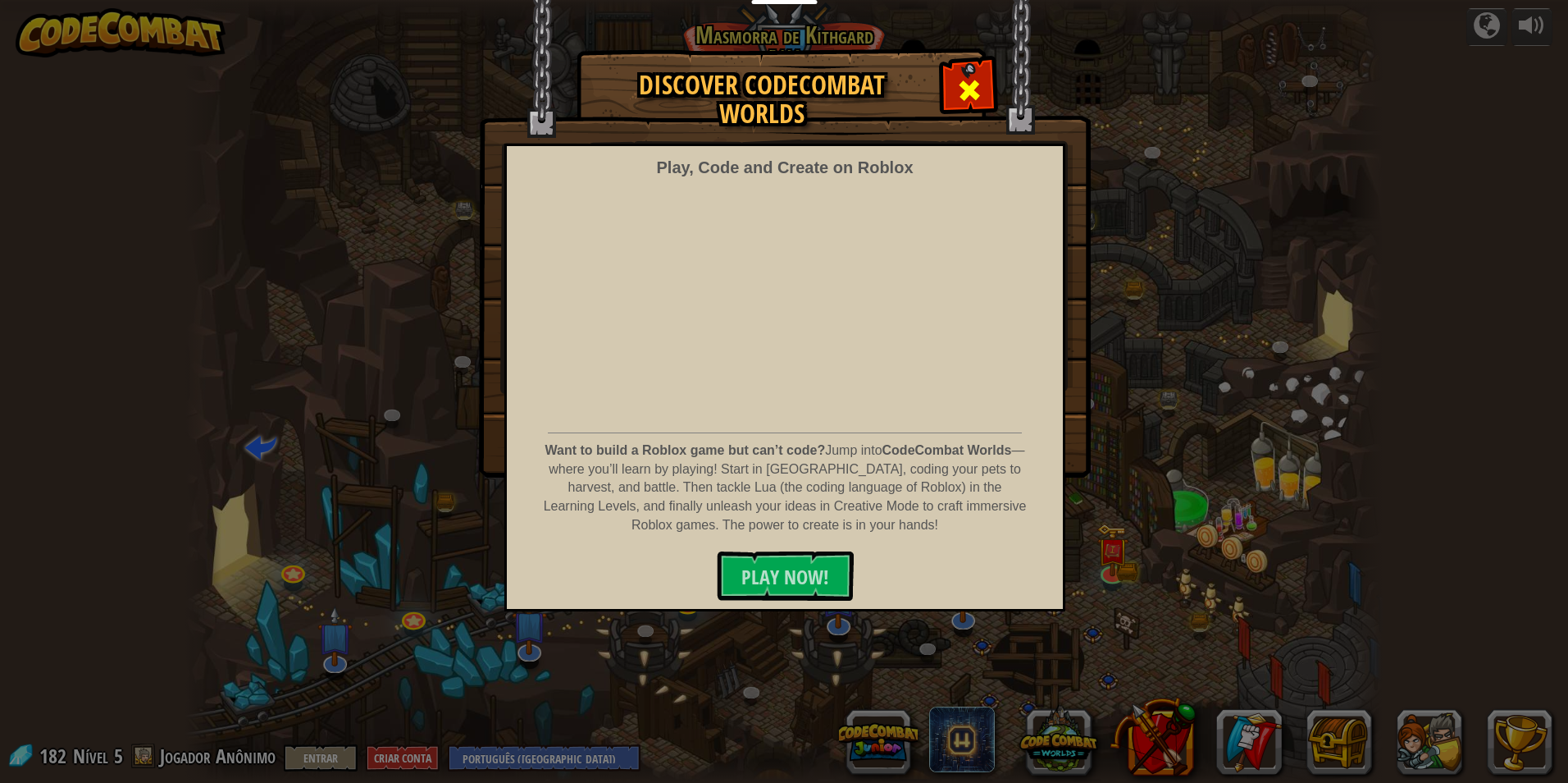
click at [969, 80] on span at bounding box center [969, 89] width 26 height 26
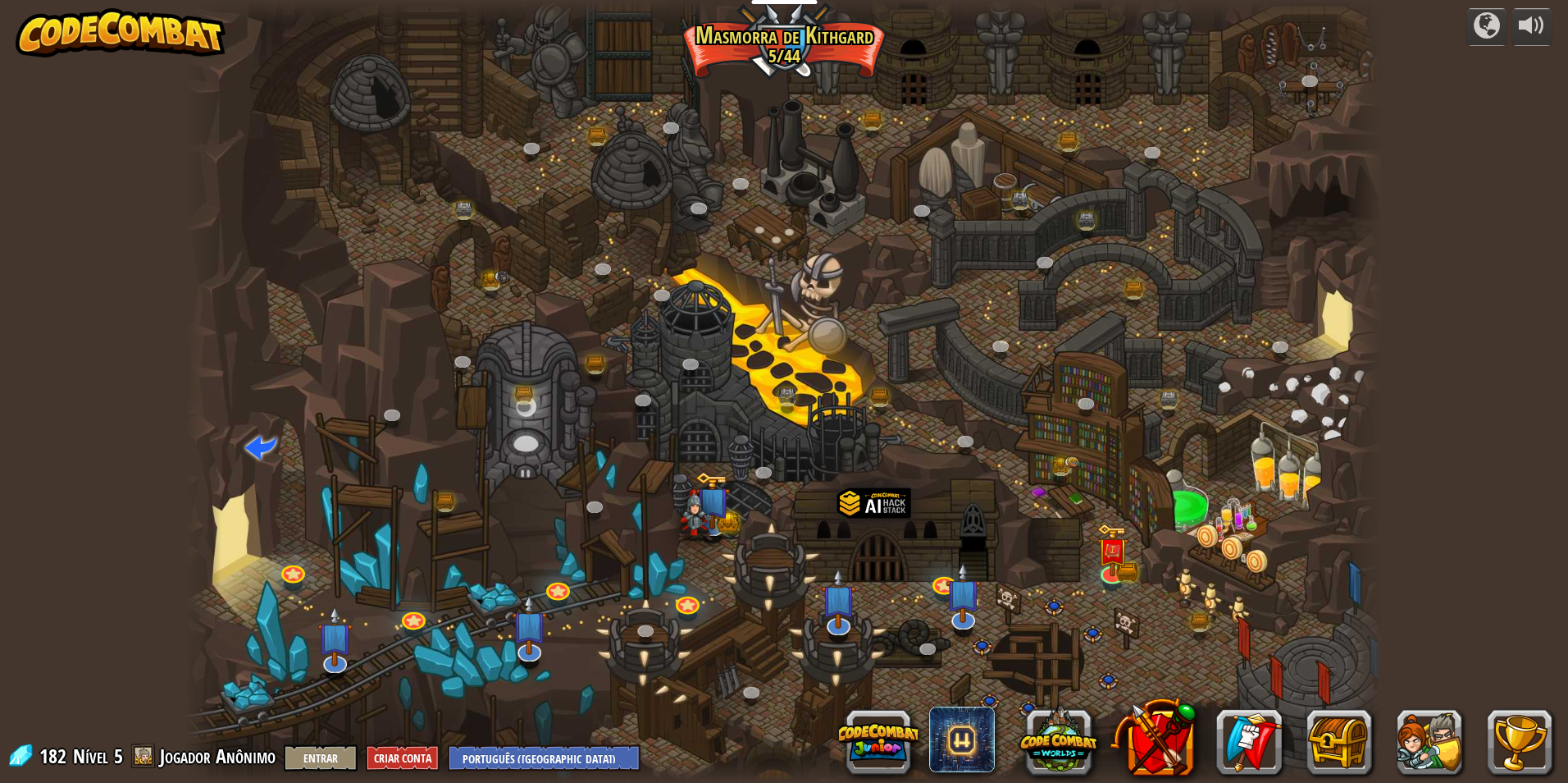
click at [212, 749] on span "Jogador Anônimo" at bounding box center [218, 755] width 116 height 26
click at [139, 757] on span at bounding box center [143, 755] width 24 height 24
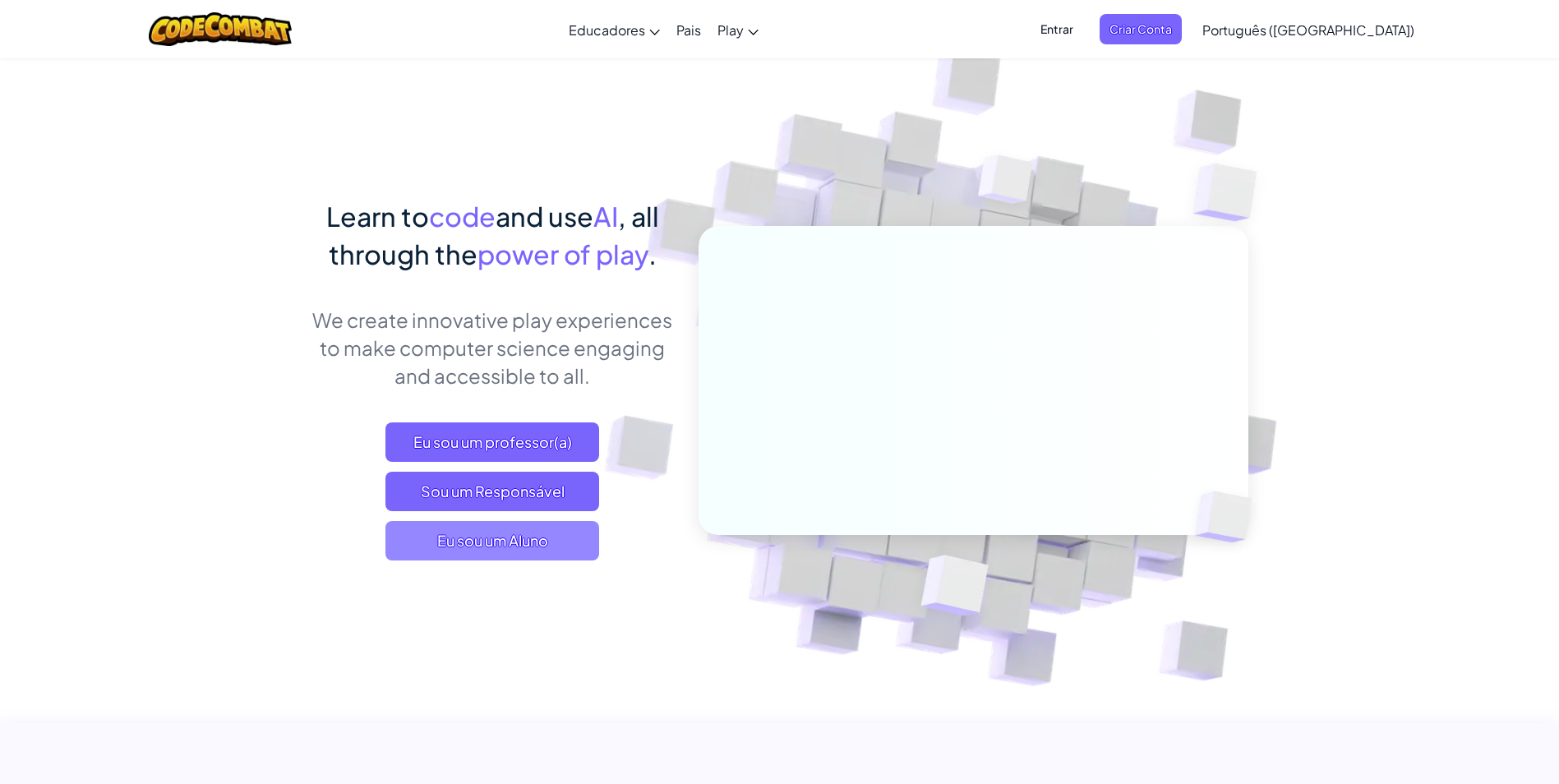
click at [537, 551] on span "Eu sou um Aluno" at bounding box center [492, 541] width 214 height 40
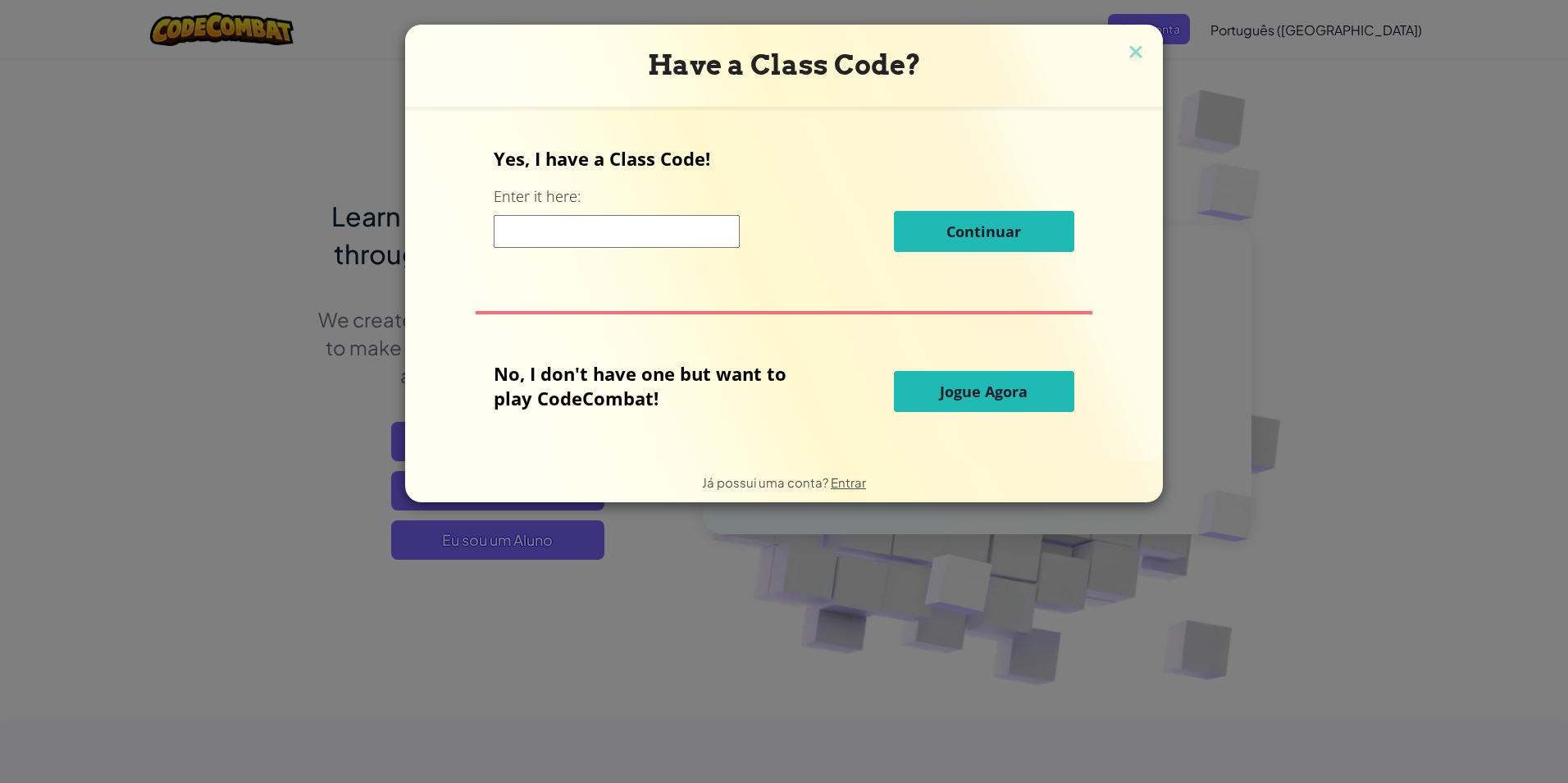
click at [970, 403] on button "Jogue Agora" at bounding box center [984, 392] width 181 height 41
select select "pt-BR"
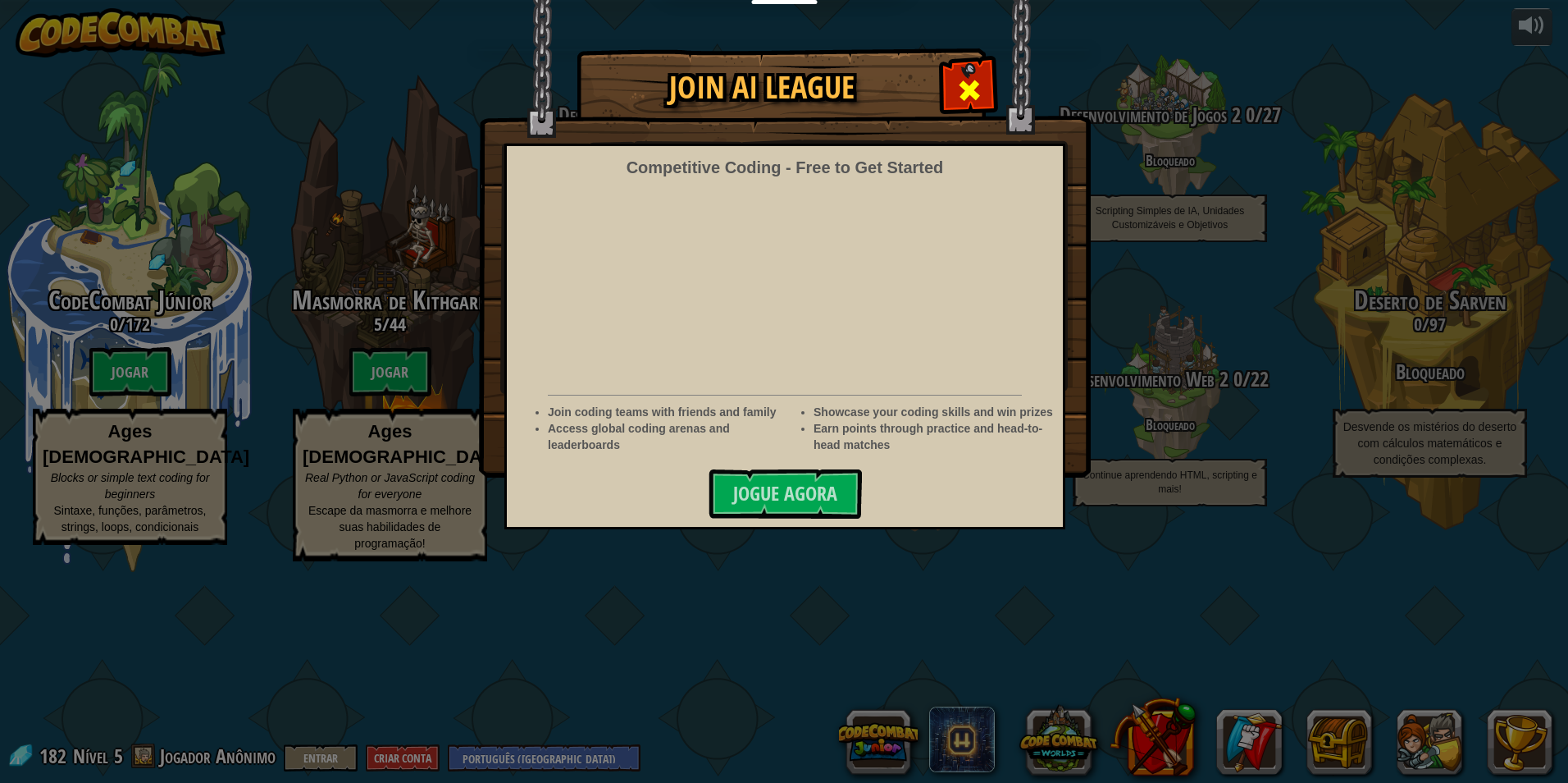
click at [967, 78] on span at bounding box center [969, 89] width 26 height 26
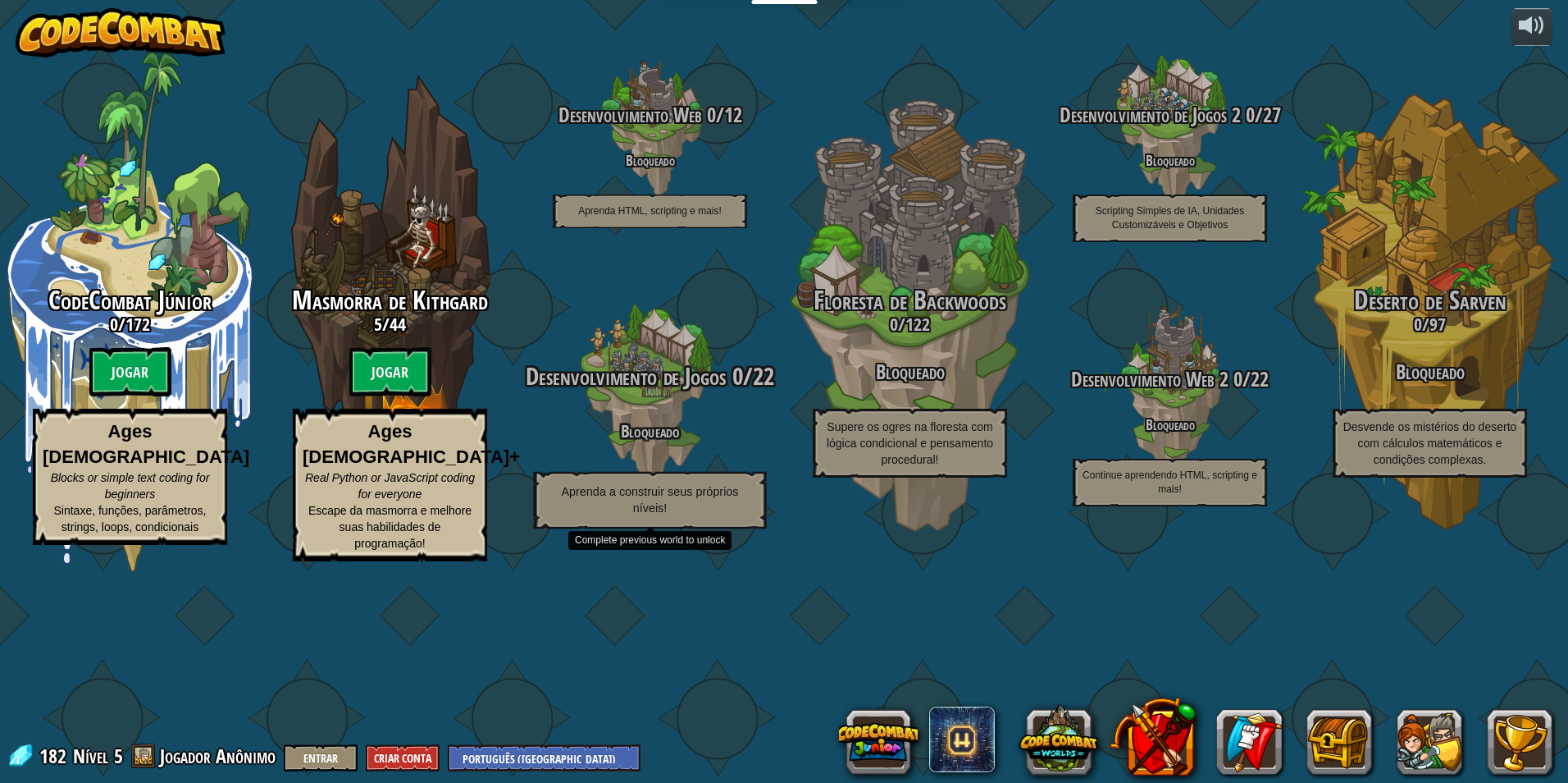
click at [652, 462] on div at bounding box center [649, 394] width 156 height 312
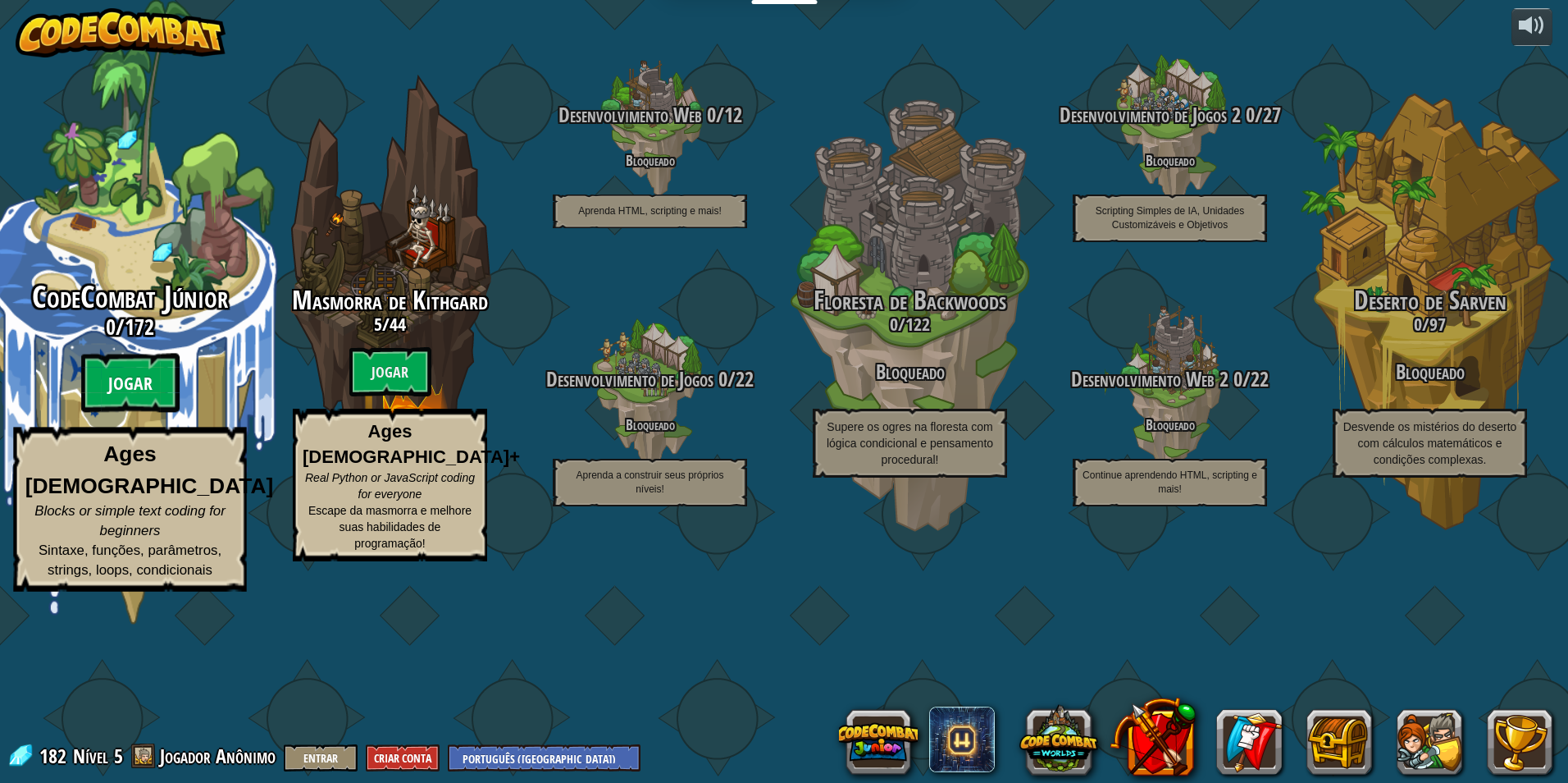
click at [135, 413] on btn "Jogar" at bounding box center [130, 383] width 99 height 59
select select "pt-BR"
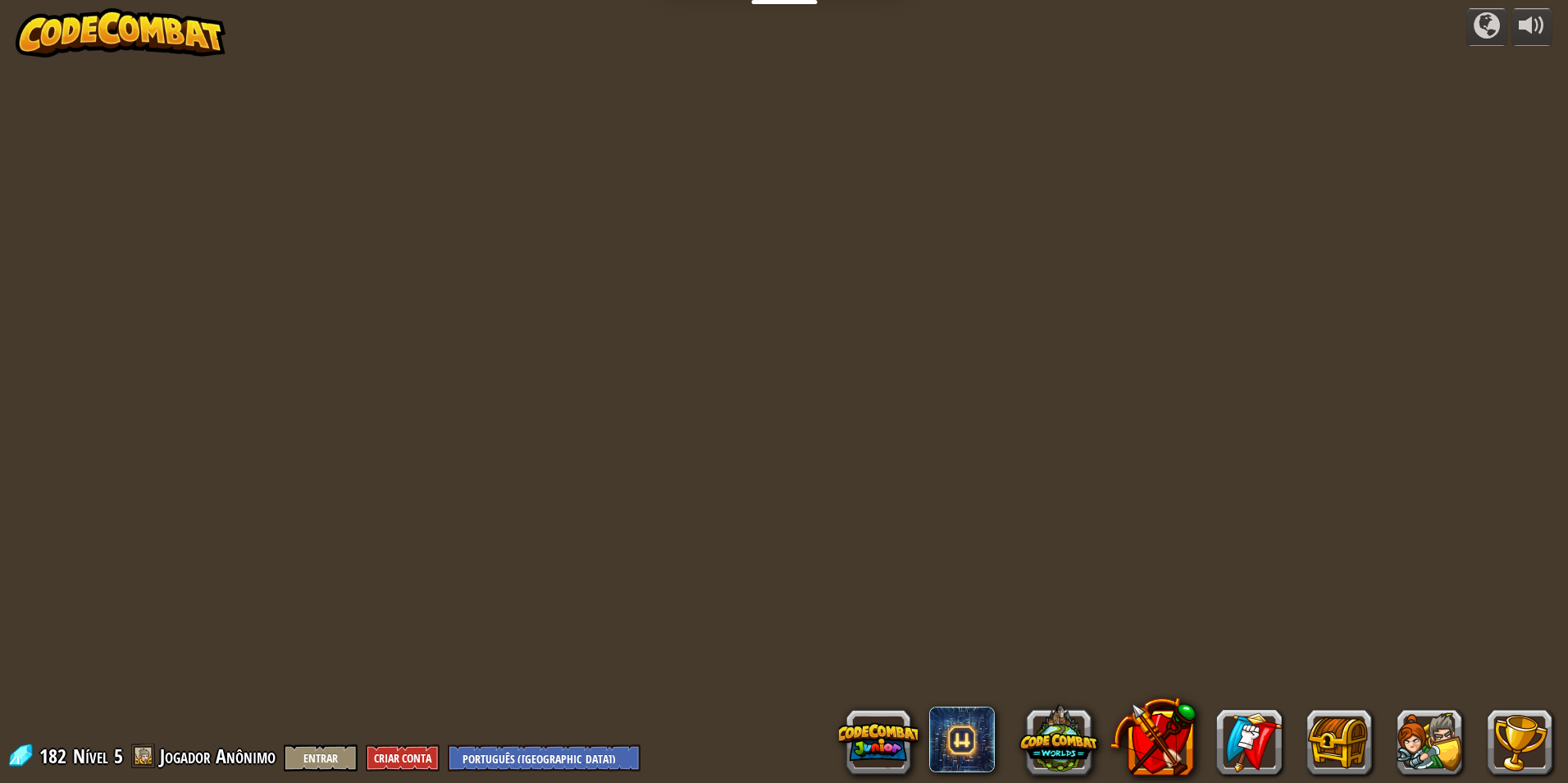
select select "pt-BR"
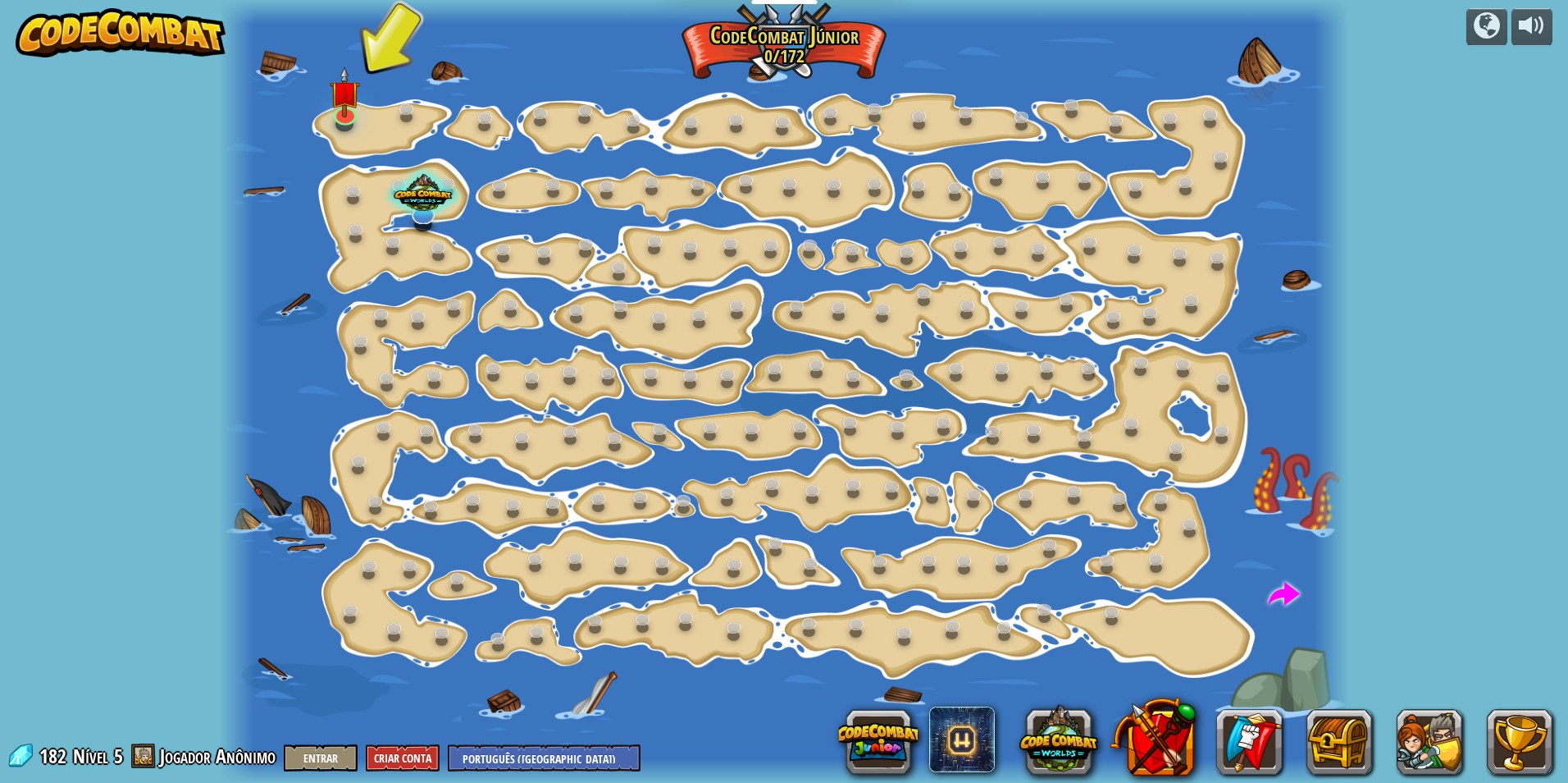
click at [357, 143] on div at bounding box center [784, 392] width 1128 height 783
click at [353, 105] on img at bounding box center [345, 79] width 30 height 69
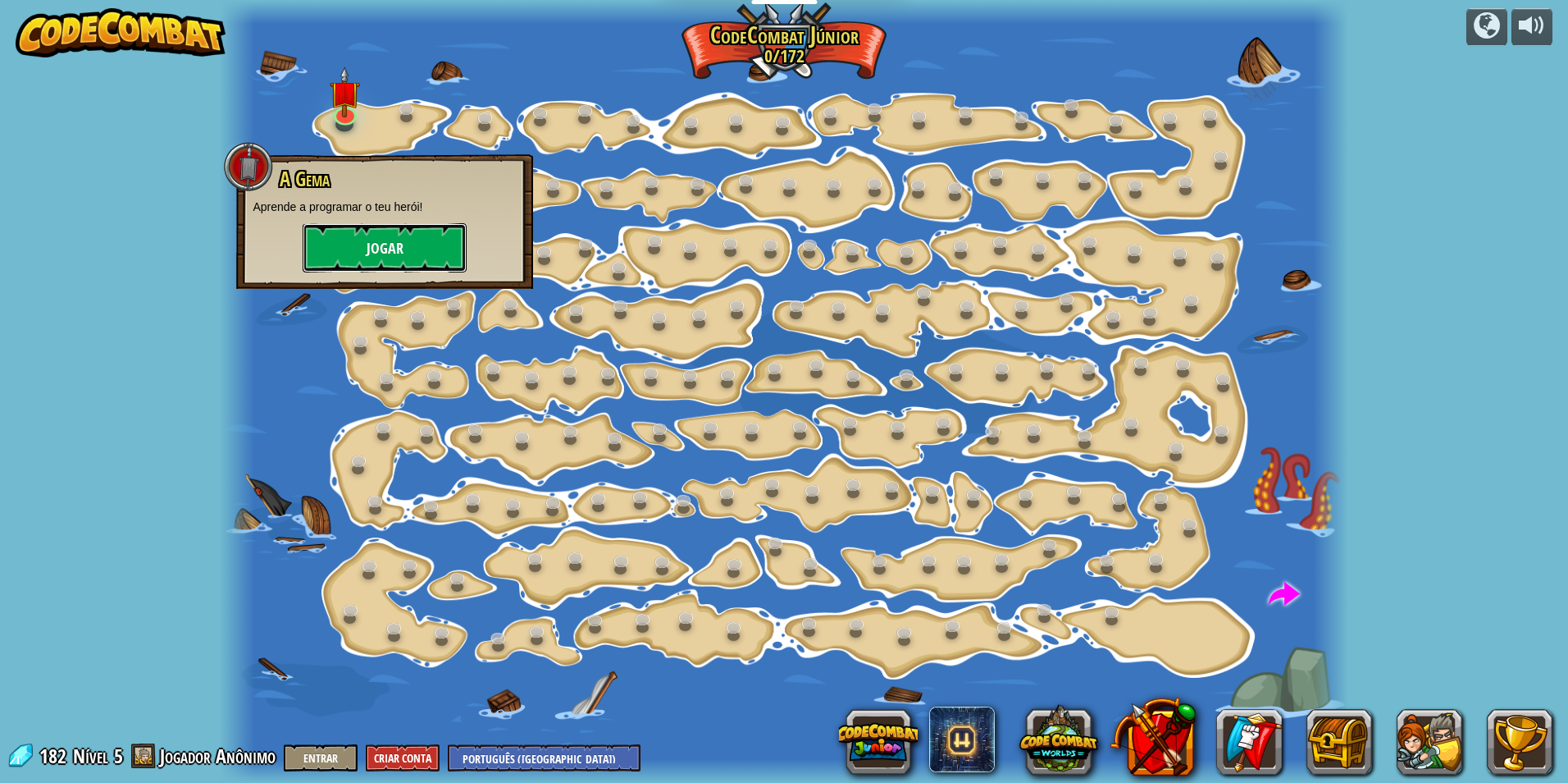
drag, startPoint x: 346, startPoint y: 271, endPoint x: 368, endPoint y: 240, distance: 38.0
click at [368, 240] on button "Jogar" at bounding box center [385, 248] width 164 height 49
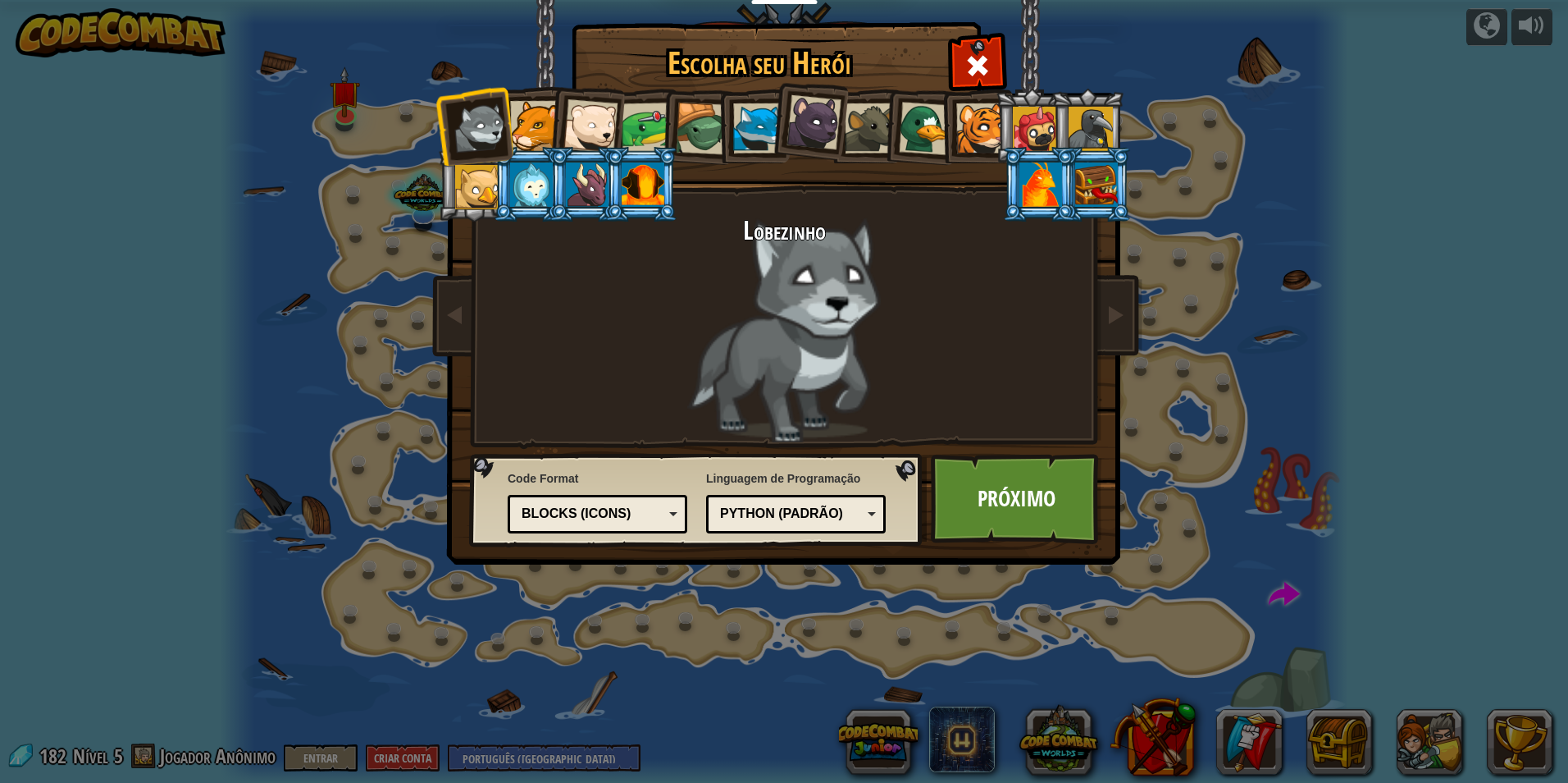
click at [368, 2] on body "Educadores Create Free Account School & District Solutions Teacher Toolkit Prev…" at bounding box center [784, 1] width 1568 height 2
click at [536, 113] on div at bounding box center [535, 126] width 50 height 50
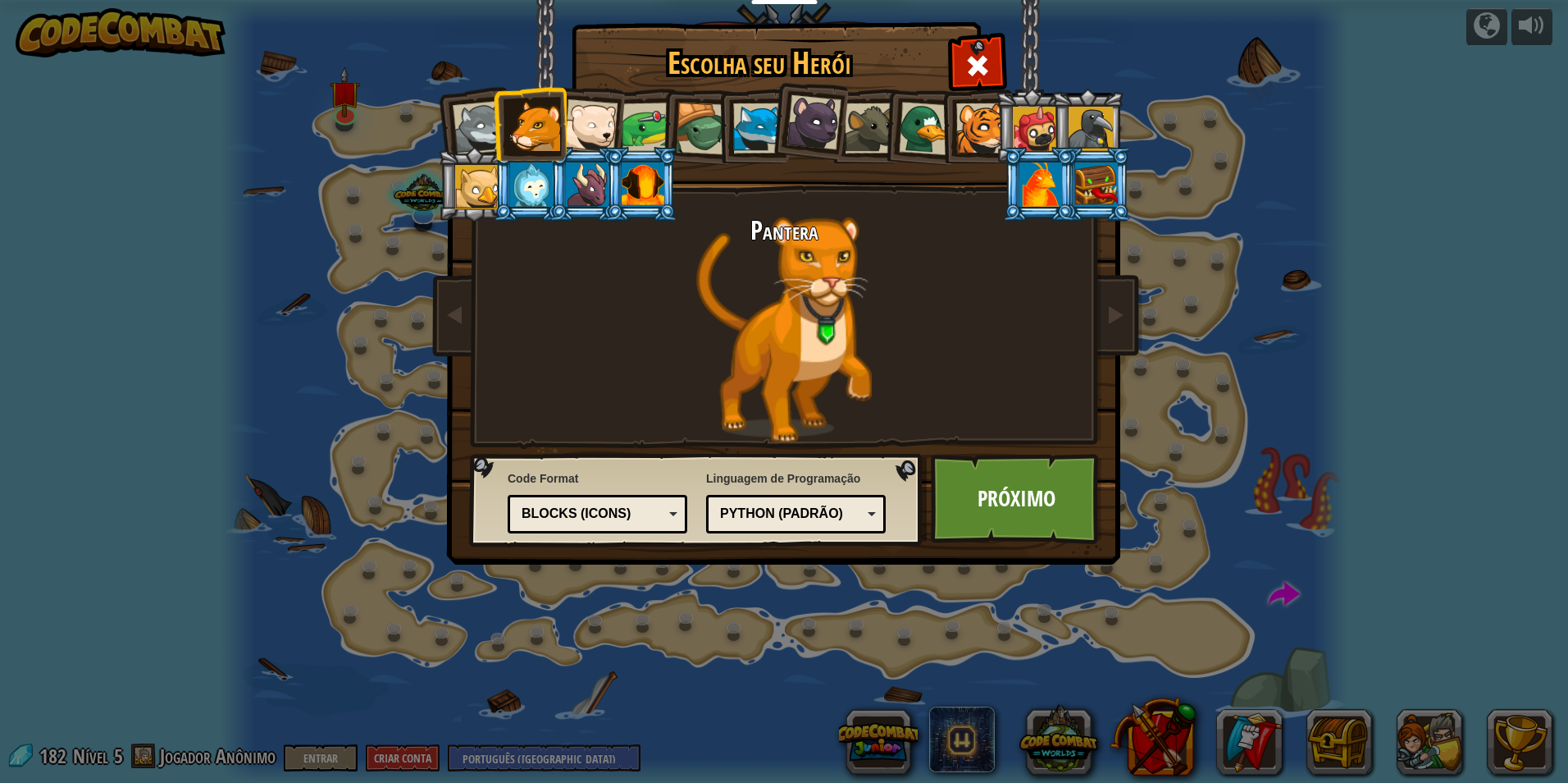
click at [568, 102] on div at bounding box center [590, 127] width 54 height 54
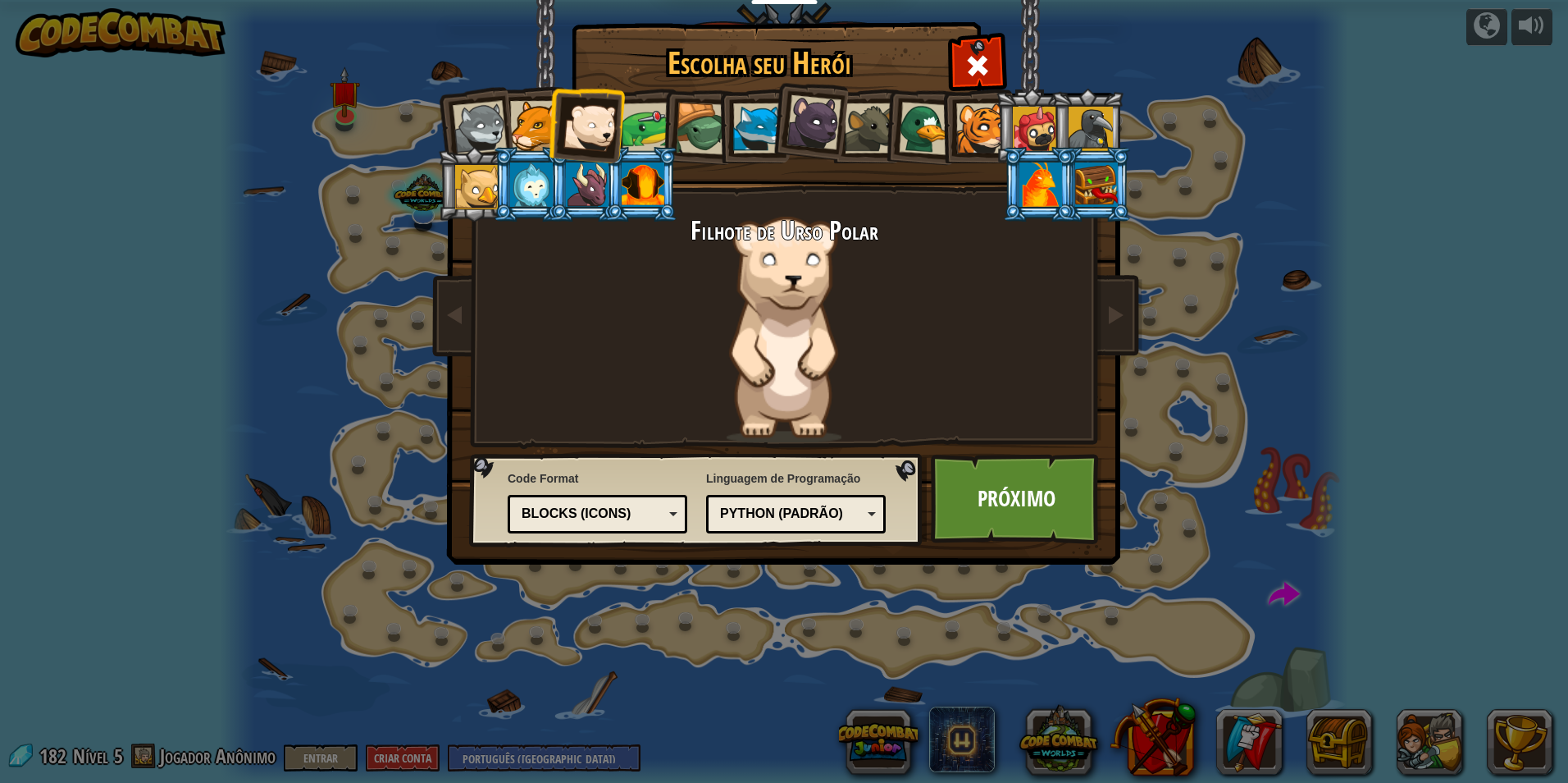
click at [658, 126] on div at bounding box center [647, 128] width 51 height 51
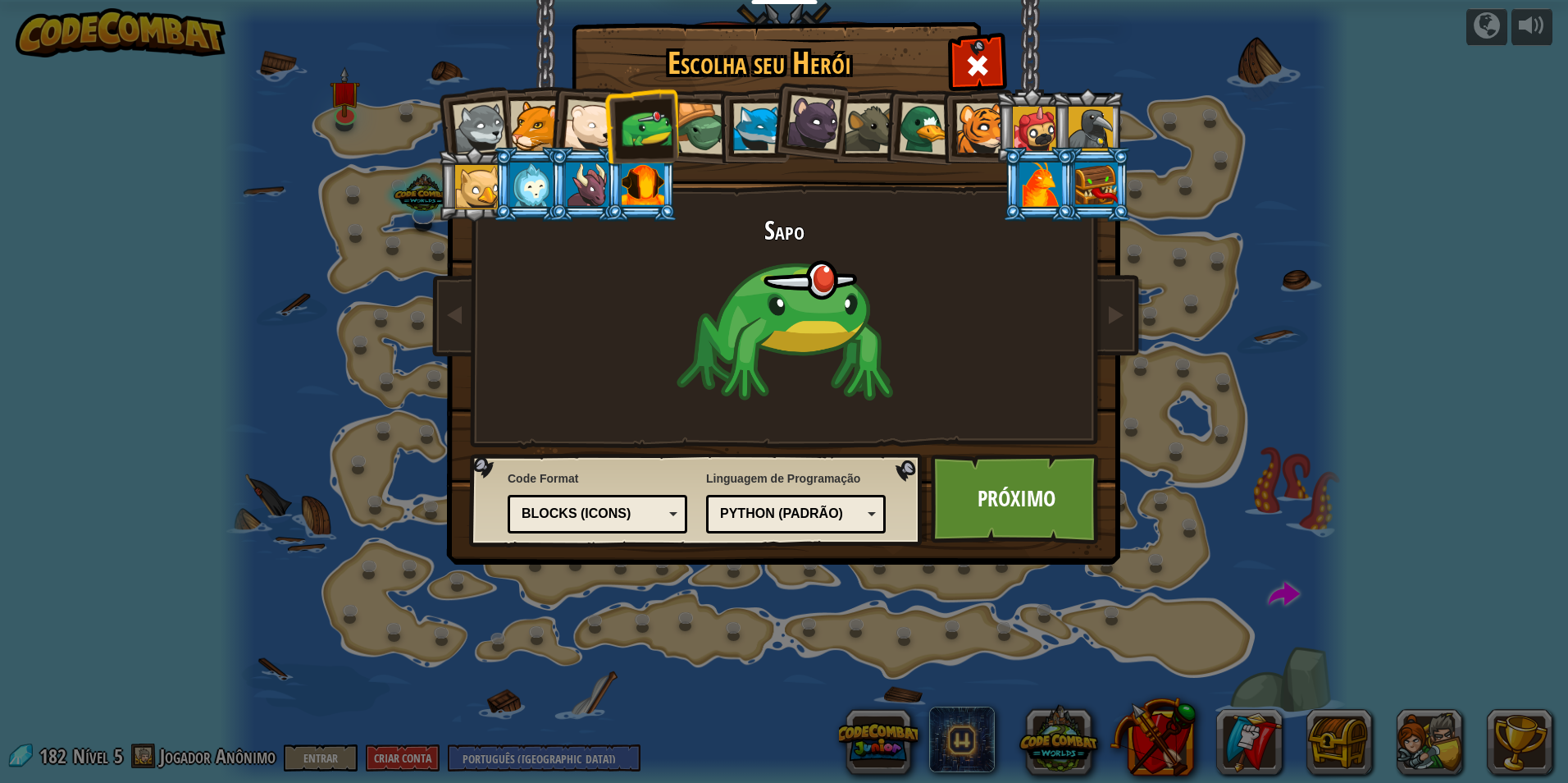
click at [658, 126] on div at bounding box center [647, 128] width 51 height 51
click at [686, 120] on div at bounding box center [702, 129] width 52 height 52
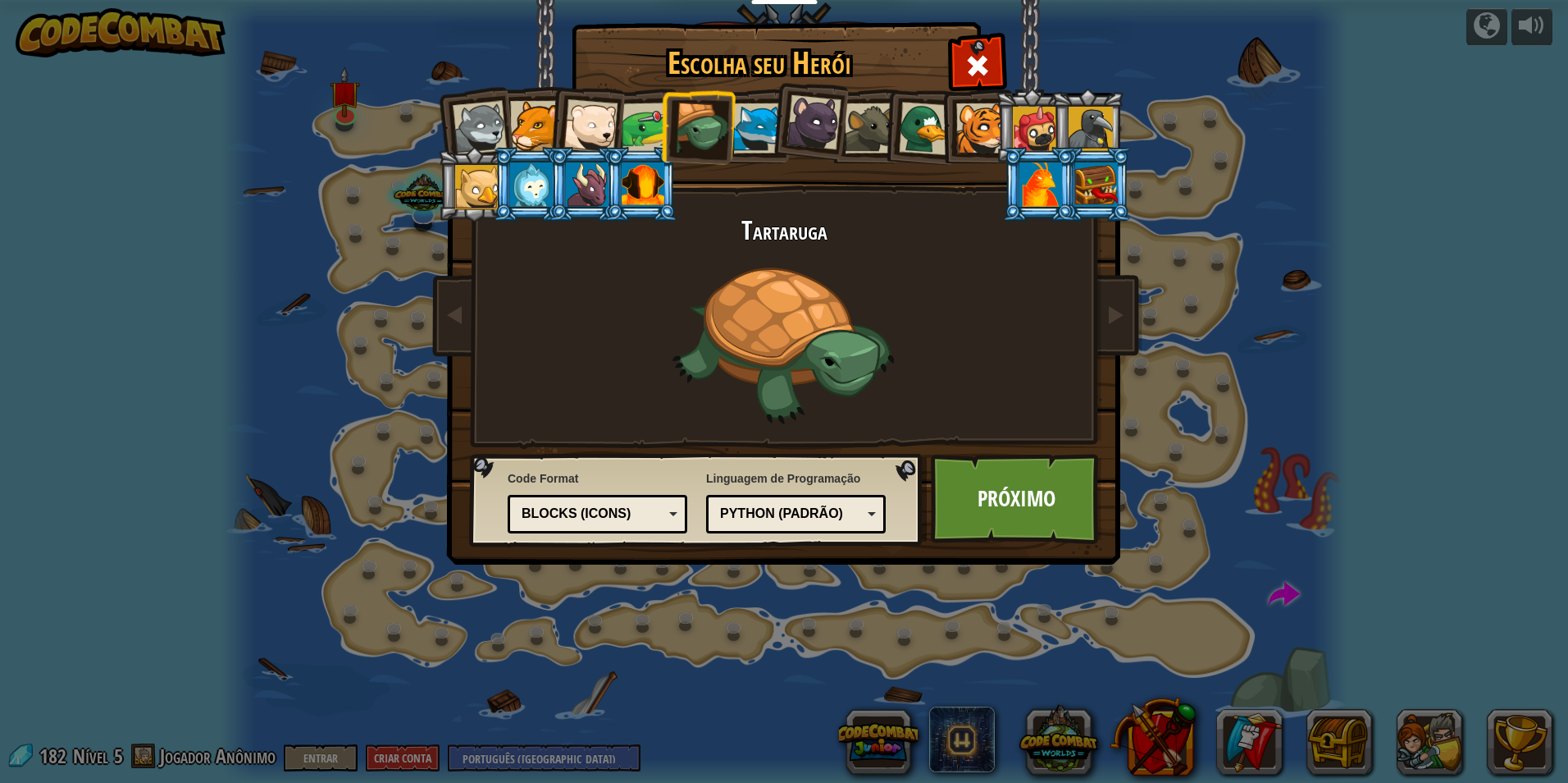
drag, startPoint x: 533, startPoint y: 96, endPoint x: 681, endPoint y: 117, distance: 149.5
click at [681, 89] on ol at bounding box center [784, 89] width 676 height 0
click at [746, 132] on div at bounding box center [757, 128] width 50 height 50
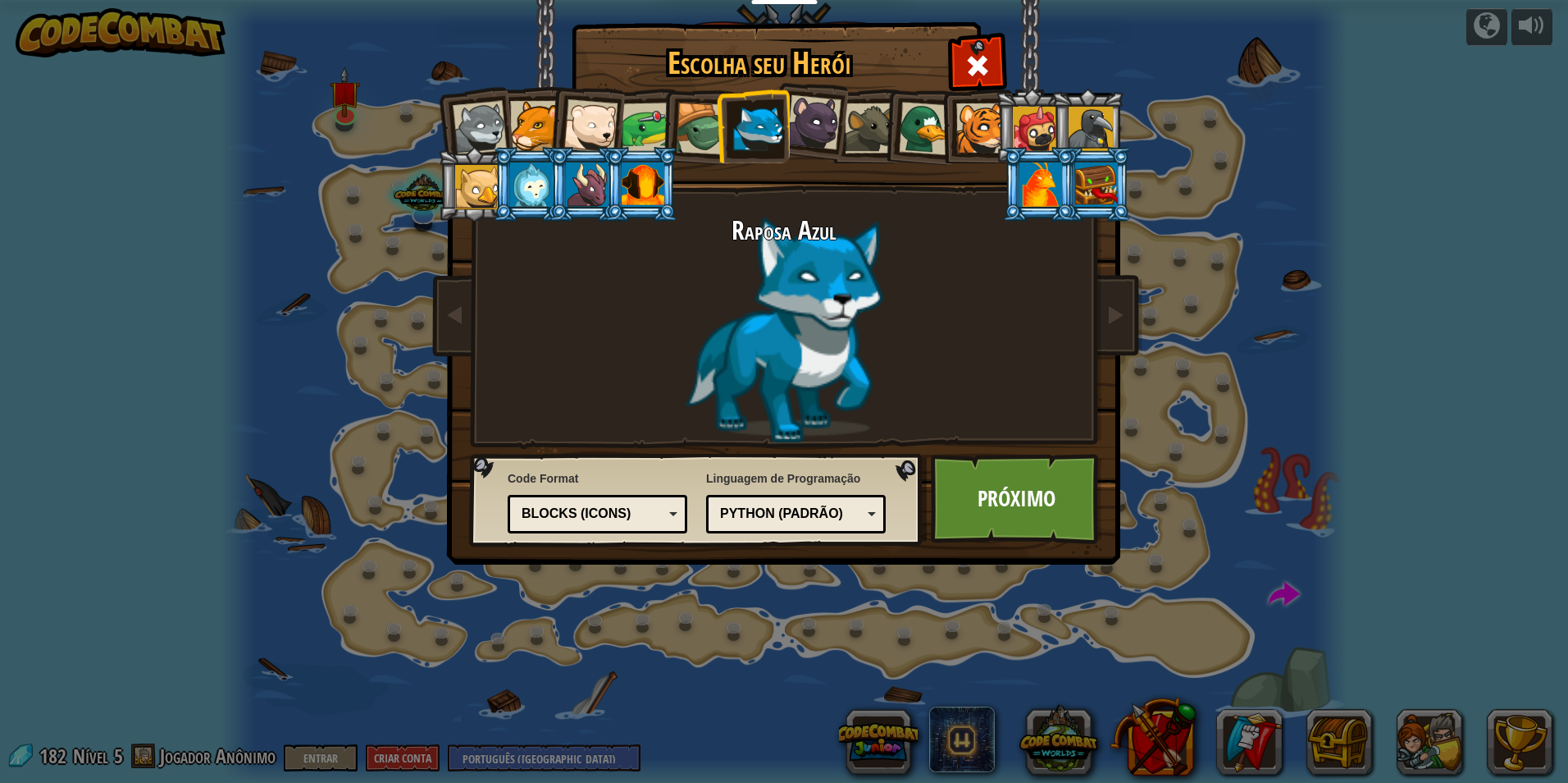
click at [467, 121] on div at bounding box center [480, 128] width 54 height 54
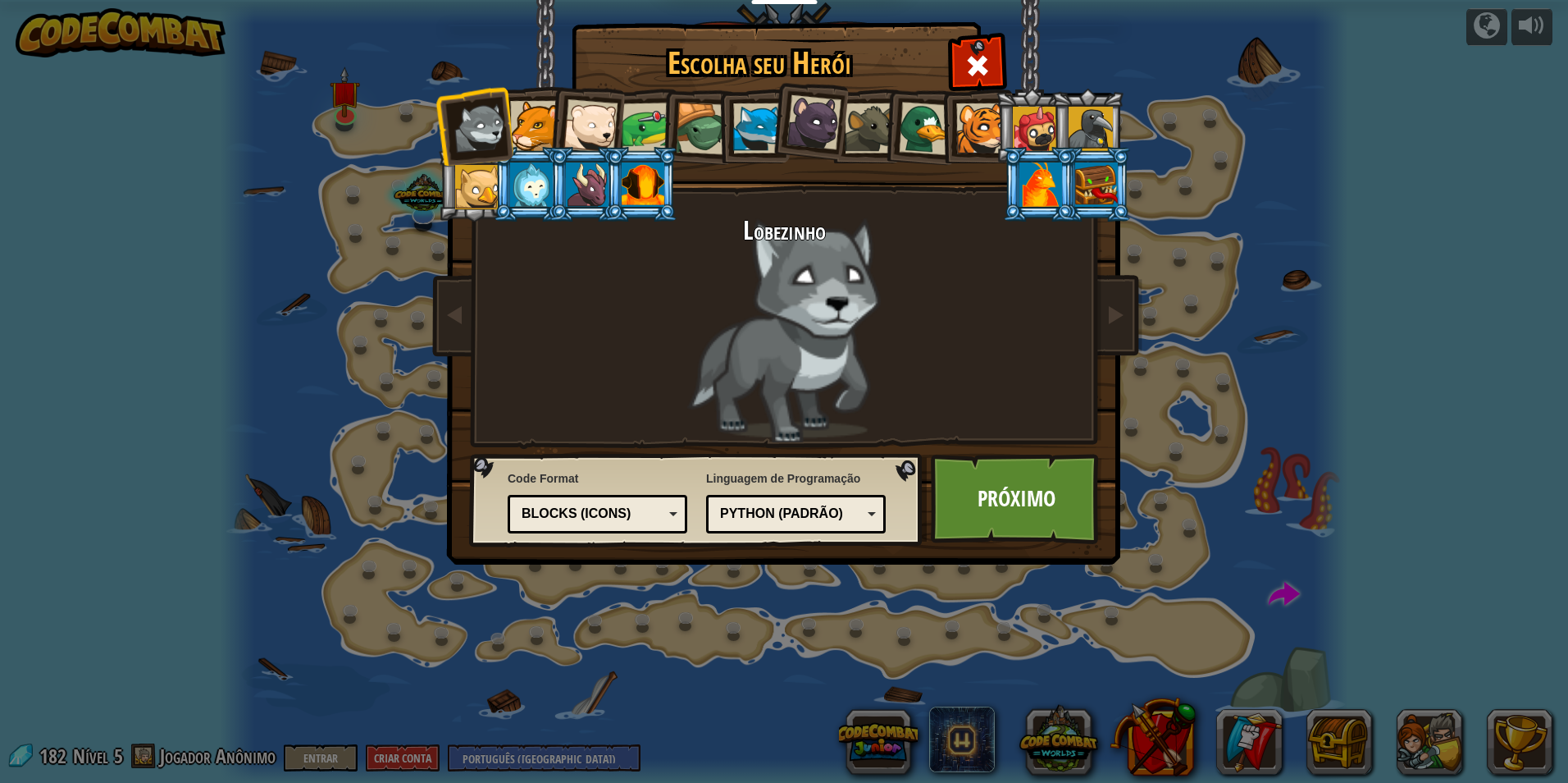
click at [549, 121] on li at bounding box center [585, 122] width 80 height 80
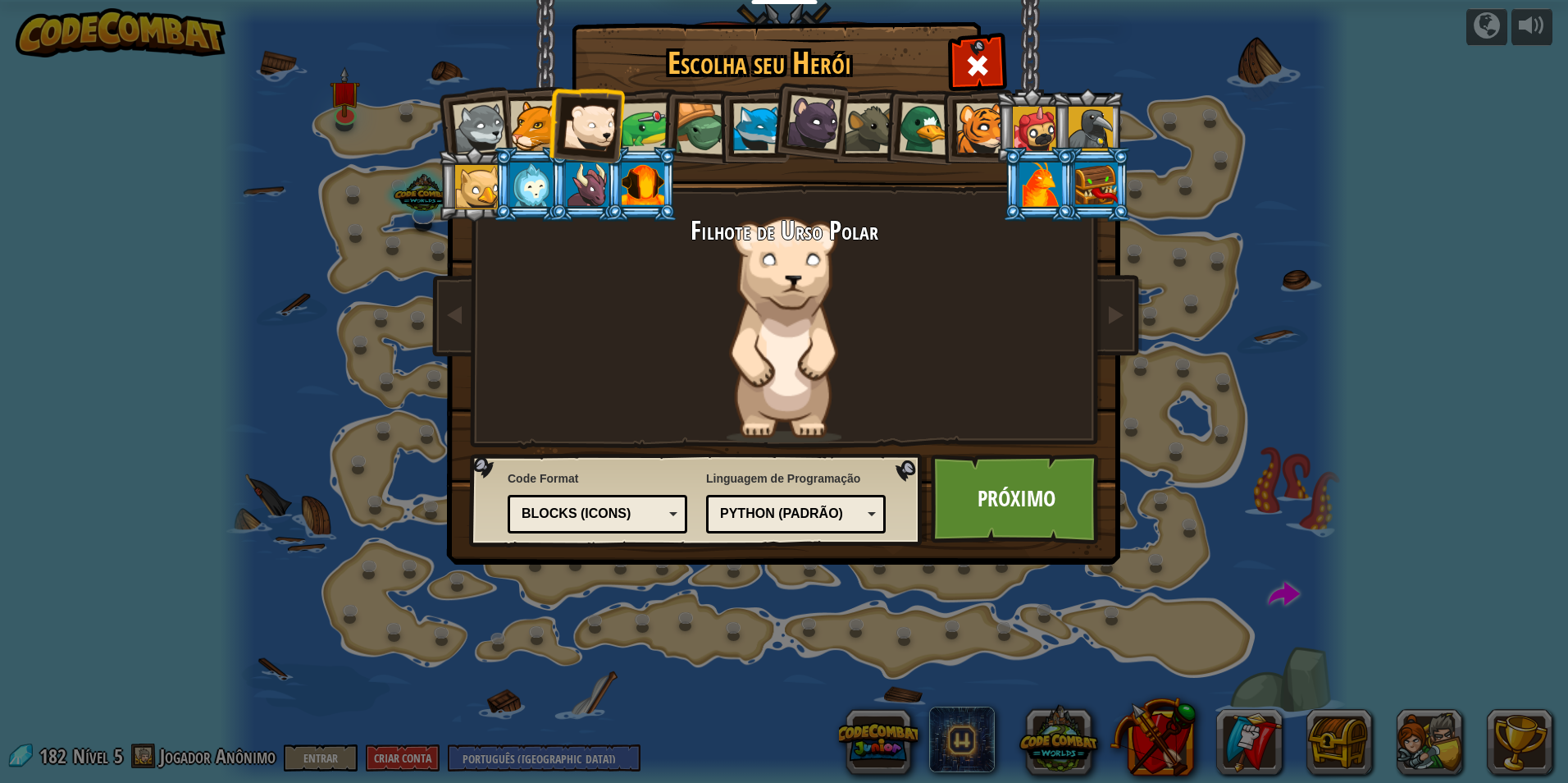
click at [537, 121] on div at bounding box center [535, 126] width 50 height 50
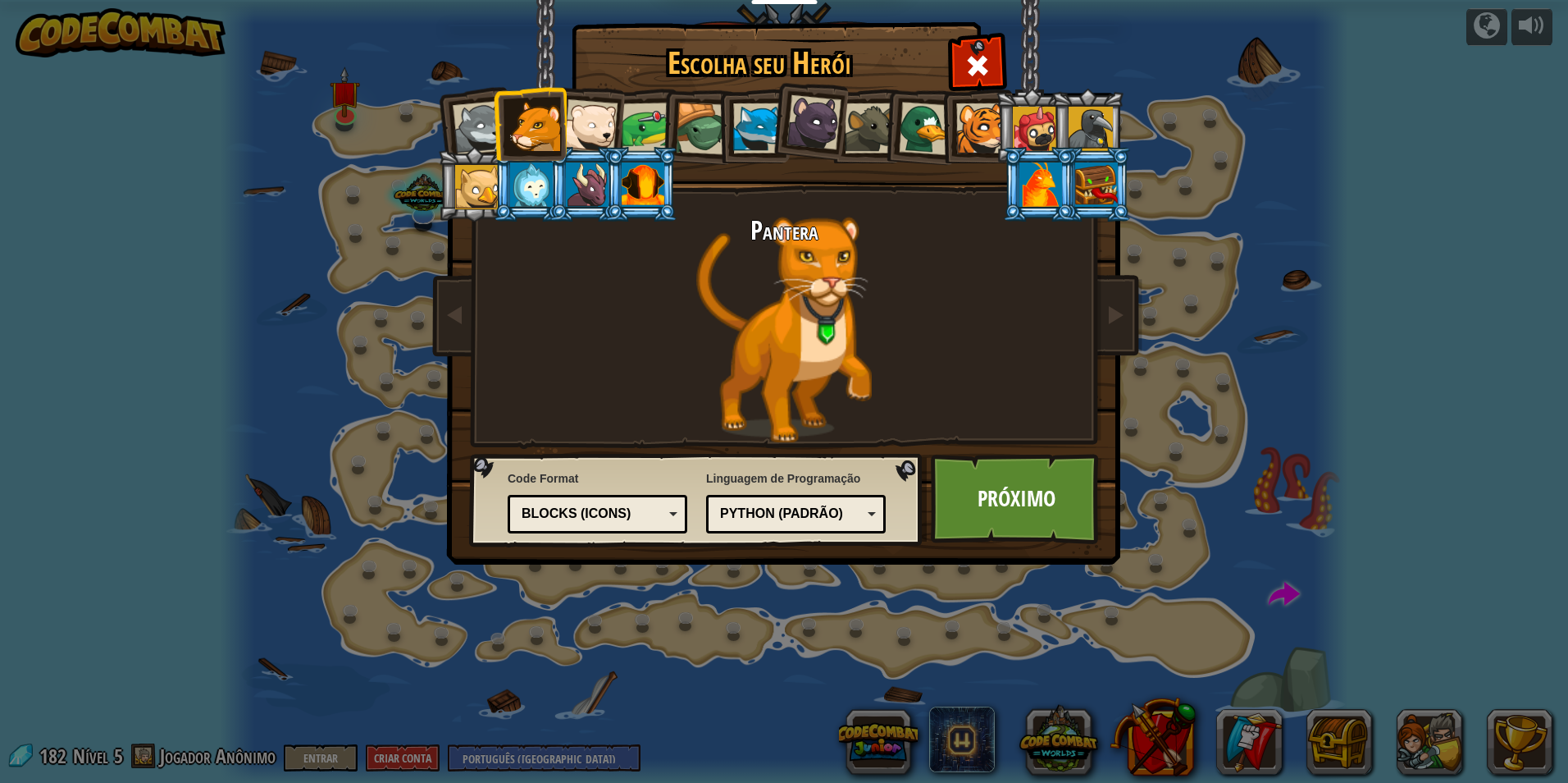
click at [595, 121] on div at bounding box center [590, 127] width 54 height 54
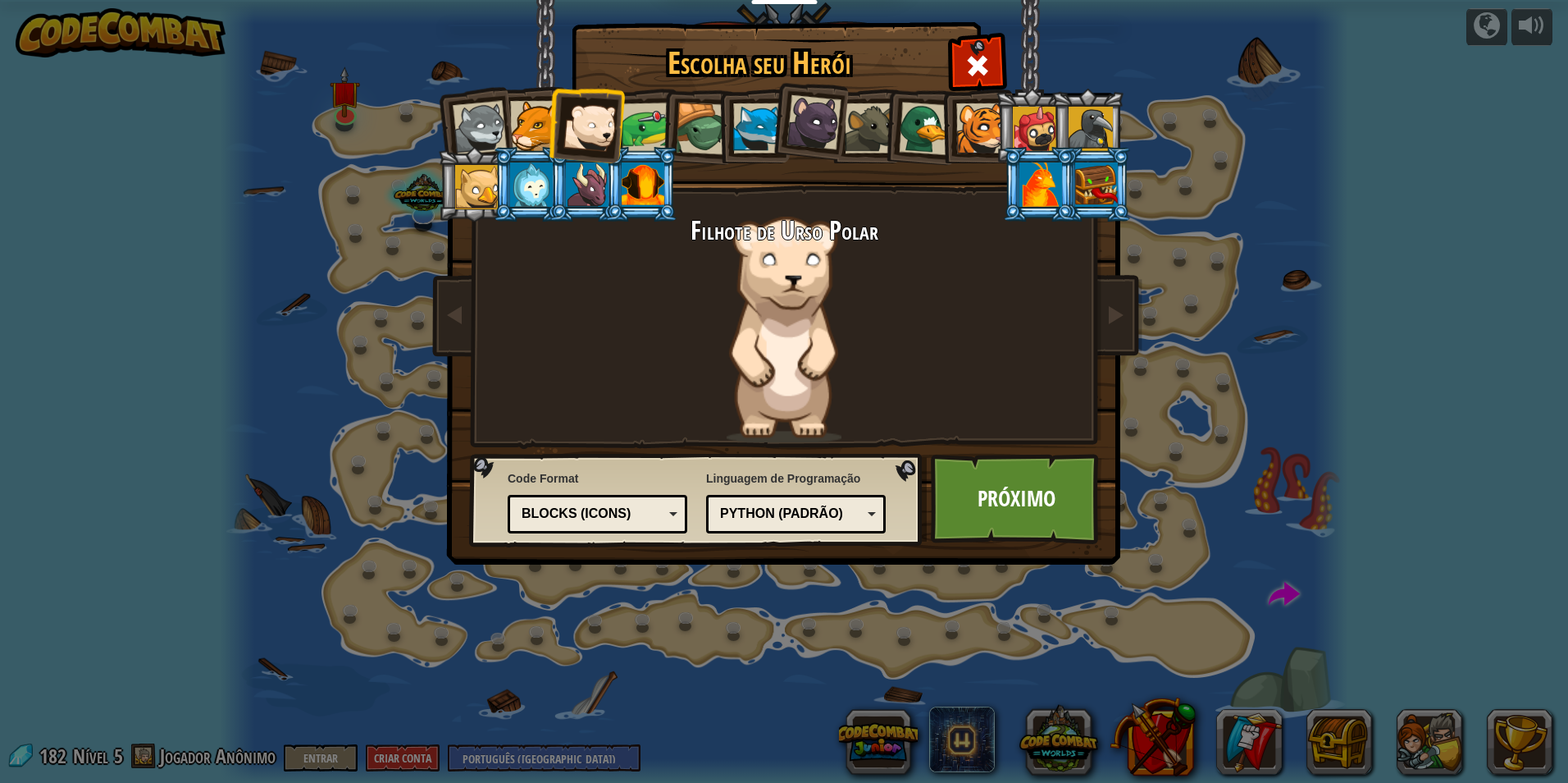
click at [617, 123] on li at bounding box center [585, 122] width 80 height 80
click at [652, 134] on div at bounding box center [647, 128] width 51 height 51
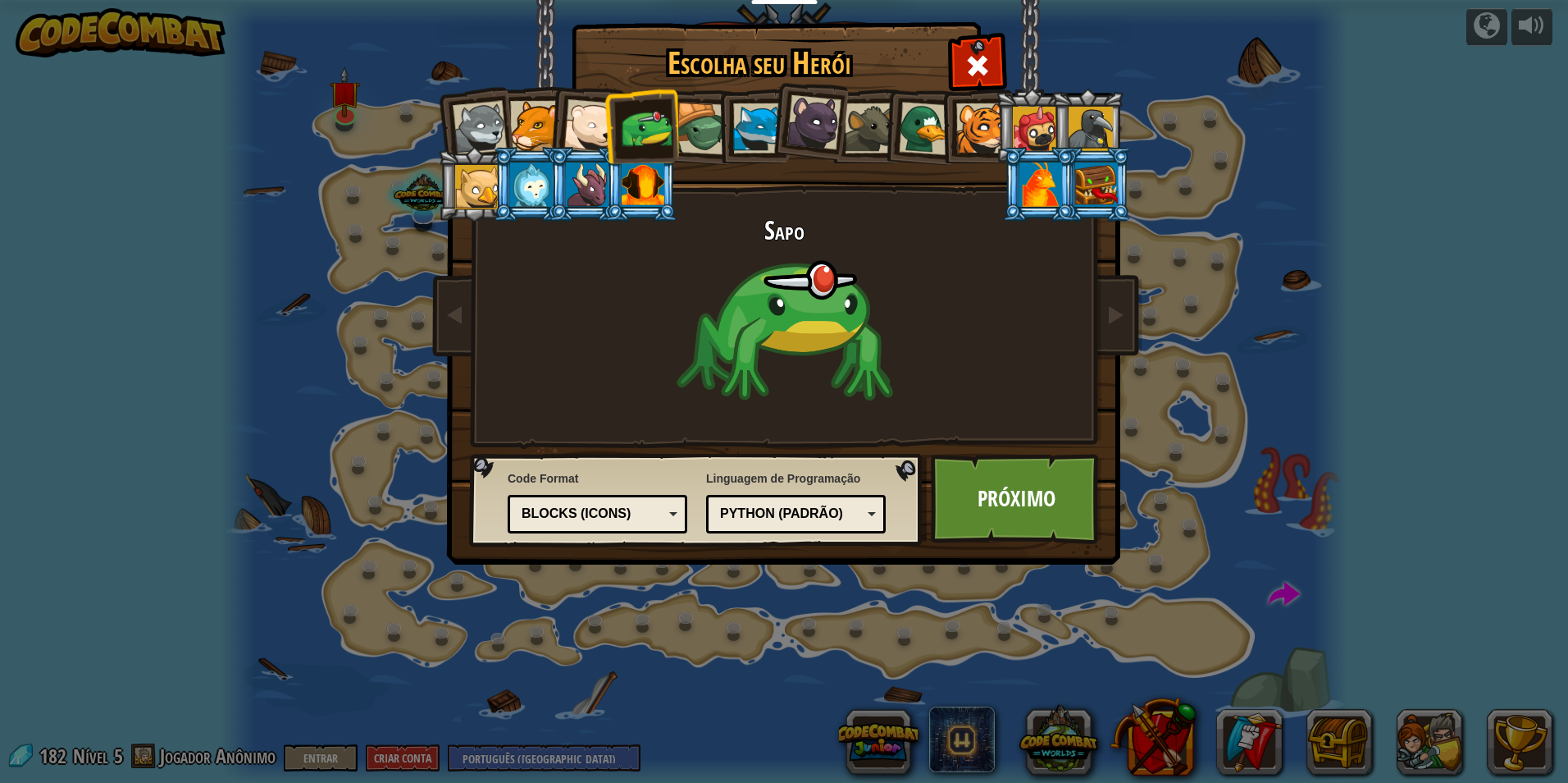
click at [692, 128] on div at bounding box center [702, 129] width 52 height 52
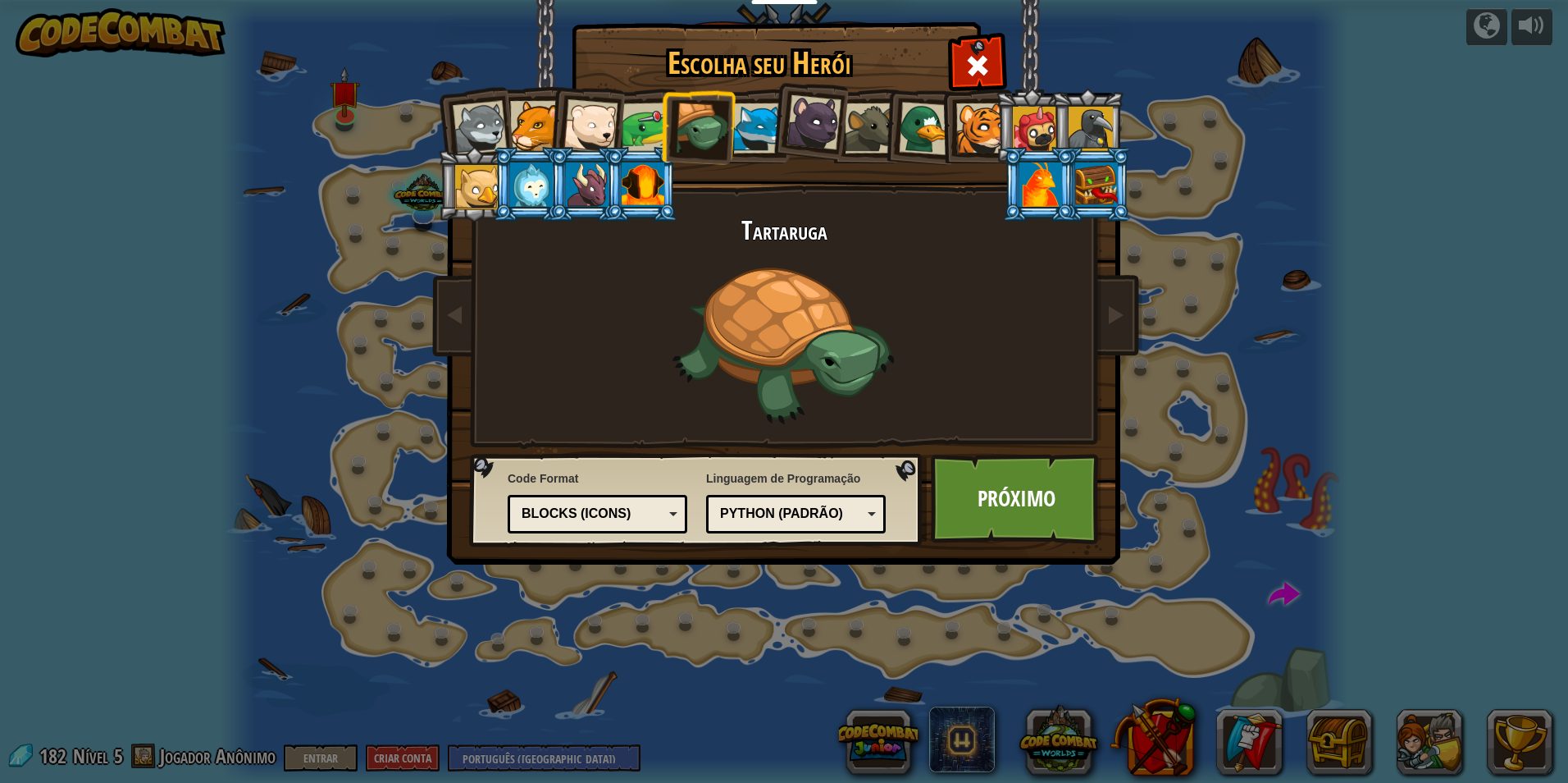
click at [762, 127] on div at bounding box center [757, 128] width 50 height 50
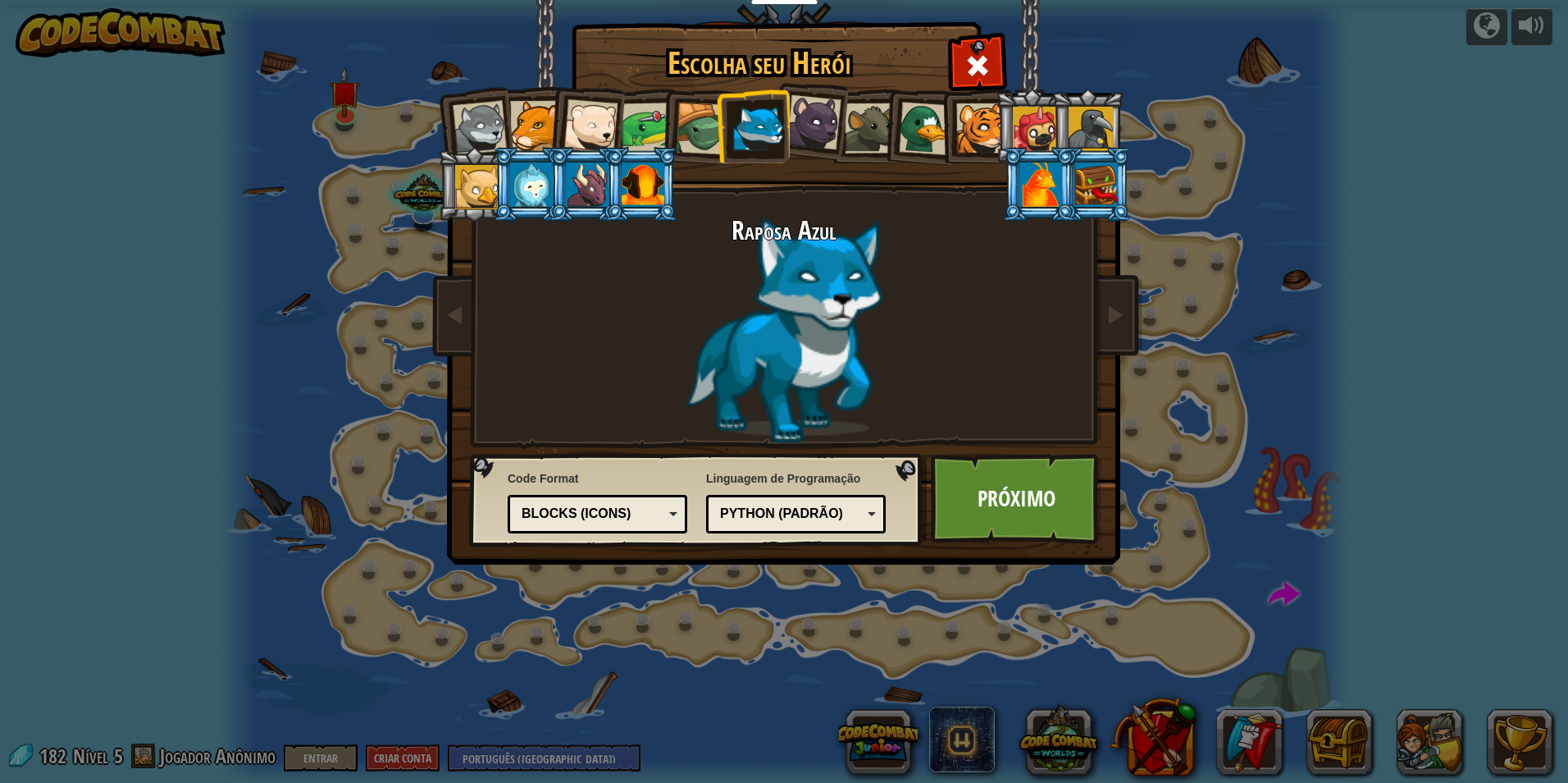
click at [805, 120] on div at bounding box center [814, 122] width 55 height 55
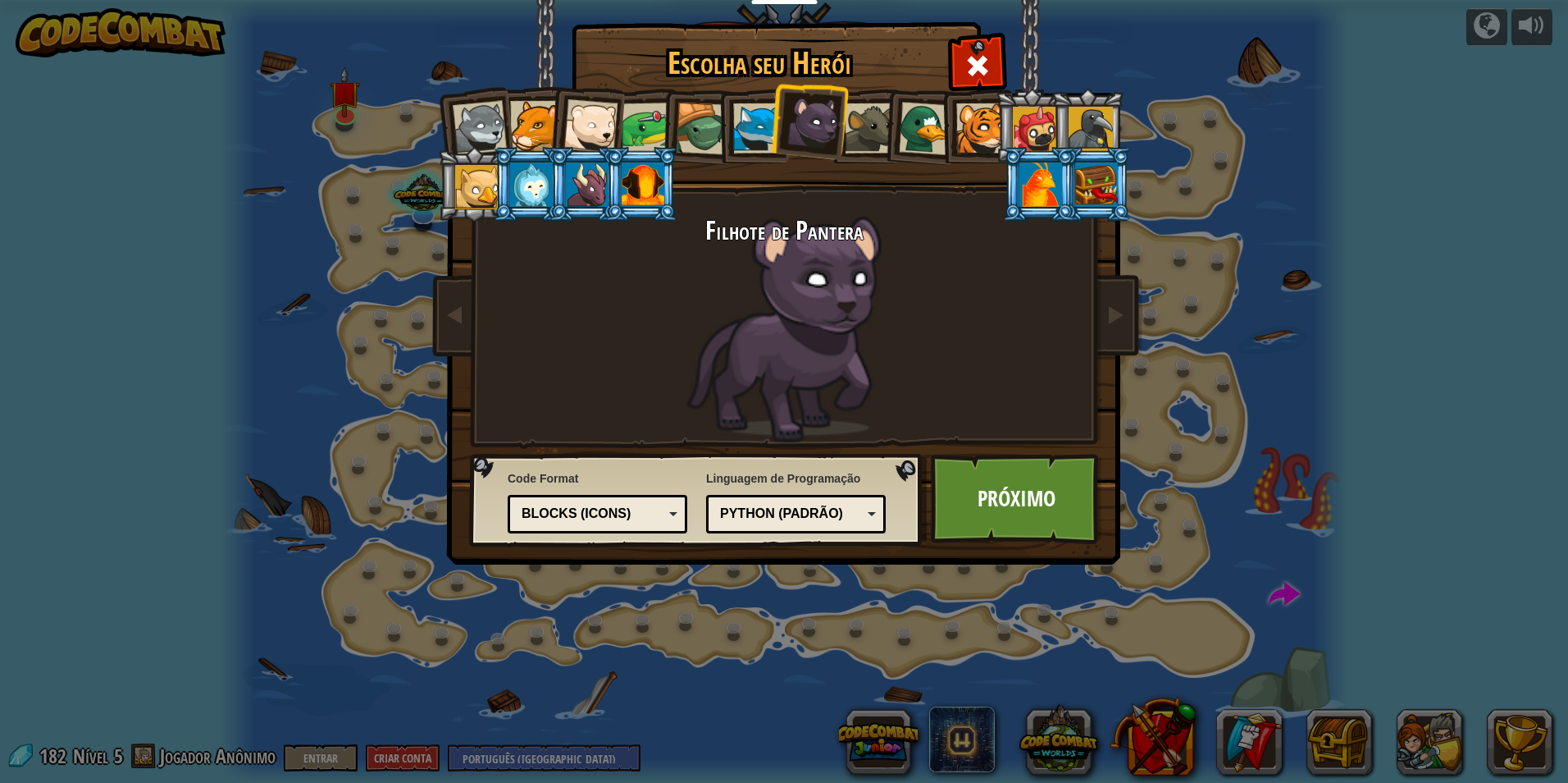
click at [851, 118] on div at bounding box center [870, 128] width 50 height 50
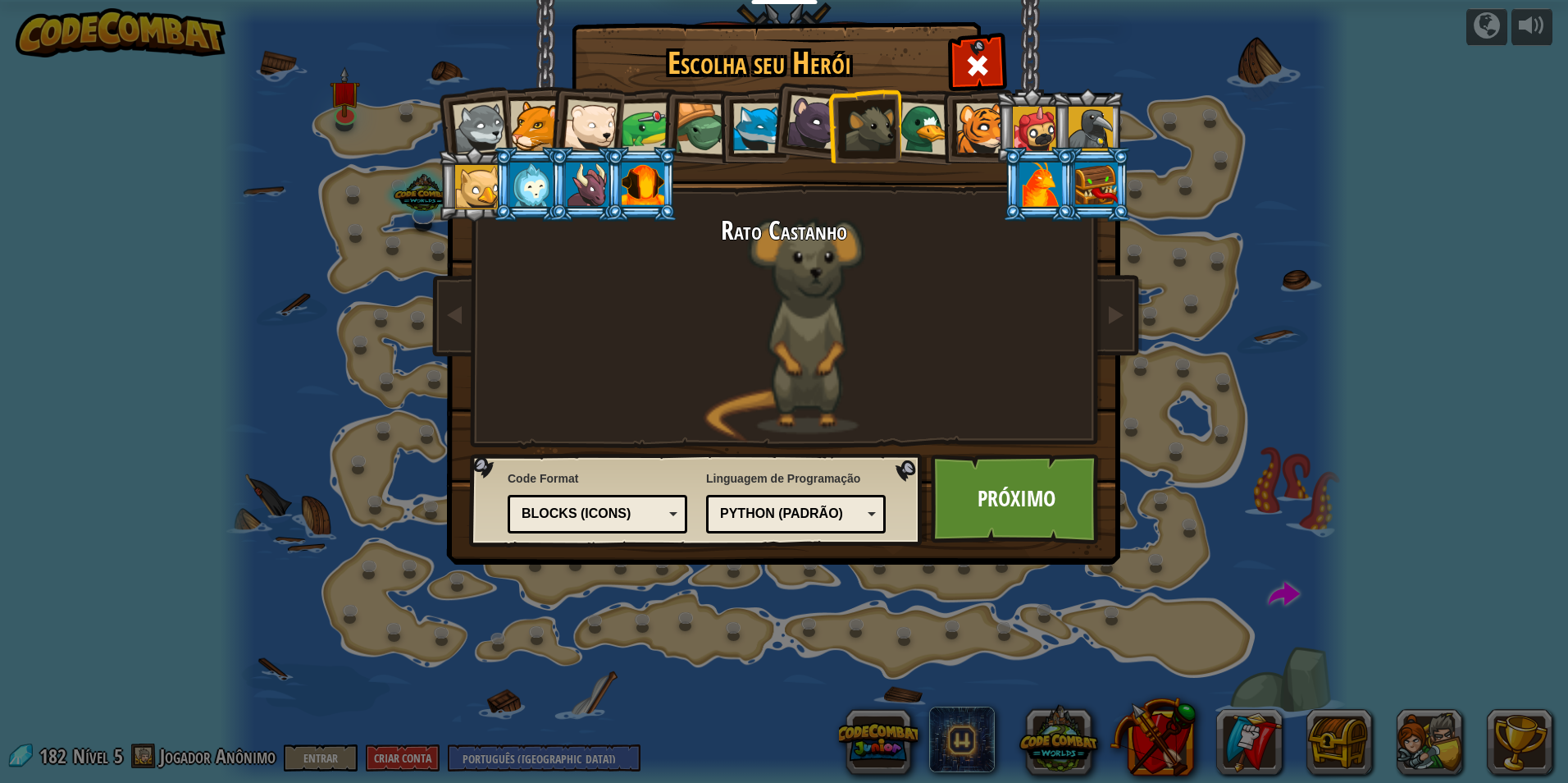
click at [916, 135] on div at bounding box center [925, 128] width 53 height 53
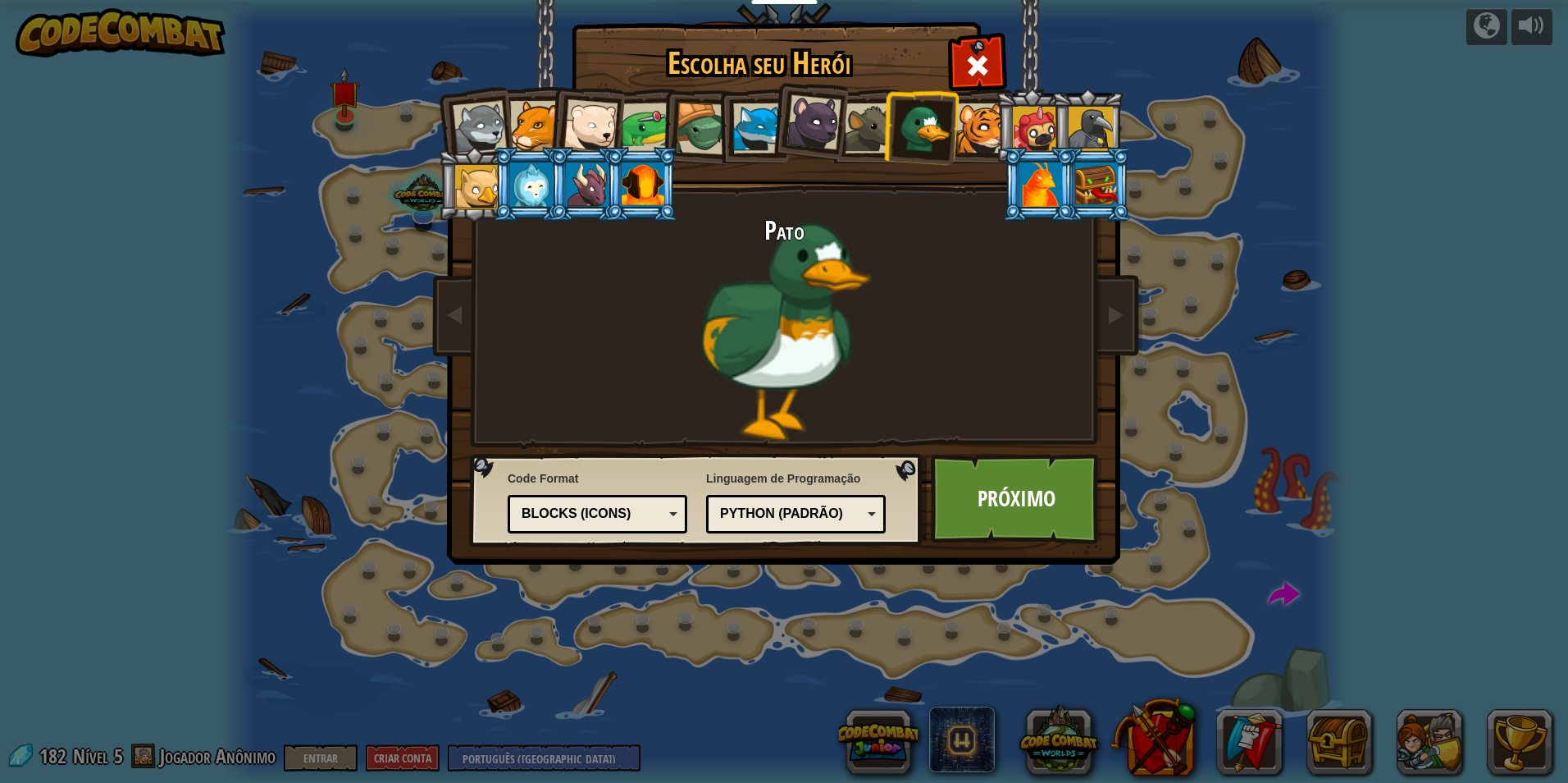
click at [1001, 118] on li at bounding box center [1032, 126] width 74 height 74
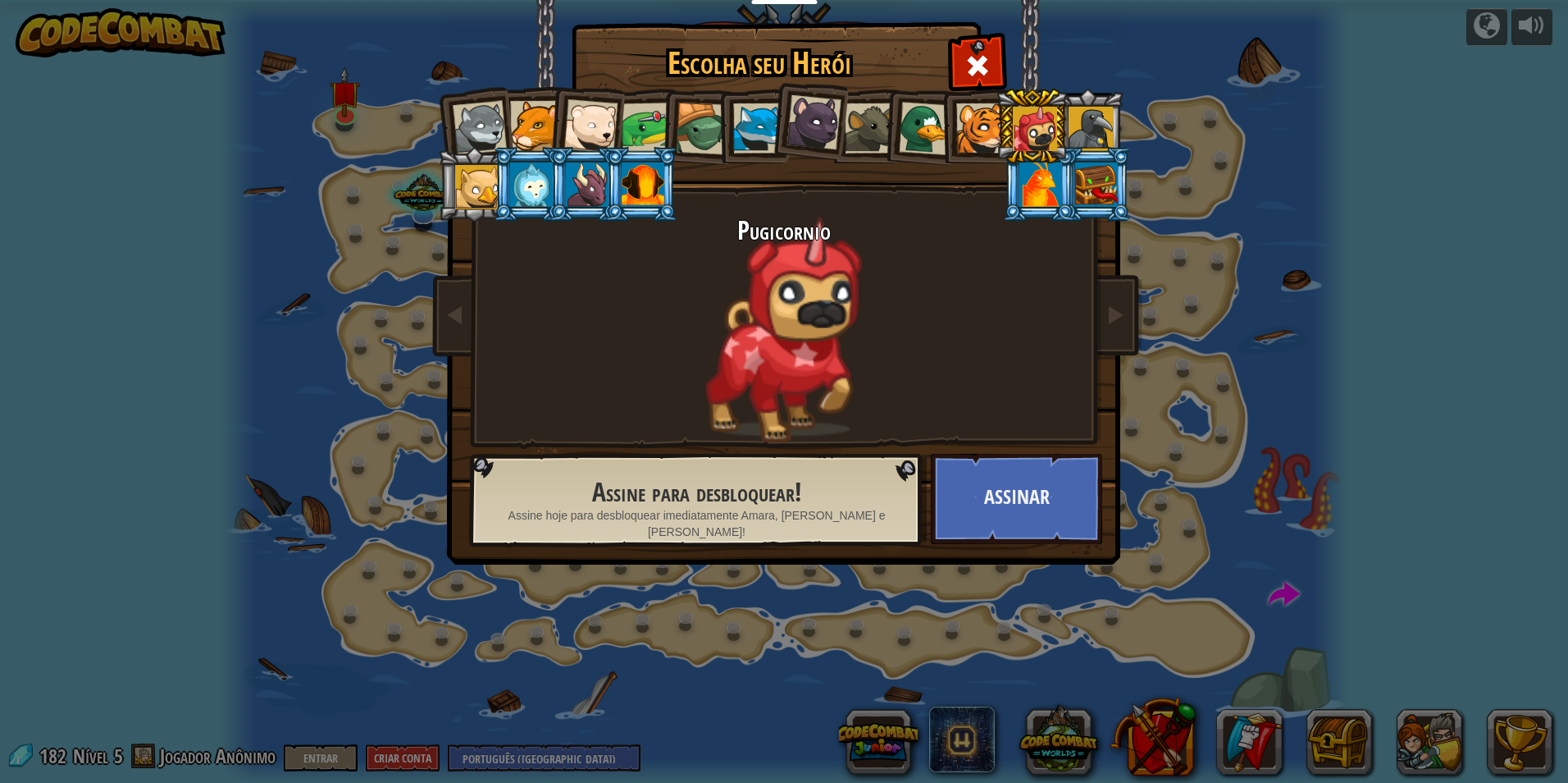
click at [978, 135] on div at bounding box center [981, 128] width 50 height 50
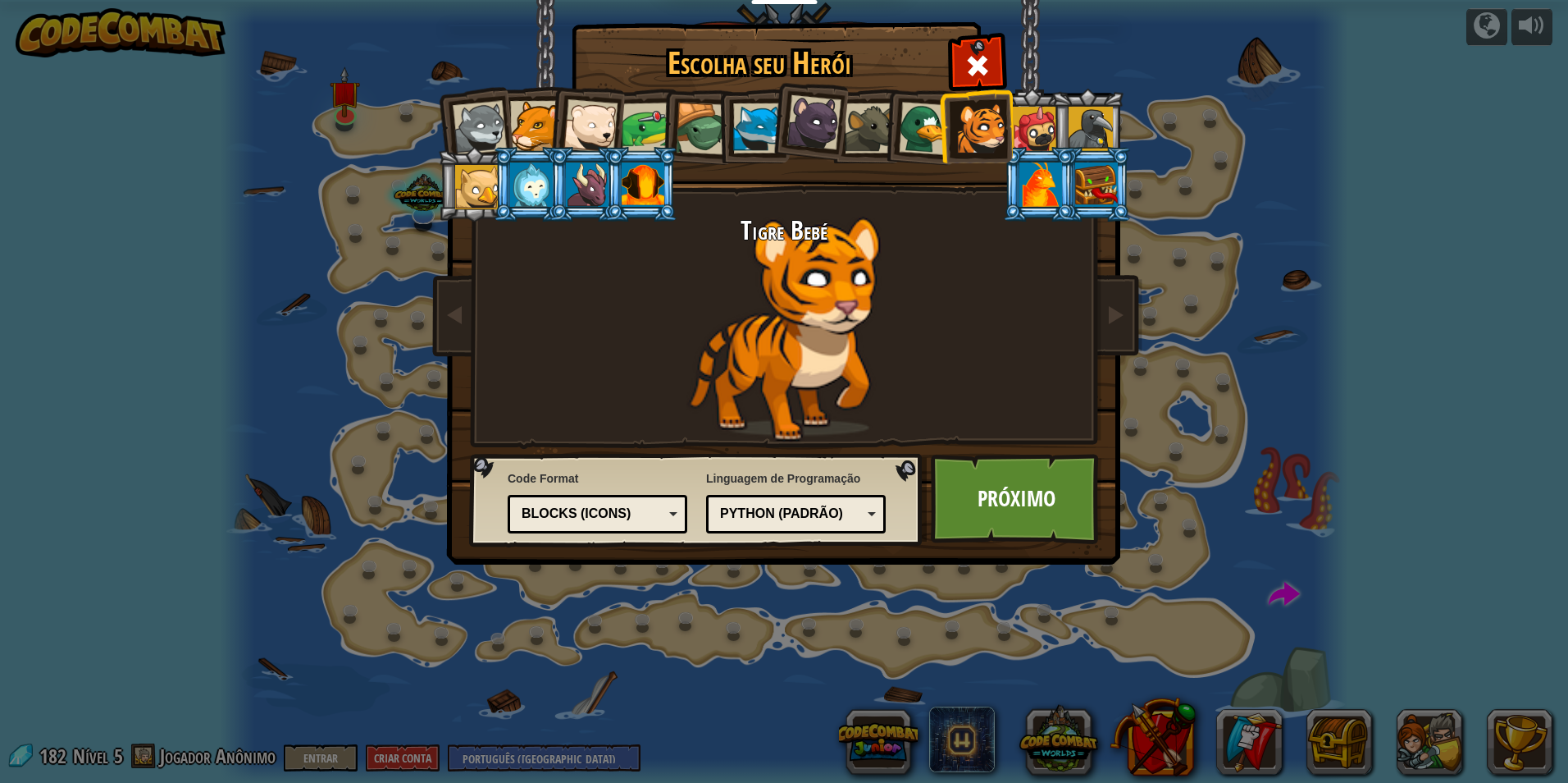
click at [1026, 127] on div at bounding box center [1035, 128] width 45 height 45
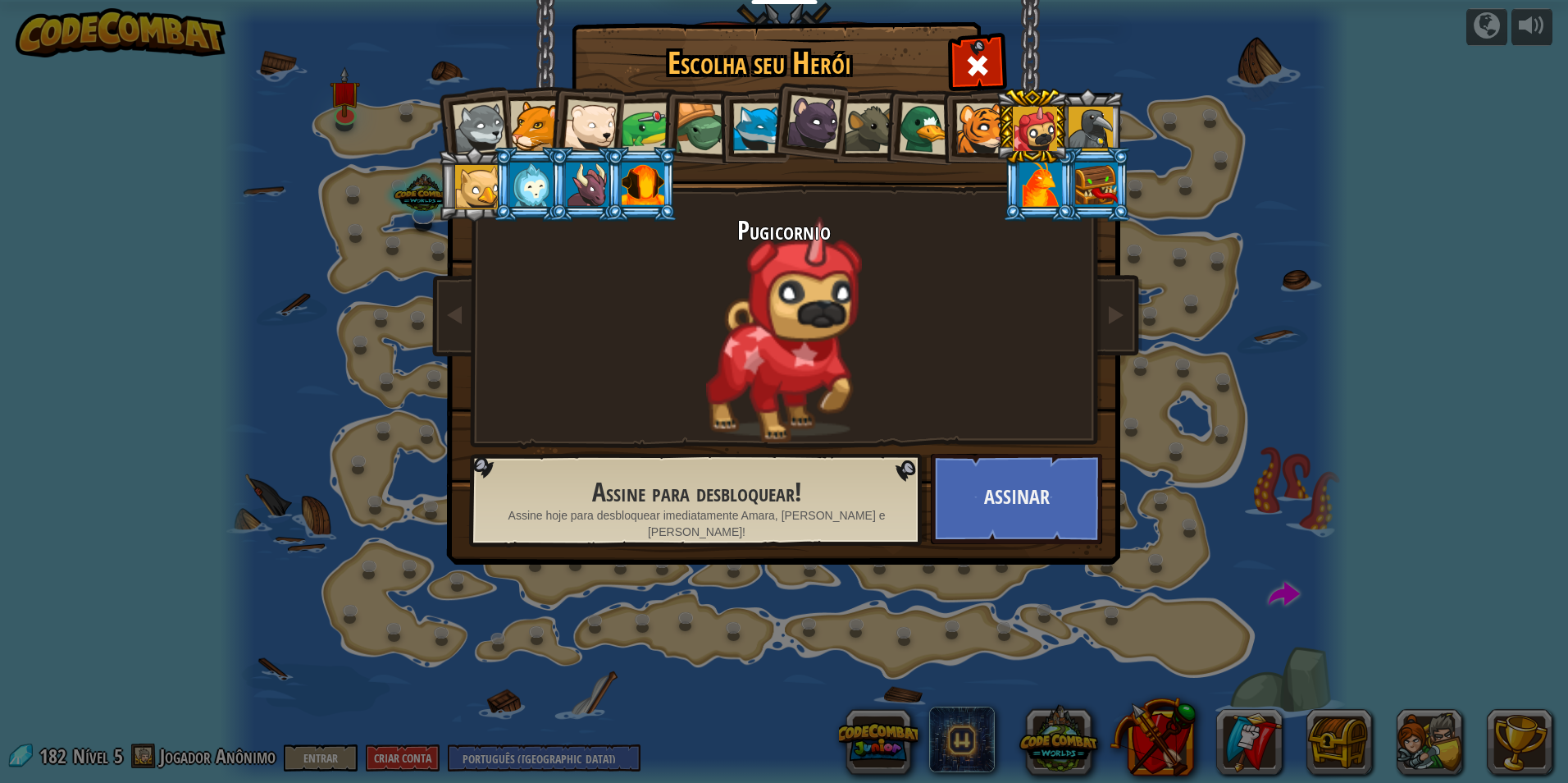
click at [1086, 116] on div at bounding box center [1091, 128] width 45 height 45
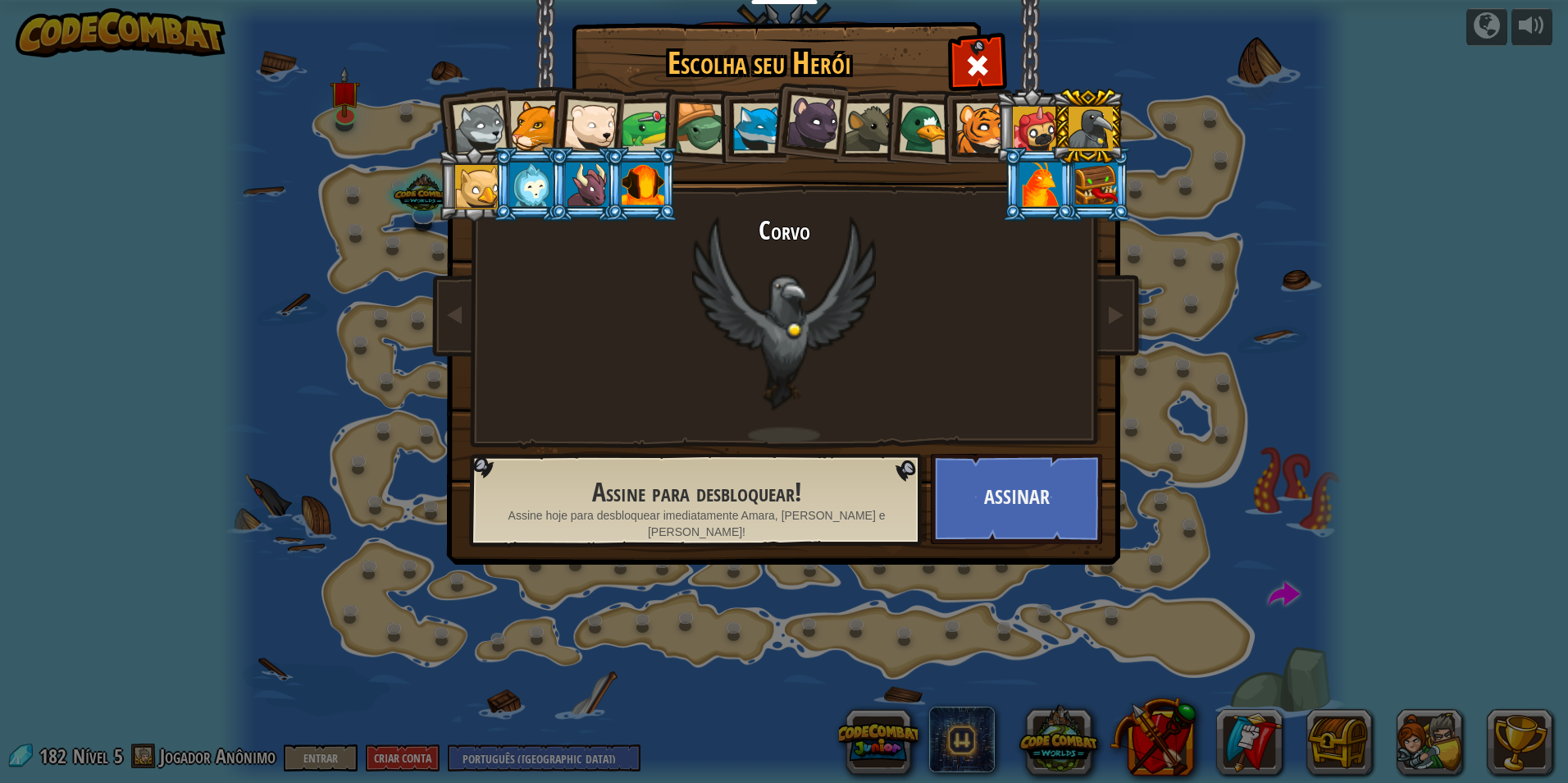
click at [1115, 177] on div at bounding box center [1097, 185] width 43 height 45
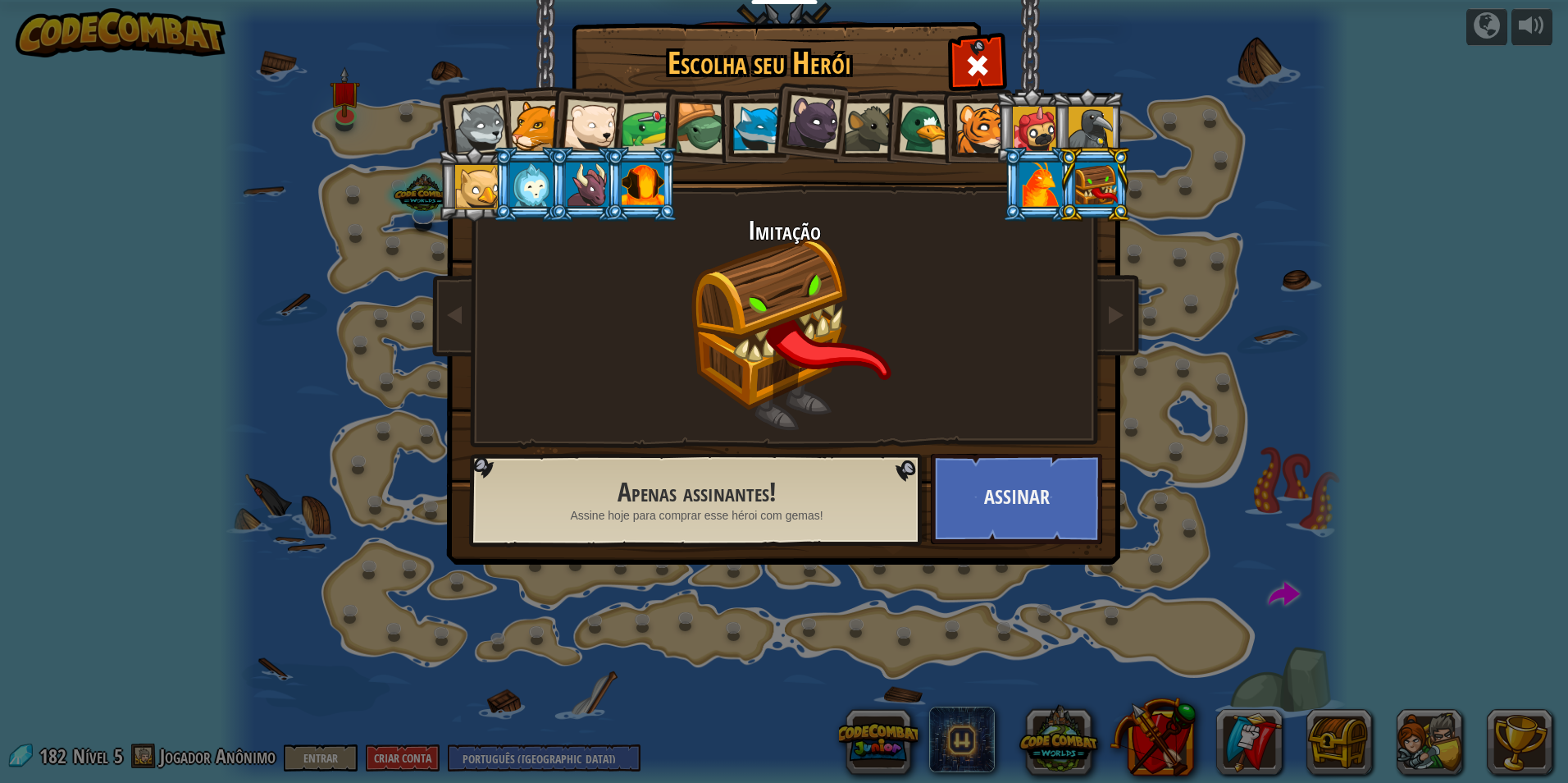
click at [1037, 192] on div at bounding box center [1041, 185] width 43 height 45
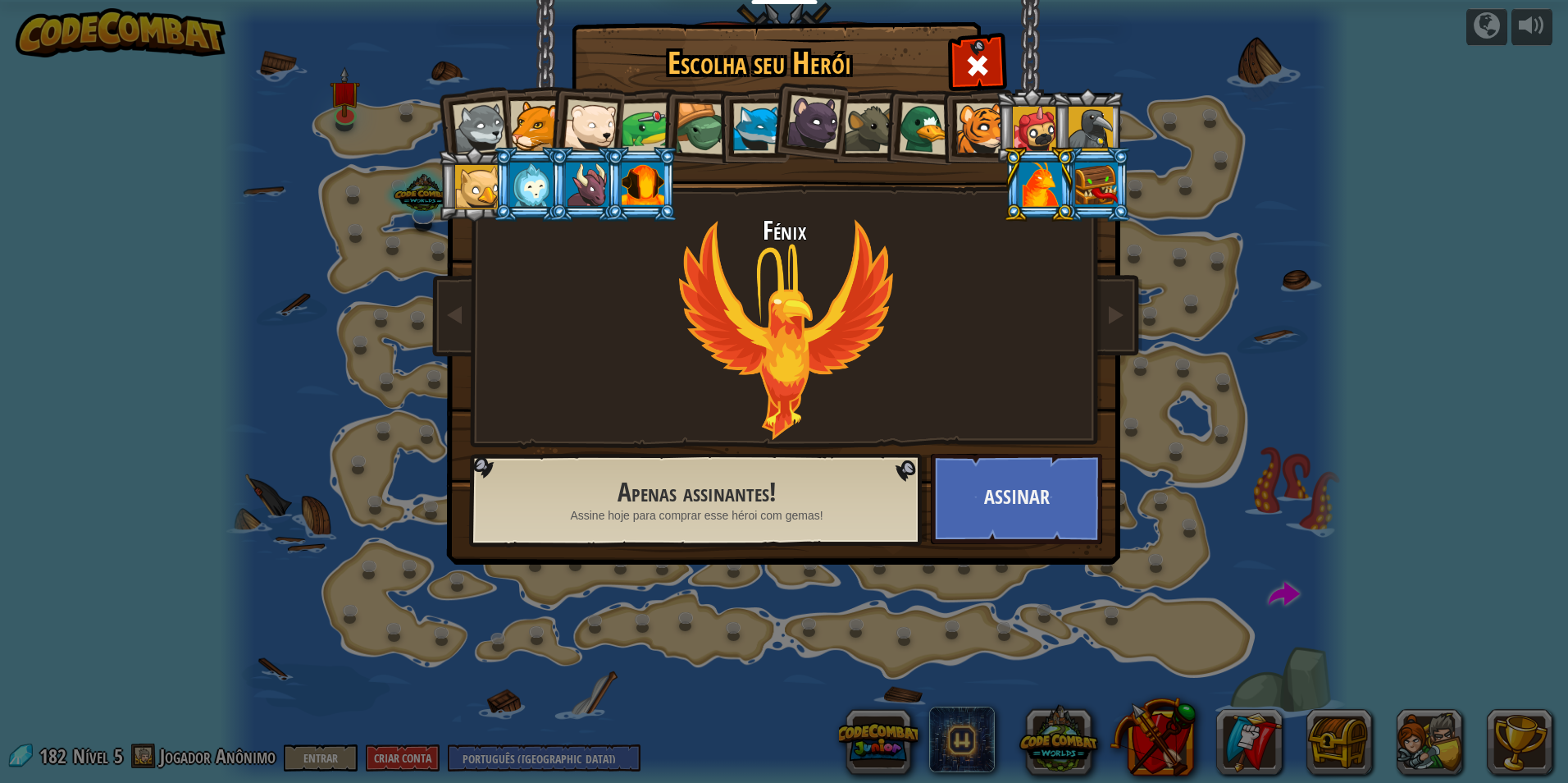
click at [486, 192] on div at bounding box center [477, 186] width 45 height 45
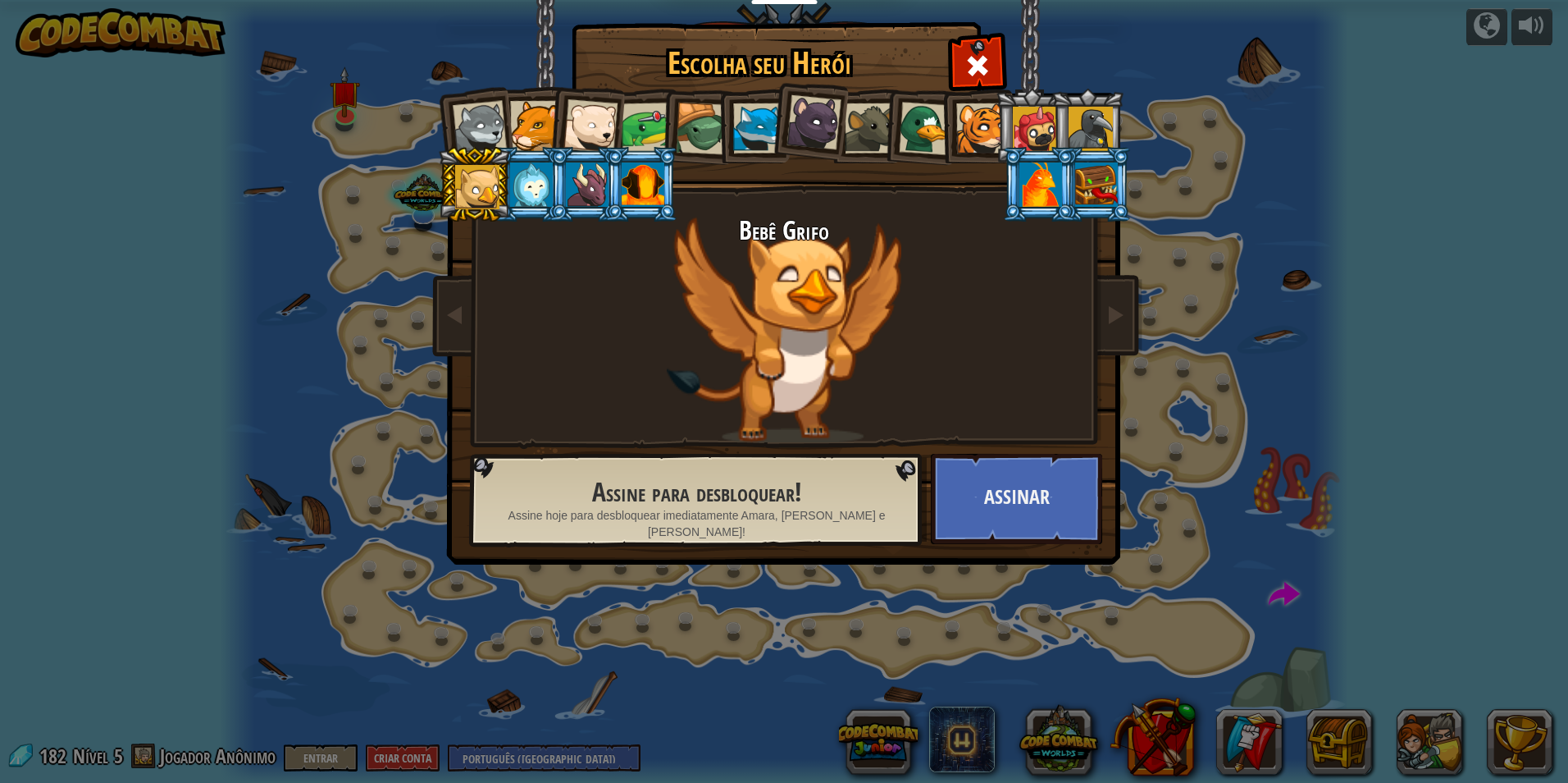
click at [559, 213] on li at bounding box center [586, 184] width 74 height 74
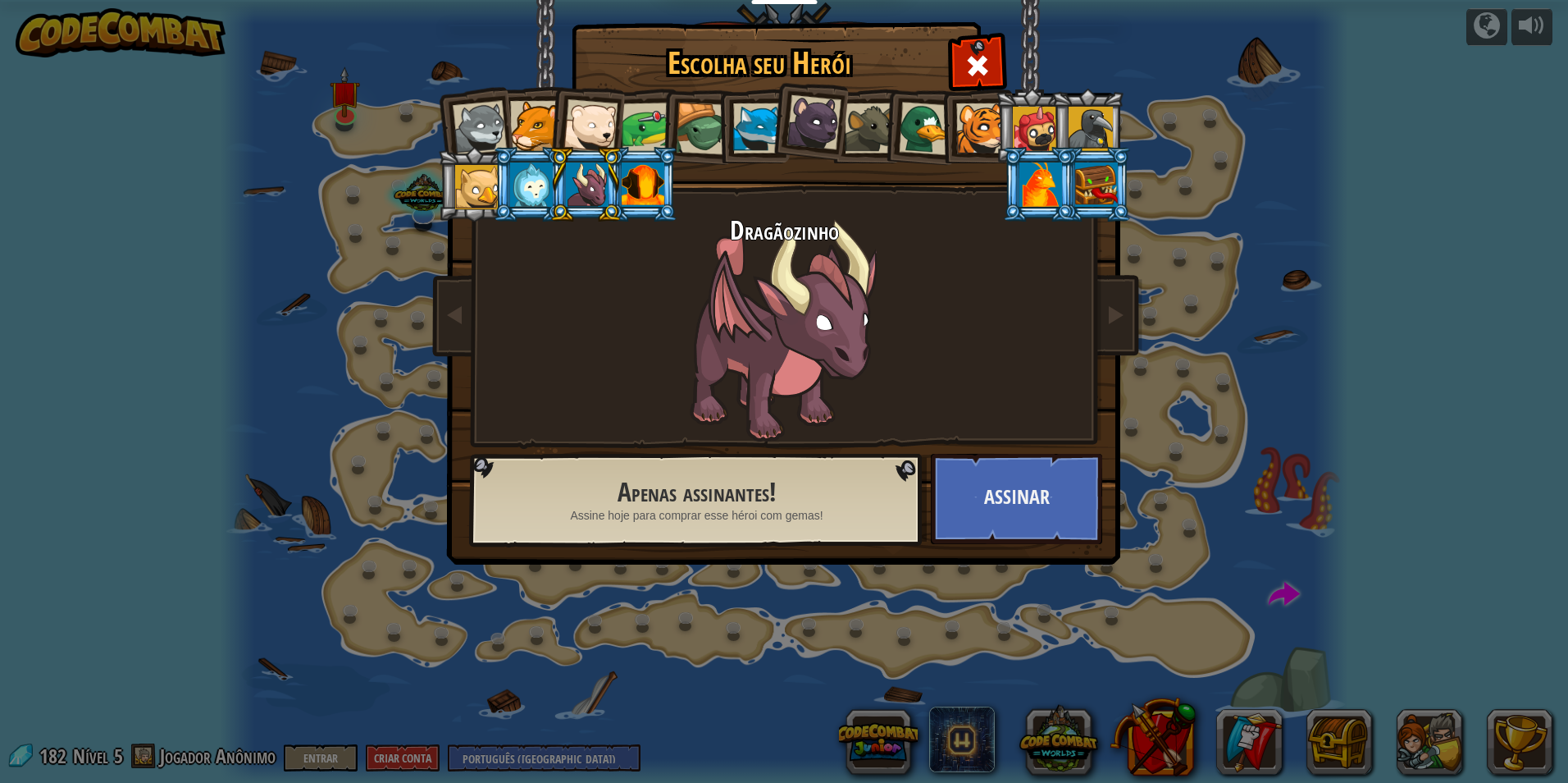
click at [485, 200] on div at bounding box center [477, 186] width 45 height 45
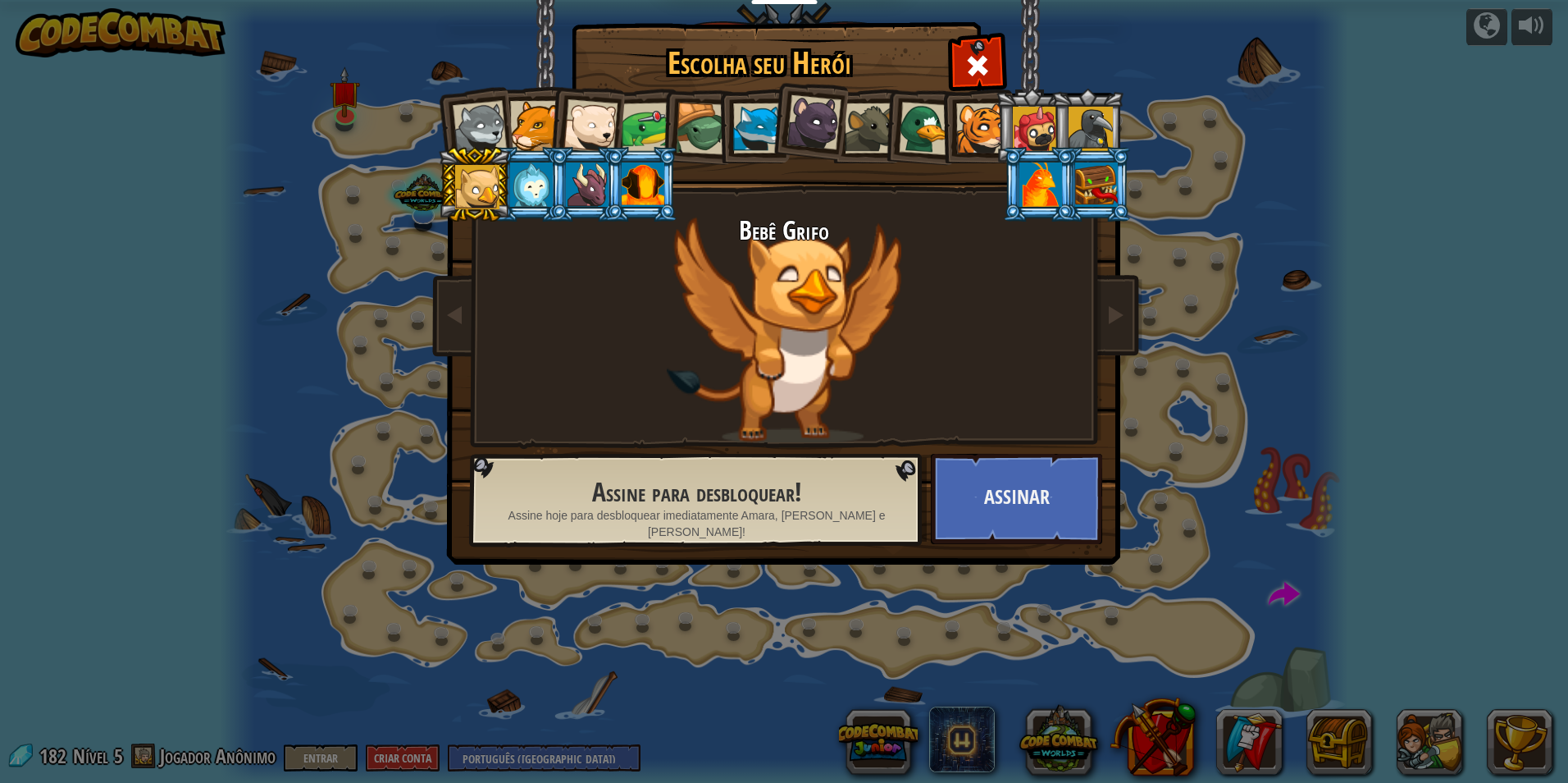
click at [538, 190] on div at bounding box center [531, 185] width 43 height 45
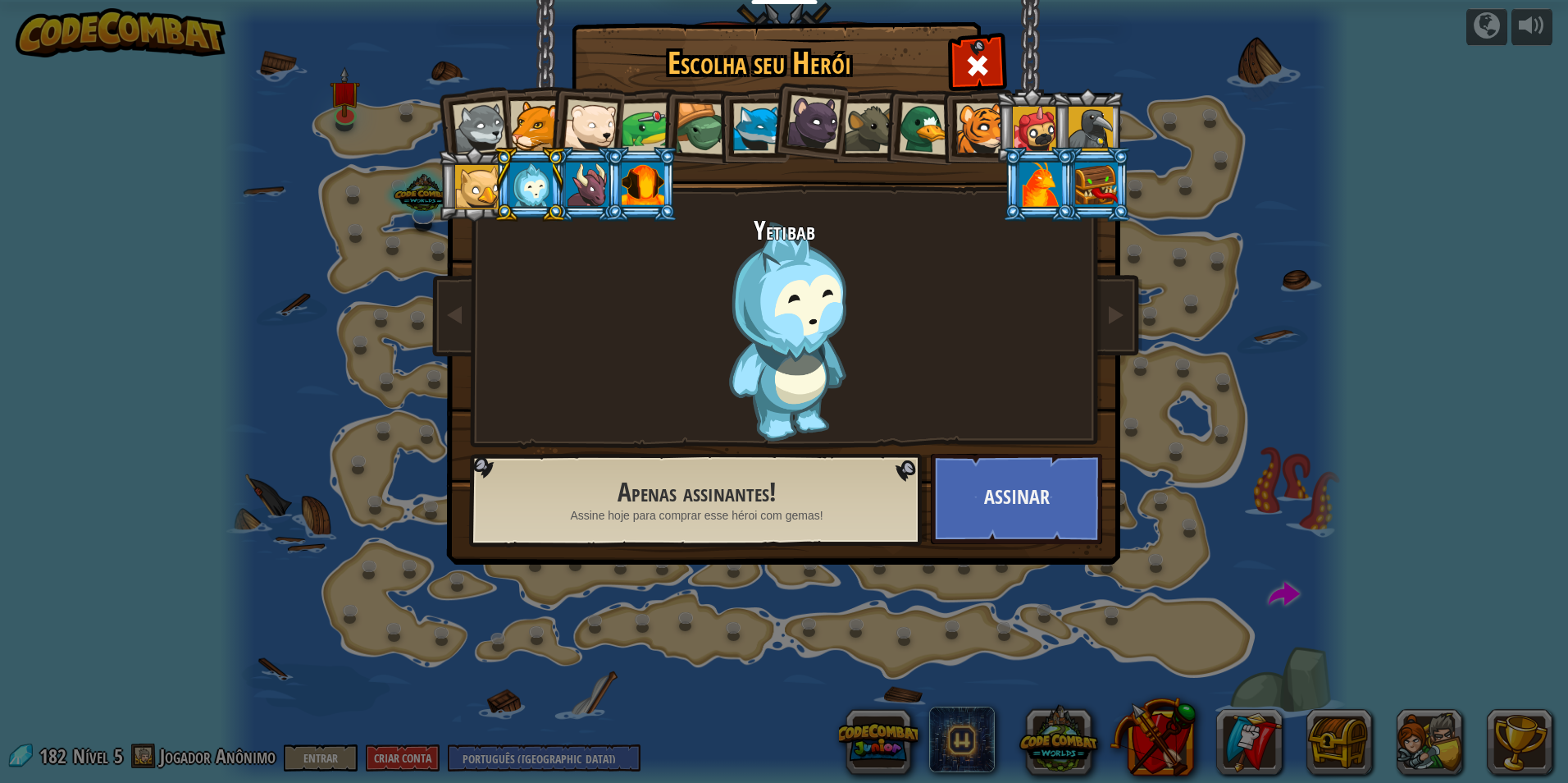
click at [761, 134] on div at bounding box center [757, 128] width 50 height 50
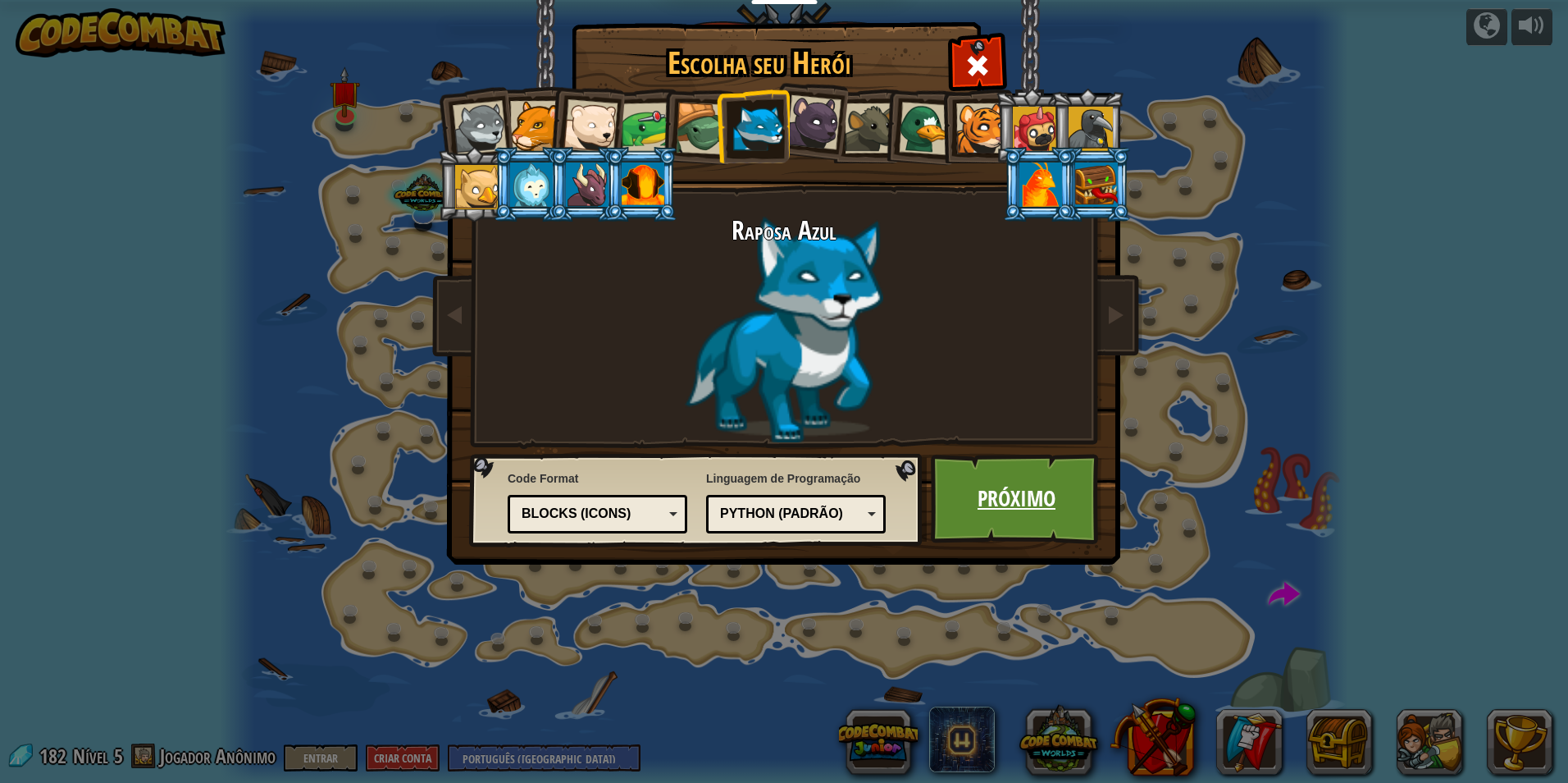
click at [1030, 456] on link "Próximo" at bounding box center [1016, 499] width 171 height 90
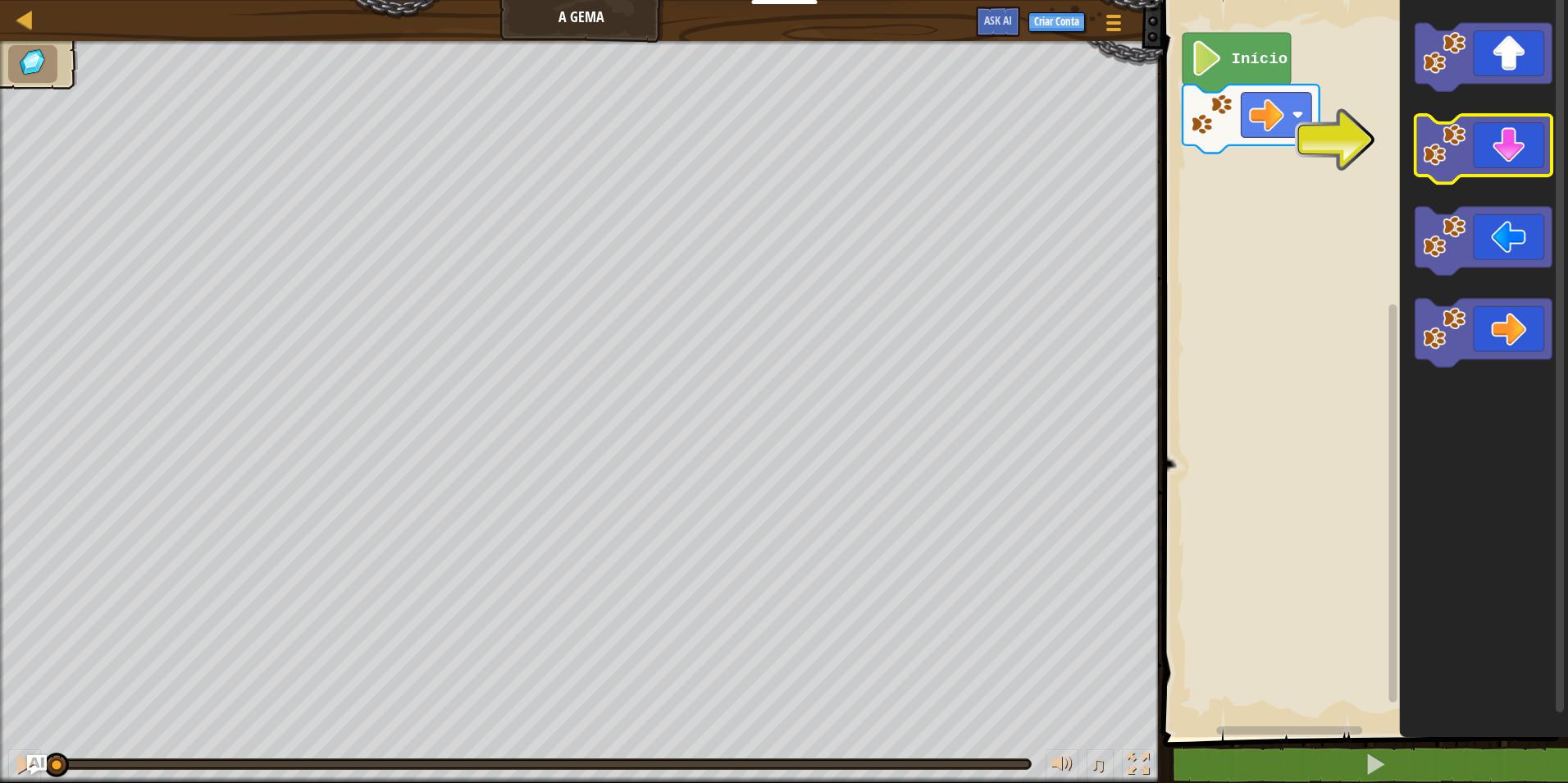
click at [1478, 138] on icon "Espaço de trabalho do Blockly" at bounding box center [1484, 148] width 137 height 68
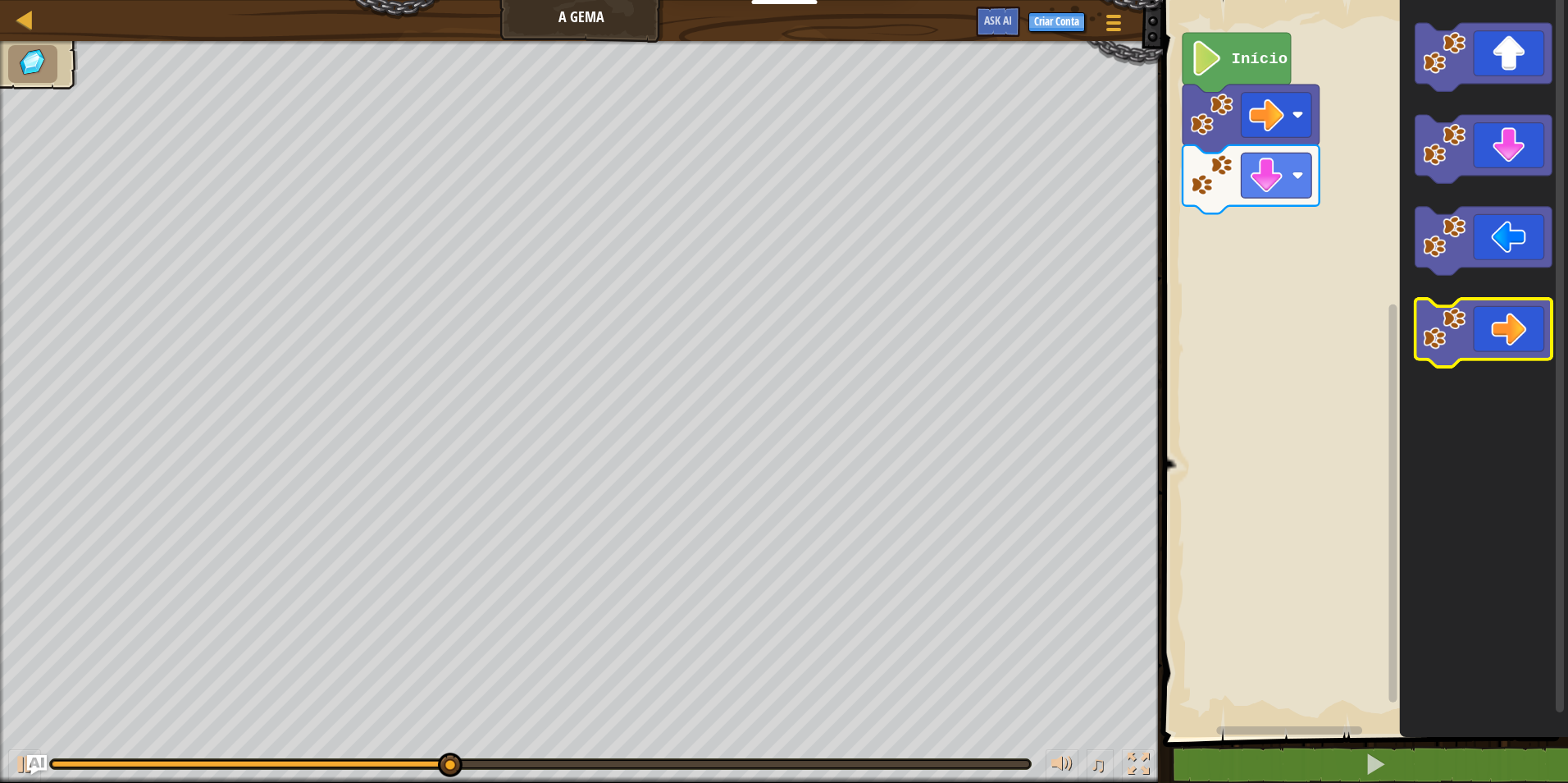
click at [1513, 315] on icon "Espaço de trabalho do Blockly" at bounding box center [1484, 332] width 137 height 68
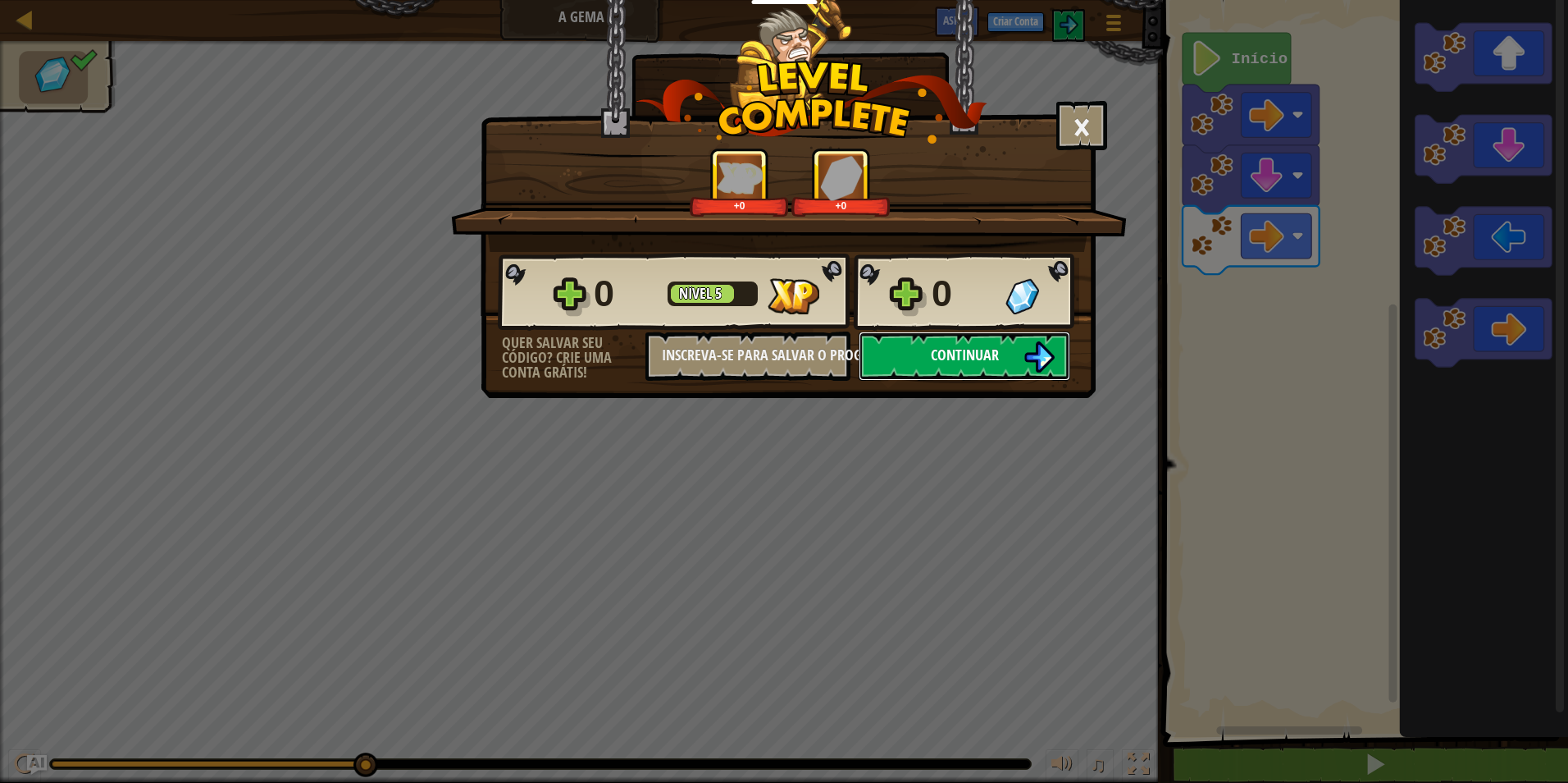
click at [1001, 359] on button "Continuar" at bounding box center [964, 356] width 212 height 49
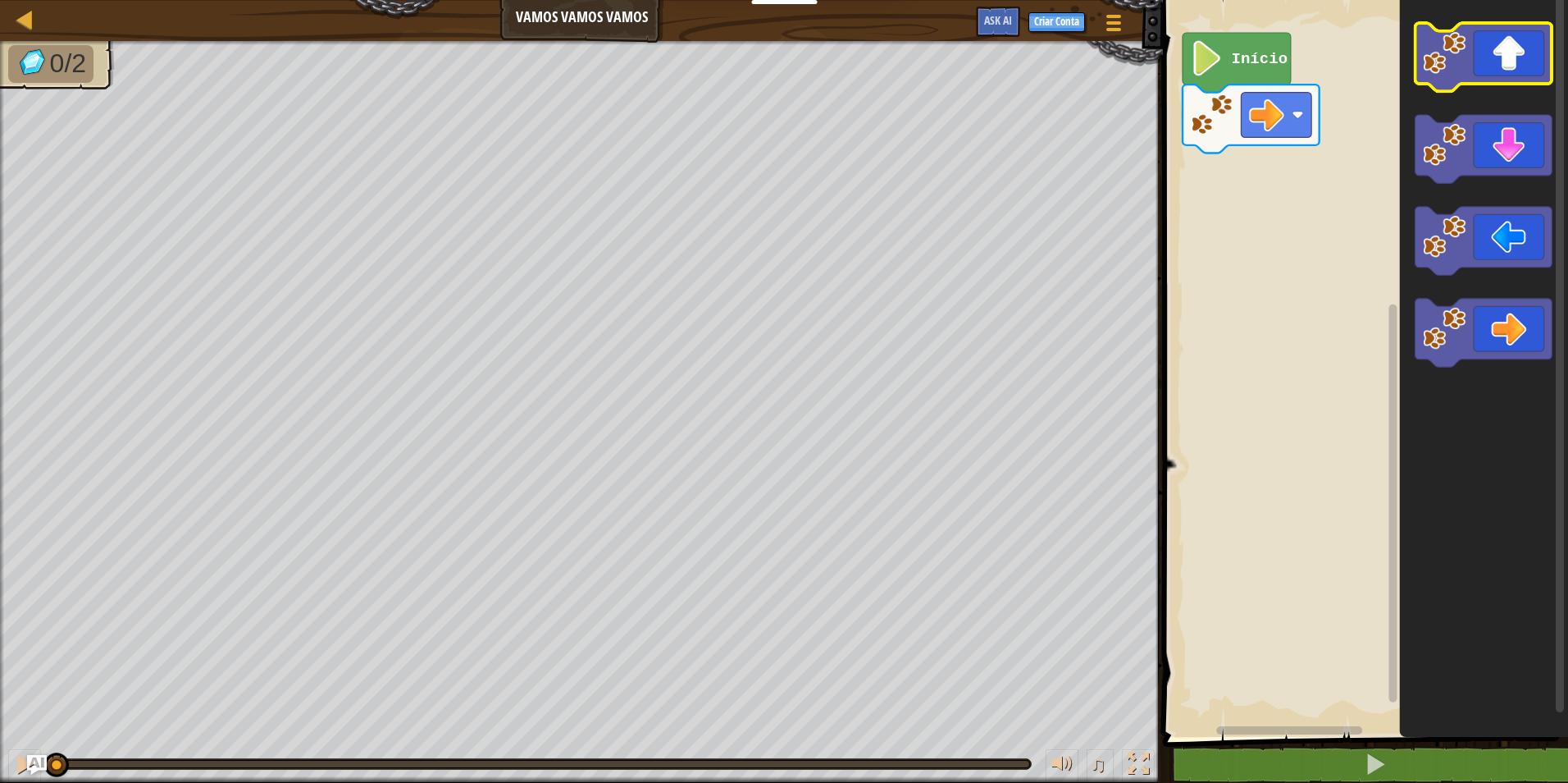
click at [1527, 30] on icon "Espaço de trabalho do Blockly" at bounding box center [1484, 57] width 137 height 68
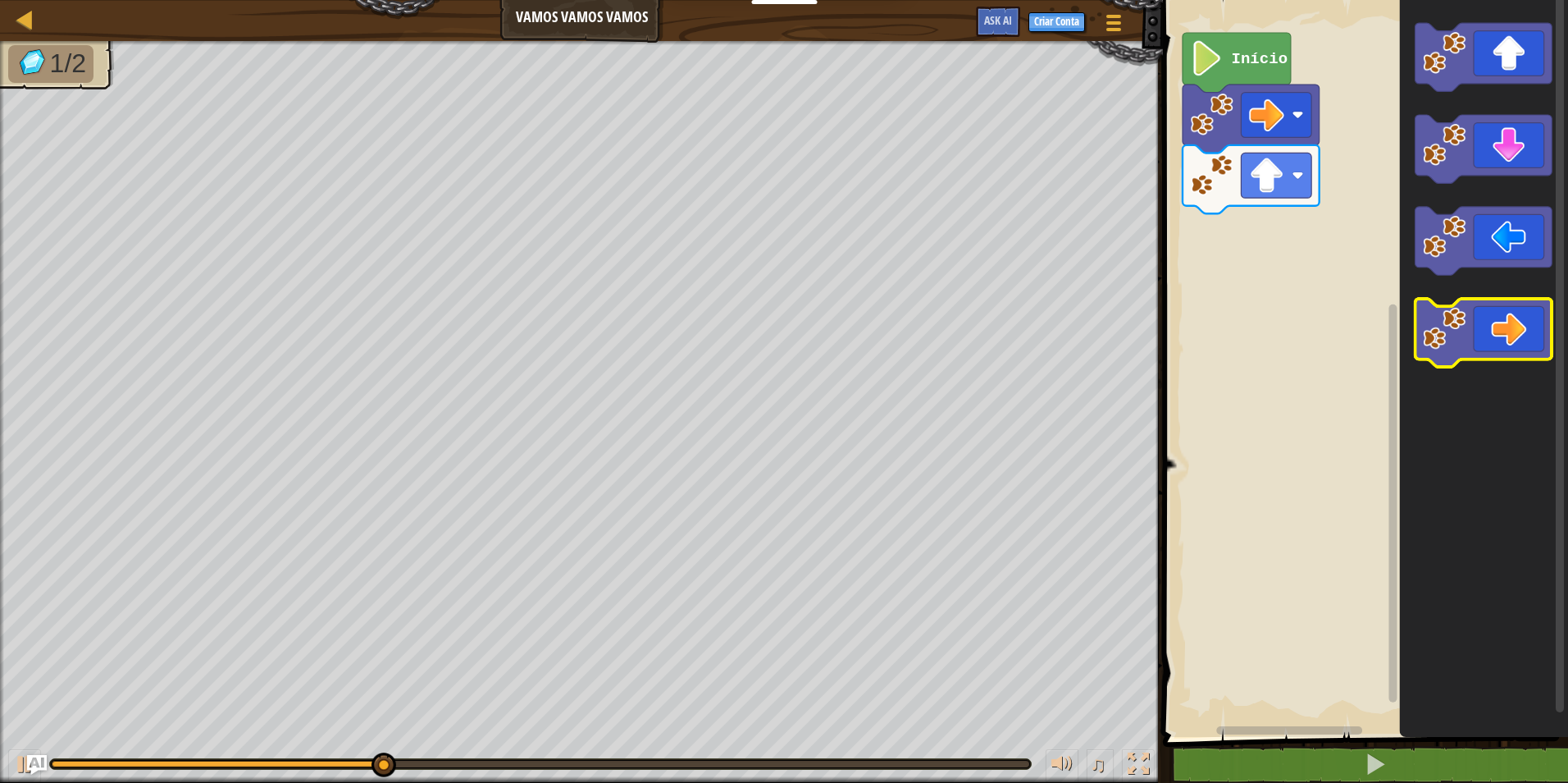
click at [1463, 351] on icon "Espaço de trabalho do Blockly" at bounding box center [1484, 332] width 137 height 68
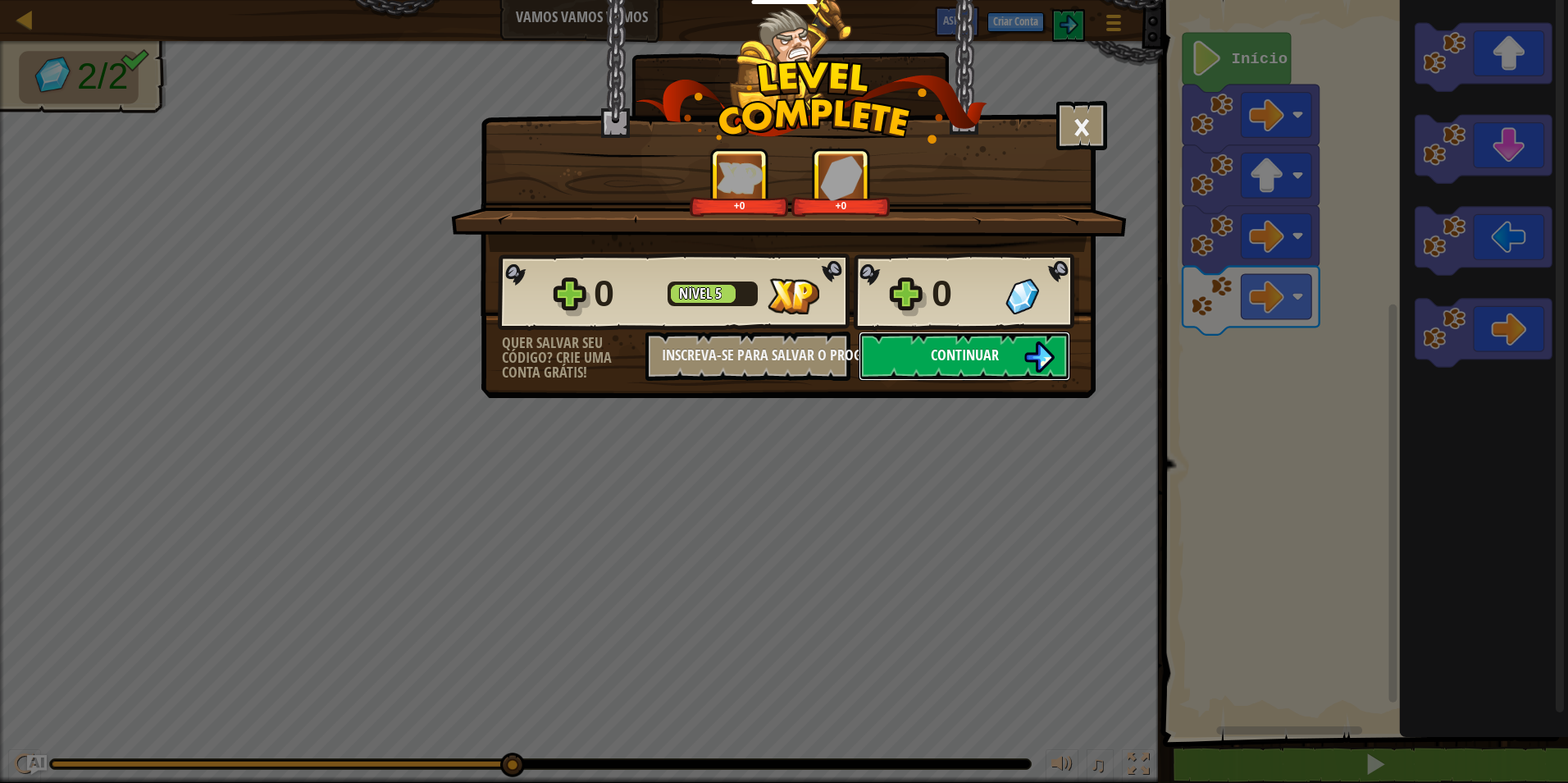
click at [970, 362] on span "Continuar" at bounding box center [965, 354] width 68 height 20
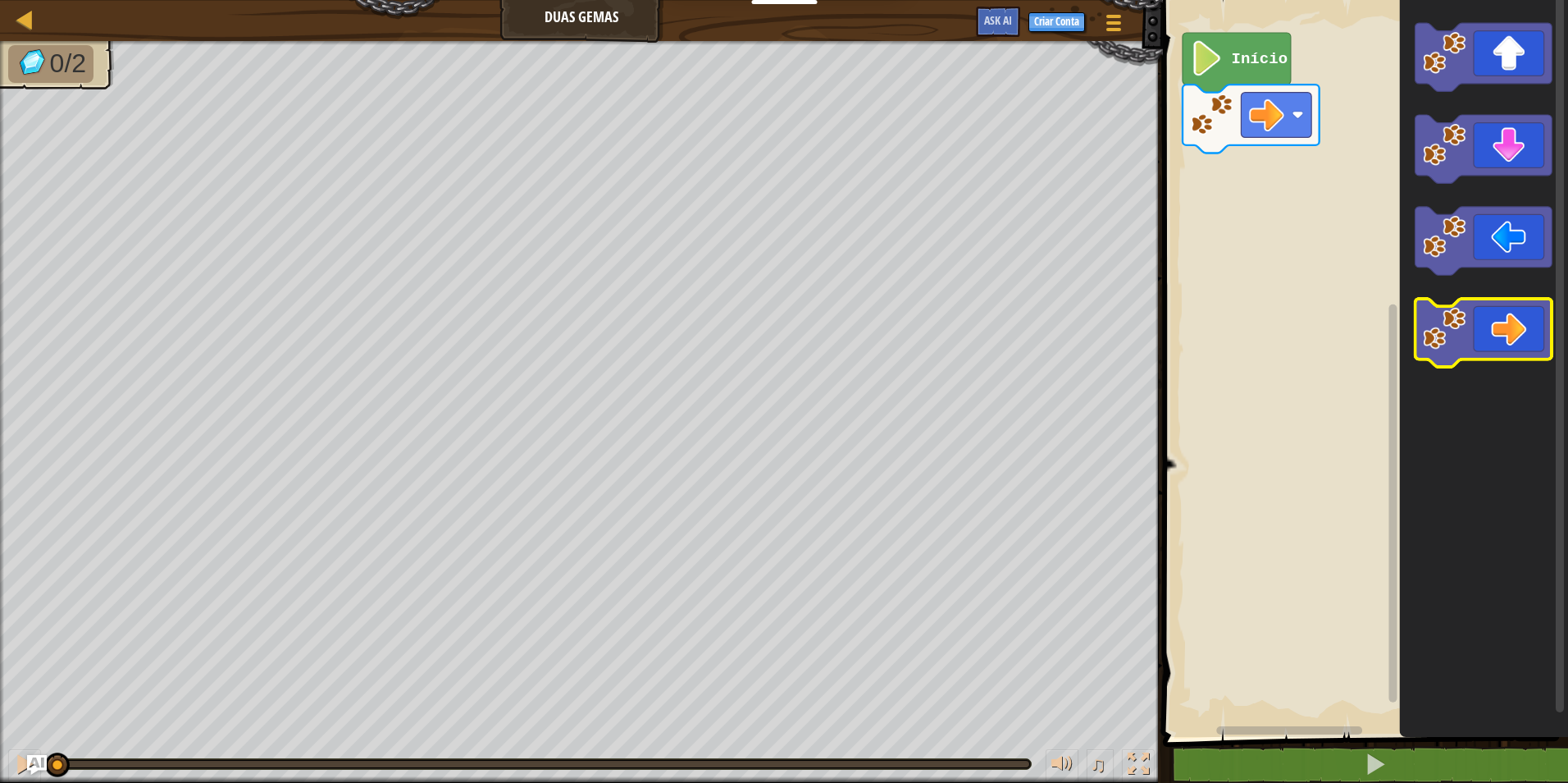
click at [1497, 310] on icon "Espaço de trabalho do Blockly" at bounding box center [1484, 332] width 137 height 68
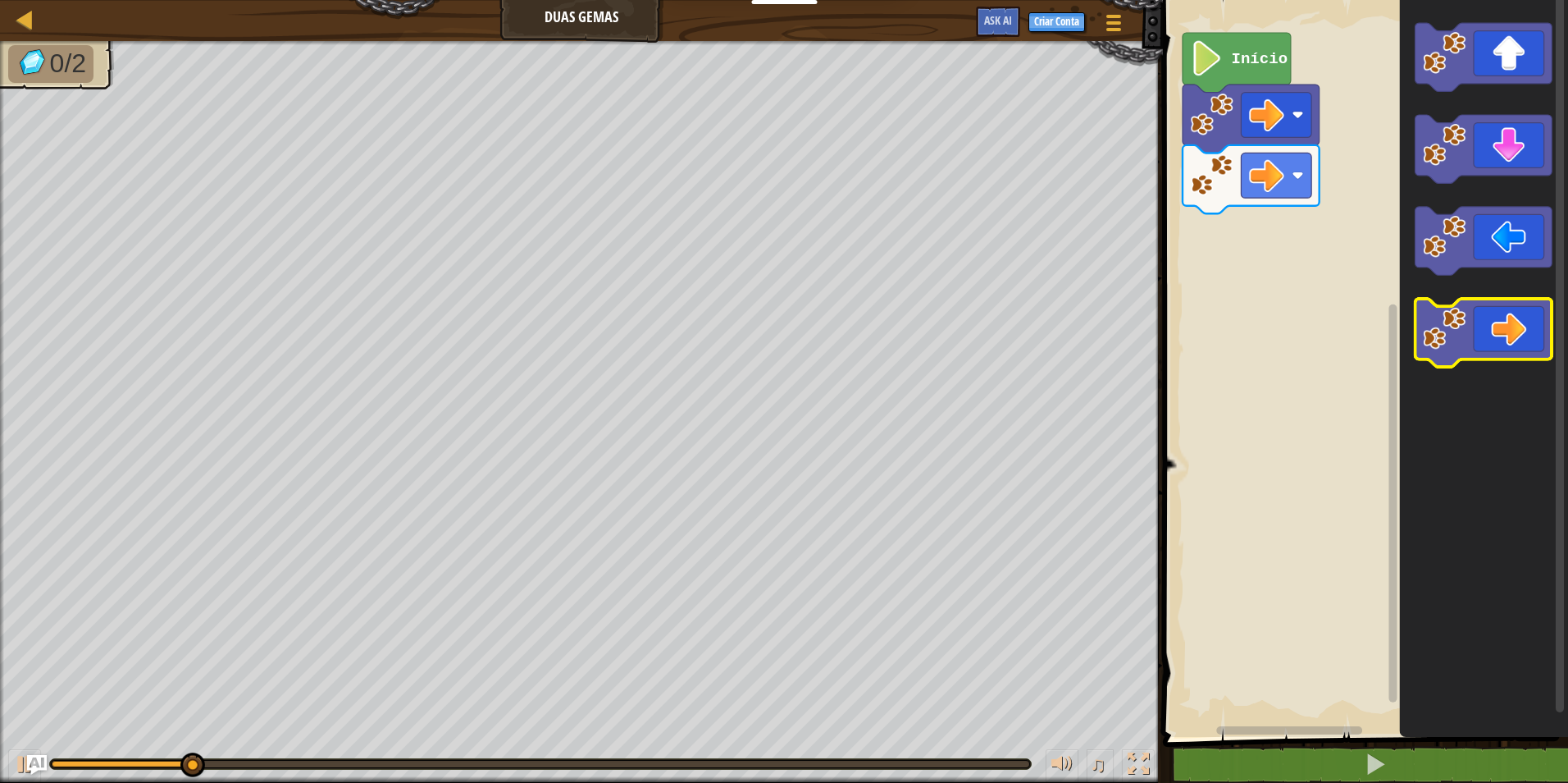
click at [1497, 310] on icon "Espaço de trabalho do Blockly" at bounding box center [1484, 332] width 137 height 68
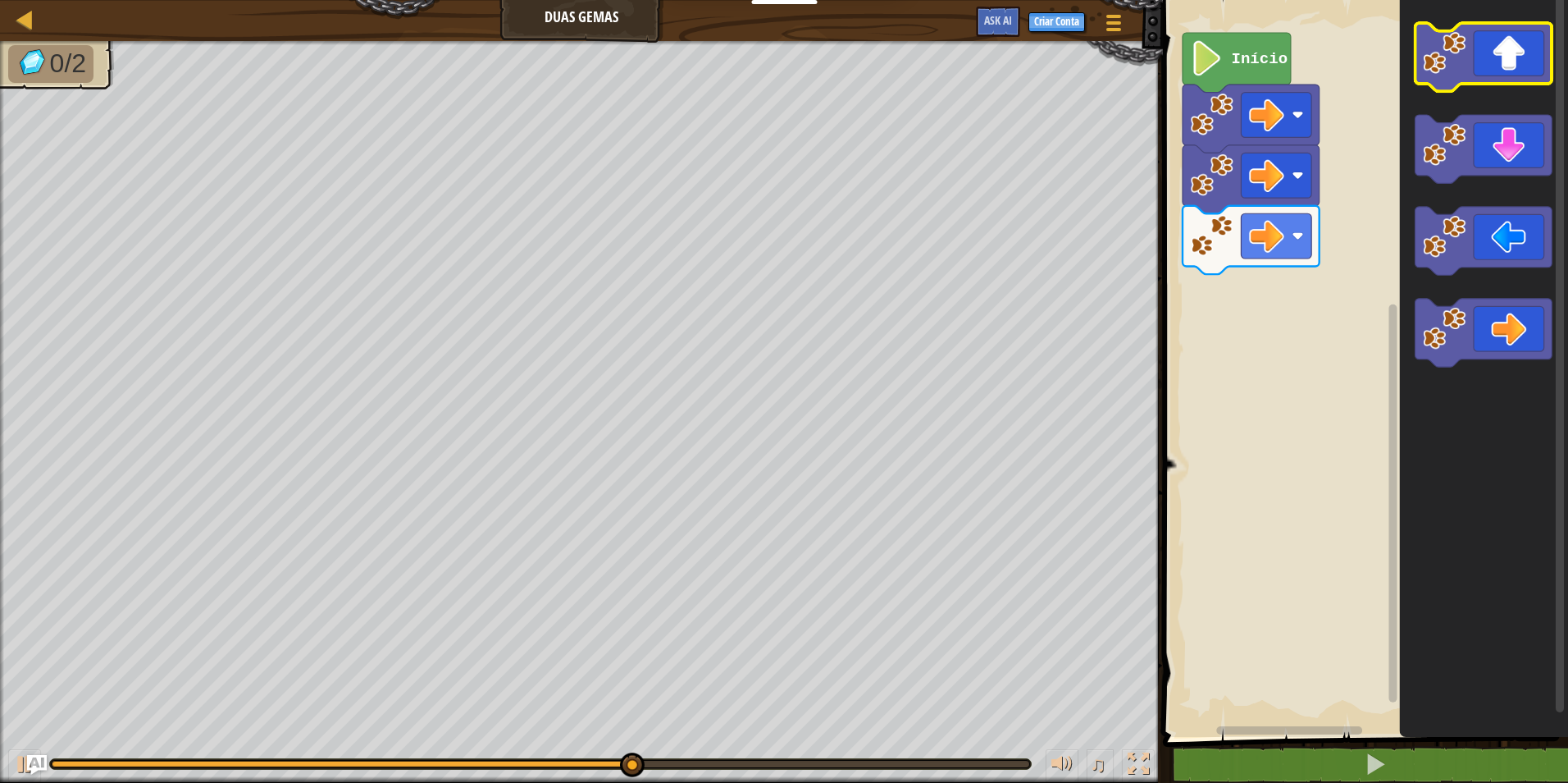
click at [1490, 68] on icon "Espaço de trabalho do Blockly" at bounding box center [1484, 57] width 137 height 68
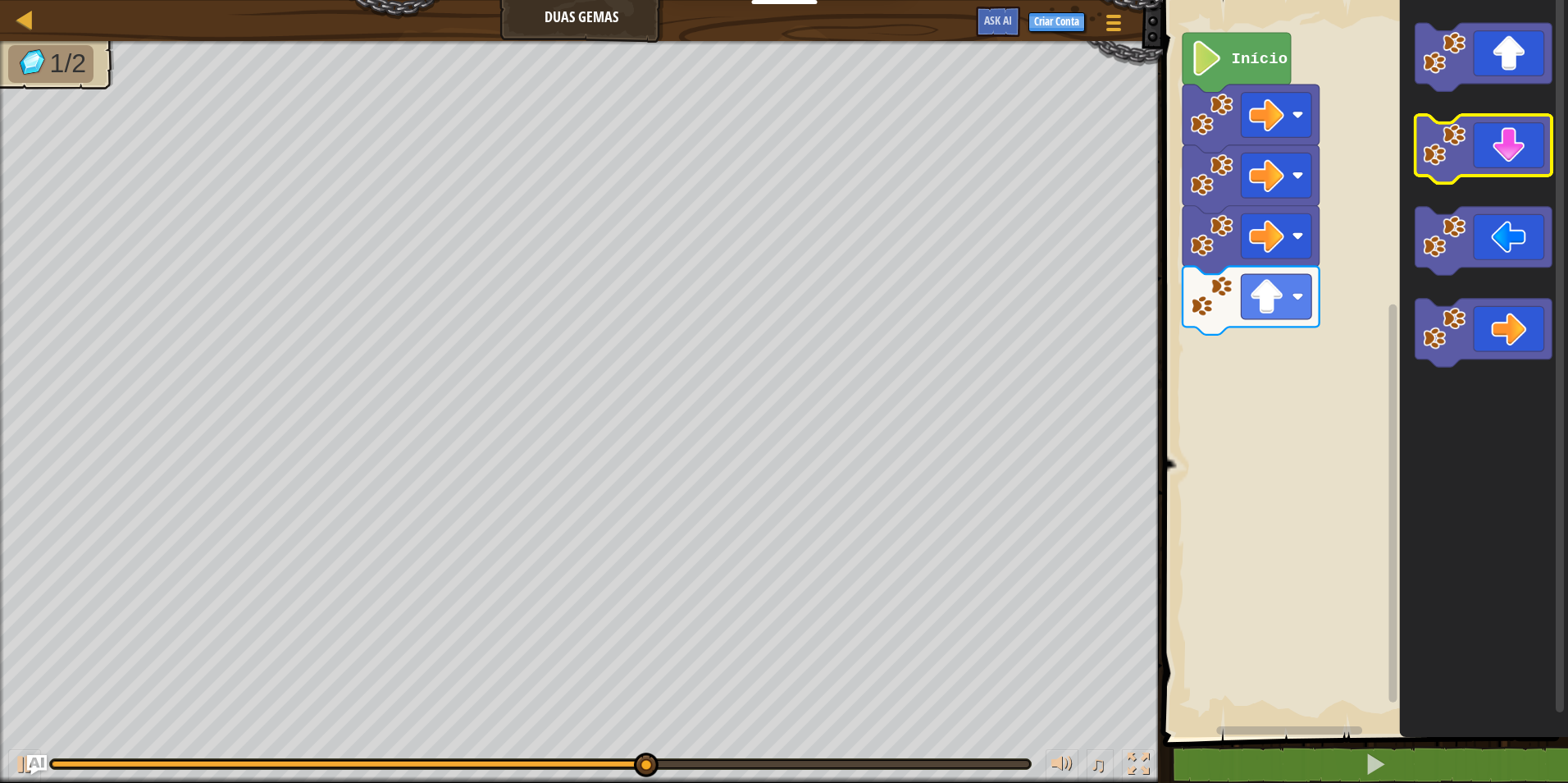
click at [1504, 164] on icon "Espaço de trabalho do Blockly" at bounding box center [1484, 148] width 137 height 68
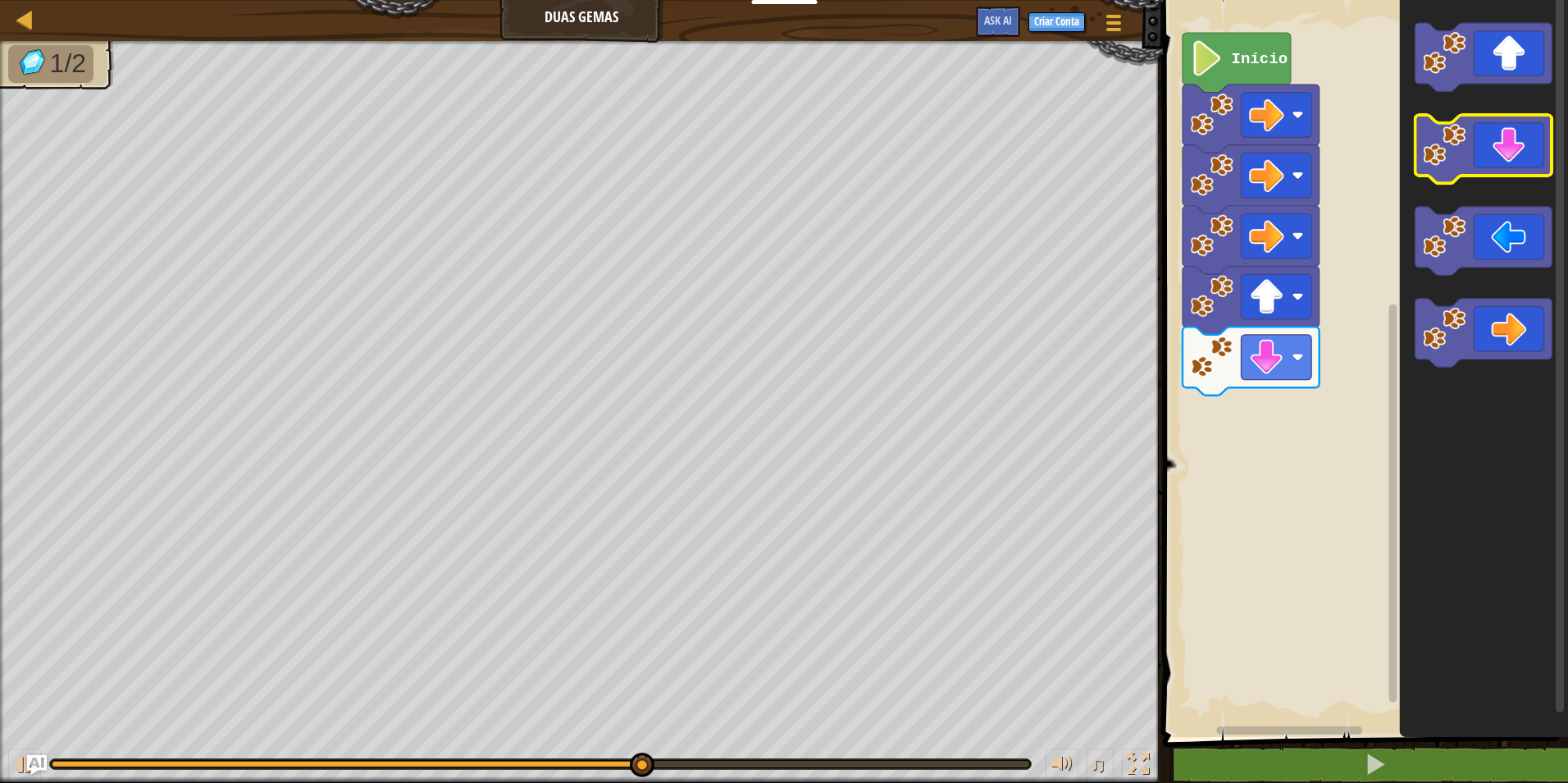
click at [1504, 164] on icon "Espaço de trabalho do Blockly" at bounding box center [1484, 148] width 137 height 68
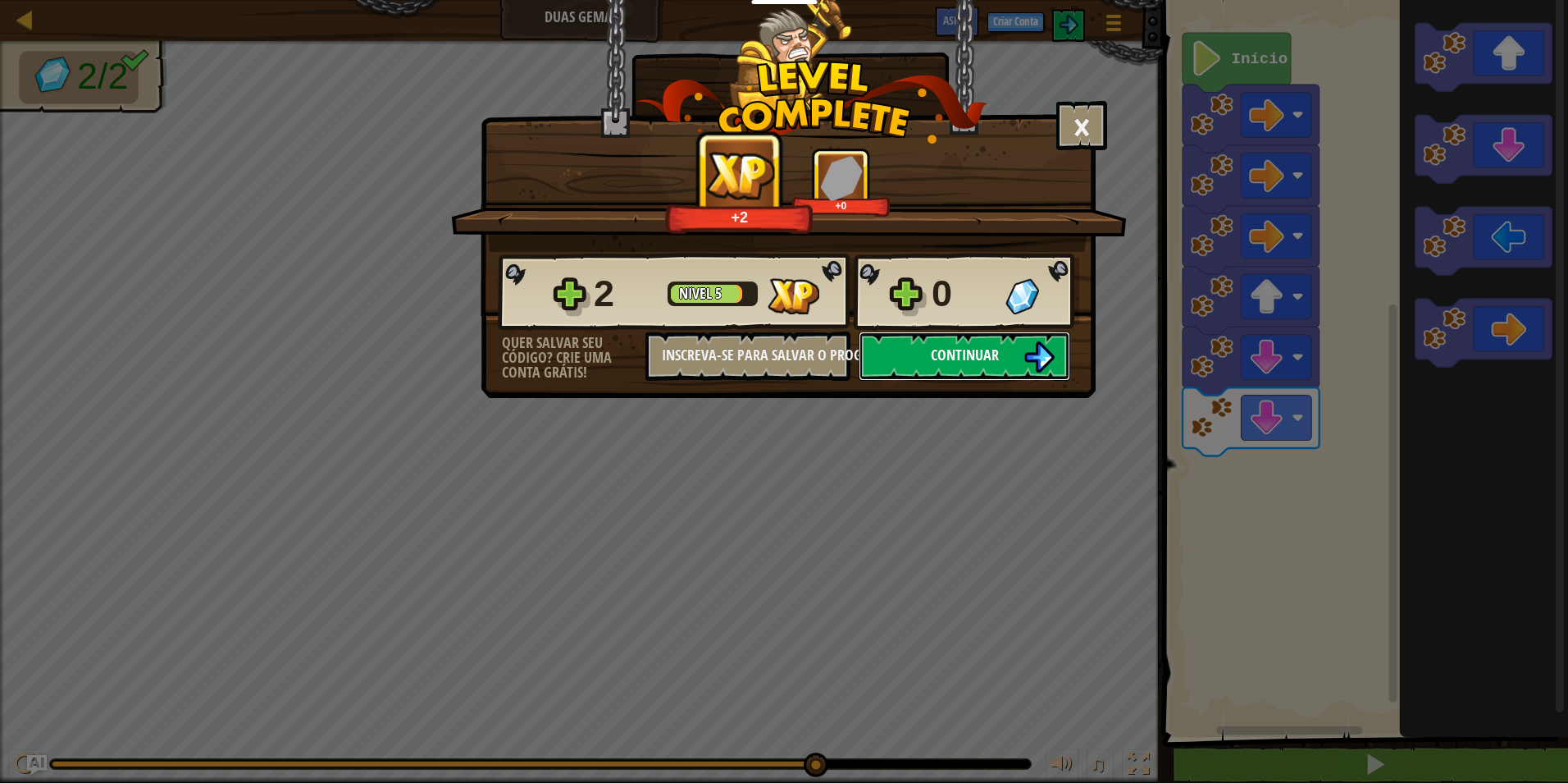
click at [954, 350] on span "Continuar" at bounding box center [965, 354] width 68 height 20
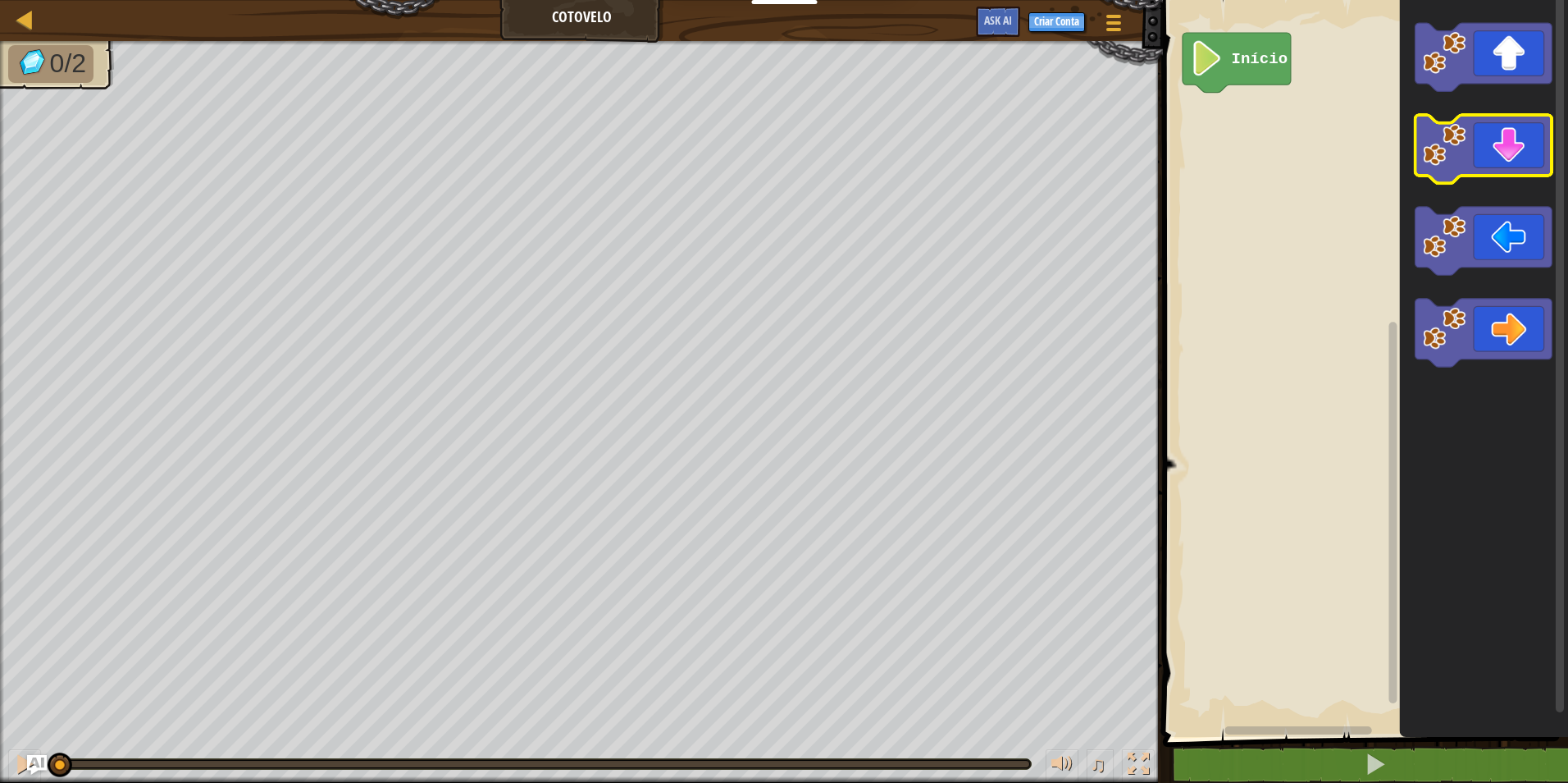
click at [1499, 151] on icon "Espaço de trabalho do Blockly" at bounding box center [1484, 148] width 137 height 68
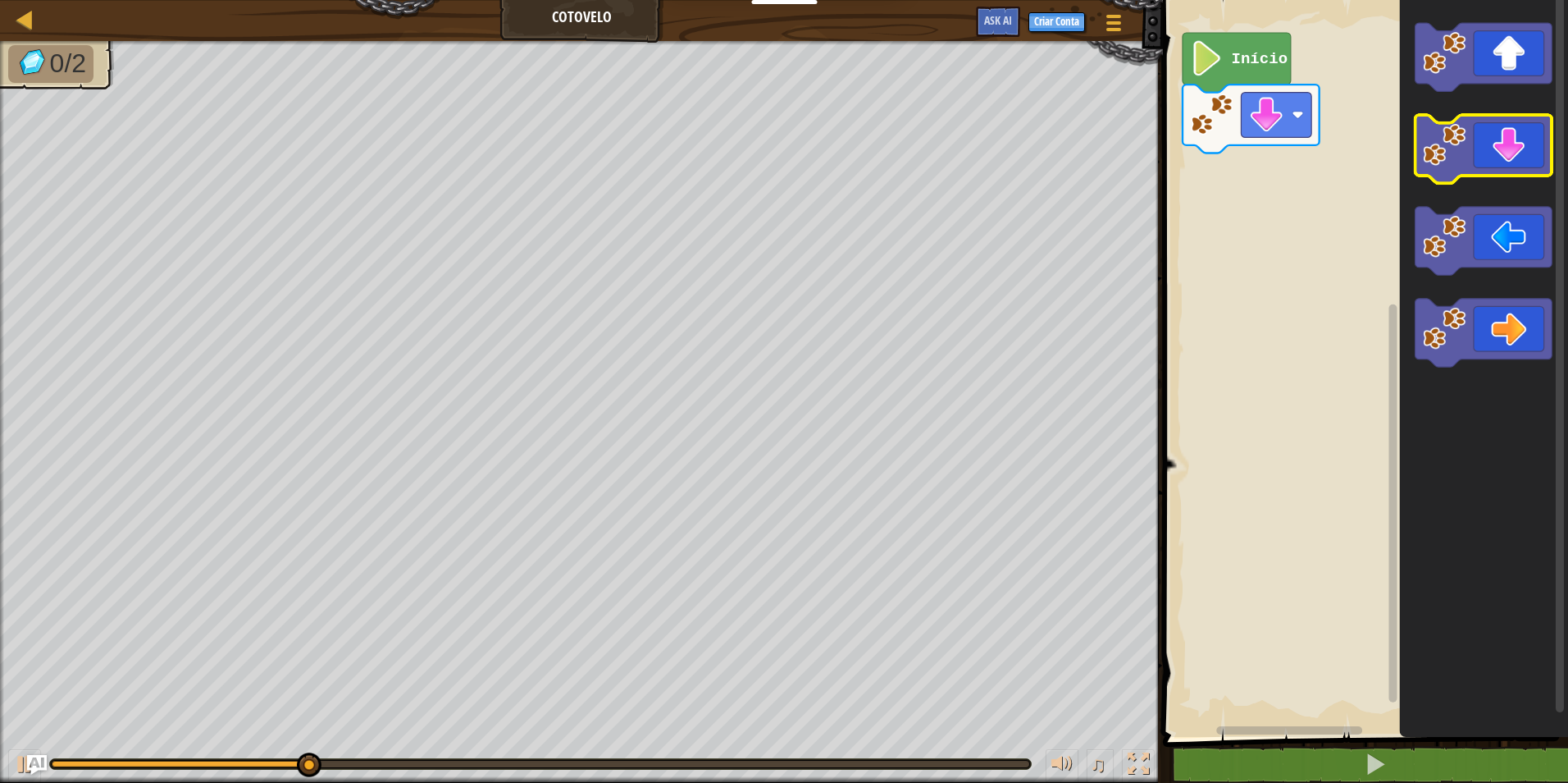
click at [1499, 151] on icon "Espaço de trabalho do Blockly" at bounding box center [1484, 148] width 137 height 68
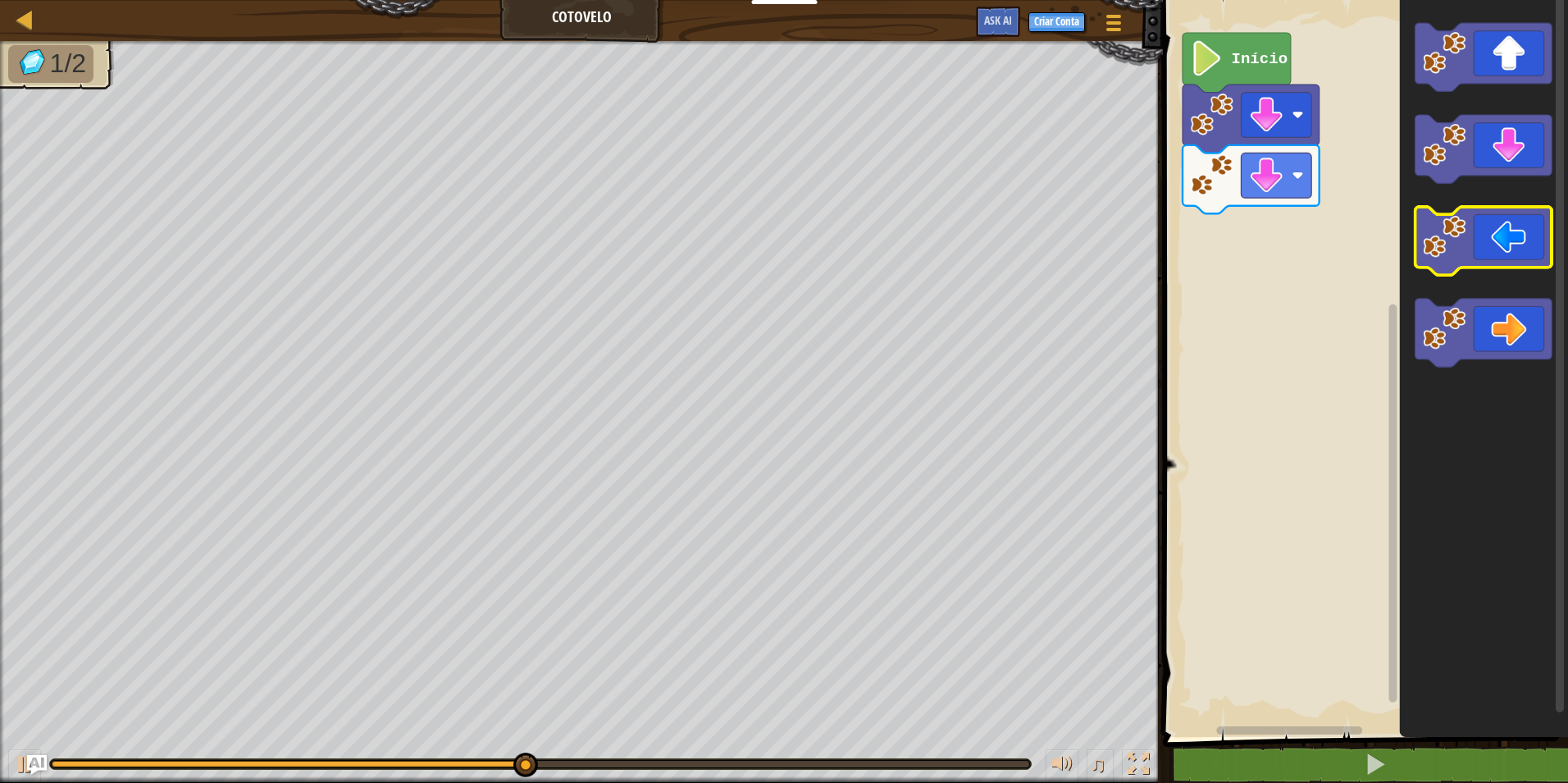
click at [1506, 256] on icon "Espaço de trabalho do Blockly" at bounding box center [1484, 240] width 137 height 68
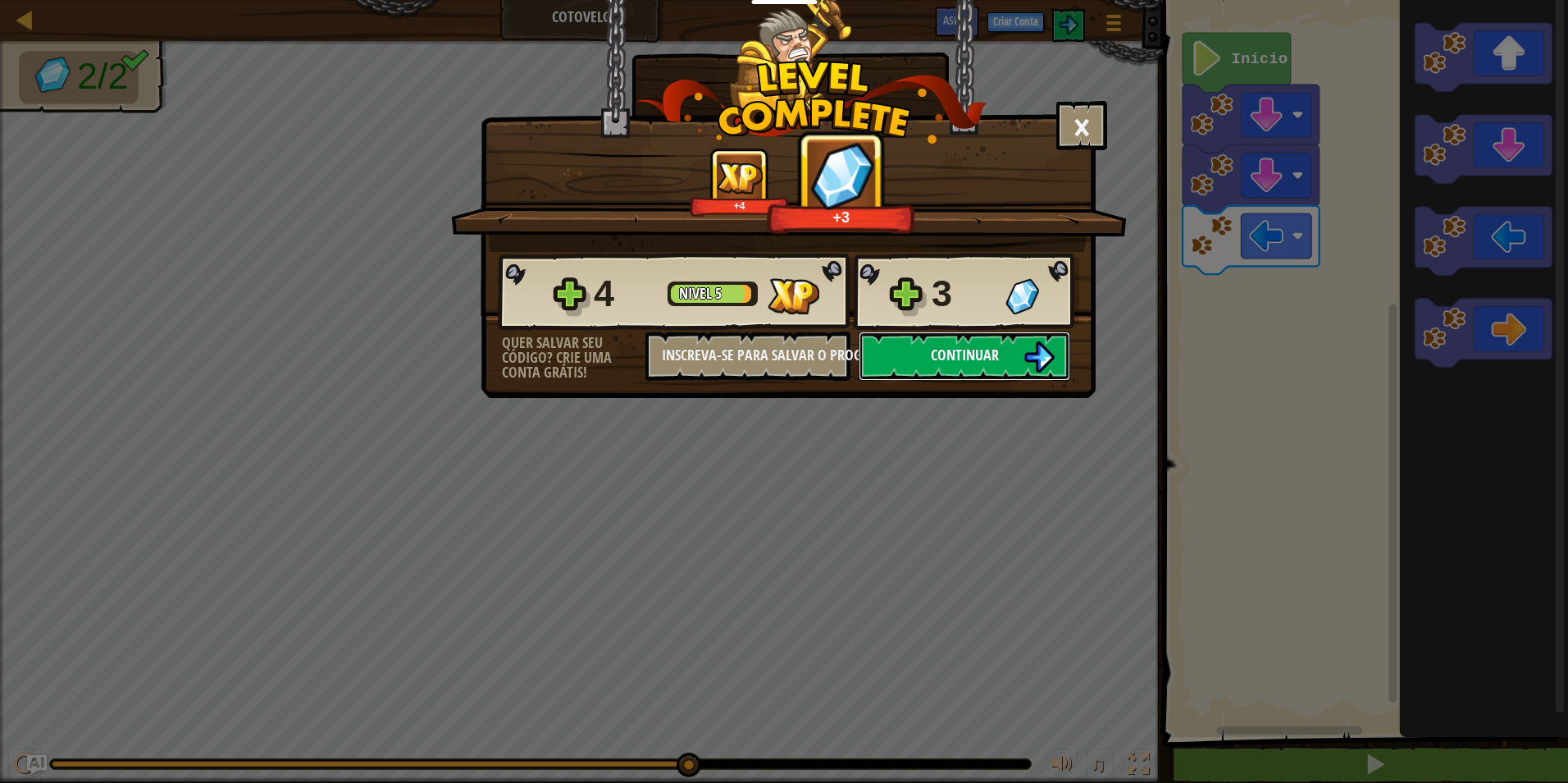
click at [1036, 354] on img at bounding box center [1039, 357] width 31 height 31
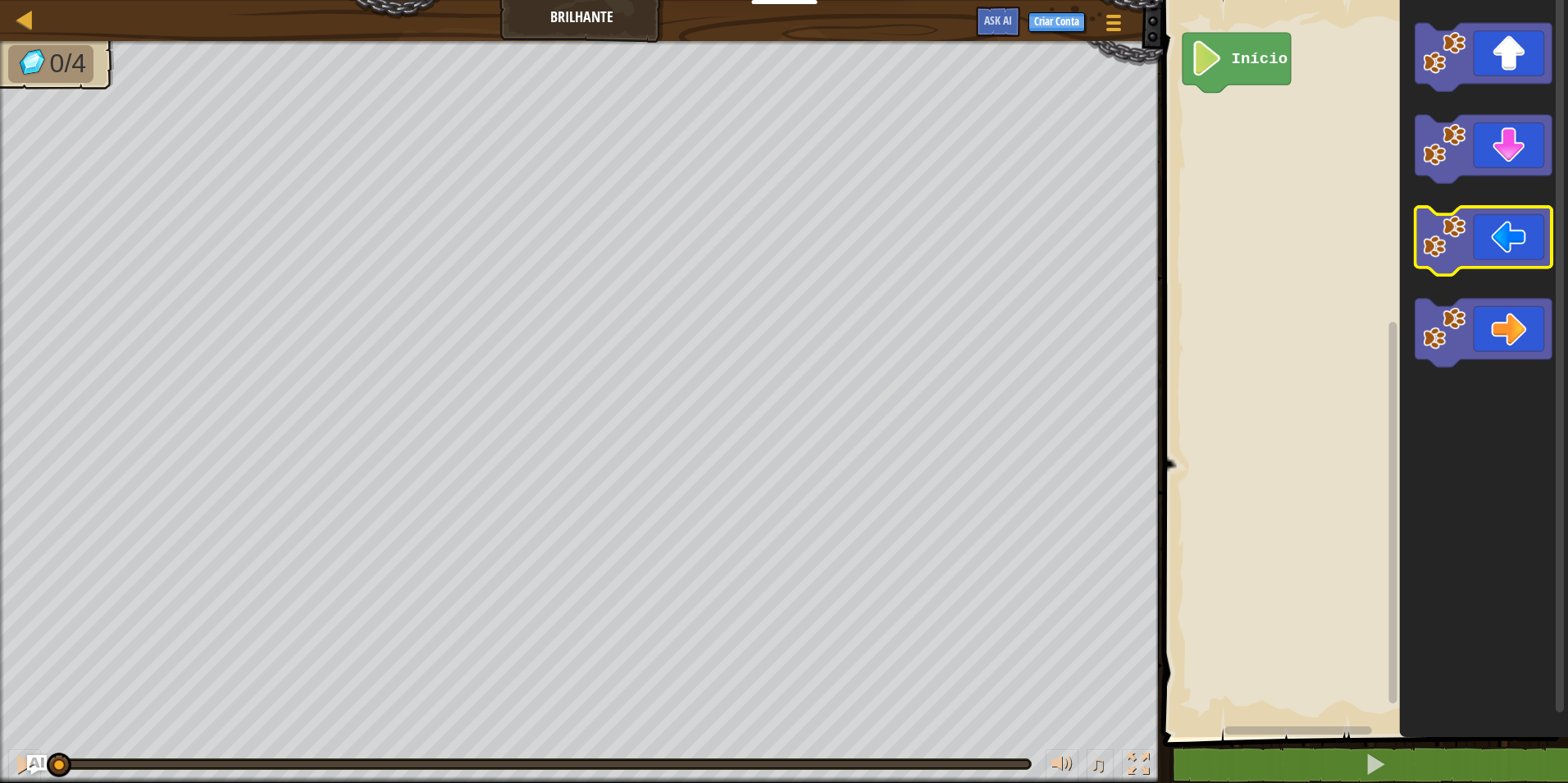
click at [1501, 248] on icon "Espaço de trabalho do Blockly" at bounding box center [1484, 240] width 137 height 68
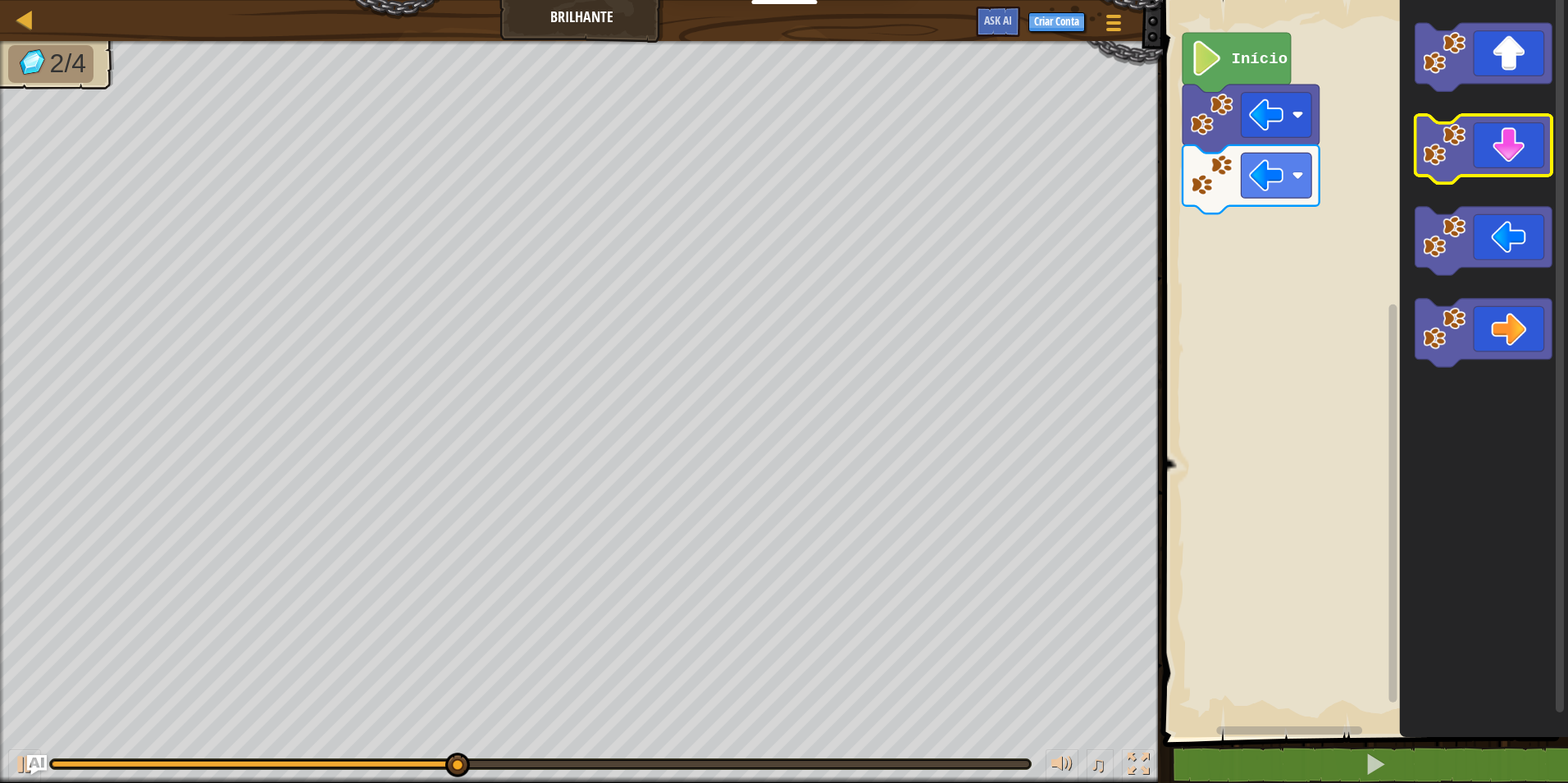
click at [1505, 164] on icon "Espaço de trabalho do Blockly" at bounding box center [1484, 148] width 137 height 68
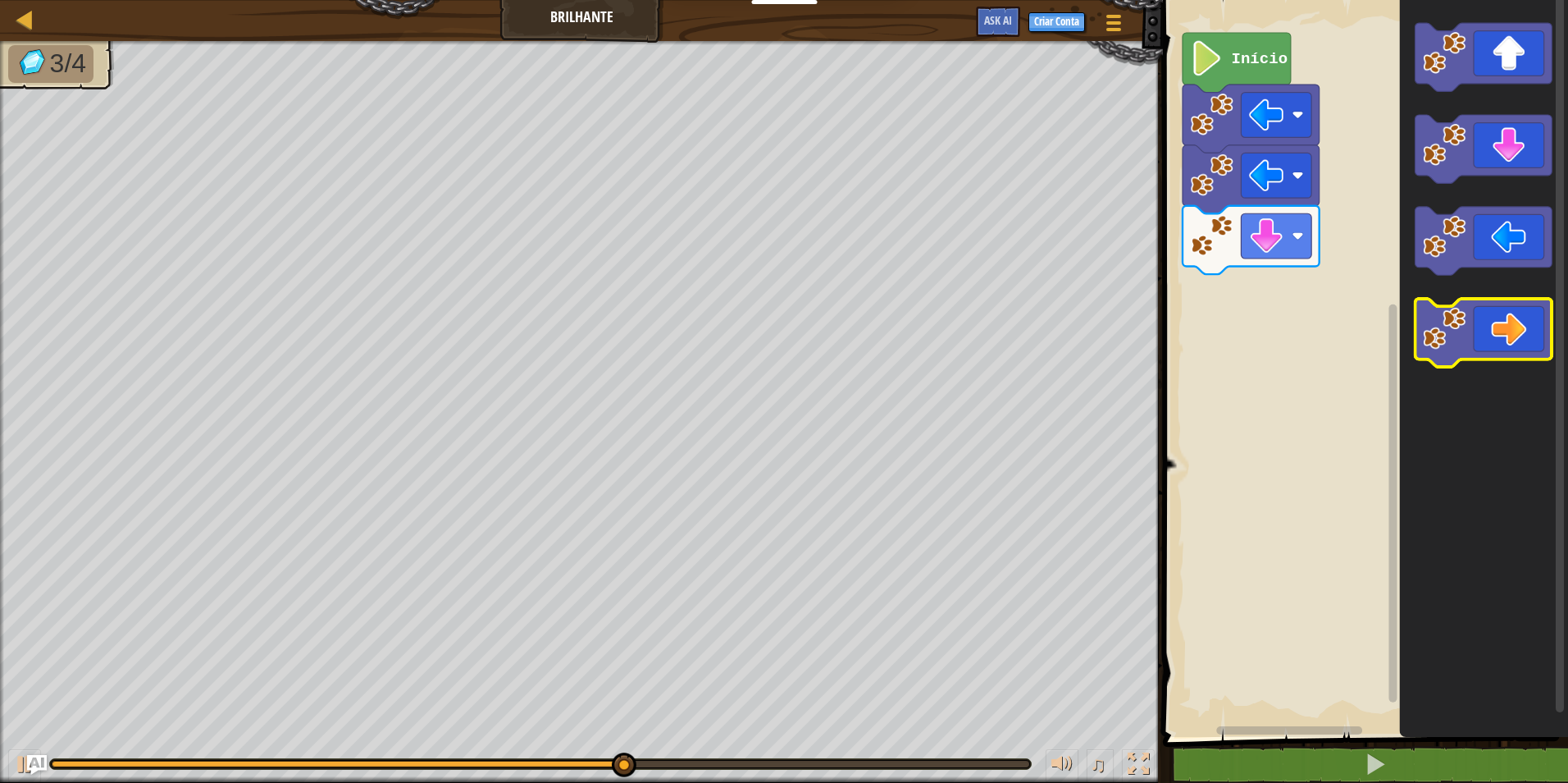
click at [1524, 343] on icon "Espaço de trabalho do Blockly" at bounding box center [1484, 332] width 137 height 68
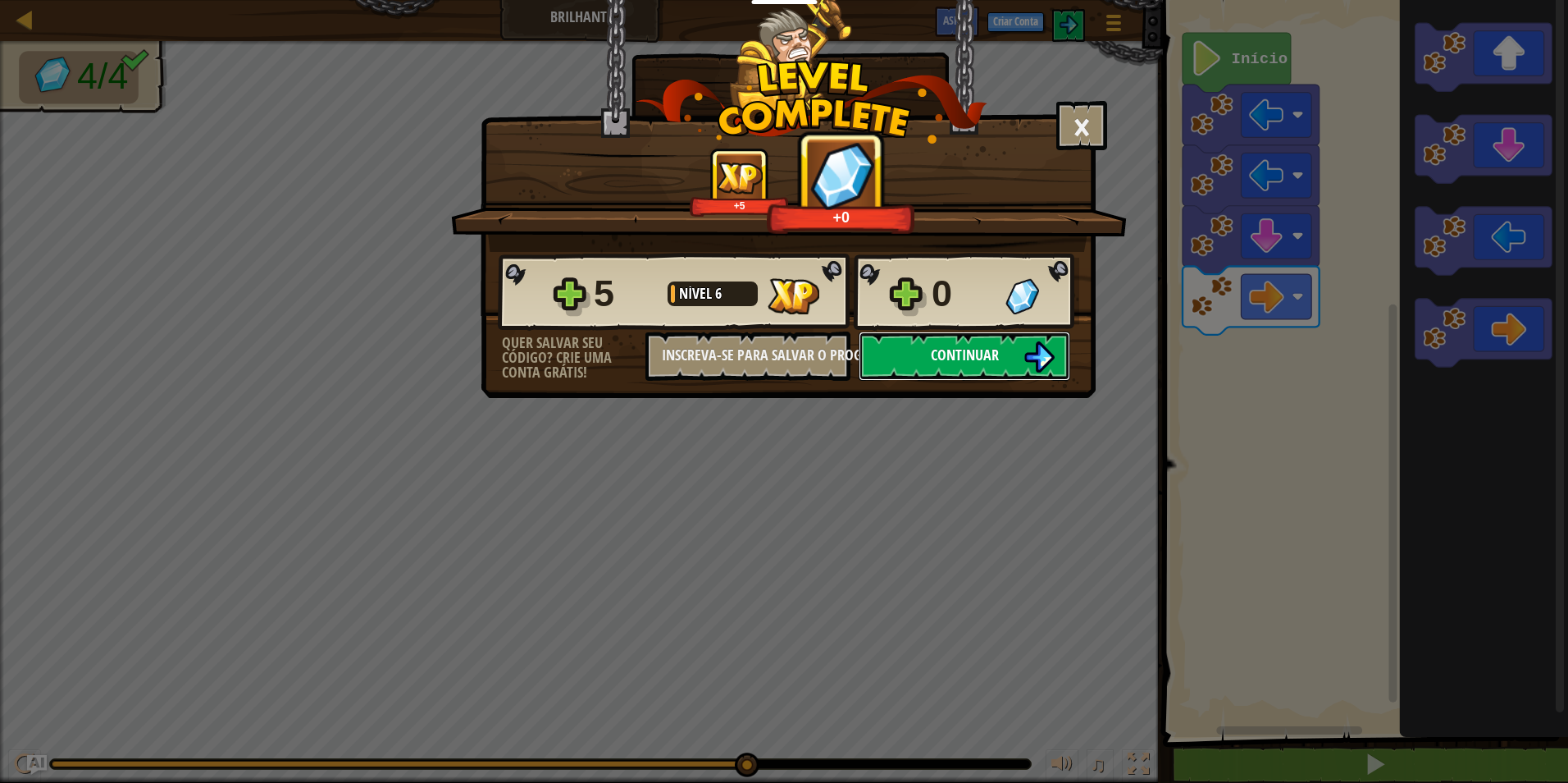
click at [1026, 352] on img at bounding box center [1039, 357] width 31 height 31
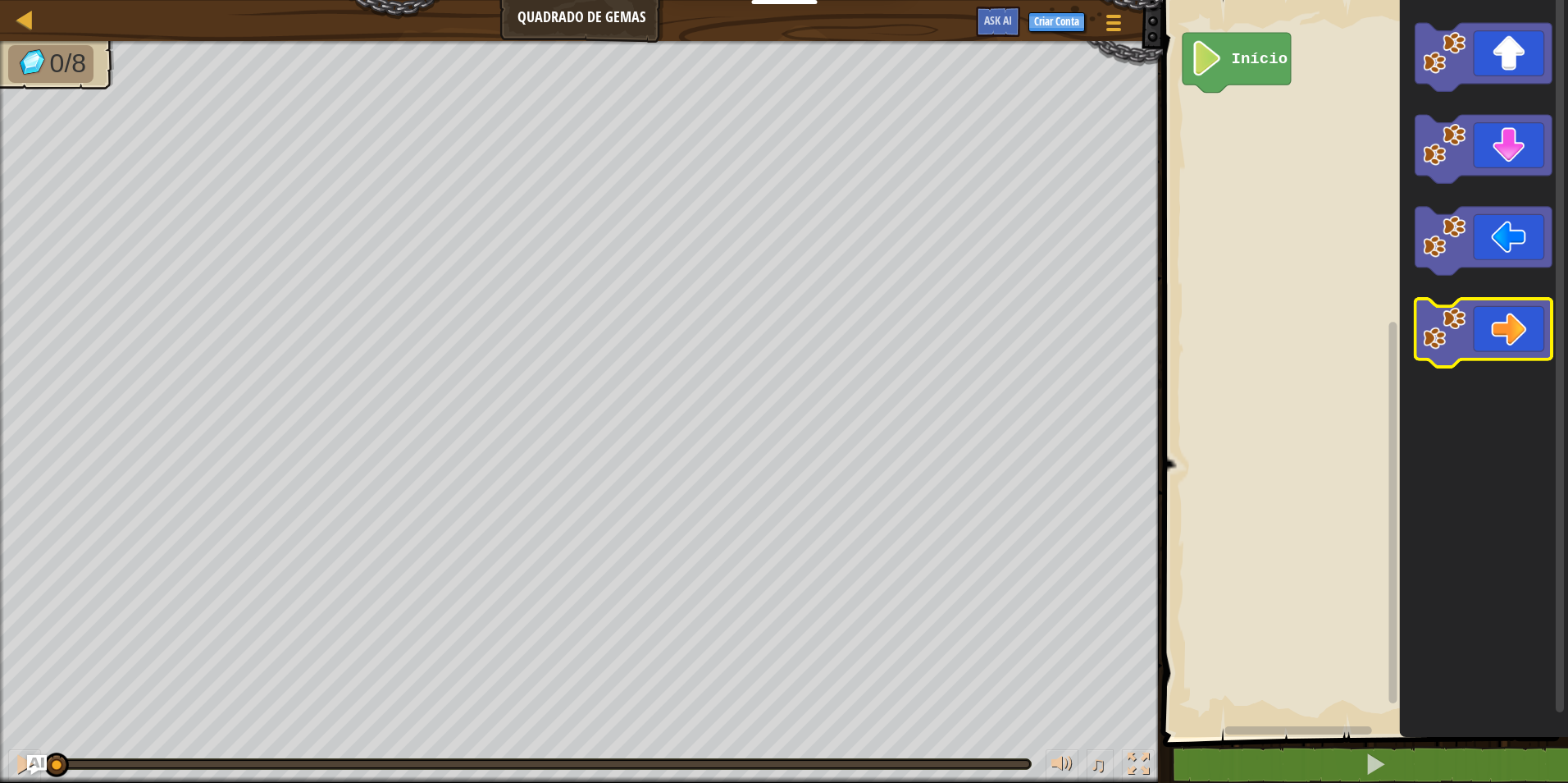
click at [1478, 334] on icon "Espaço de trabalho do Blockly" at bounding box center [1484, 332] width 137 height 68
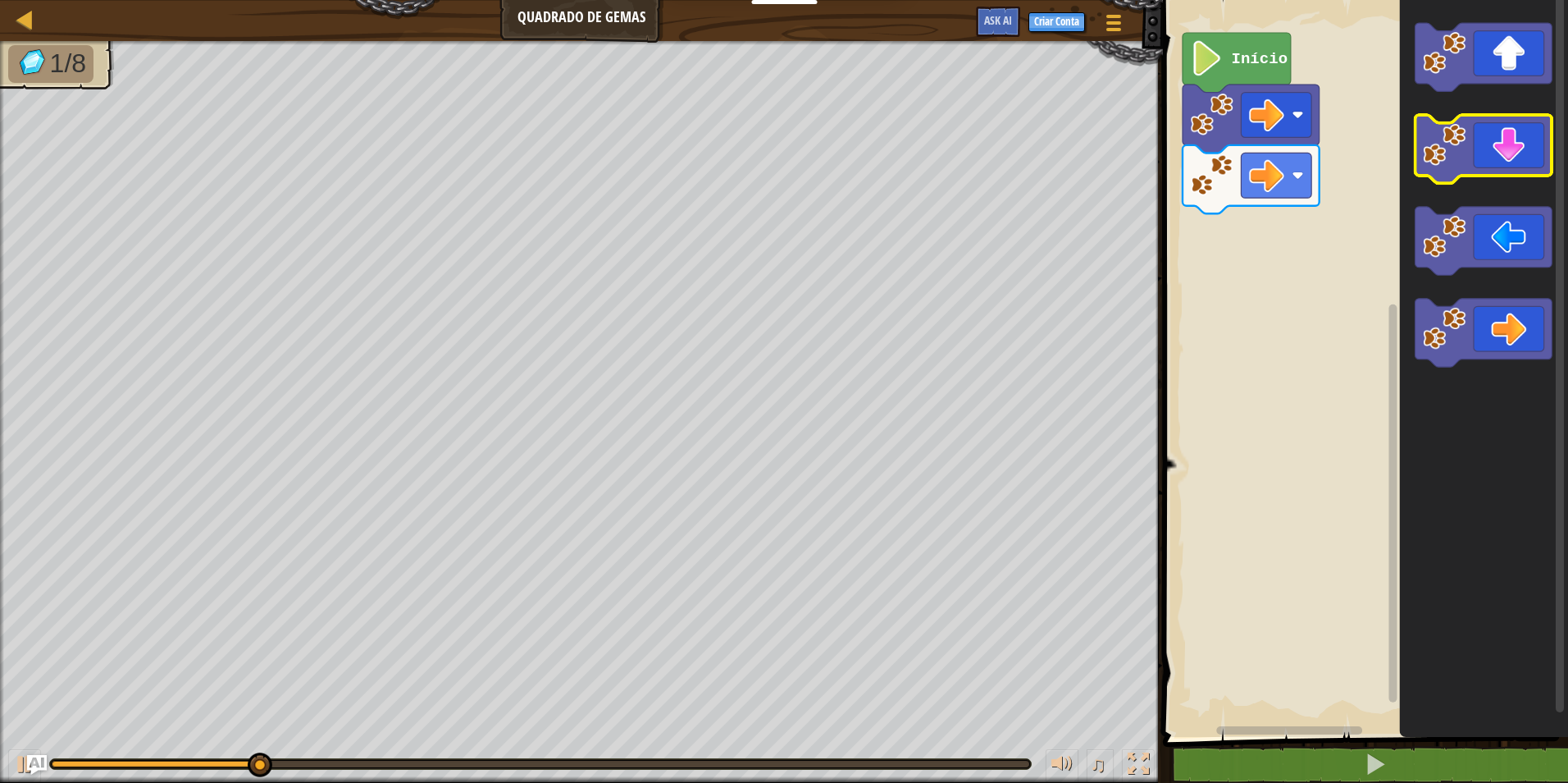
click at [1525, 130] on icon "Espaço de trabalho do Blockly" at bounding box center [1484, 148] width 137 height 68
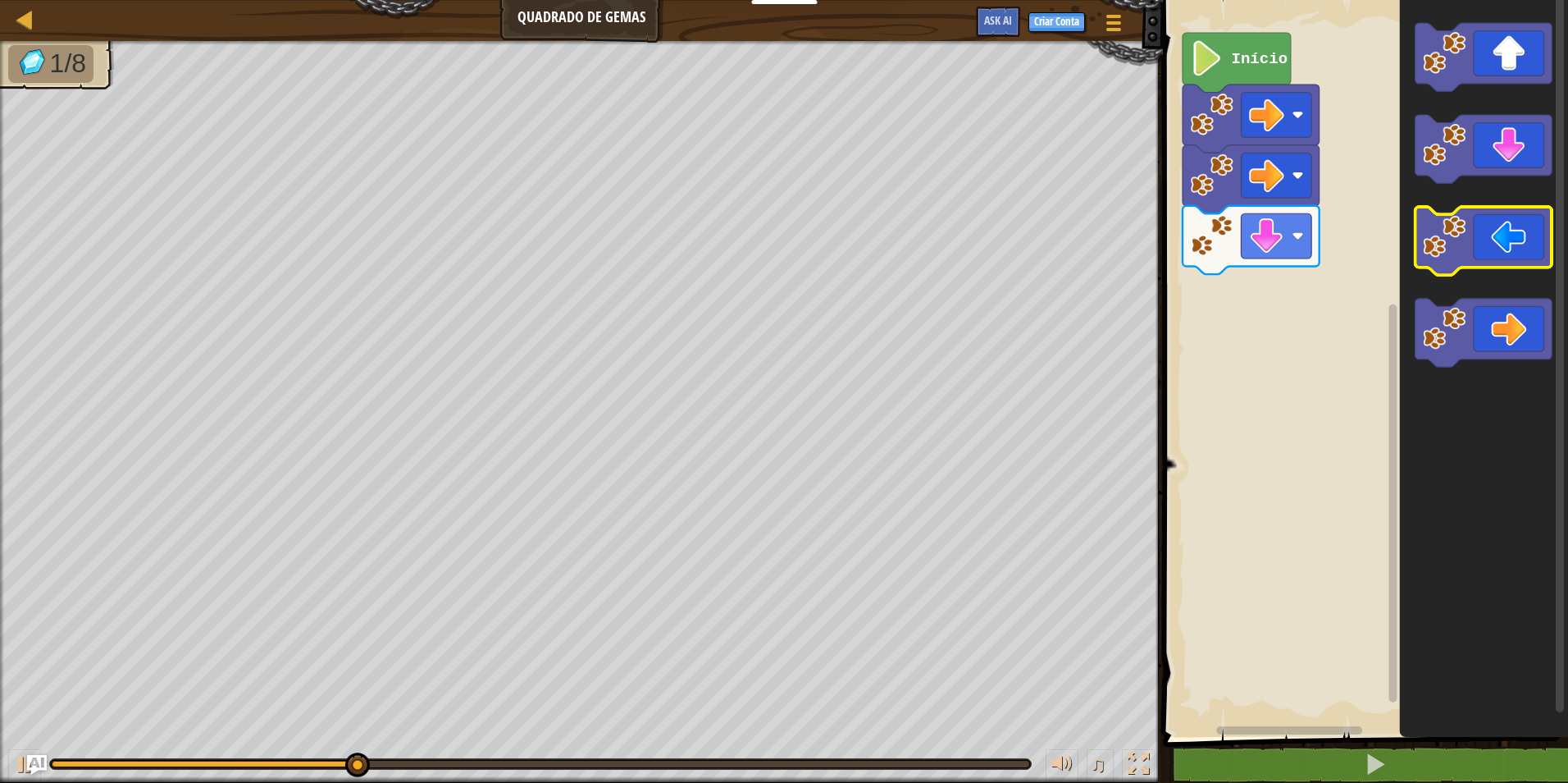
click at [1490, 255] on icon "Espaço de trabalho do Blockly" at bounding box center [1484, 240] width 137 height 68
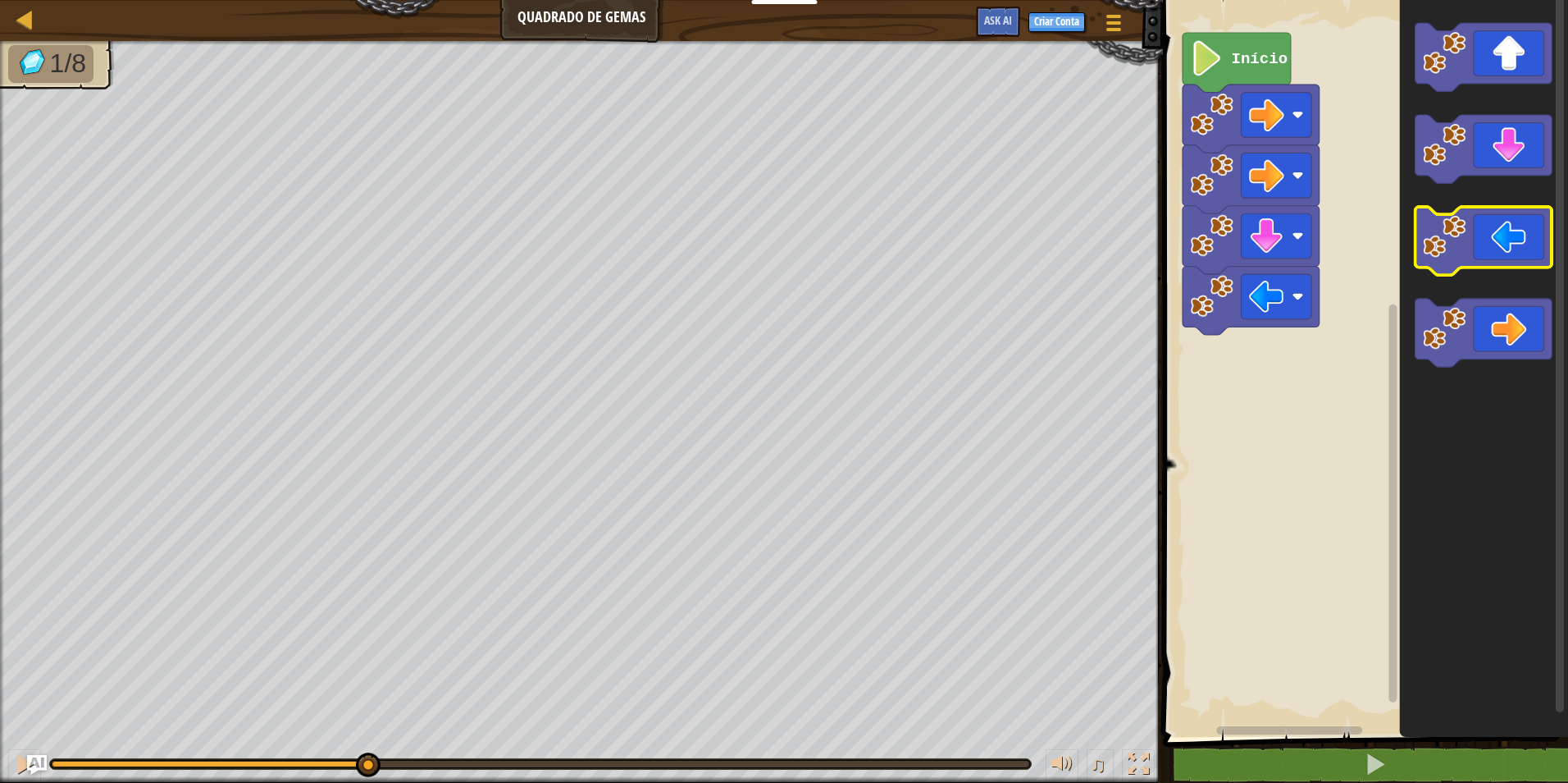
click at [1490, 255] on icon "Espaço de trabalho do Blockly" at bounding box center [1484, 240] width 137 height 68
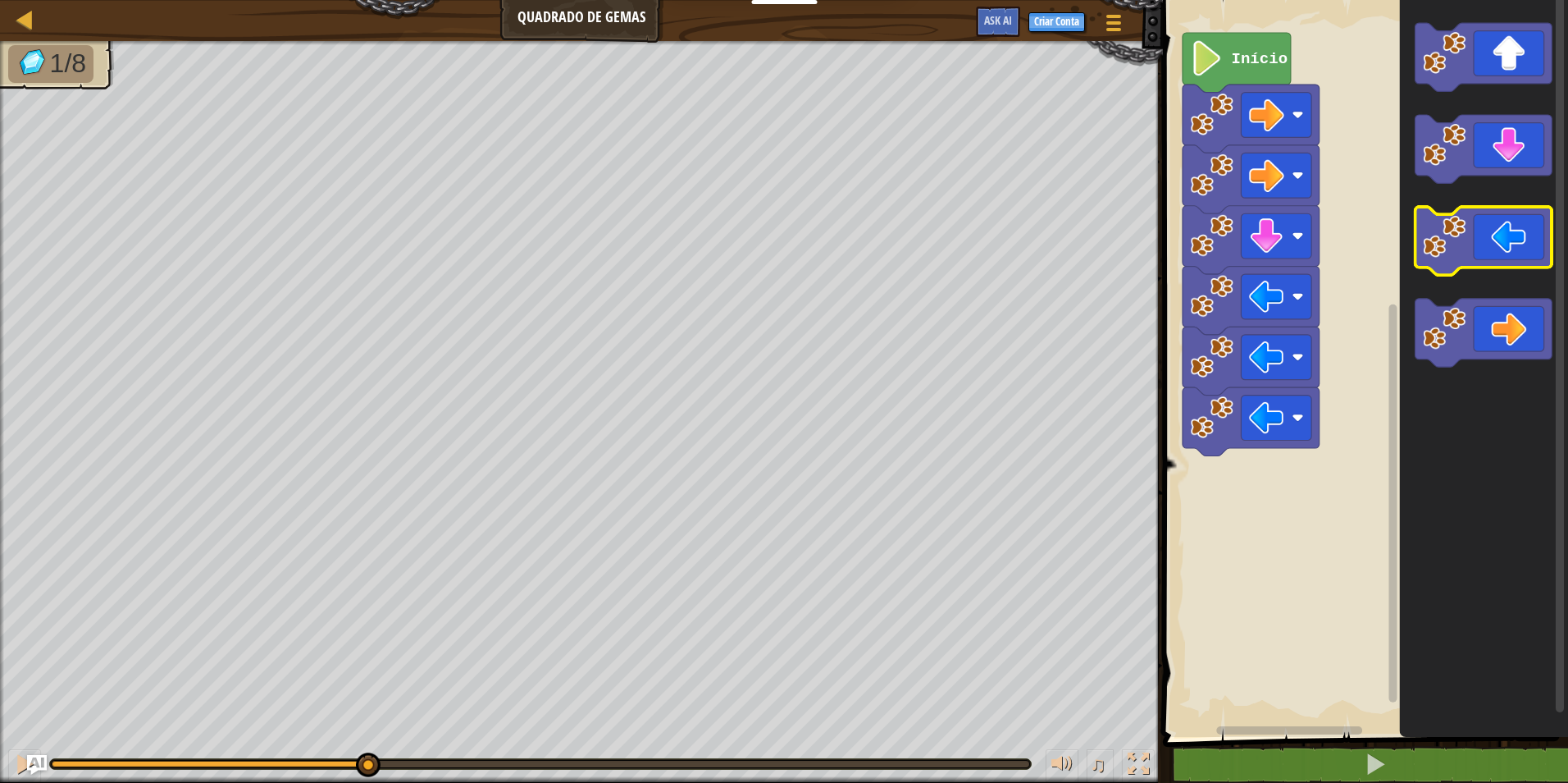
click at [1490, 255] on icon "Espaço de trabalho do Blockly" at bounding box center [1484, 240] width 137 height 68
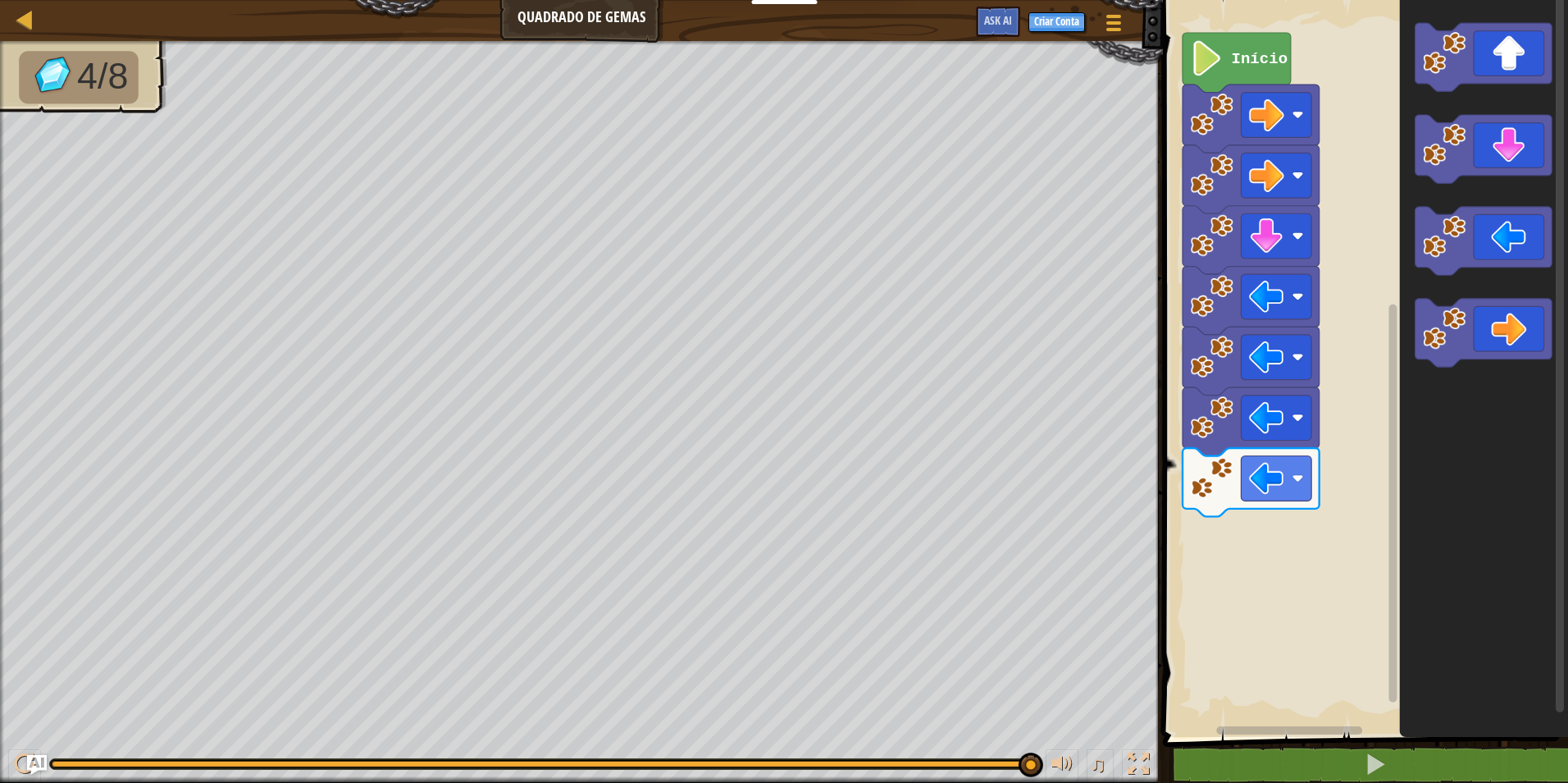
click at [1555, 0] on html "Educadores Create Free Account School & District Solutions Teacher Toolkit Prev…" at bounding box center [784, 0] width 1568 height 0
click at [1499, 52] on icon "Espaço de trabalho do Blockly" at bounding box center [1484, 57] width 137 height 68
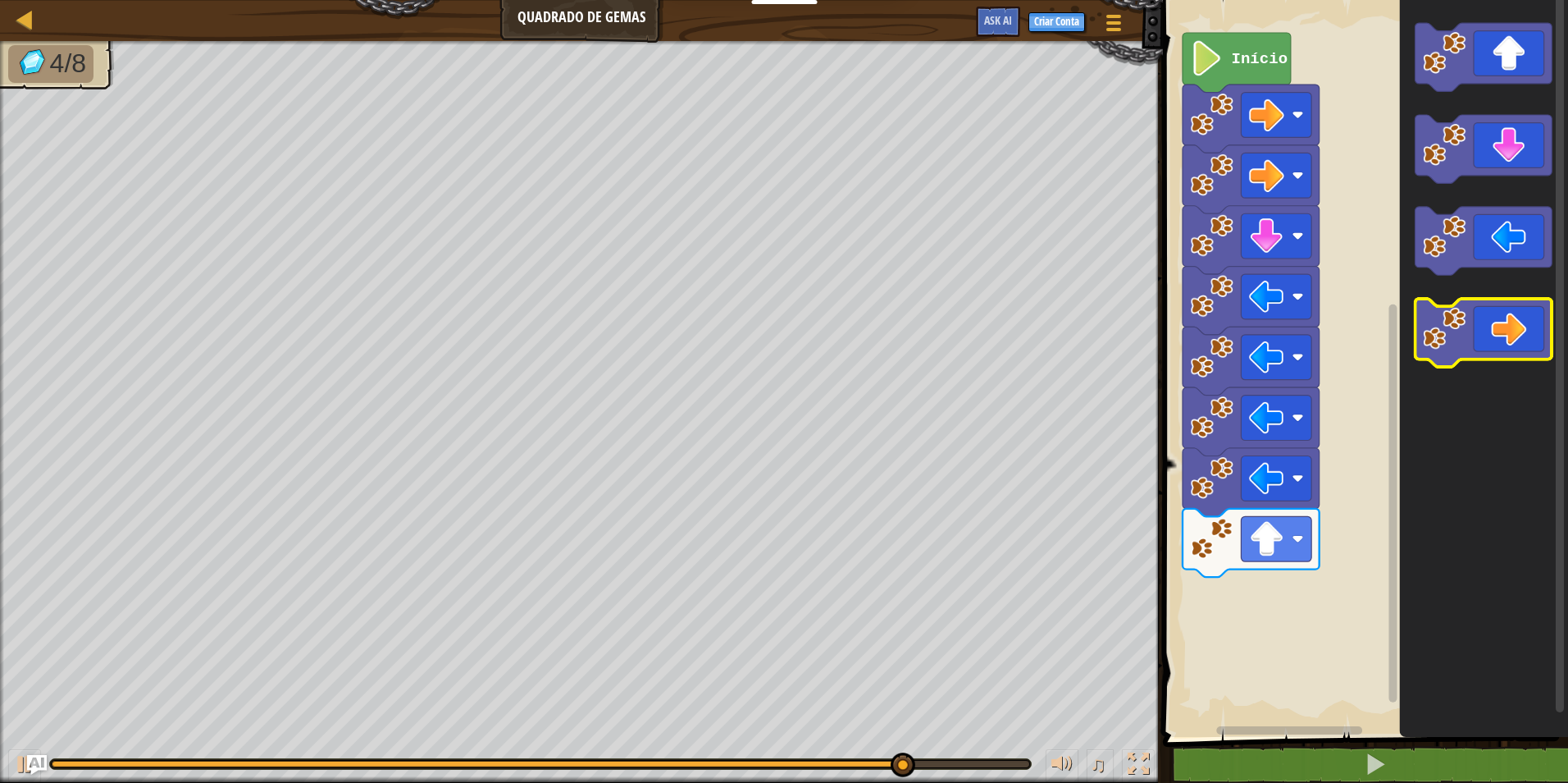
click at [1498, 339] on icon "Espaço de trabalho do Blockly" at bounding box center [1484, 332] width 137 height 68
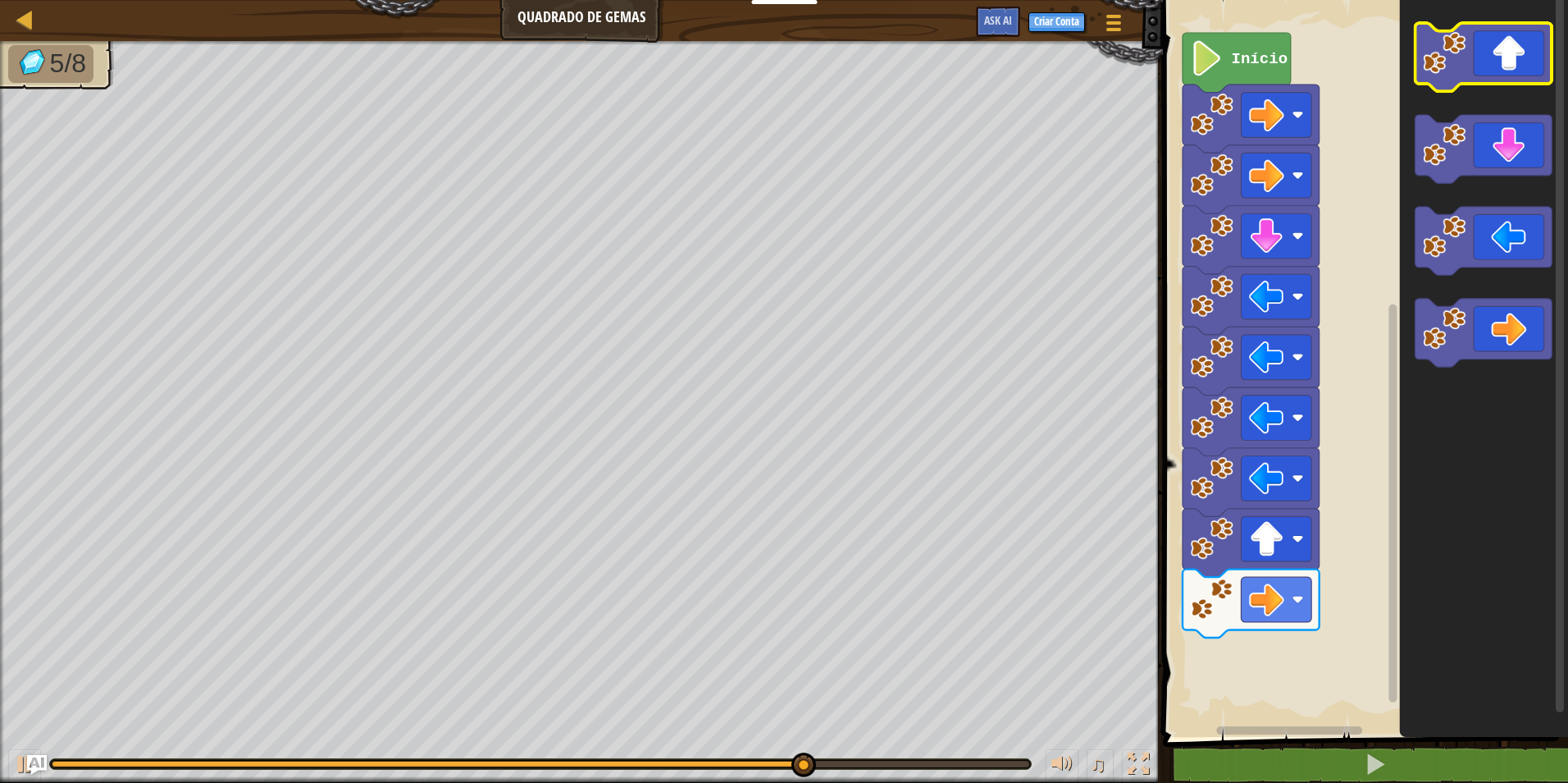
click at [1506, 70] on icon "Espaço de trabalho do Blockly" at bounding box center [1484, 57] width 137 height 68
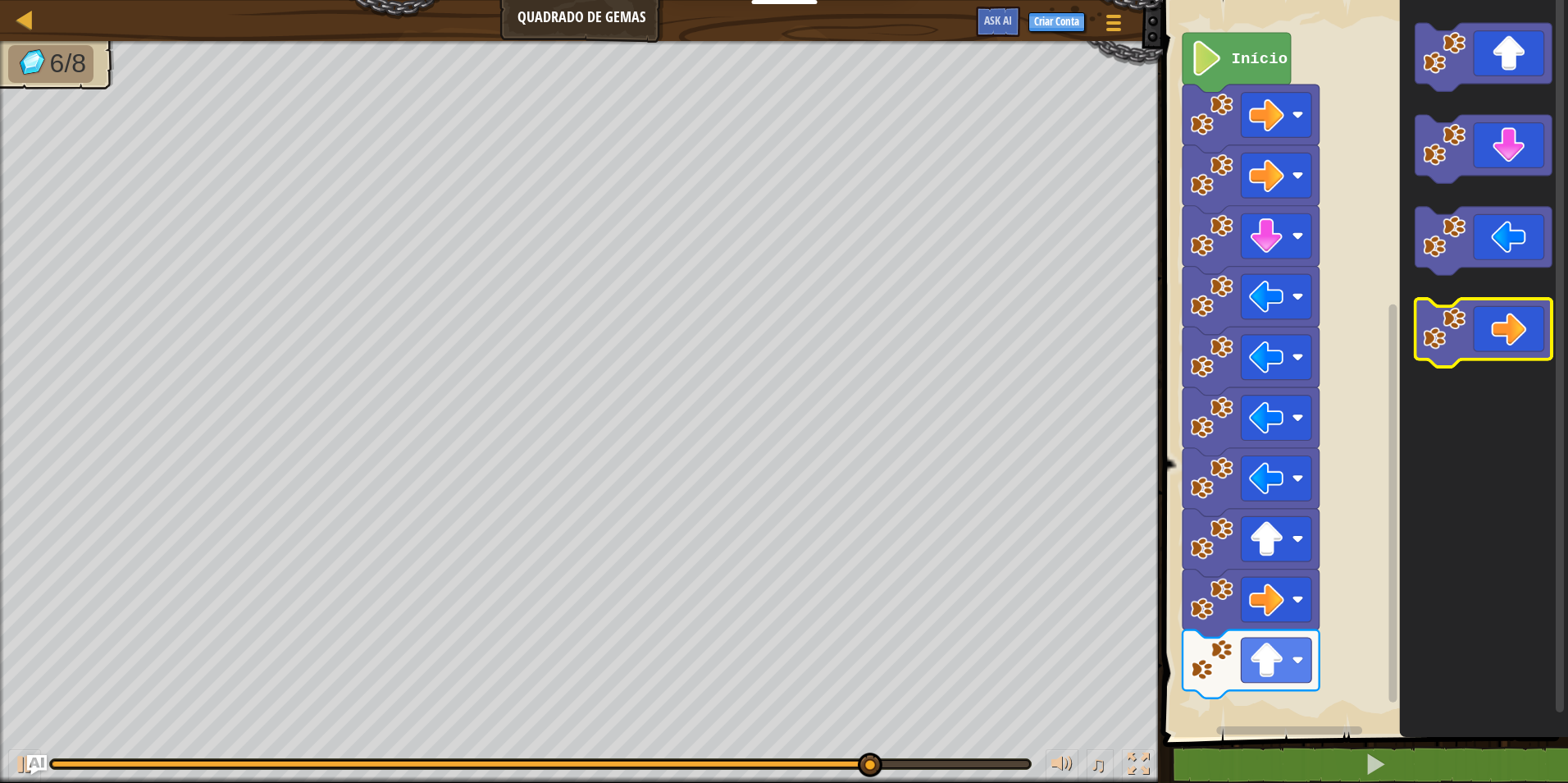
click at [1465, 343] on image "Espaço de trabalho do Blockly" at bounding box center [1444, 328] width 43 height 43
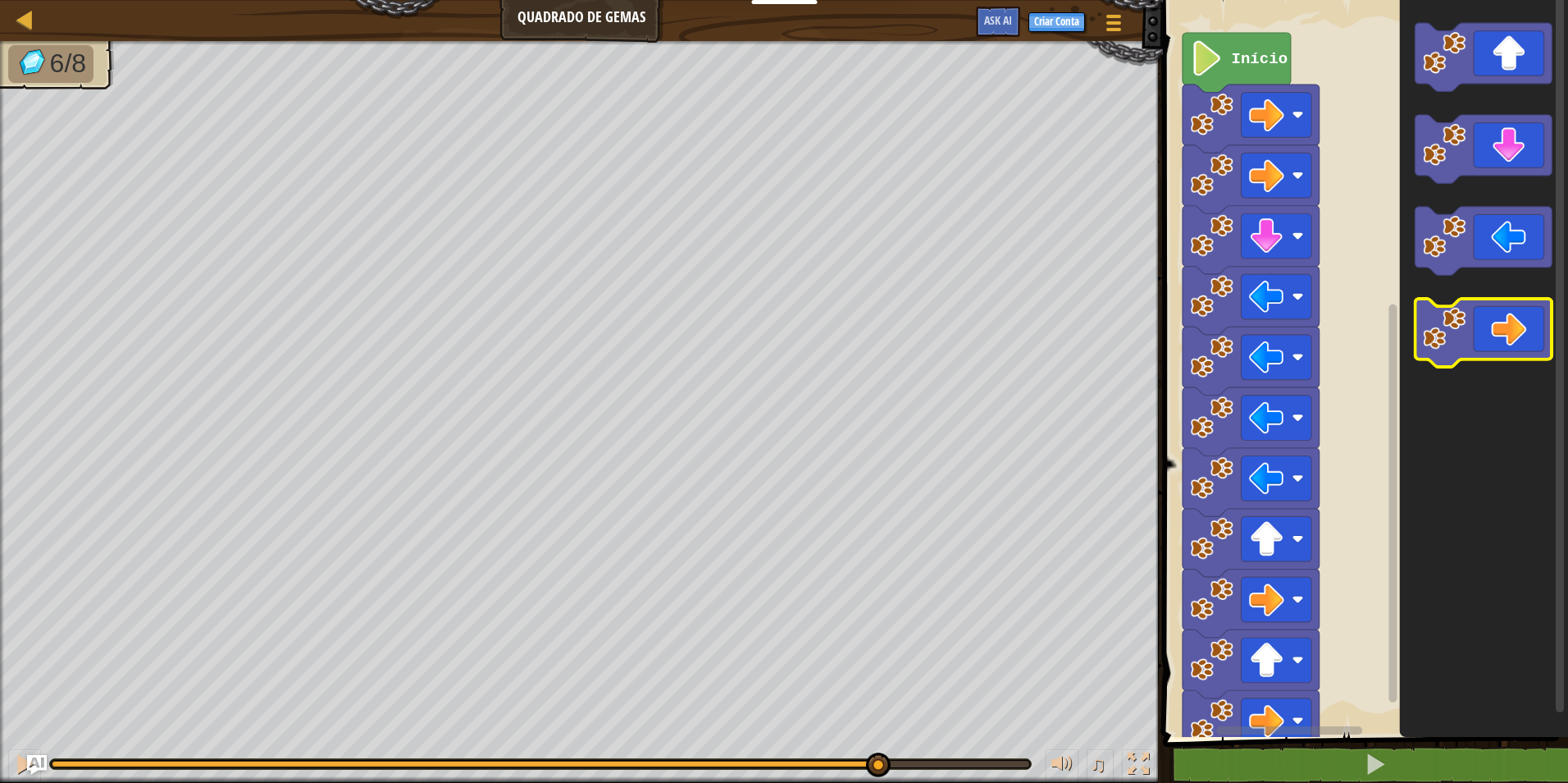
click at [1465, 343] on image "Espaço de trabalho do Blockly" at bounding box center [1444, 328] width 43 height 43
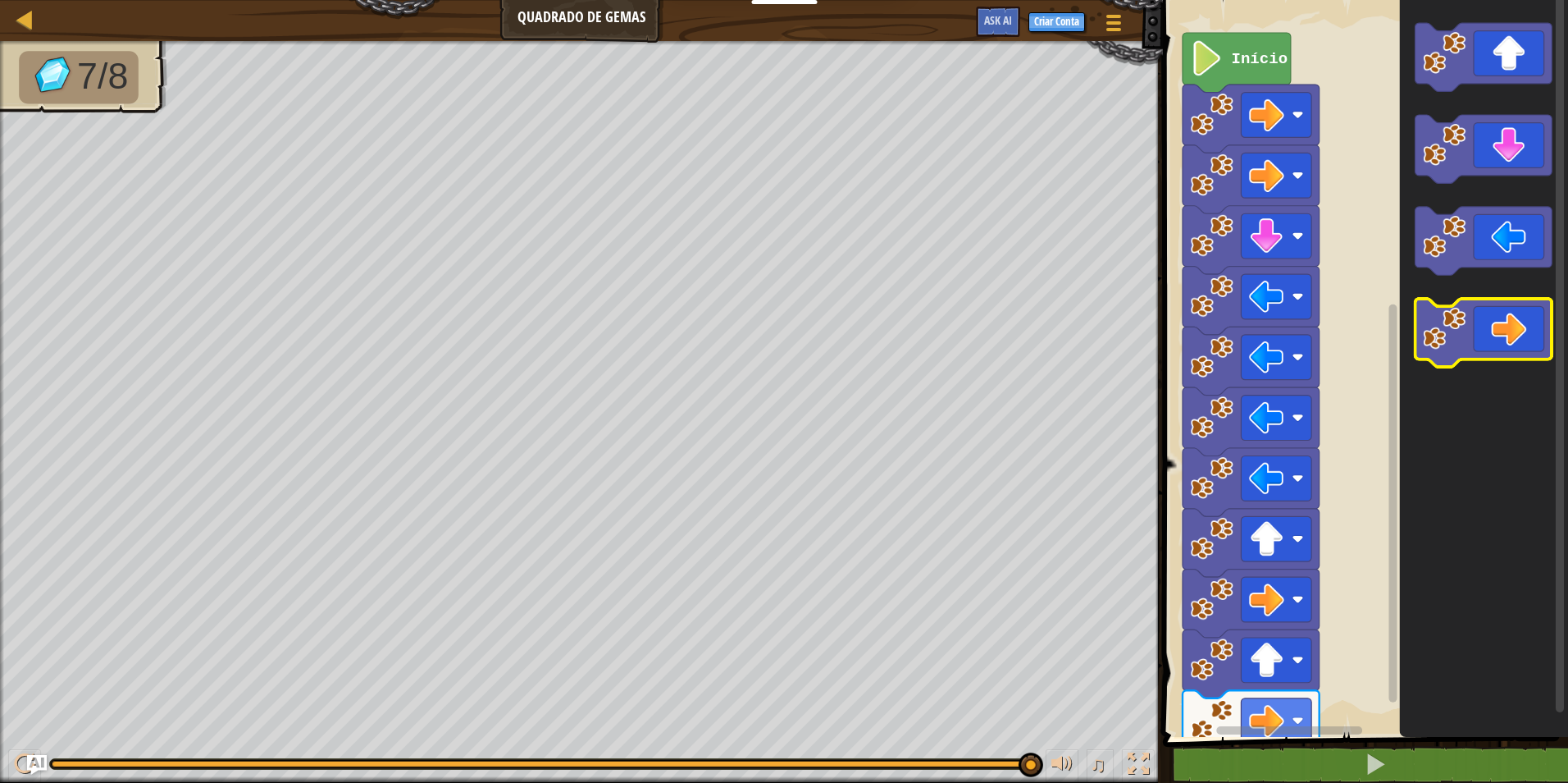
click at [1465, 343] on image "Espaço de trabalho do Blockly" at bounding box center [1444, 328] width 43 height 43
click at [1540, 338] on icon "Espaço de trabalho do Blockly" at bounding box center [1484, 332] width 137 height 68
click at [1452, 336] on image "Espaço de trabalho do Blockly" at bounding box center [1444, 328] width 43 height 43
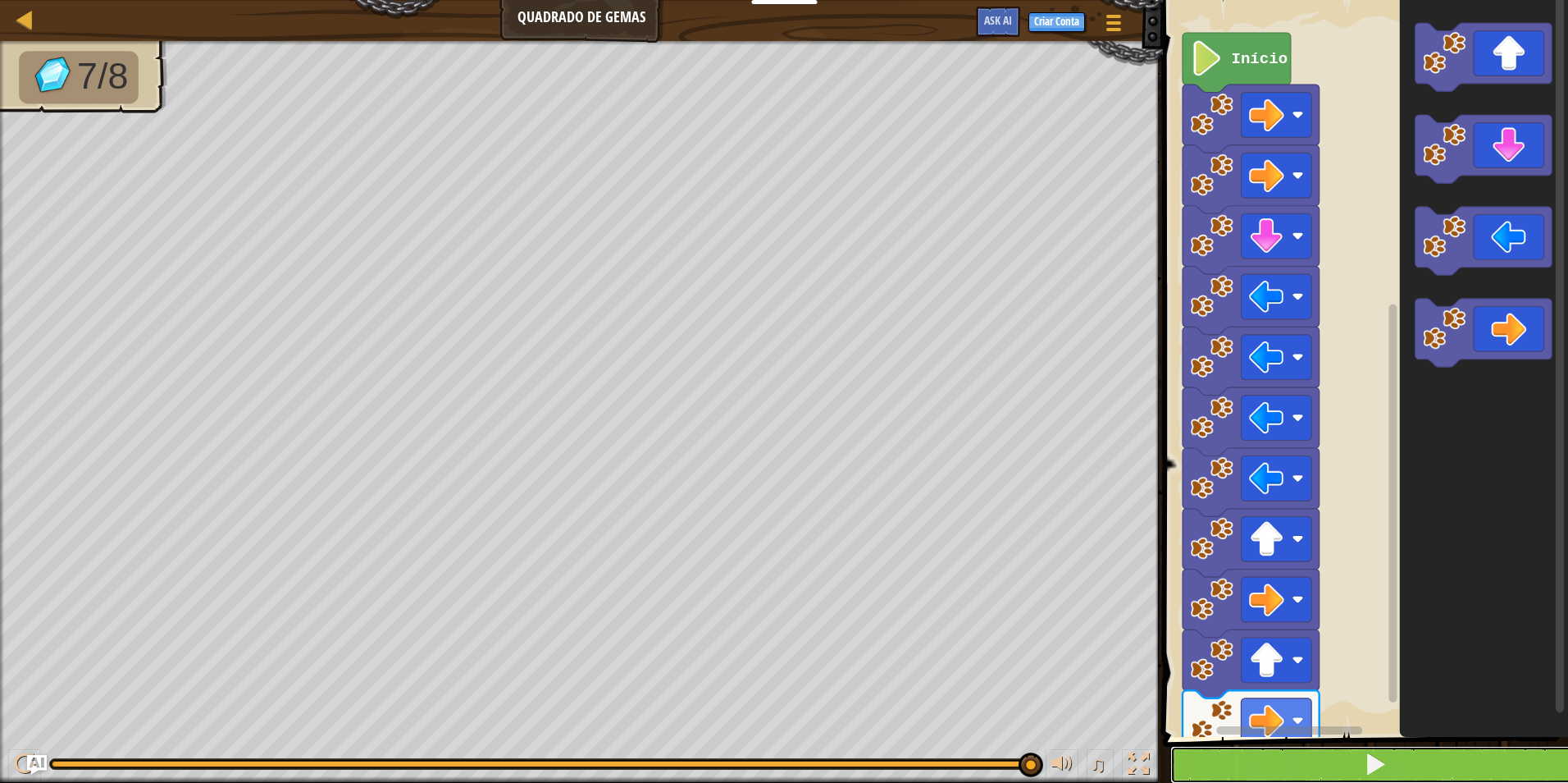
click at [1345, 755] on button at bounding box center [1376, 764] width 410 height 38
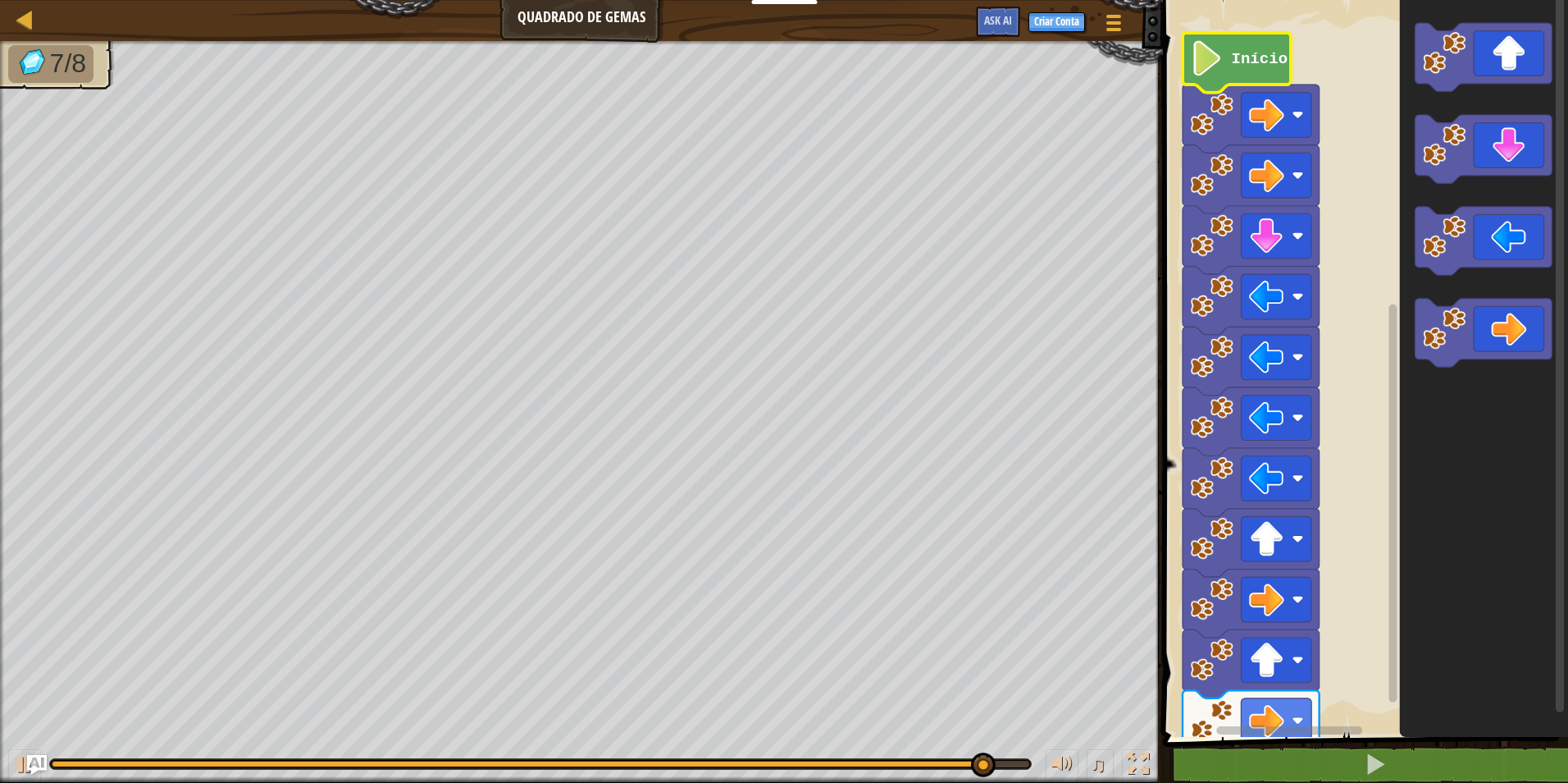
click at [1206, 74] on image "Espaço de trabalho do Blockly" at bounding box center [1207, 59] width 33 height 35
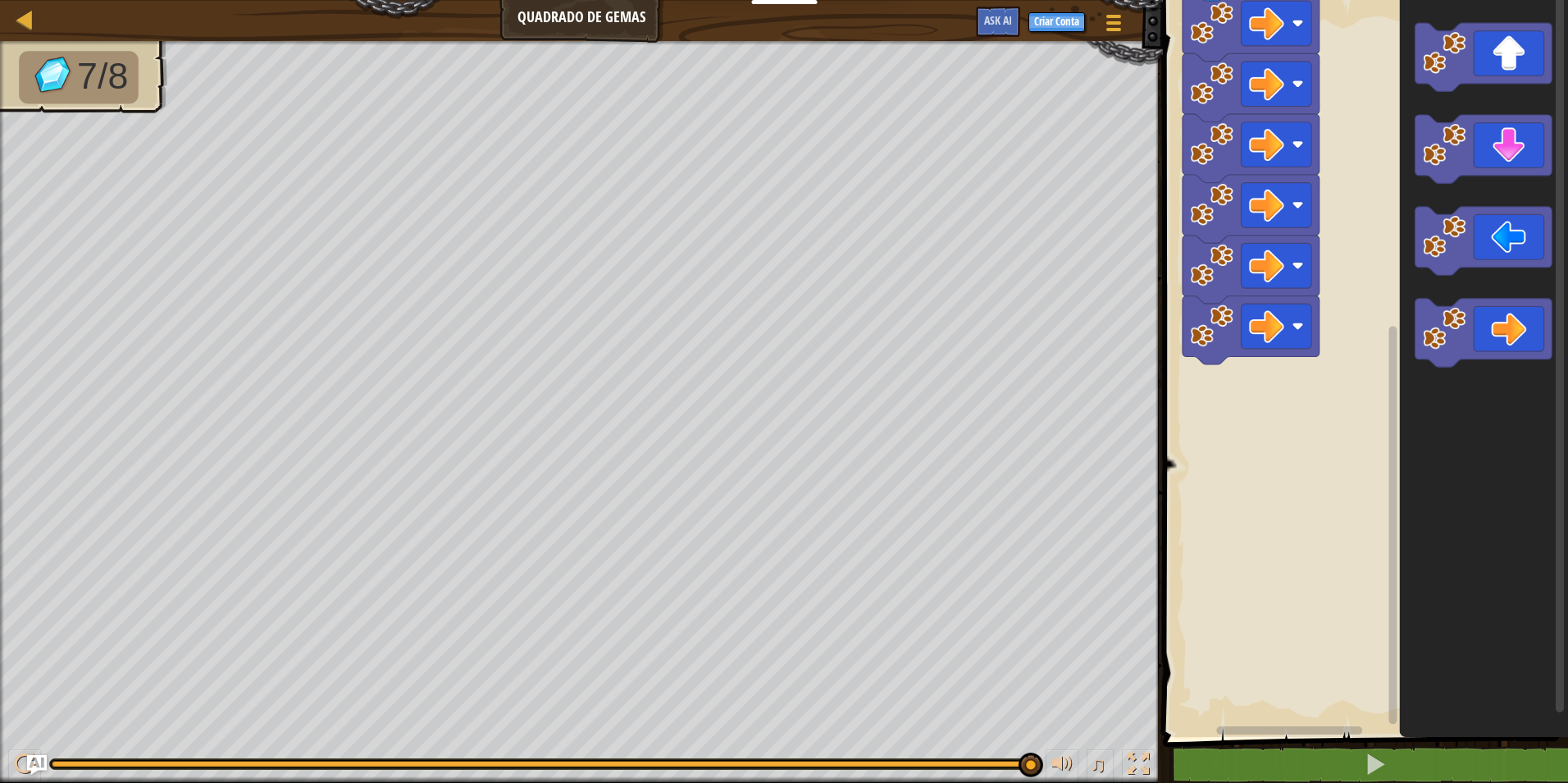
click at [1385, 608] on div "Início" at bounding box center [1363, 364] width 410 height 745
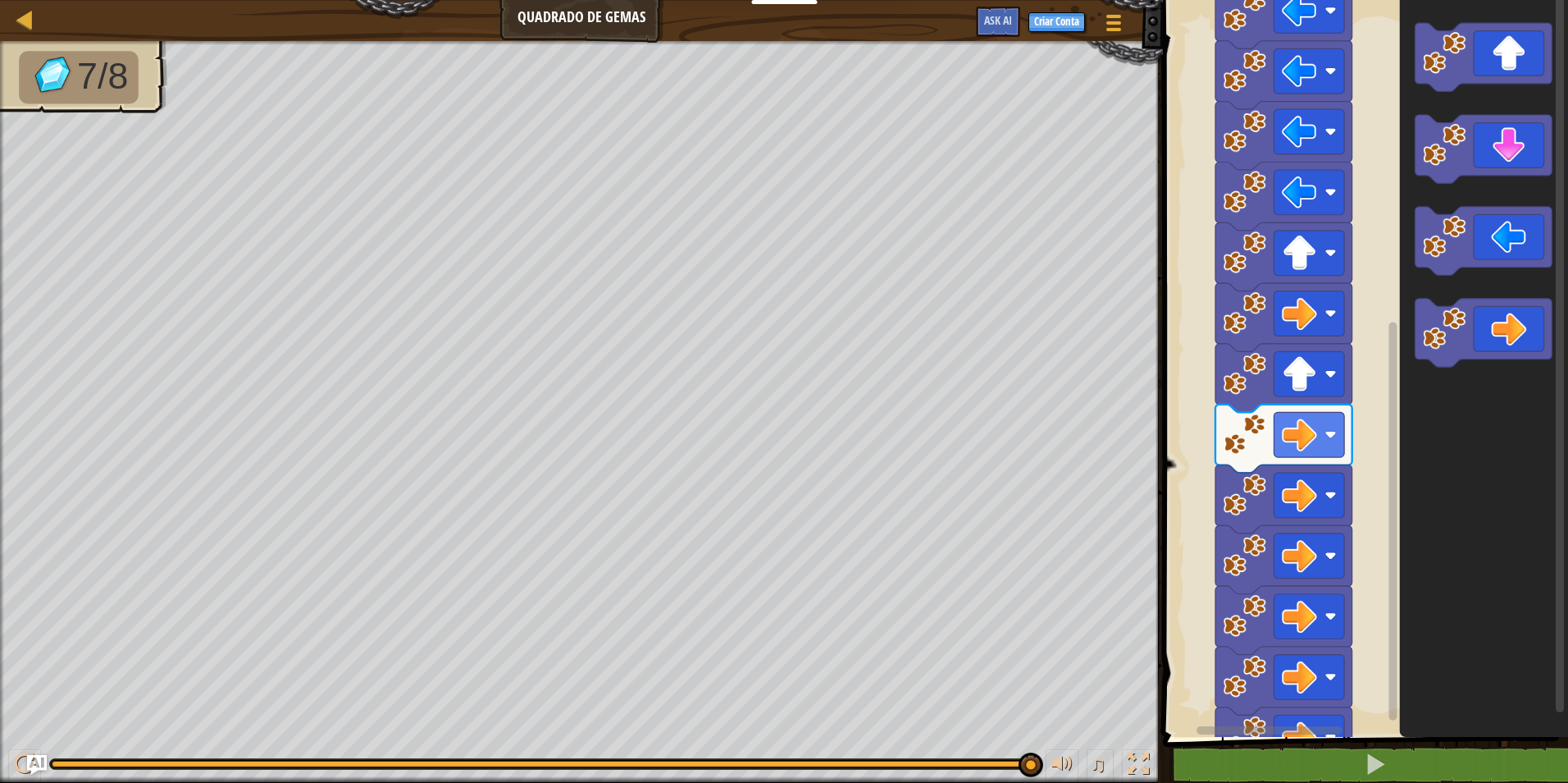
click at [1388, 680] on div "Início" at bounding box center [1363, 364] width 410 height 745
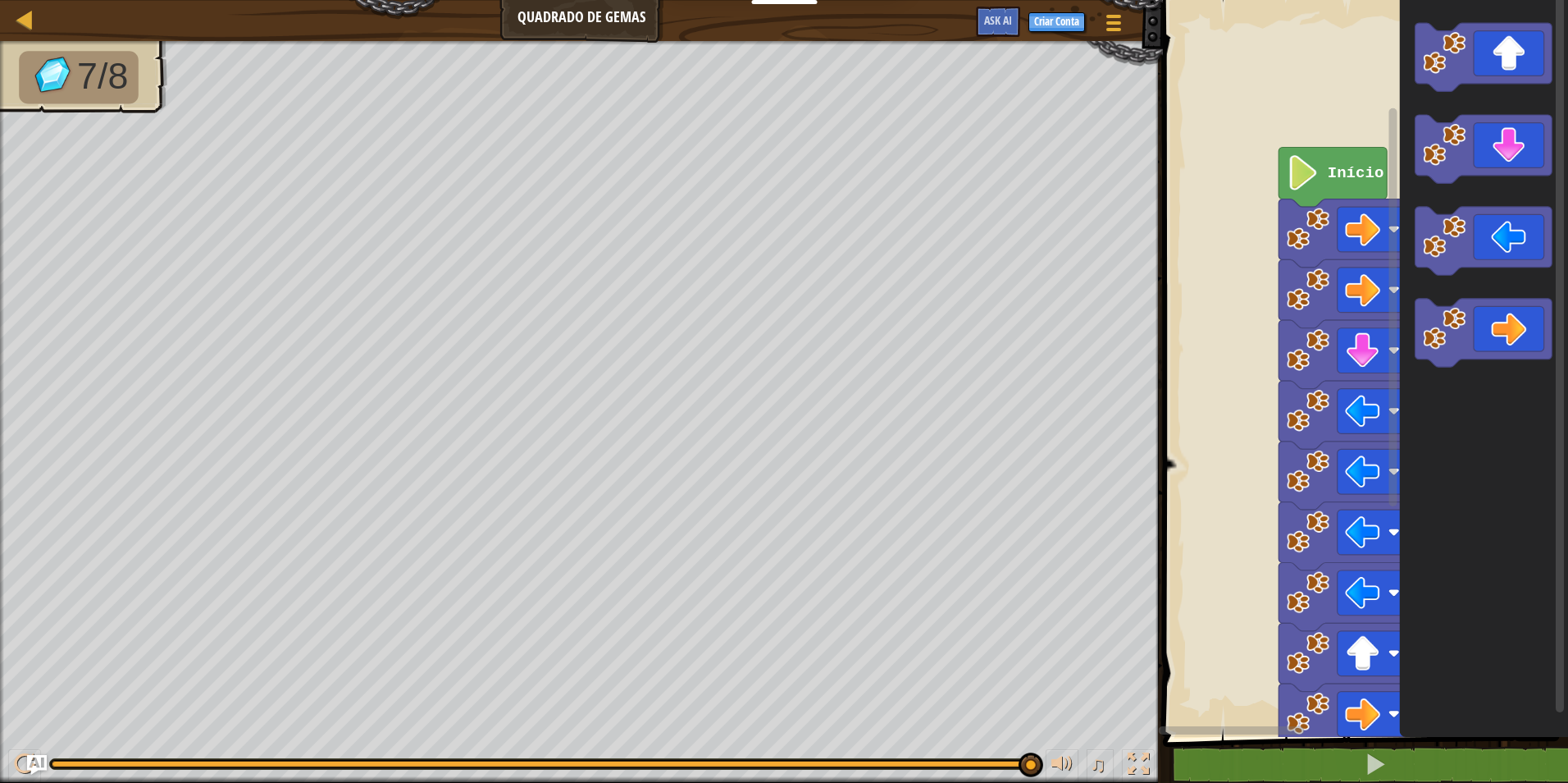
click at [1444, 0] on html "Educadores Create Free Account School & District Solutions Teacher Toolkit Prev…" at bounding box center [784, 0] width 1568 height 0
click at [1316, 167] on image "Espaço de trabalho do Blockly" at bounding box center [1303, 173] width 33 height 35
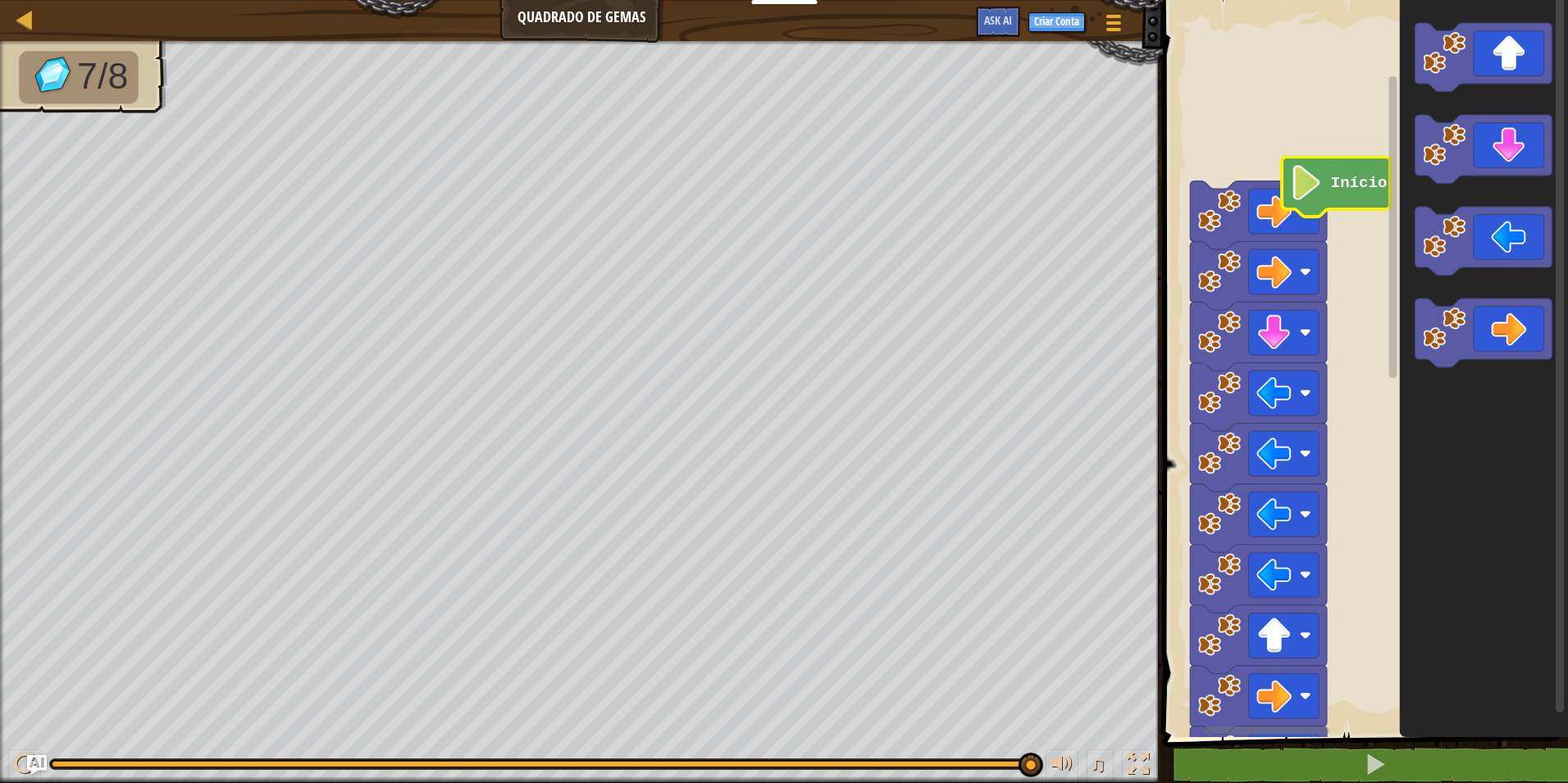
click at [1356, 160] on icon "Espaço de trabalho do Blockly" at bounding box center [1336, 186] width 108 height 60
click at [1362, 177] on text "Início" at bounding box center [1359, 182] width 57 height 18
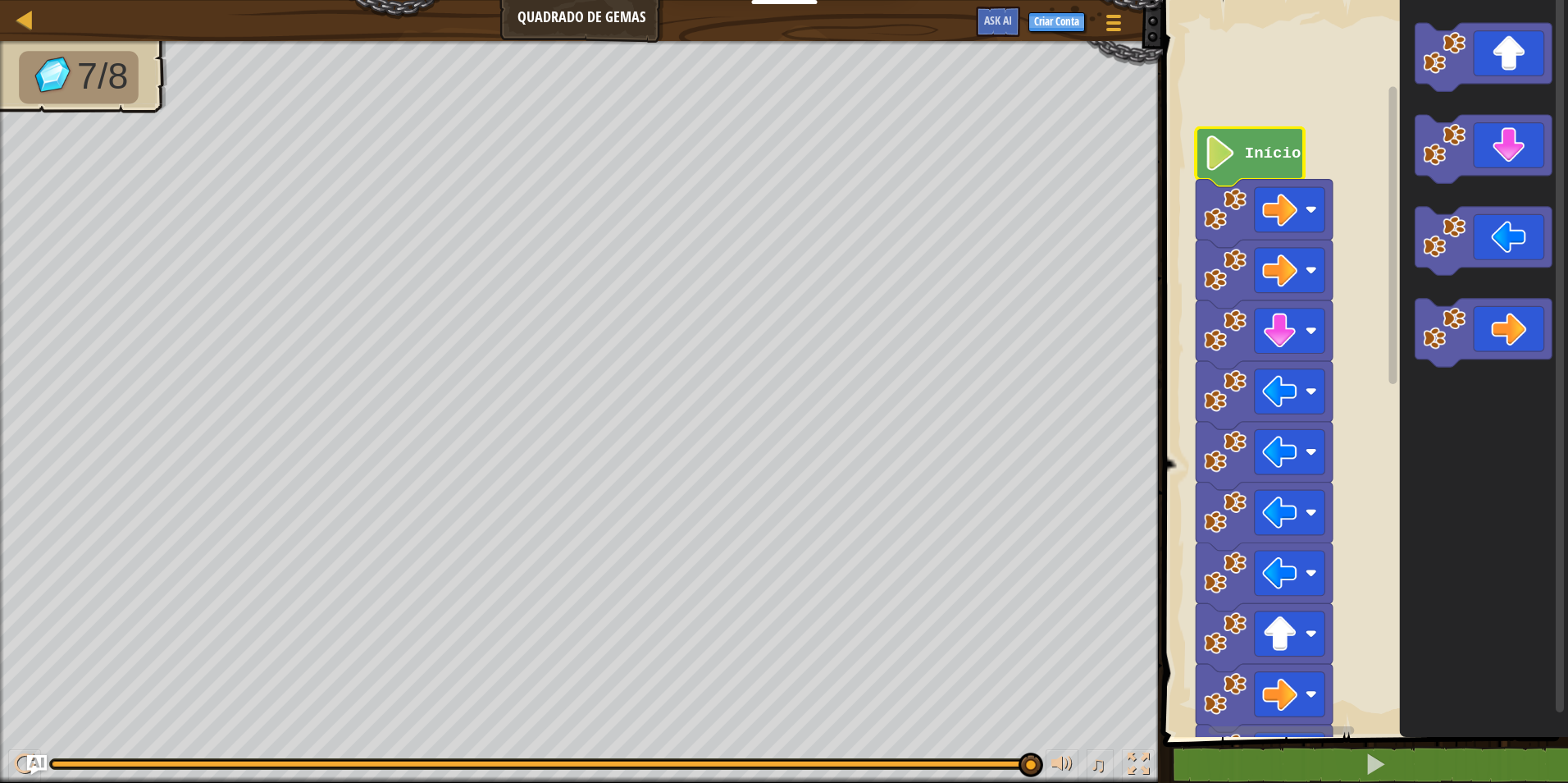
click at [1276, 148] on text "Início" at bounding box center [1273, 153] width 57 height 18
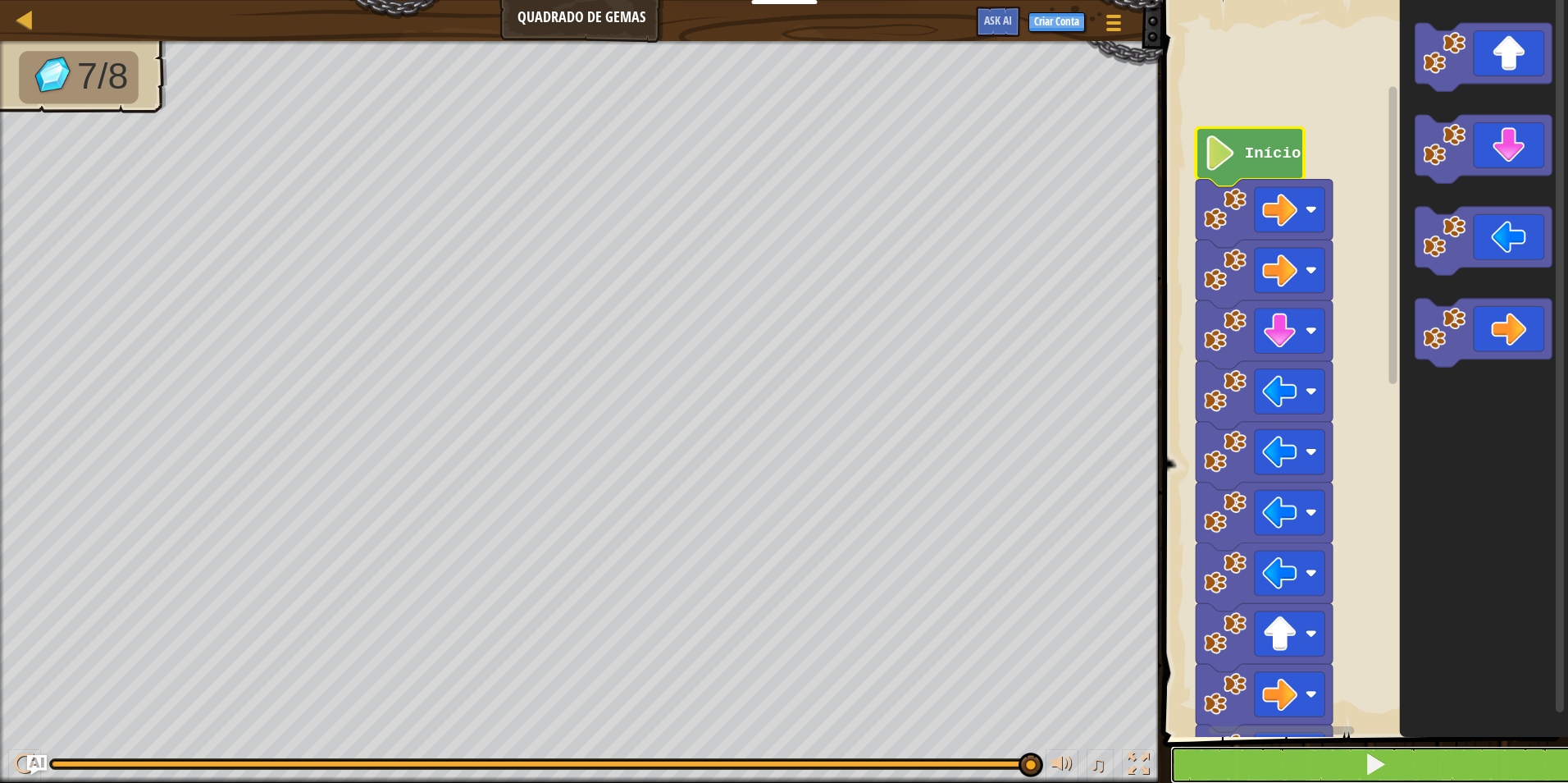
click at [1355, 761] on button at bounding box center [1376, 764] width 410 height 38
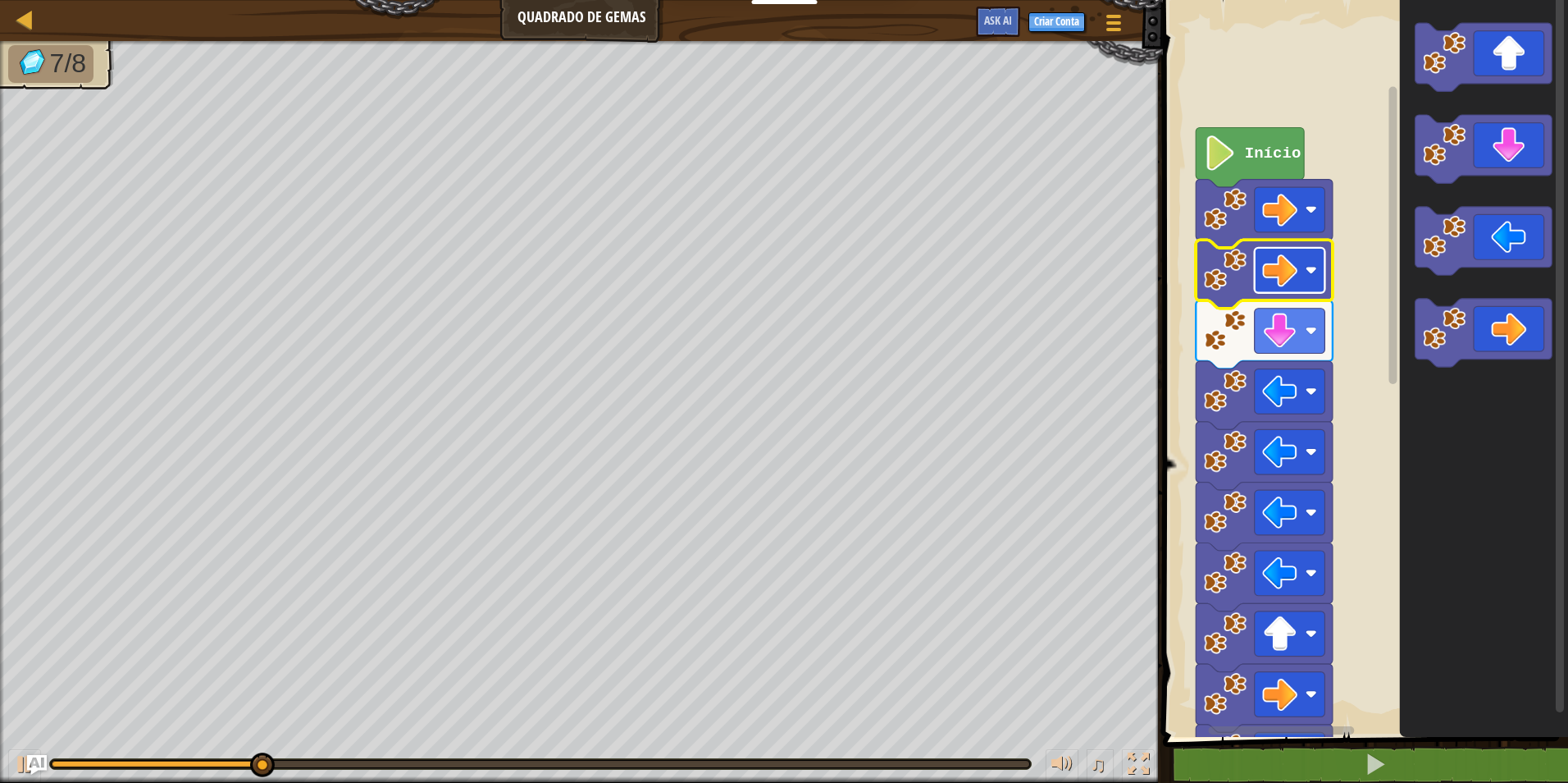
click at [1276, 263] on image "Espaço de trabalho do Blockly" at bounding box center [1280, 271] width 35 height 35
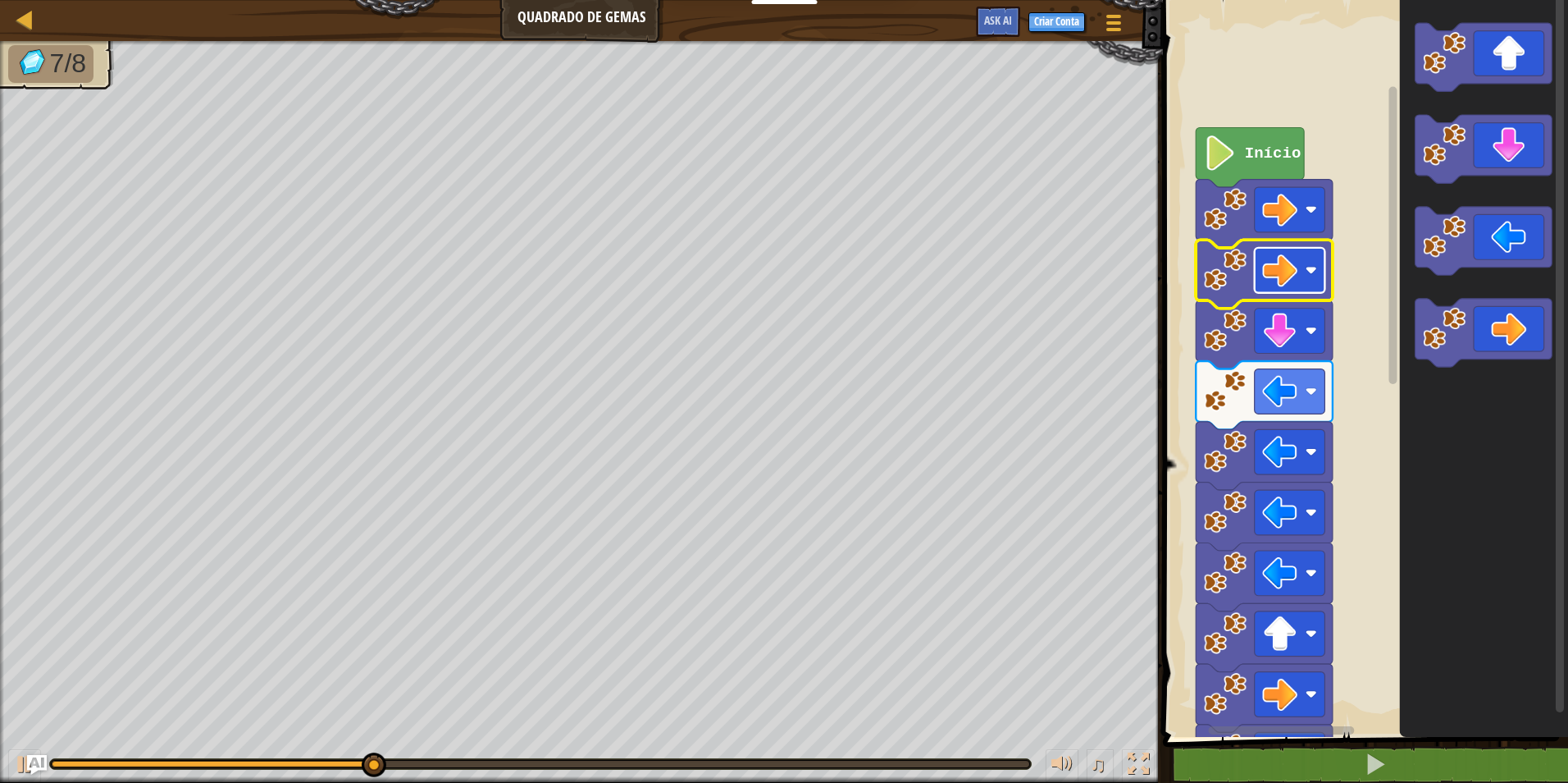
click at [1276, 263] on image "Espaço de trabalho do Blockly" at bounding box center [1280, 271] width 35 height 35
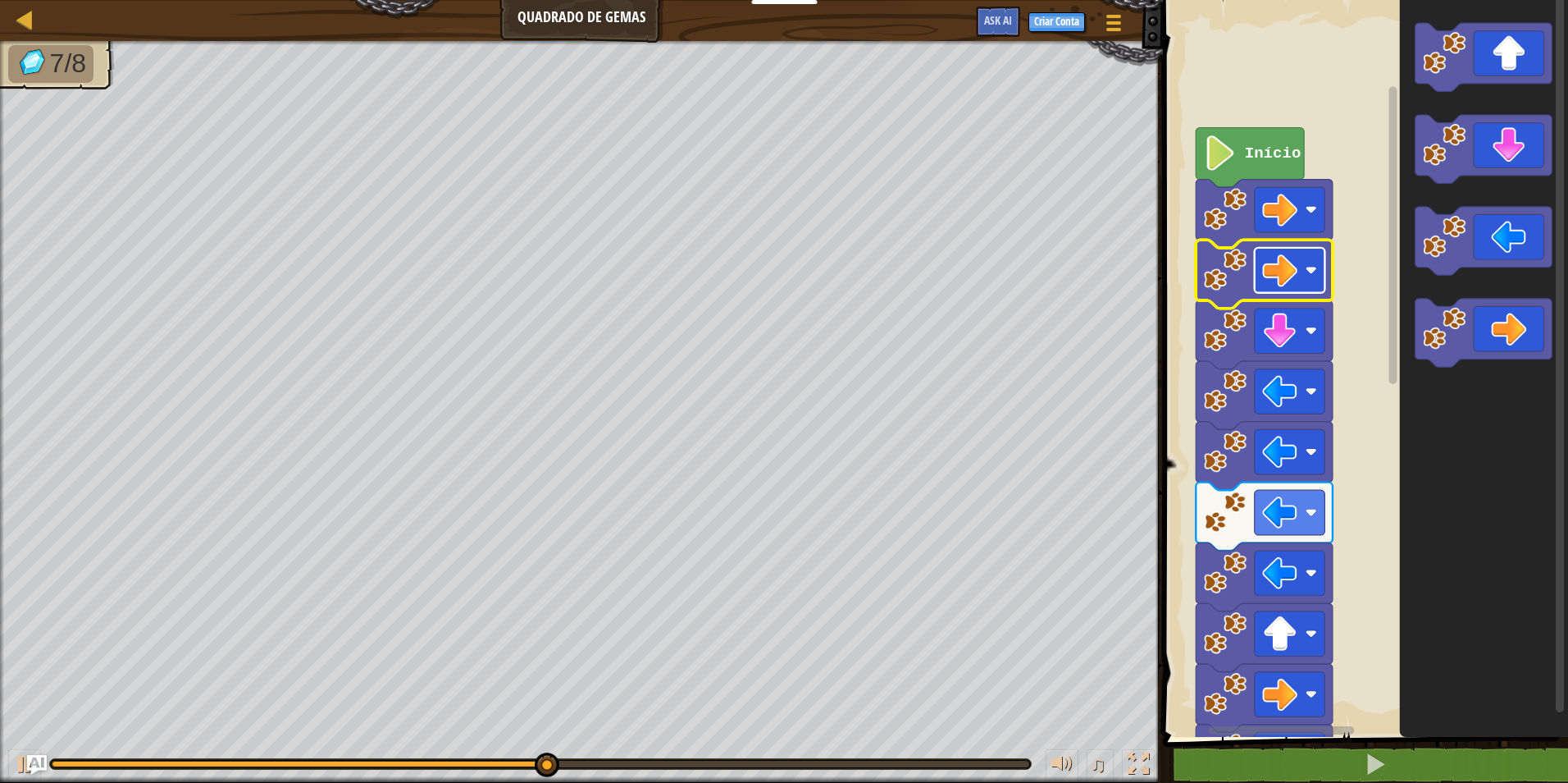
click at [1292, 270] on image "Espaço de trabalho do Blockly" at bounding box center [1280, 271] width 35 height 35
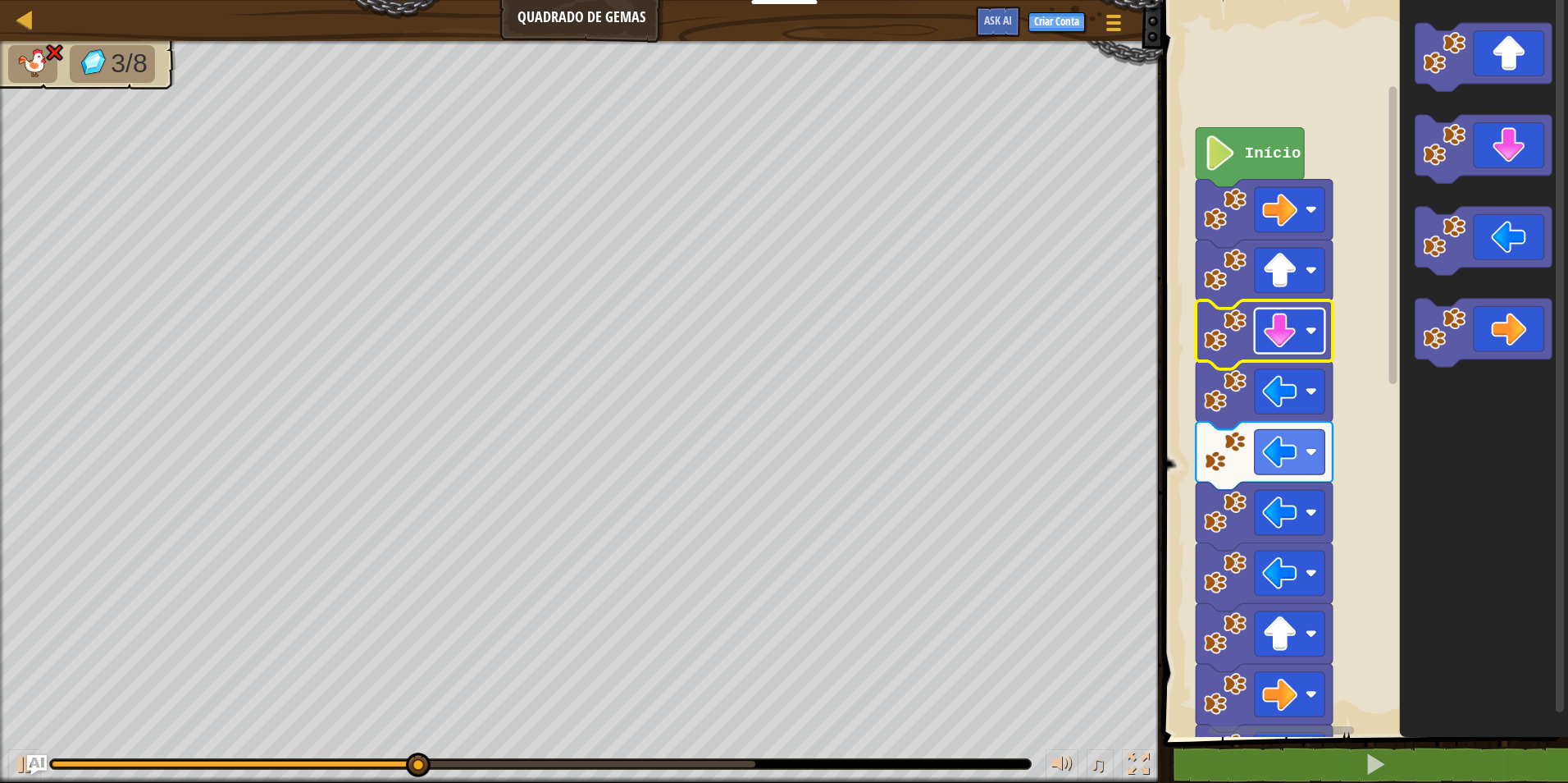
click at [1282, 323] on image "Espaço de trabalho do Blockly" at bounding box center [1280, 331] width 35 height 35
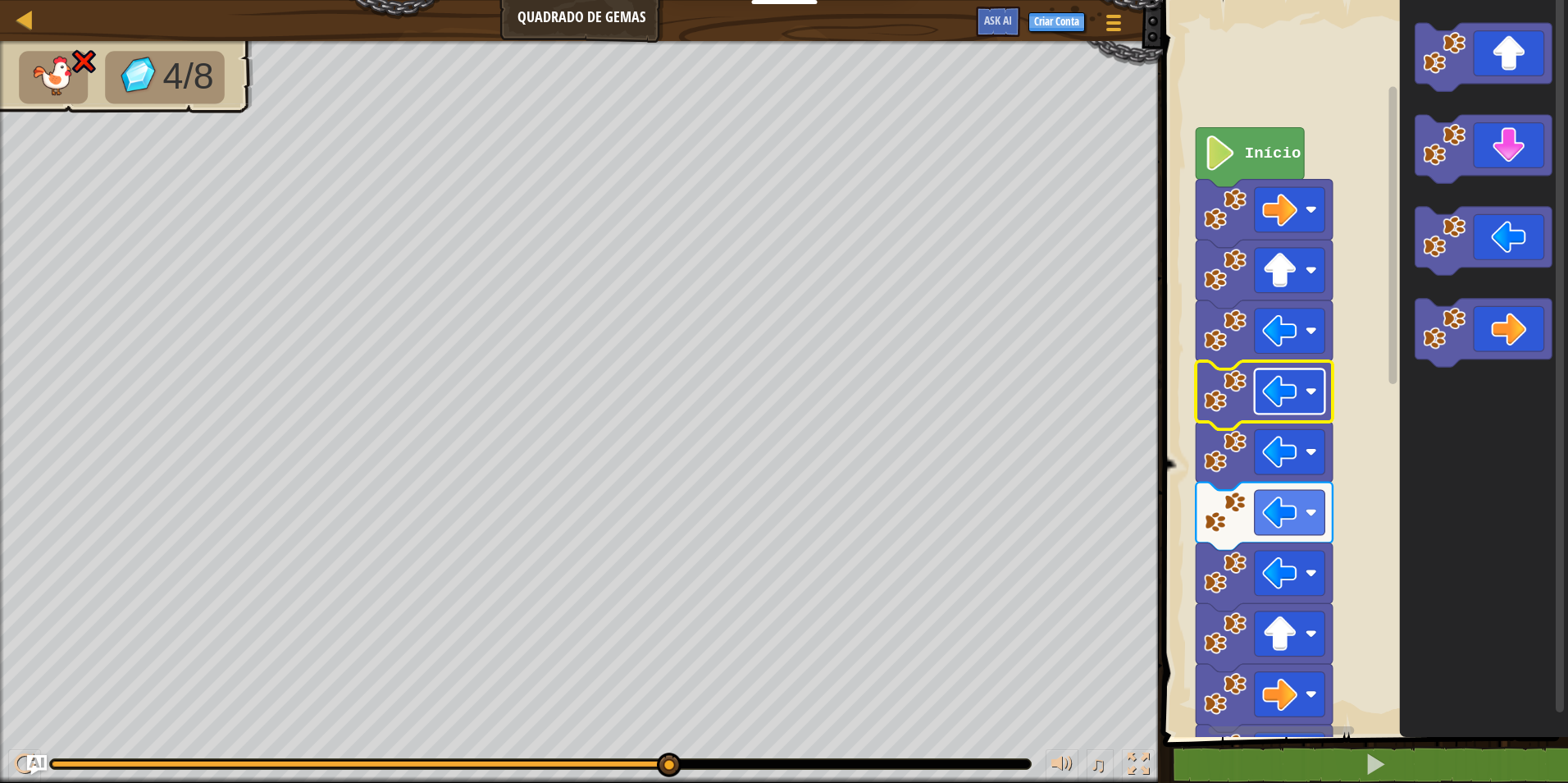
click at [1282, 372] on rect "Espaço de trabalho do Blockly" at bounding box center [1291, 392] width 71 height 45
click at [1223, 452] on image "Espaço de trabalho do Blockly" at bounding box center [1226, 451] width 43 height 43
click at [1285, 433] on rect "Espaço de trabalho do Blockly" at bounding box center [1291, 451] width 71 height 45
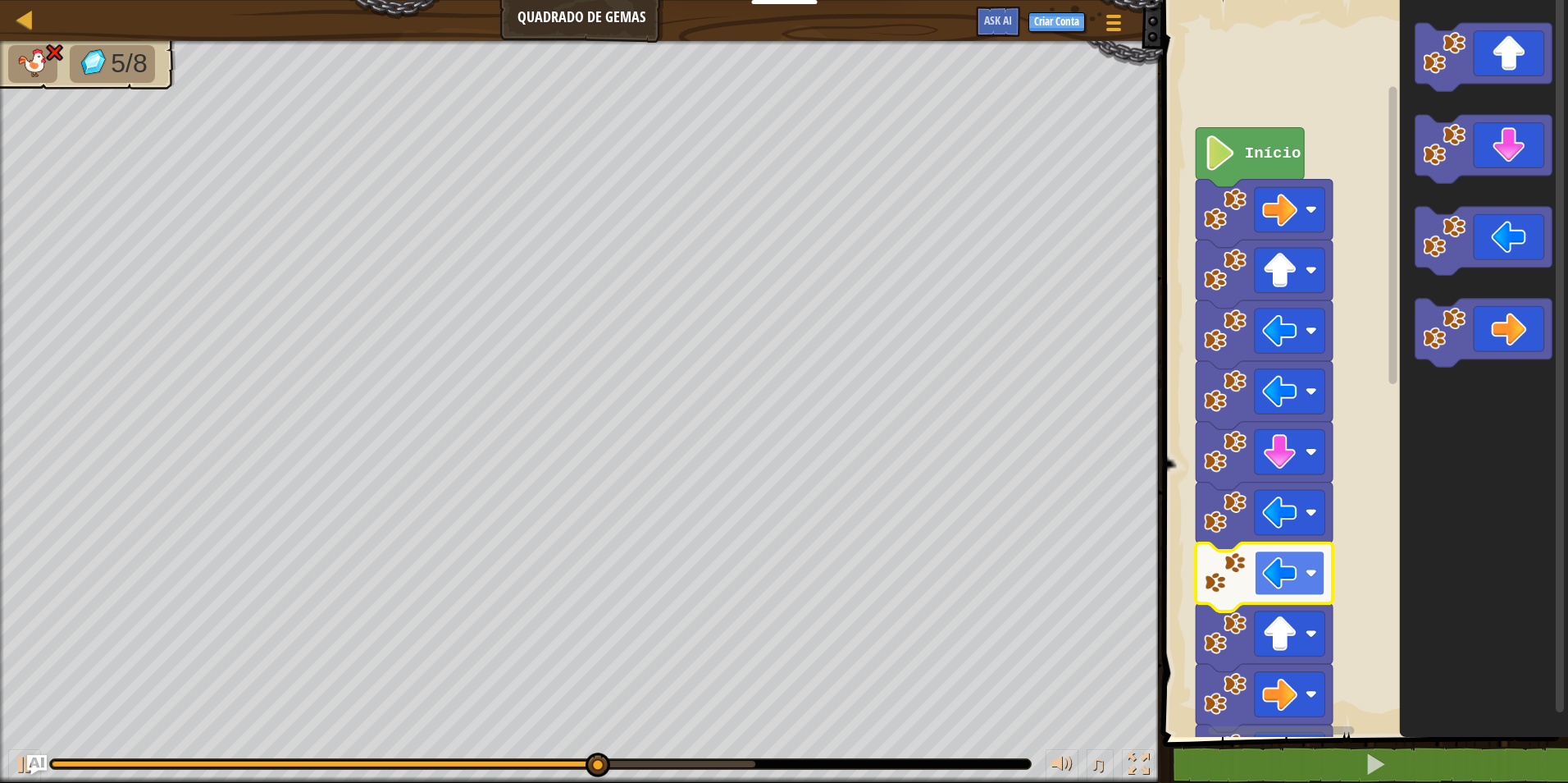
click at [1295, 586] on image "Espaço de trabalho do Blockly" at bounding box center [1280, 573] width 35 height 35
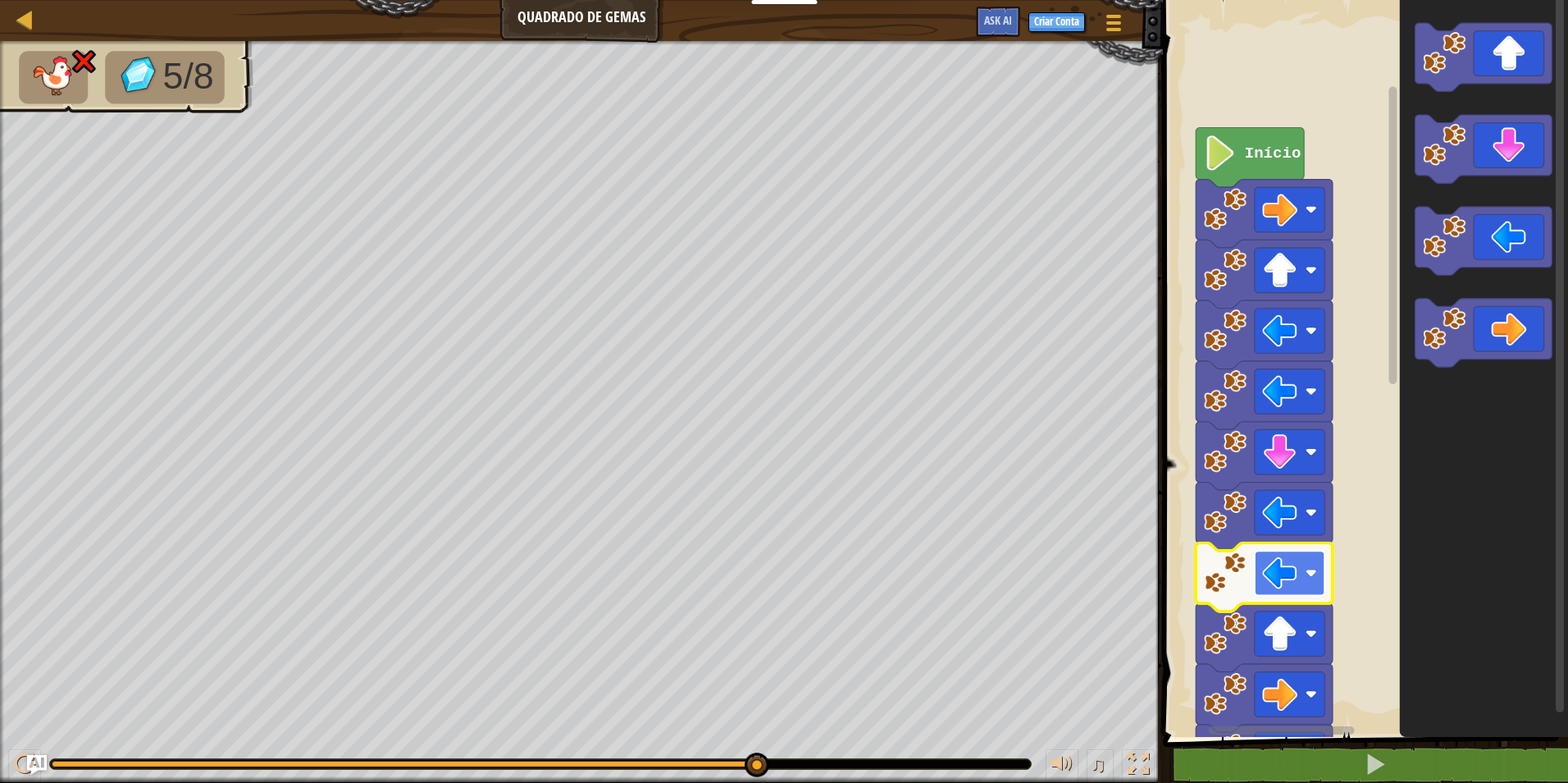
click at [1301, 574] on rect "Espaço de trabalho do Blockly" at bounding box center [1291, 573] width 71 height 45
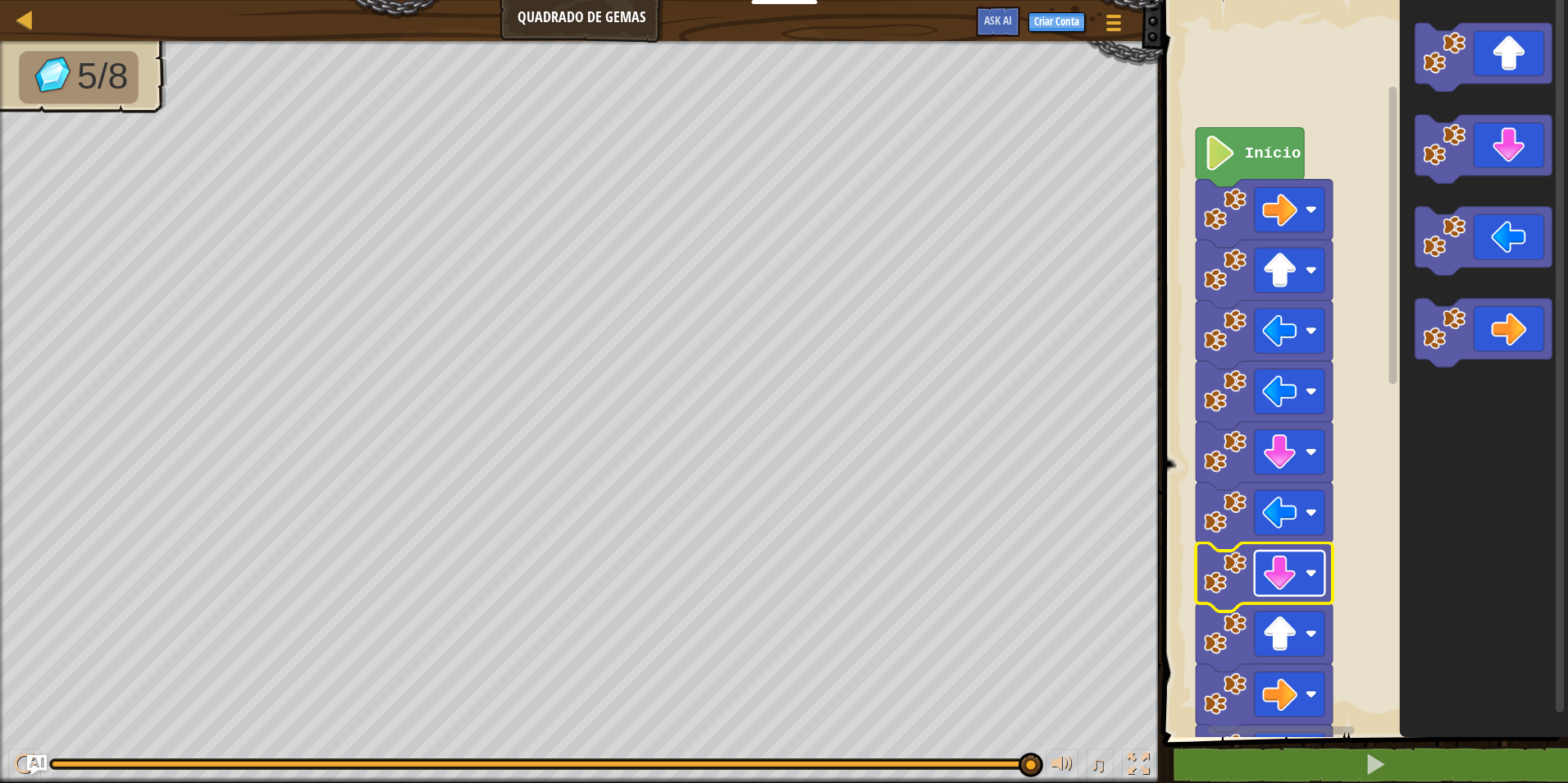
click at [1279, 578] on image "Espaço de trabalho do Blockly" at bounding box center [1280, 573] width 35 height 35
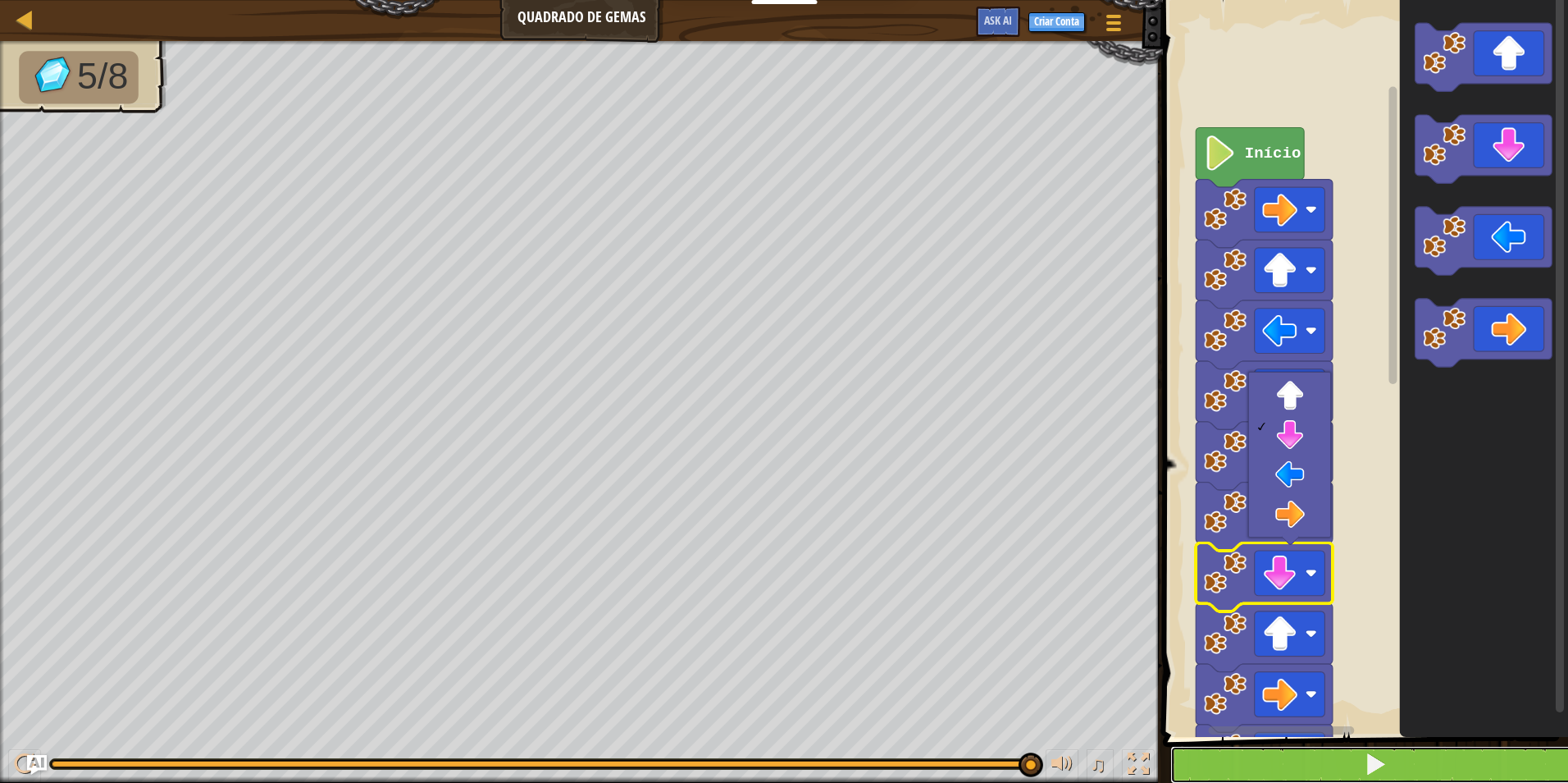
click at [1334, 759] on button at bounding box center [1376, 764] width 410 height 38
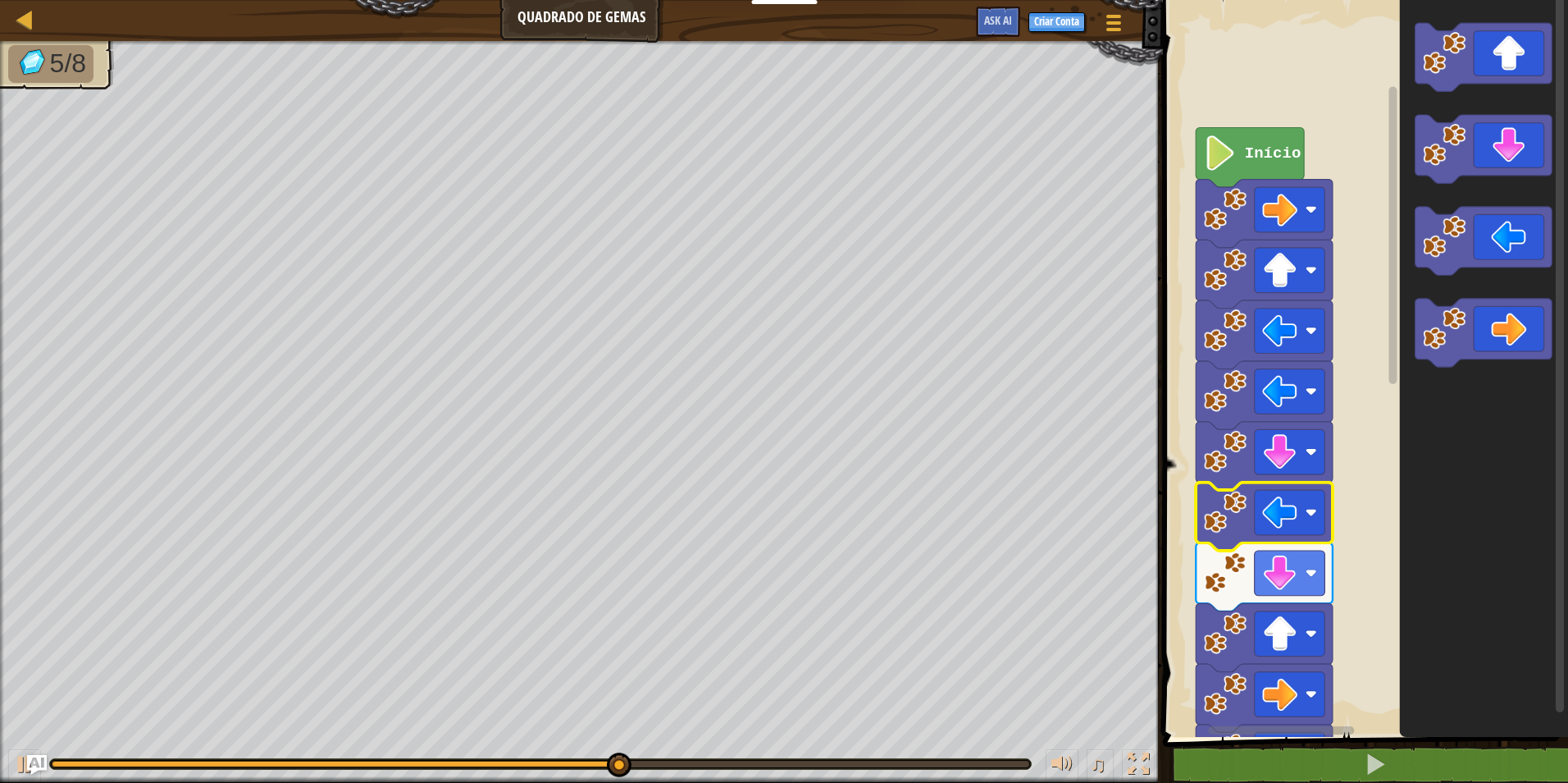
click at [1231, 520] on image "Espaço de trabalho do Blockly" at bounding box center [1226, 512] width 43 height 43
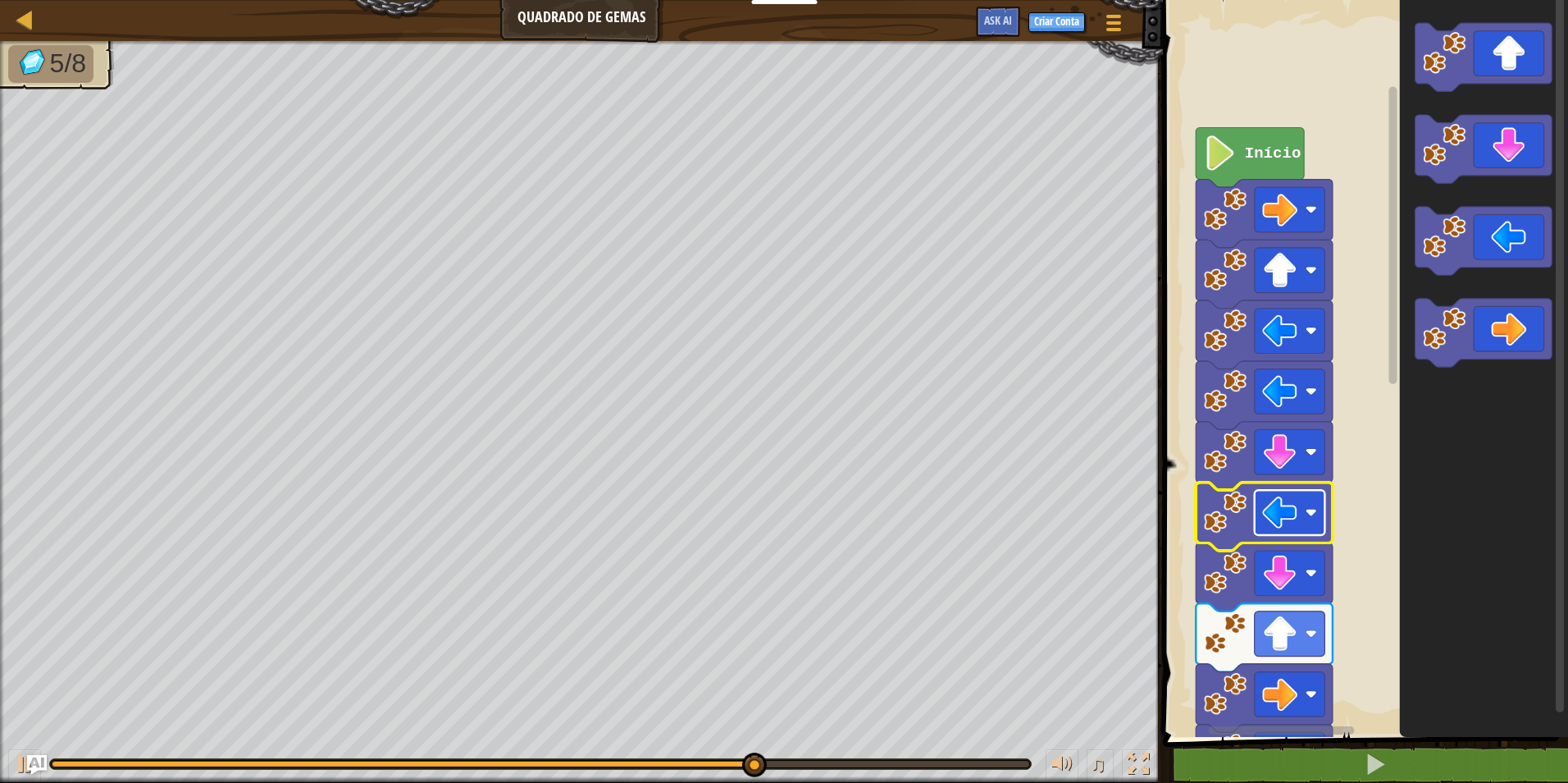
click at [1296, 503] on image "Espaço de trabalho do Blockly" at bounding box center [1280, 512] width 35 height 35
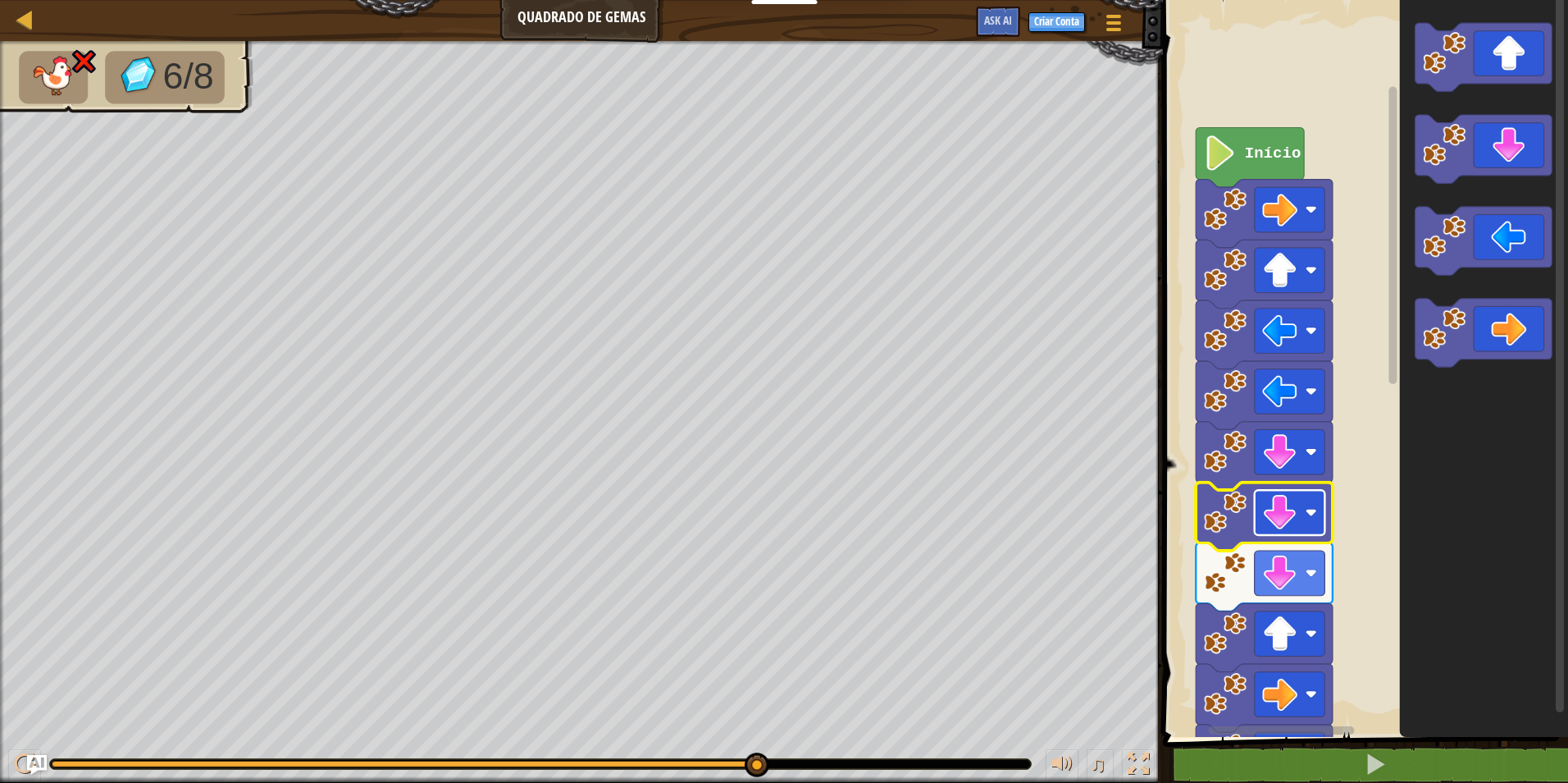
click at [1269, 499] on image "Espaço de trabalho do Blockly" at bounding box center [1280, 512] width 35 height 35
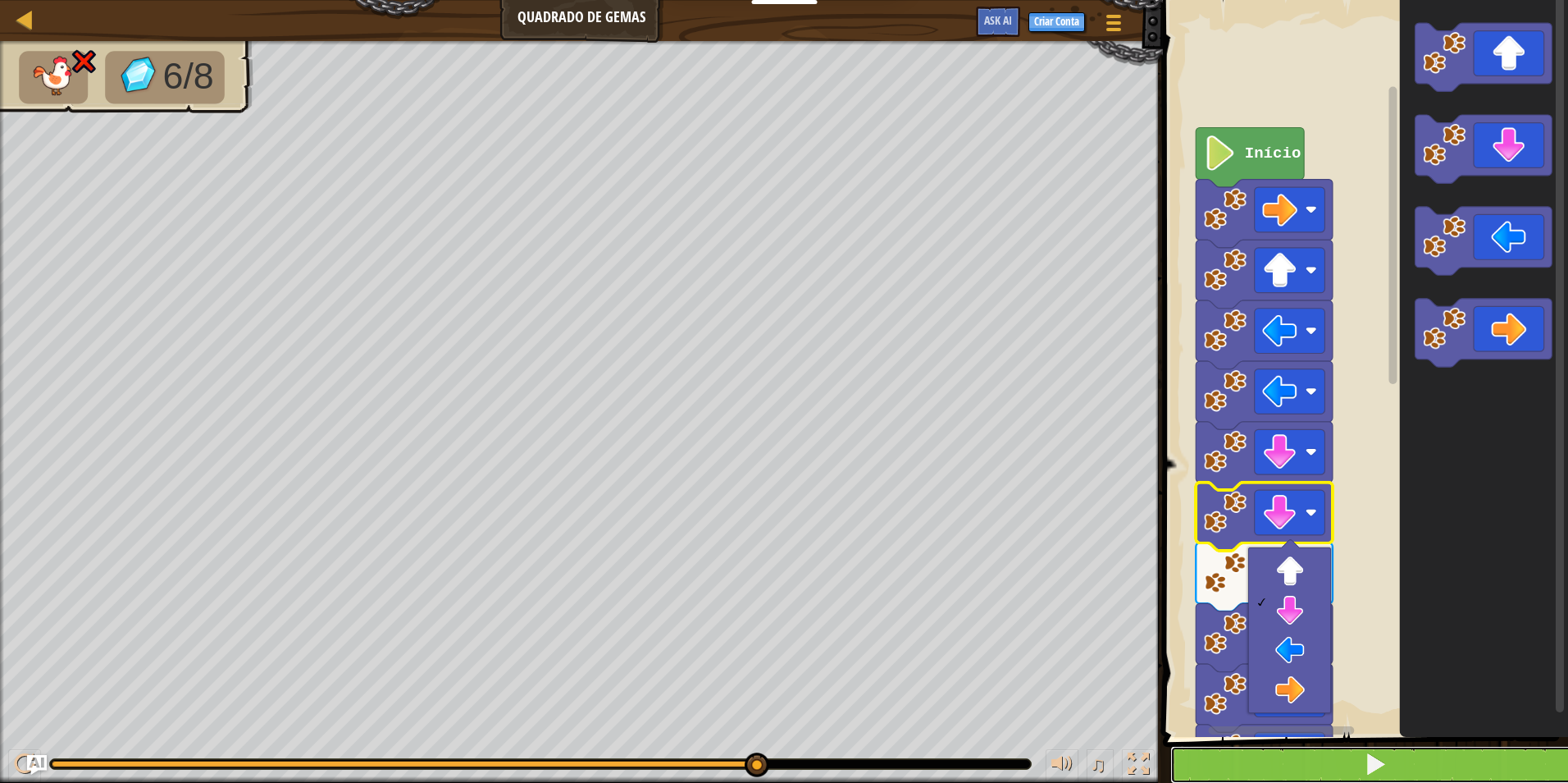
click at [1346, 775] on button at bounding box center [1376, 764] width 410 height 38
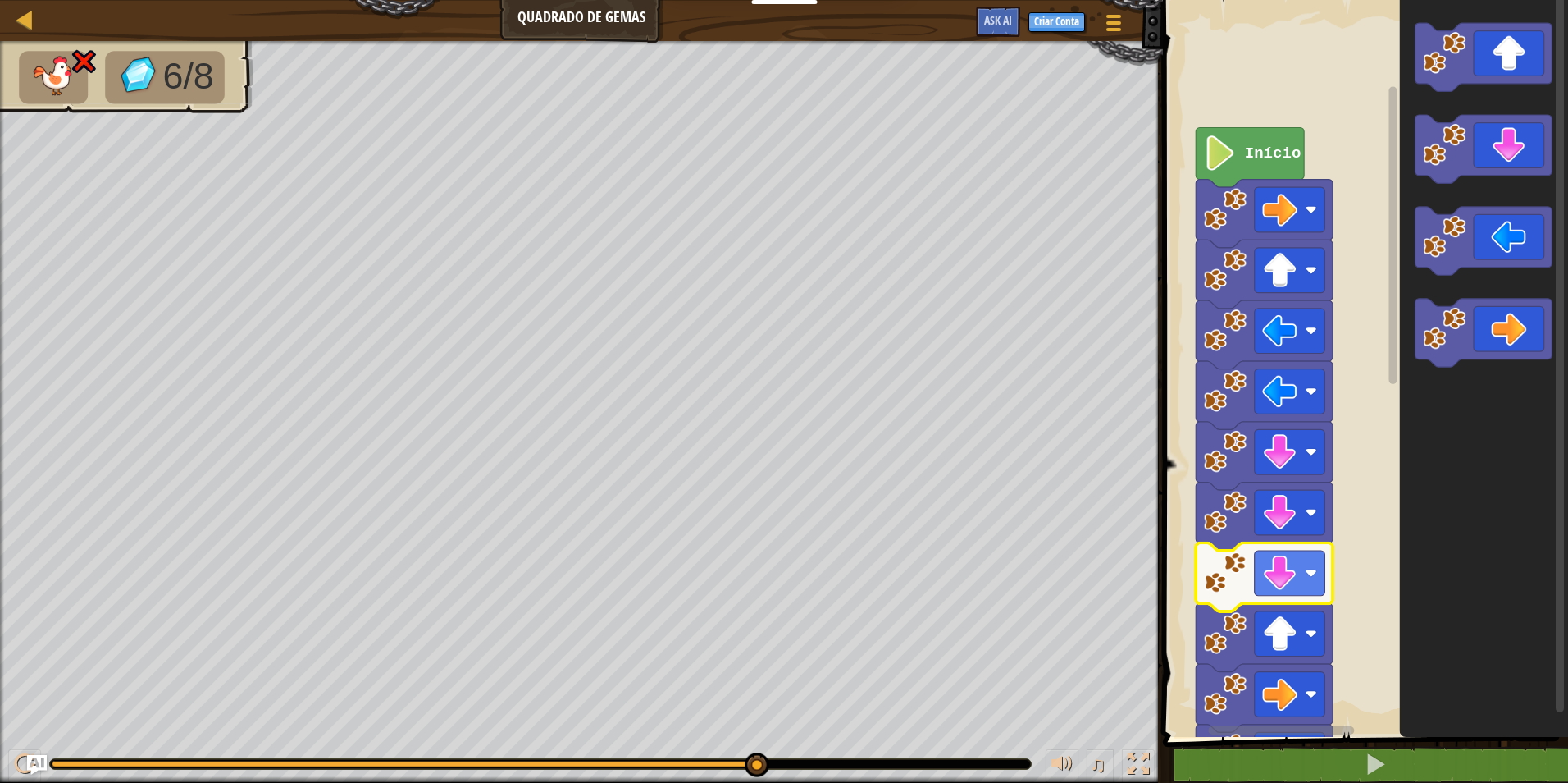
click at [1226, 579] on image "Espaço de trabalho do Blockly" at bounding box center [1226, 572] width 43 height 43
click at [1299, 576] on rect "Espaço de trabalho do Blockly" at bounding box center [1291, 573] width 71 height 45
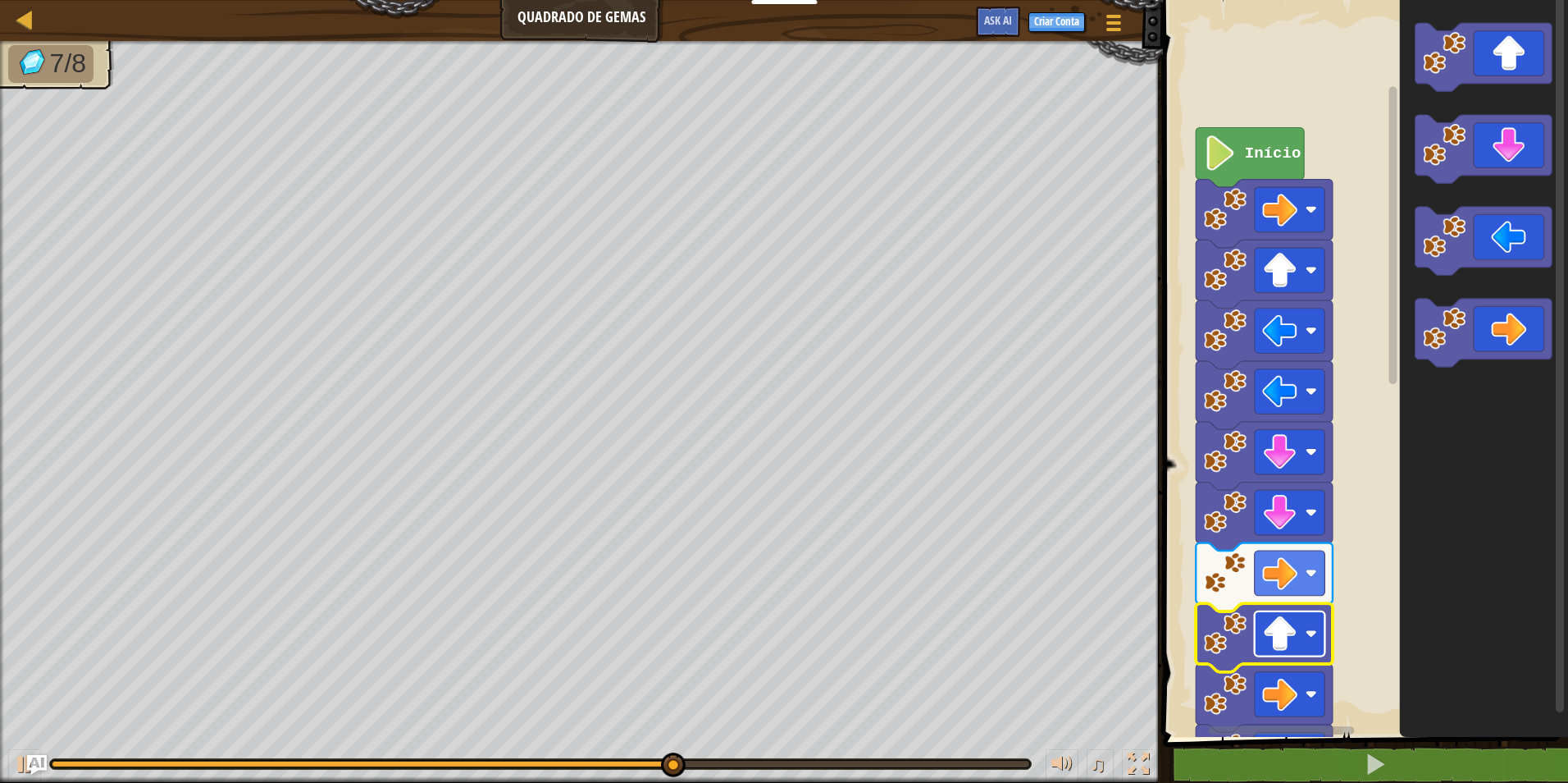
click at [1296, 637] on image "Espaço de trabalho do Blockly" at bounding box center [1280, 634] width 35 height 35
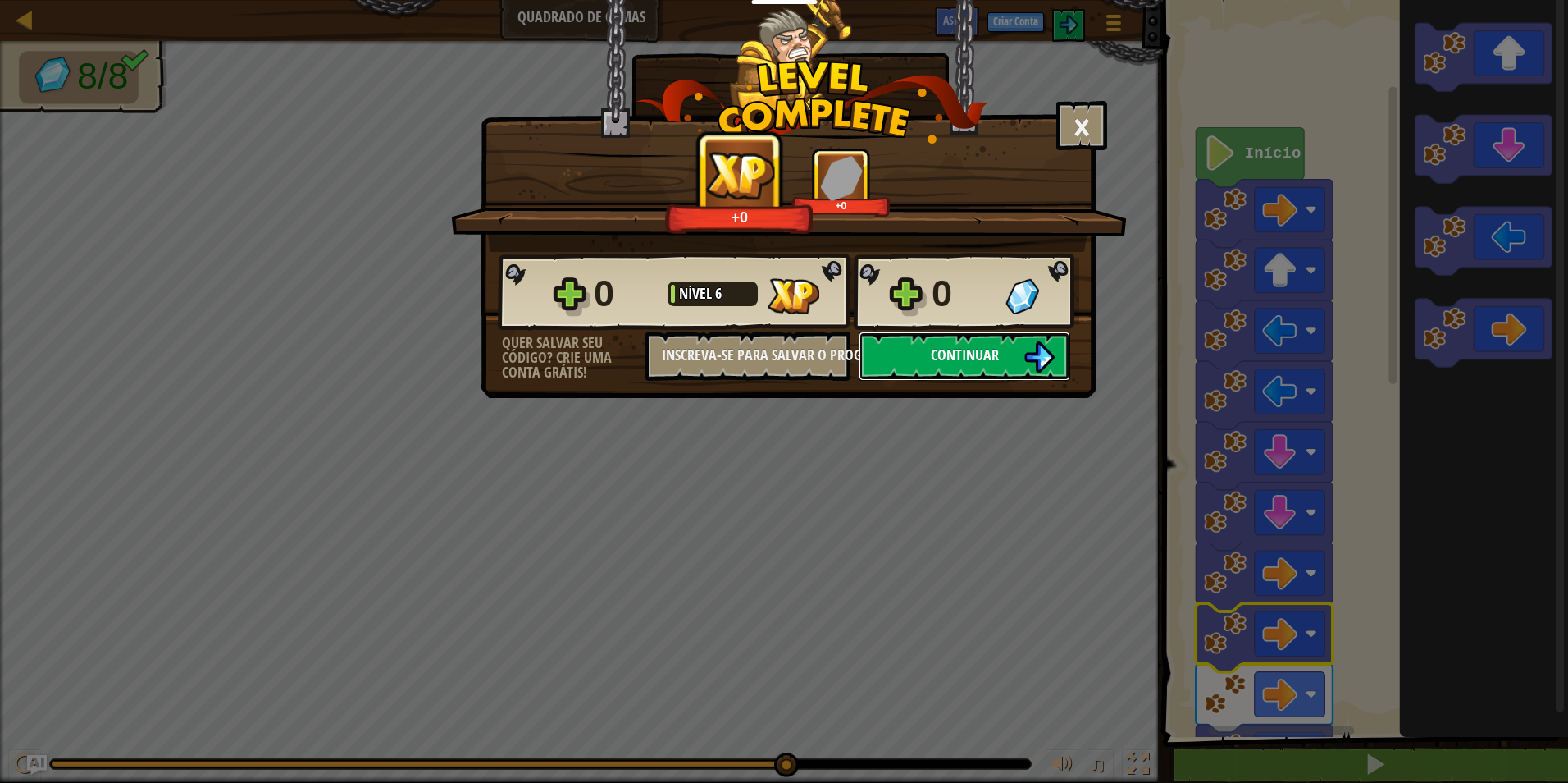
click at [946, 358] on span "Continuar" at bounding box center [965, 354] width 68 height 20
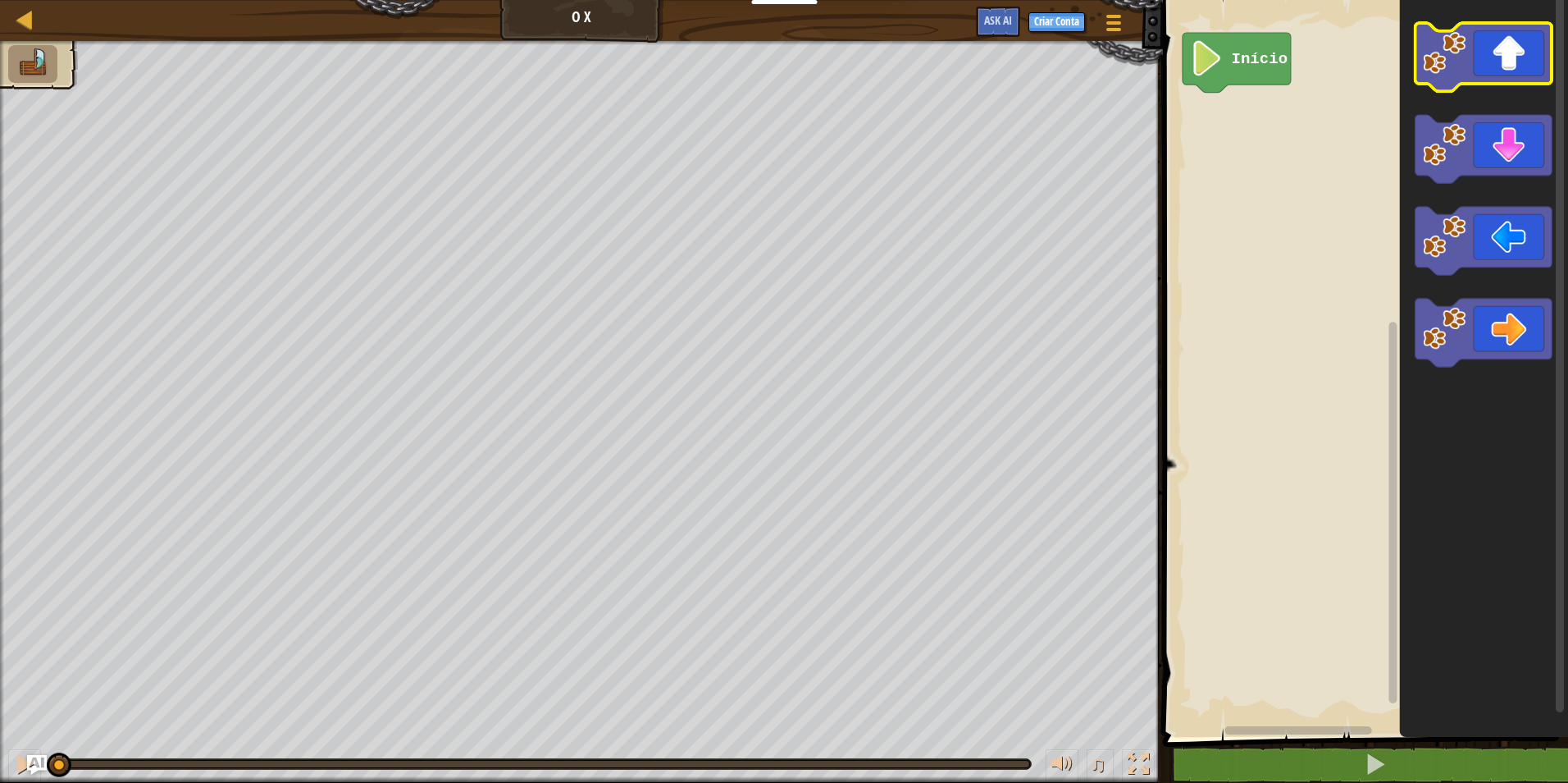
click at [1494, 70] on icon "Espaço de trabalho do Blockly" at bounding box center [1484, 57] width 137 height 68
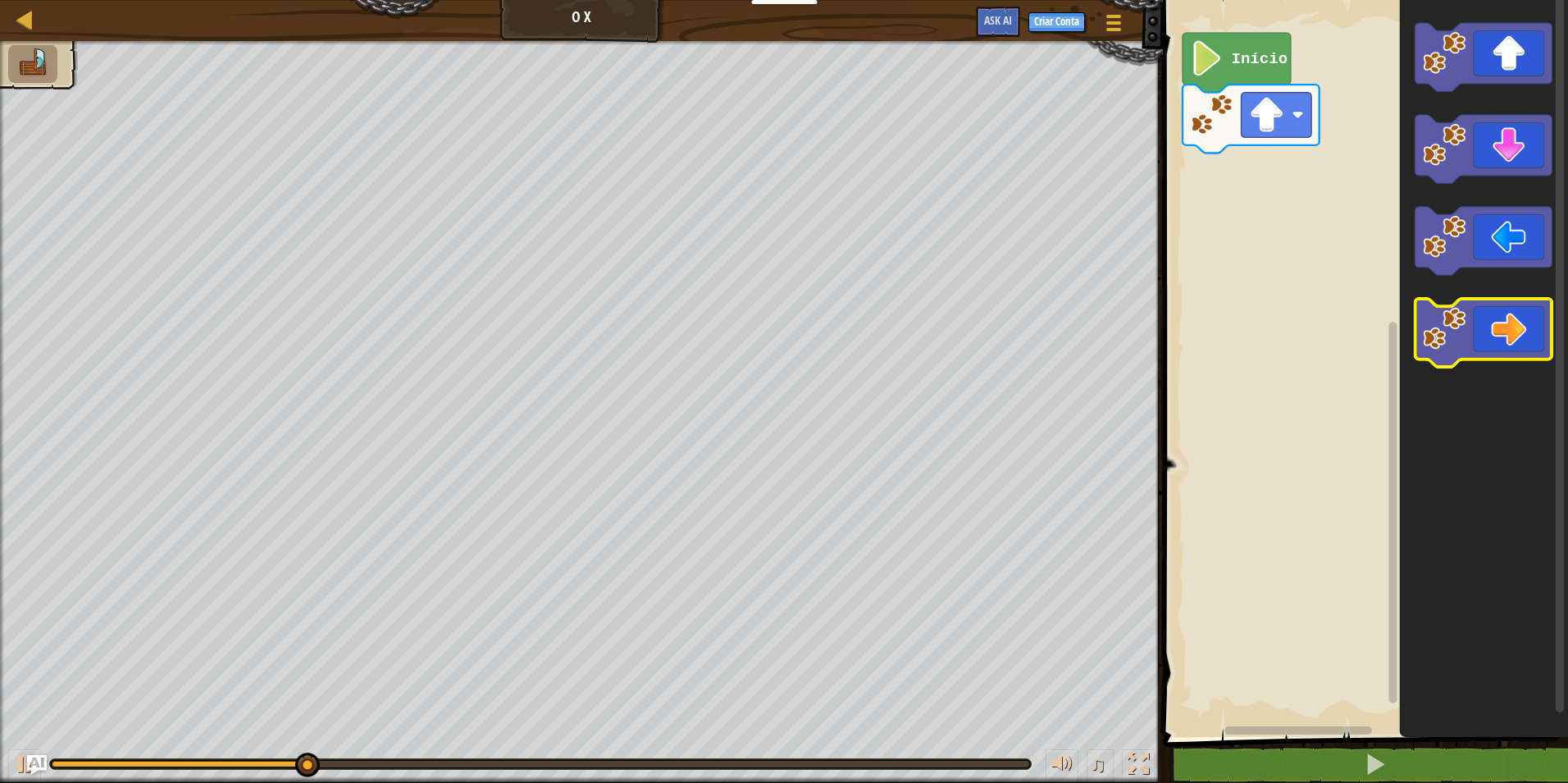
click at [1505, 310] on icon "Espaço de trabalho do Blockly" at bounding box center [1484, 332] width 137 height 68
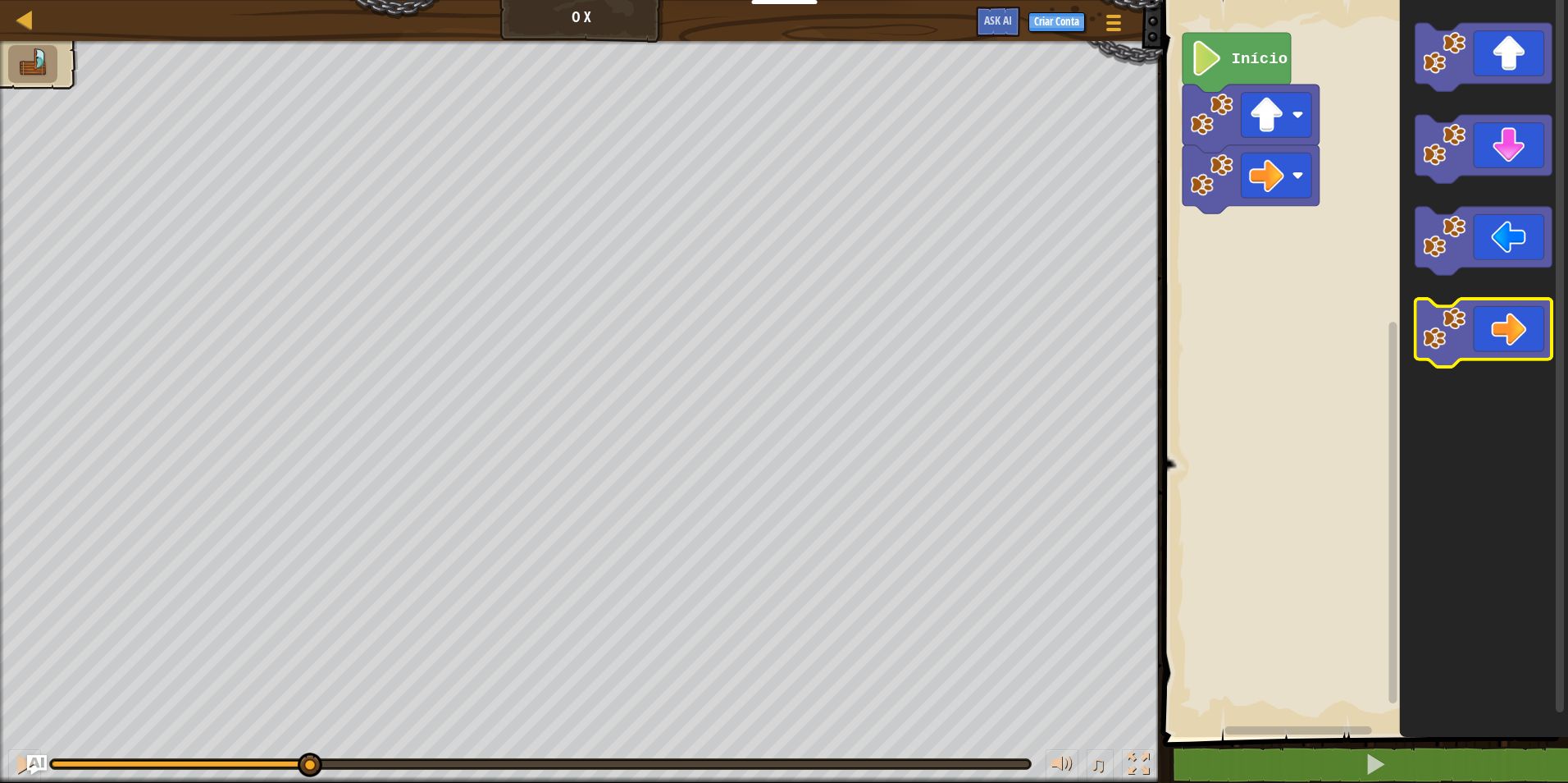
click at [1505, 310] on icon "Espaço de trabalho do Blockly" at bounding box center [1484, 332] width 137 height 68
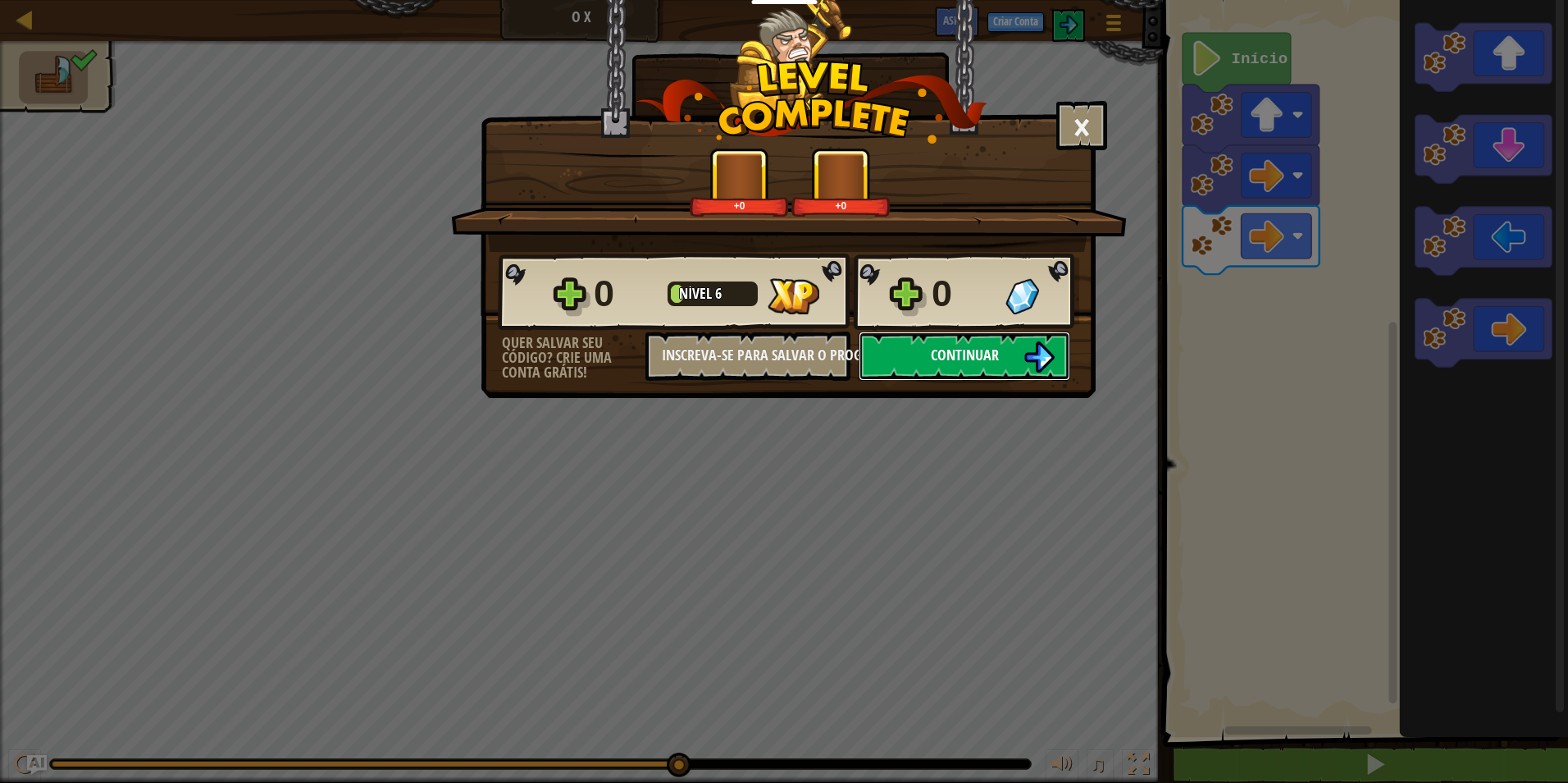
click at [932, 369] on button "Continuar" at bounding box center [964, 356] width 212 height 49
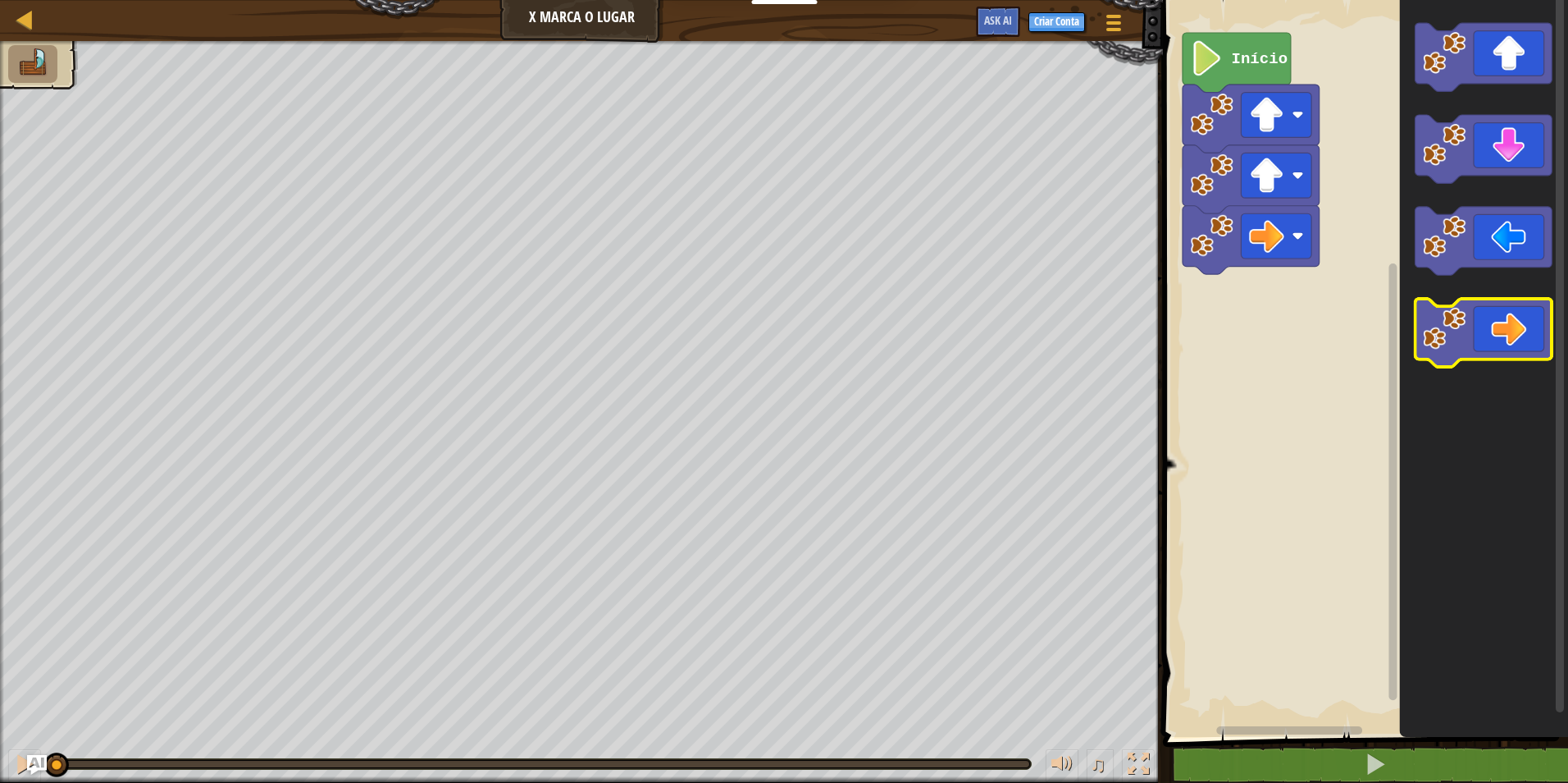
click at [1518, 341] on icon "Espaço de trabalho do Blockly" at bounding box center [1484, 332] width 137 height 68
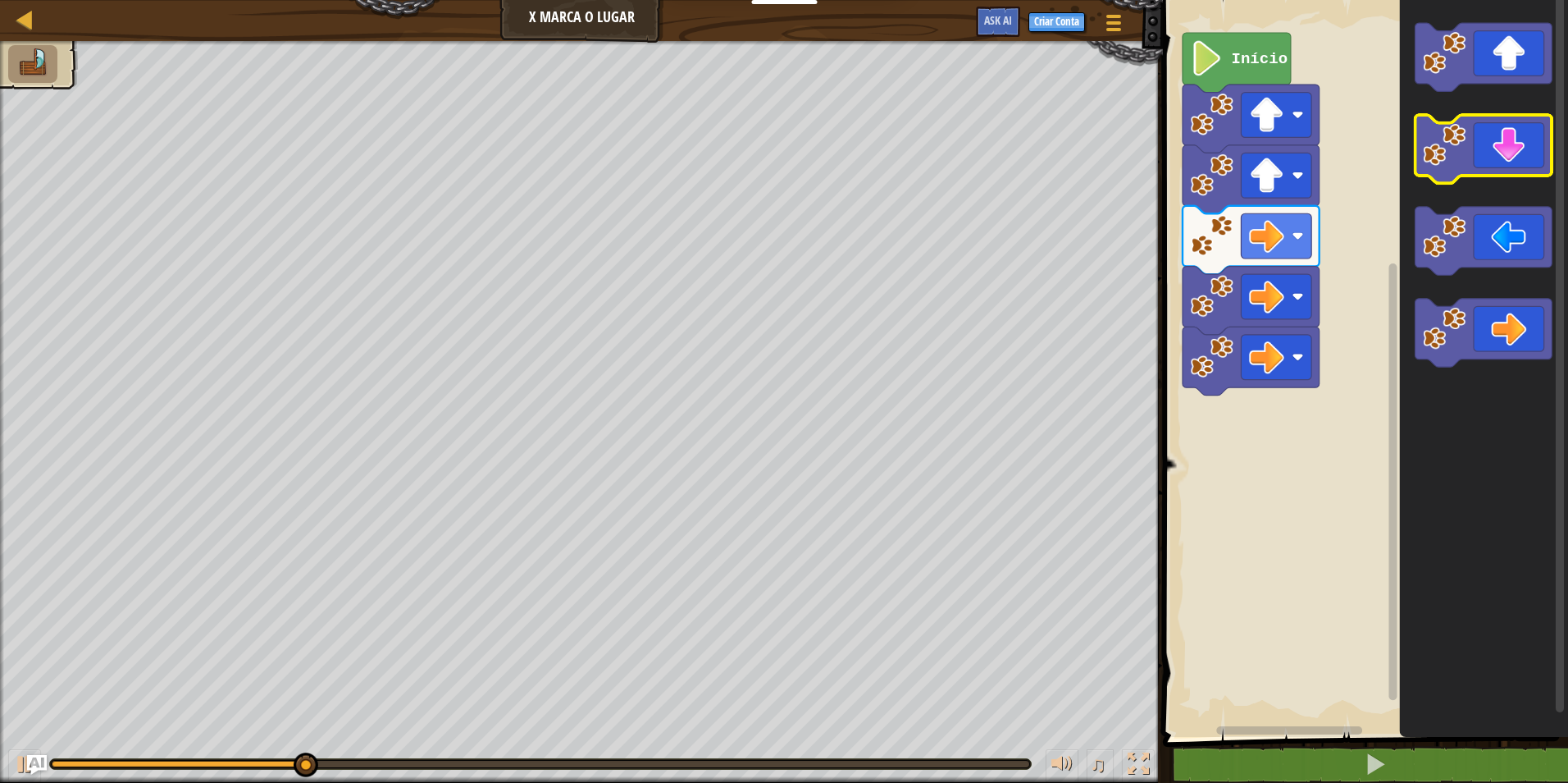
click at [1501, 159] on icon "Espaço de trabalho do Blockly" at bounding box center [1484, 148] width 137 height 68
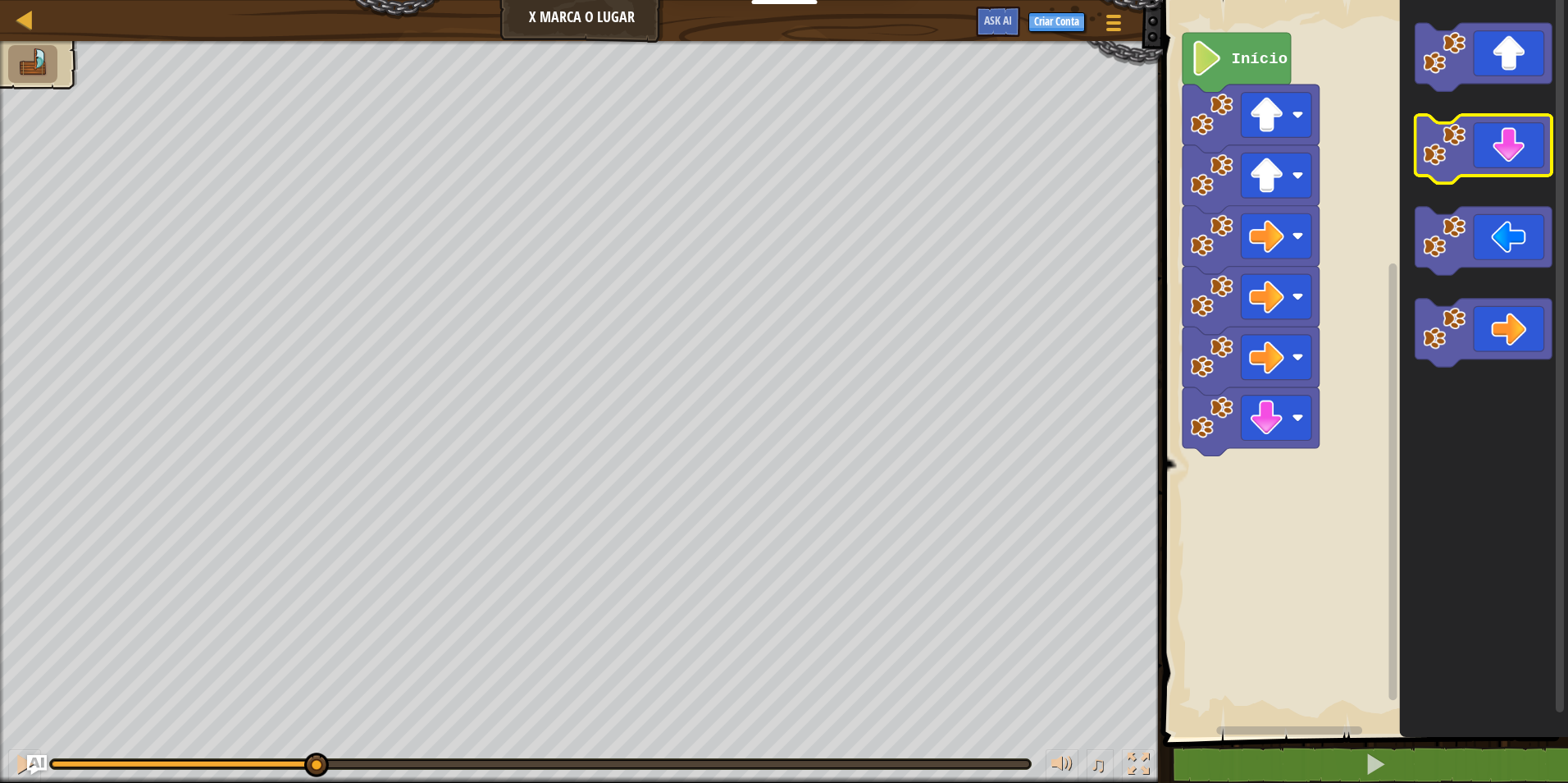
click at [1501, 159] on icon "Espaço de trabalho do Blockly" at bounding box center [1484, 148] width 137 height 68
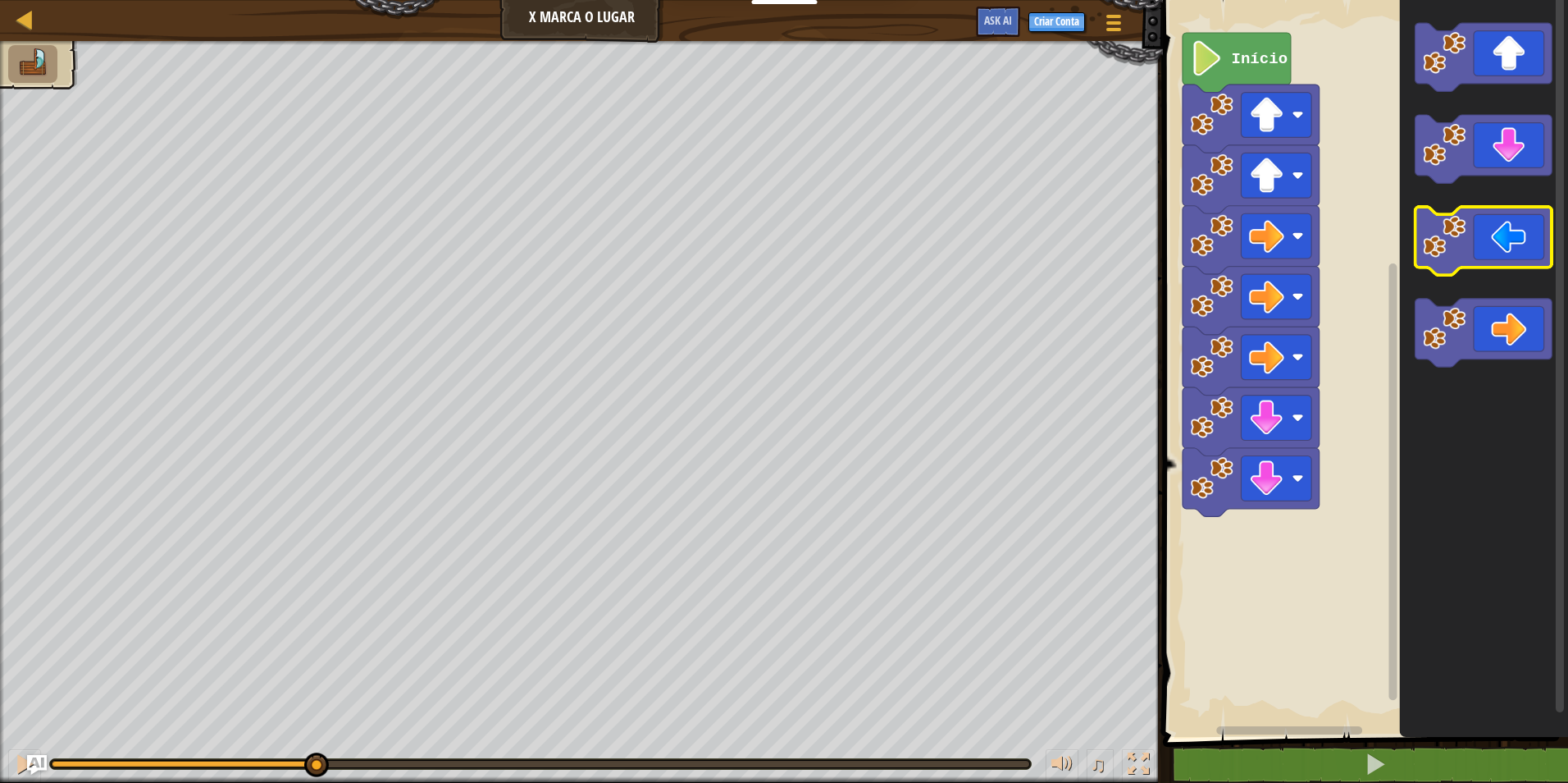
click at [1509, 246] on icon "Espaço de trabalho do Blockly" at bounding box center [1484, 240] width 137 height 68
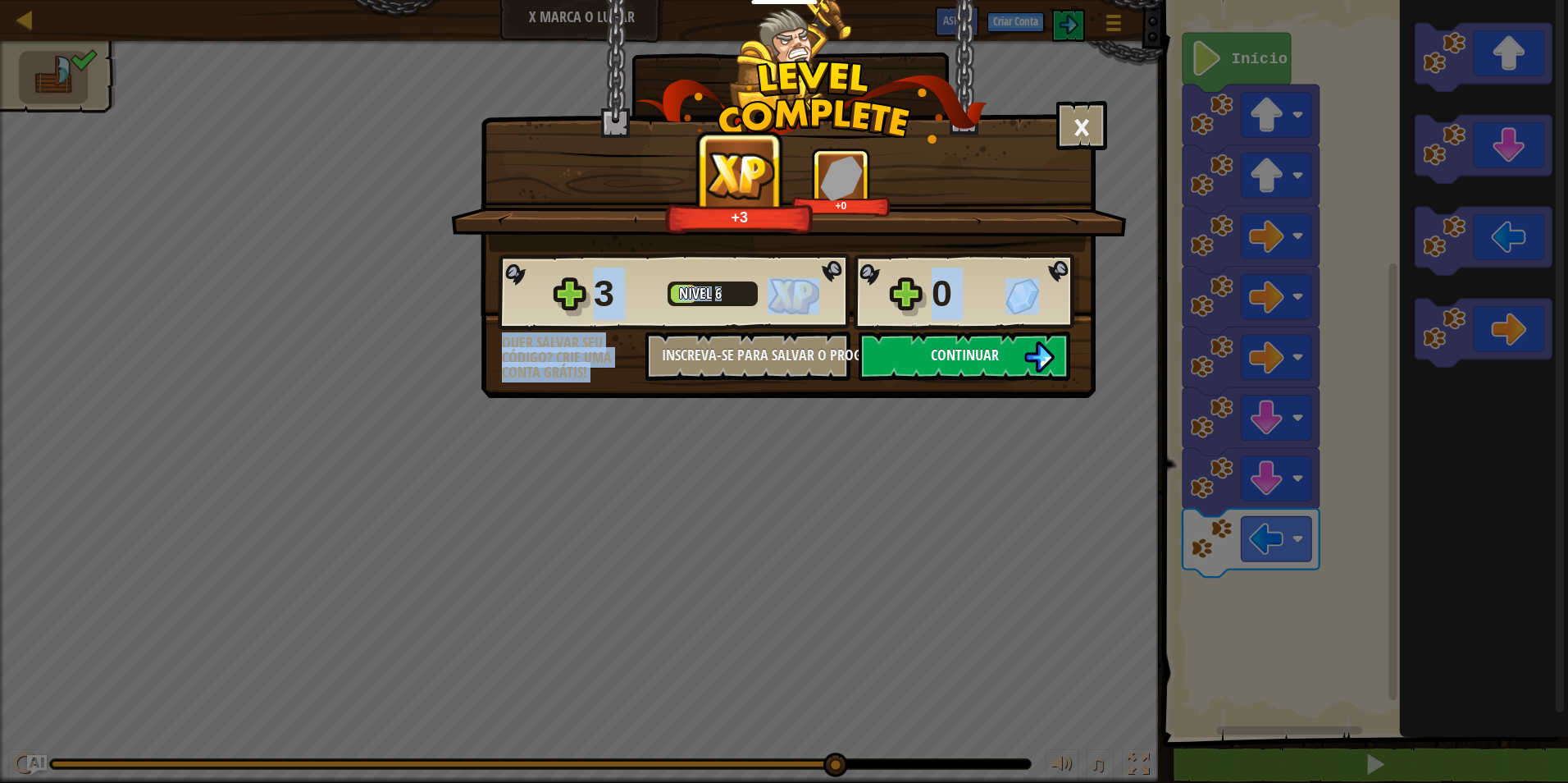
drag, startPoint x: 1033, startPoint y: 382, endPoint x: 1010, endPoint y: 362, distance: 30.5
click at [1010, 362] on div "× Este nível foi divertido? +3 +0 Reticulating Splines... 3 Nível 6 0 Quer salv…" at bounding box center [788, 199] width 615 height 398
click at [1010, 362] on button "Continuar" at bounding box center [964, 356] width 212 height 49
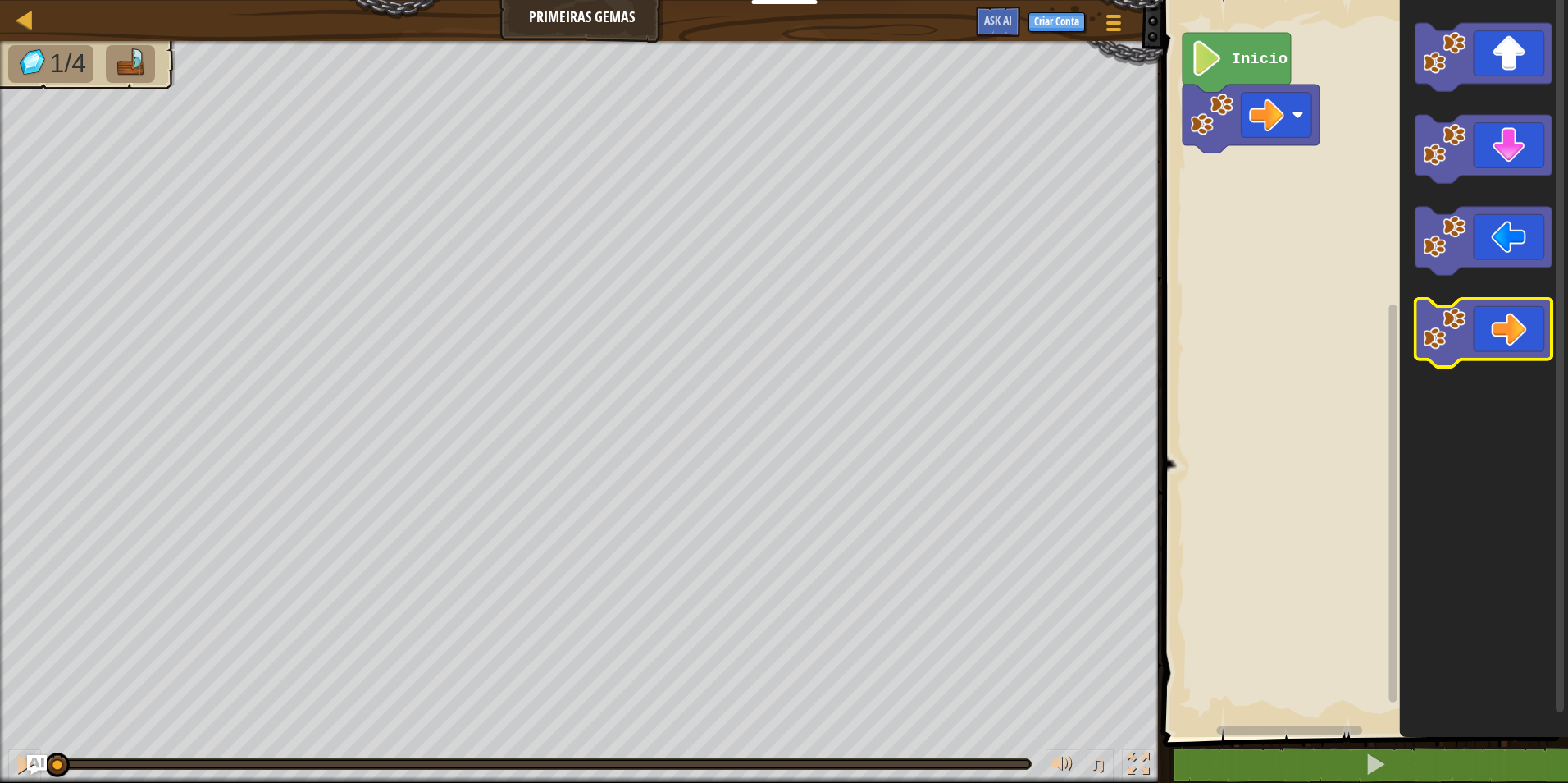
click at [1525, 321] on icon "Espaço de trabalho do Blockly" at bounding box center [1484, 332] width 137 height 68
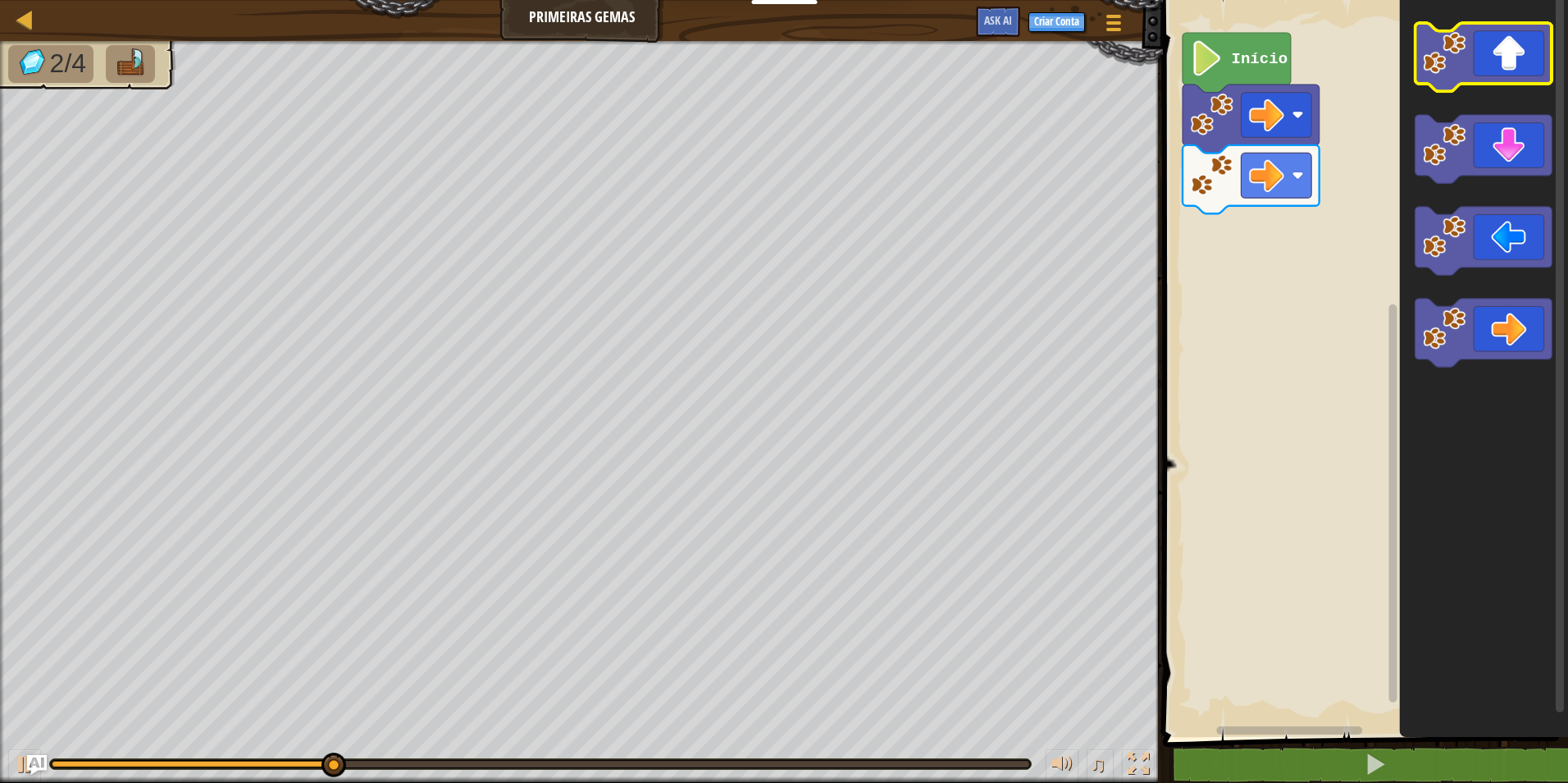
click at [1490, 79] on icon "Espaço de trabalho do Blockly" at bounding box center [1484, 57] width 137 height 68
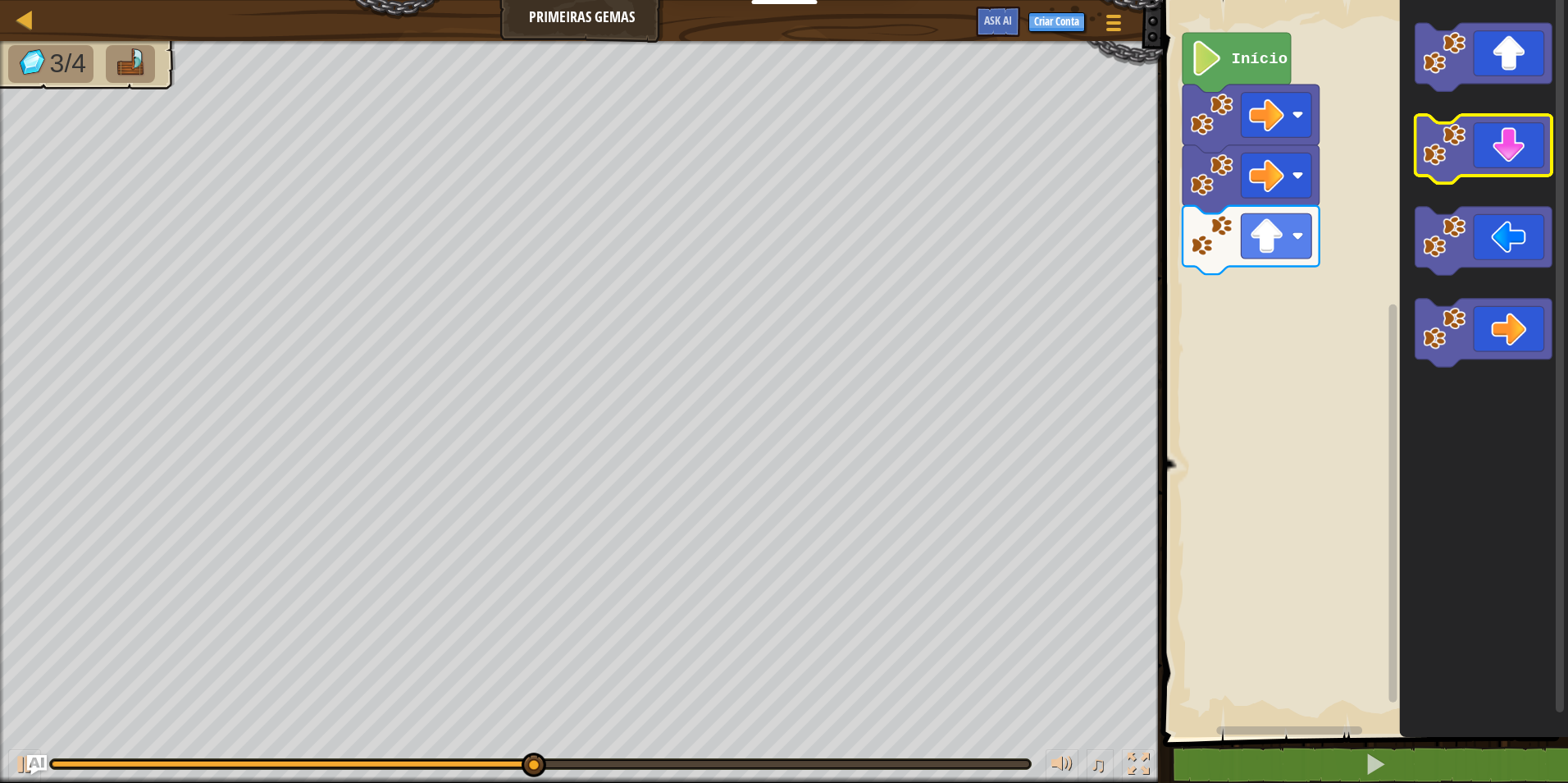
click at [1490, 159] on icon "Espaço de trabalho do Blockly" at bounding box center [1484, 148] width 137 height 68
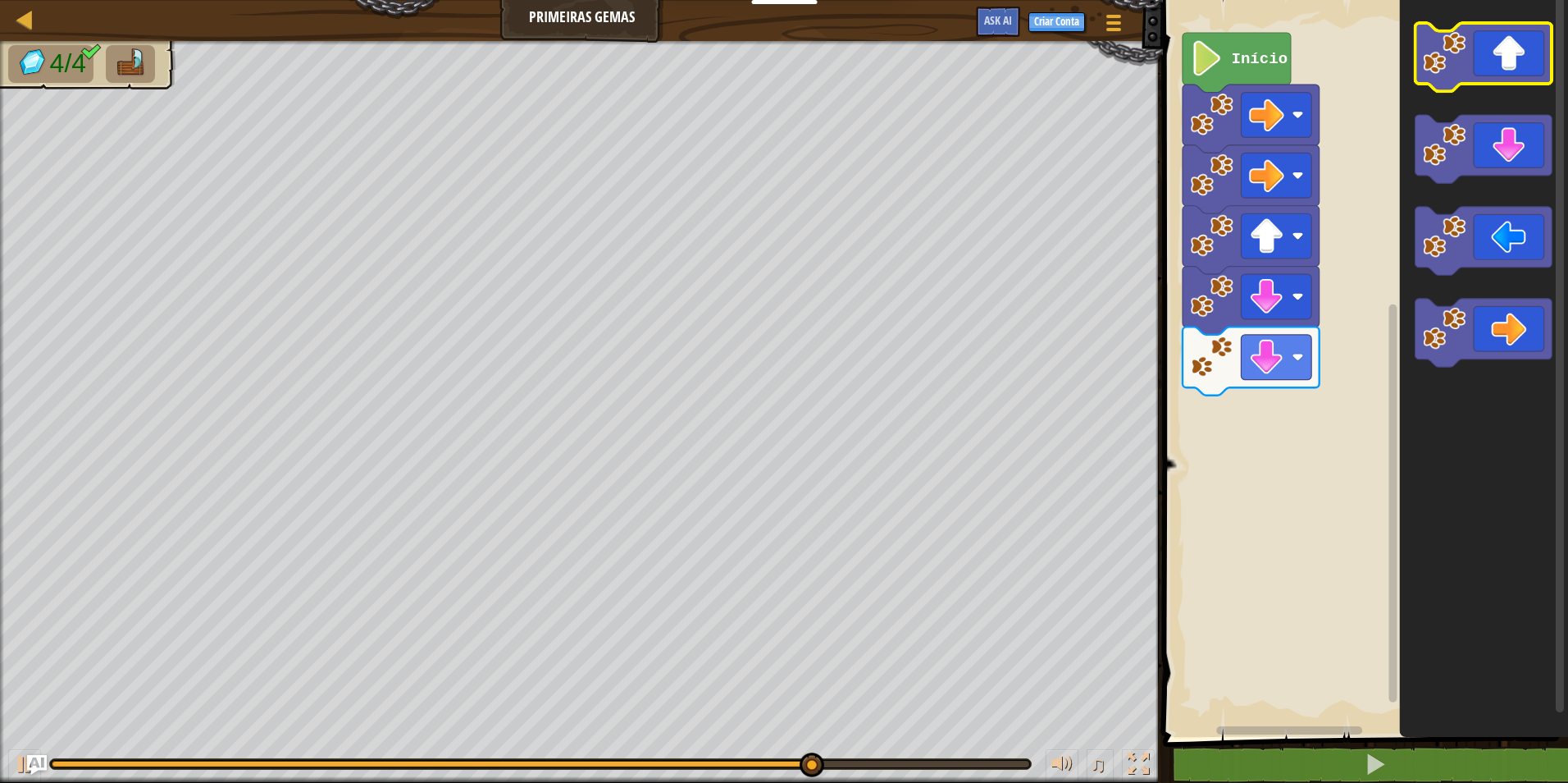
click at [1484, 74] on icon "Espaço de trabalho do Blockly" at bounding box center [1484, 57] width 137 height 68
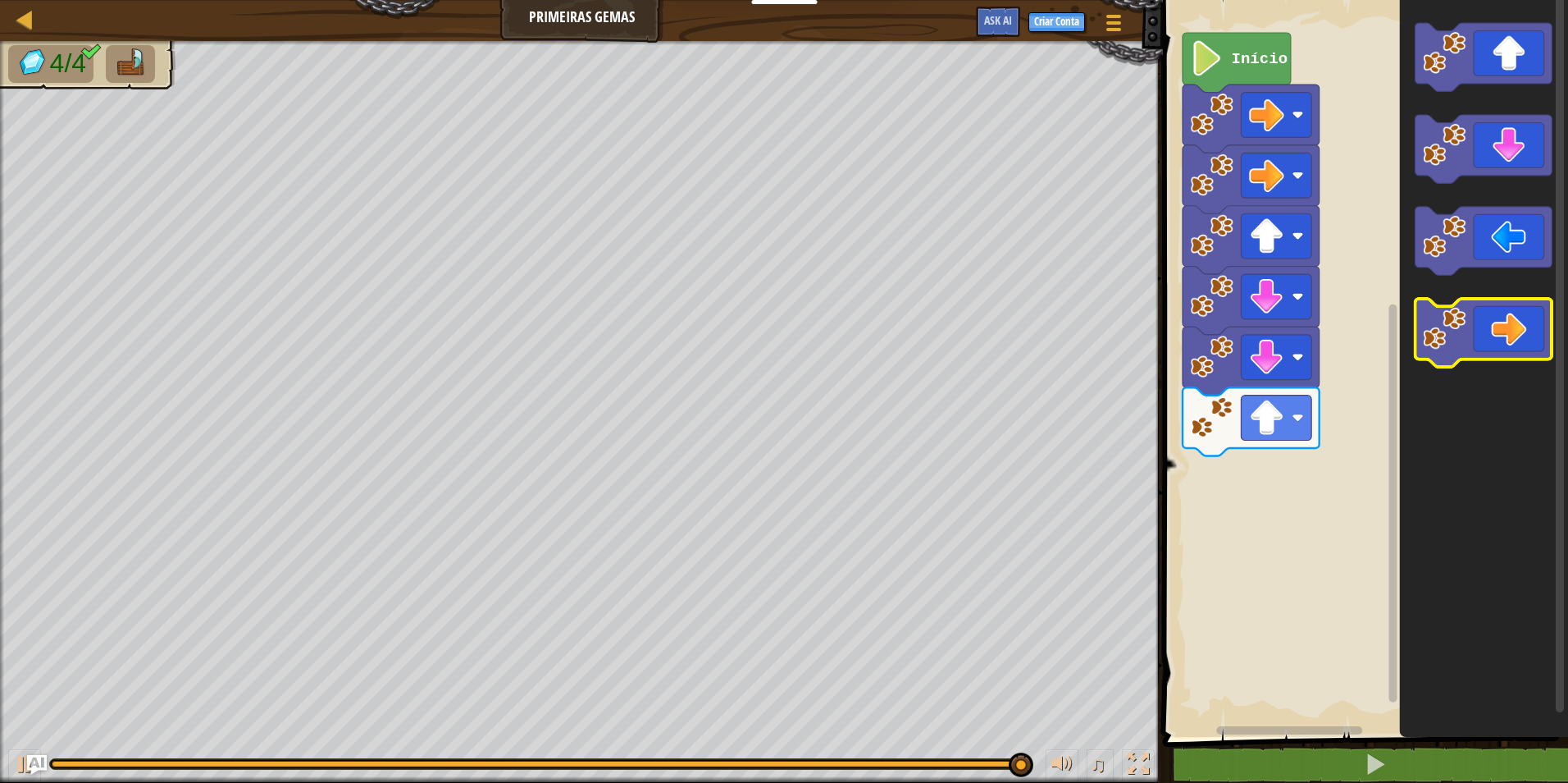
click at [1544, 330] on icon "Espaço de trabalho do Blockly" at bounding box center [1484, 332] width 137 height 68
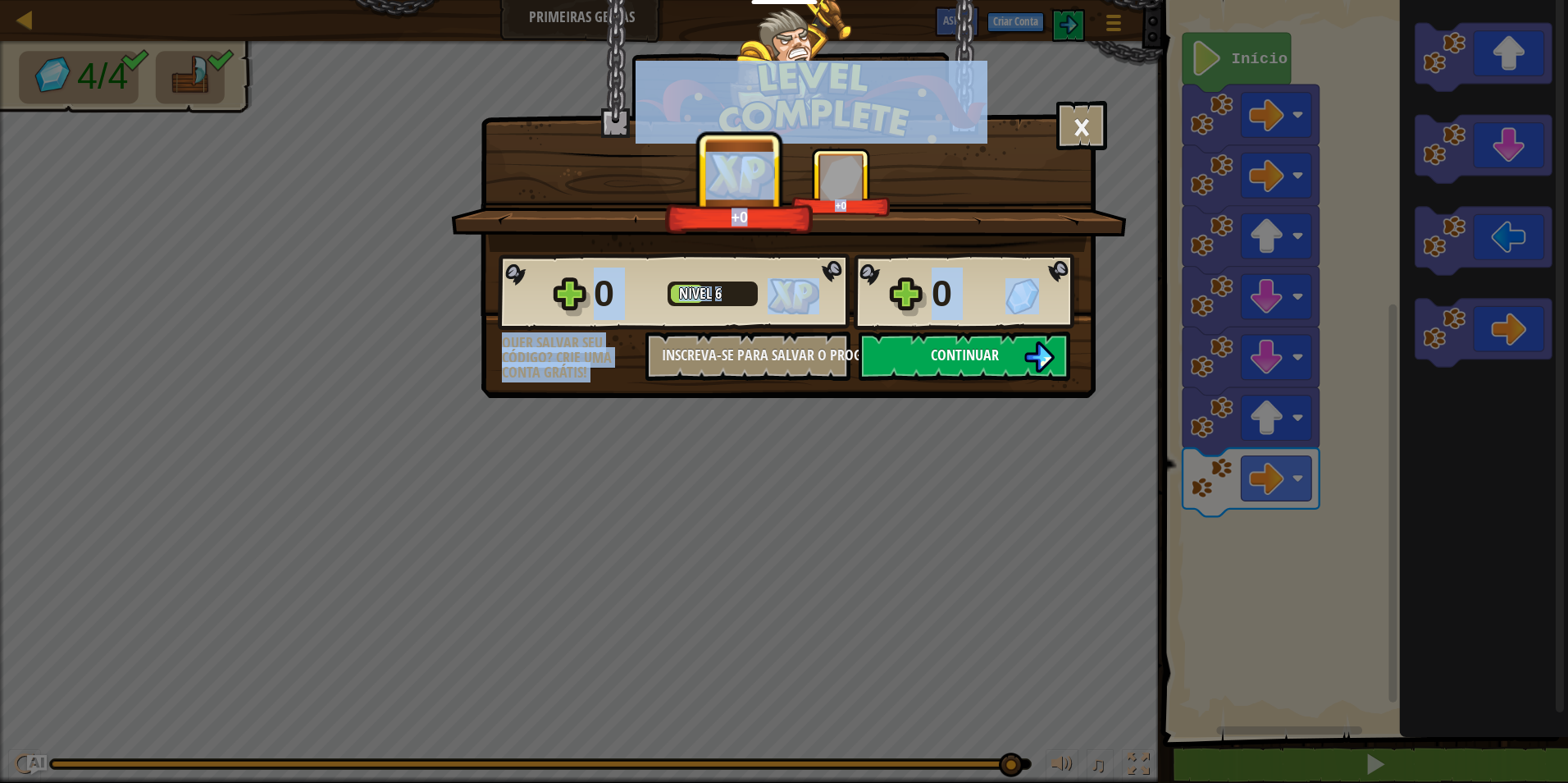
click at [1006, 343] on button "Continuar" at bounding box center [964, 356] width 212 height 49
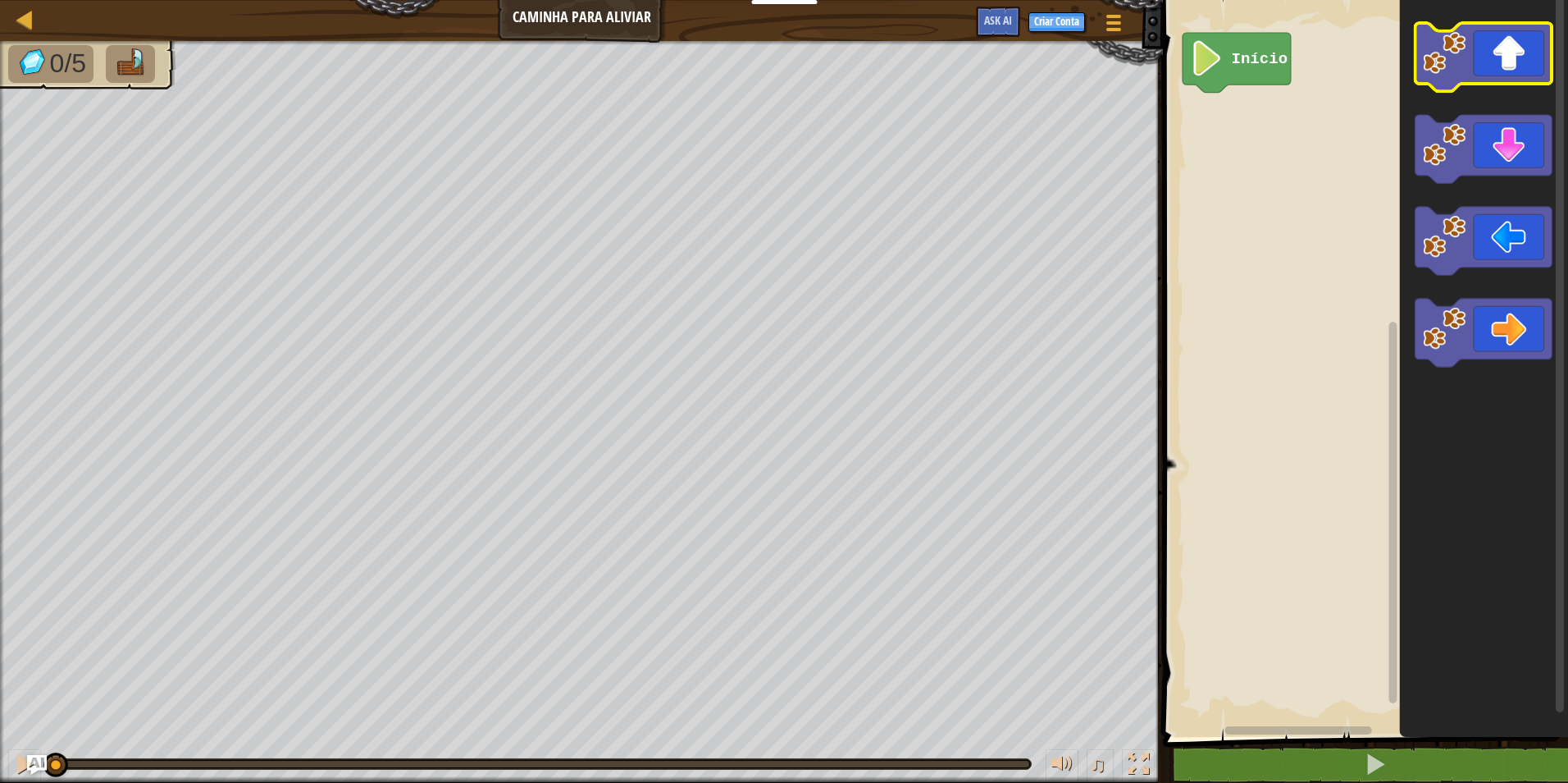
click at [1496, 40] on icon "Espaço de trabalho do Blockly" at bounding box center [1484, 57] width 137 height 68
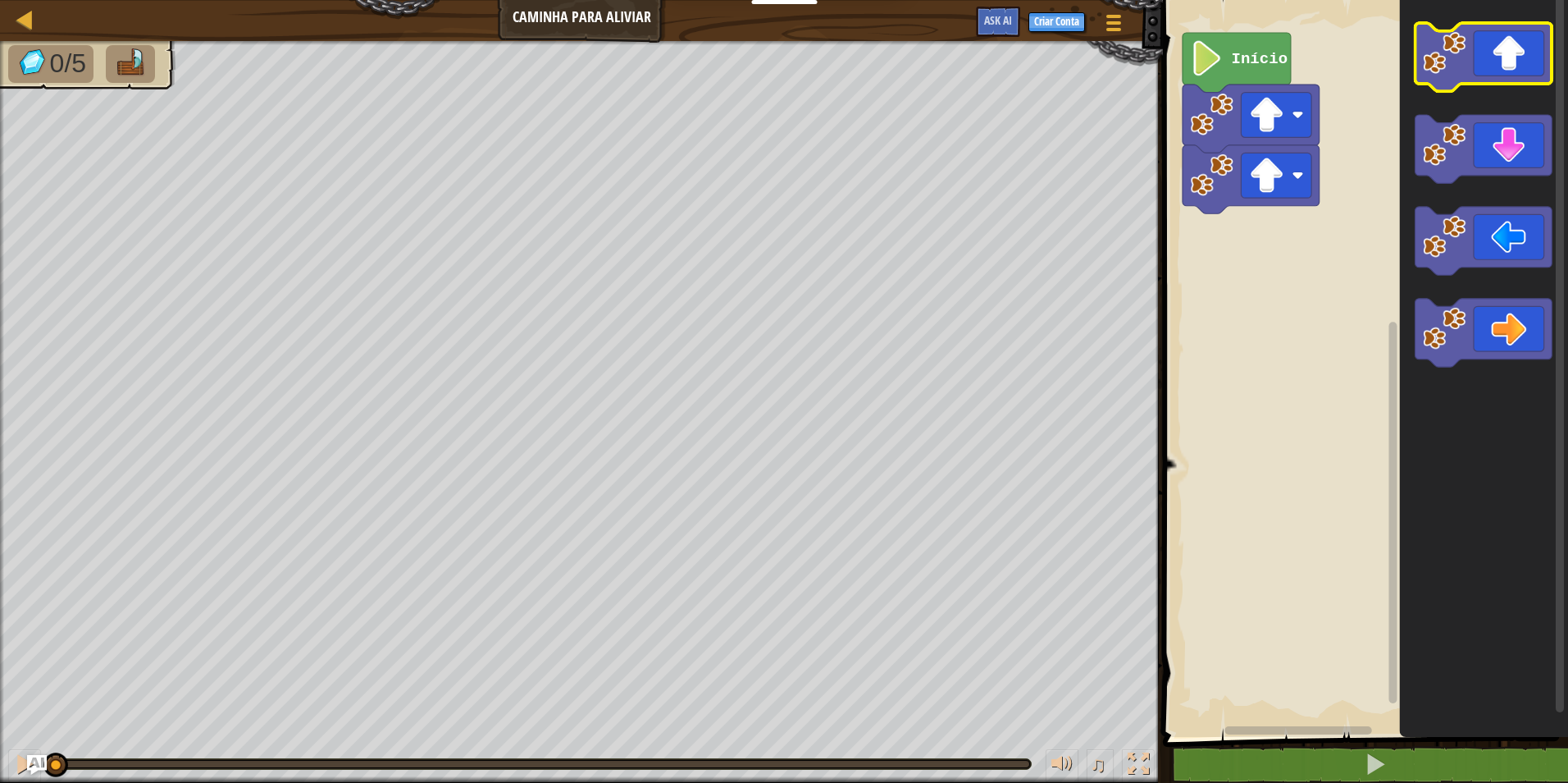
click at [1496, 40] on icon "Espaço de trabalho do Blockly" at bounding box center [1484, 57] width 137 height 68
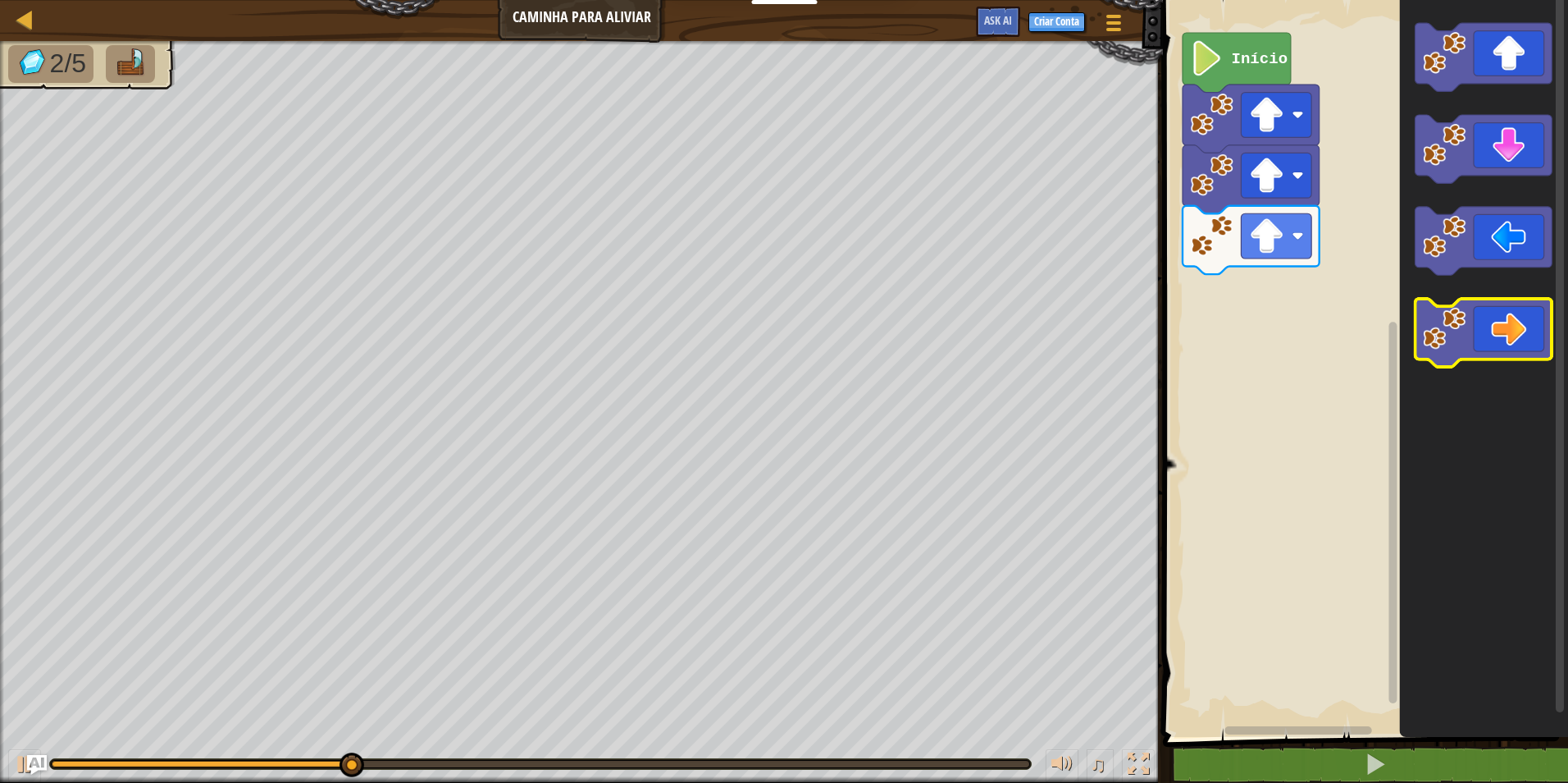
click at [1537, 310] on icon "Espaço de trabalho do Blockly" at bounding box center [1484, 332] width 137 height 68
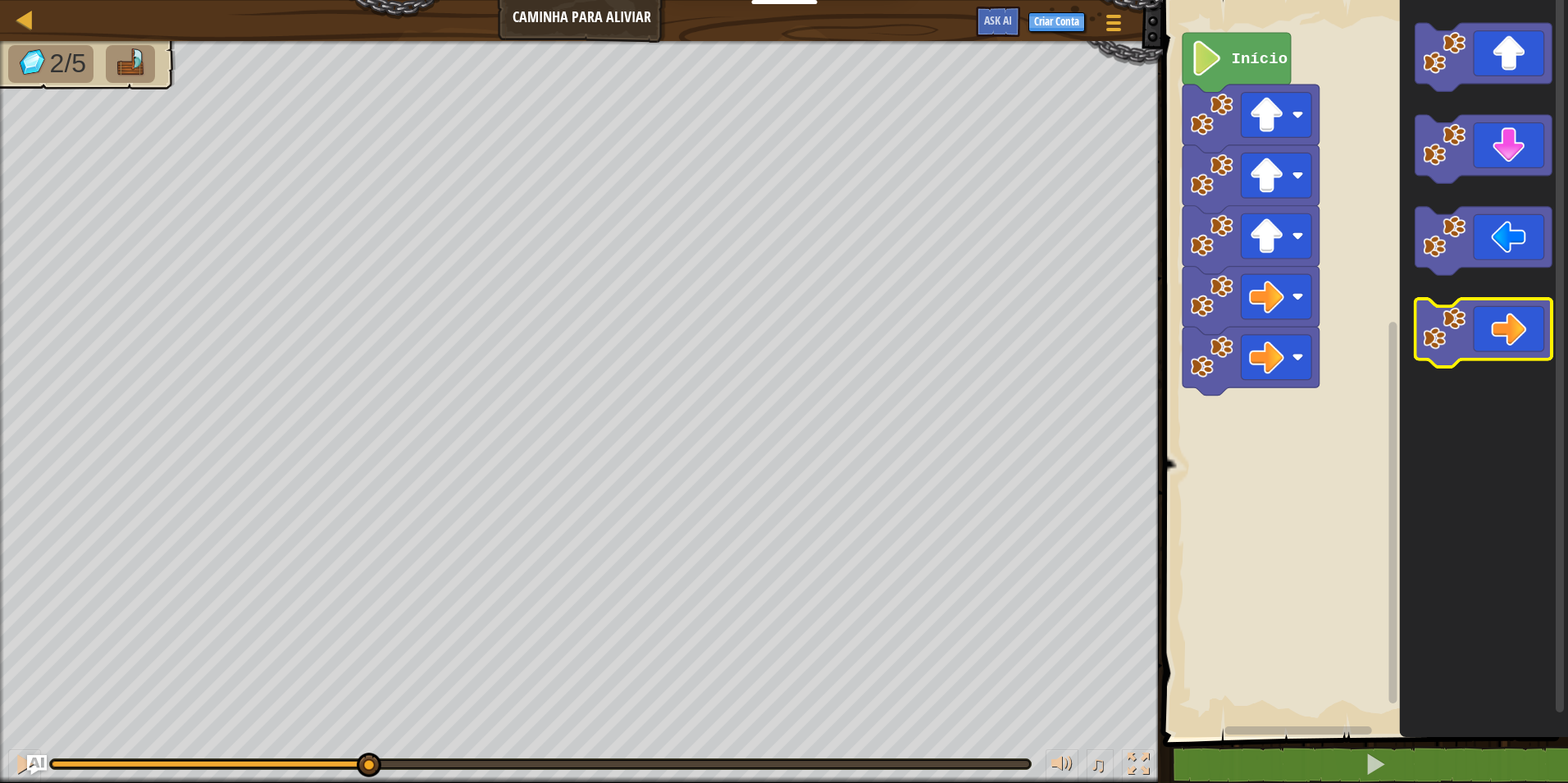
click at [1537, 310] on icon "Espaço de trabalho do Blockly" at bounding box center [1484, 332] width 137 height 68
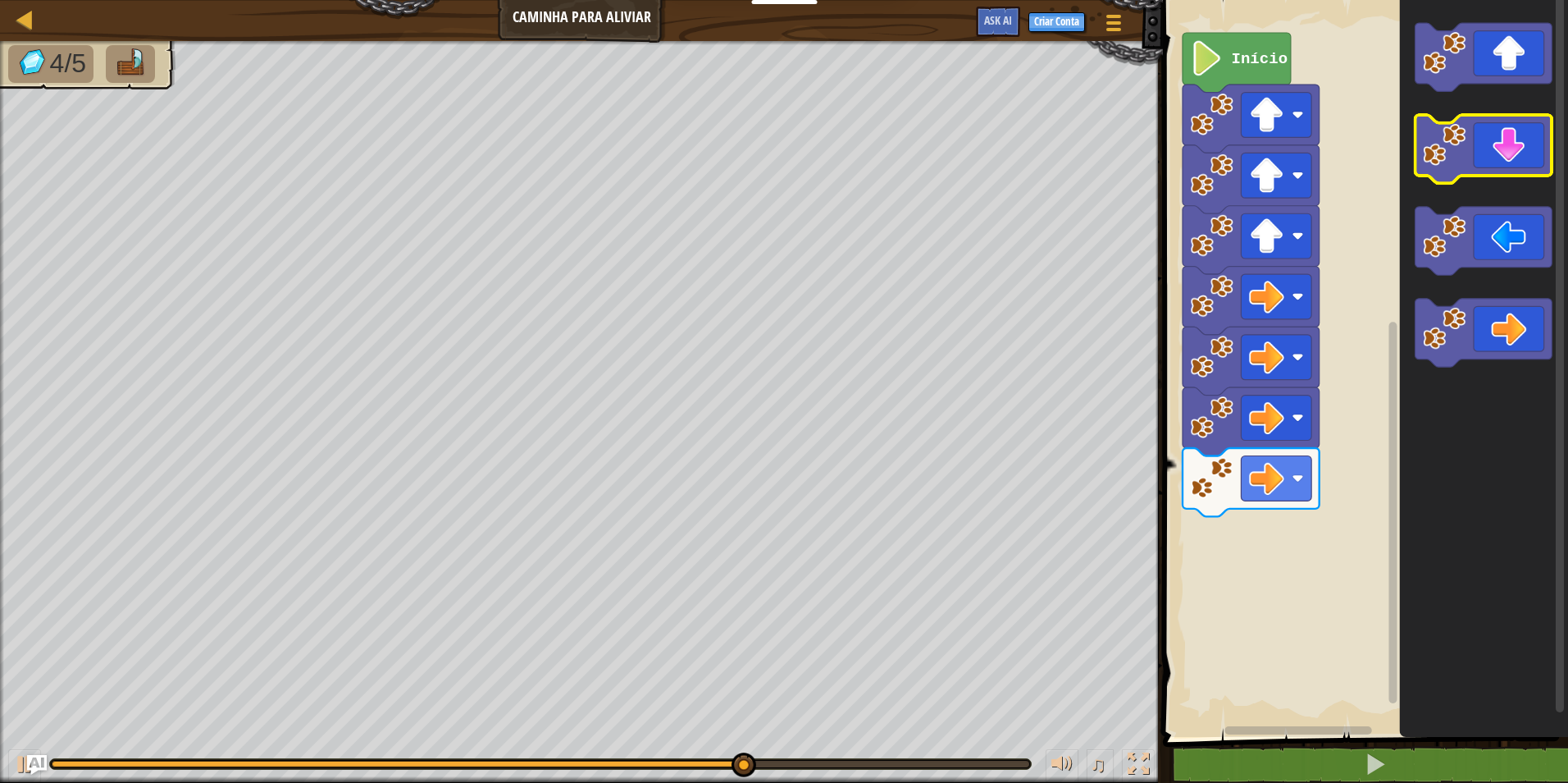
click at [1490, 157] on icon "Espaço de trabalho do Blockly" at bounding box center [1484, 148] width 137 height 68
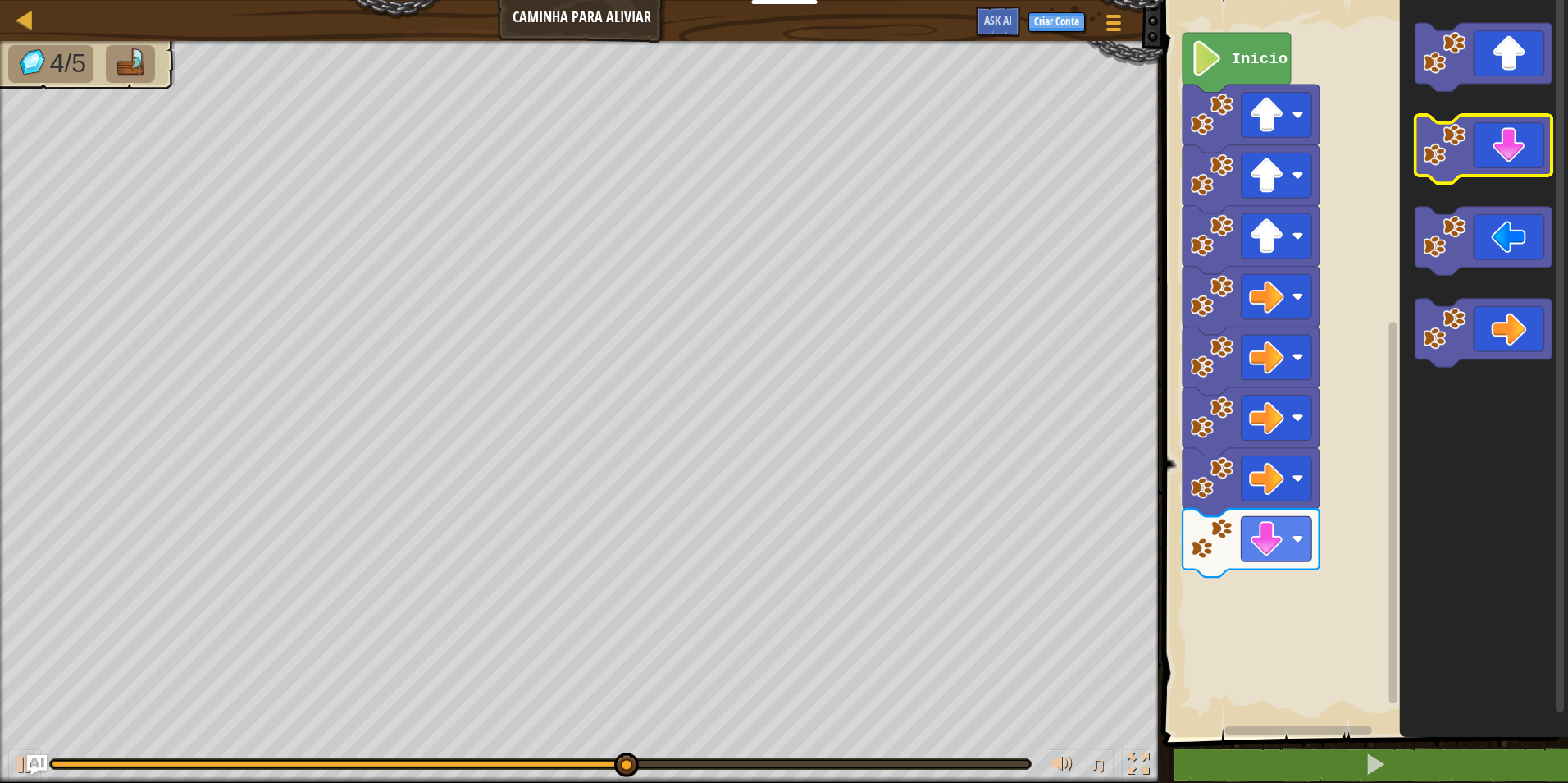
click at [1490, 157] on icon "Espaço de trabalho do Blockly" at bounding box center [1484, 148] width 137 height 68
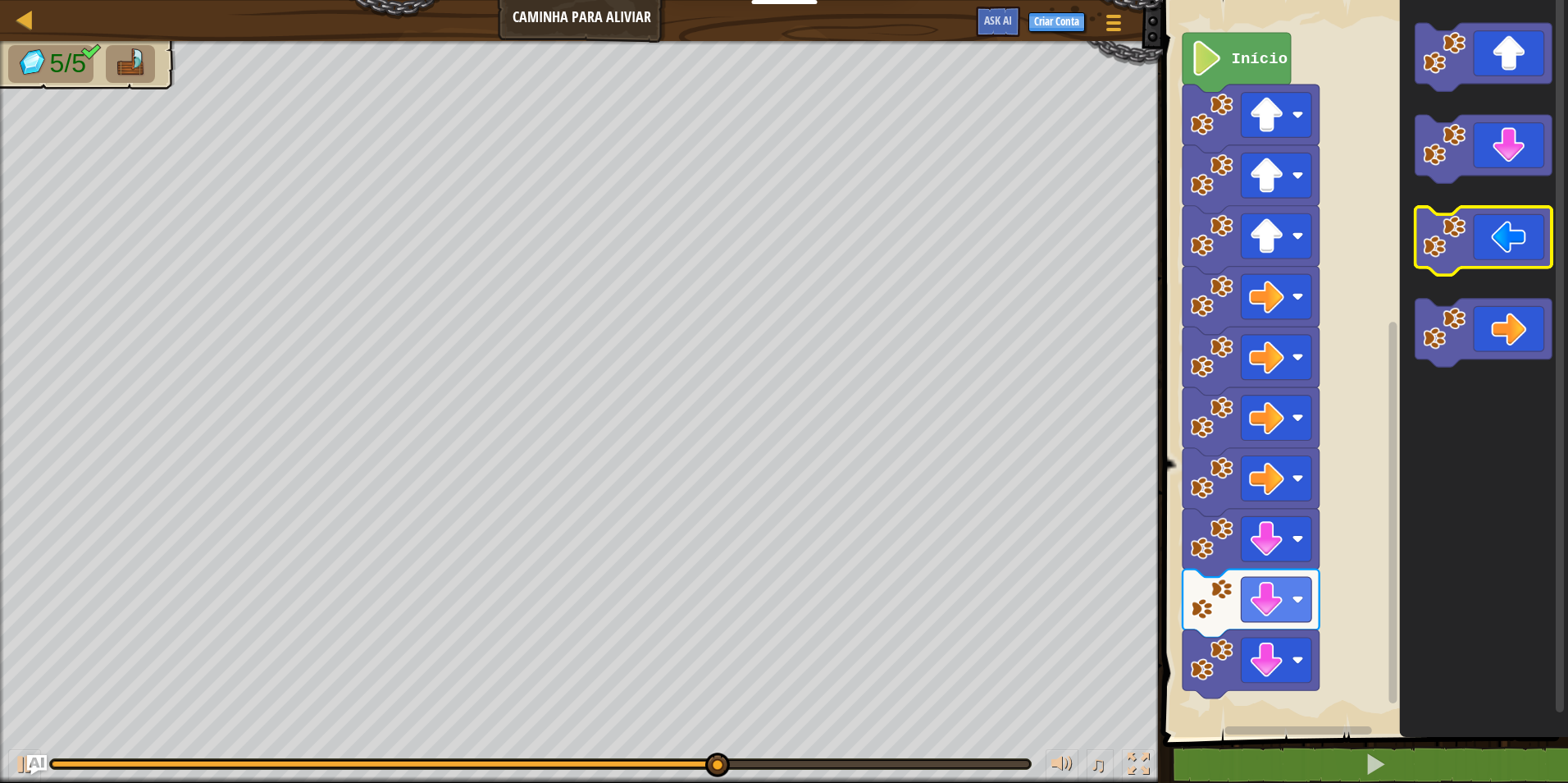
click at [1479, 246] on icon "Espaço de trabalho do Blockly" at bounding box center [1484, 240] width 137 height 68
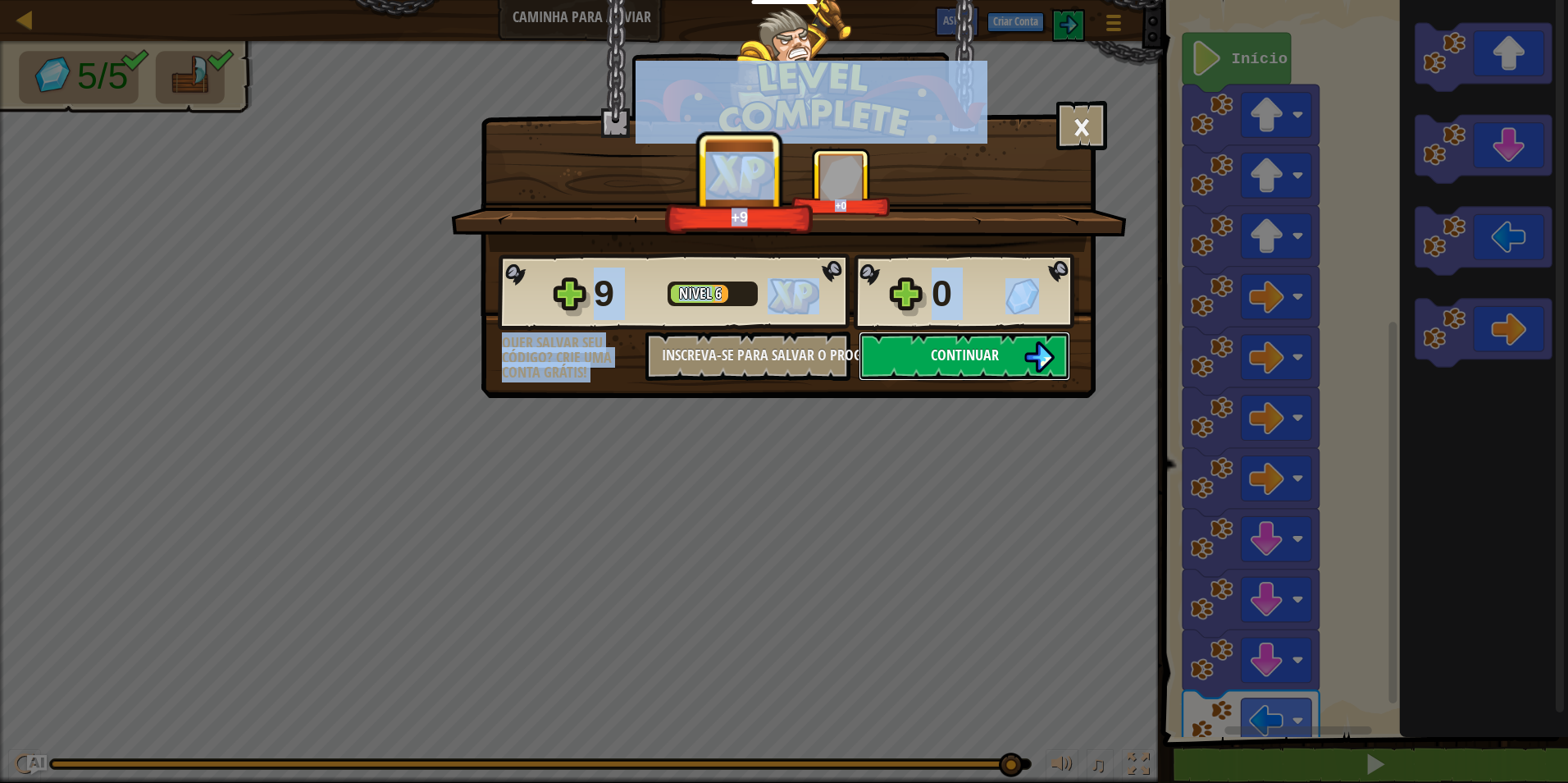
click at [1028, 379] on button "Continuar" at bounding box center [964, 356] width 212 height 49
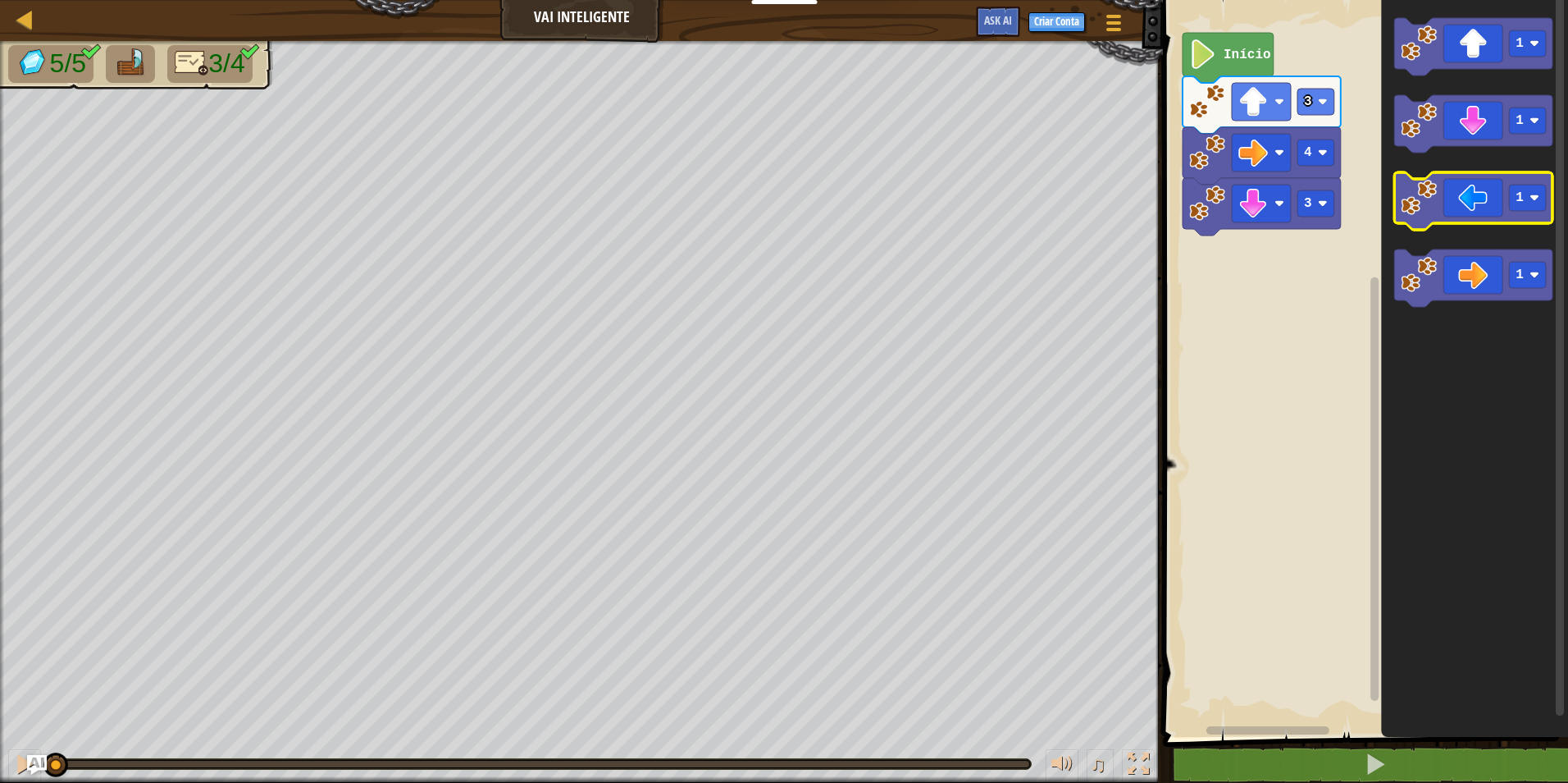
click at [1486, 202] on icon "Espaço de trabalho do Blockly" at bounding box center [1474, 201] width 159 height 57
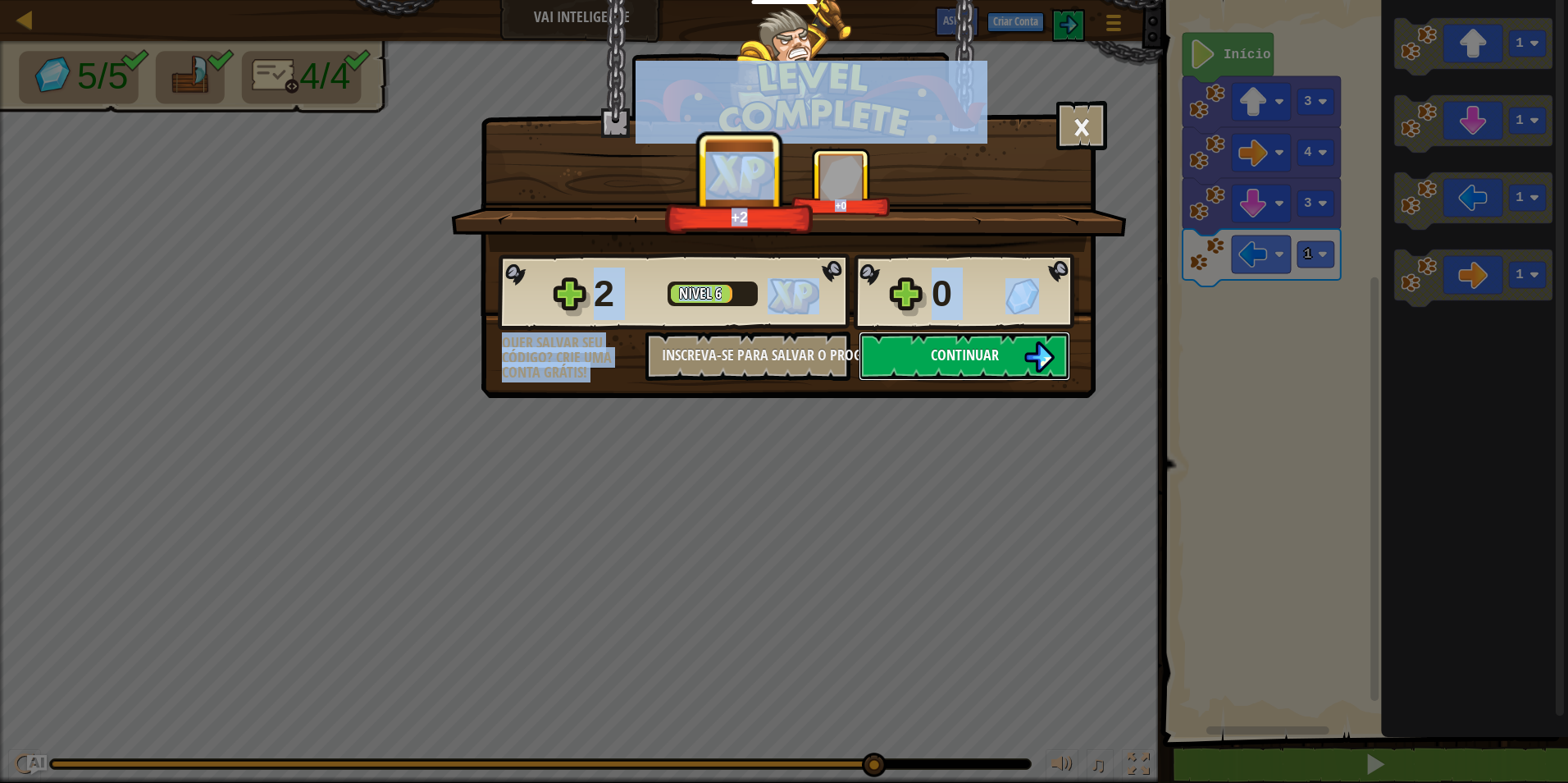
click at [993, 365] on button "Continuar" at bounding box center [964, 356] width 212 height 49
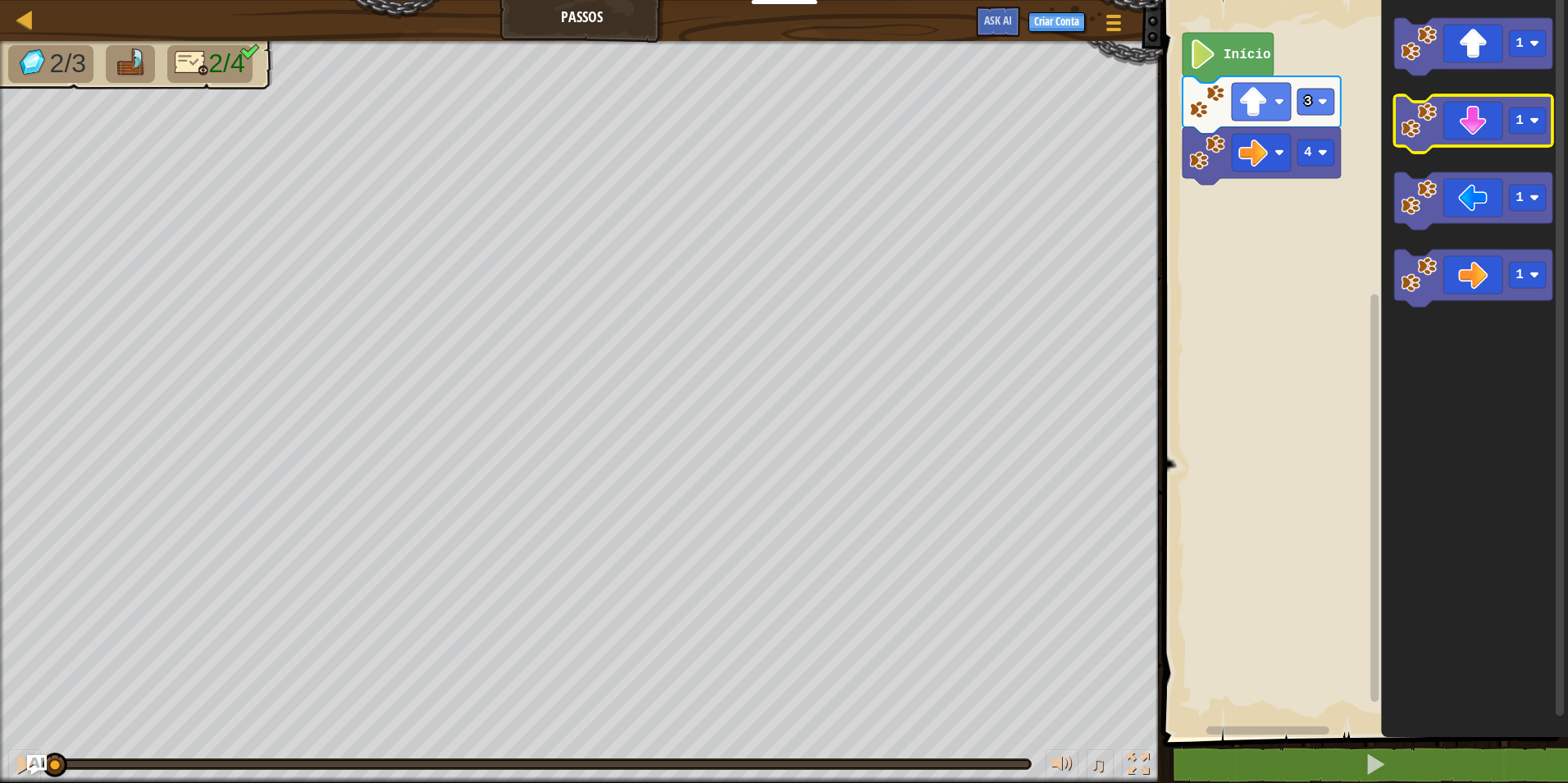
click at [1458, 125] on icon "Espaço de trabalho do Blockly" at bounding box center [1474, 124] width 159 height 57
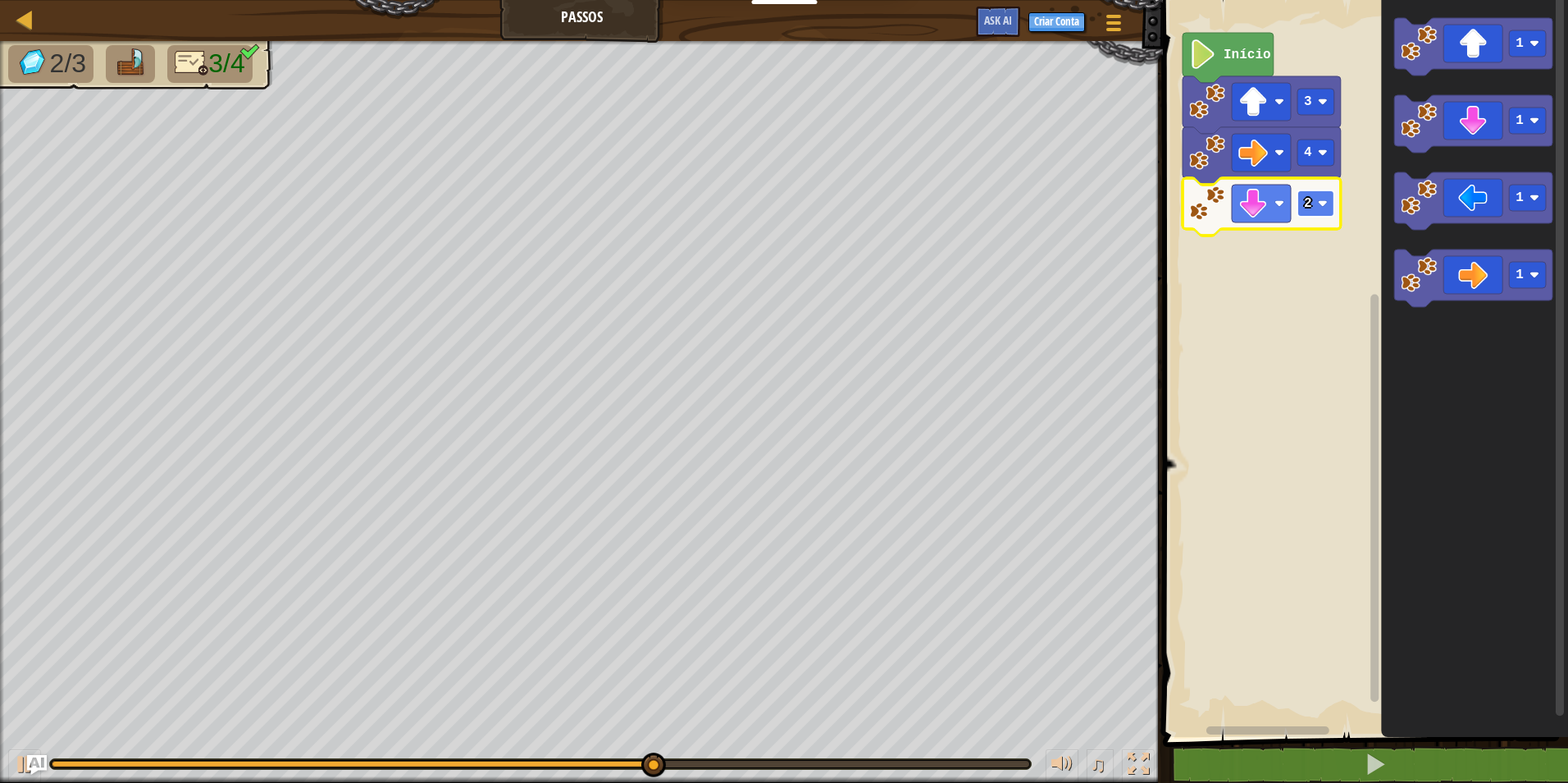
click at [1310, 205] on text "2" at bounding box center [1308, 203] width 8 height 15
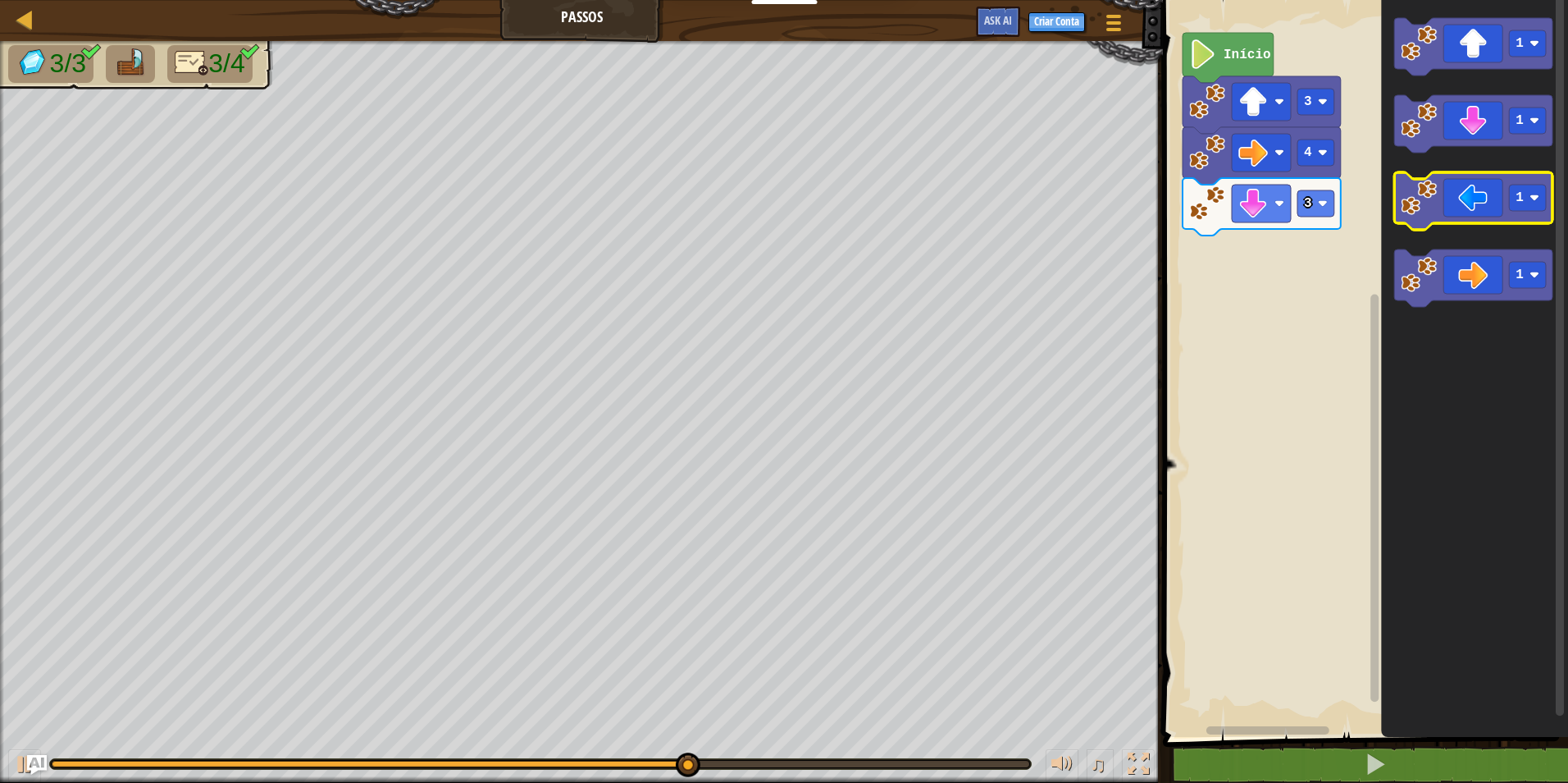
click at [1451, 191] on icon "Espaço de trabalho do Blockly" at bounding box center [1474, 201] width 159 height 57
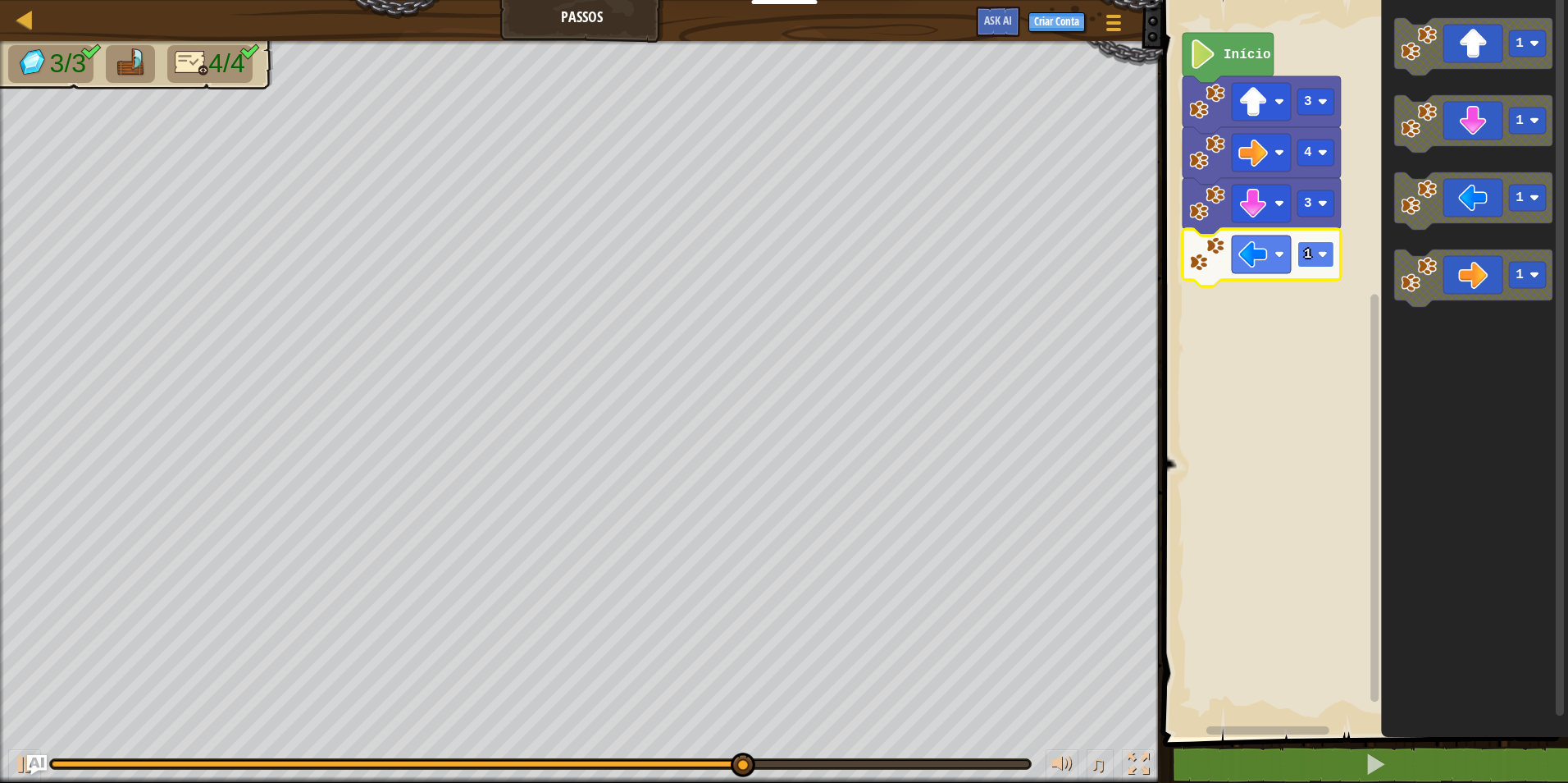
click at [1308, 251] on text "1" at bounding box center [1308, 255] width 8 height 15
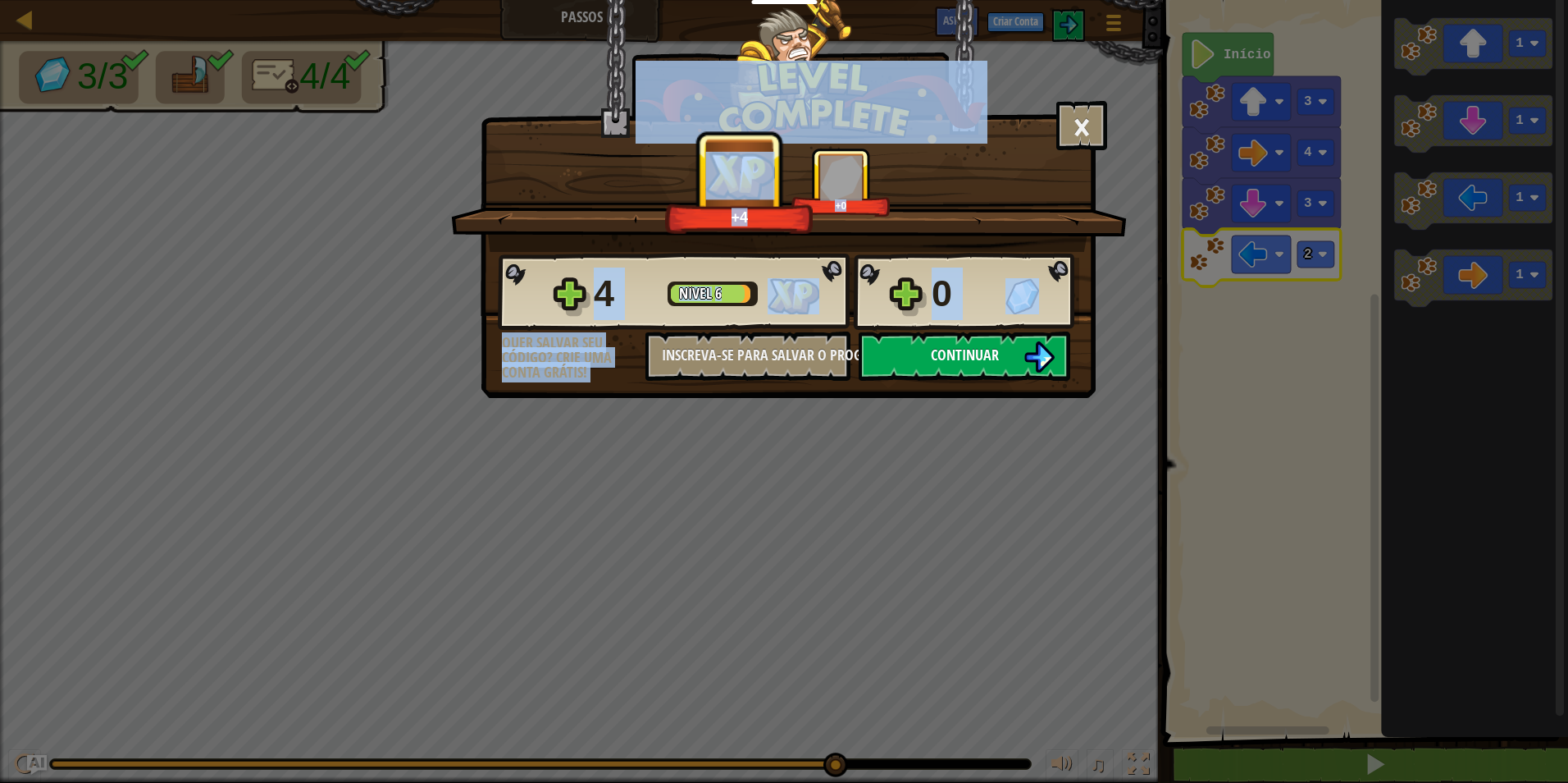
click at [1050, 340] on button "Continuar" at bounding box center [964, 356] width 212 height 49
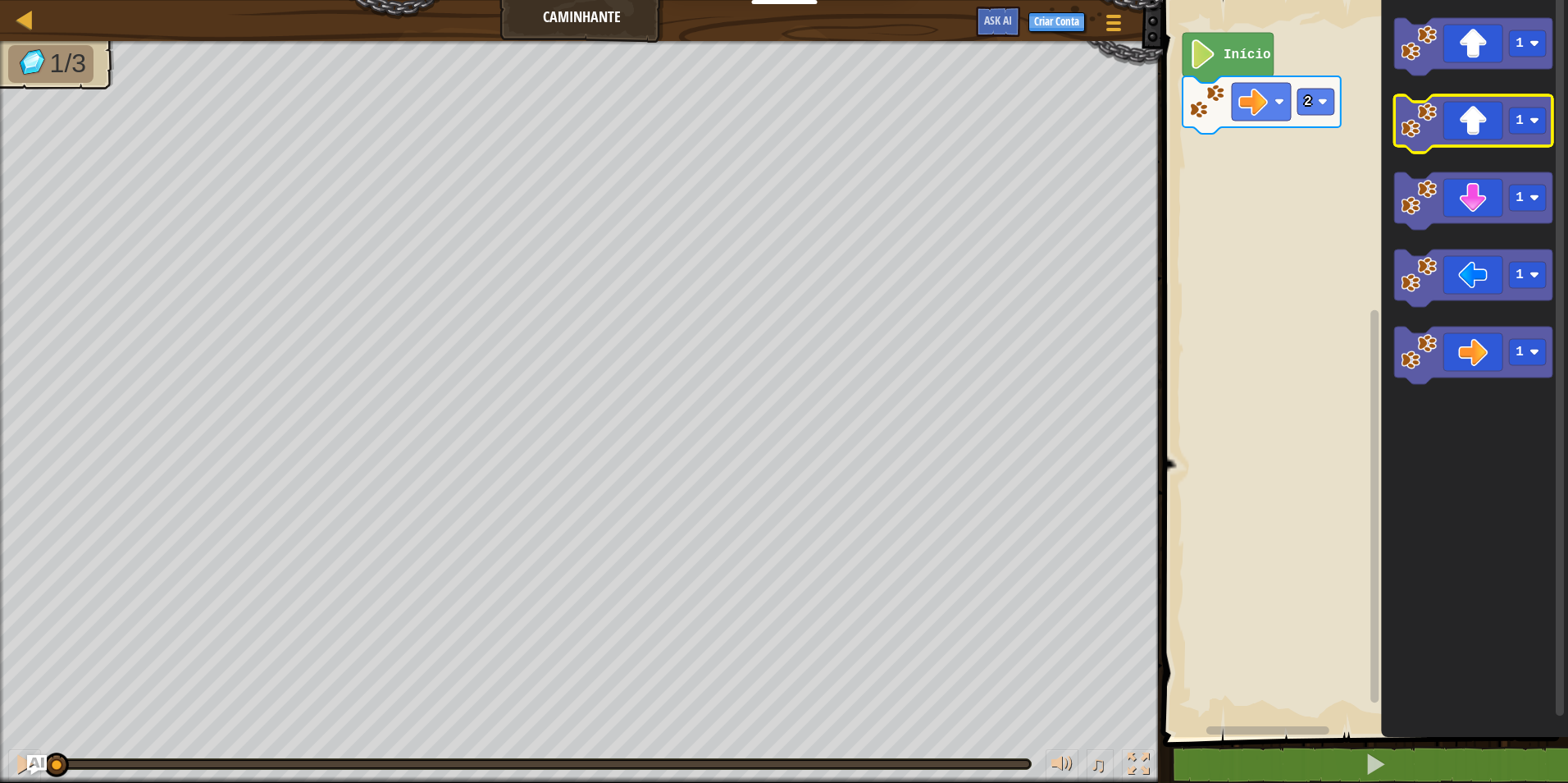
click at [1484, 113] on icon "Espaço de trabalho do Blockly" at bounding box center [1474, 124] width 159 height 57
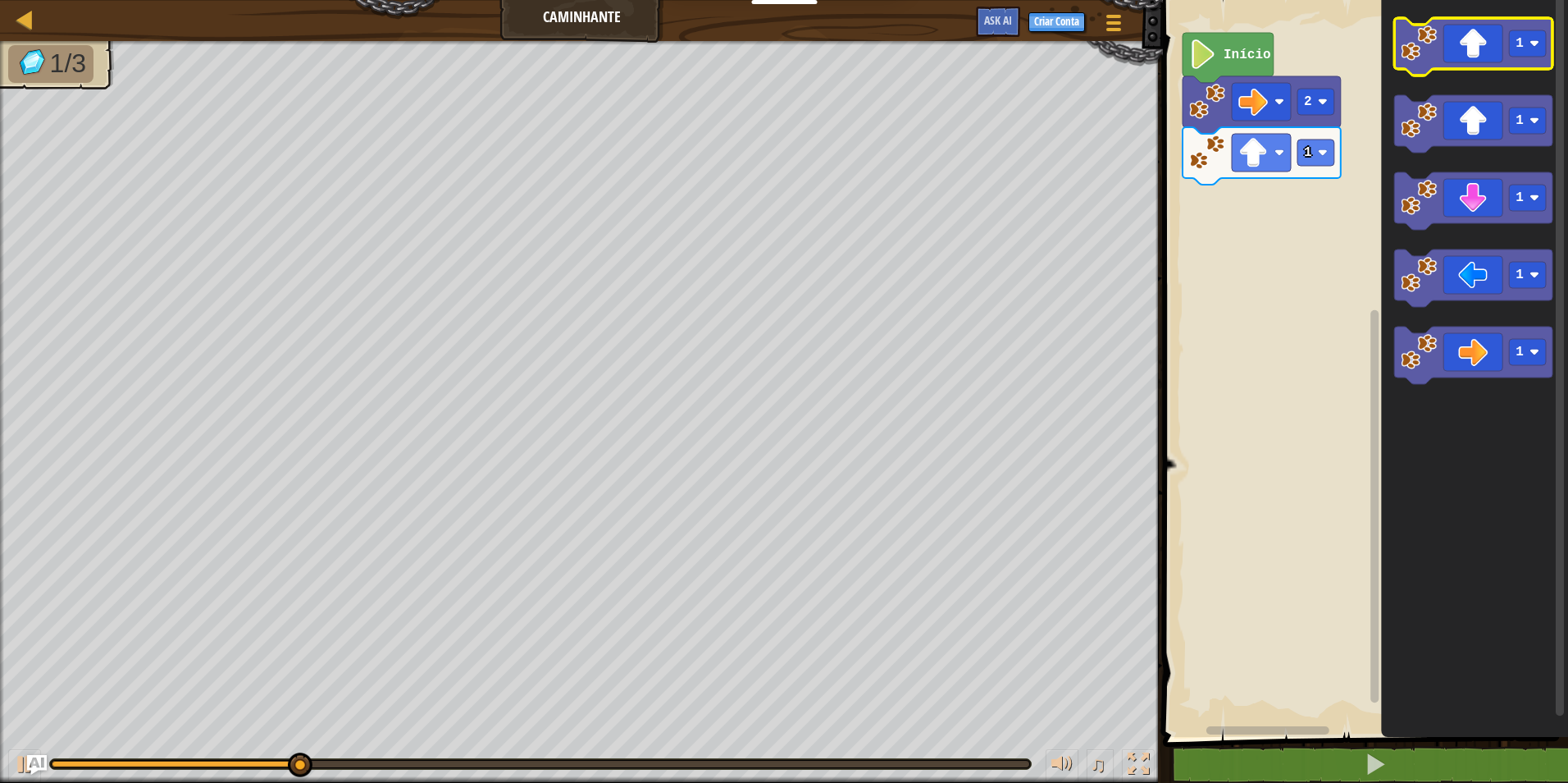
click at [1447, 40] on icon "Espaço de trabalho do Blockly" at bounding box center [1474, 46] width 159 height 57
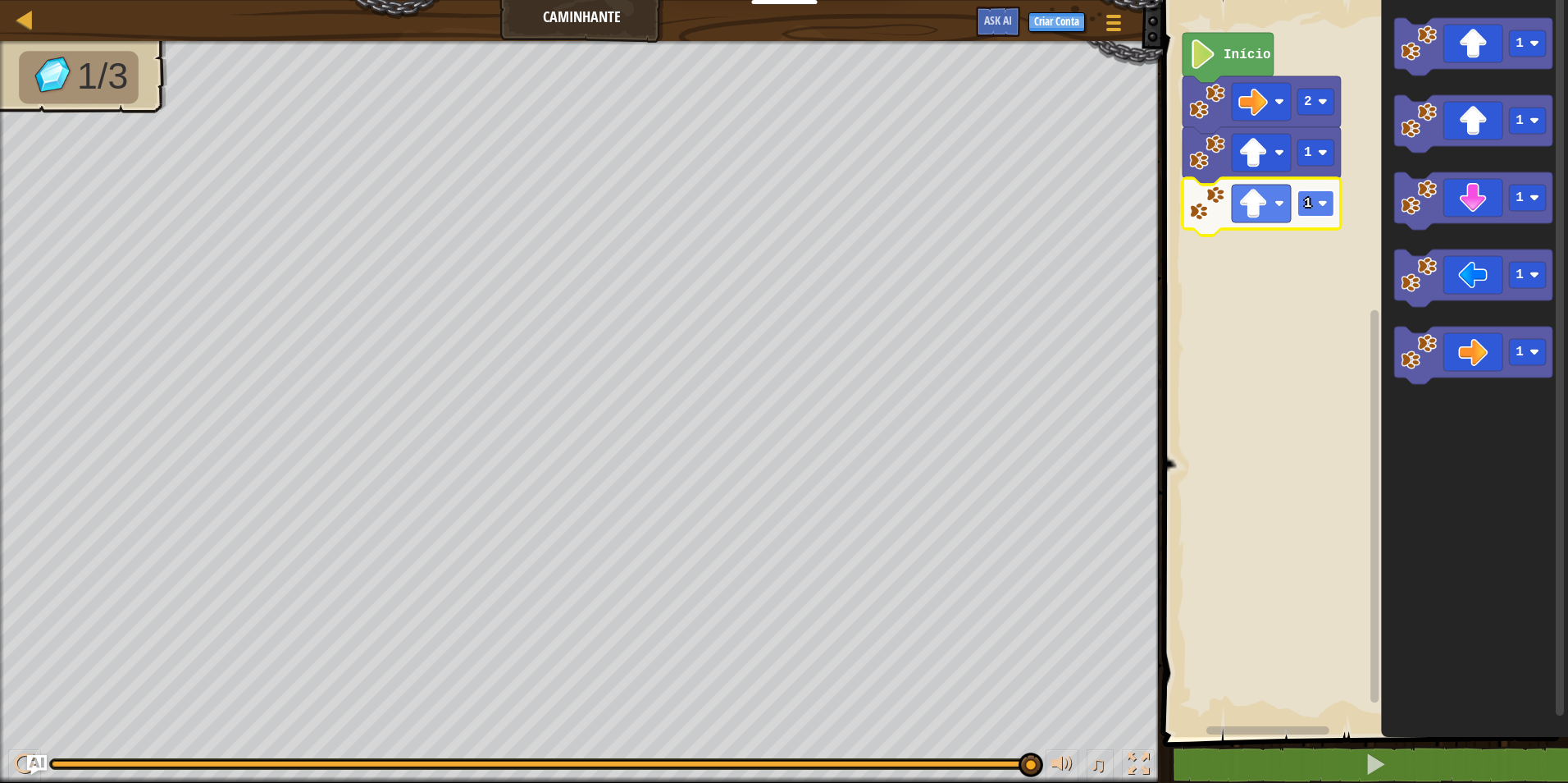
click at [1307, 202] on text "1" at bounding box center [1308, 203] width 8 height 15
click at [1315, 199] on rect "Espaço de trabalho do Blockly" at bounding box center [1316, 203] width 37 height 26
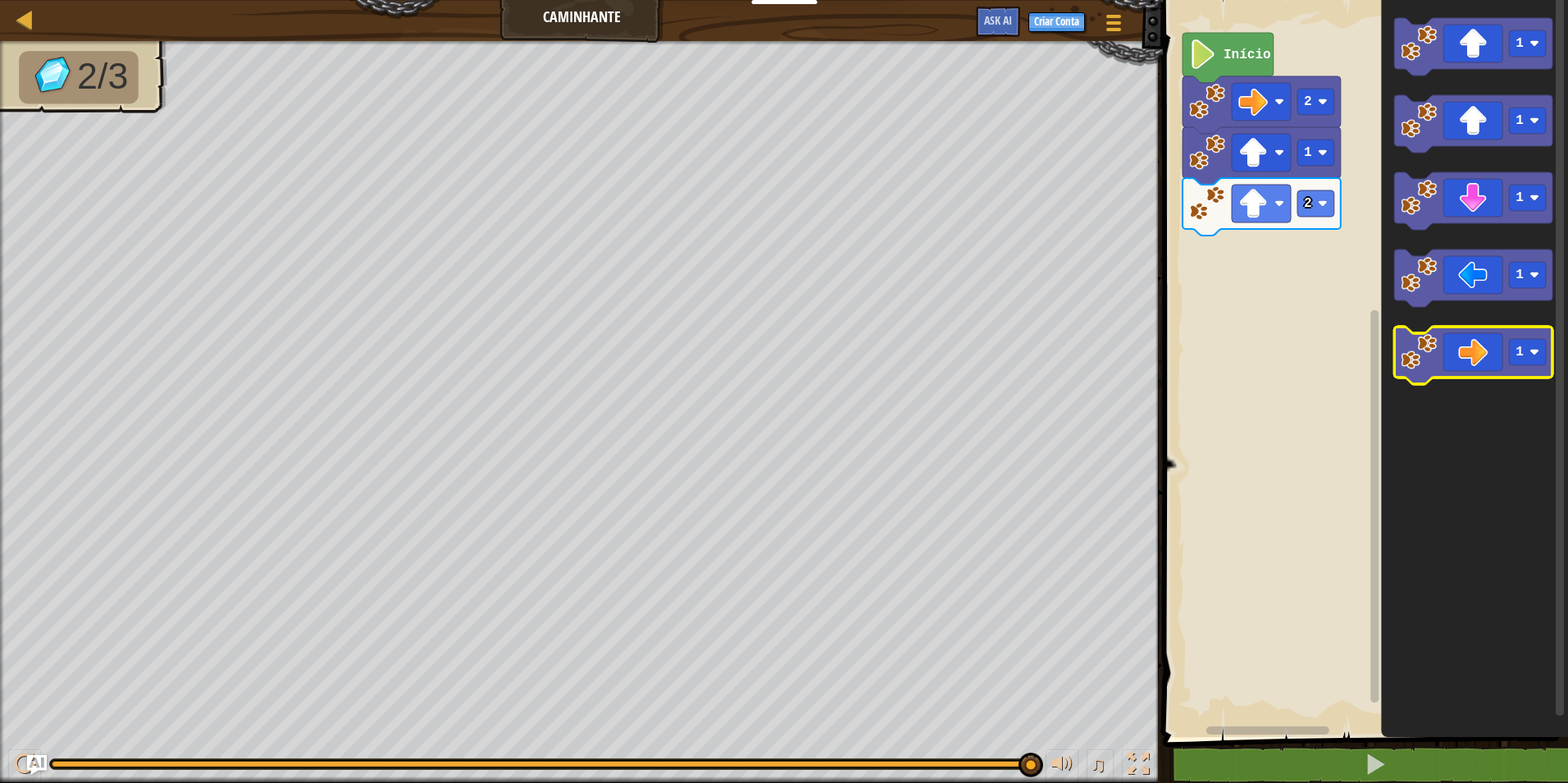
click at [1483, 369] on icon "Espaço de trabalho do Blockly" at bounding box center [1474, 355] width 159 height 57
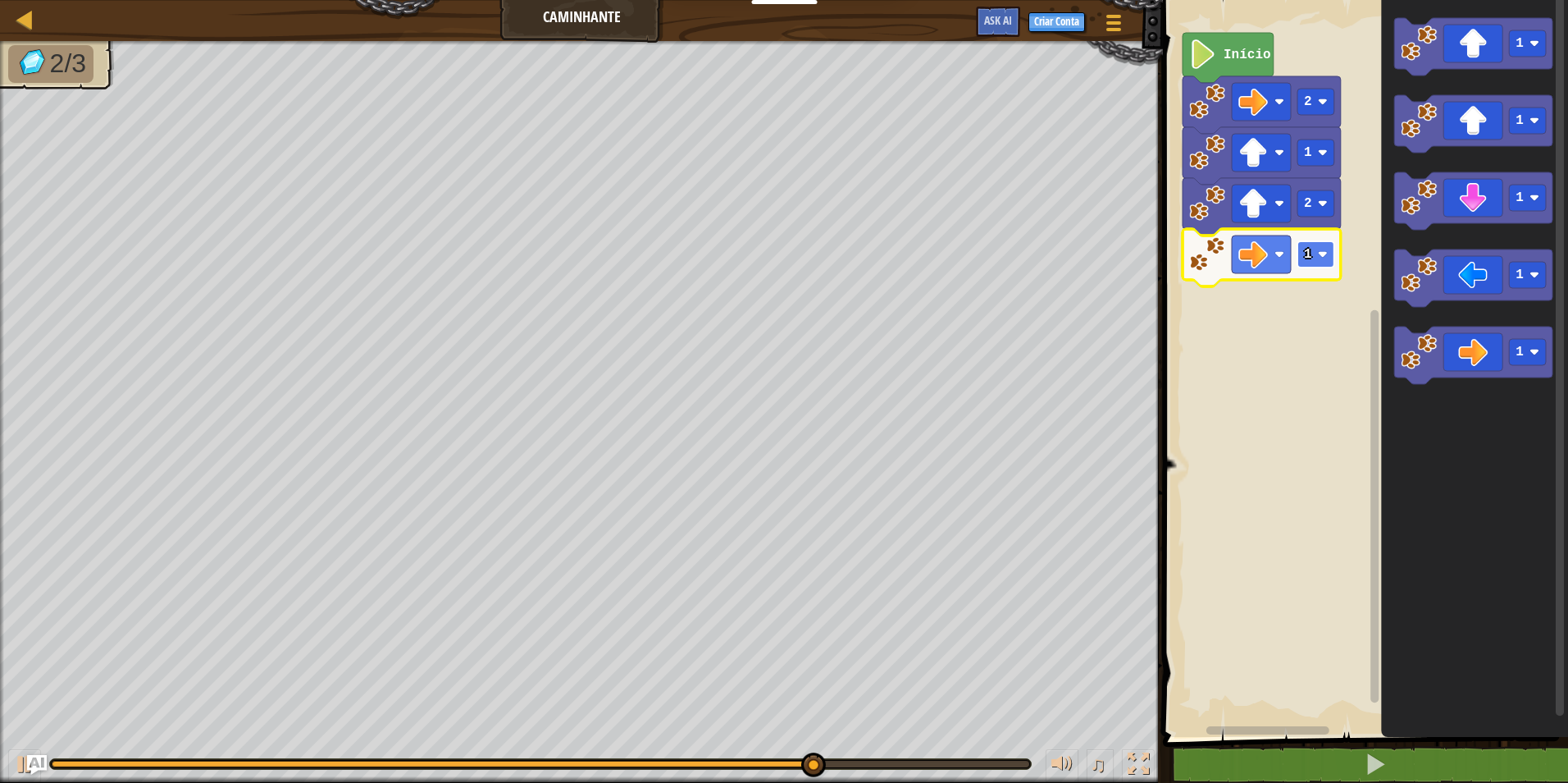
click at [1313, 256] on rect "Espaço de trabalho do Blockly" at bounding box center [1316, 254] width 37 height 26
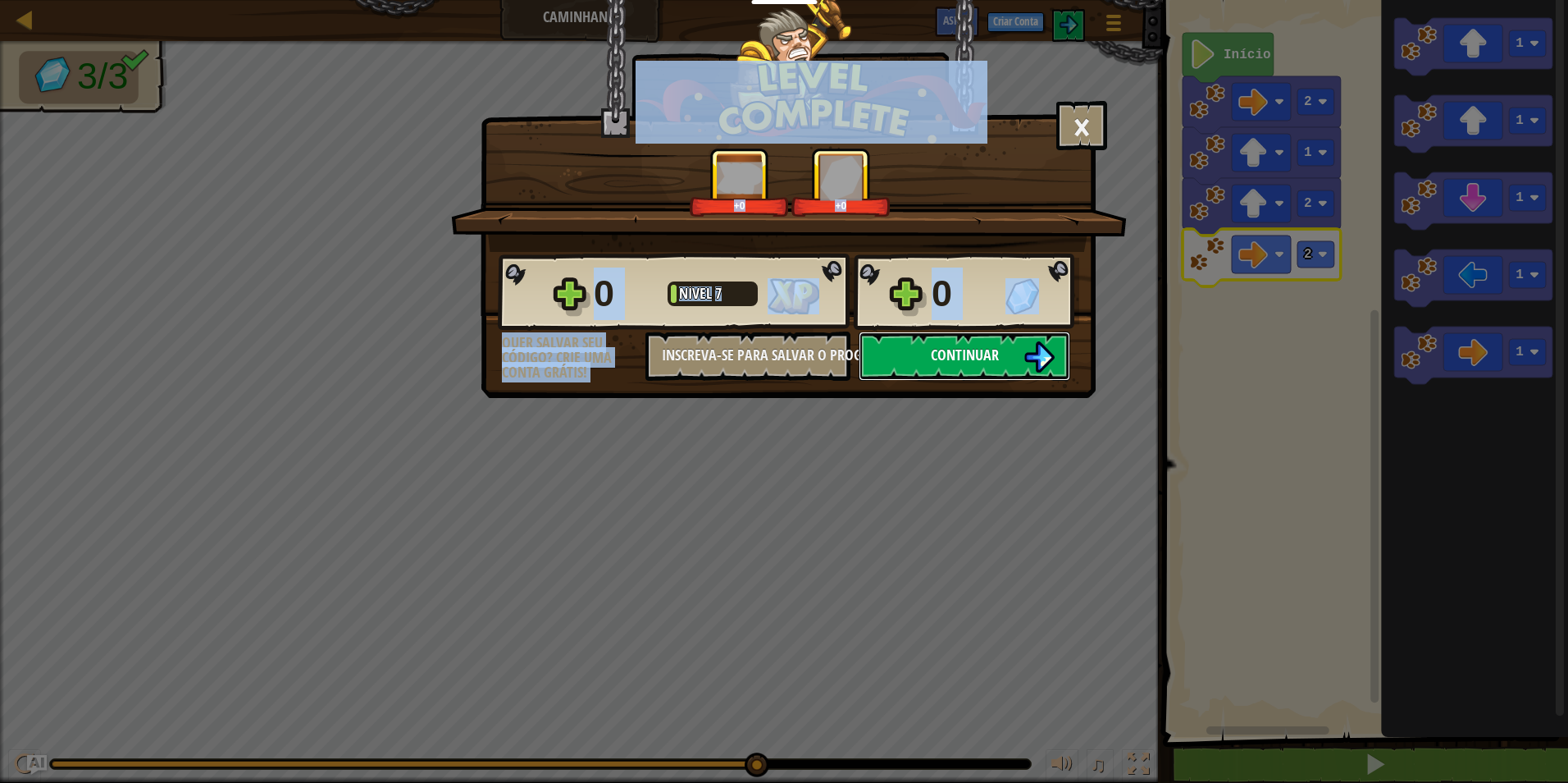
click at [983, 348] on span "Continuar" at bounding box center [965, 354] width 68 height 20
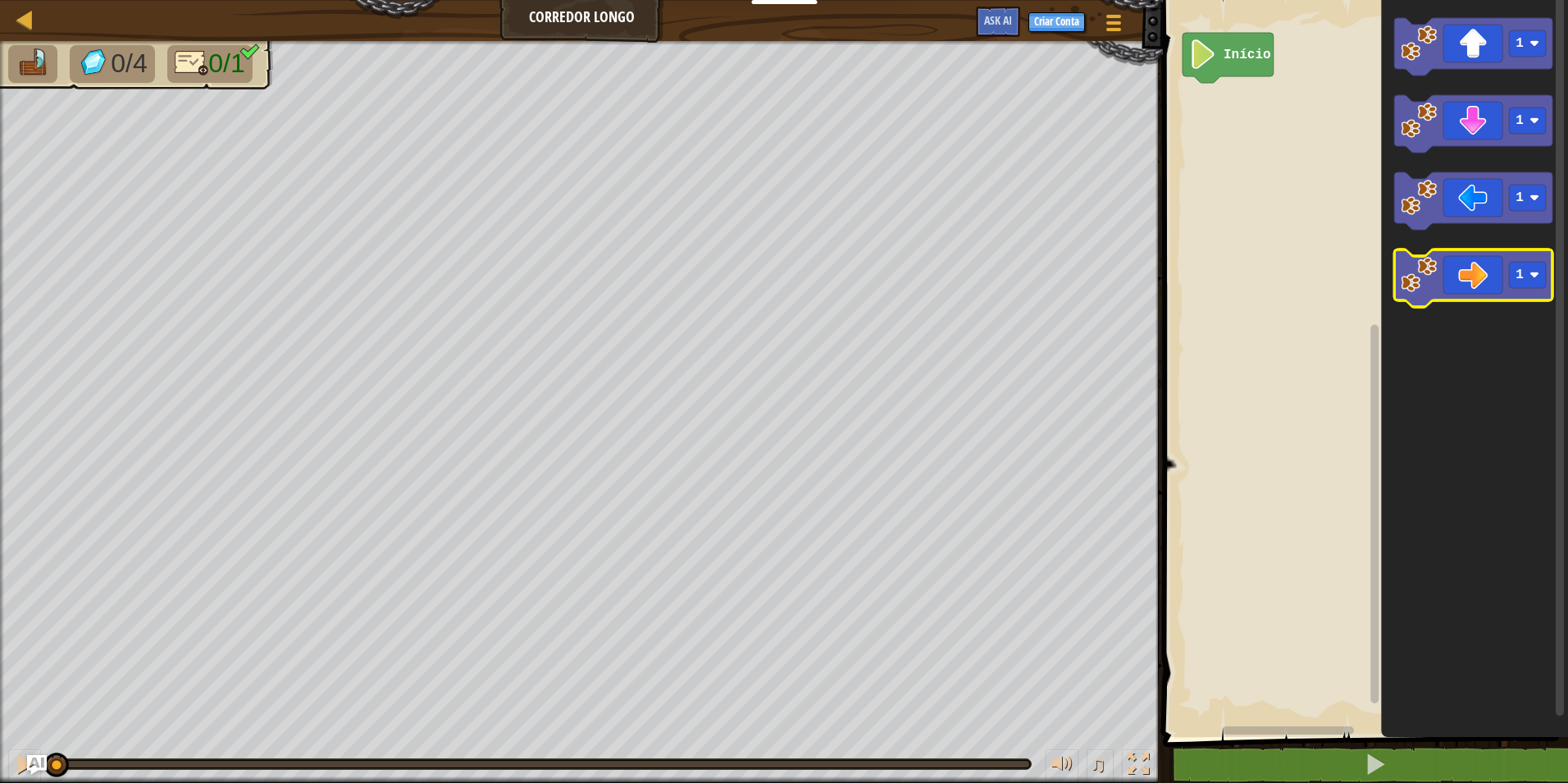
click at [1451, 267] on icon "Espaço de trabalho do Blockly" at bounding box center [1474, 278] width 159 height 57
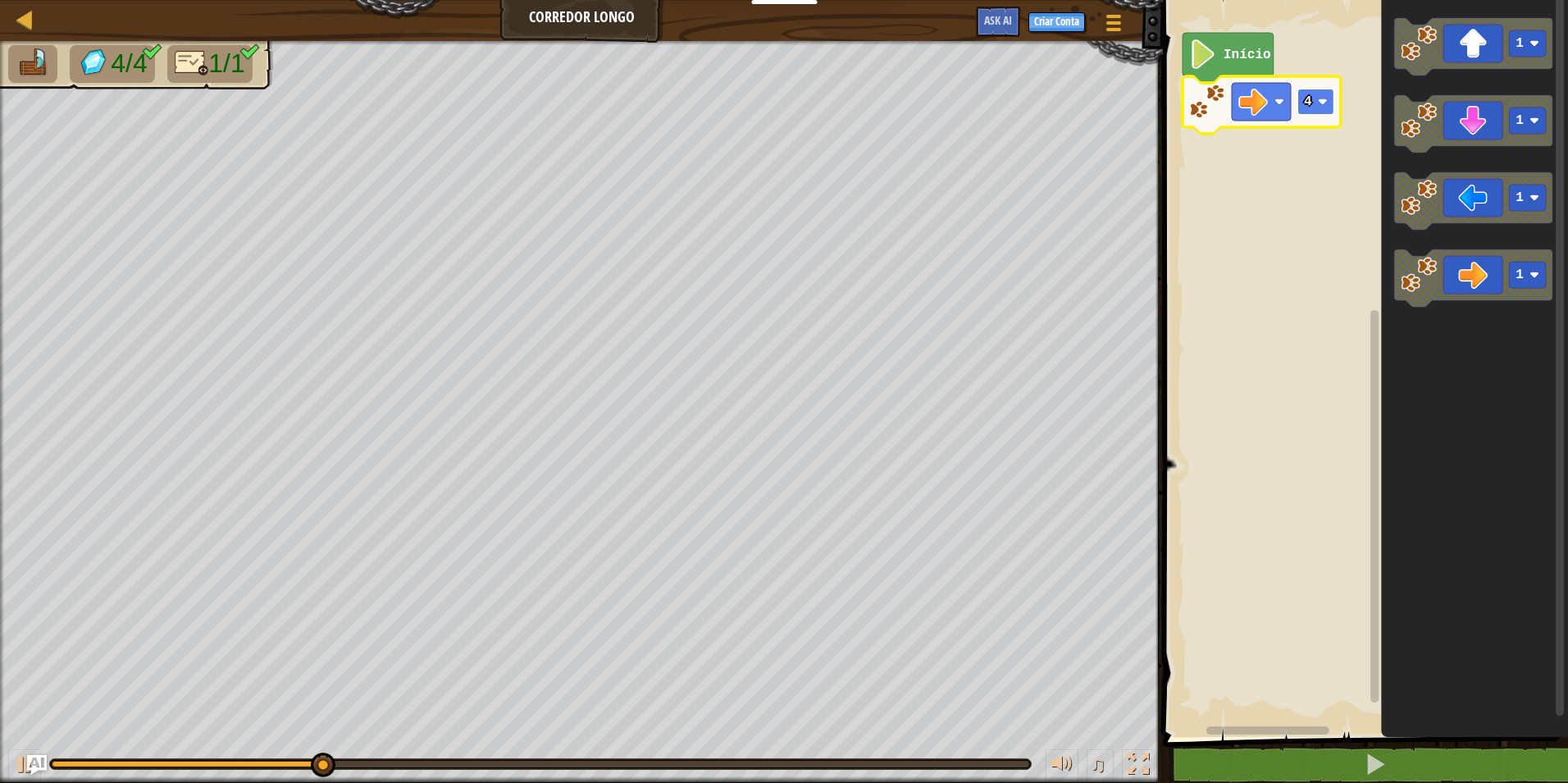
click at [1309, 111] on rect "Espaço de trabalho do Blockly" at bounding box center [1316, 101] width 37 height 26
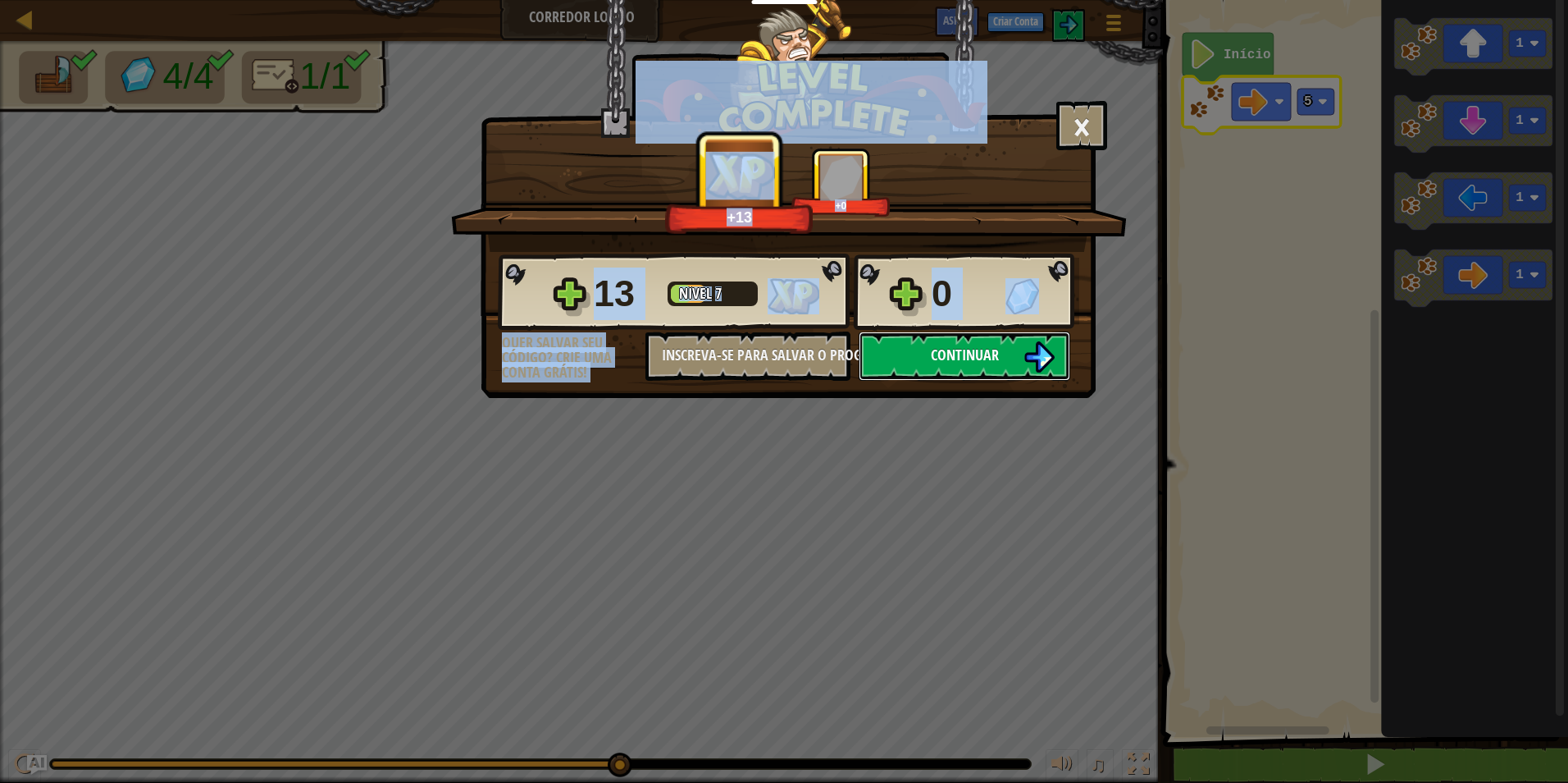
click at [1030, 349] on img at bounding box center [1039, 357] width 31 height 31
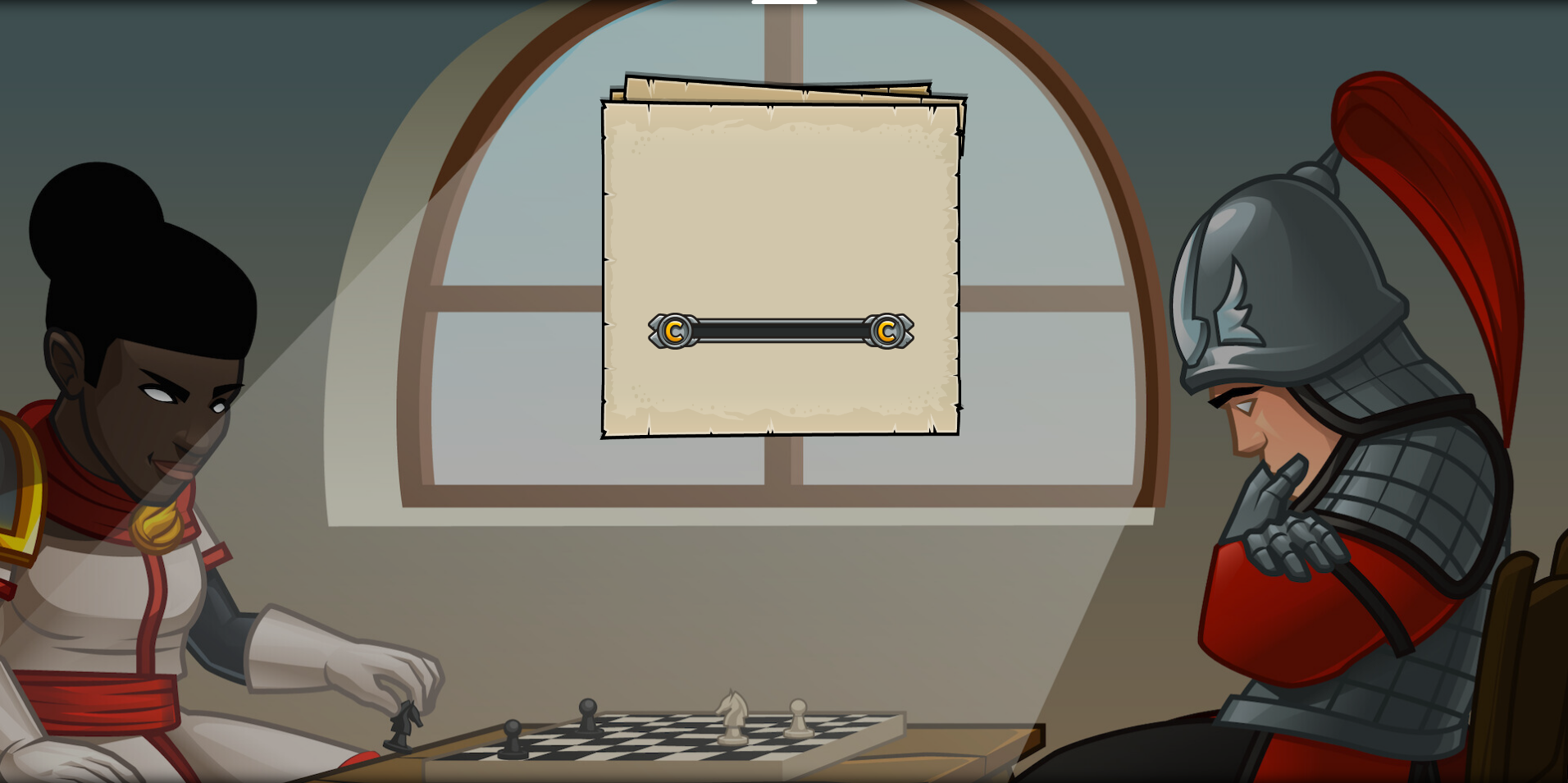
click at [1030, 349] on div "Goals Start Level Erro ao carregar do servidor Você precisa de uma assinatura p…" at bounding box center [784, 392] width 1568 height 783
click at [1456, 202] on div "Educadores Create Free Account School & District Solutions Teacher Toolkit Prev…" at bounding box center [784, 392] width 1568 height 783
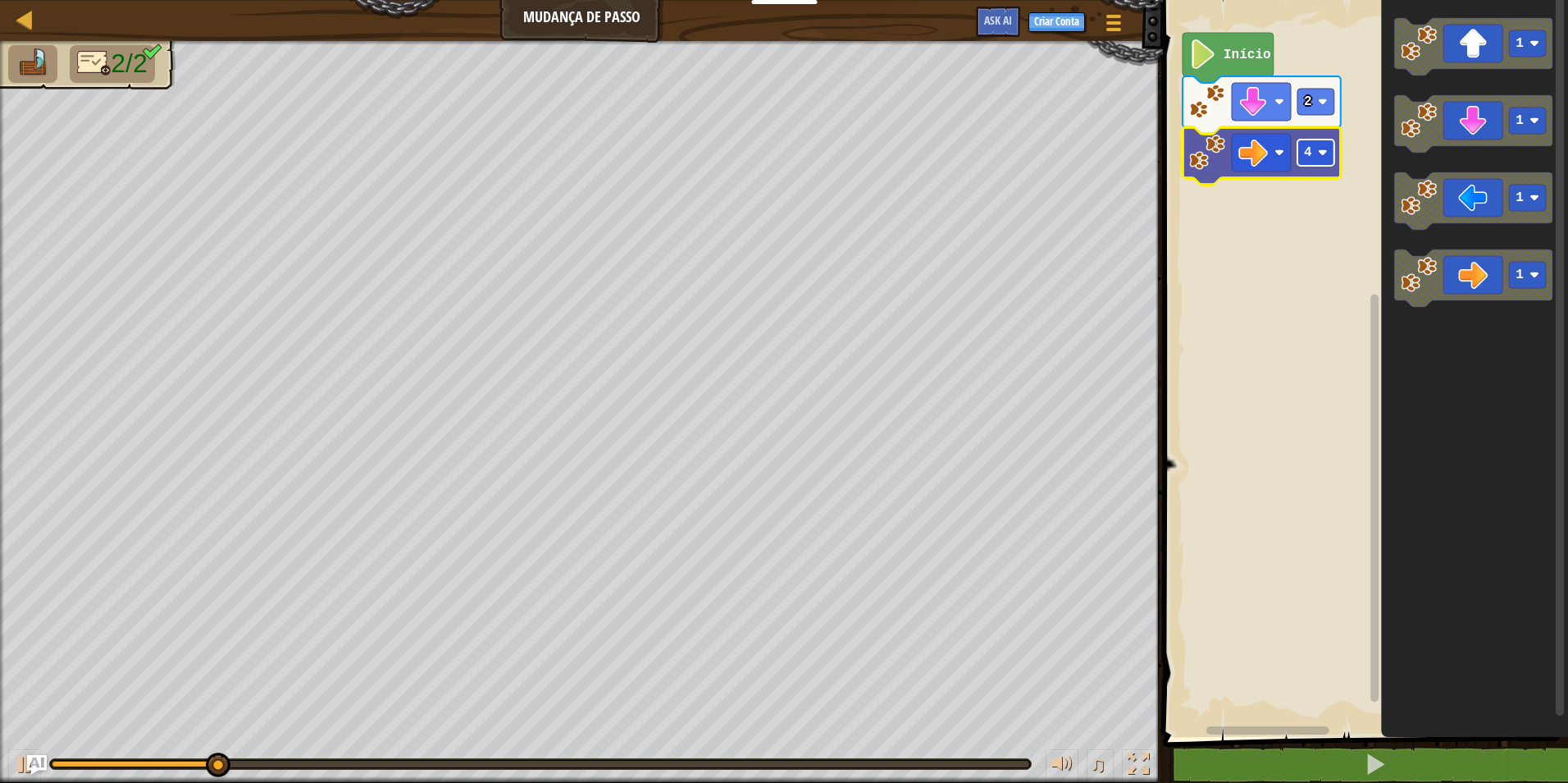
click at [1303, 165] on rect "Espaço de trabalho do Blockly" at bounding box center [1316, 152] width 37 height 26
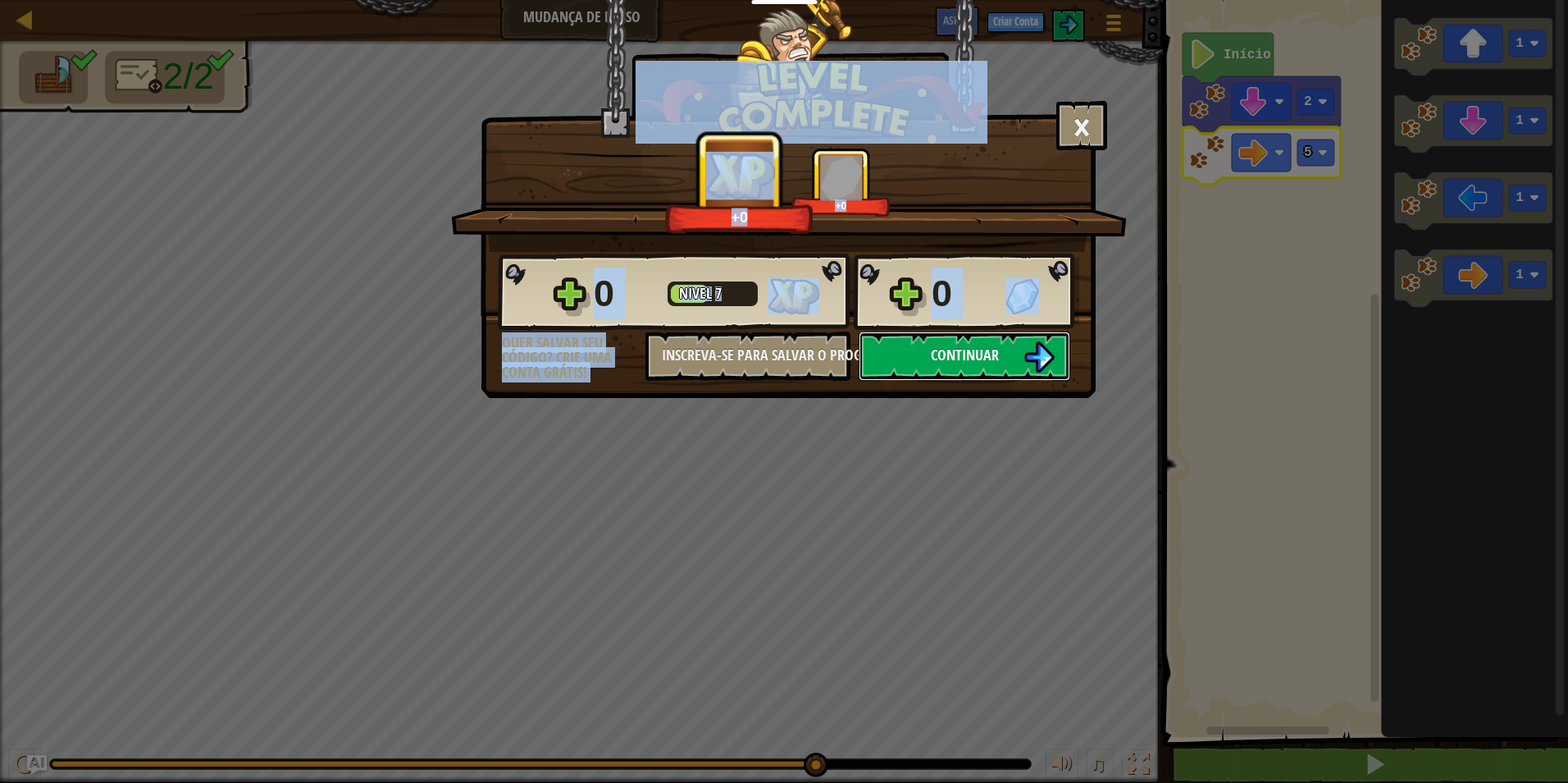
click at [976, 357] on span "Continuar" at bounding box center [965, 354] width 68 height 20
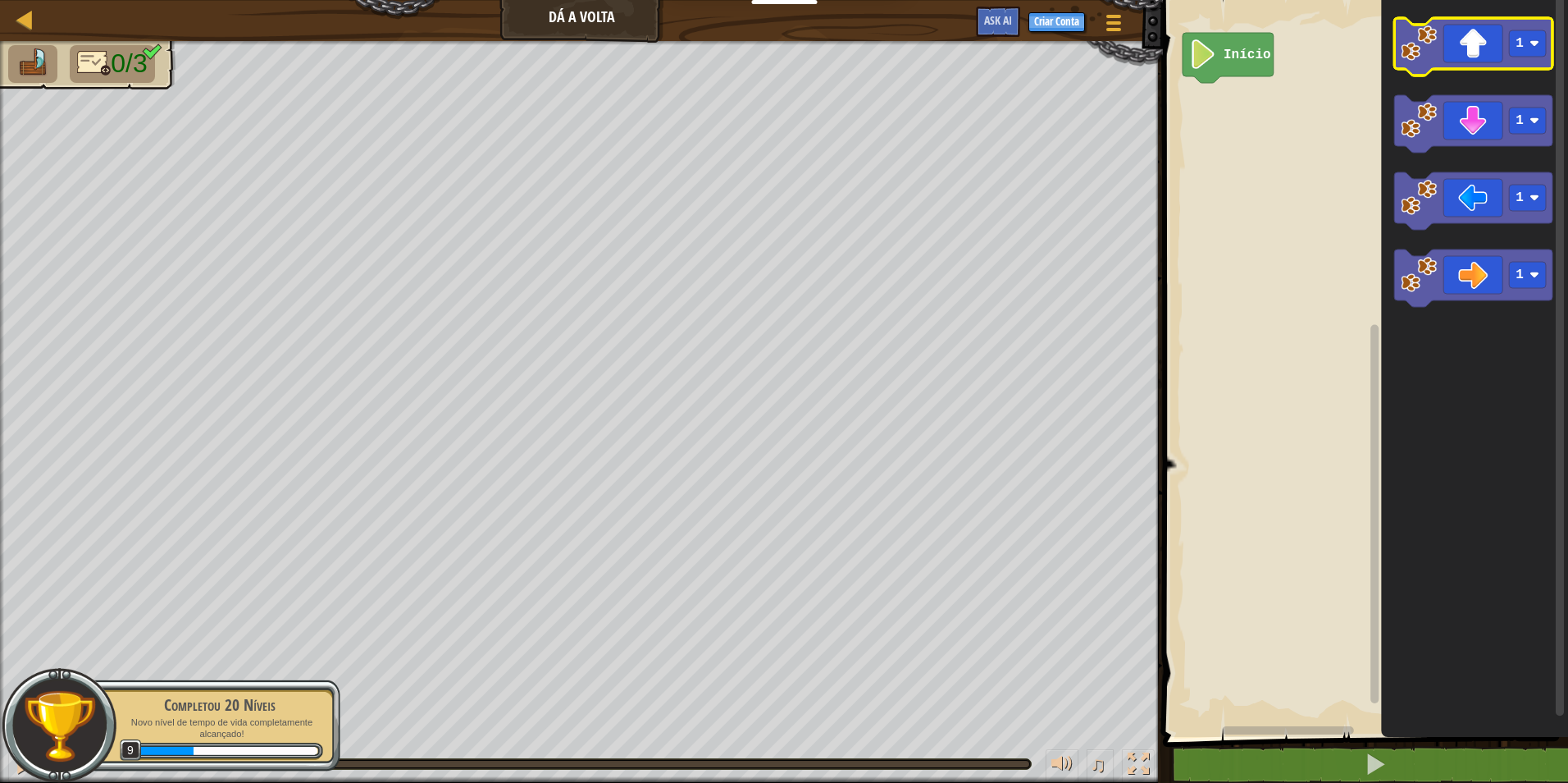
click at [1466, 68] on icon "Espaço de trabalho do Blockly" at bounding box center [1474, 46] width 159 height 57
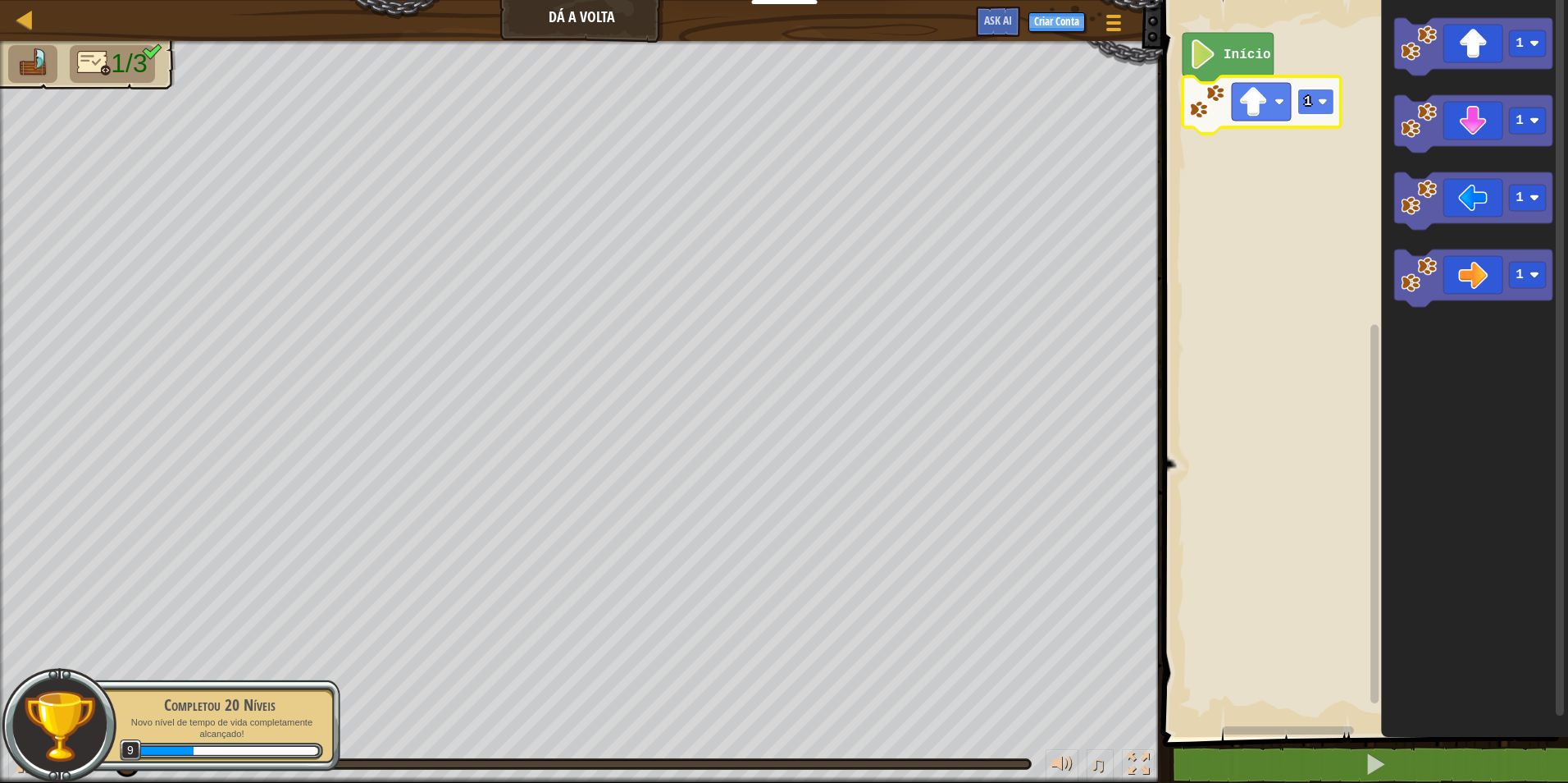
click at [1312, 95] on rect "Espaço de trabalho do Blockly" at bounding box center [1316, 101] width 37 height 26
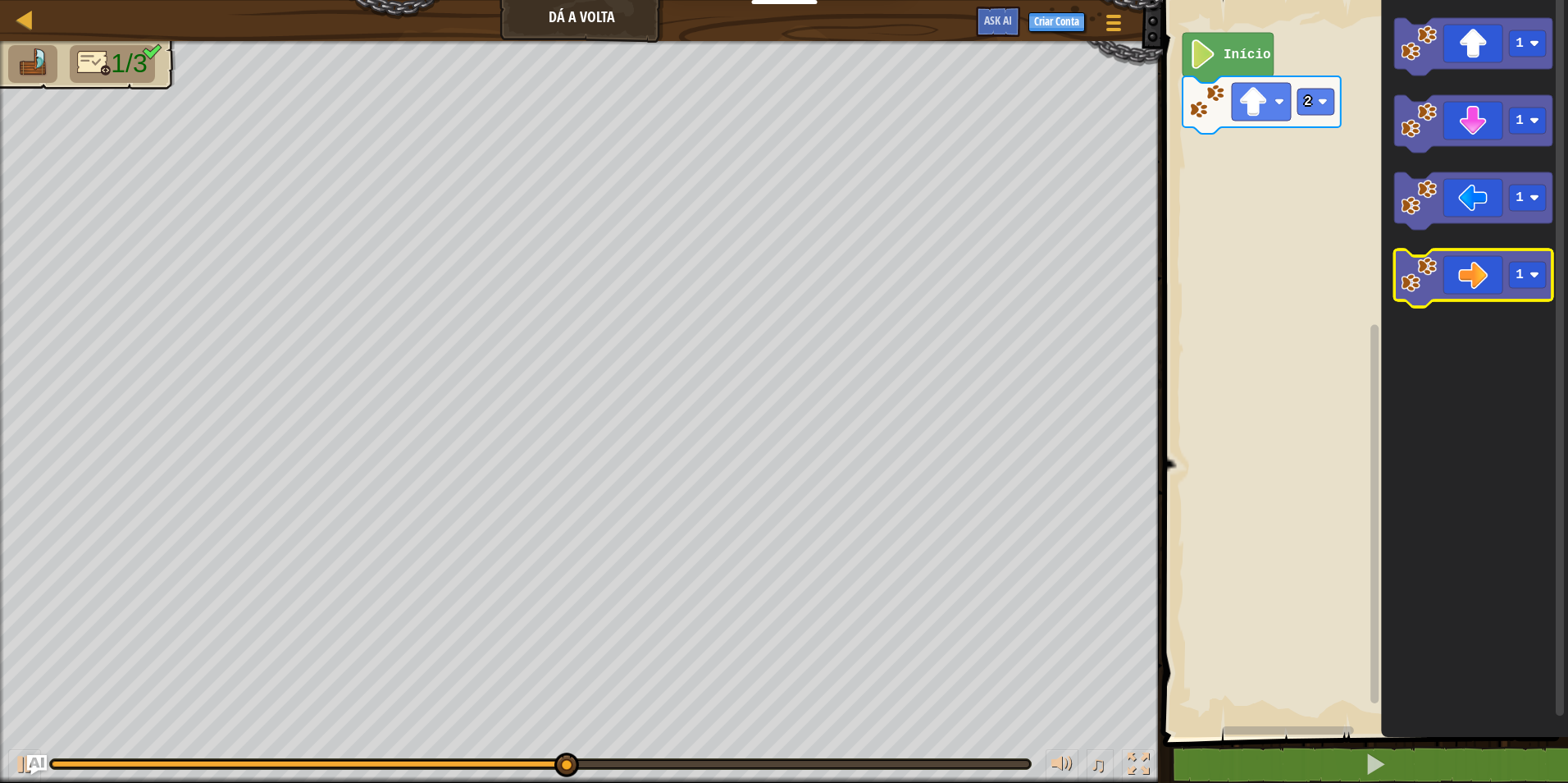
click at [1488, 260] on icon "Espaço de trabalho do Blockly" at bounding box center [1474, 278] width 159 height 57
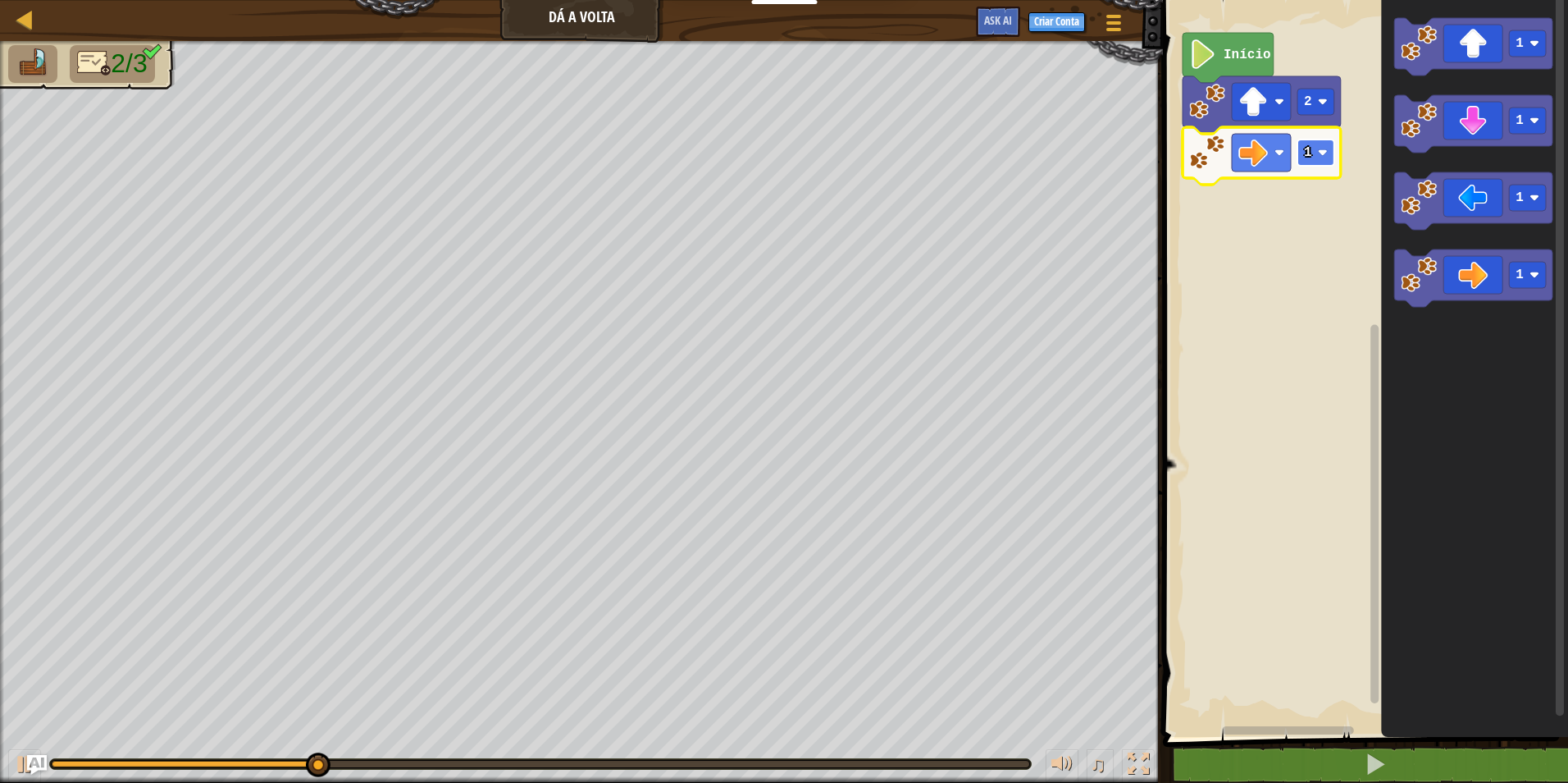
click at [1312, 157] on rect "Espaço de trabalho do Blockly" at bounding box center [1316, 152] width 37 height 26
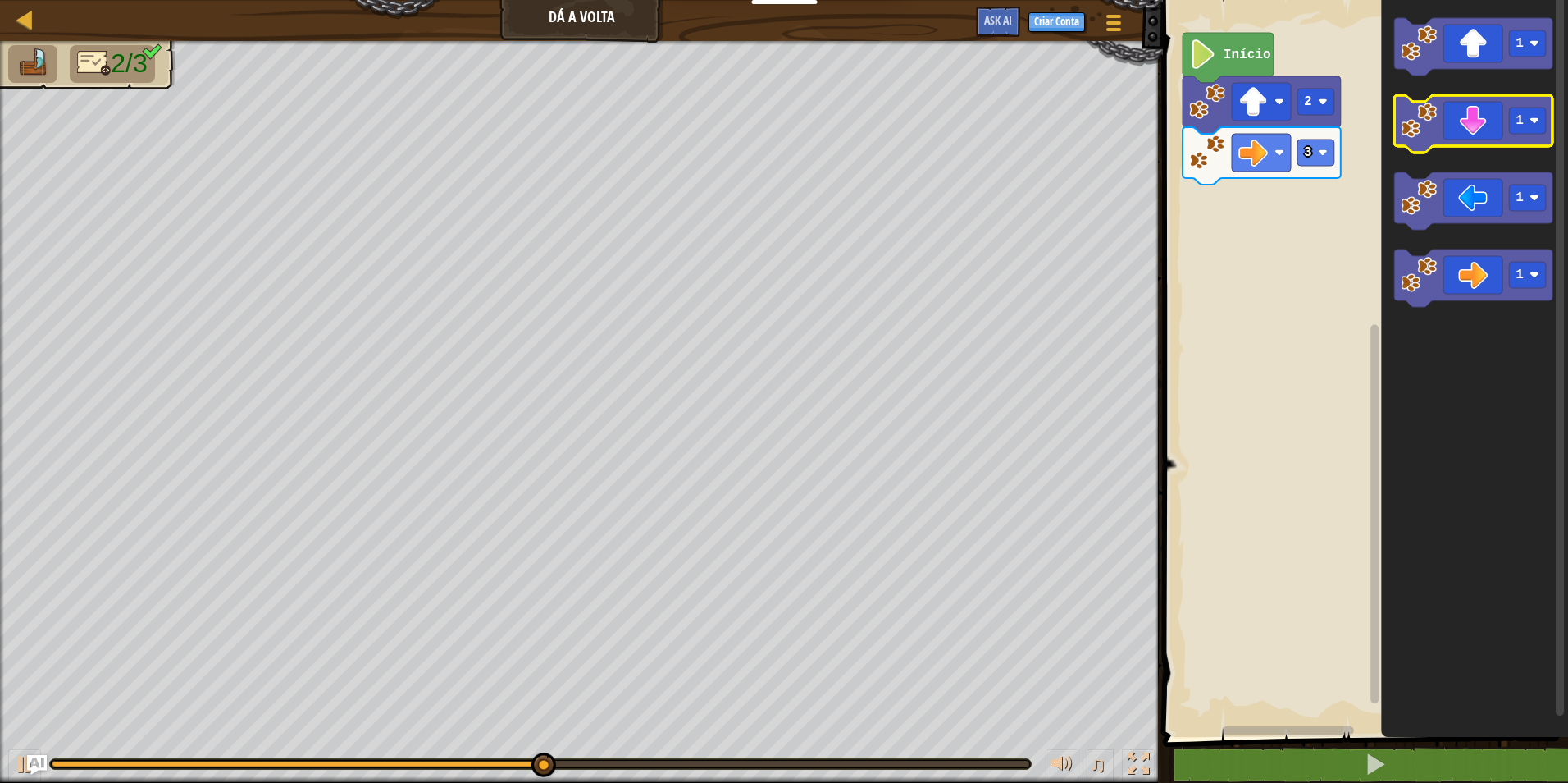
click at [1480, 112] on icon "Espaço de trabalho do Blockly" at bounding box center [1474, 124] width 159 height 57
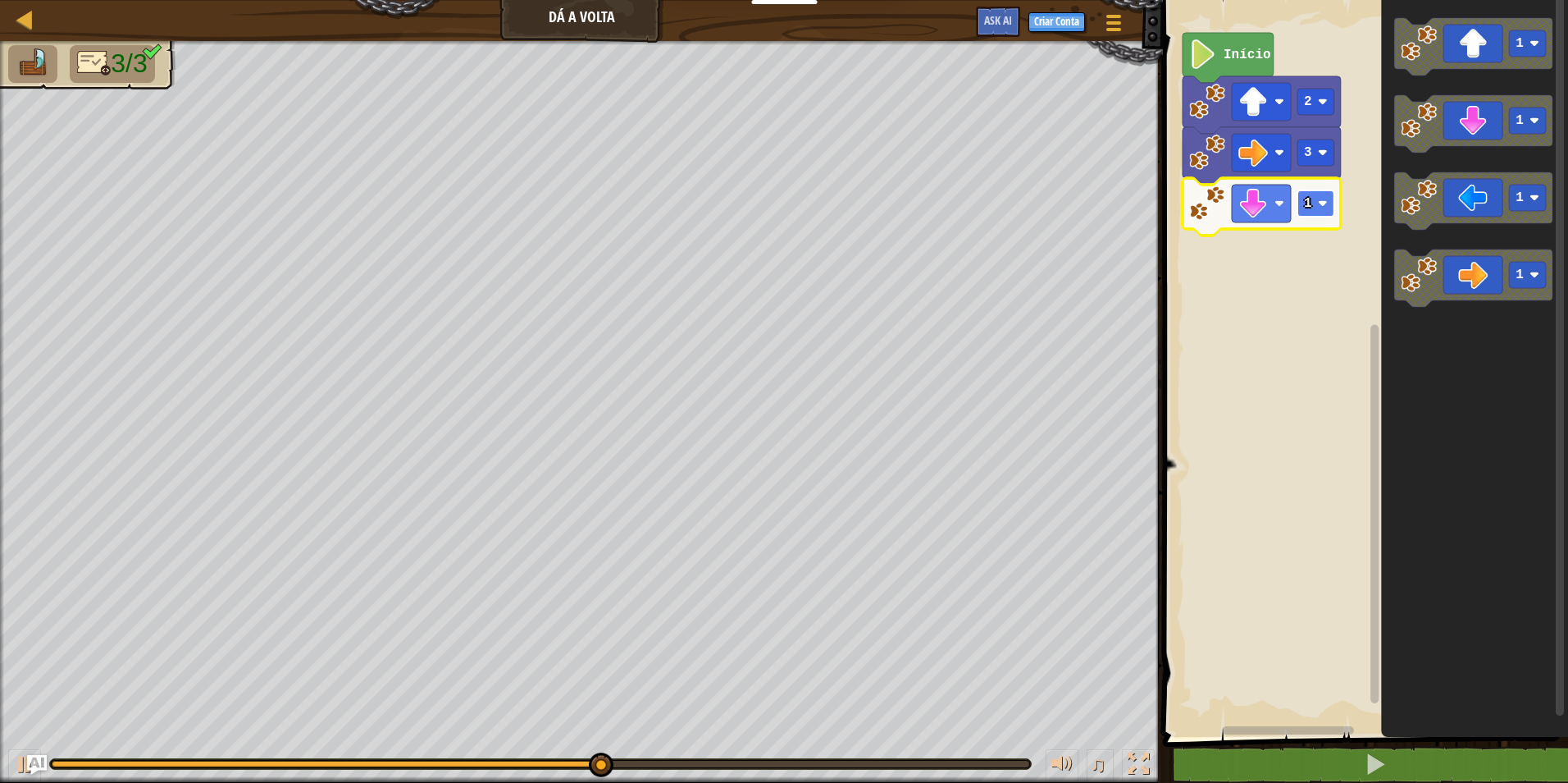
click at [1309, 205] on text "1" at bounding box center [1308, 203] width 8 height 15
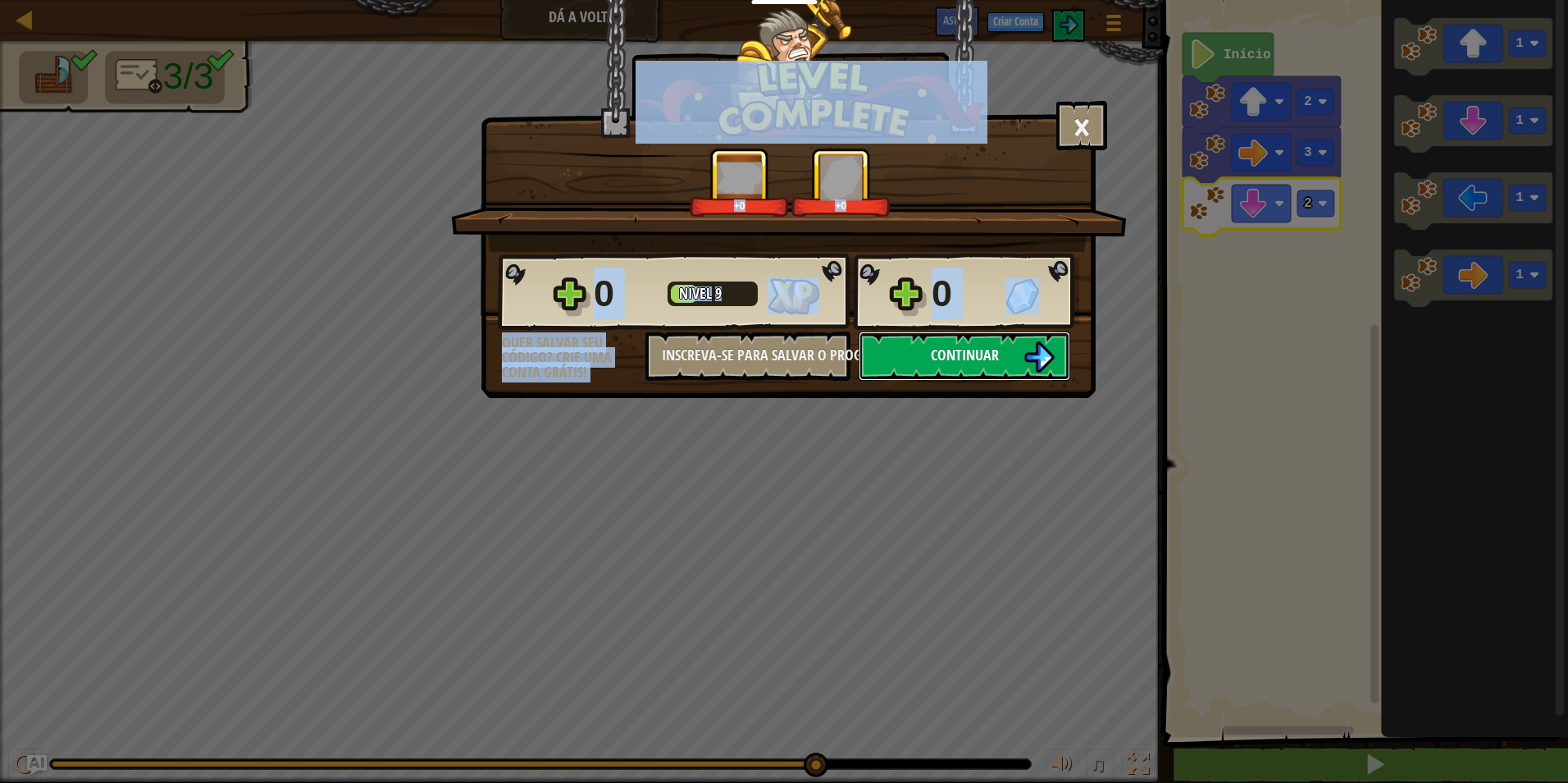
click at [968, 348] on span "Continuar" at bounding box center [965, 354] width 68 height 20
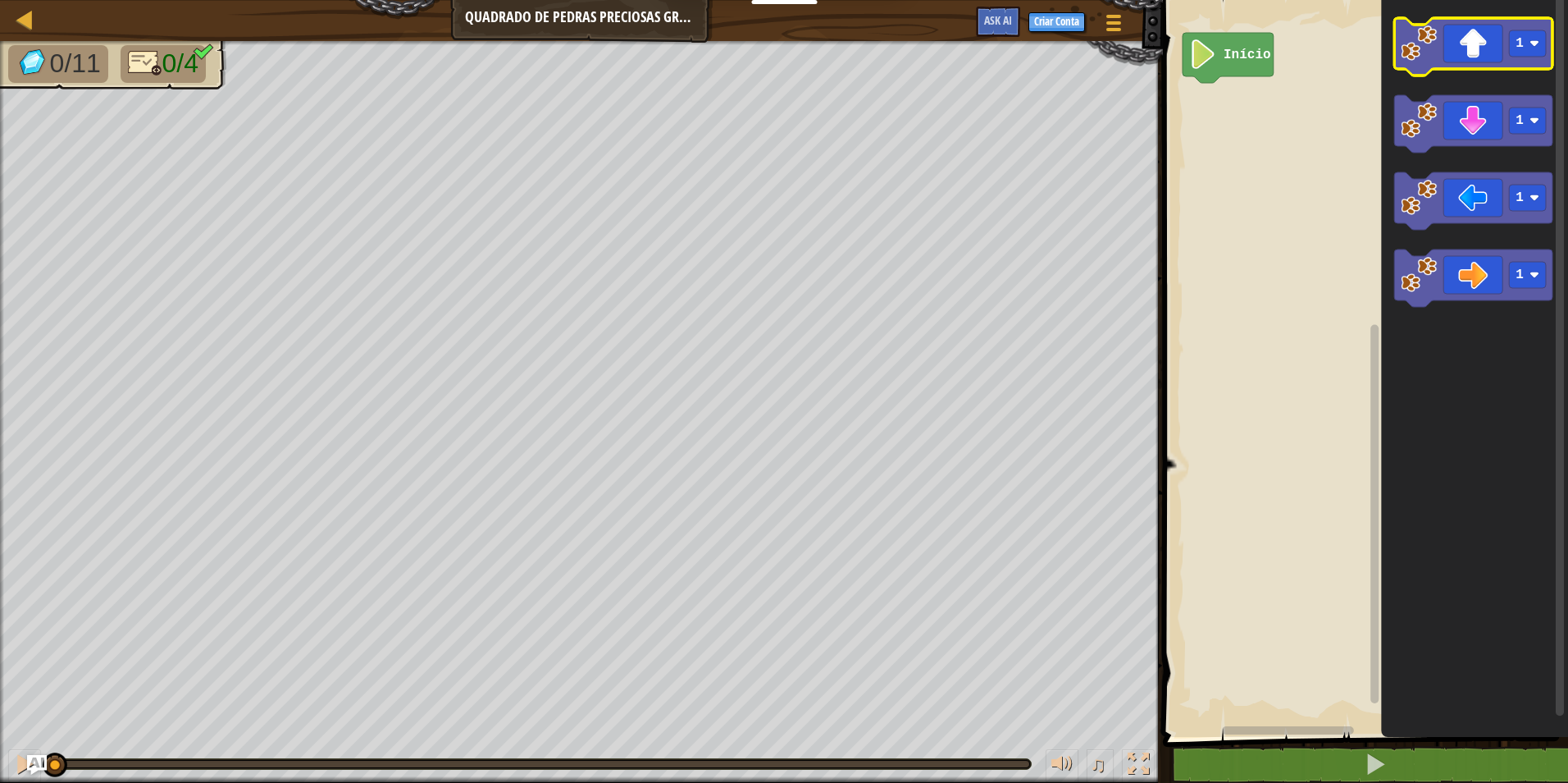
click at [1458, 52] on icon "Espaço de trabalho do Blockly" at bounding box center [1474, 46] width 159 height 57
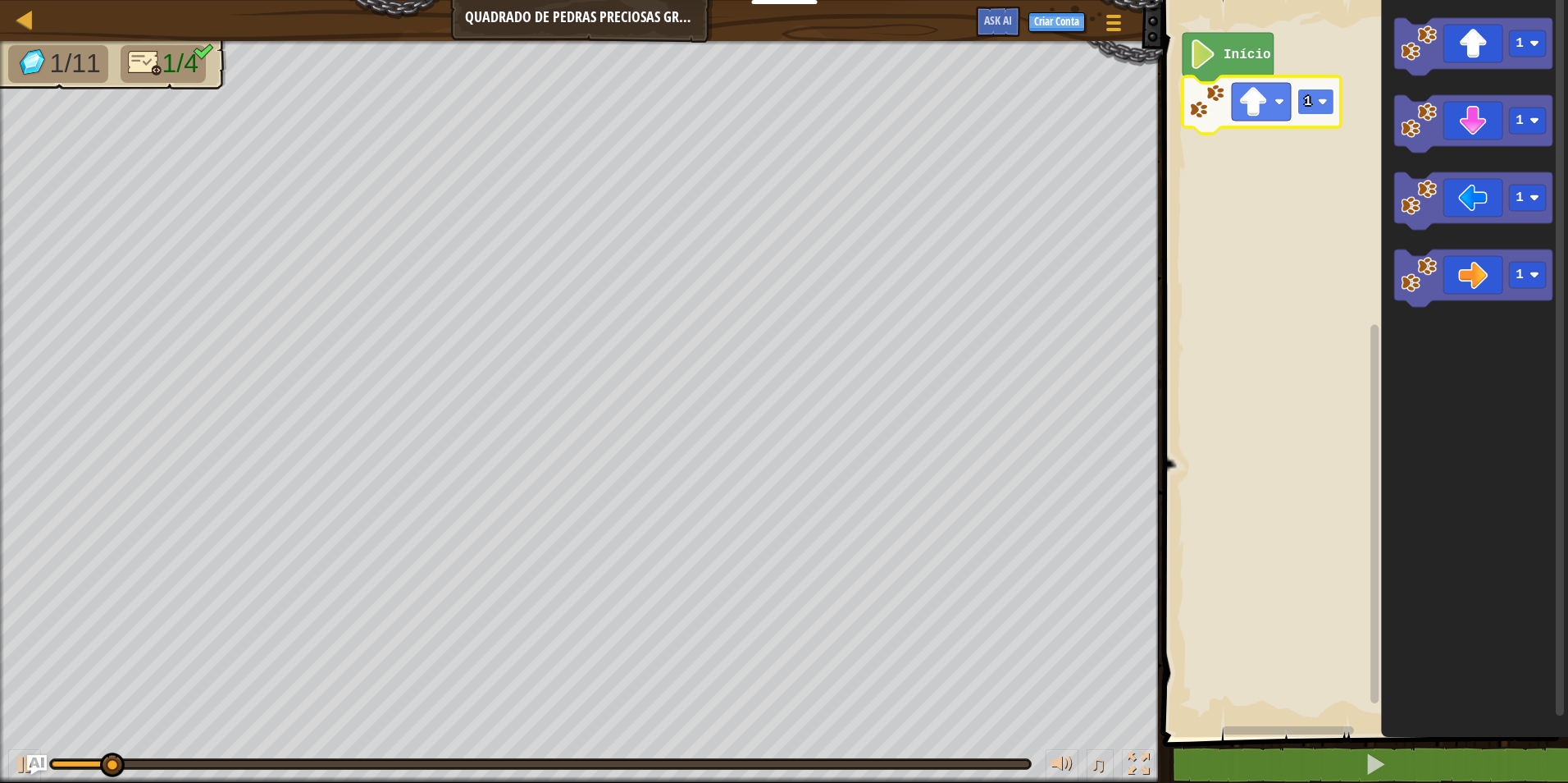
click at [1305, 101] on text "1" at bounding box center [1308, 102] width 8 height 15
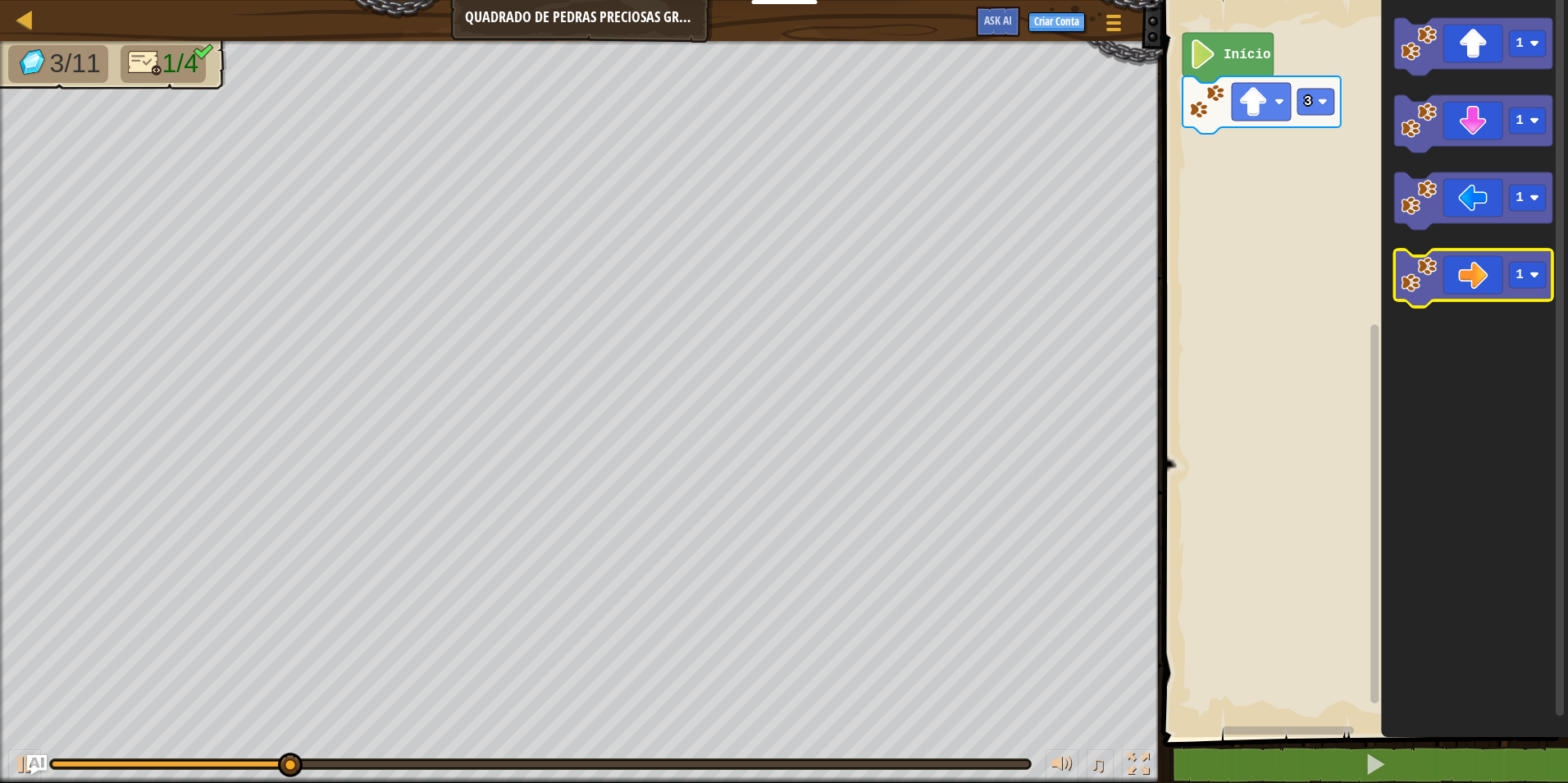
click at [1448, 278] on icon "Espaço de trabalho do Blockly" at bounding box center [1474, 278] width 159 height 57
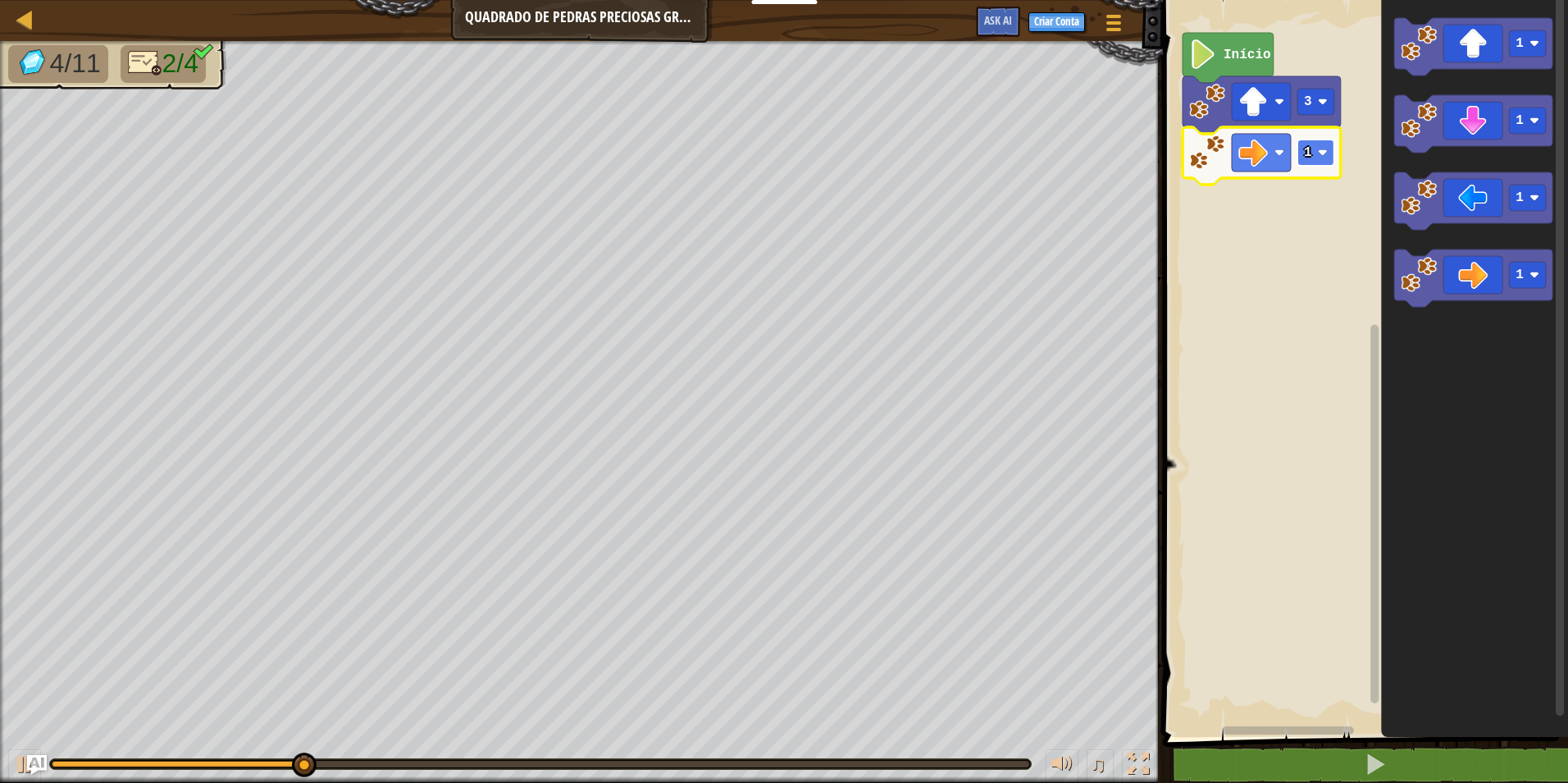
click at [1303, 163] on rect "Espaço de trabalho do Blockly" at bounding box center [1316, 152] width 37 height 26
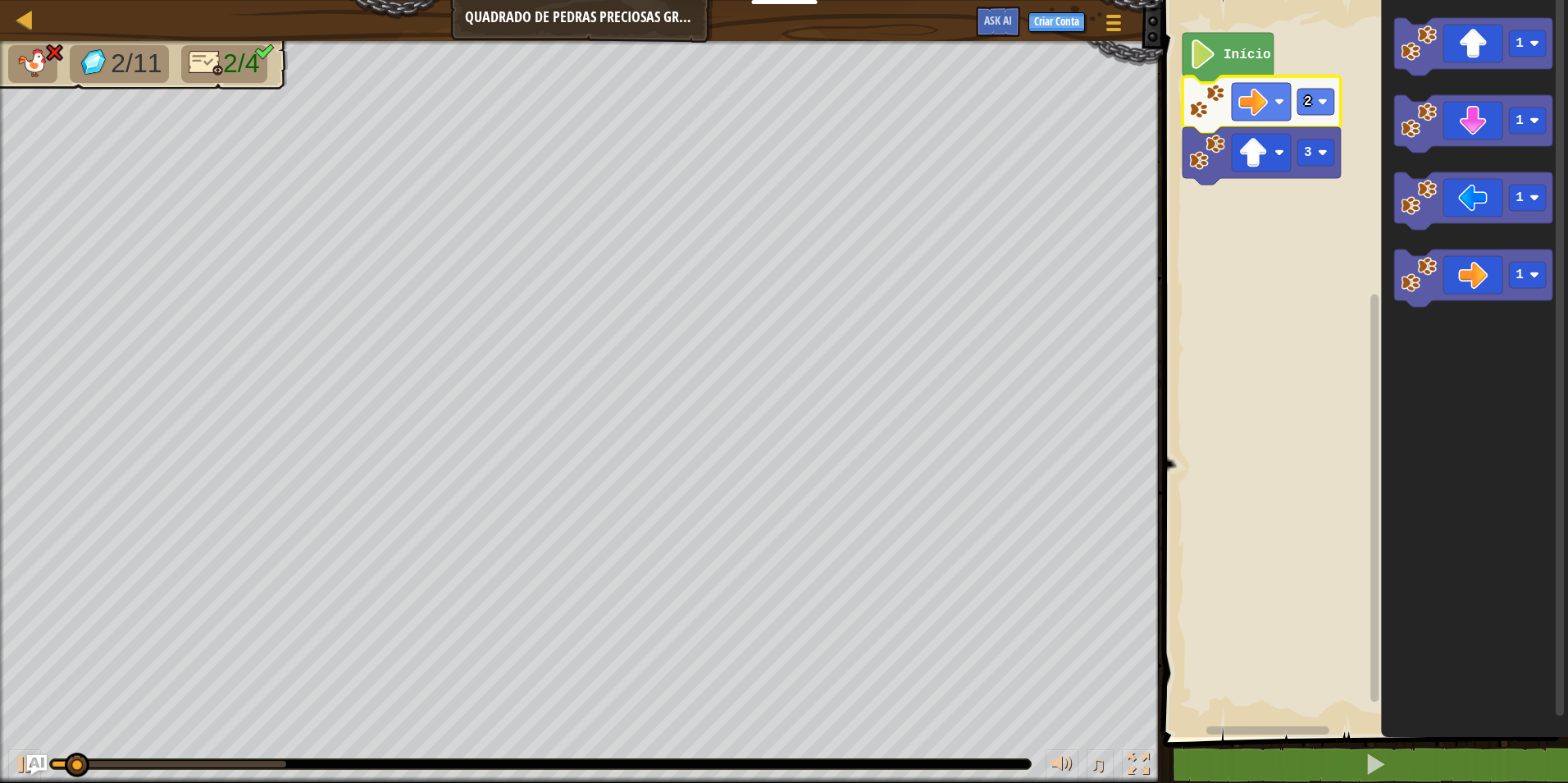
click at [1264, 102] on image "Espaço de trabalho do Blockly" at bounding box center [1253, 101] width 30 height 30
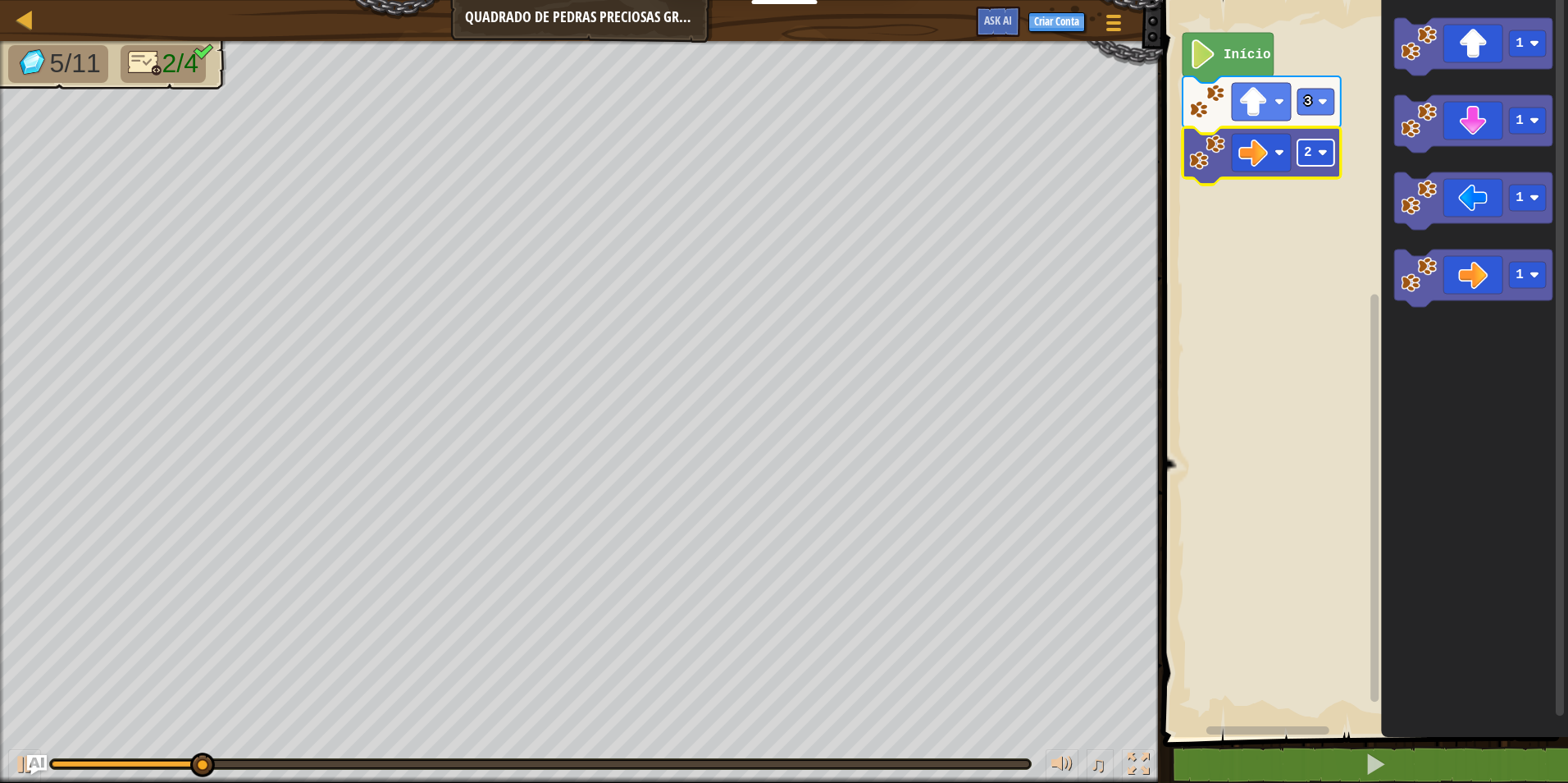
click at [1314, 148] on rect "Espaço de trabalho do Blockly" at bounding box center [1316, 152] width 37 height 26
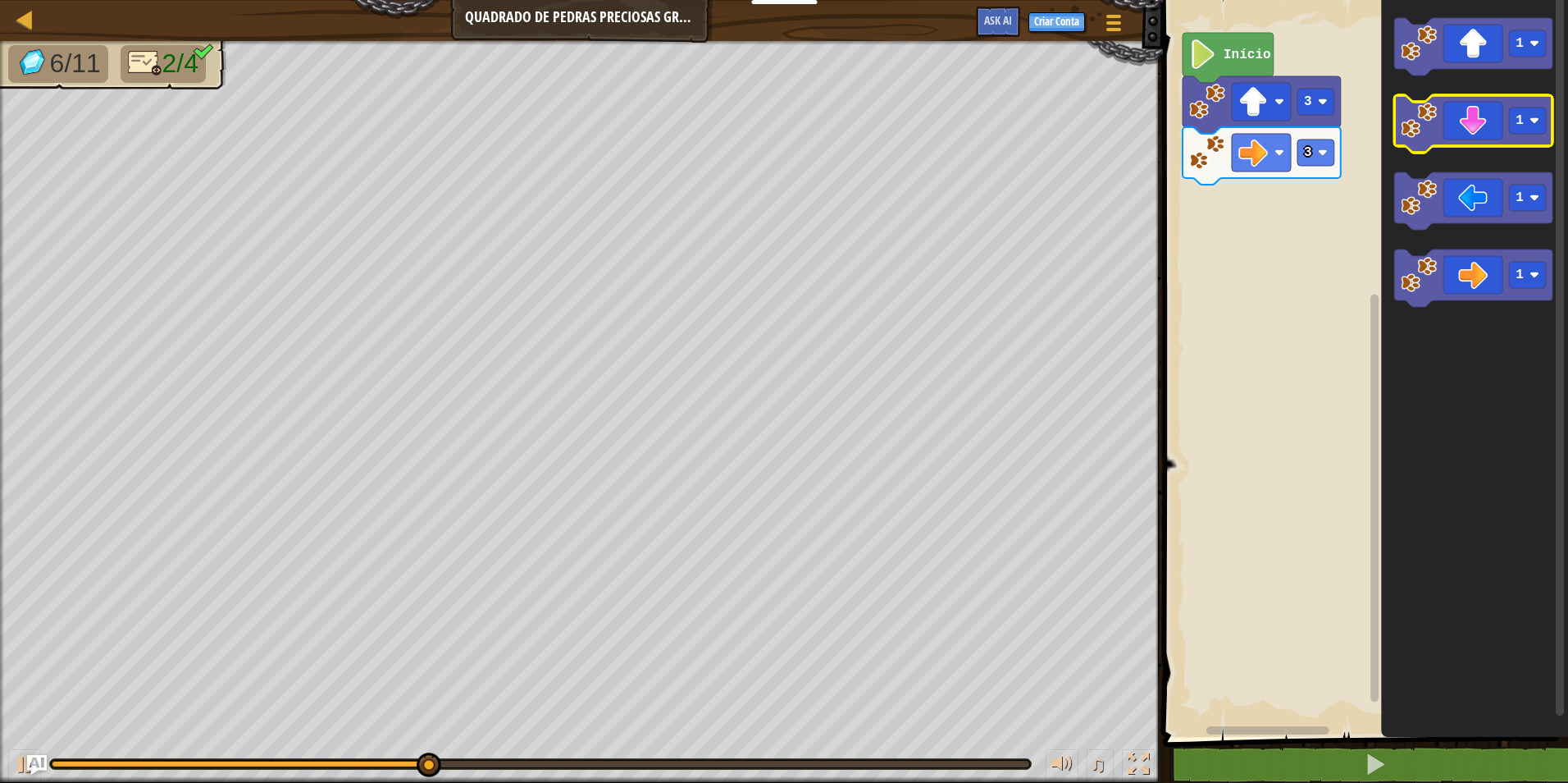
click at [1474, 116] on icon "Espaço de trabalho do Blockly" at bounding box center [1474, 124] width 159 height 57
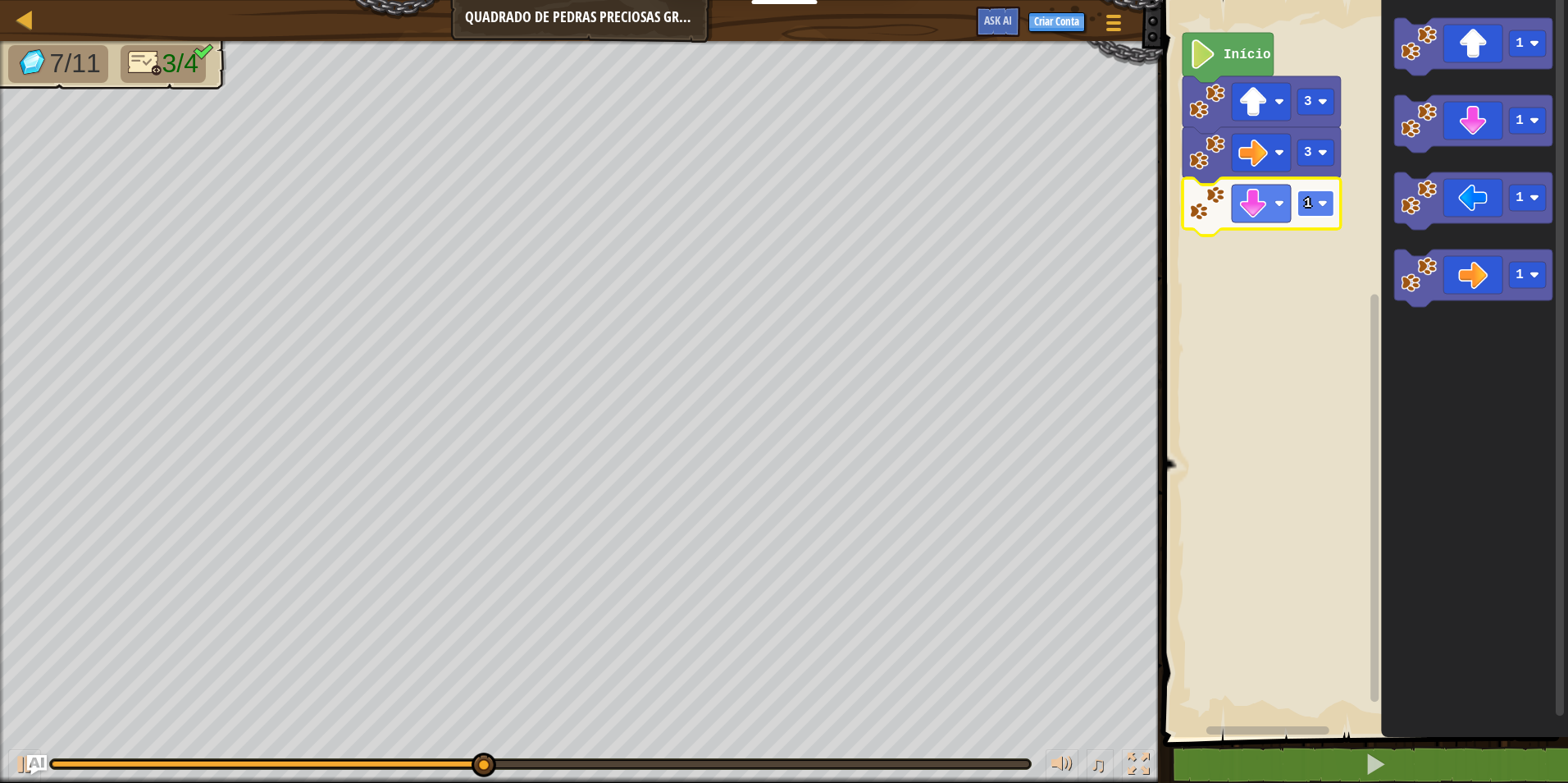
click at [1307, 208] on text "1" at bounding box center [1308, 203] width 8 height 15
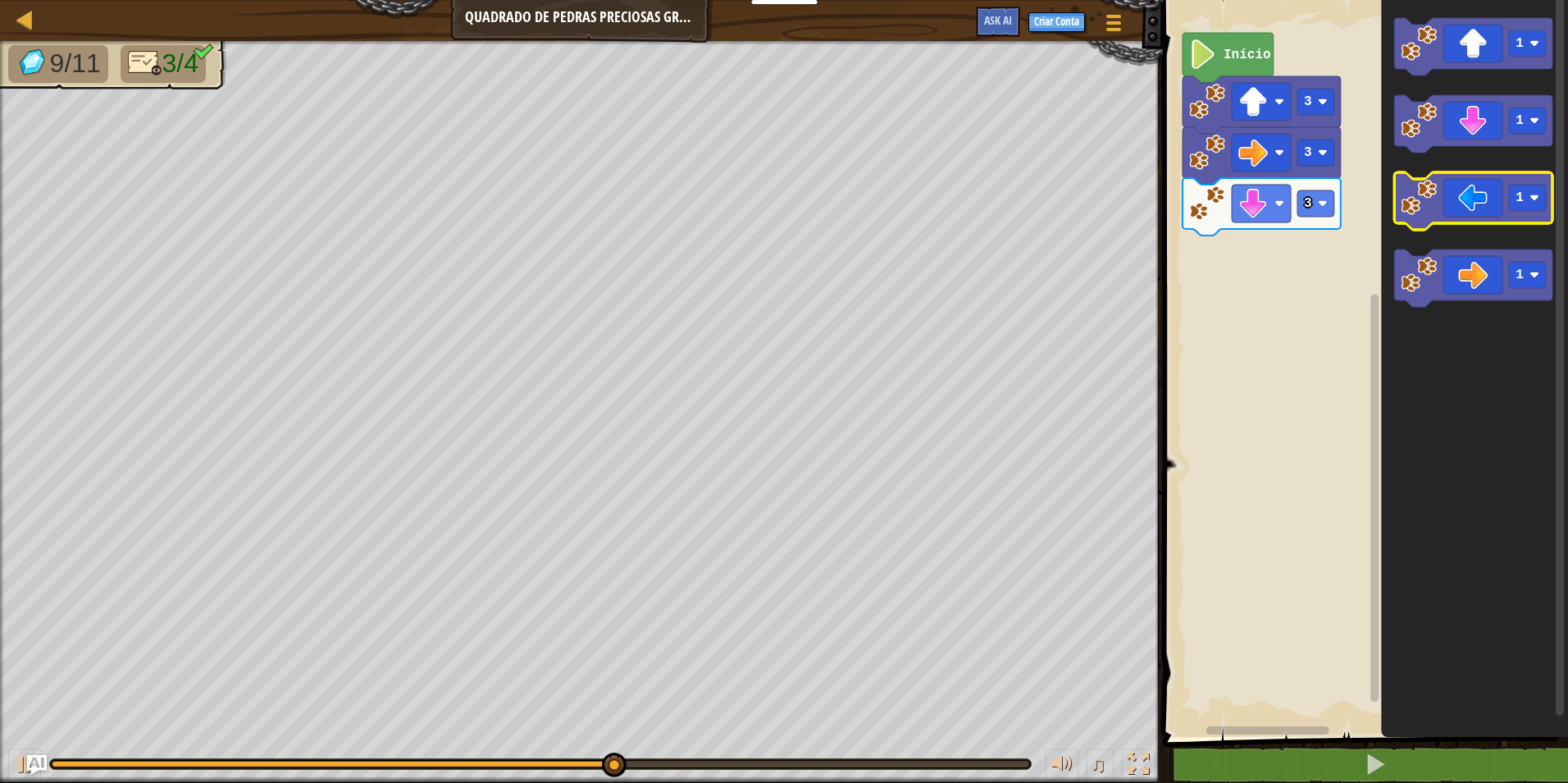
click at [1452, 187] on icon "Espaço de trabalho do Blockly" at bounding box center [1474, 201] width 159 height 57
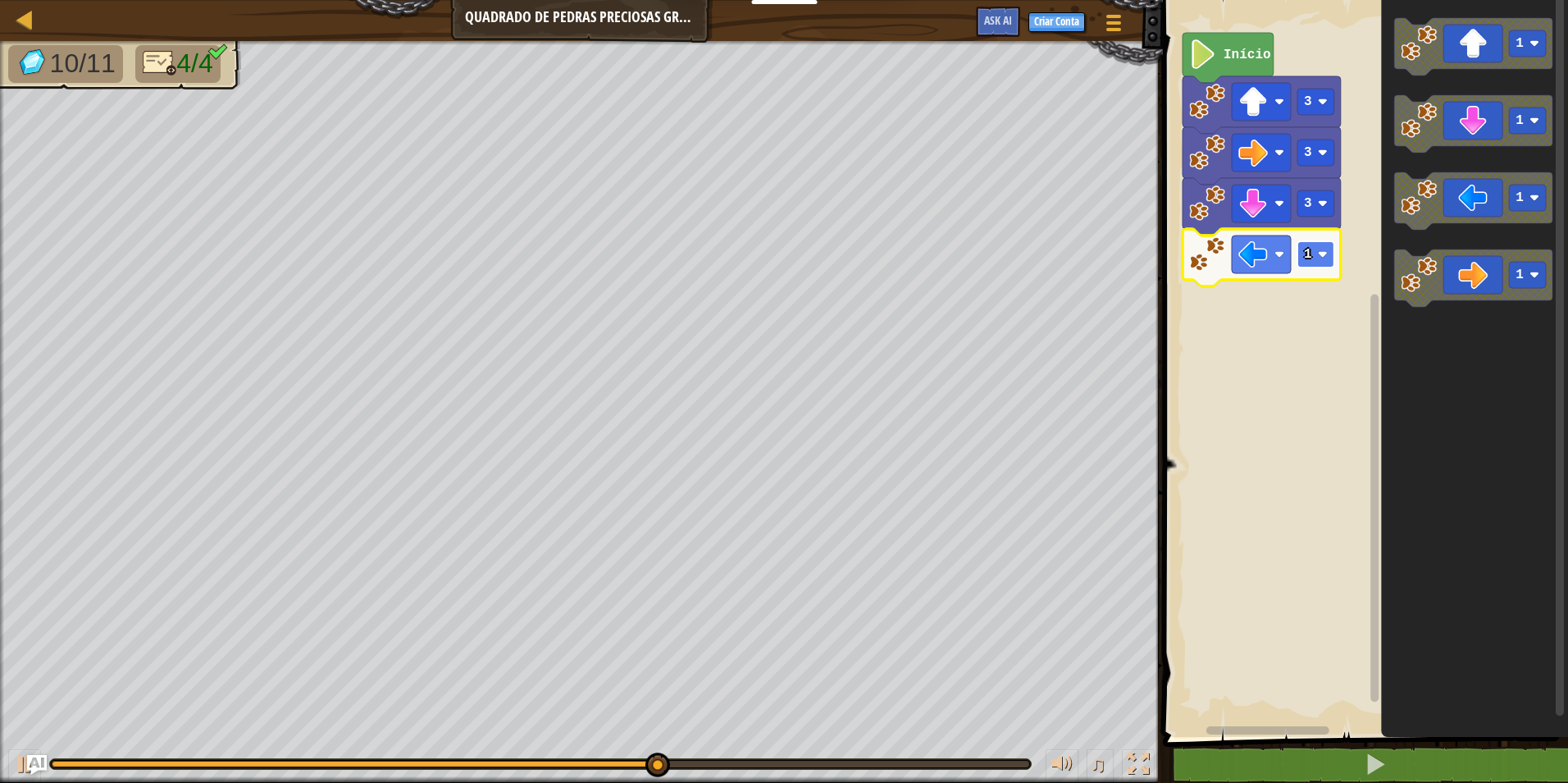
click at [1307, 266] on rect "Espaço de trabalho do Blockly" at bounding box center [1316, 254] width 37 height 26
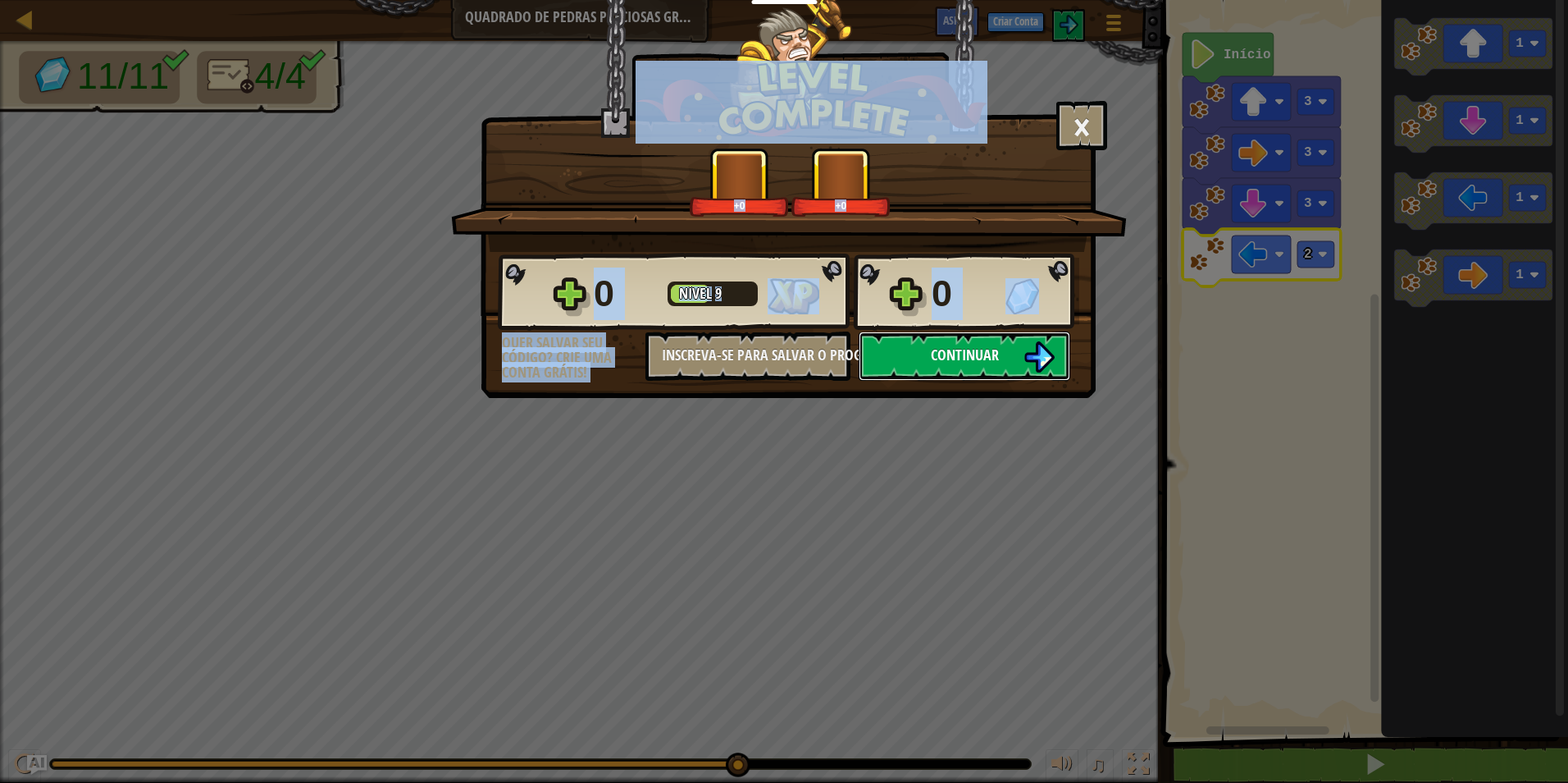
click at [946, 347] on span "Continuar" at bounding box center [965, 354] width 68 height 20
